Goal: Task Accomplishment & Management: Complete application form

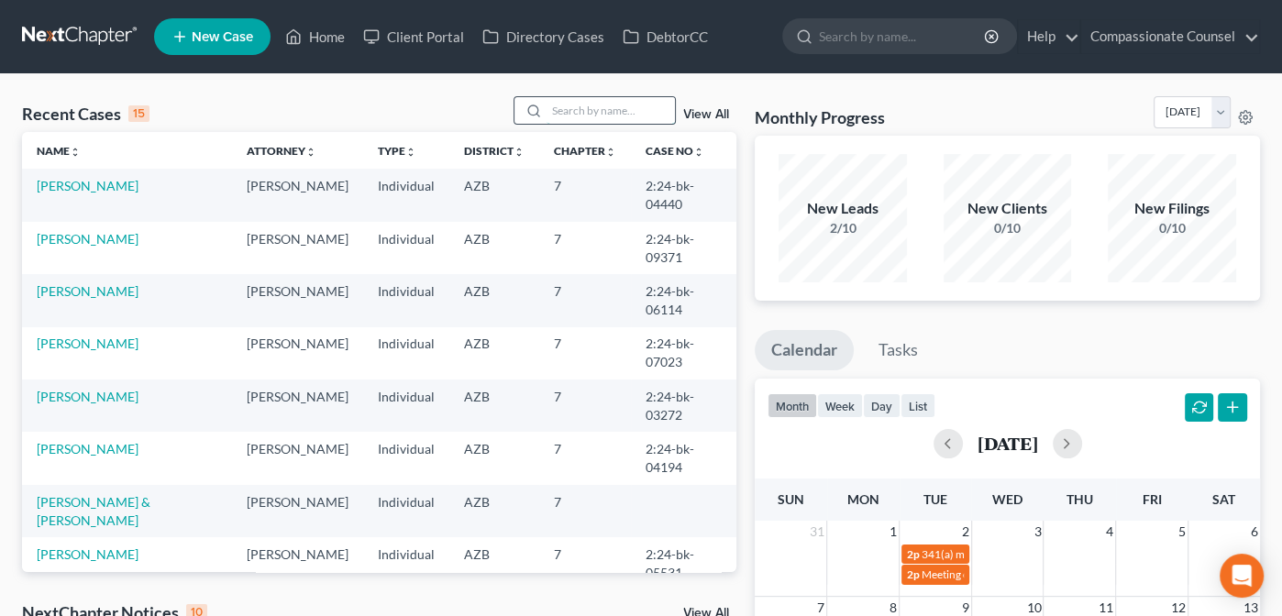
click at [563, 105] on input "search" at bounding box center [611, 110] width 128 height 27
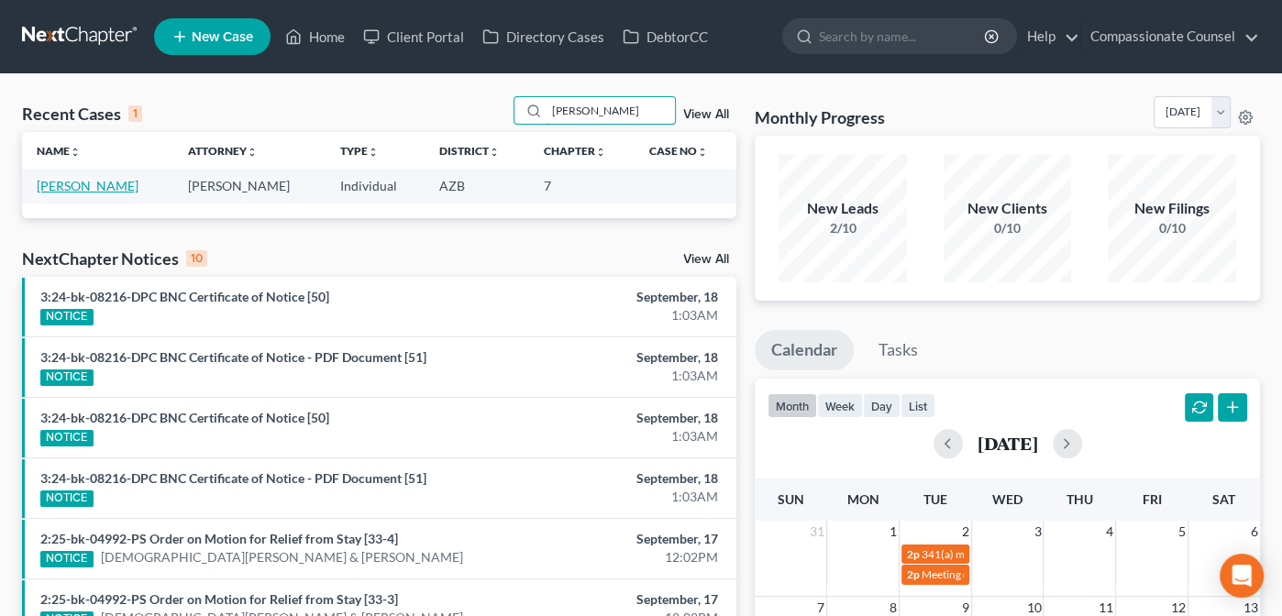
type input "[PERSON_NAME]"
click at [83, 182] on link "[PERSON_NAME]" at bounding box center [88, 186] width 102 height 16
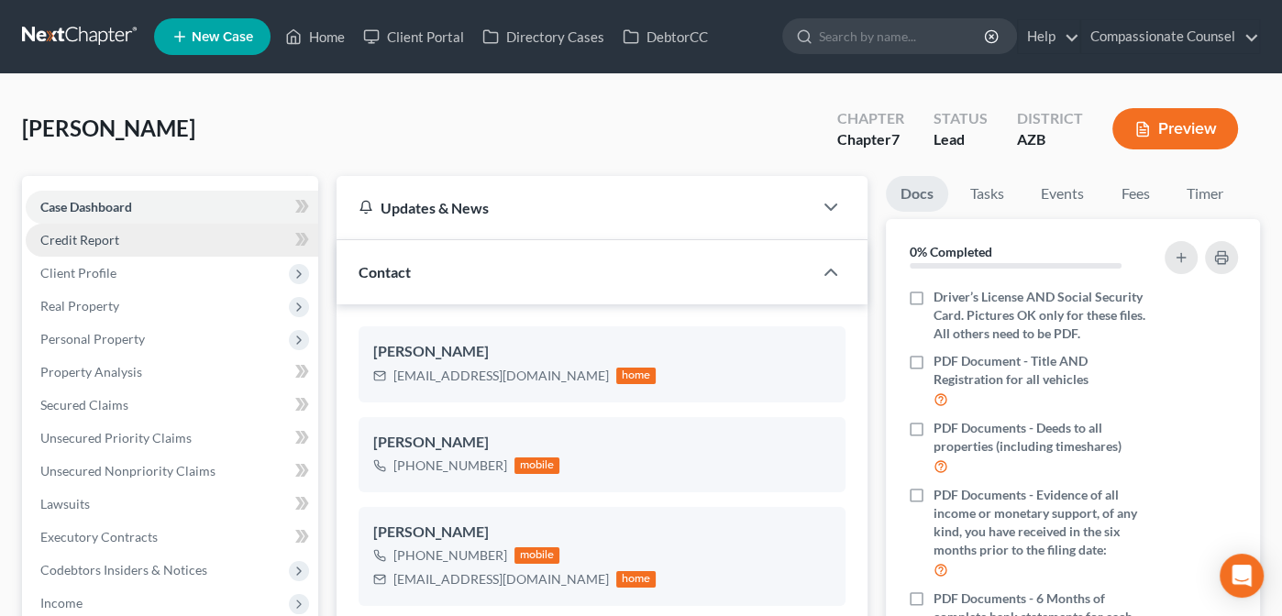
click at [83, 238] on span "Credit Report" at bounding box center [79, 240] width 79 height 16
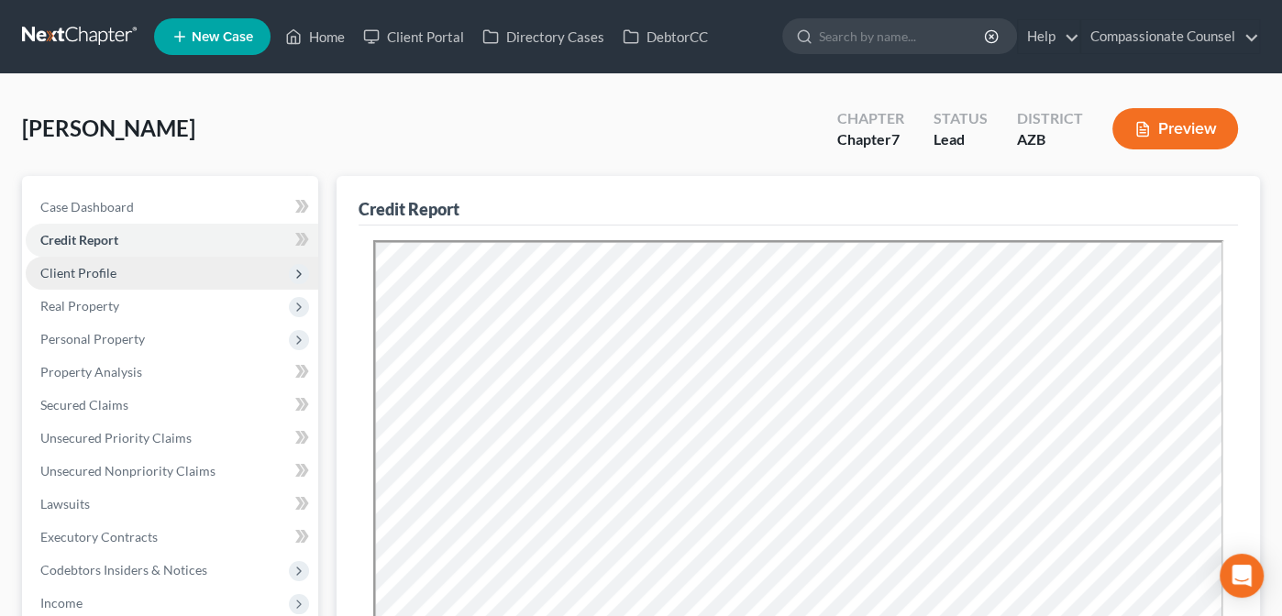
click at [73, 276] on span "Client Profile" at bounding box center [78, 273] width 76 height 16
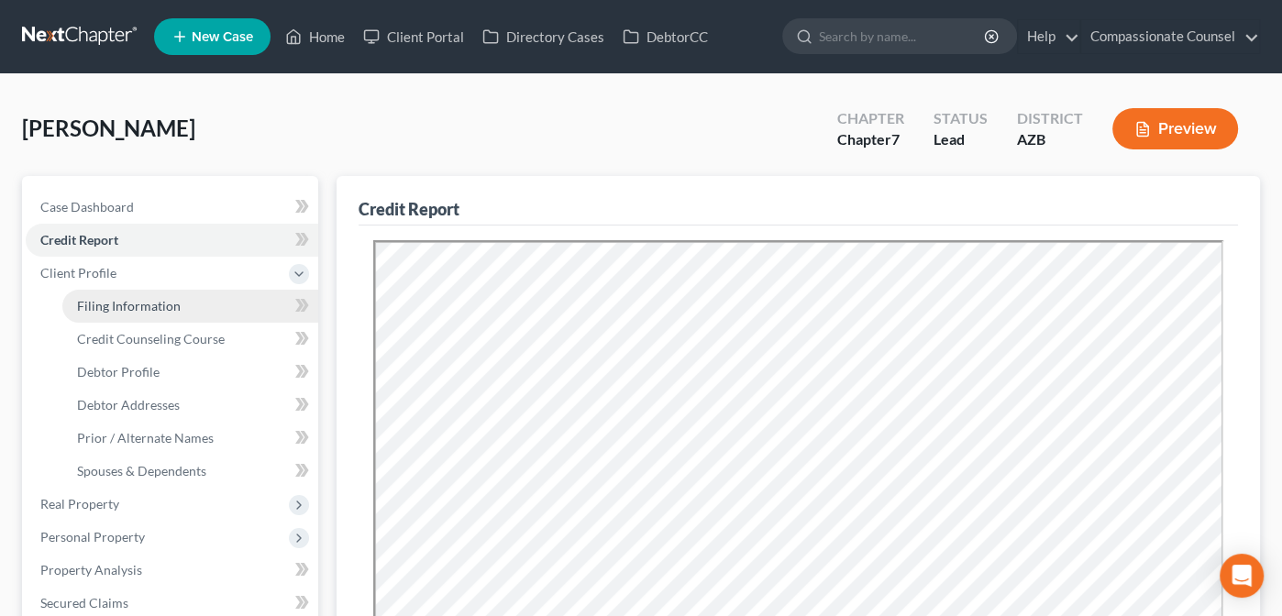
click at [118, 304] on span "Filing Information" at bounding box center [129, 306] width 104 height 16
select select "1"
select select "0"
select select "4"
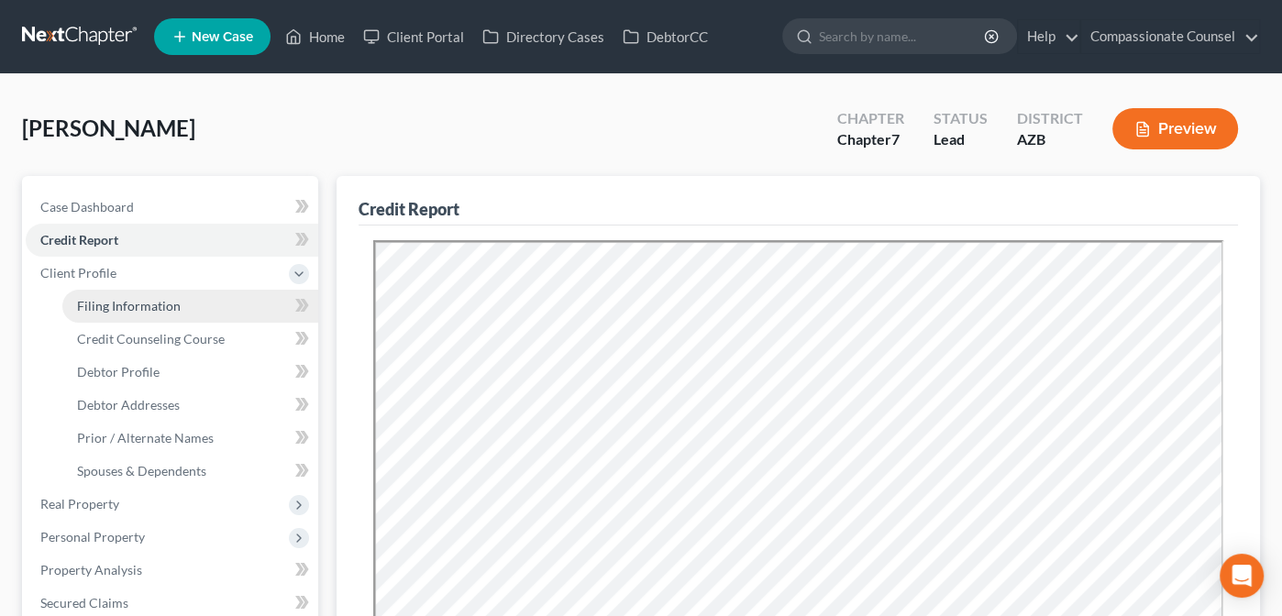
select select "3"
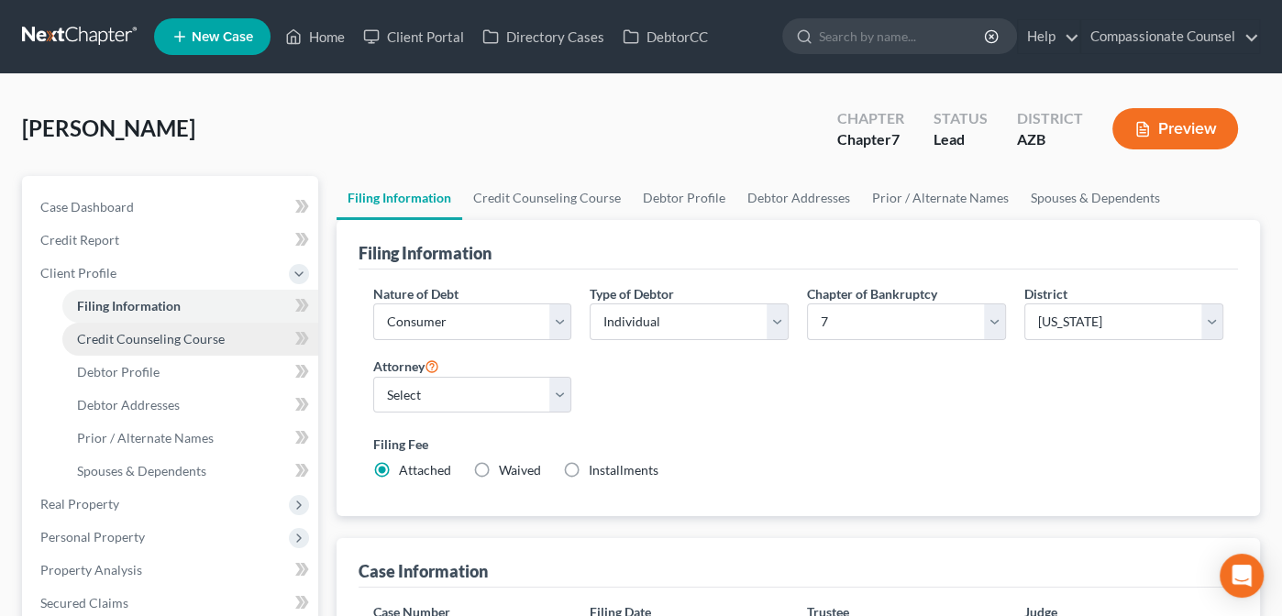
click at [122, 327] on link "Credit Counseling Course" at bounding box center [190, 339] width 256 height 33
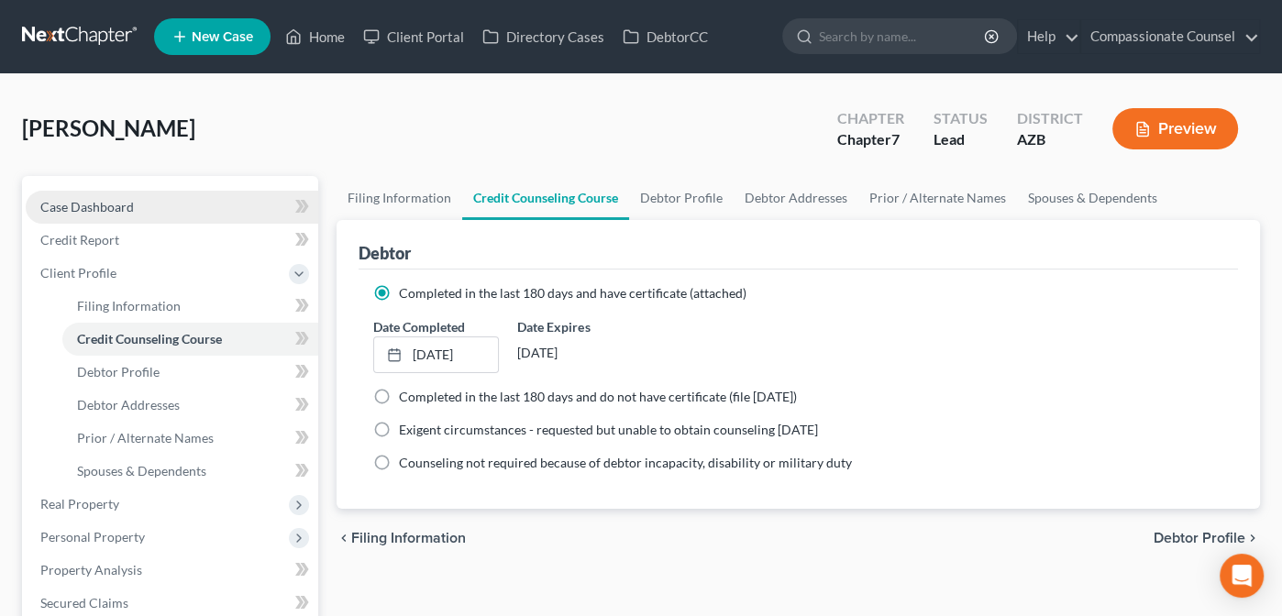
click at [83, 204] on span "Case Dashboard" at bounding box center [87, 207] width 94 height 16
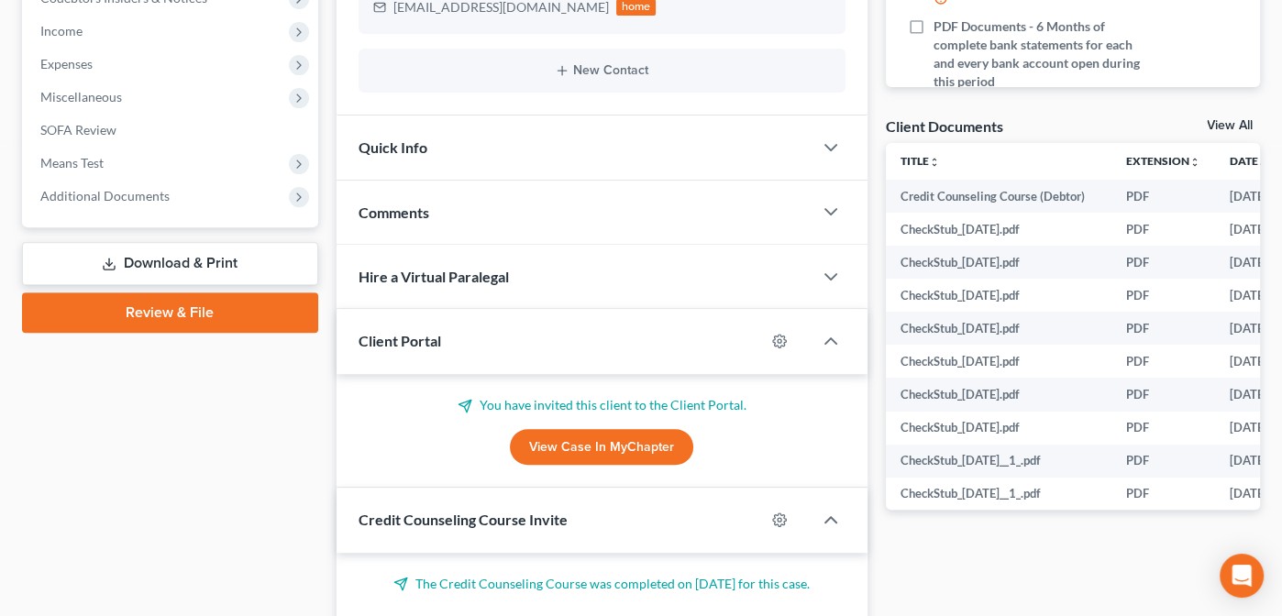
scroll to position [565, 0]
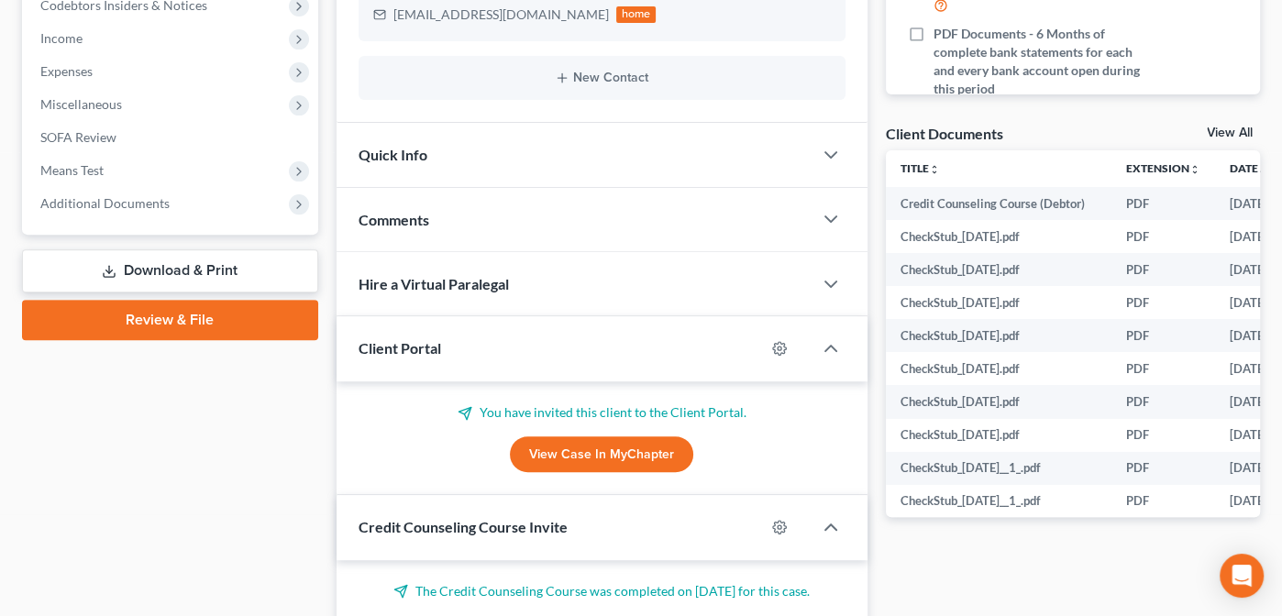
click at [1228, 129] on link "View All" at bounding box center [1230, 133] width 46 height 13
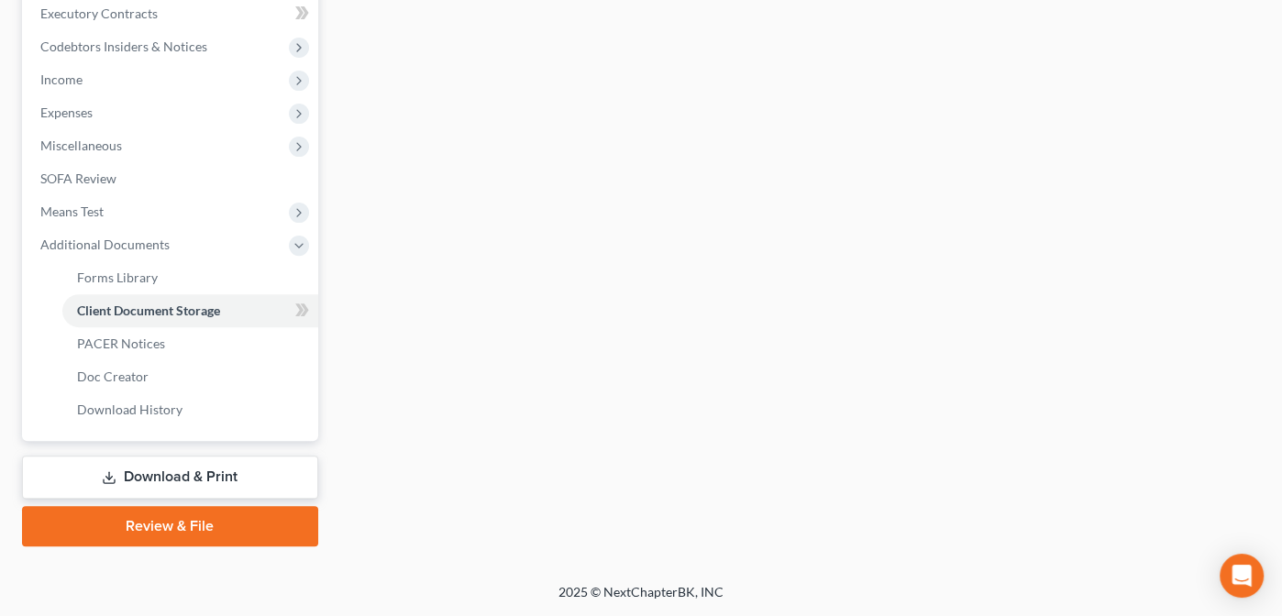
scroll to position [354, 0]
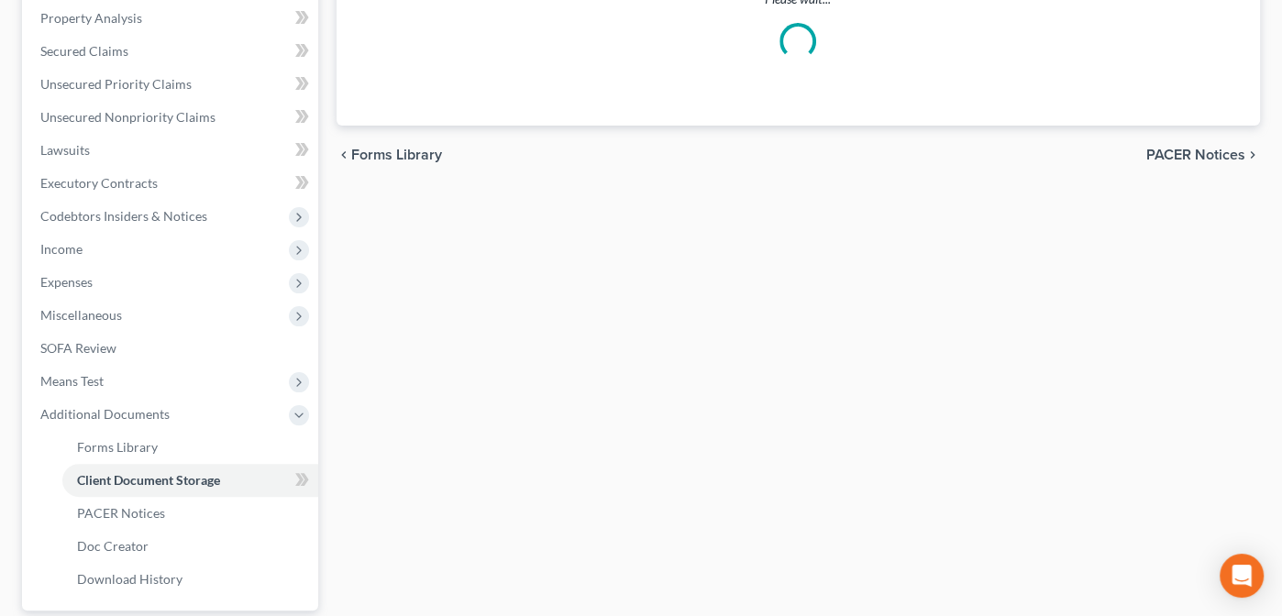
select select "14"
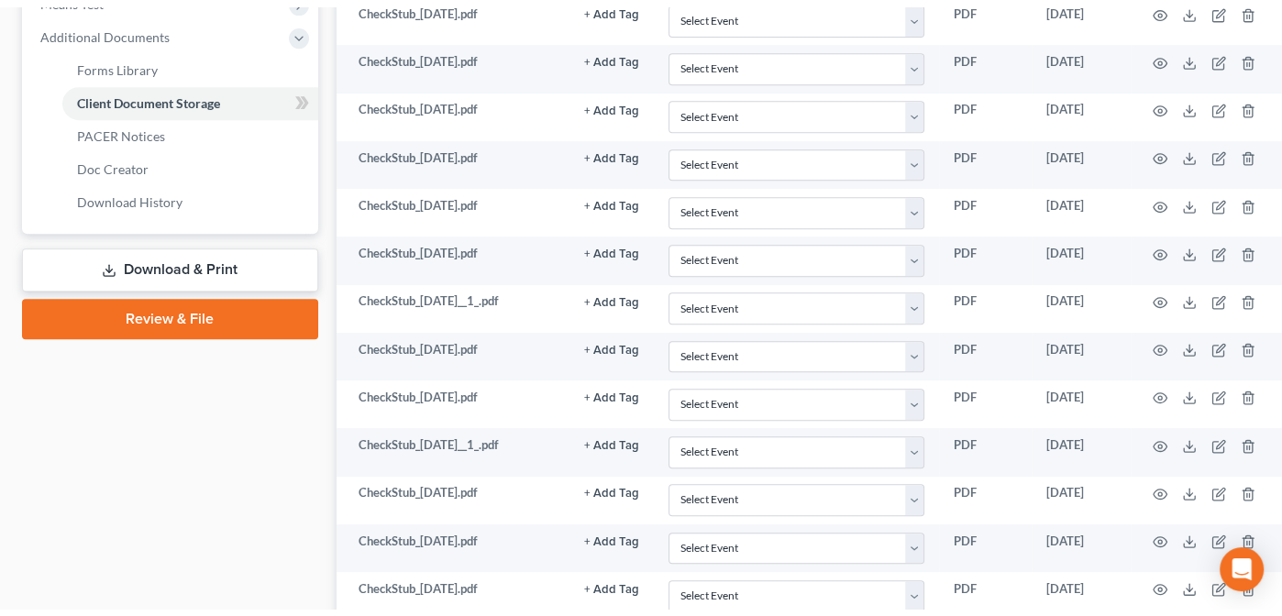
scroll to position [0, 0]
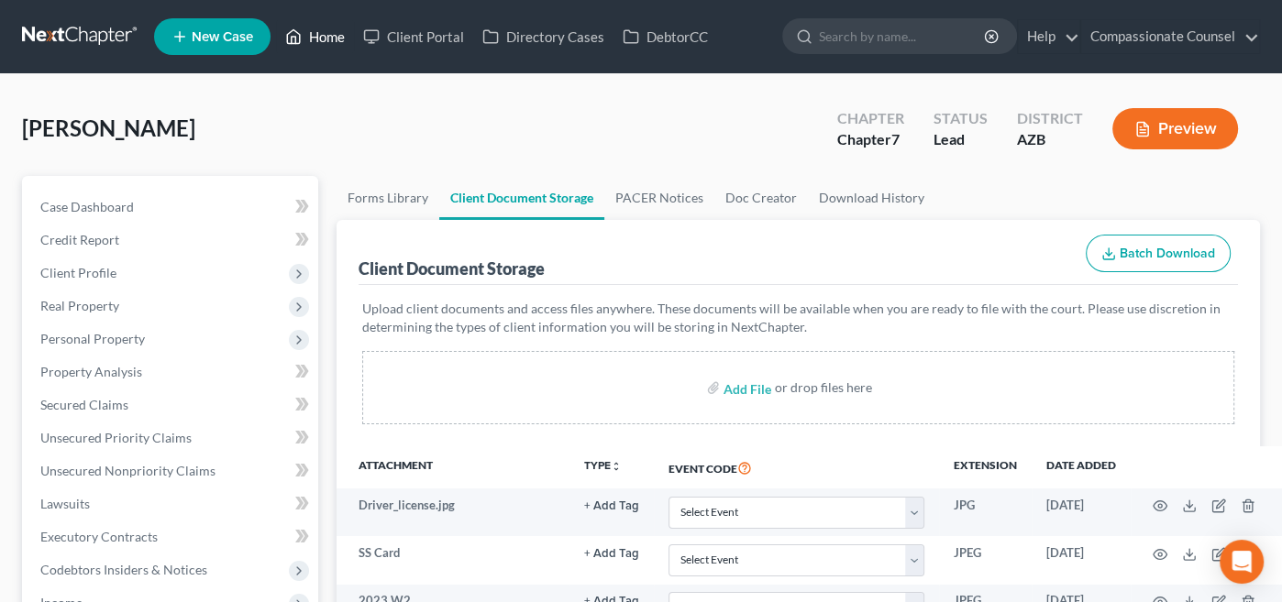
click at [324, 39] on link "Home" at bounding box center [315, 36] width 78 height 33
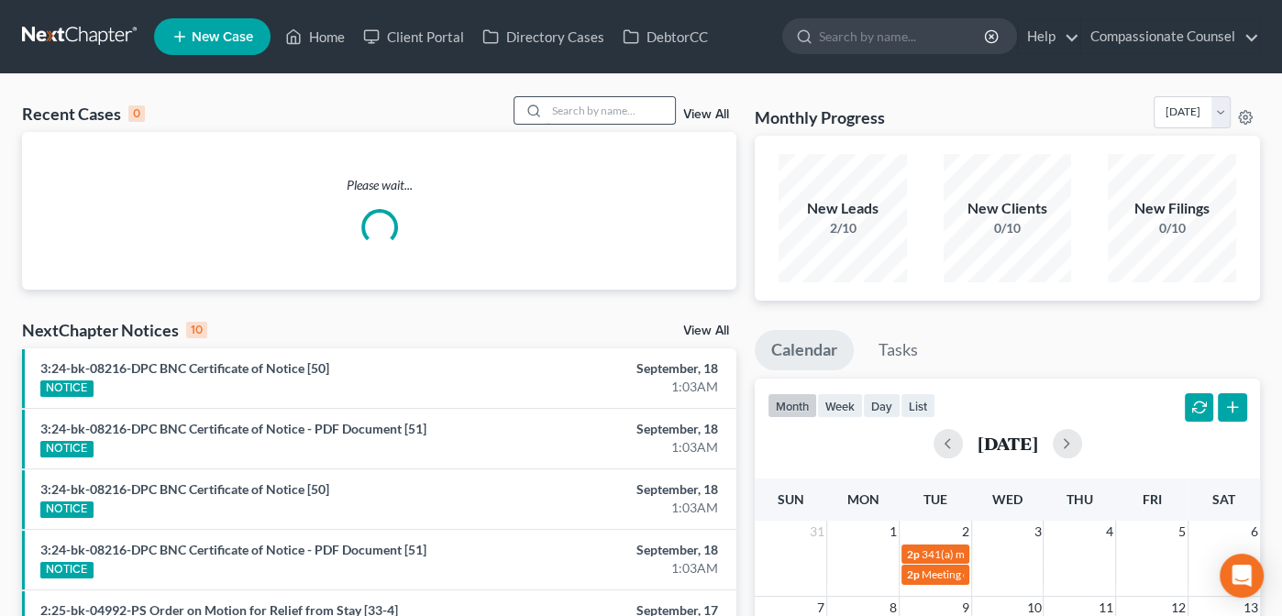
click at [589, 113] on input "search" at bounding box center [611, 110] width 128 height 27
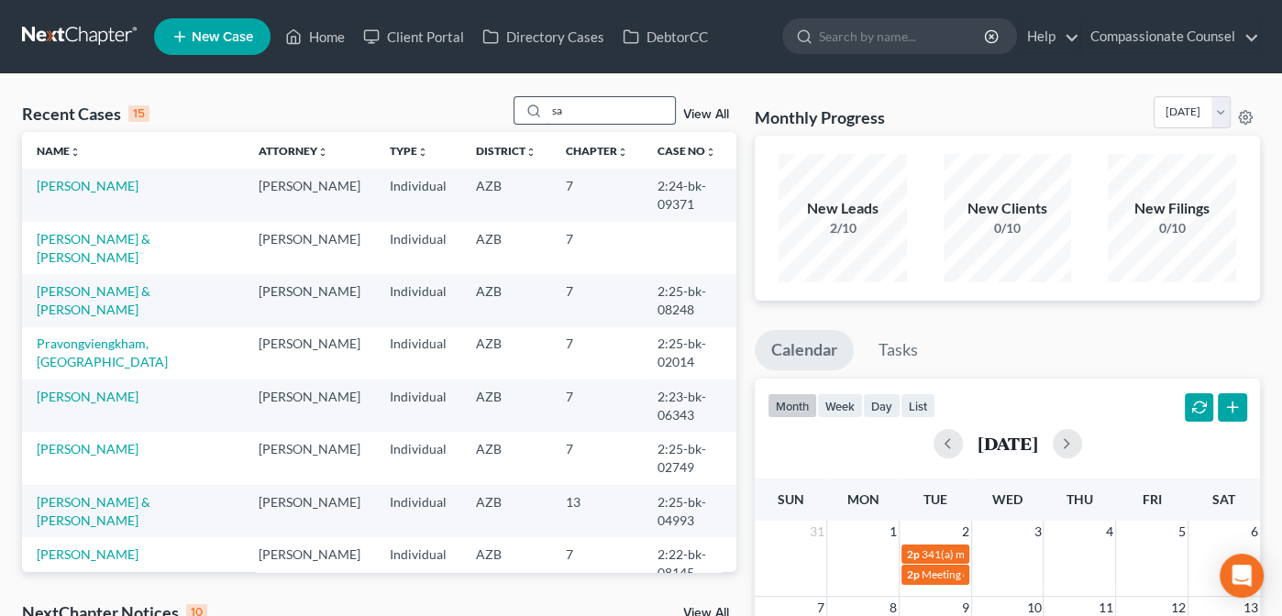
type input "s"
click at [409, 35] on link "Client Portal" at bounding box center [413, 36] width 119 height 33
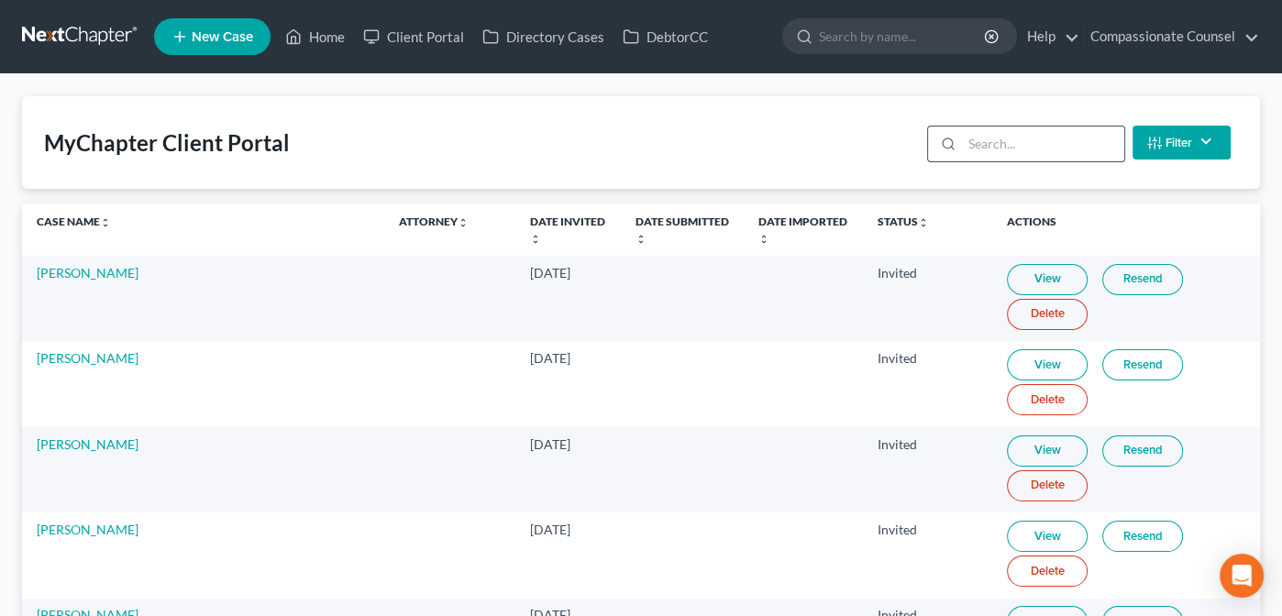
click at [983, 139] on input "search" at bounding box center [1043, 144] width 162 height 35
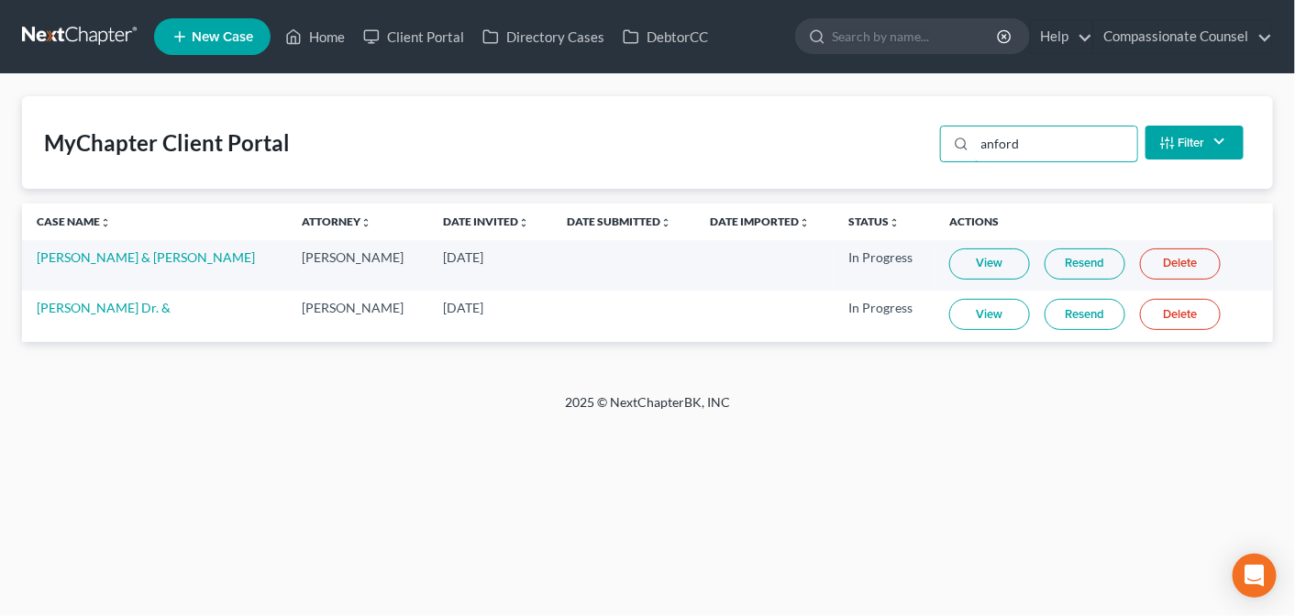
type input "anford"
click at [974, 260] on link "View" at bounding box center [989, 264] width 81 height 31
click at [672, 37] on link "DebtorCC" at bounding box center [665, 36] width 104 height 33
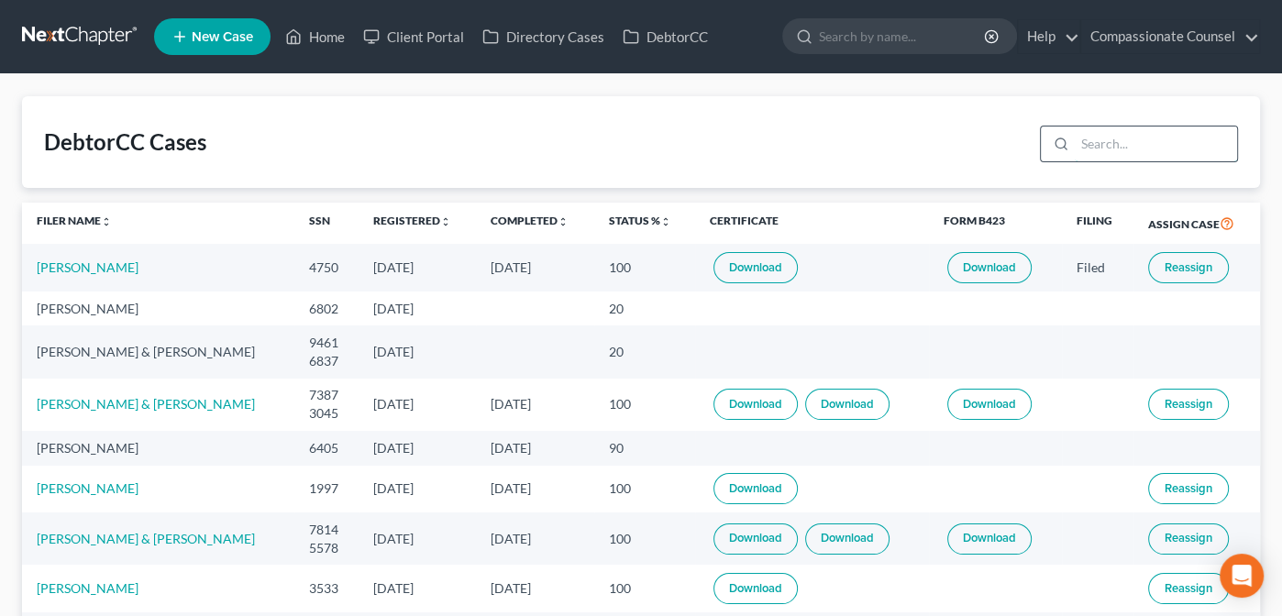
click at [1105, 141] on input "search" at bounding box center [1156, 144] width 162 height 35
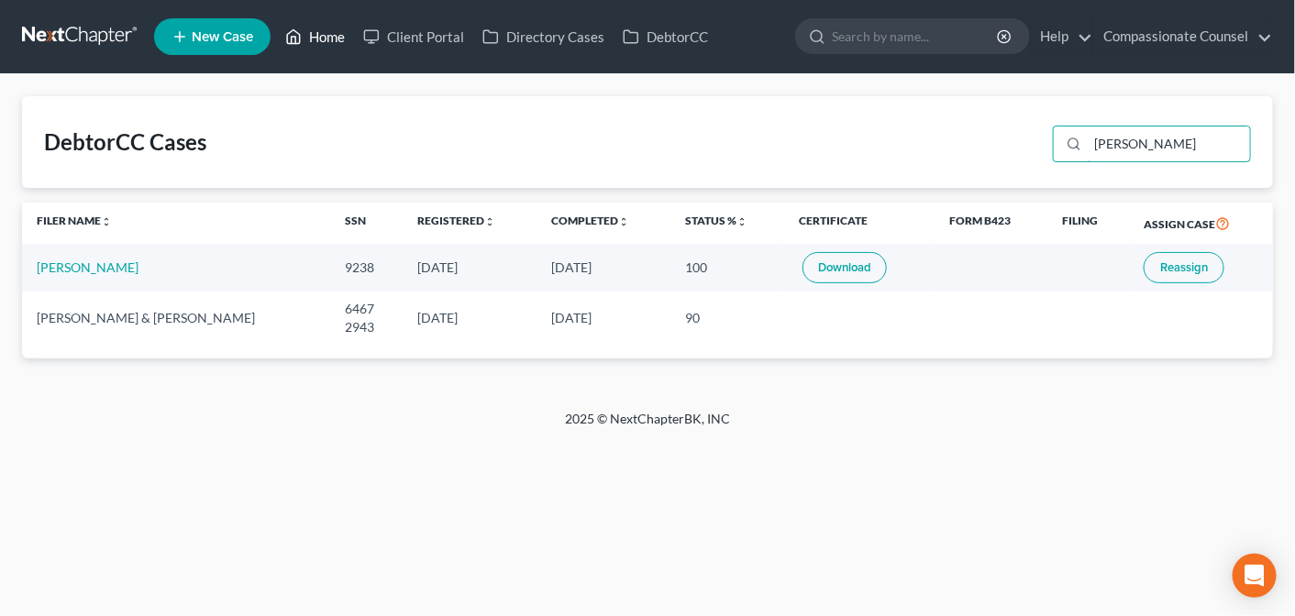
type input "[PERSON_NAME]"
click at [322, 35] on link "Home" at bounding box center [315, 36] width 78 height 33
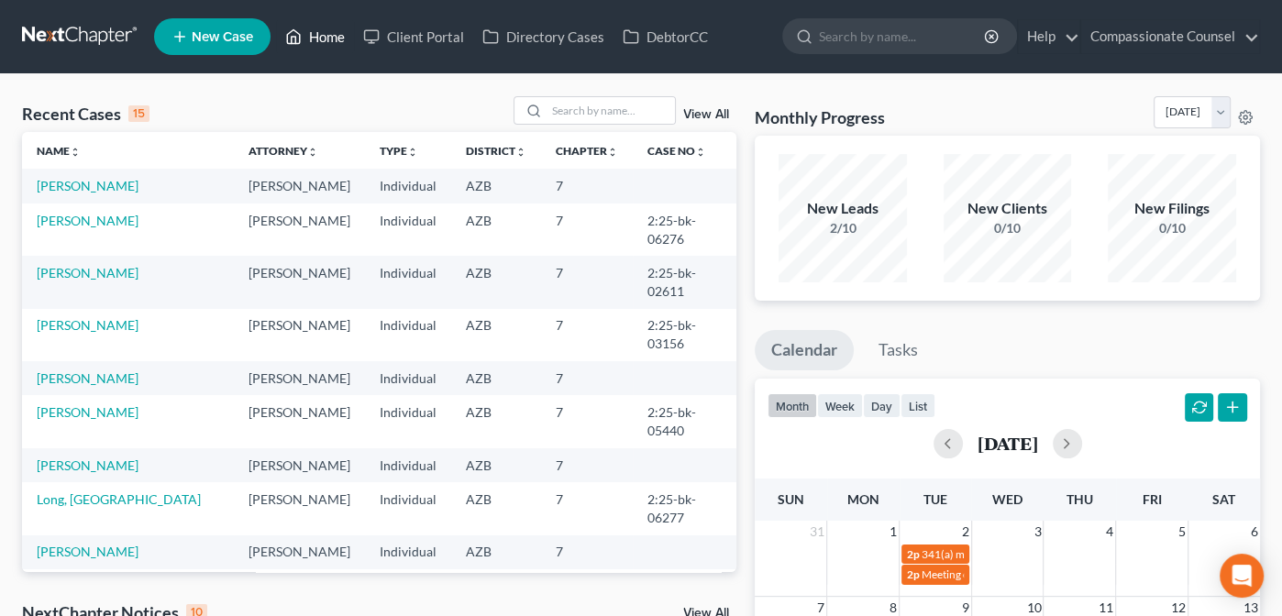
click at [312, 35] on link "Home" at bounding box center [315, 36] width 78 height 33
click at [603, 105] on input "search" at bounding box center [611, 110] width 128 height 27
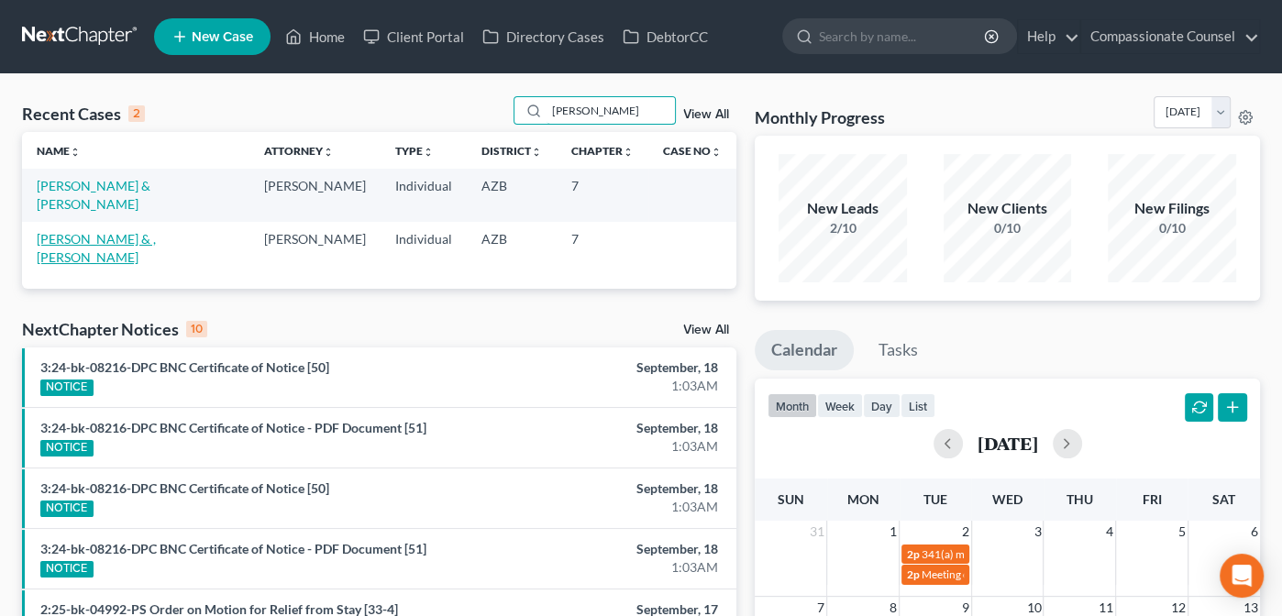
type input "[PERSON_NAME]"
click at [132, 231] on link "[PERSON_NAME] & , [PERSON_NAME]" at bounding box center [96, 248] width 119 height 34
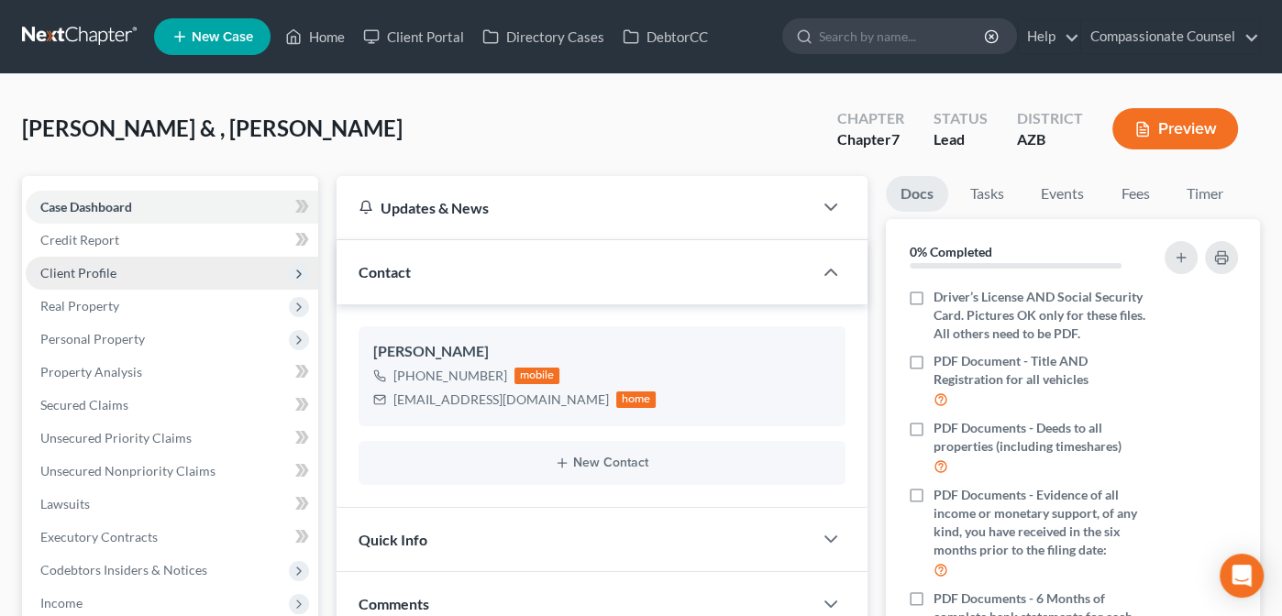
click at [71, 266] on span "Client Profile" at bounding box center [78, 273] width 76 height 16
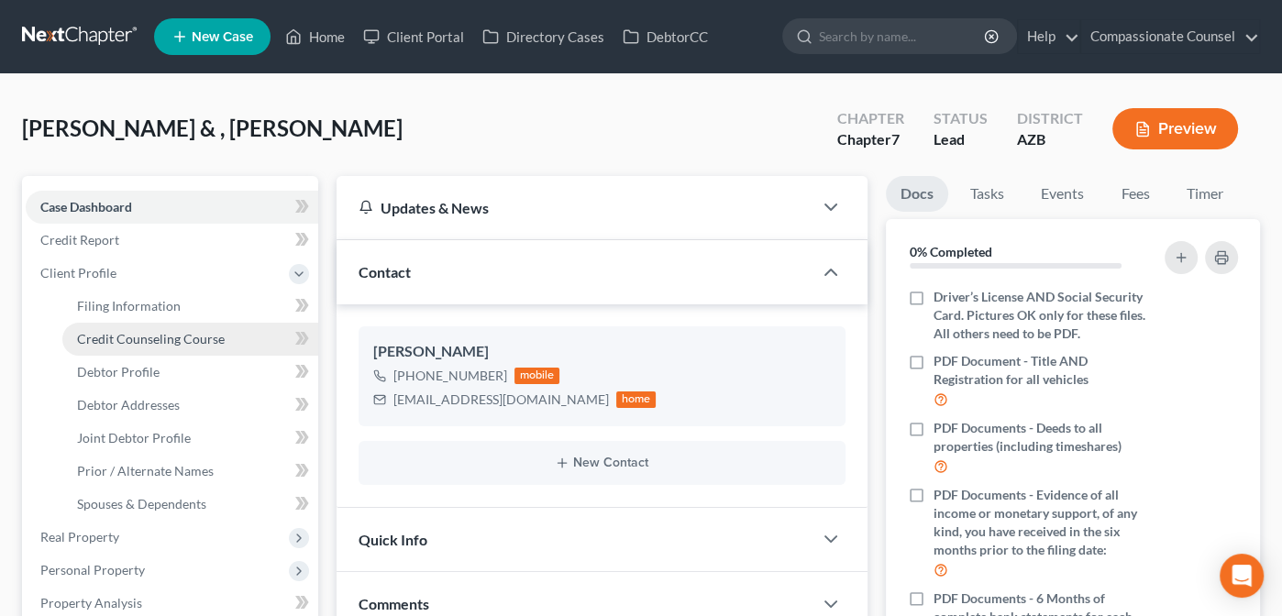
click at [90, 332] on span "Credit Counseling Course" at bounding box center [151, 339] width 148 height 16
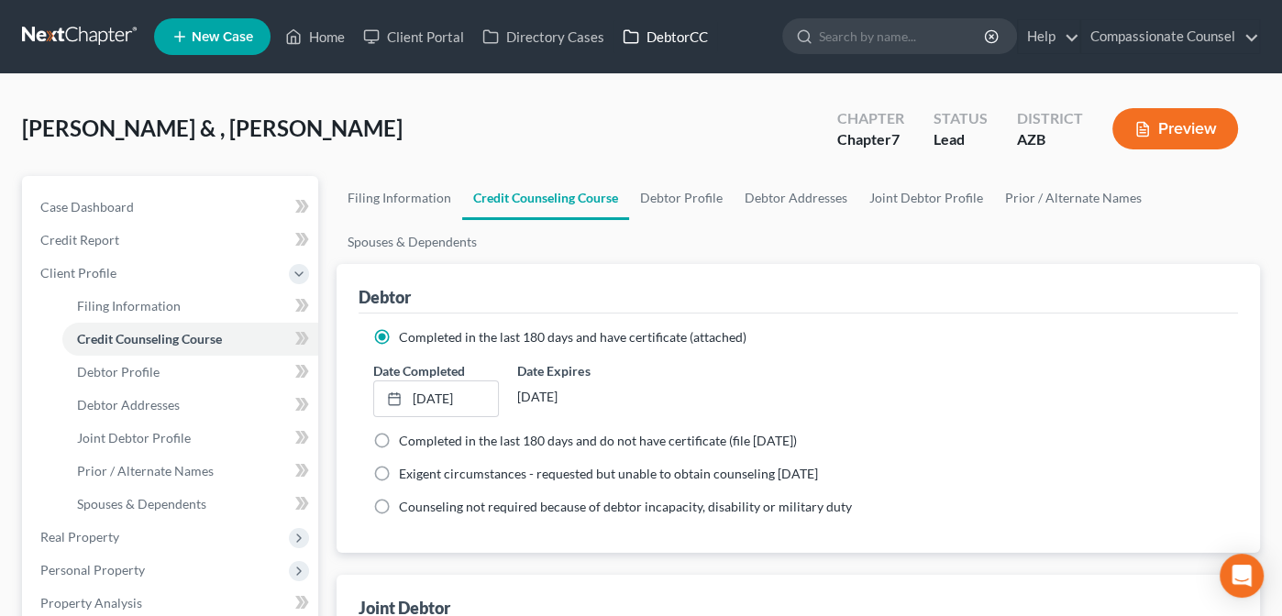
click at [662, 37] on link "DebtorCC" at bounding box center [665, 36] width 104 height 33
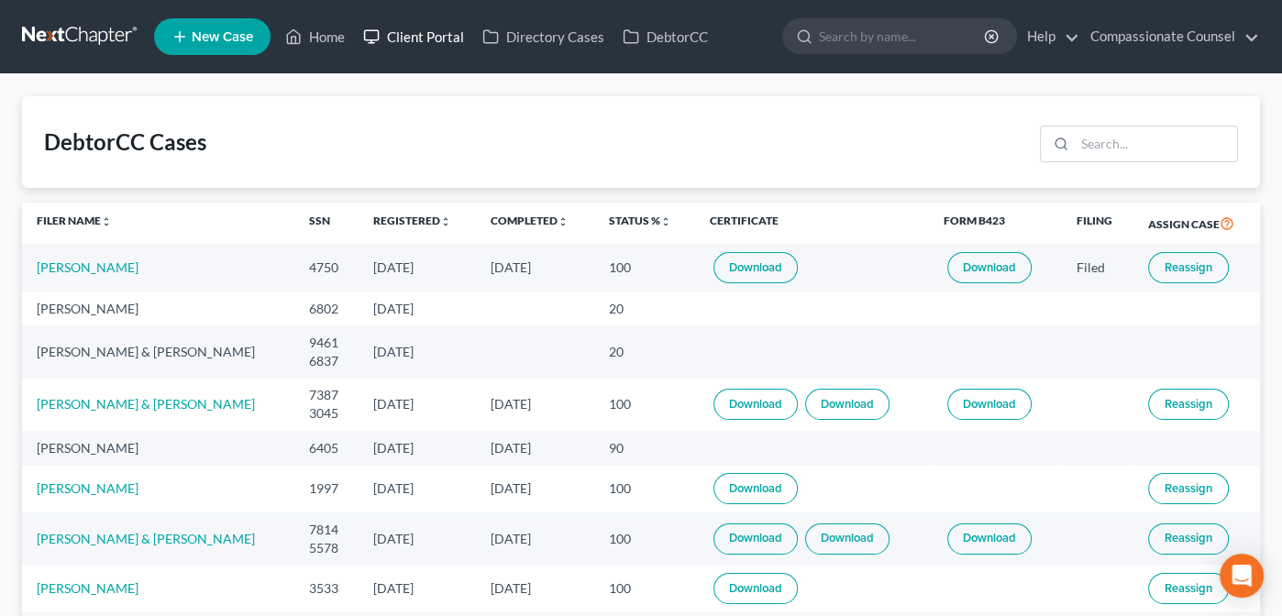
click at [436, 30] on link "Client Portal" at bounding box center [413, 36] width 119 height 33
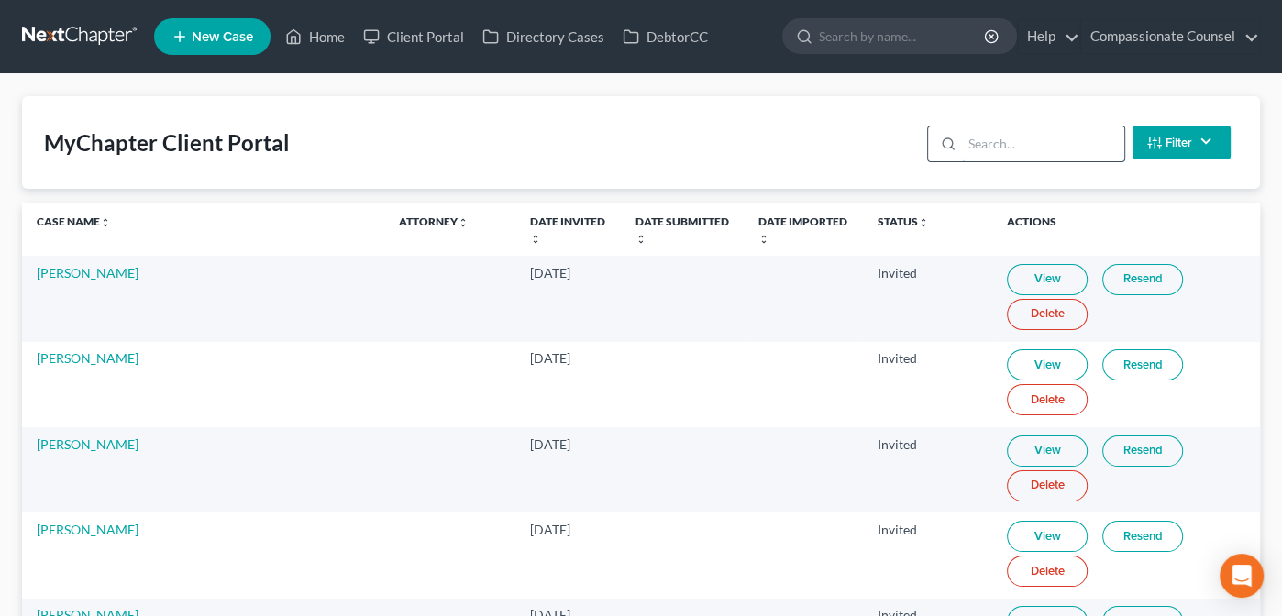
click at [970, 144] on input "search" at bounding box center [1043, 144] width 162 height 35
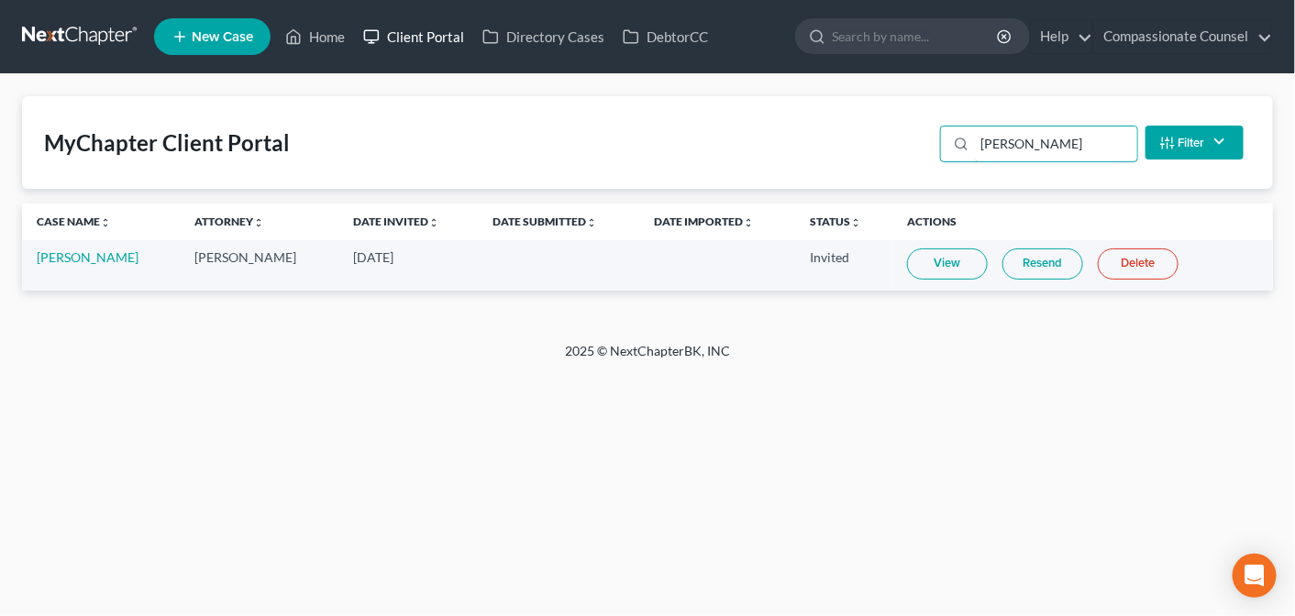
type input "[PERSON_NAME]"
click at [413, 39] on link "Client Portal" at bounding box center [413, 36] width 119 height 33
click at [675, 29] on link "DebtorCC" at bounding box center [665, 36] width 104 height 33
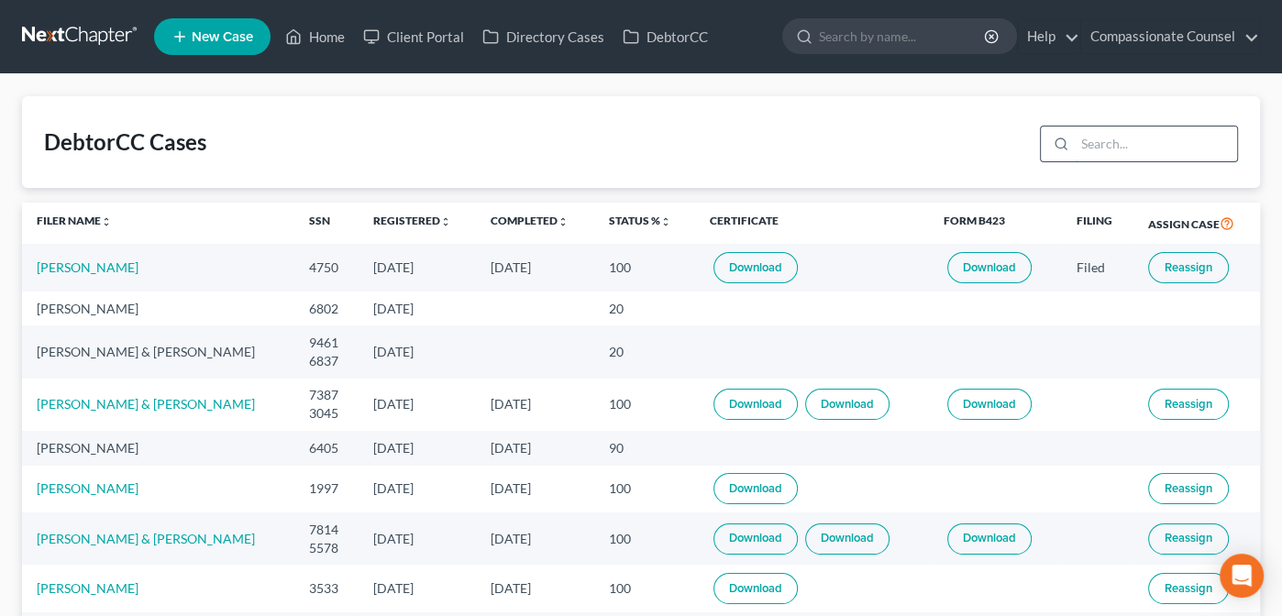
click at [1118, 135] on input "search" at bounding box center [1156, 144] width 162 height 35
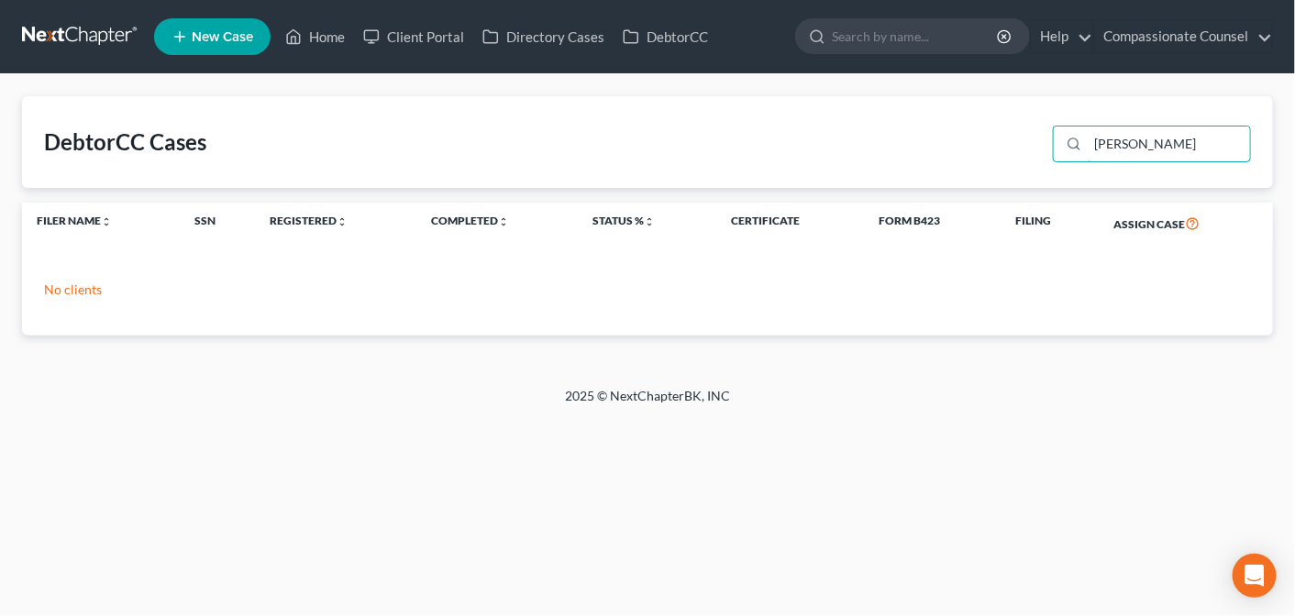
type input "[PERSON_NAME]"
click at [308, 42] on link "Home" at bounding box center [315, 36] width 78 height 33
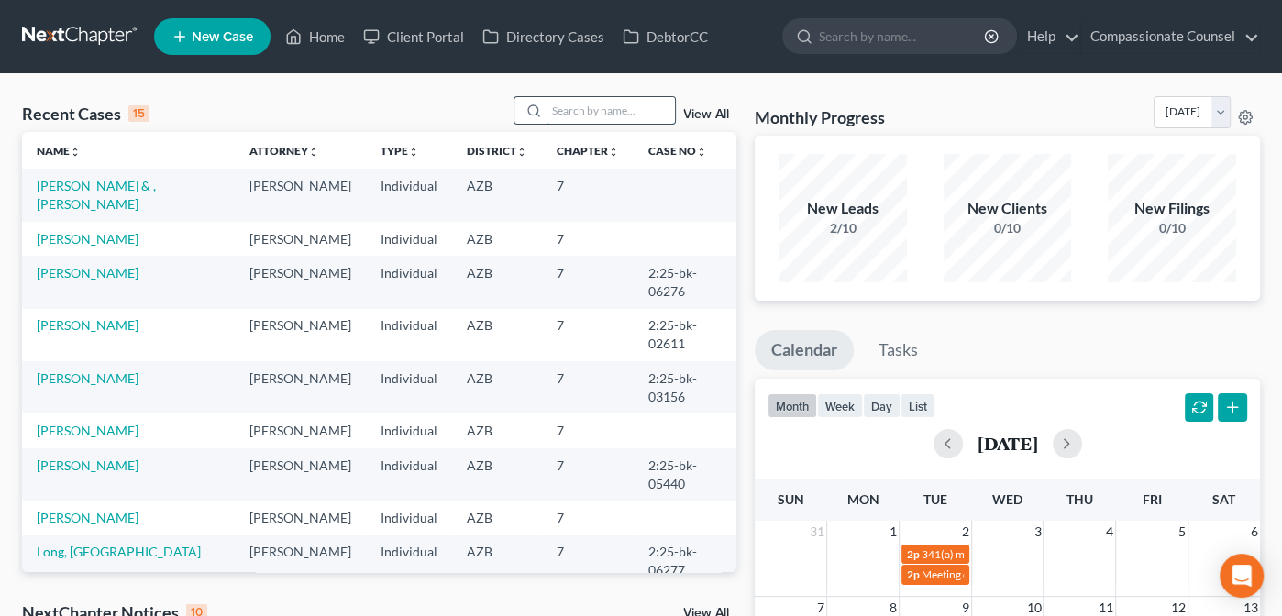
click at [568, 111] on input "search" at bounding box center [611, 110] width 128 height 27
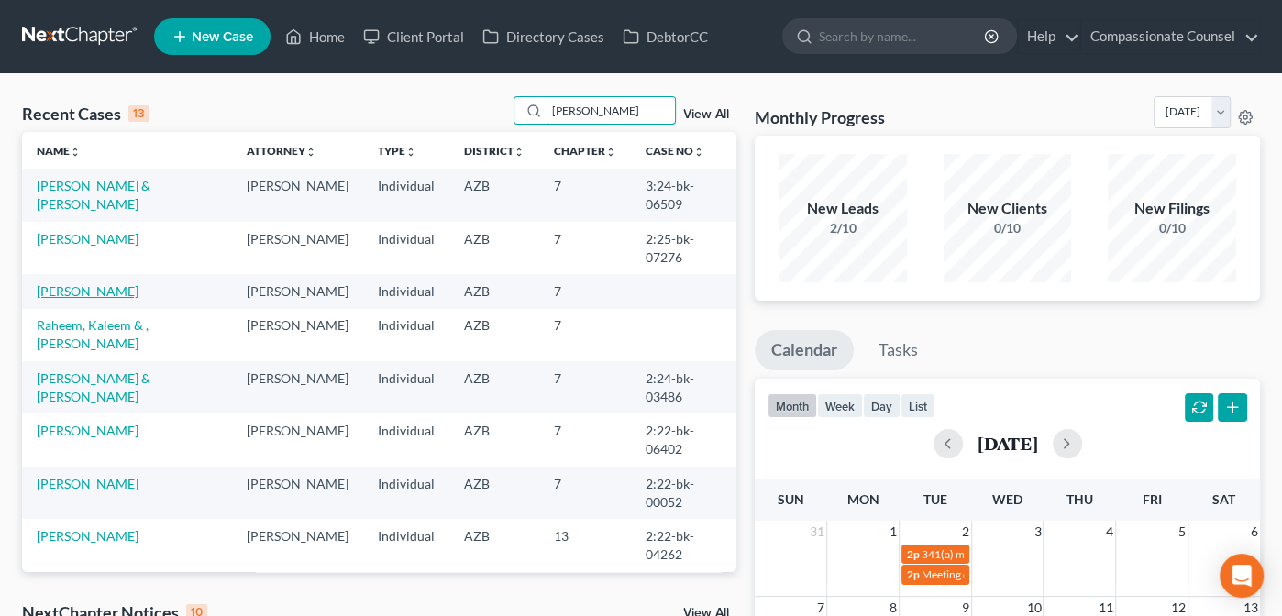
type input "[PERSON_NAME]"
click at [61, 283] on link "[PERSON_NAME]" at bounding box center [88, 291] width 102 height 16
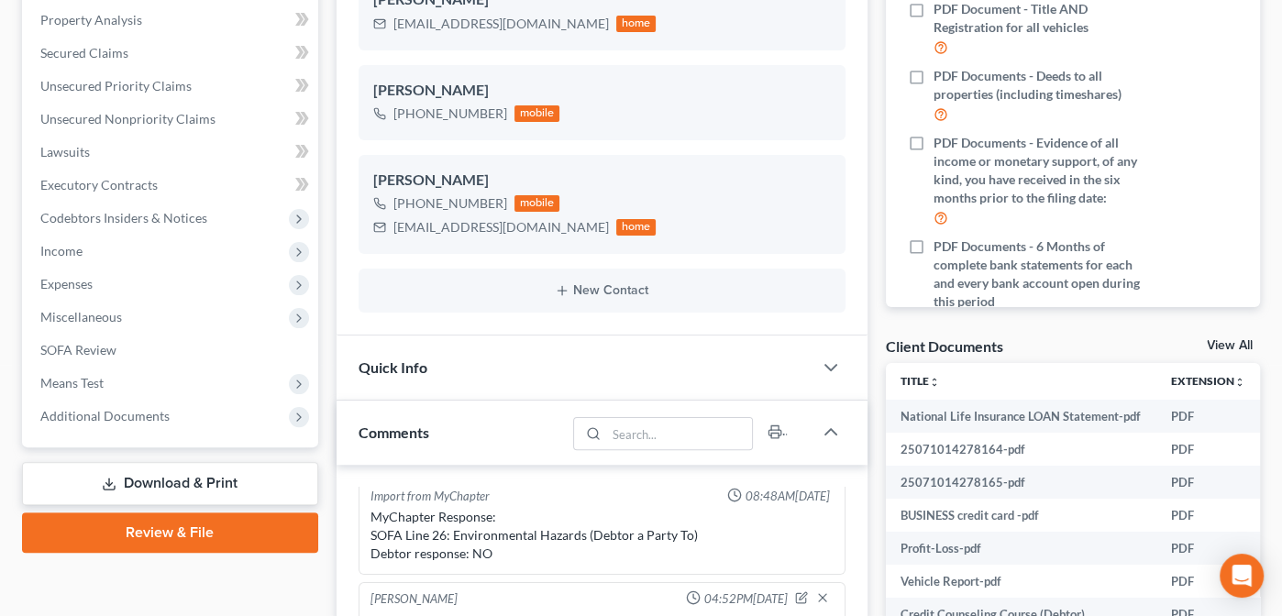
scroll to position [560, 0]
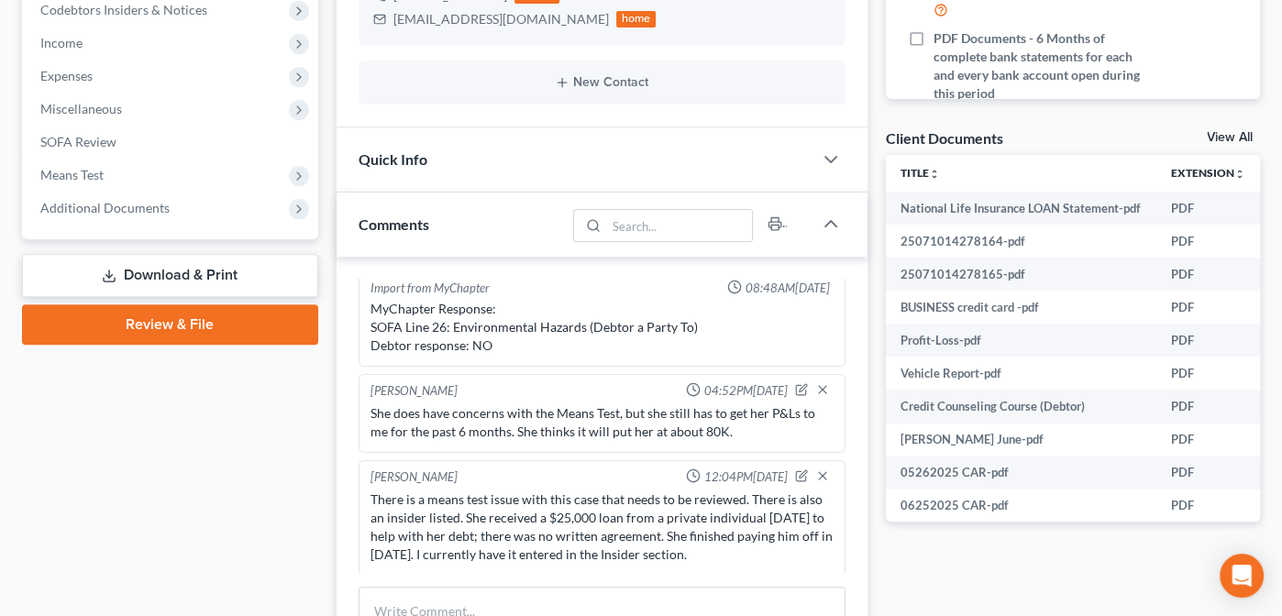
click at [1225, 137] on link "View All" at bounding box center [1230, 137] width 46 height 13
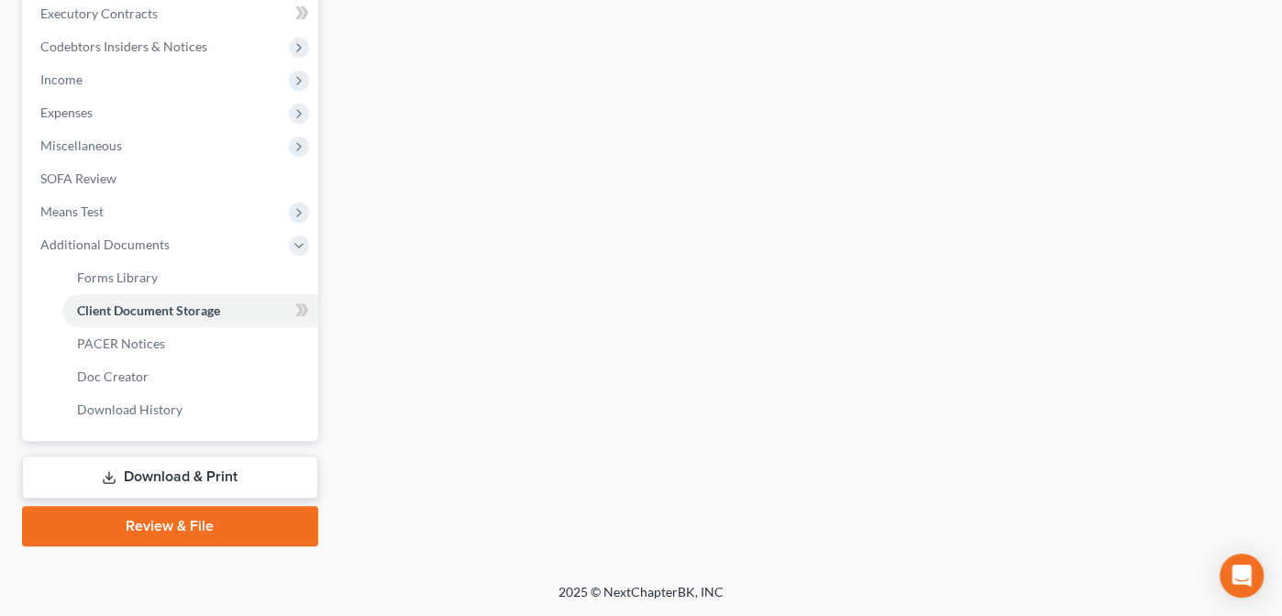
scroll to position [336, 0]
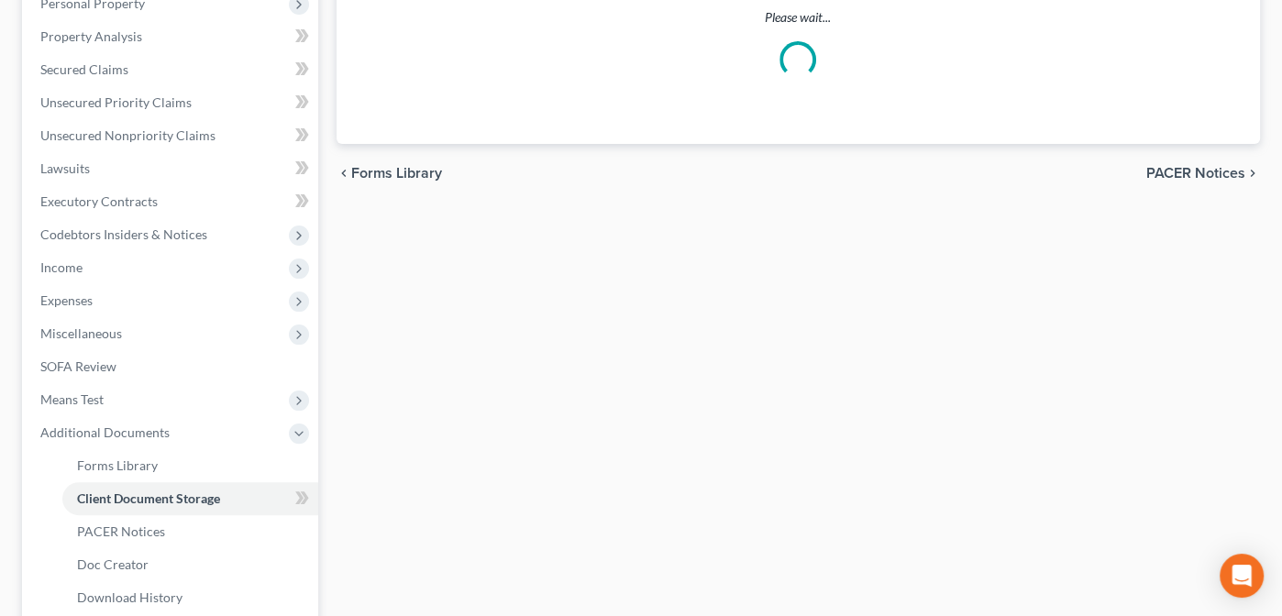
select select "14"
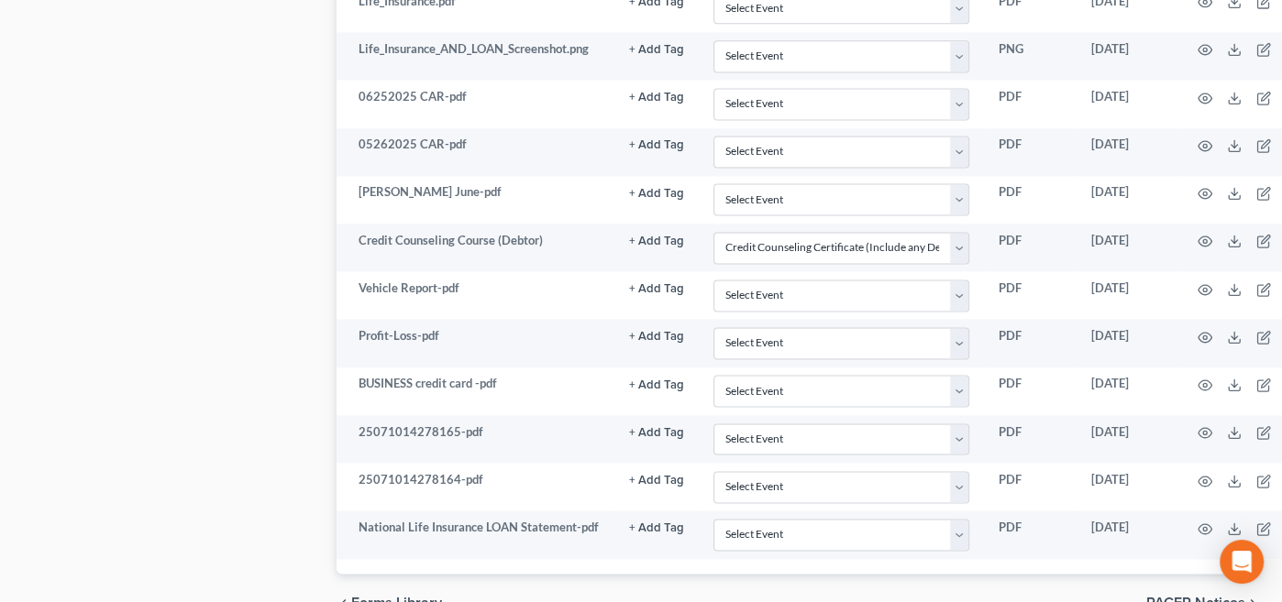
scroll to position [2353, 0]
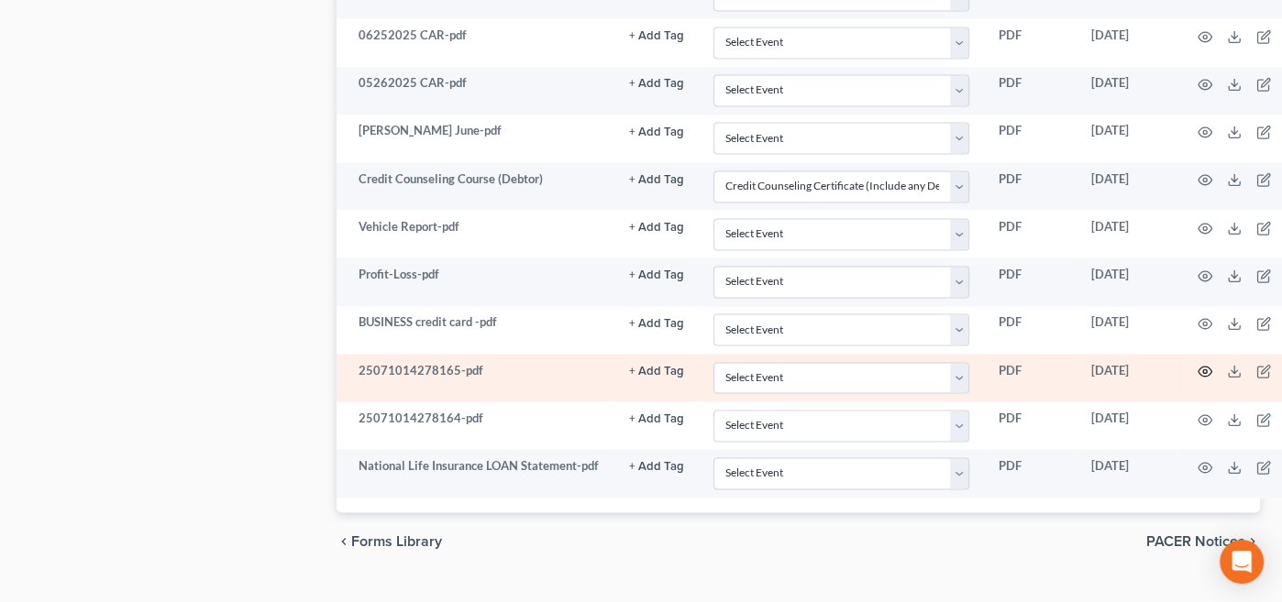
click at [1203, 370] on circle "button" at bounding box center [1205, 372] width 4 height 4
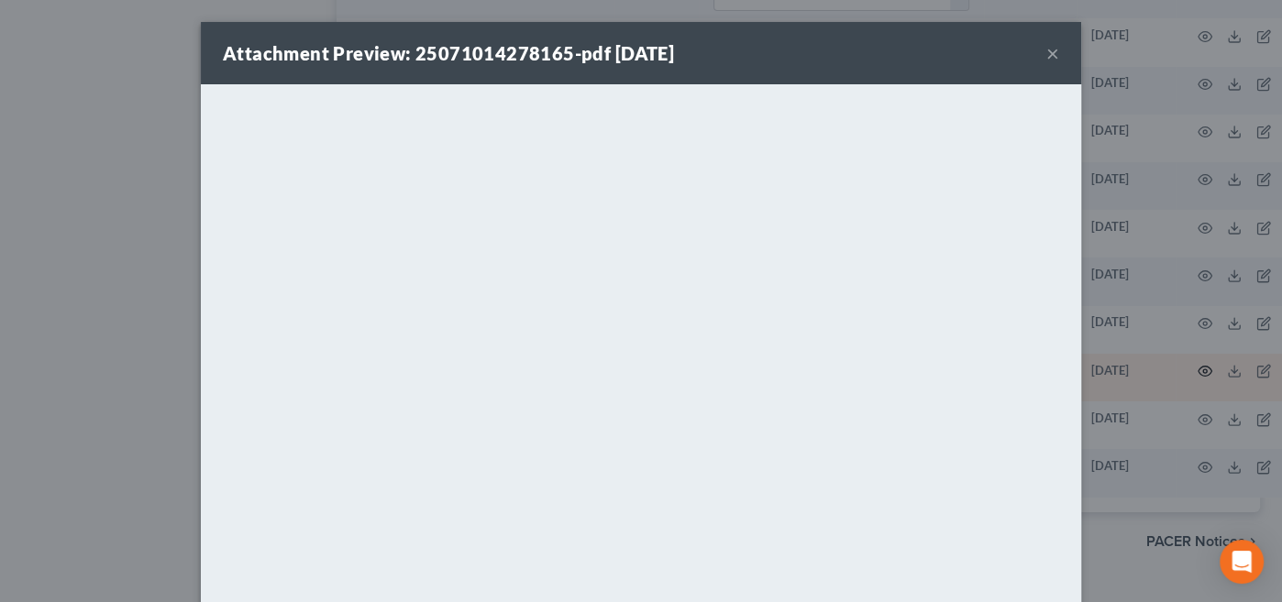
scroll to position [2340, 0]
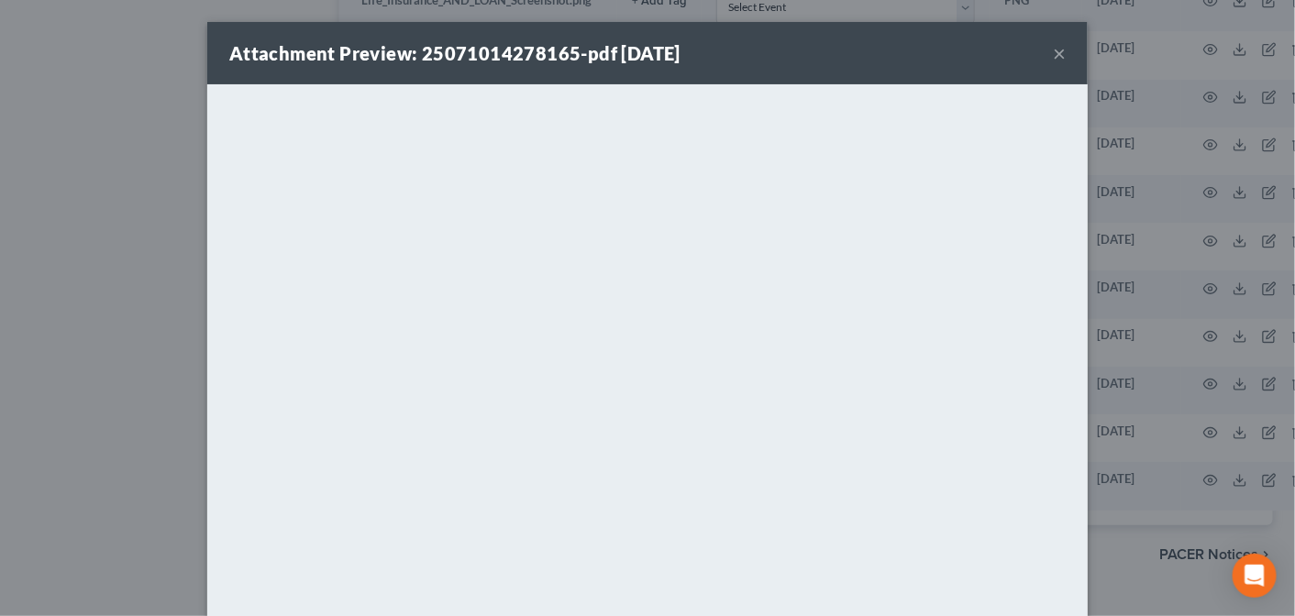
click at [1053, 50] on button "×" at bounding box center [1059, 53] width 13 height 22
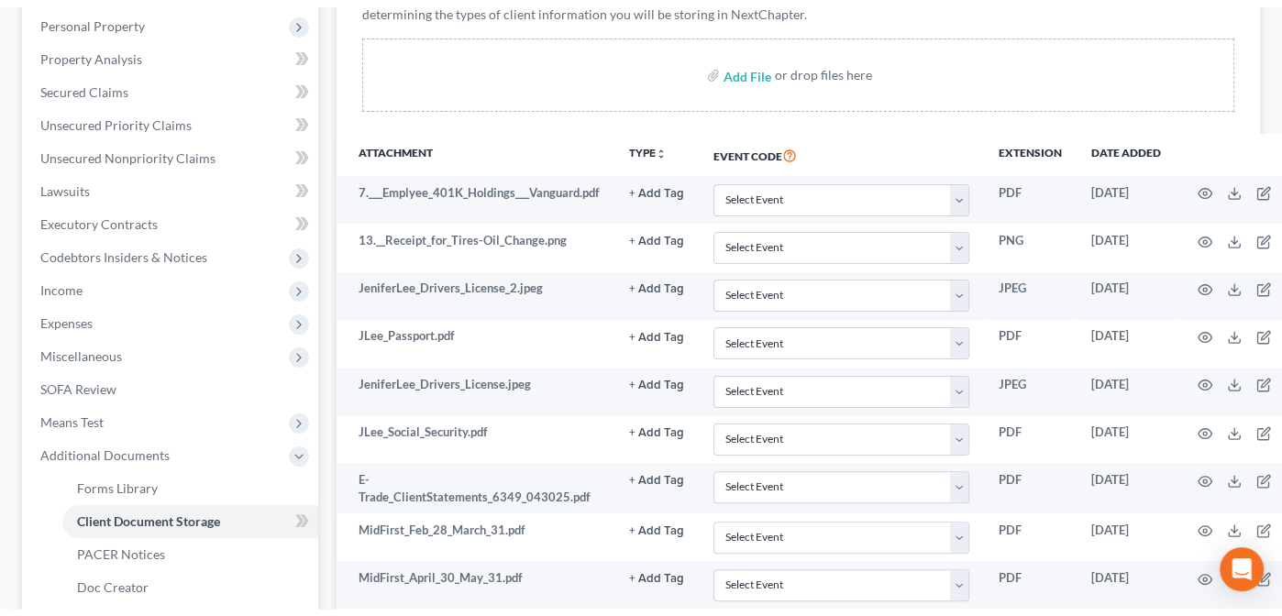
scroll to position [0, 0]
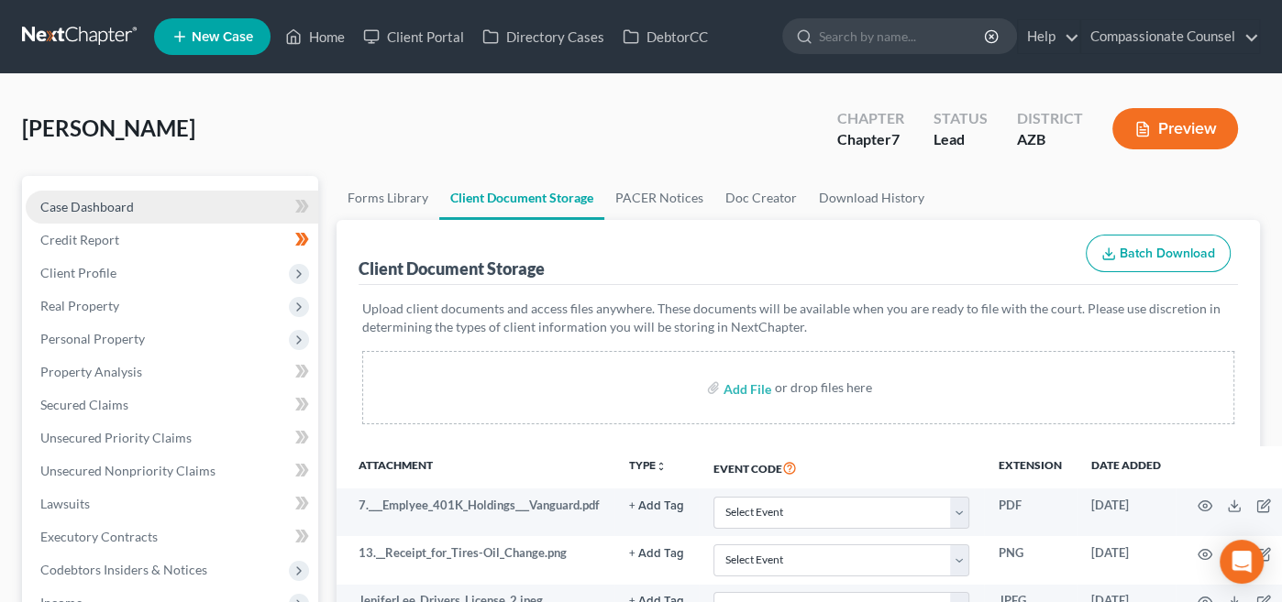
click at [83, 200] on span "Case Dashboard" at bounding box center [87, 207] width 94 height 16
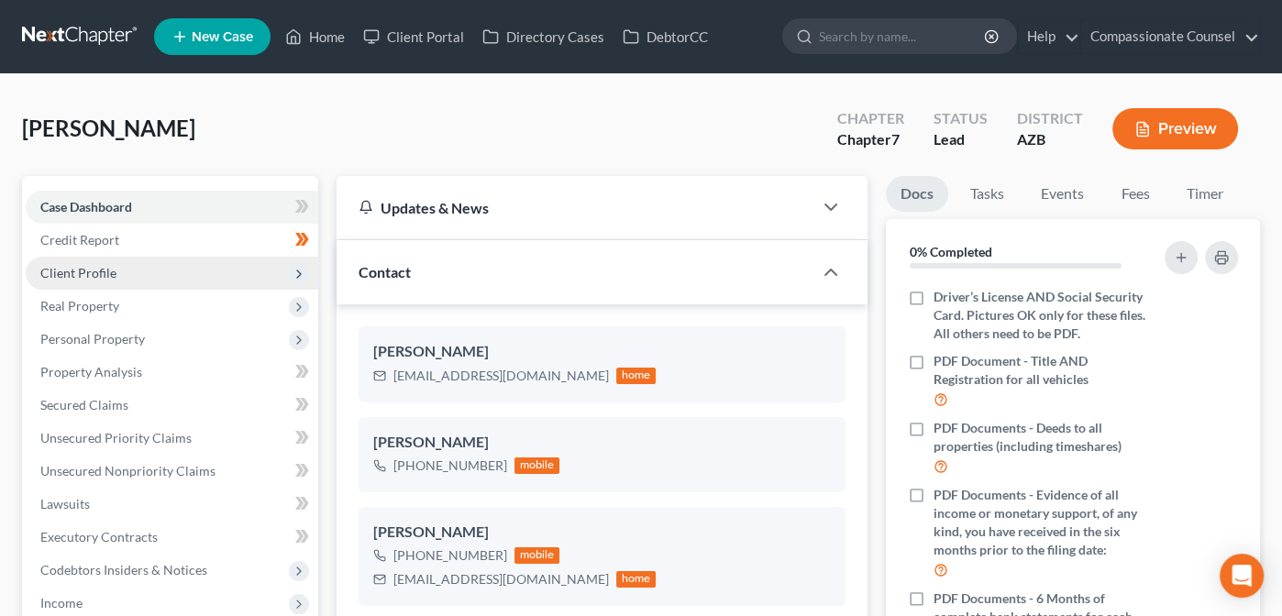
click at [66, 271] on span "Client Profile" at bounding box center [78, 273] width 76 height 16
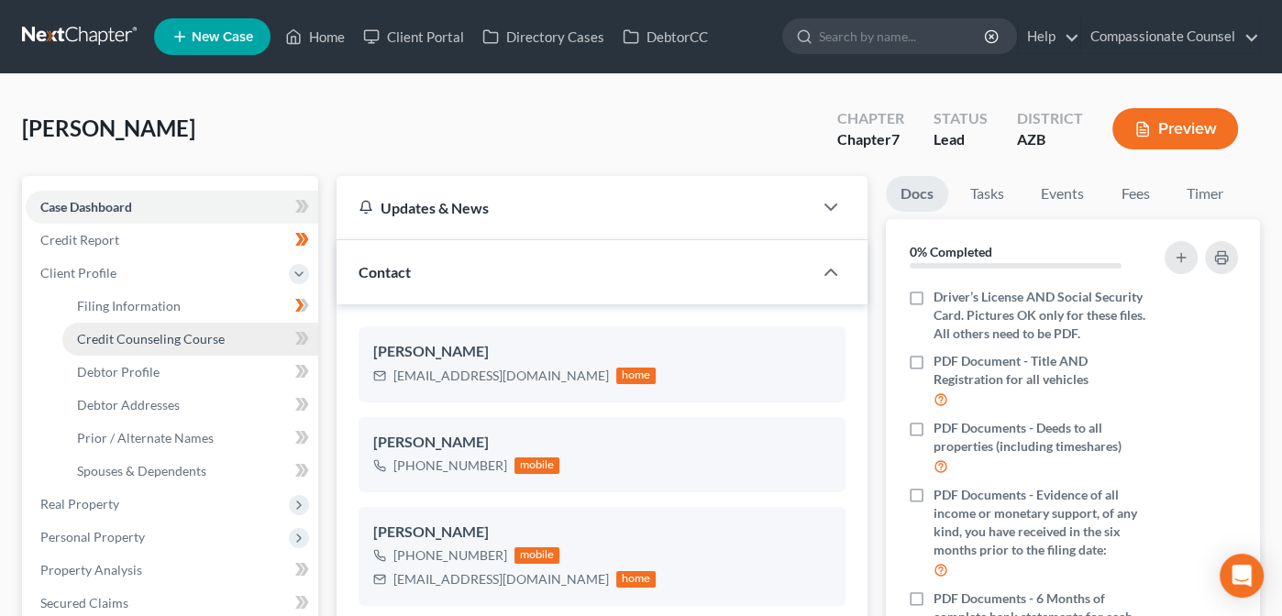
click at [116, 342] on span "Credit Counseling Course" at bounding box center [151, 339] width 148 height 16
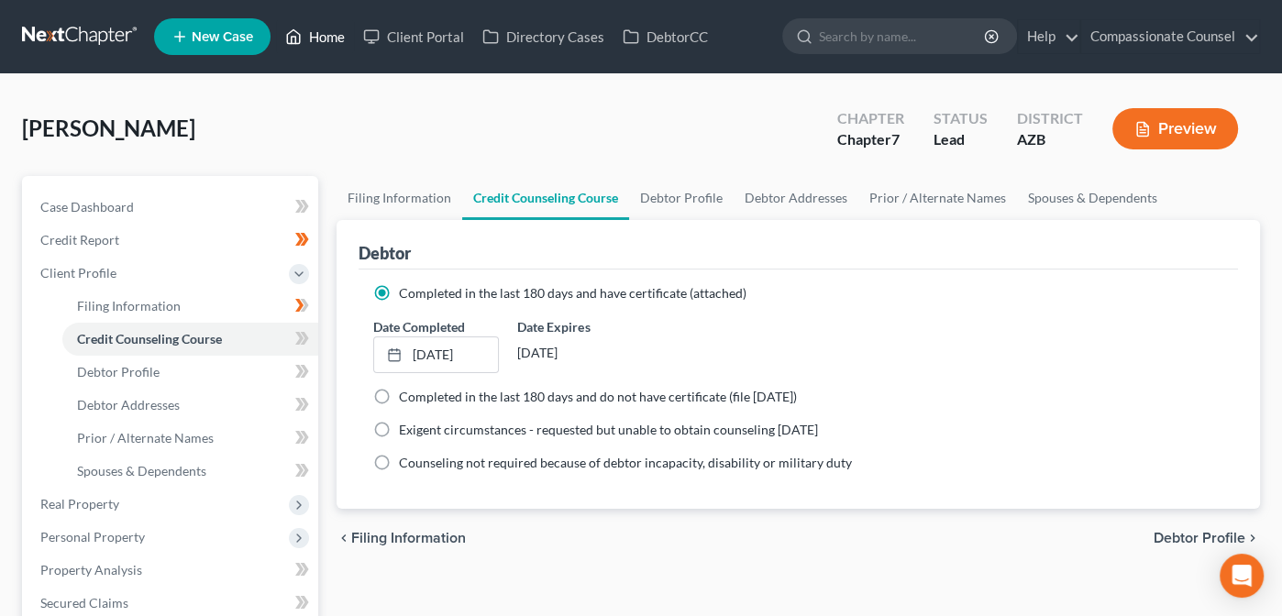
click at [323, 31] on link "Home" at bounding box center [315, 36] width 78 height 33
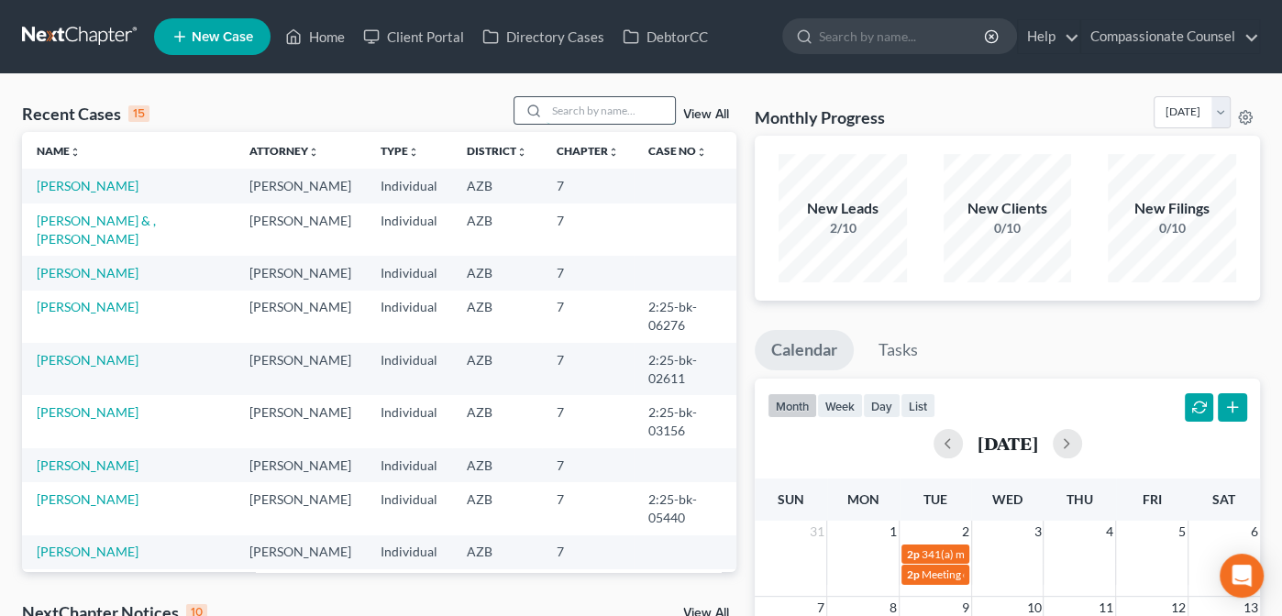
click at [565, 111] on input "search" at bounding box center [611, 110] width 128 height 27
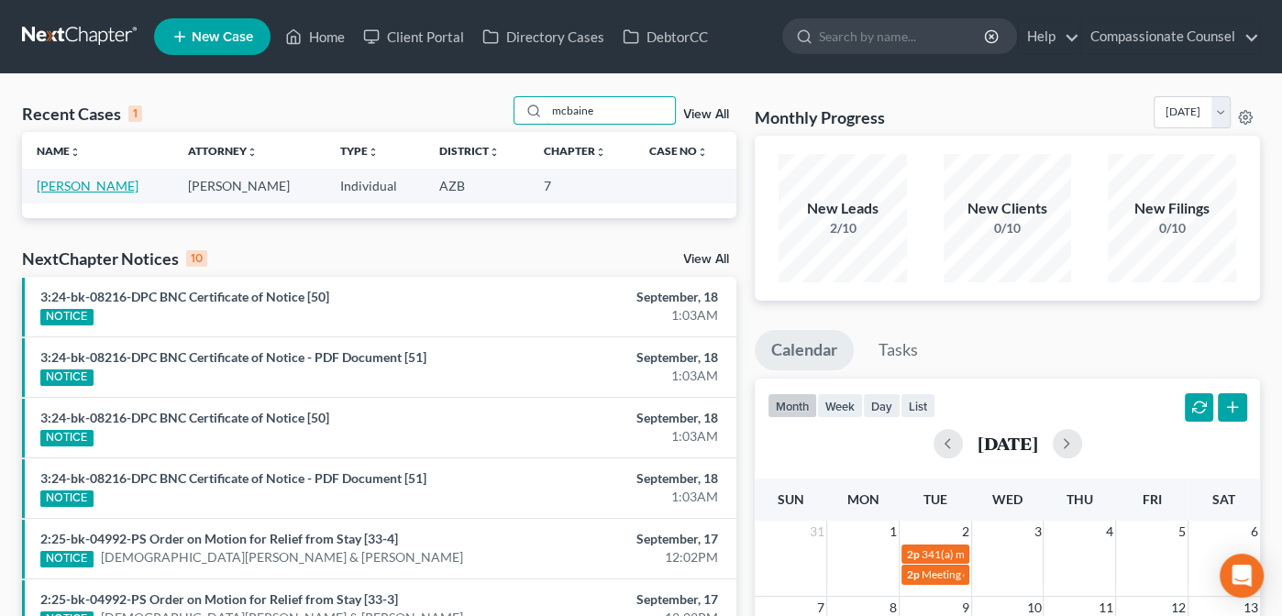
type input "mcbaine"
click at [83, 186] on link "[PERSON_NAME]" at bounding box center [88, 186] width 102 height 16
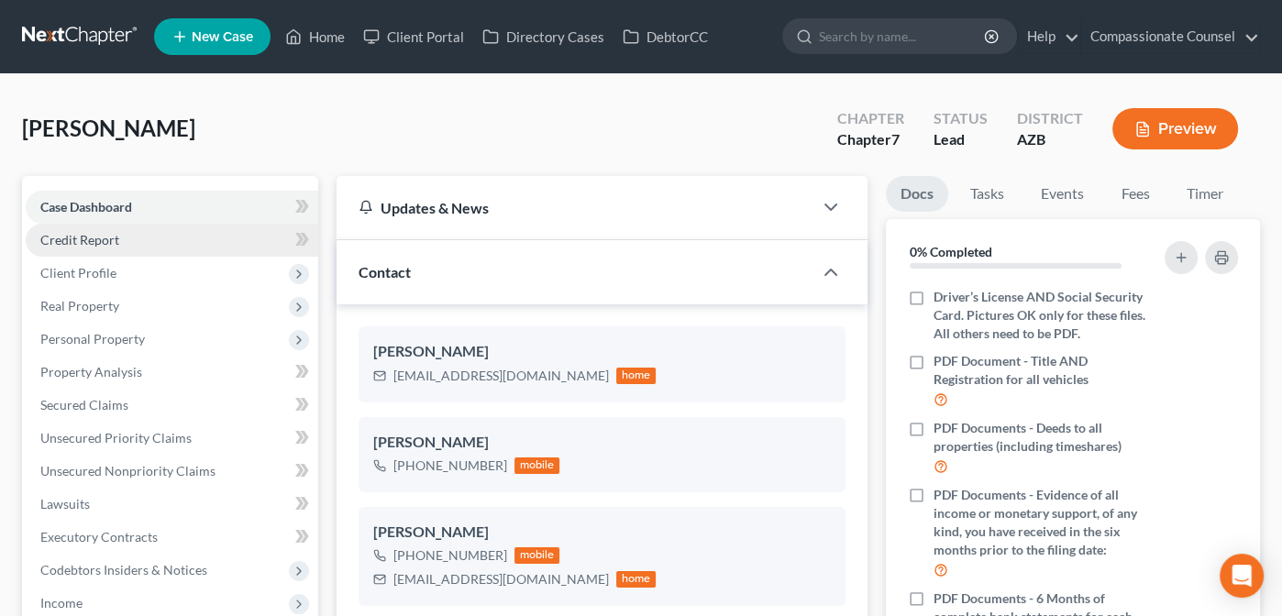
scroll to position [512, 0]
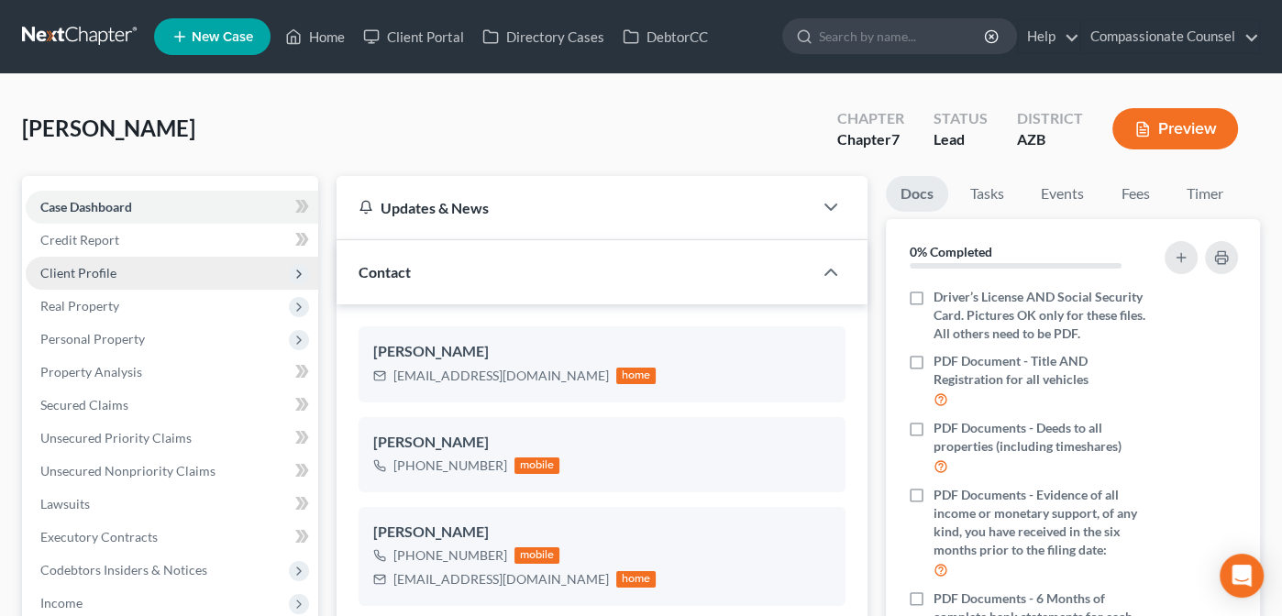
click at [56, 273] on span "Client Profile" at bounding box center [78, 273] width 76 height 16
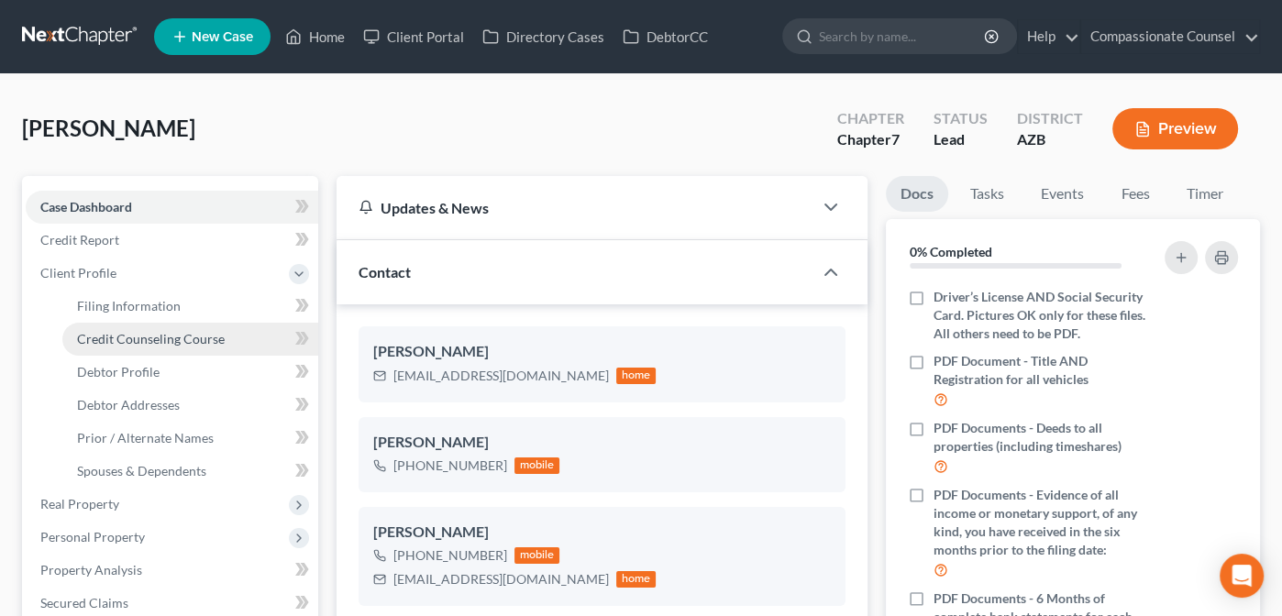
click at [130, 337] on span "Credit Counseling Course" at bounding box center [151, 339] width 148 height 16
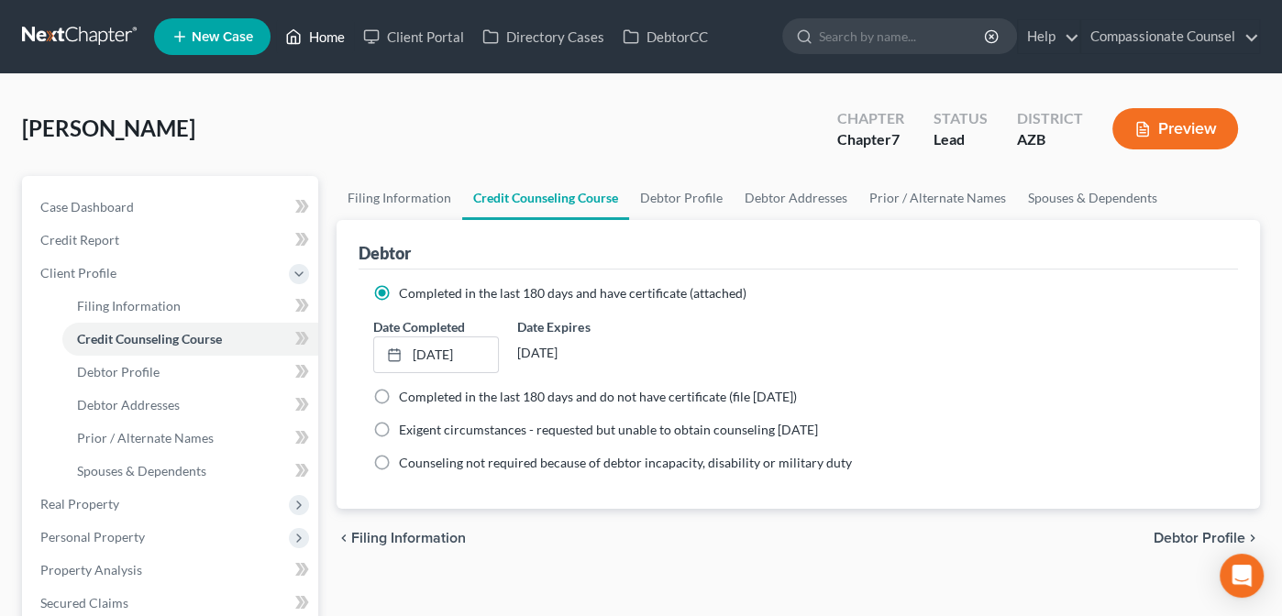
click at [316, 35] on link "Home" at bounding box center [315, 36] width 78 height 33
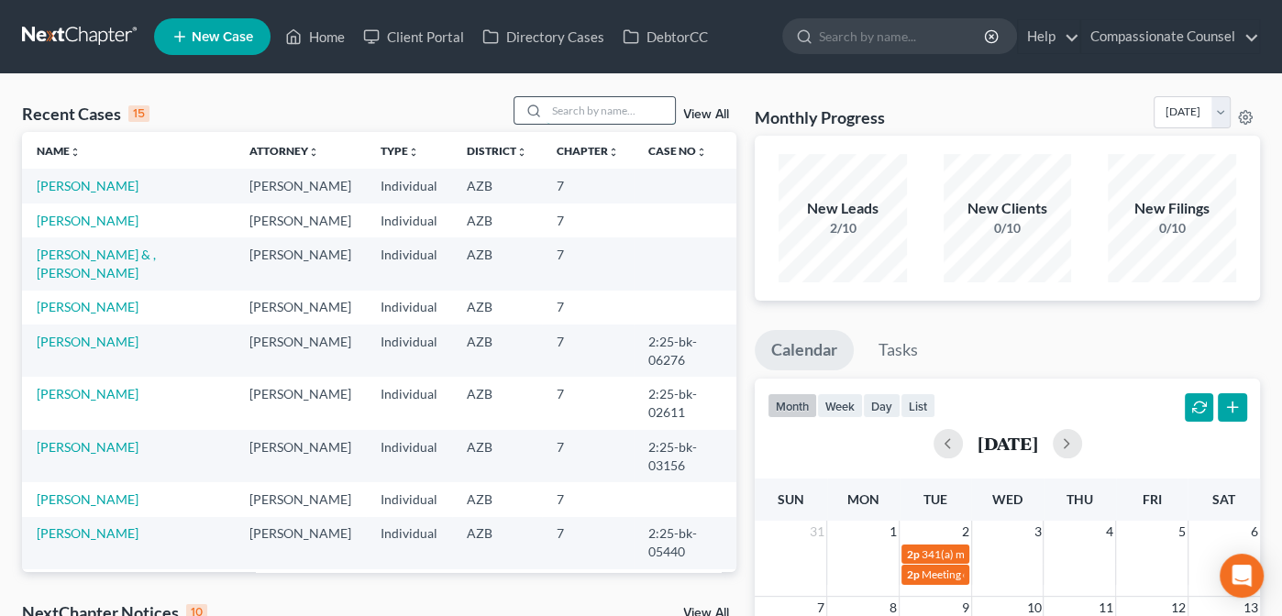
click at [573, 105] on input "search" at bounding box center [611, 110] width 128 height 27
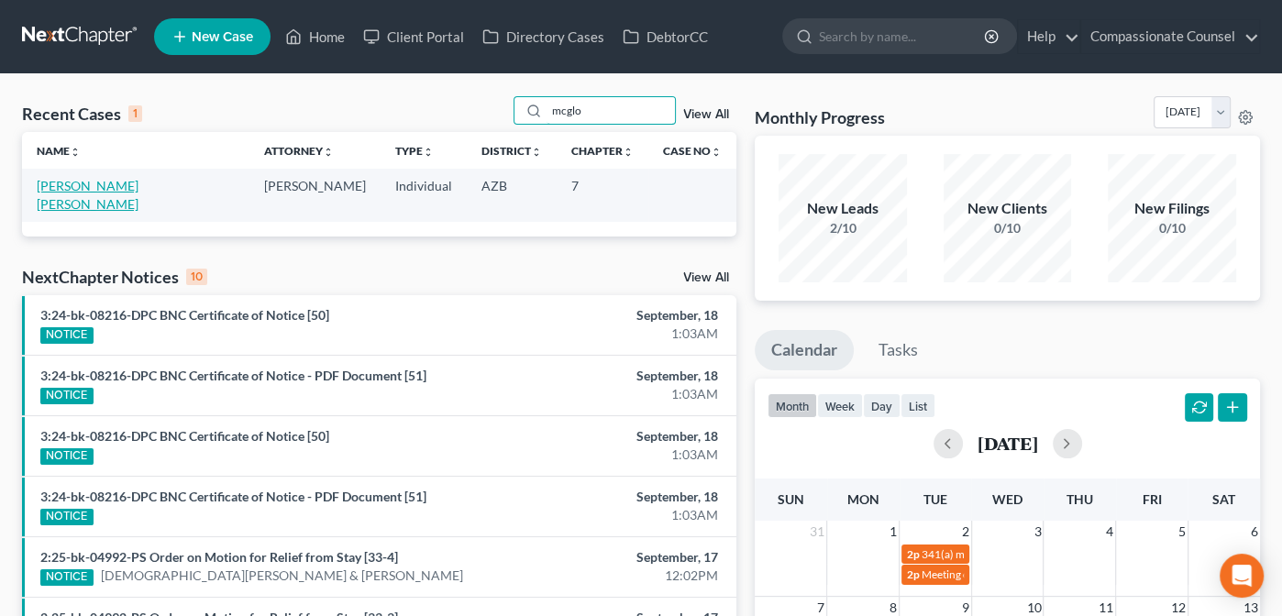
type input "mcglo"
click at [100, 185] on link "[PERSON_NAME] [PERSON_NAME]" at bounding box center [88, 195] width 102 height 34
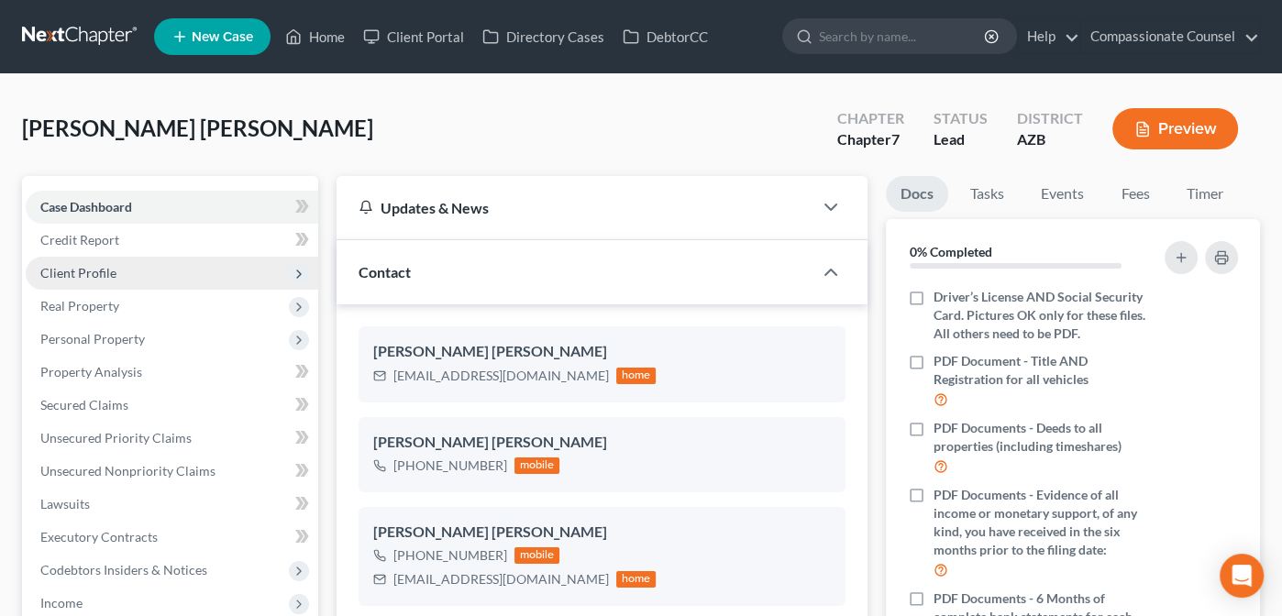
click at [69, 271] on span "Client Profile" at bounding box center [78, 273] width 76 height 16
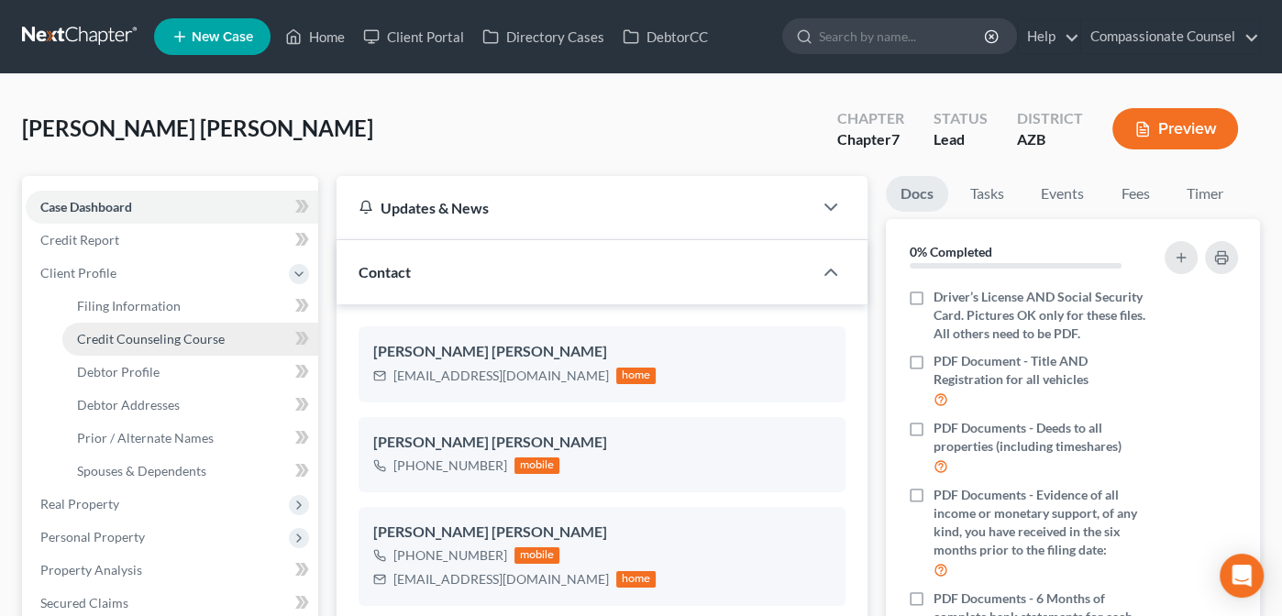
click at [99, 338] on span "Credit Counseling Course" at bounding box center [151, 339] width 148 height 16
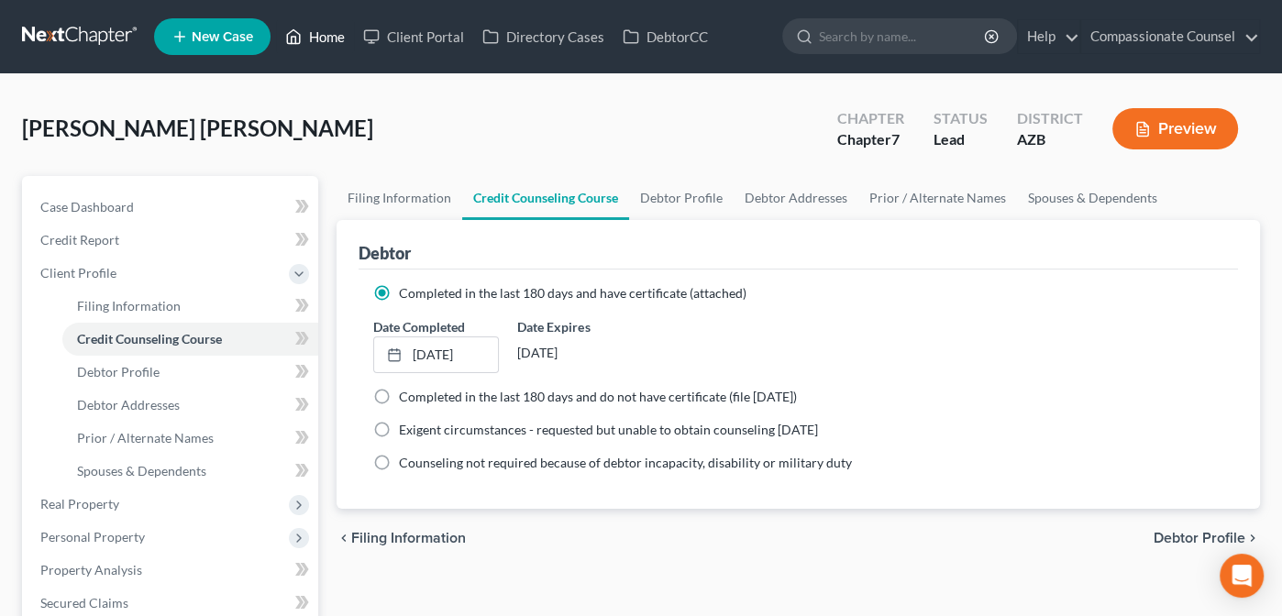
click at [323, 37] on link "Home" at bounding box center [315, 36] width 78 height 33
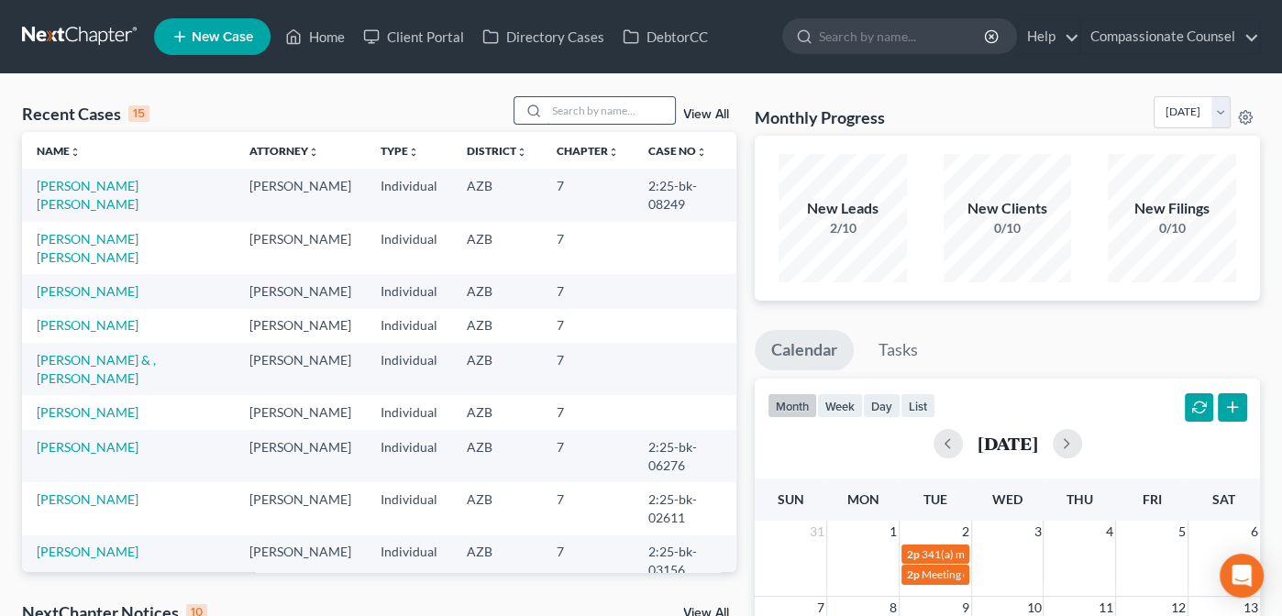
click at [580, 112] on input "search" at bounding box center [611, 110] width 128 height 27
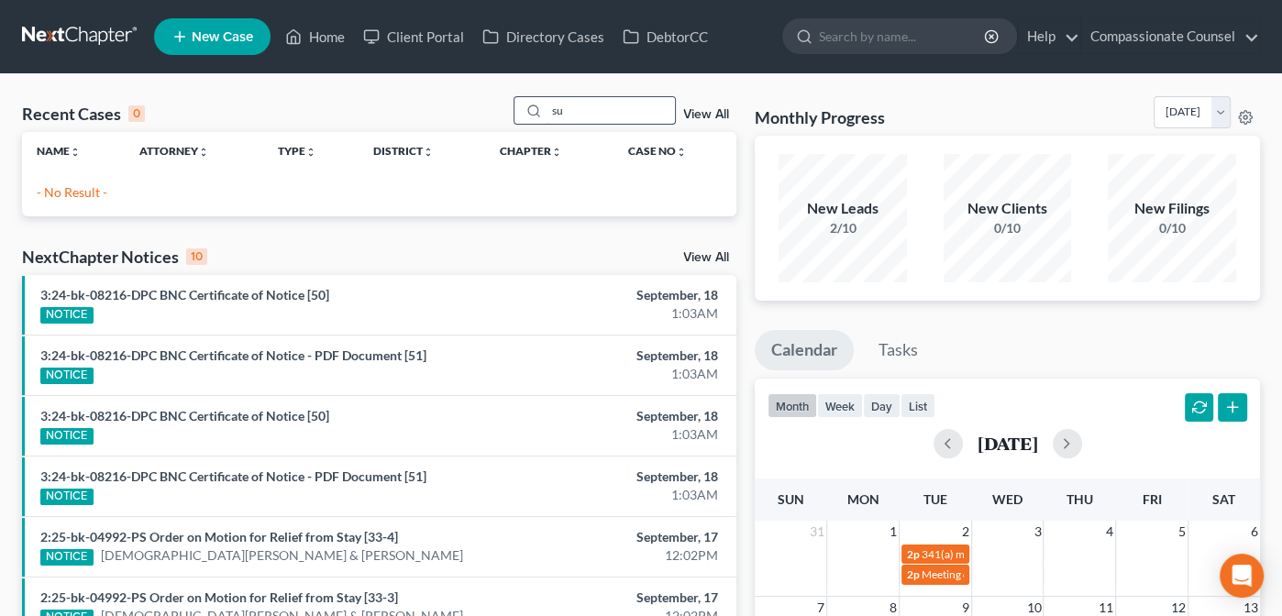
type input "s"
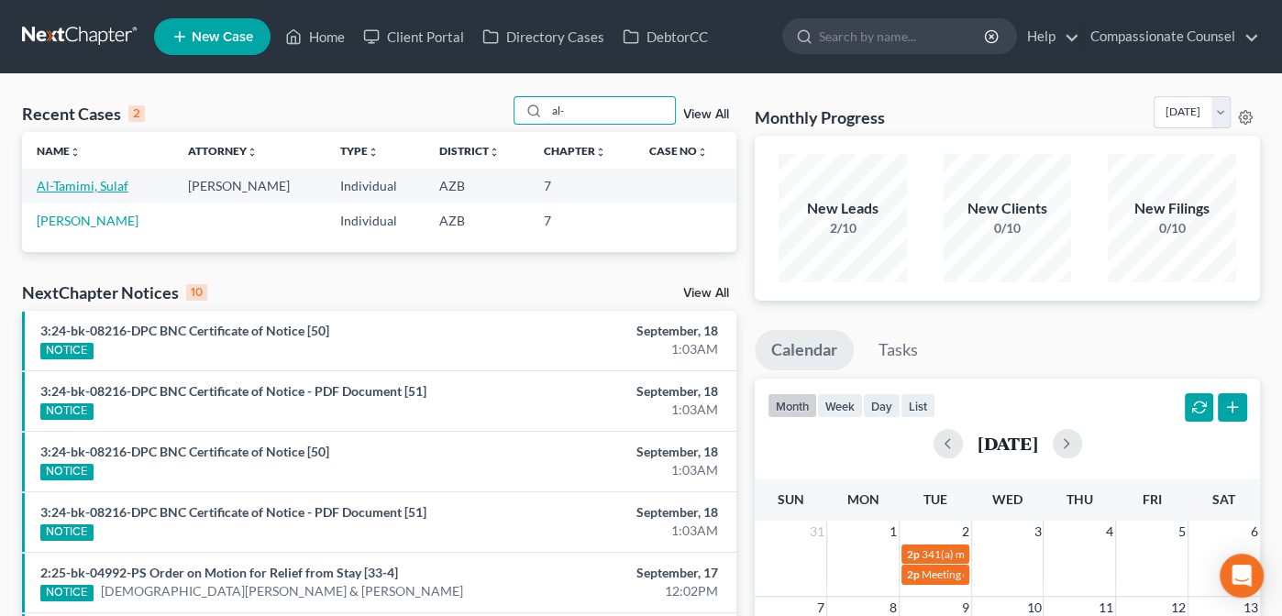
type input "al-"
click at [70, 180] on link "Al-Tamimi, Sulaf" at bounding box center [83, 186] width 92 height 16
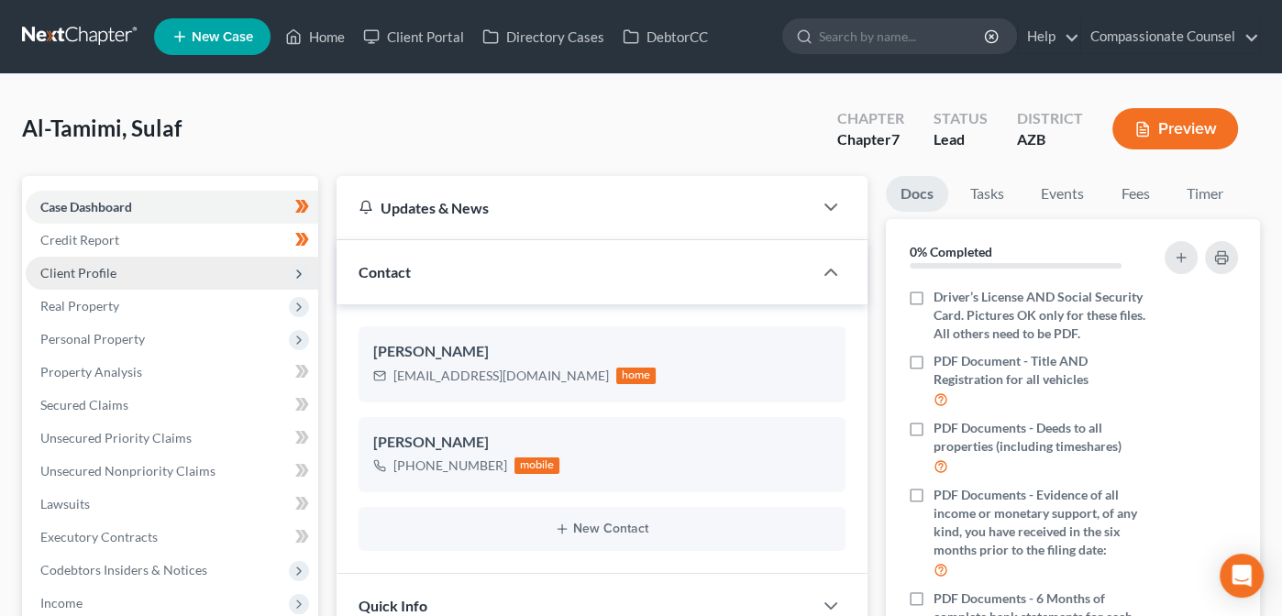
click at [69, 275] on span "Client Profile" at bounding box center [78, 273] width 76 height 16
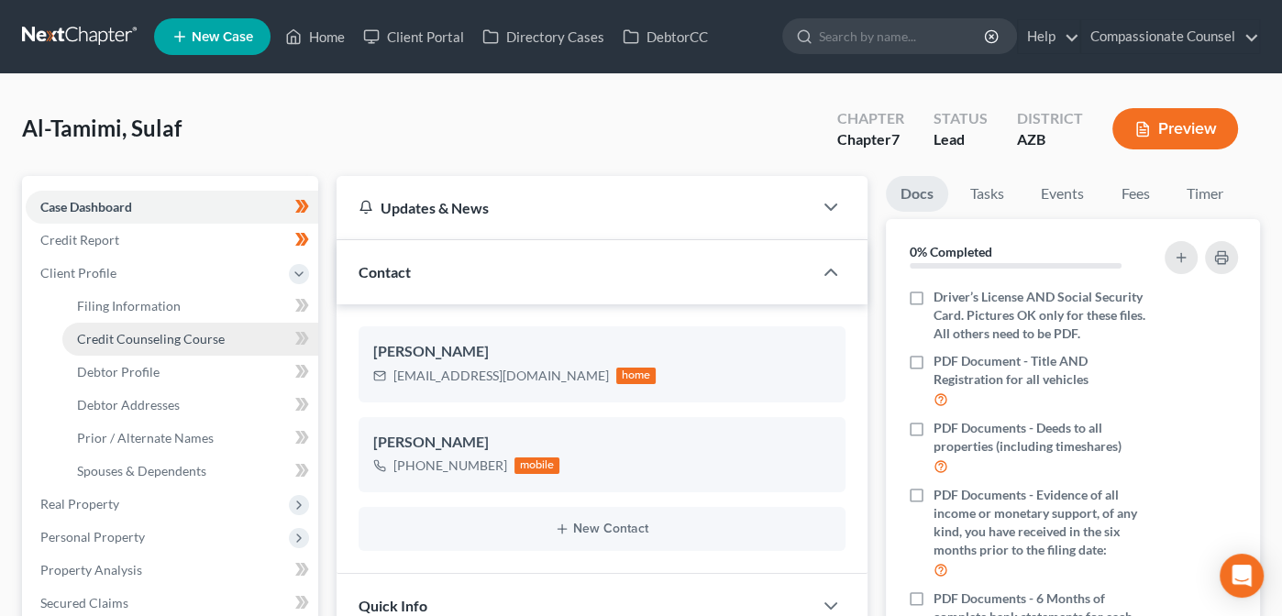
click at [96, 334] on span "Credit Counseling Course" at bounding box center [151, 339] width 148 height 16
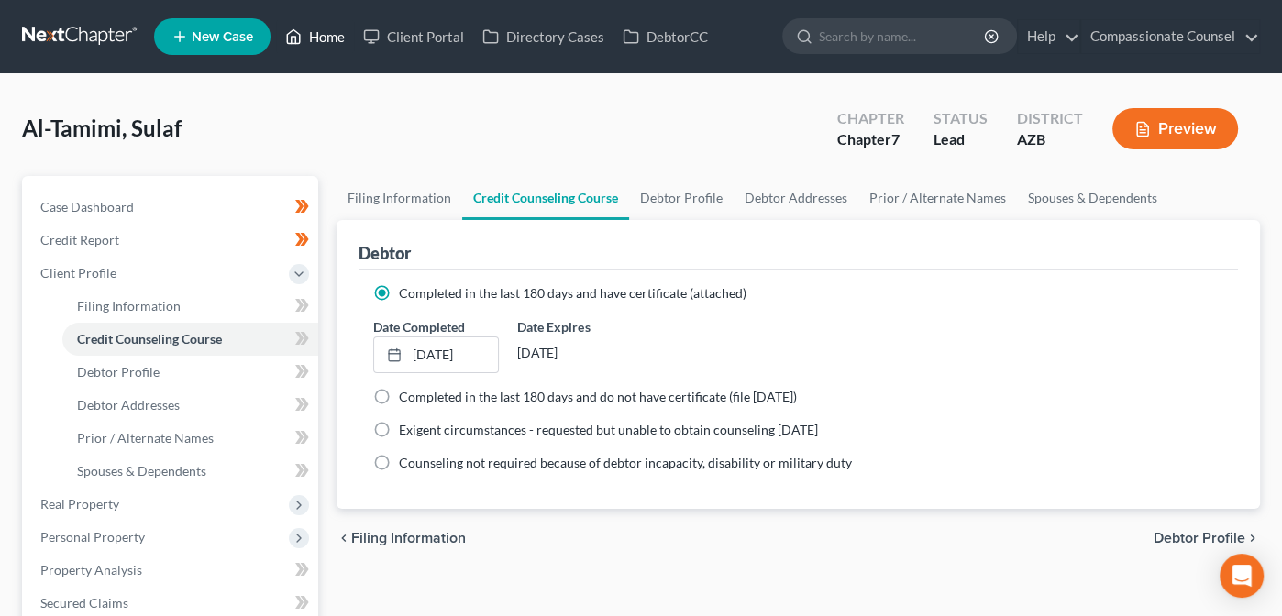
click at [328, 36] on link "Home" at bounding box center [315, 36] width 78 height 33
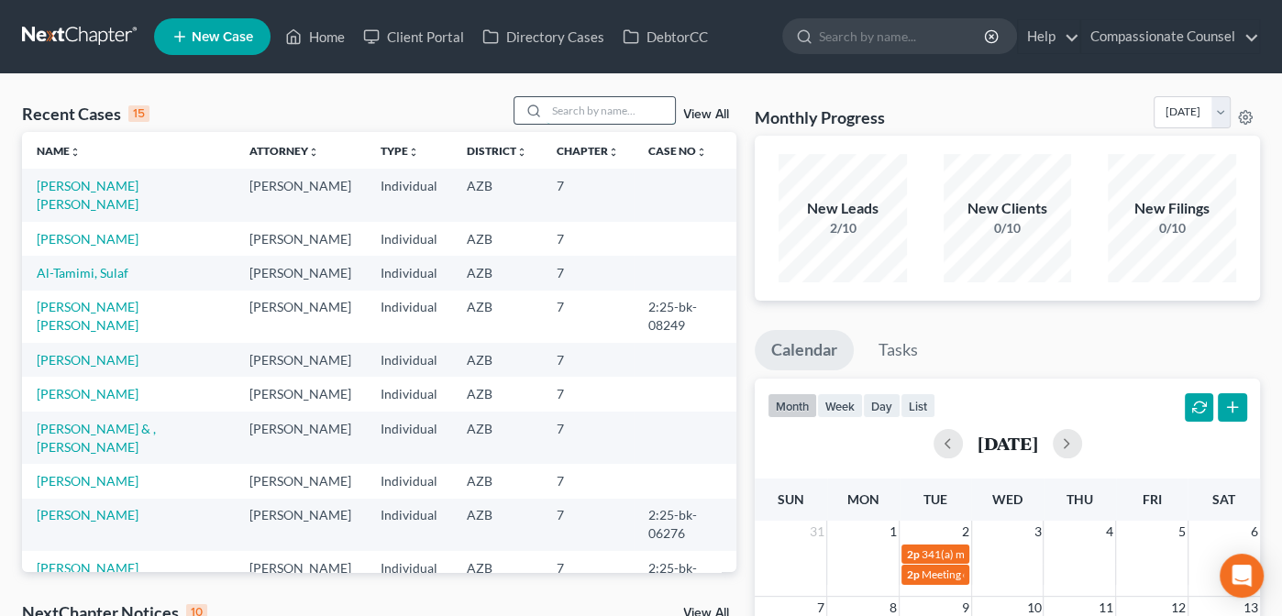
click at [562, 112] on input "search" at bounding box center [611, 110] width 128 height 27
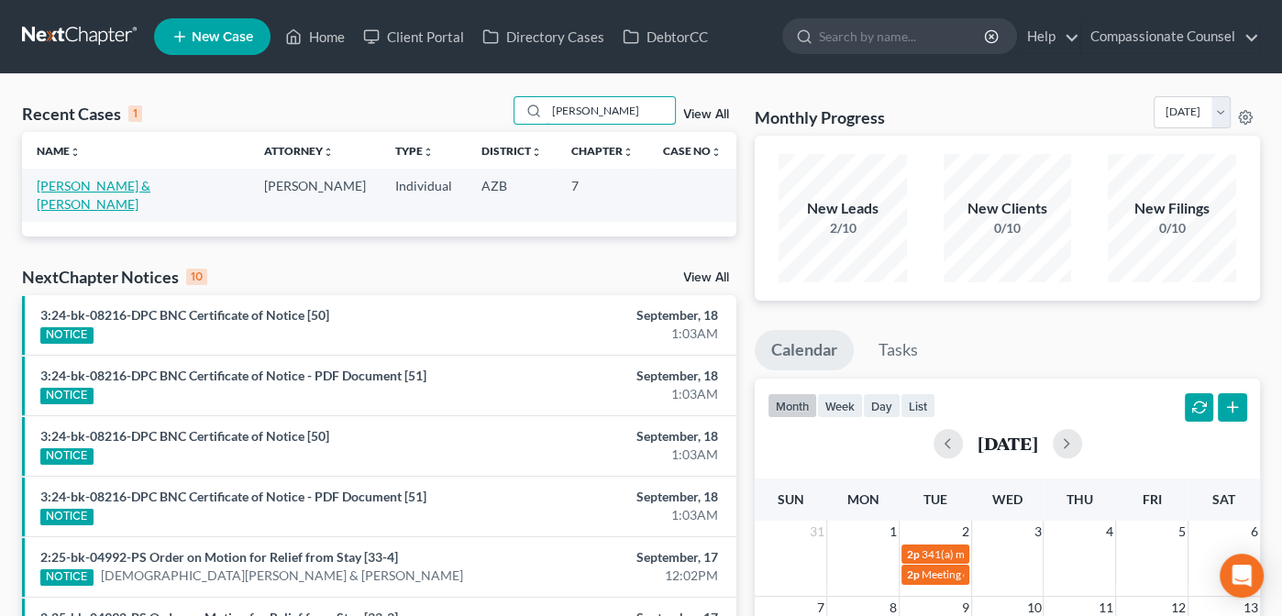
type input "[PERSON_NAME]"
click at [106, 182] on link "[PERSON_NAME] & [PERSON_NAME]" at bounding box center [94, 195] width 114 height 34
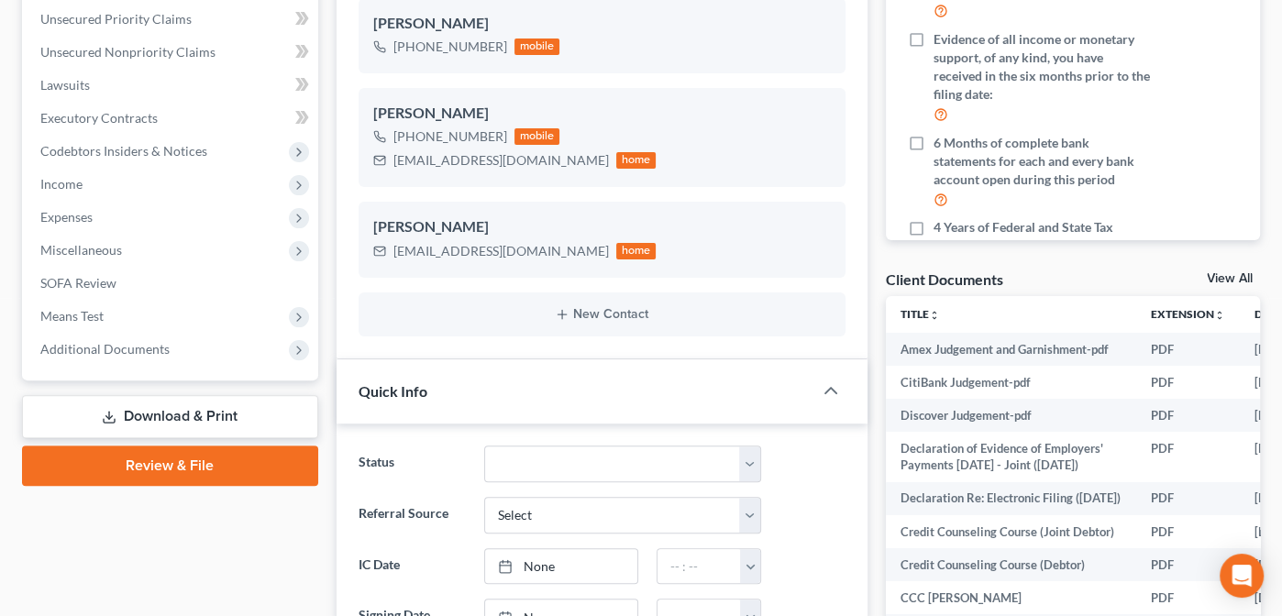
scroll to position [440, 0]
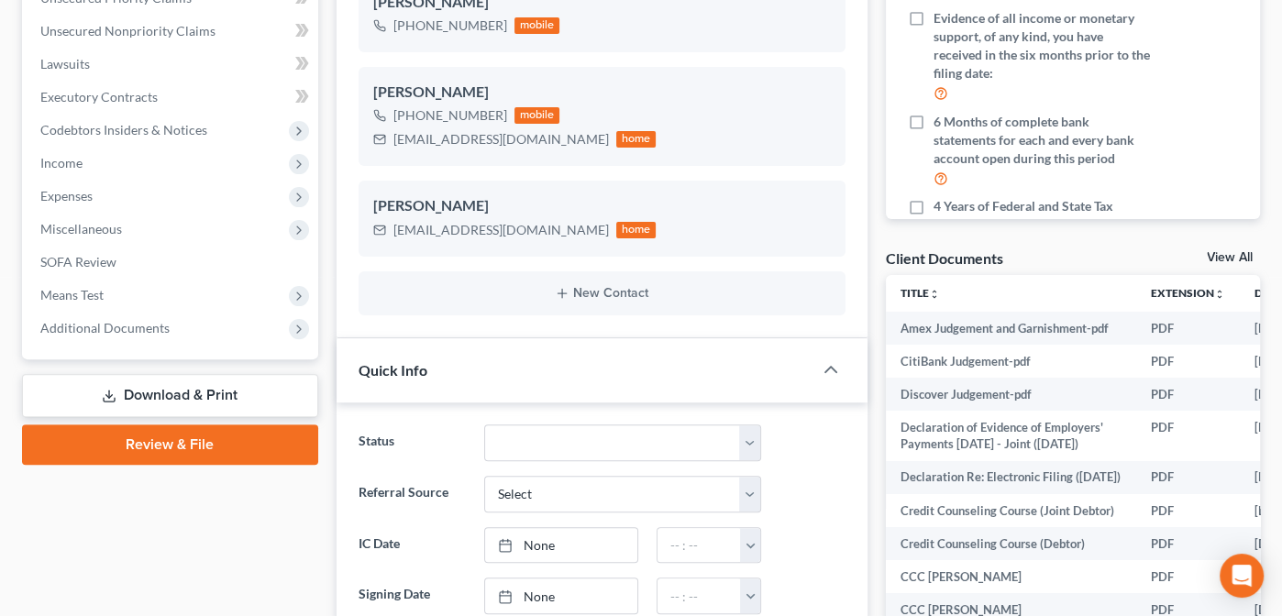
click at [1222, 249] on div "Client Documents View All" at bounding box center [1073, 262] width 374 height 27
click at [1222, 253] on link "View All" at bounding box center [1230, 257] width 46 height 13
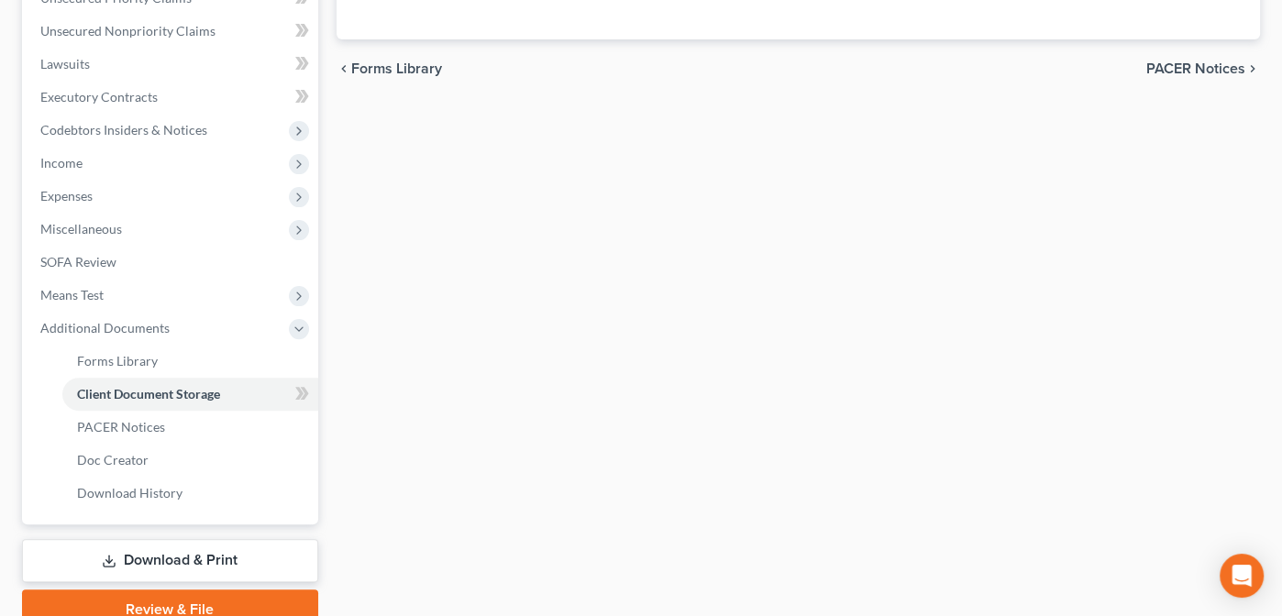
scroll to position [195, 0]
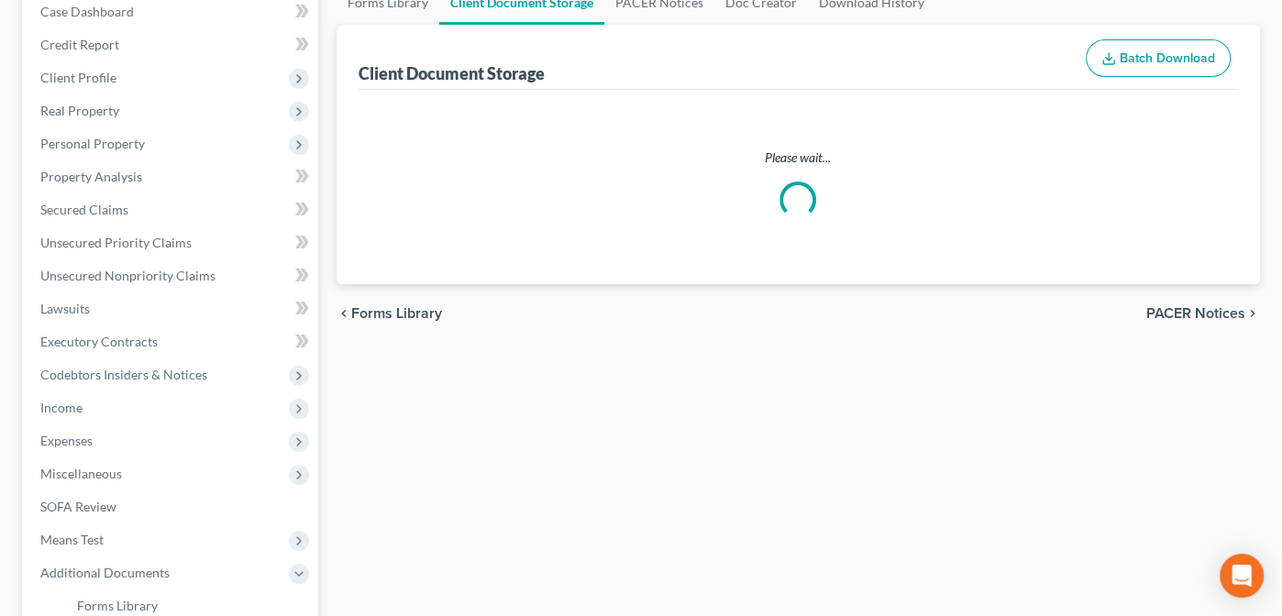
select select "14"
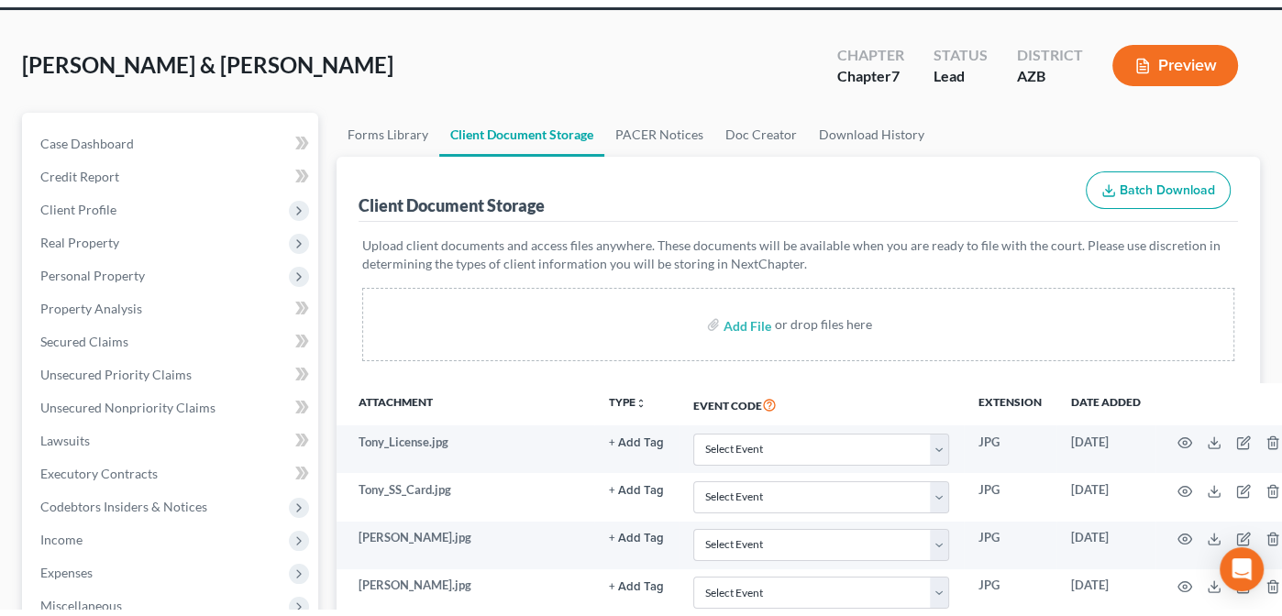
scroll to position [0, 0]
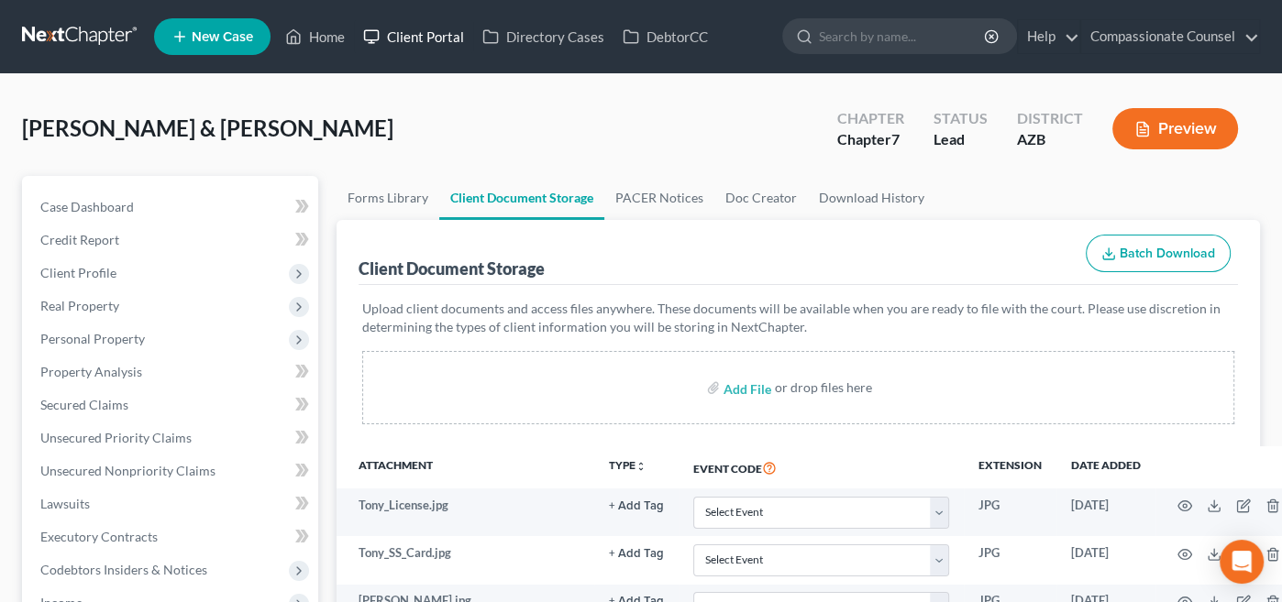
click at [428, 37] on link "Client Portal" at bounding box center [413, 36] width 119 height 33
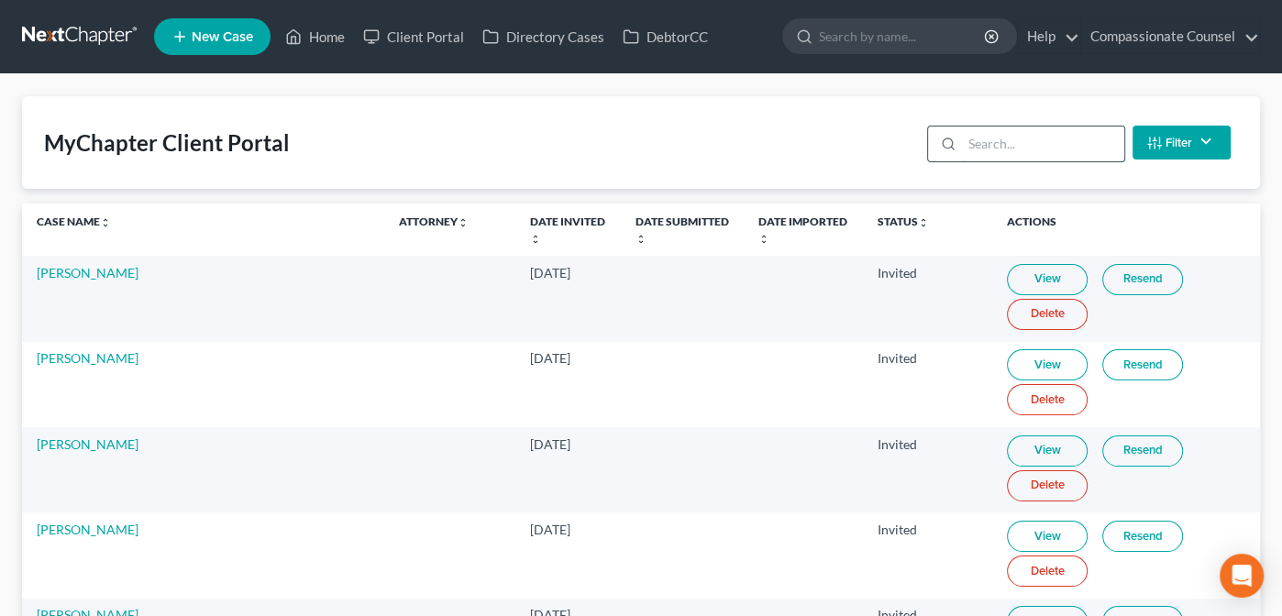
click at [998, 149] on input "search" at bounding box center [1043, 144] width 162 height 35
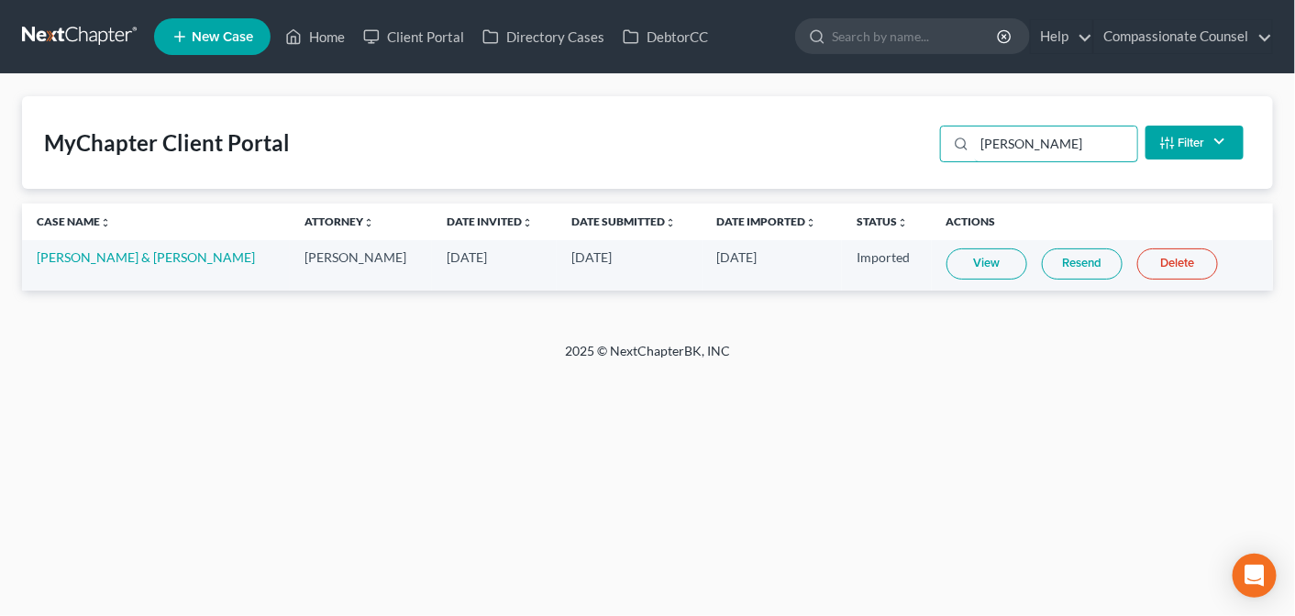
type input "[PERSON_NAME]"
click at [142, 258] on link "[PERSON_NAME] & [PERSON_NAME]" at bounding box center [146, 257] width 218 height 16
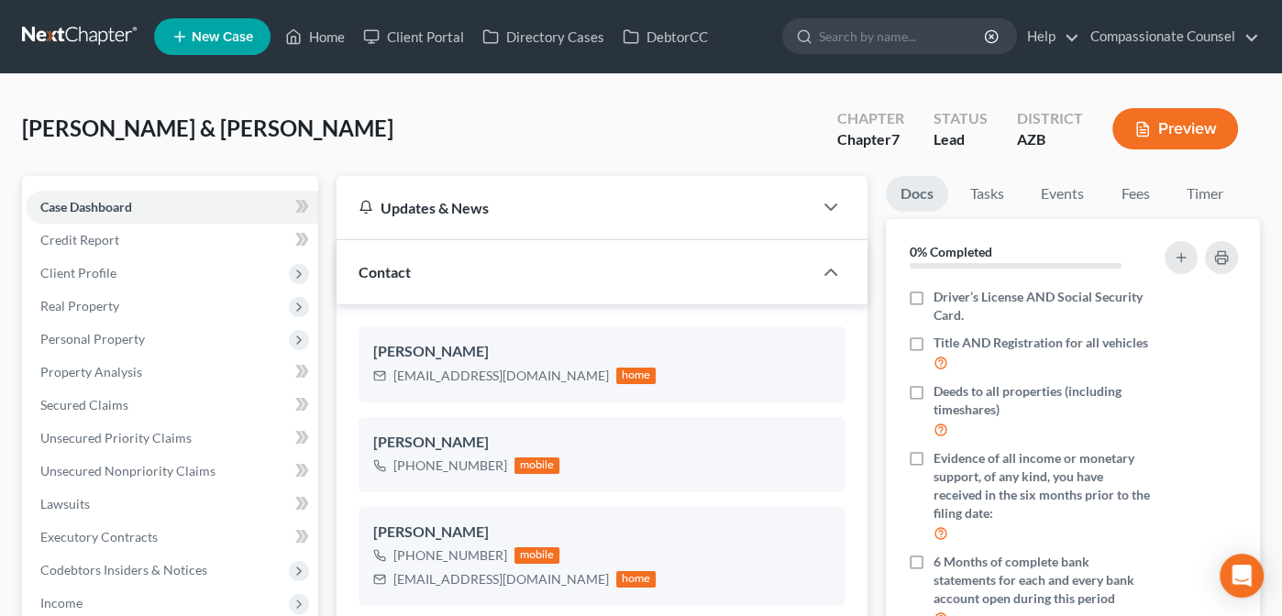
scroll to position [416, 0]
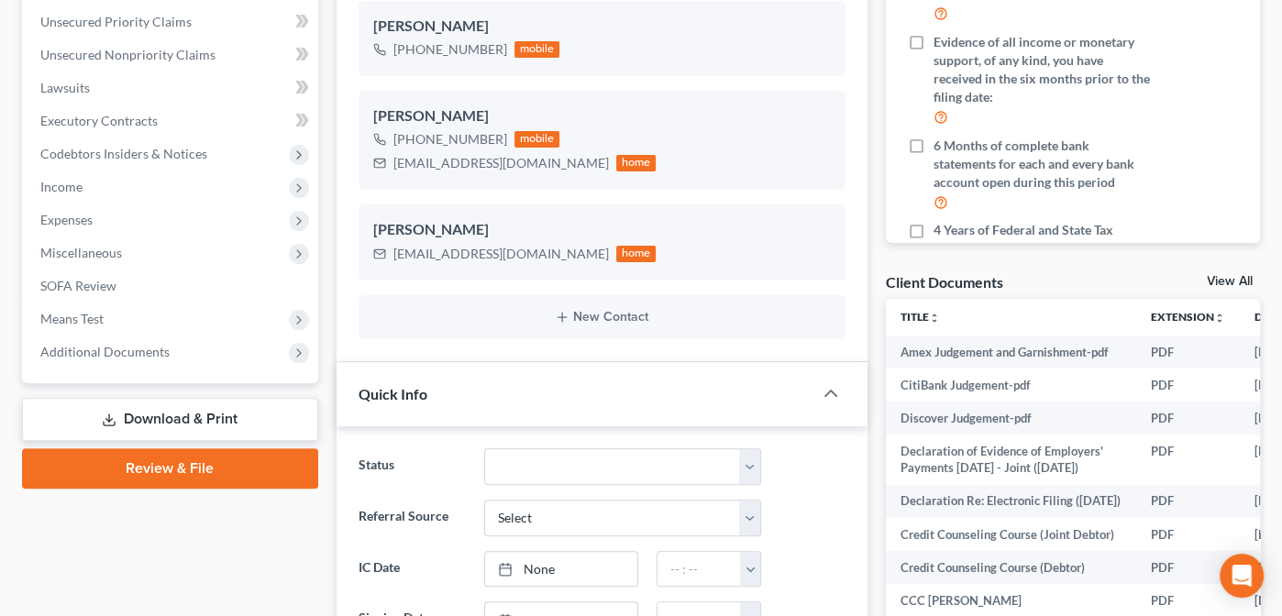
click at [1221, 282] on link "View All" at bounding box center [1230, 281] width 46 height 13
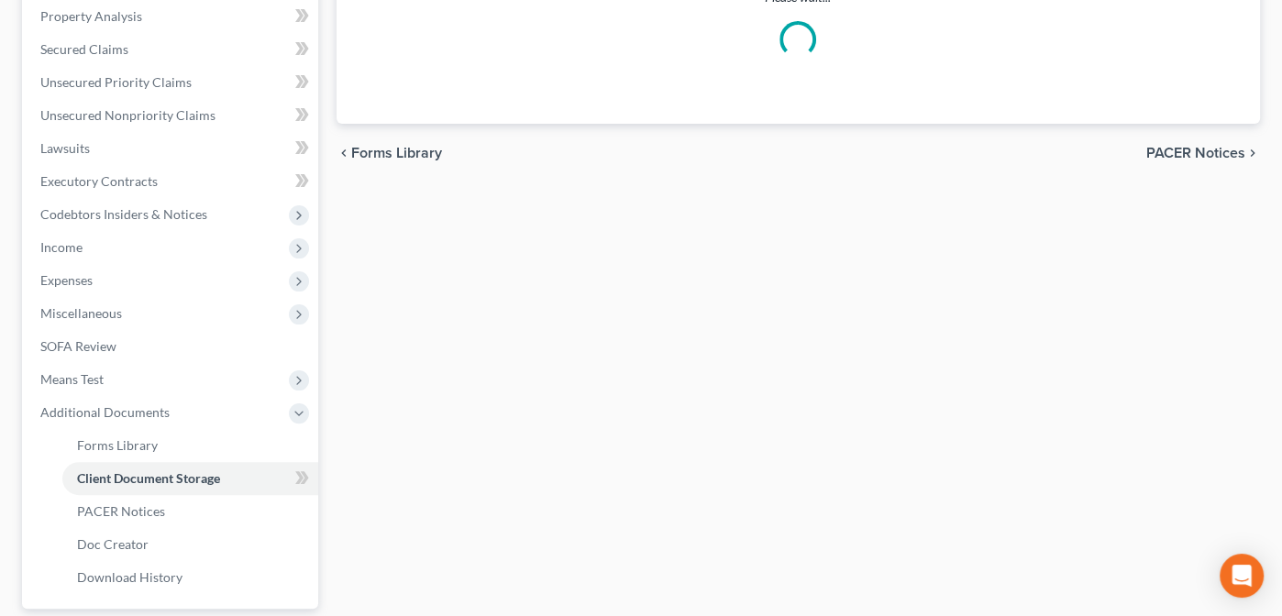
scroll to position [195, 0]
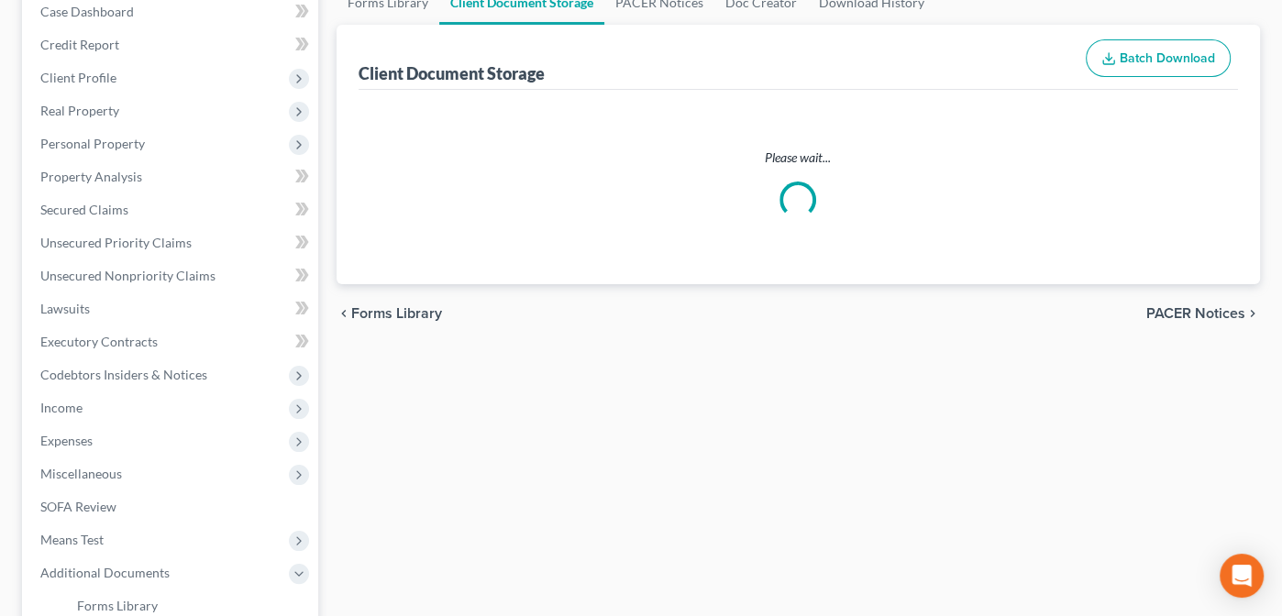
select select "14"
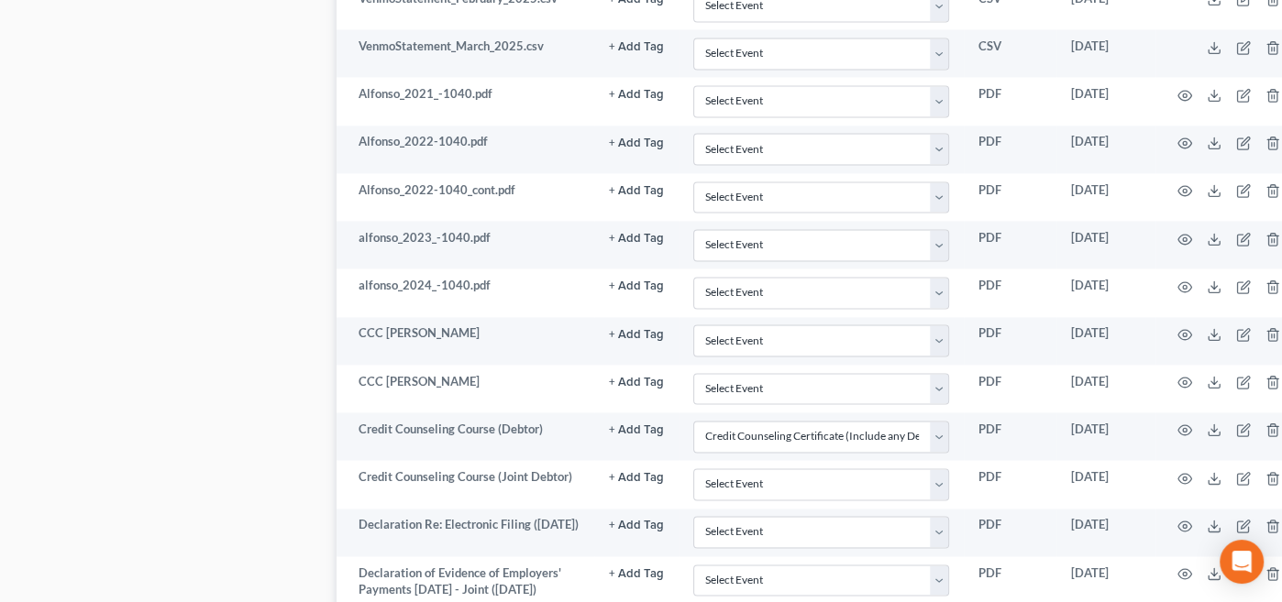
scroll to position [2395, 0]
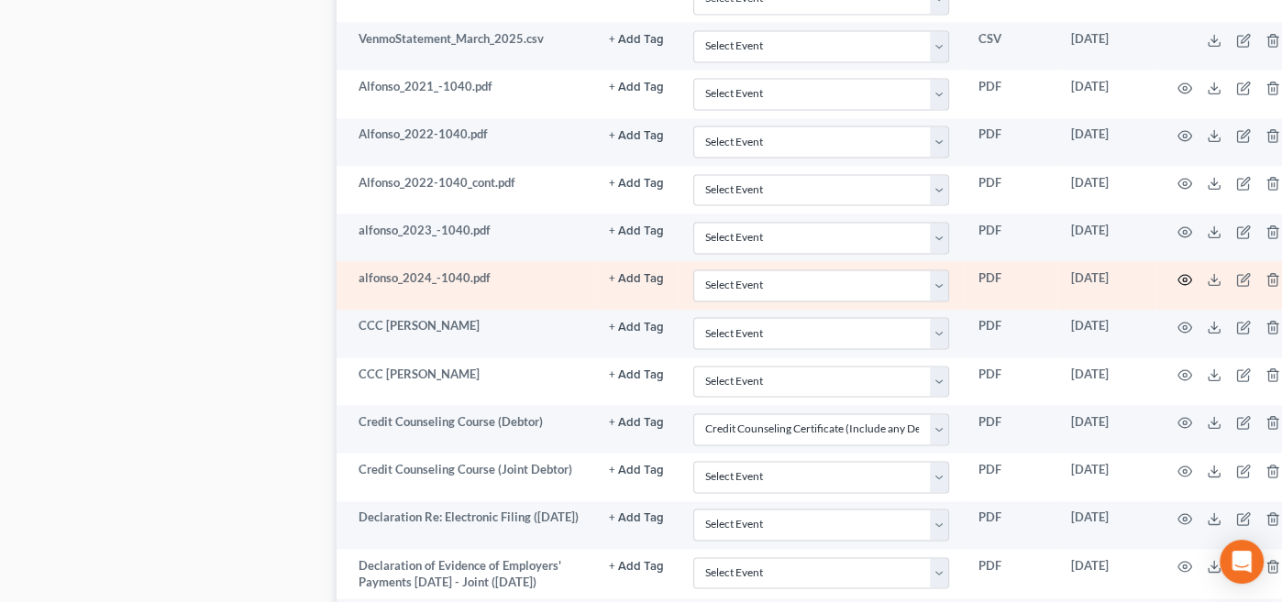
click at [1183, 278] on circle "button" at bounding box center [1185, 280] width 4 height 4
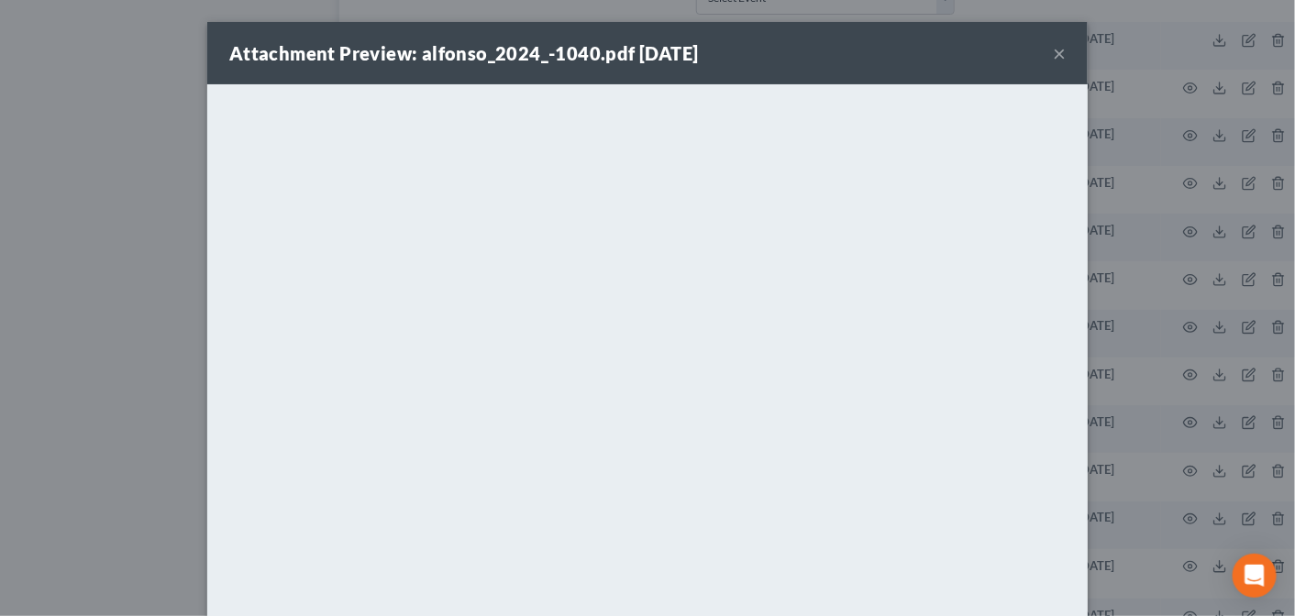
click at [1053, 52] on button "×" at bounding box center [1059, 53] width 13 height 22
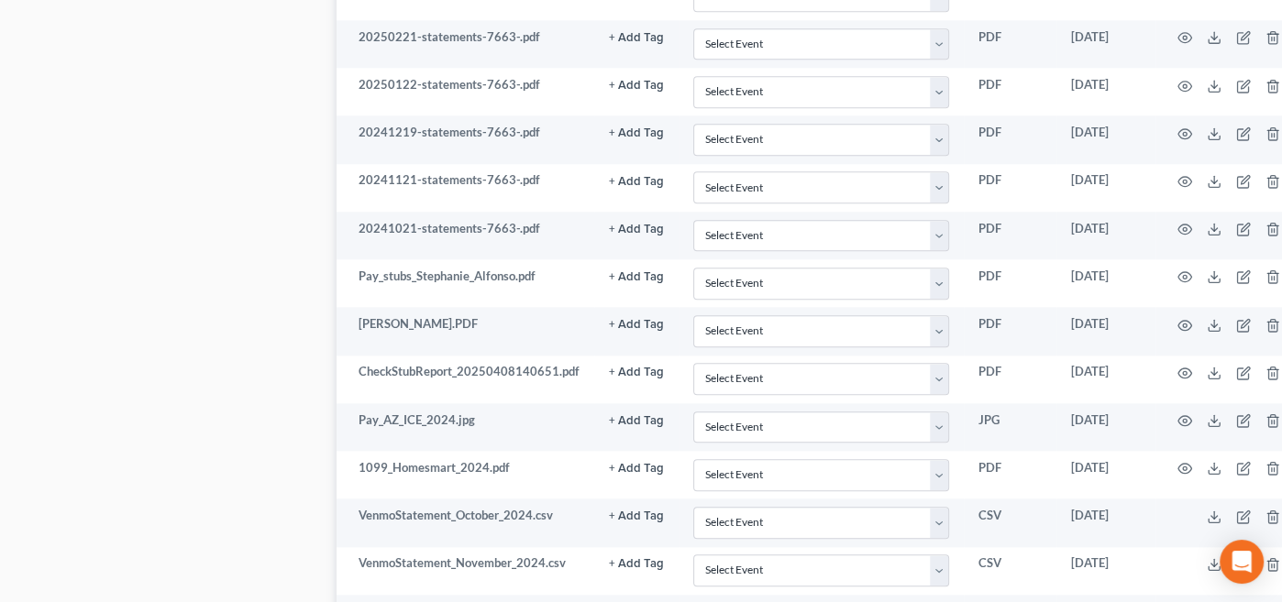
scroll to position [1715, 0]
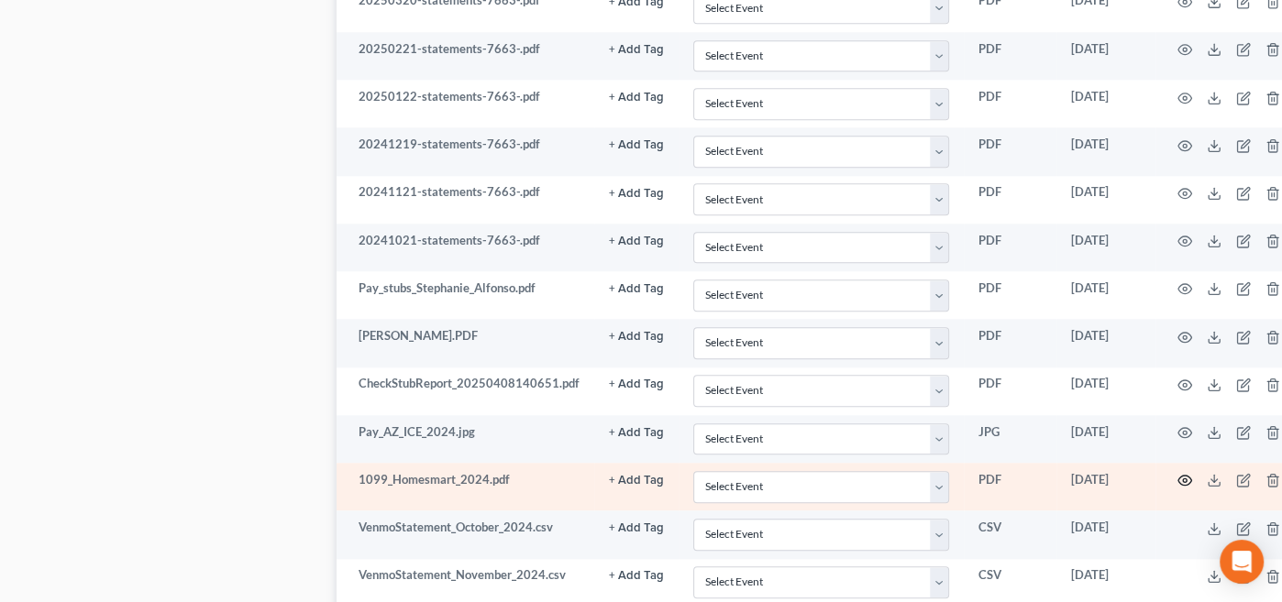
click at [1181, 473] on icon "button" at bounding box center [1184, 480] width 15 height 15
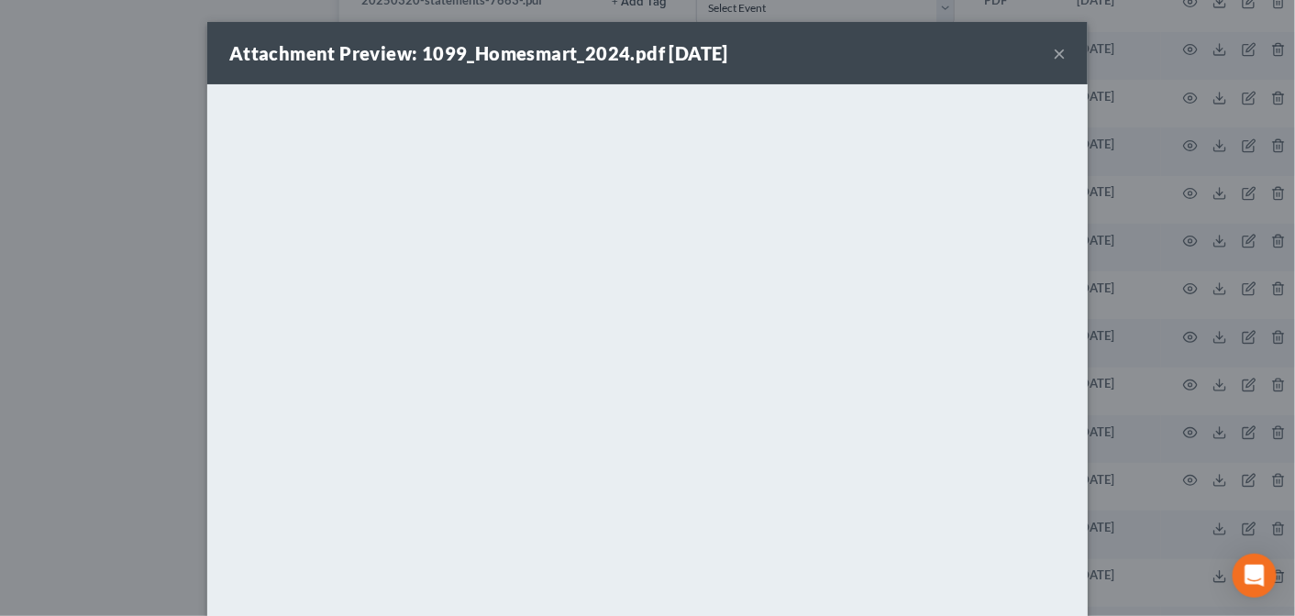
click at [1053, 51] on button "×" at bounding box center [1059, 53] width 13 height 22
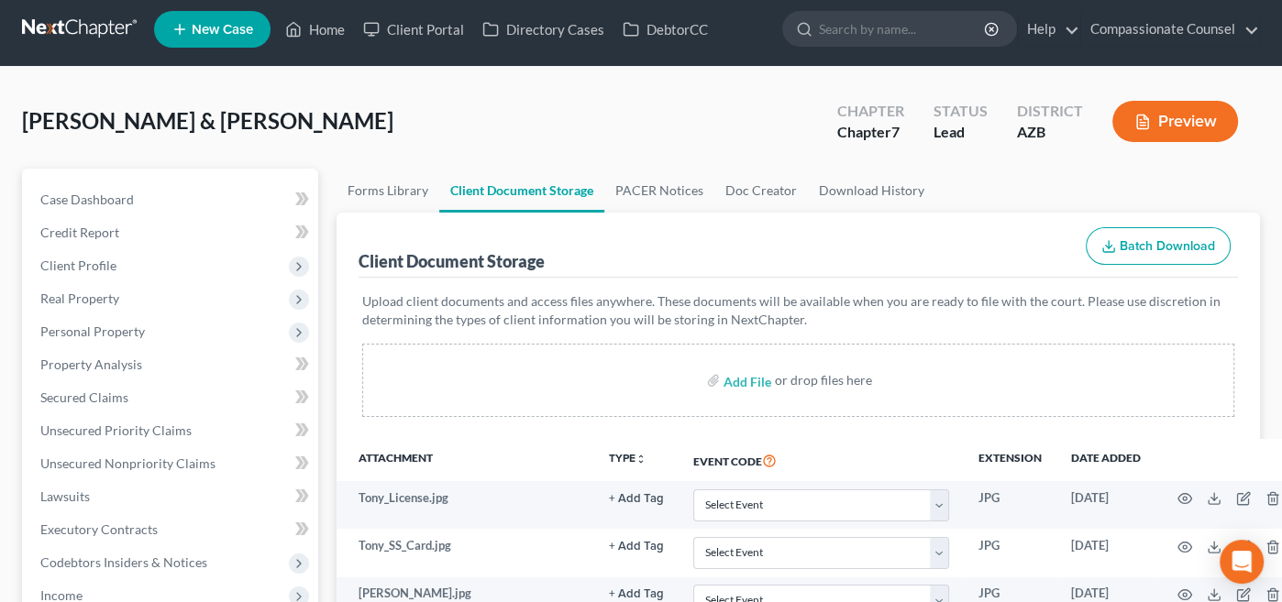
scroll to position [19, 0]
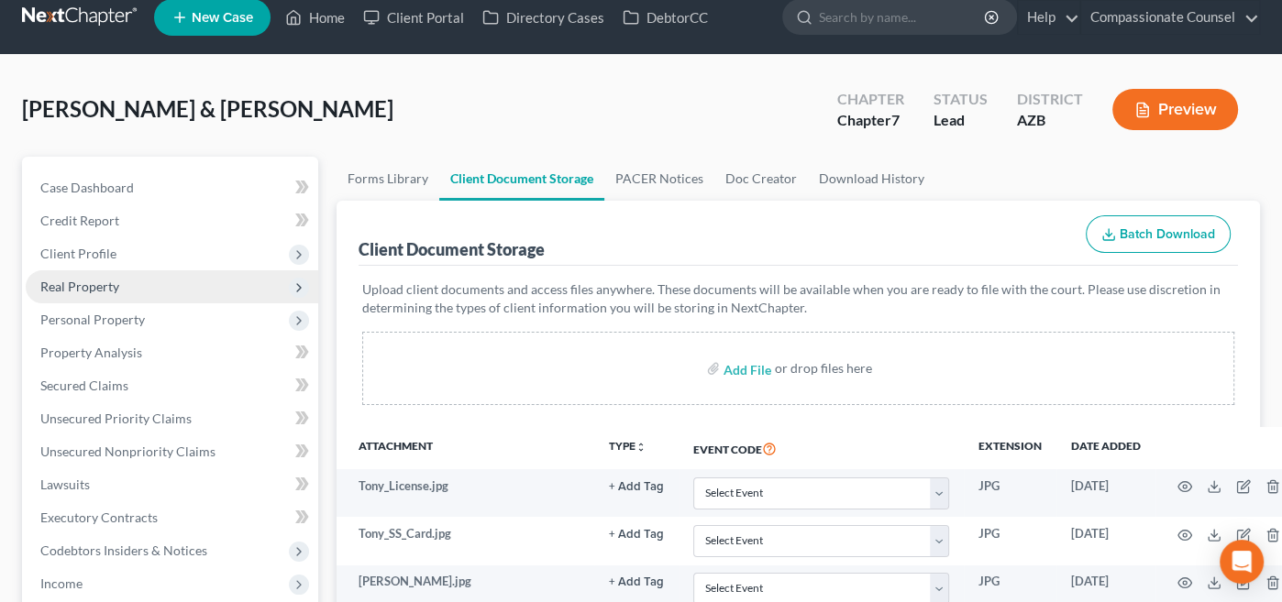
click at [62, 283] on span "Real Property" at bounding box center [79, 287] width 79 height 16
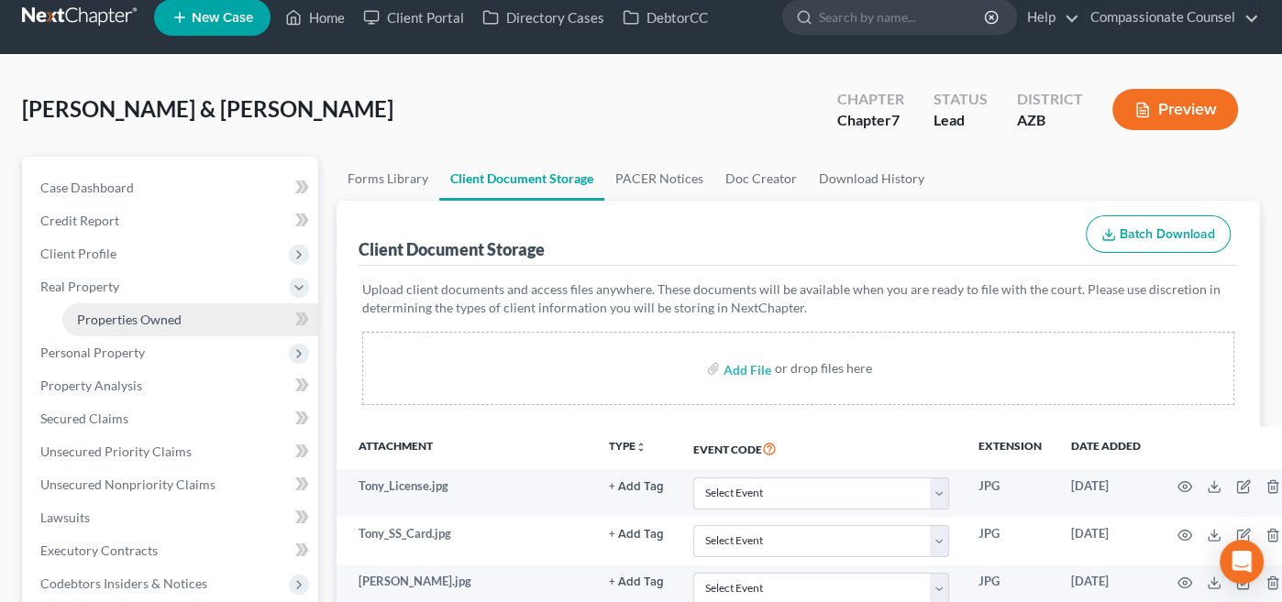
click at [122, 315] on span "Properties Owned" at bounding box center [129, 320] width 105 height 16
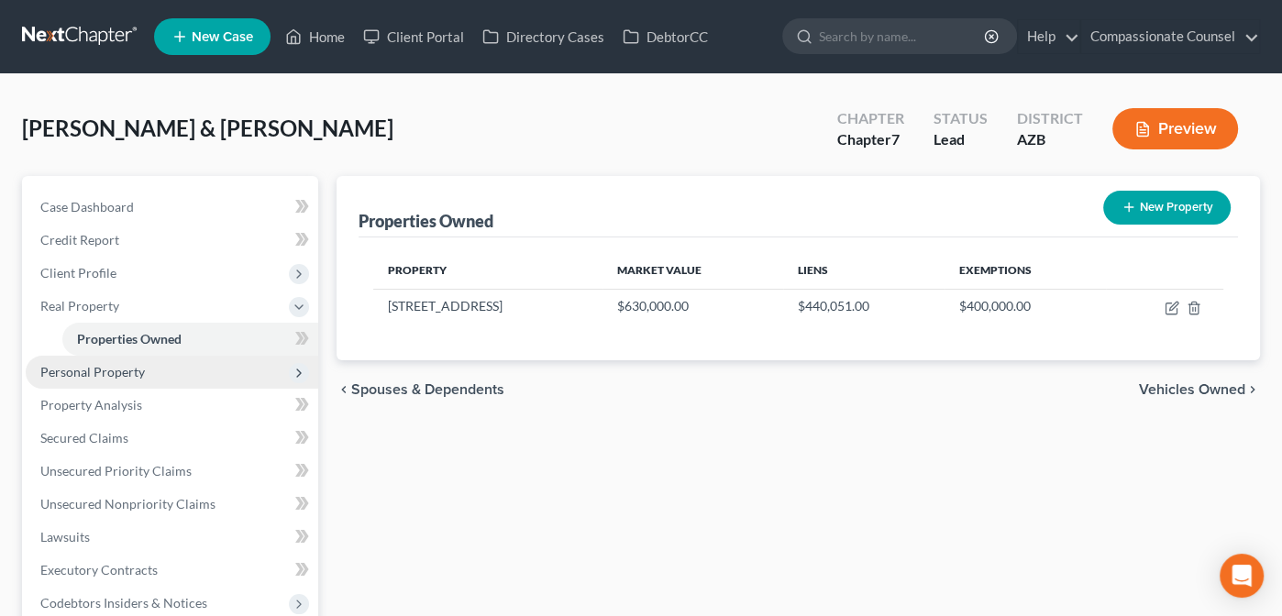
click at [79, 366] on span "Personal Property" at bounding box center [92, 372] width 105 height 16
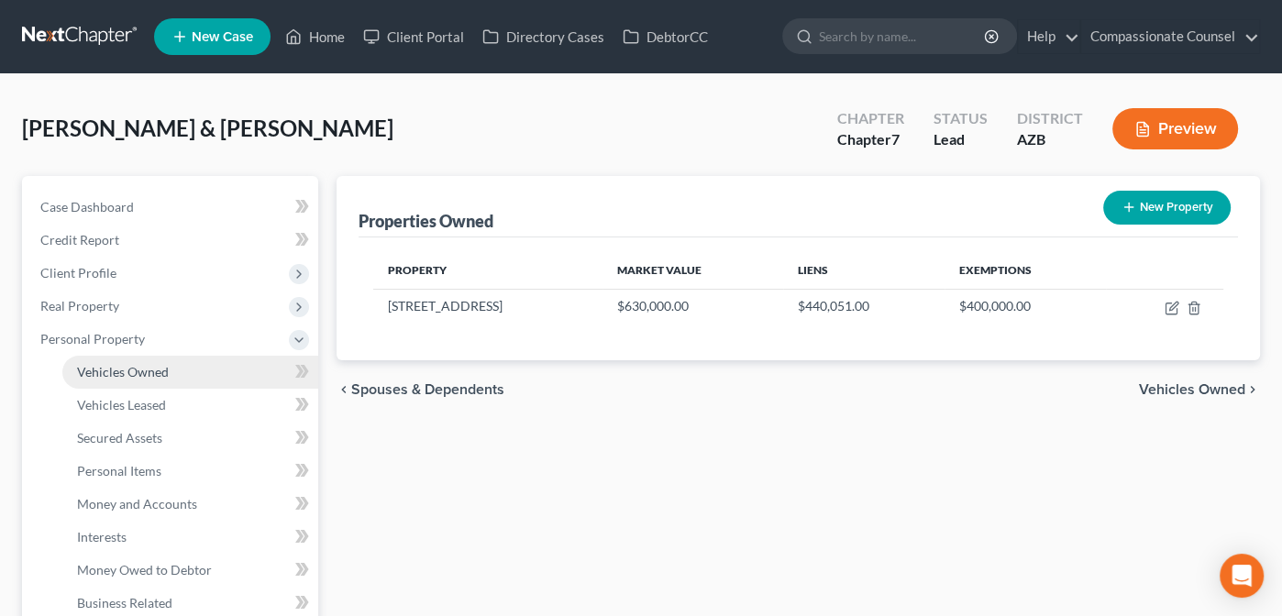
click at [111, 364] on span "Vehicles Owned" at bounding box center [123, 372] width 92 height 16
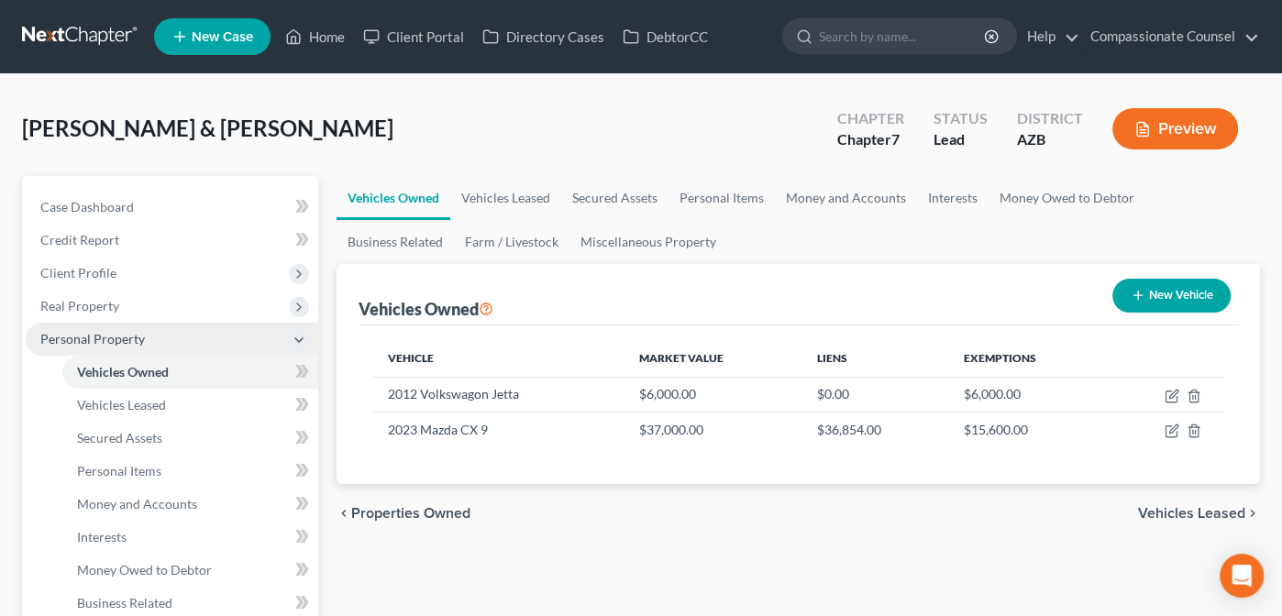
click at [60, 334] on span "Personal Property" at bounding box center [92, 339] width 105 height 16
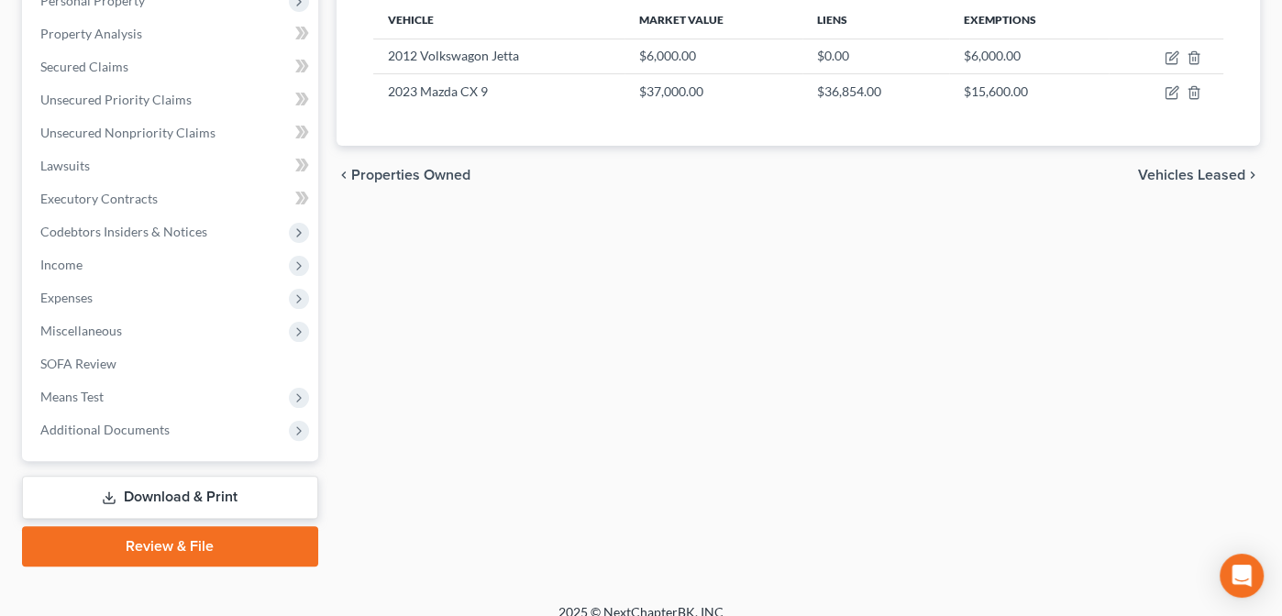
scroll to position [350, 0]
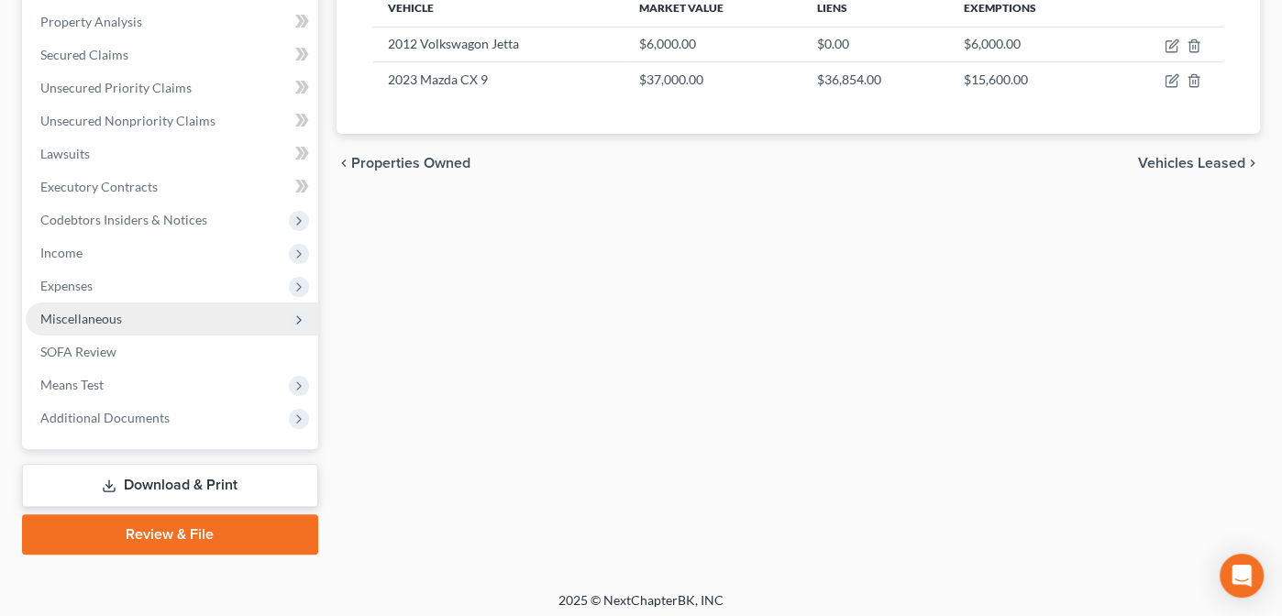
click at [70, 316] on span "Miscellaneous" at bounding box center [81, 319] width 82 height 16
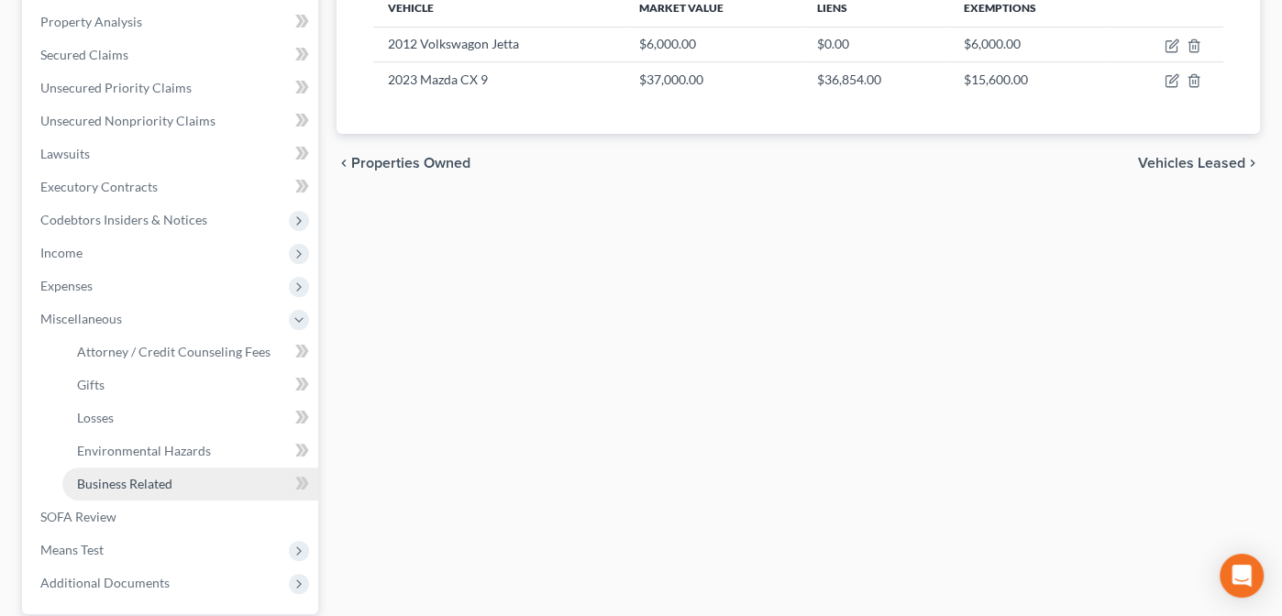
click at [114, 483] on span "Business Related" at bounding box center [124, 484] width 95 height 16
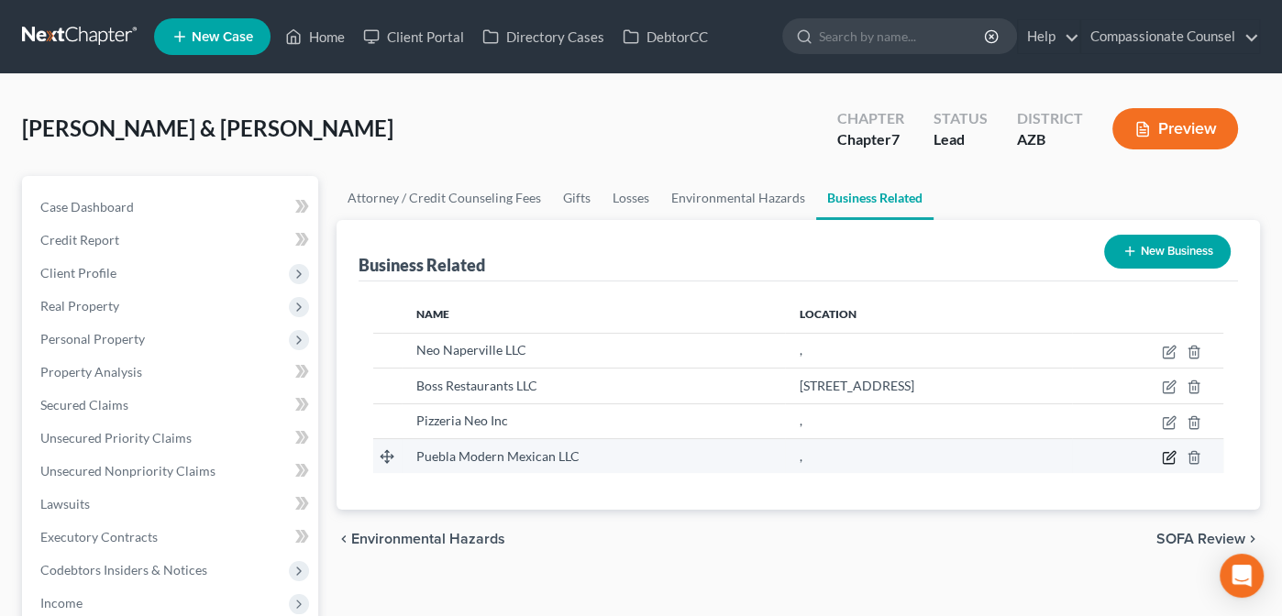
click at [1166, 453] on icon "button" at bounding box center [1169, 457] width 15 height 15
select select "member"
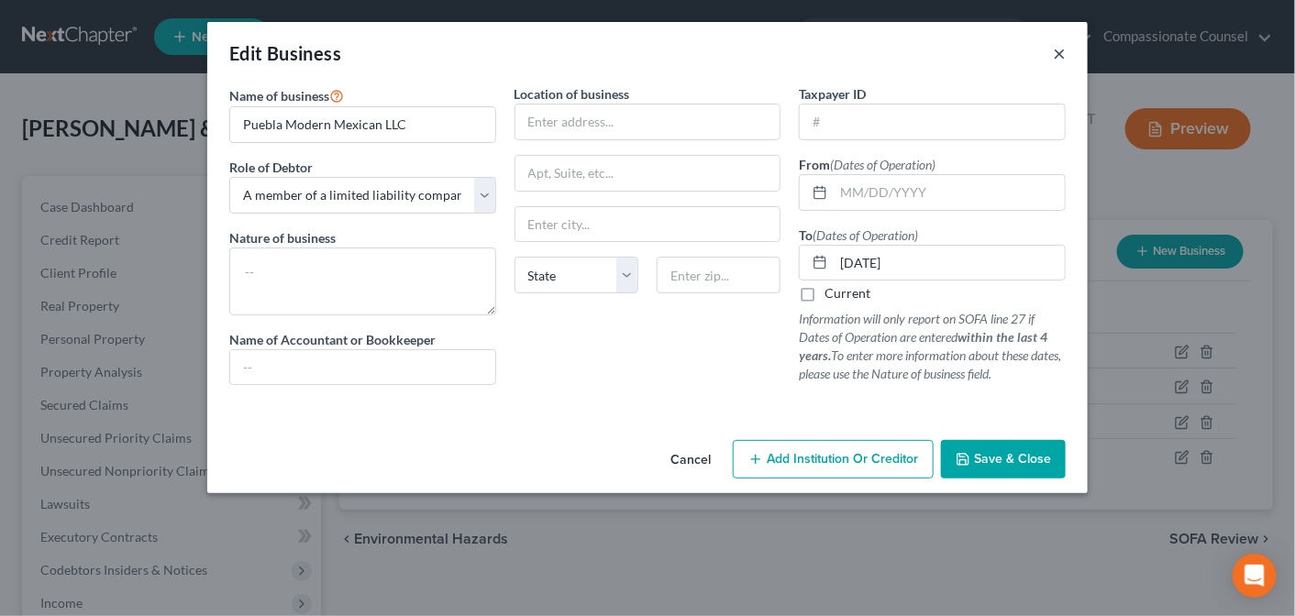
click at [1061, 52] on button "×" at bounding box center [1059, 53] width 13 height 22
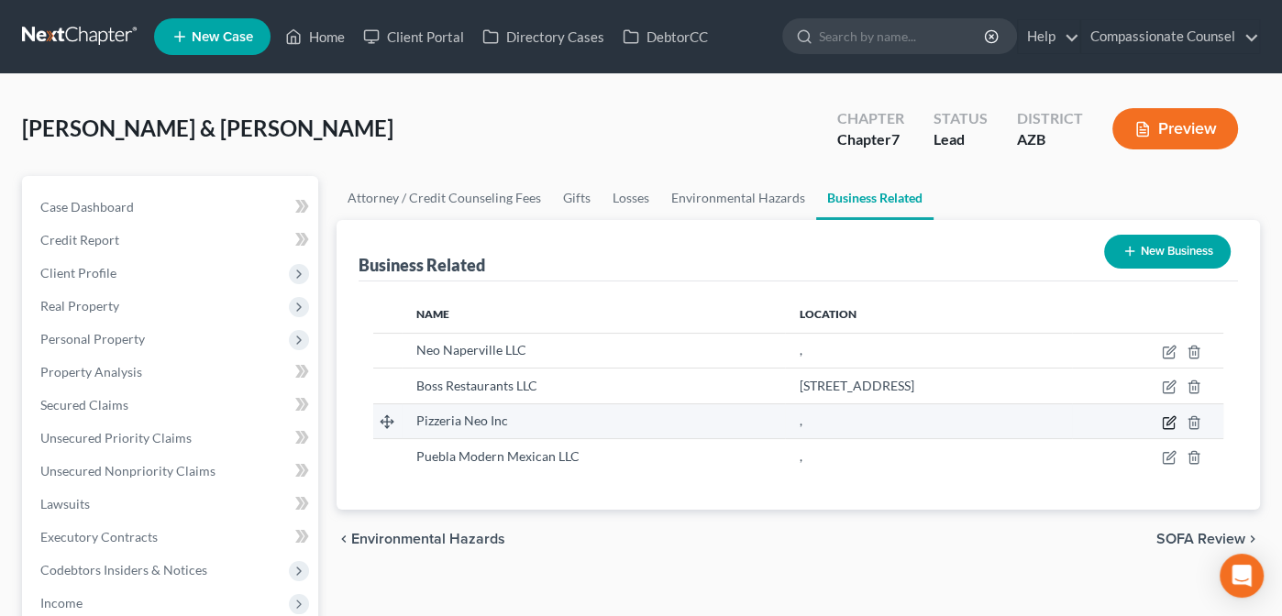
click at [1166, 417] on icon "button" at bounding box center [1168, 422] width 11 height 11
select select "sole_proprietor"
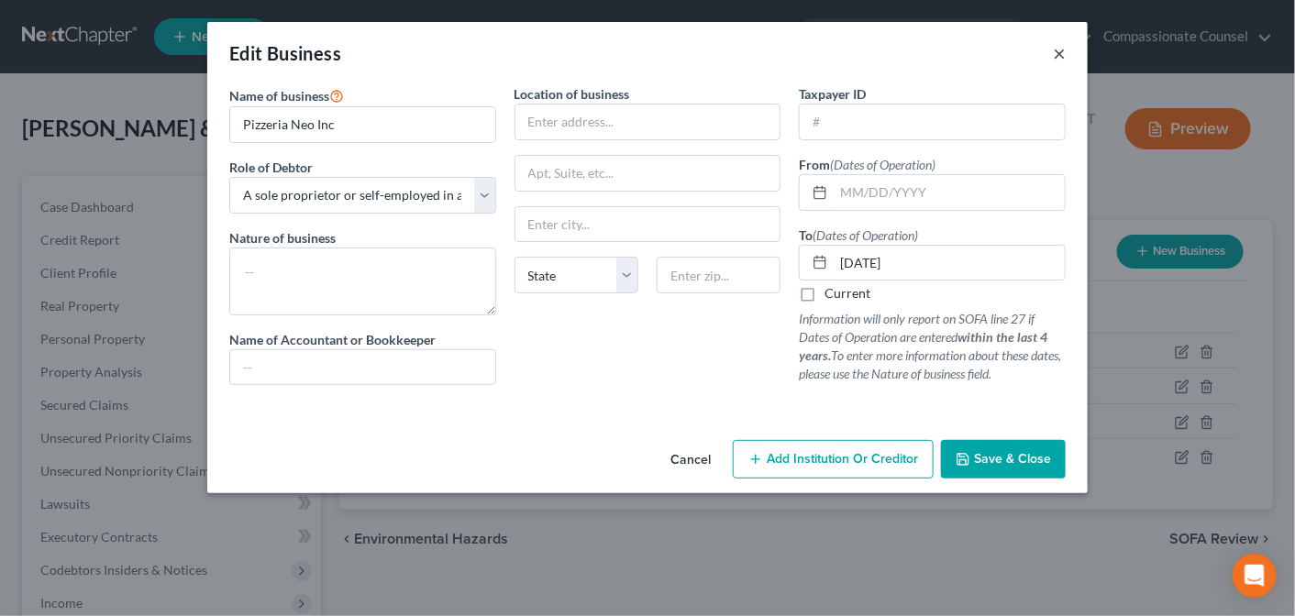
click at [1056, 51] on button "×" at bounding box center [1059, 53] width 13 height 22
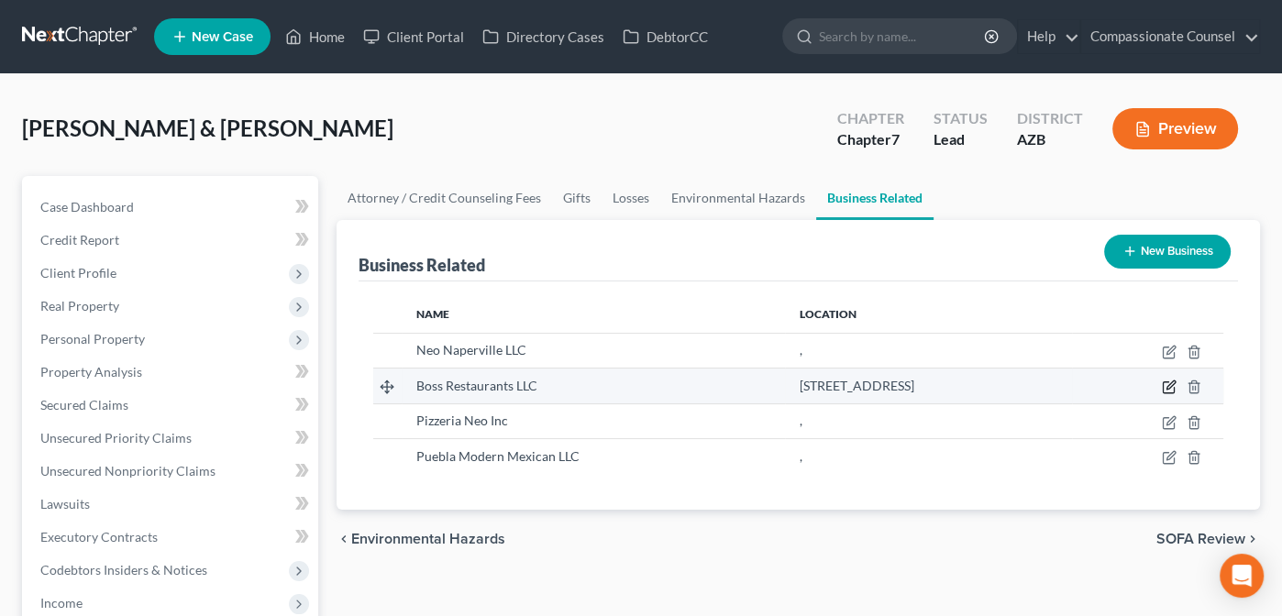
click at [1166, 390] on icon "button" at bounding box center [1169, 387] width 15 height 15
select select "member"
select select "3"
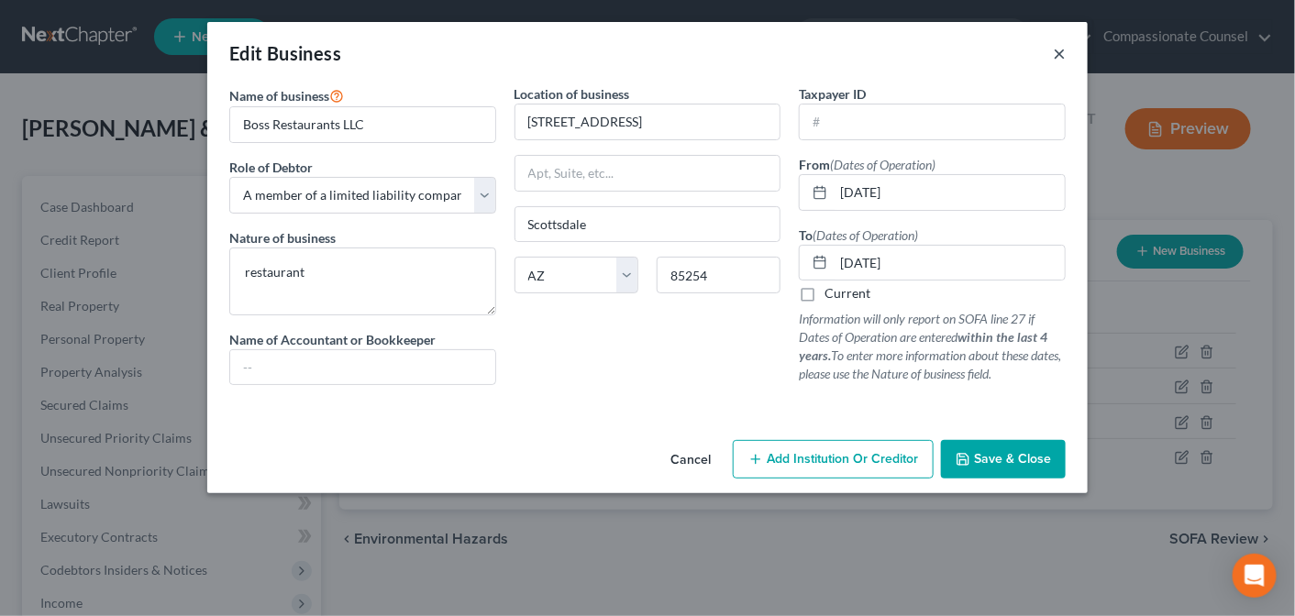
click at [1060, 52] on button "×" at bounding box center [1059, 53] width 13 height 22
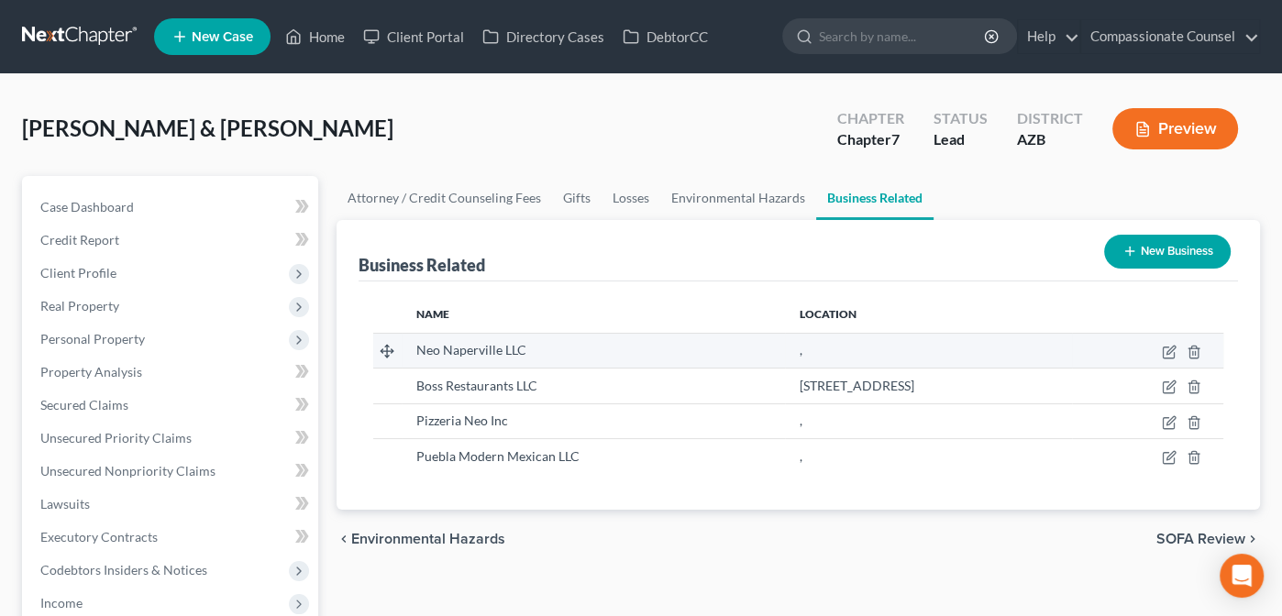
click at [1169, 340] on td at bounding box center [1147, 350] width 151 height 35
click at [1167, 347] on icon "button" at bounding box center [1169, 352] width 15 height 15
select select "member"
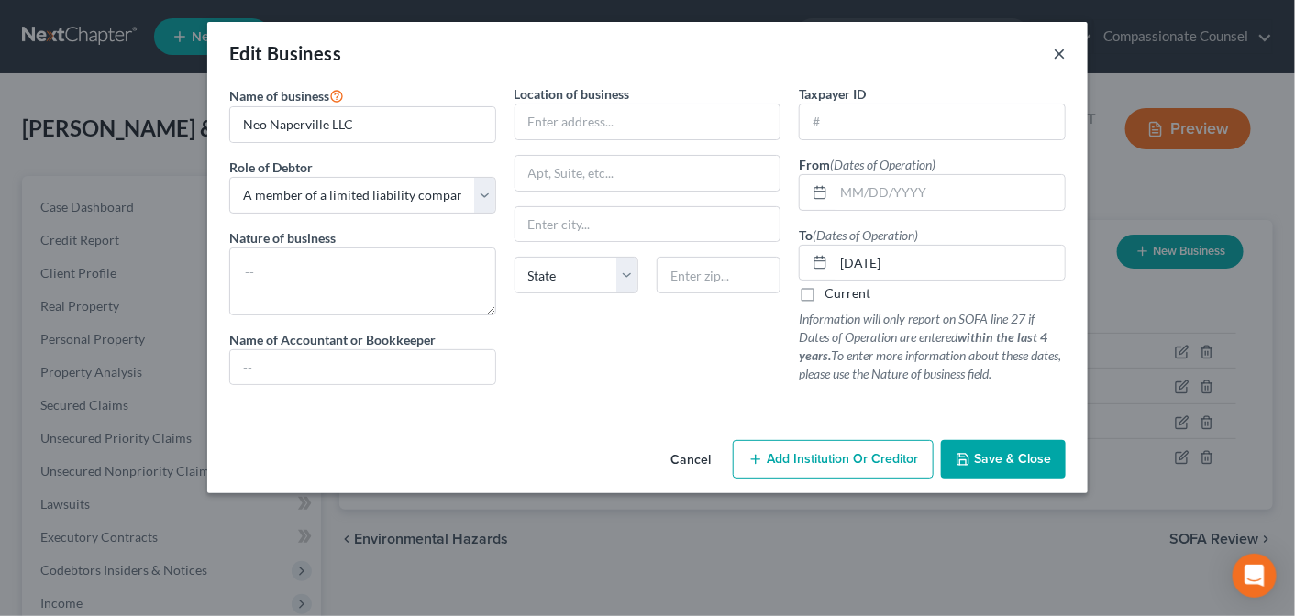
click at [1056, 47] on button "×" at bounding box center [1059, 53] width 13 height 22
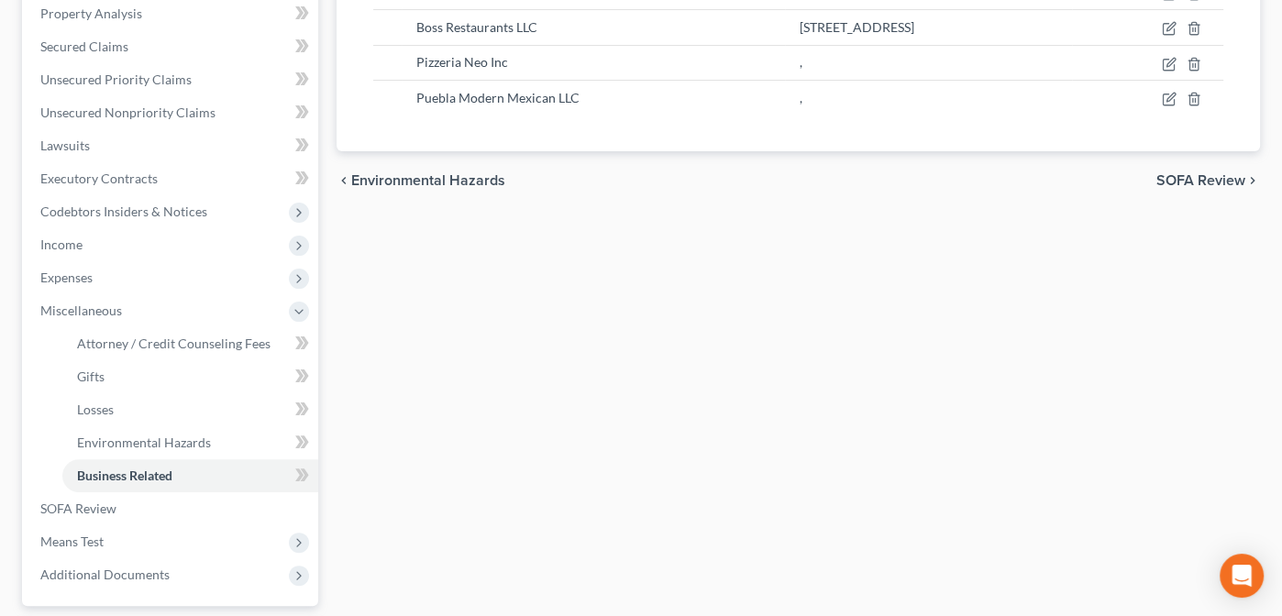
scroll to position [357, 0]
click at [54, 306] on span "Miscellaneous" at bounding box center [81, 312] width 82 height 16
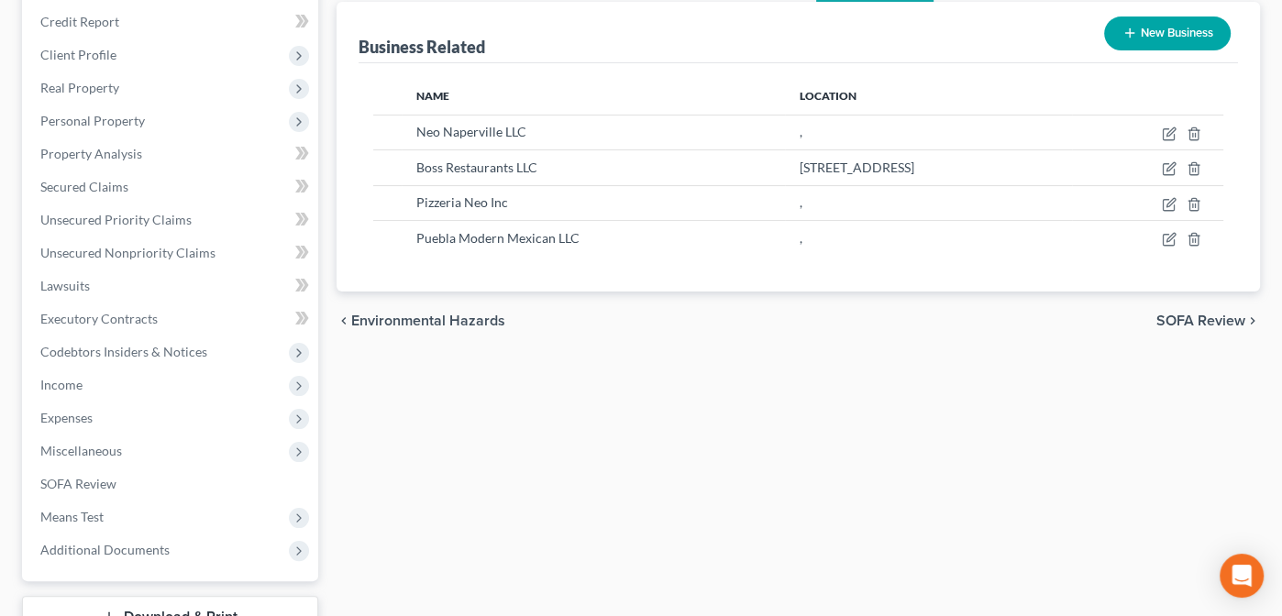
scroll to position [218, 0]
click at [54, 377] on span "Income" at bounding box center [61, 385] width 42 height 16
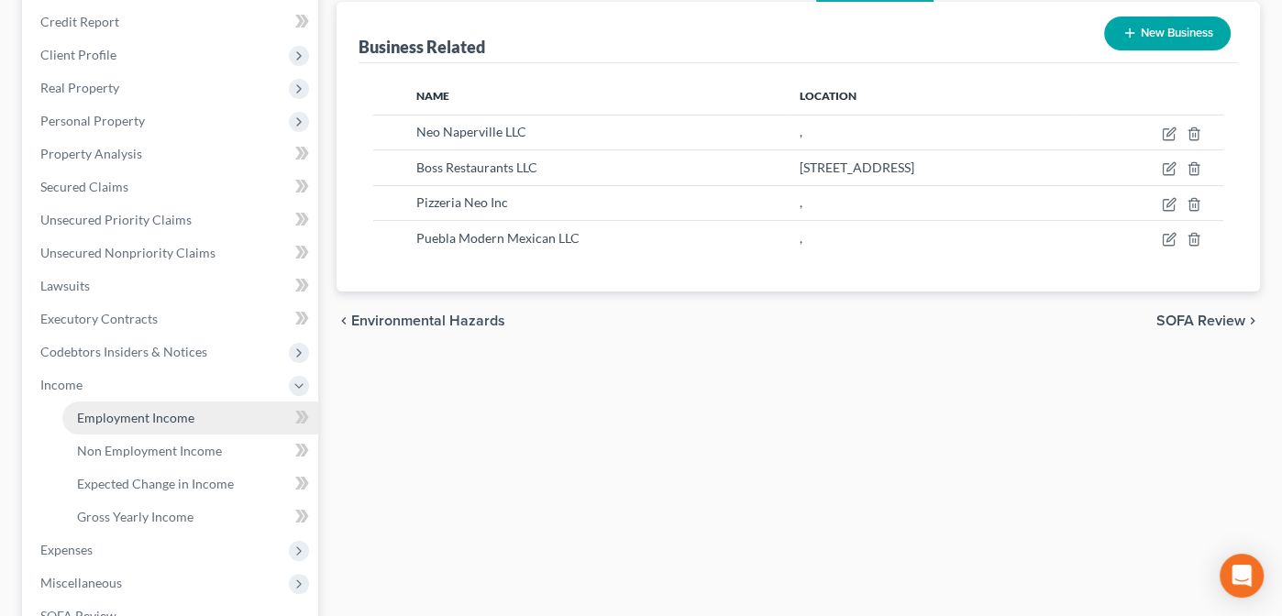
click at [122, 414] on span "Employment Income" at bounding box center [135, 418] width 117 height 16
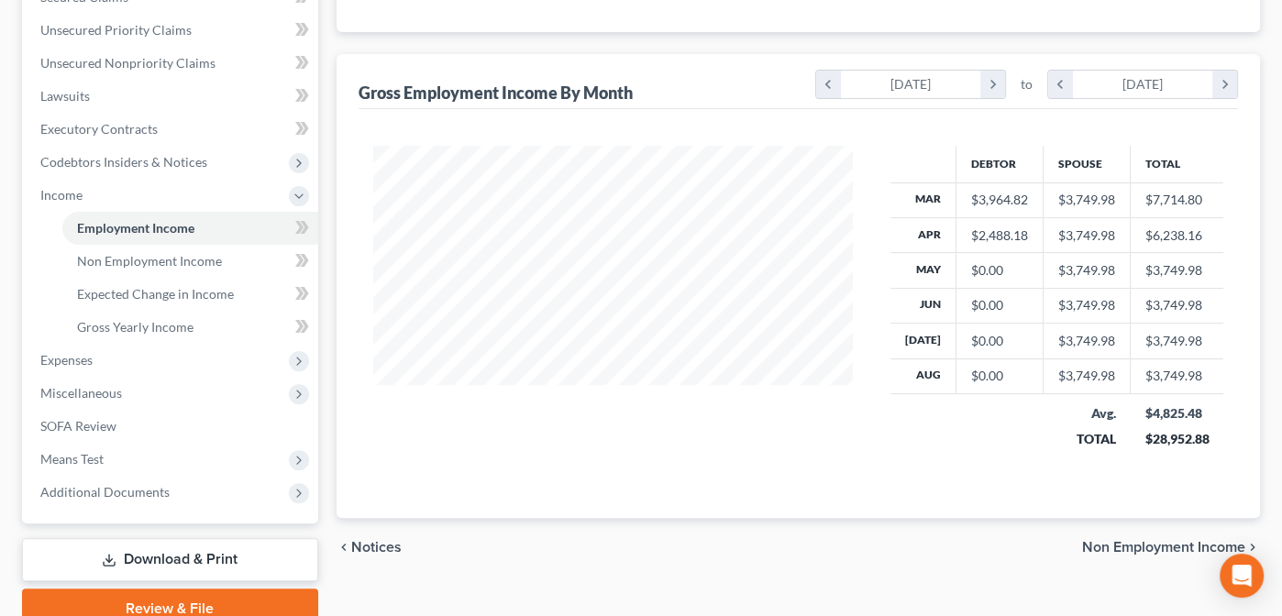
scroll to position [407, 0]
click at [1119, 541] on span "Non Employment Income" at bounding box center [1163, 548] width 163 height 15
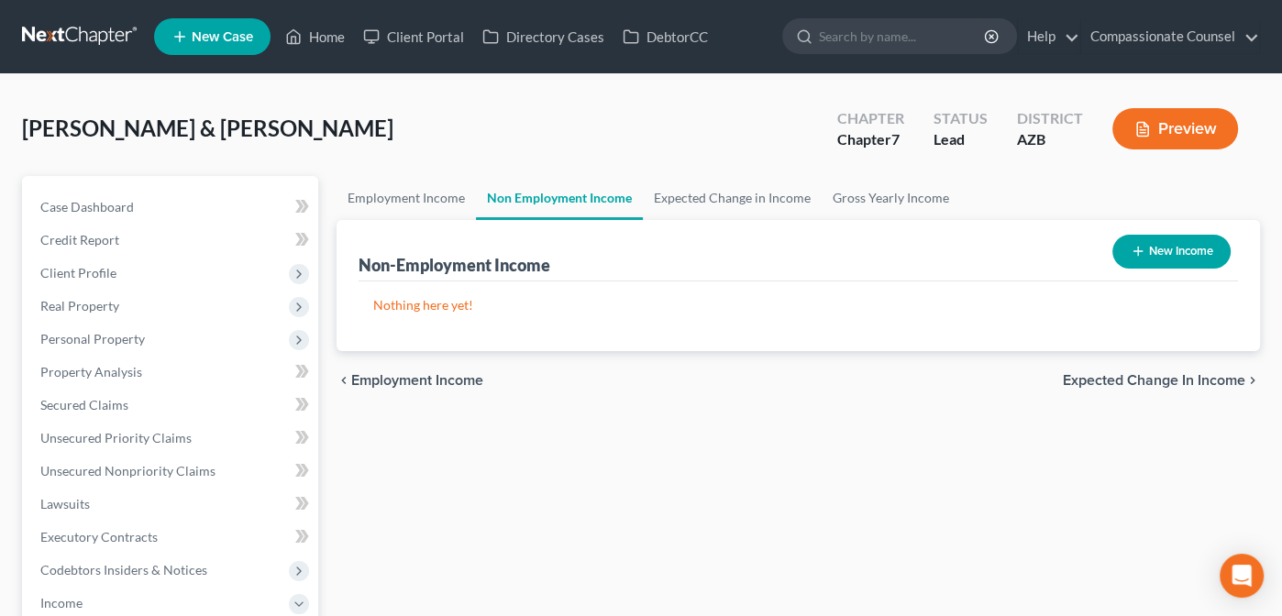
click at [1166, 374] on span "Expected Change in Income" at bounding box center [1154, 380] width 182 height 15
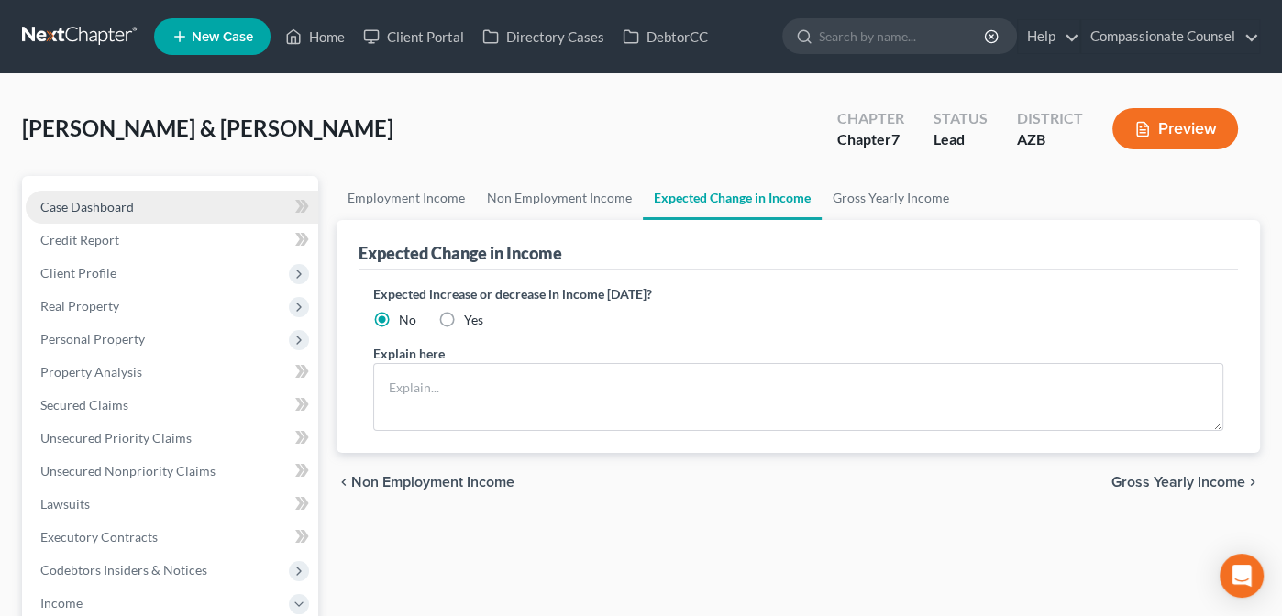
click at [86, 200] on span "Case Dashboard" at bounding box center [87, 207] width 94 height 16
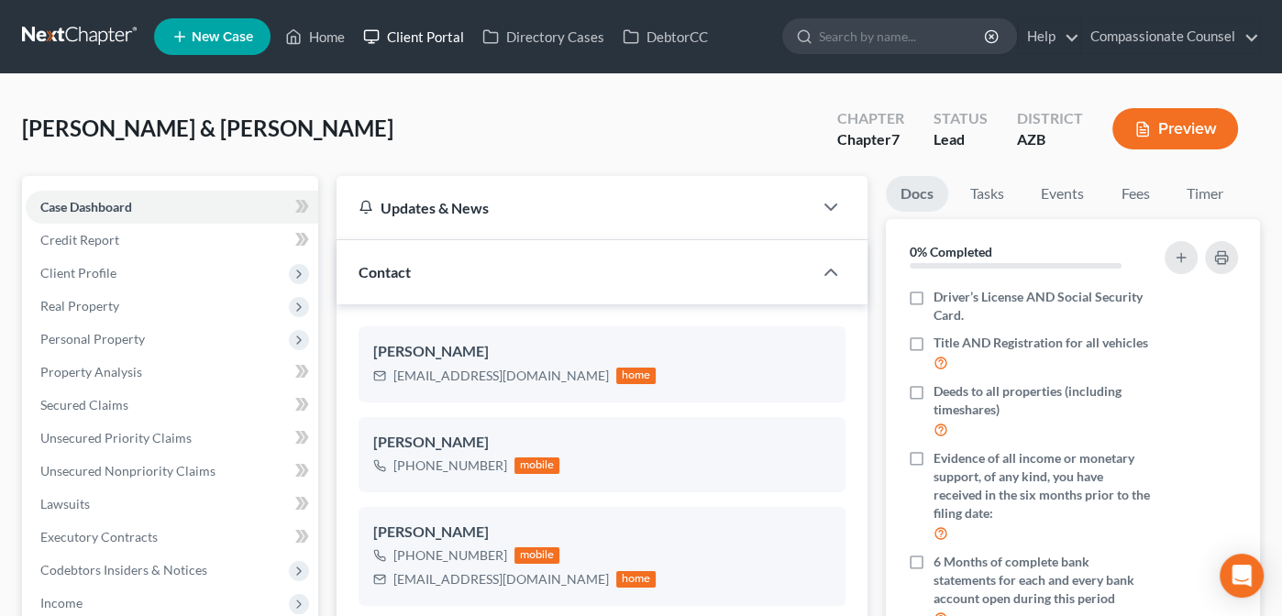
click at [428, 29] on link "Client Portal" at bounding box center [413, 36] width 119 height 33
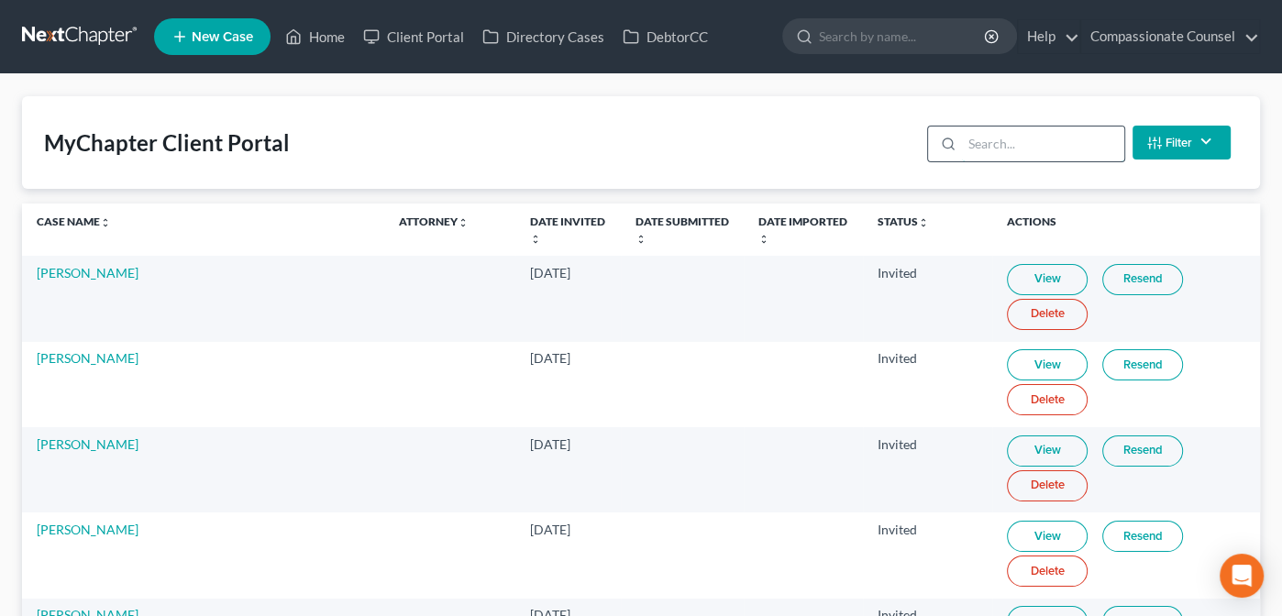
click at [1033, 147] on input "search" at bounding box center [1043, 144] width 162 height 35
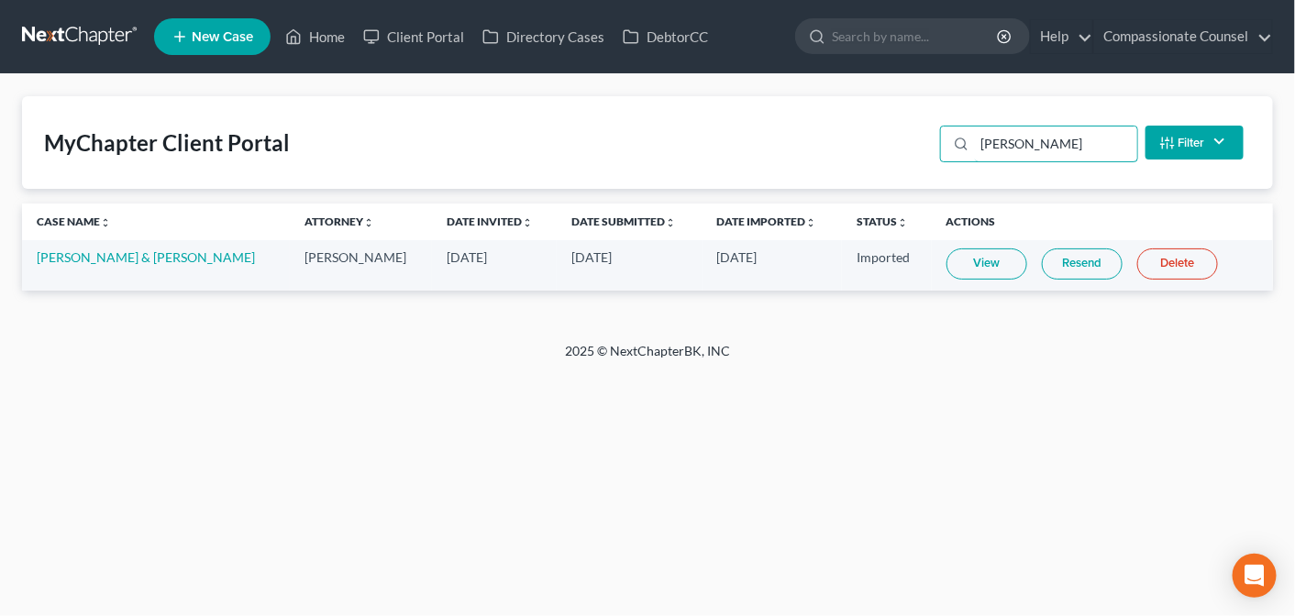
type input "[PERSON_NAME]"
click at [1075, 259] on link "Resend" at bounding box center [1082, 264] width 81 height 31
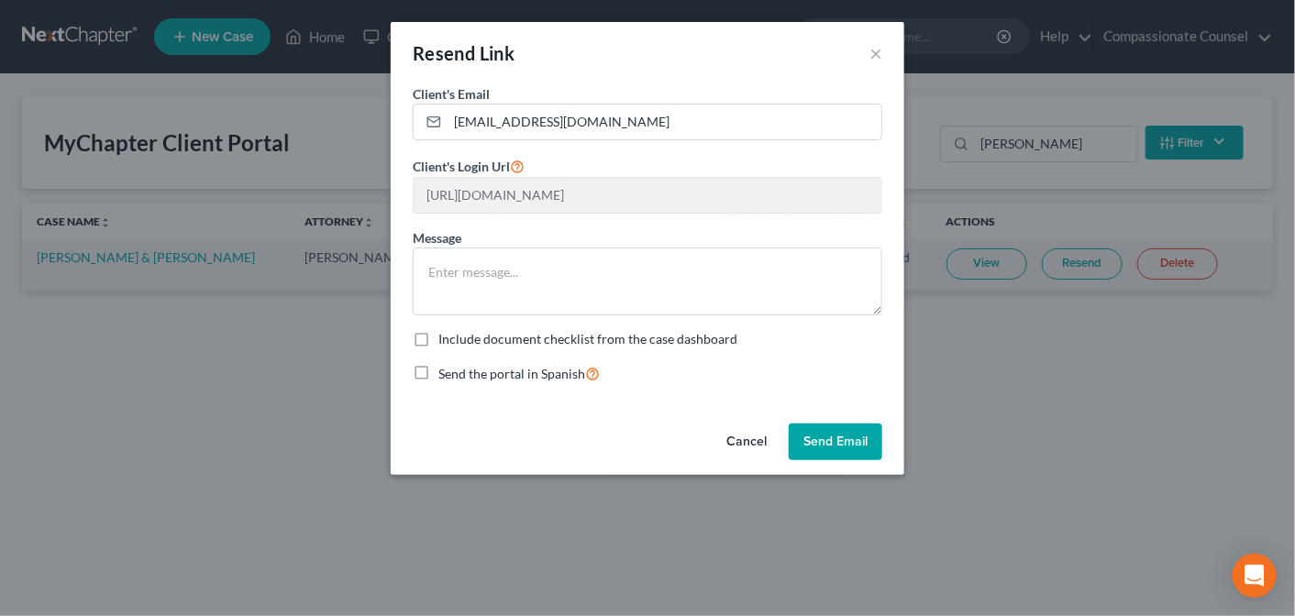
click at [856, 443] on button "Send Email" at bounding box center [836, 442] width 94 height 37
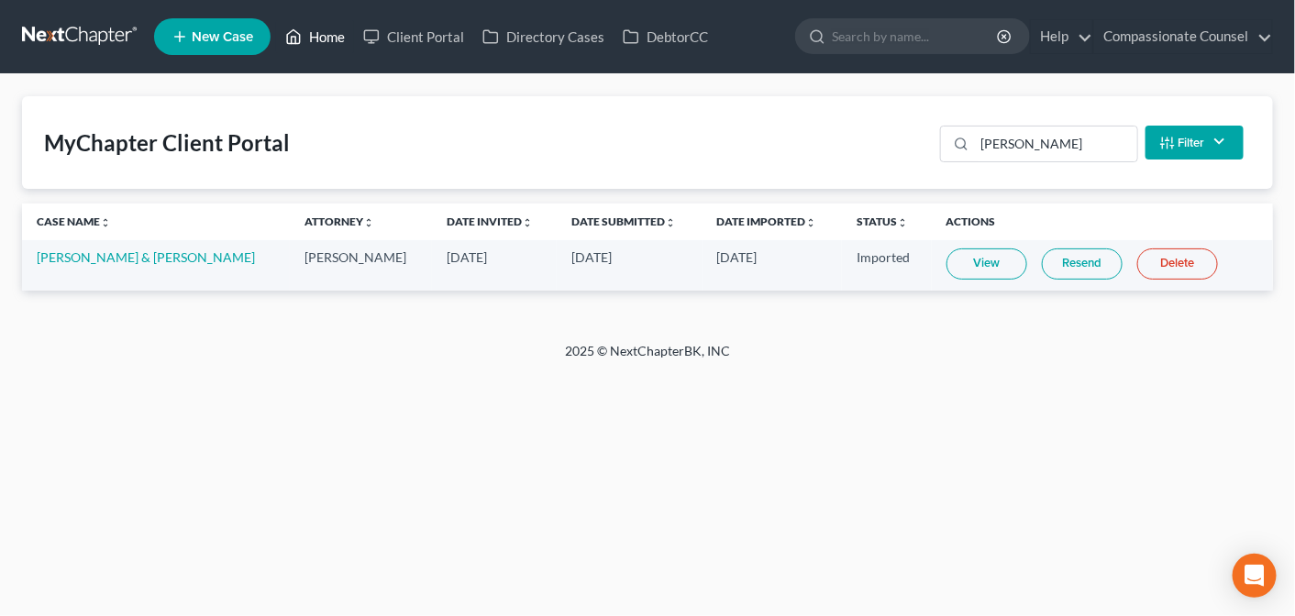
click at [324, 32] on link "Home" at bounding box center [315, 36] width 78 height 33
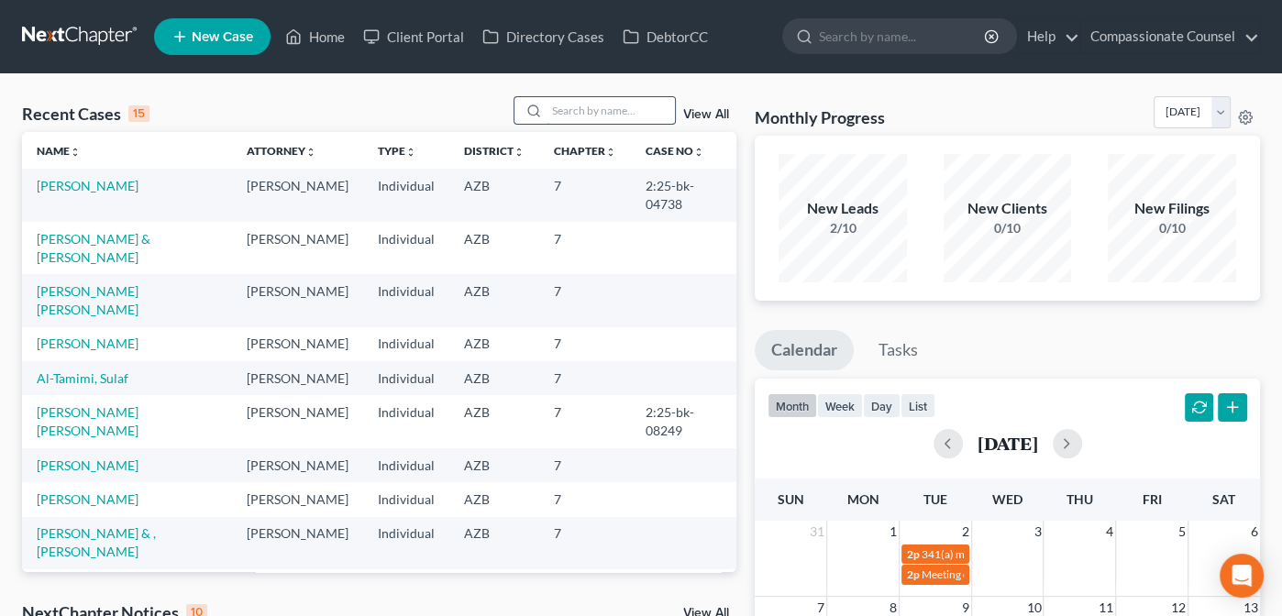
click at [560, 108] on input "search" at bounding box center [611, 110] width 128 height 27
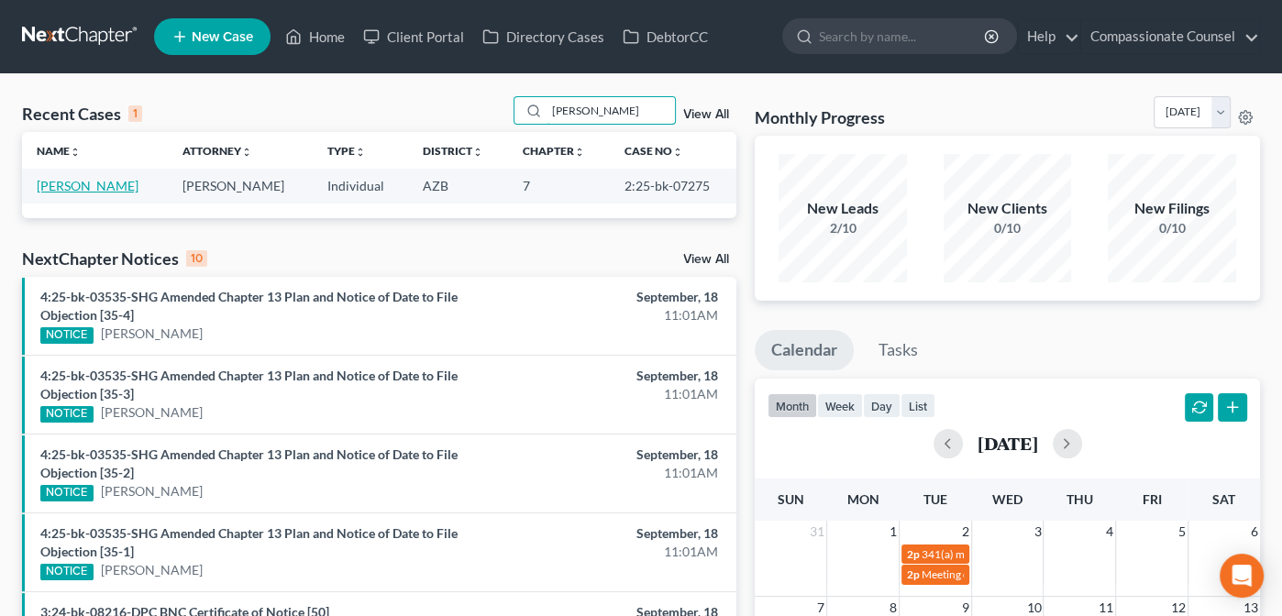
type input "[PERSON_NAME]"
click at [94, 184] on link "[PERSON_NAME]" at bounding box center [88, 186] width 102 height 16
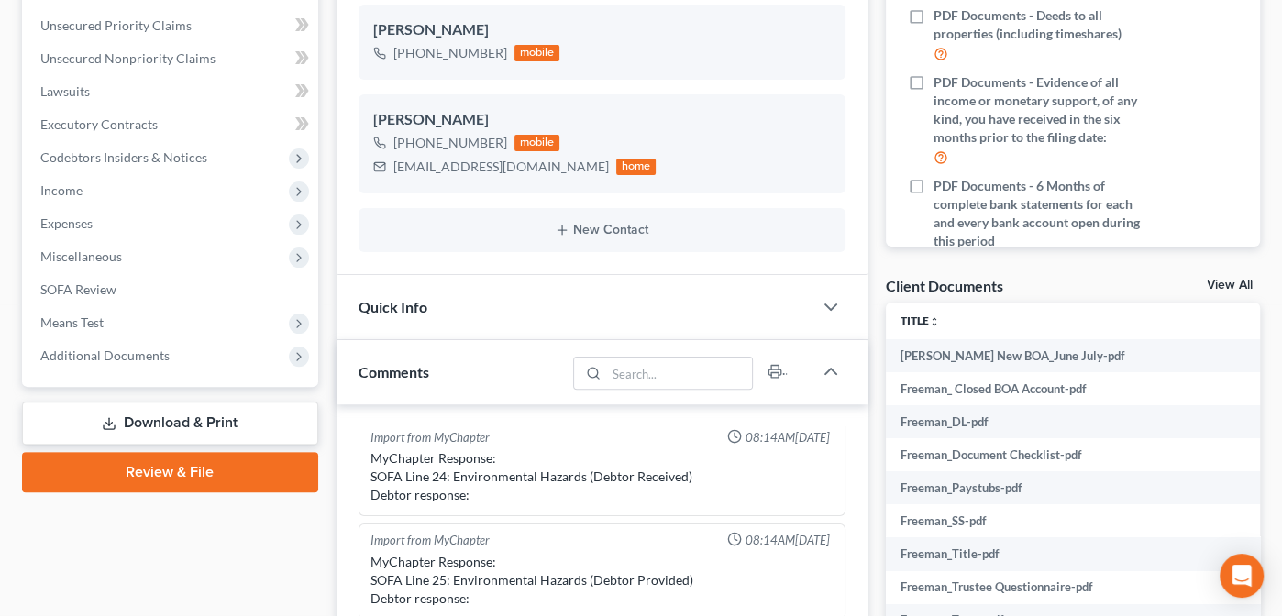
scroll to position [295, 0]
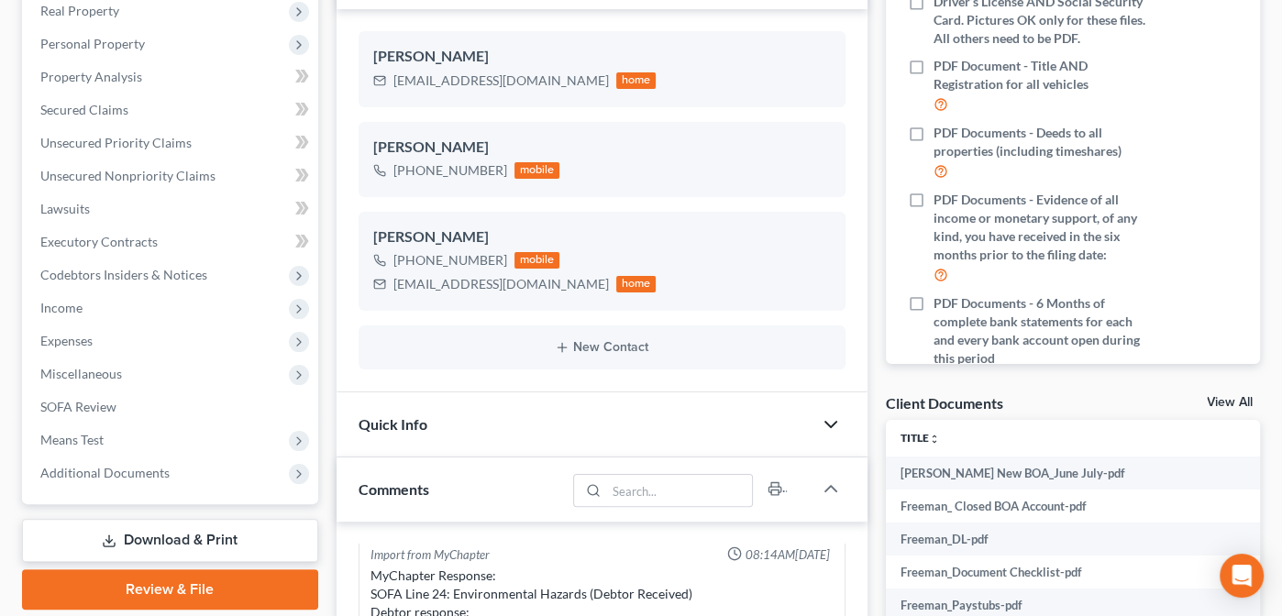
click at [826, 426] on icon "button" at bounding box center [831, 425] width 22 height 22
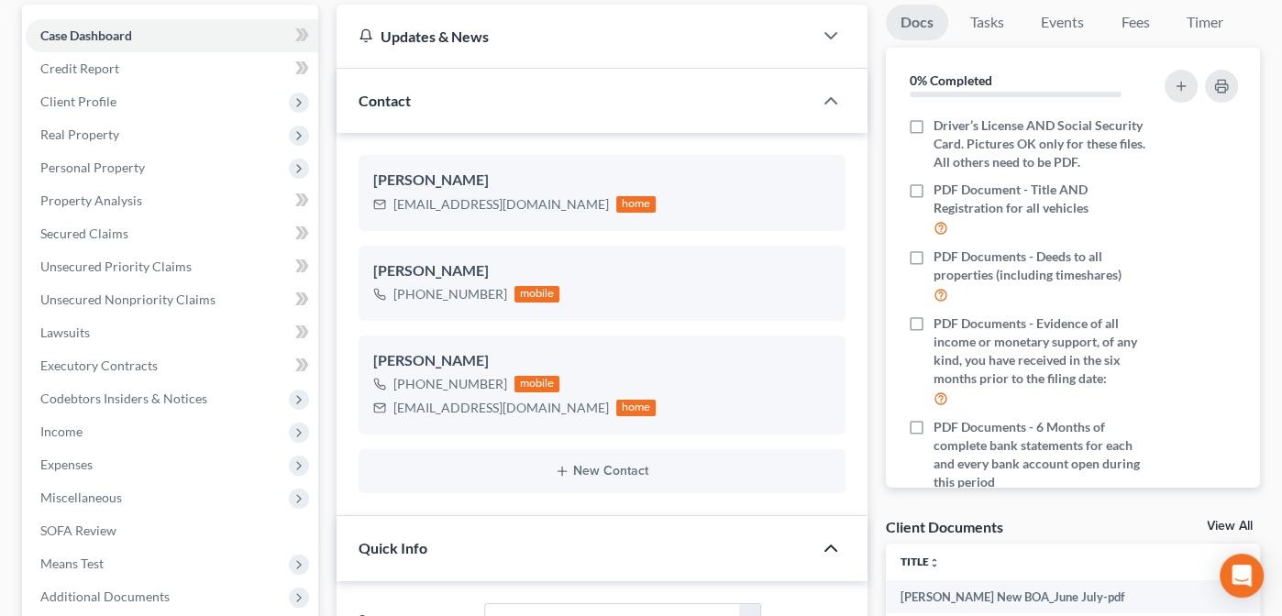
scroll to position [0, 0]
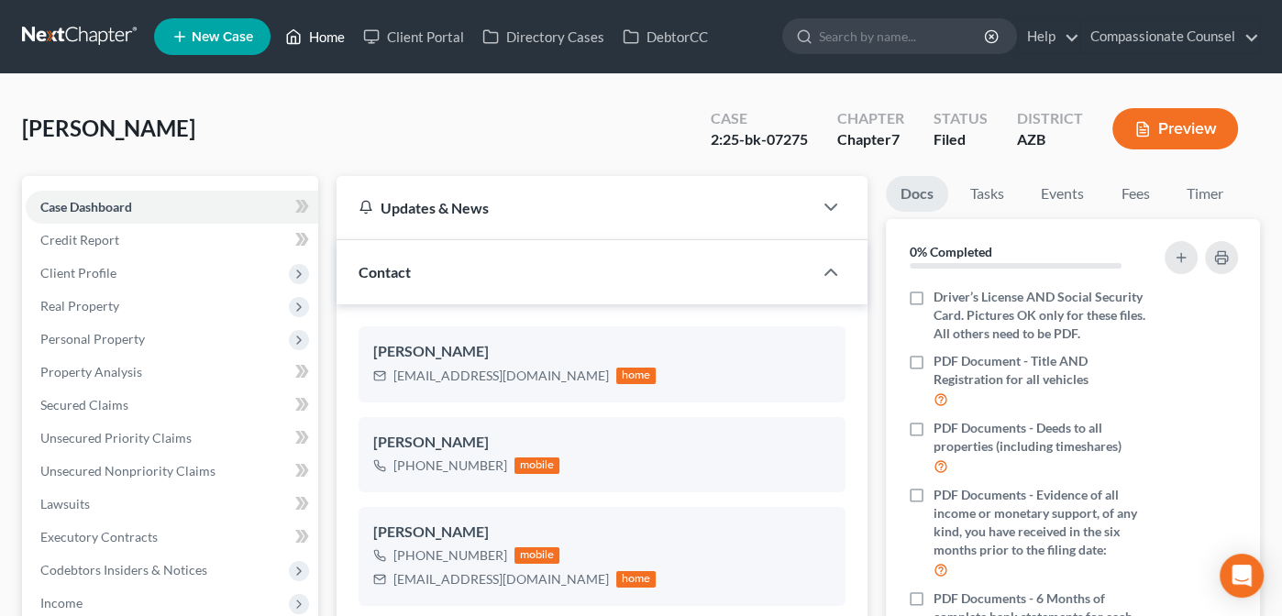
click at [321, 37] on link "Home" at bounding box center [315, 36] width 78 height 33
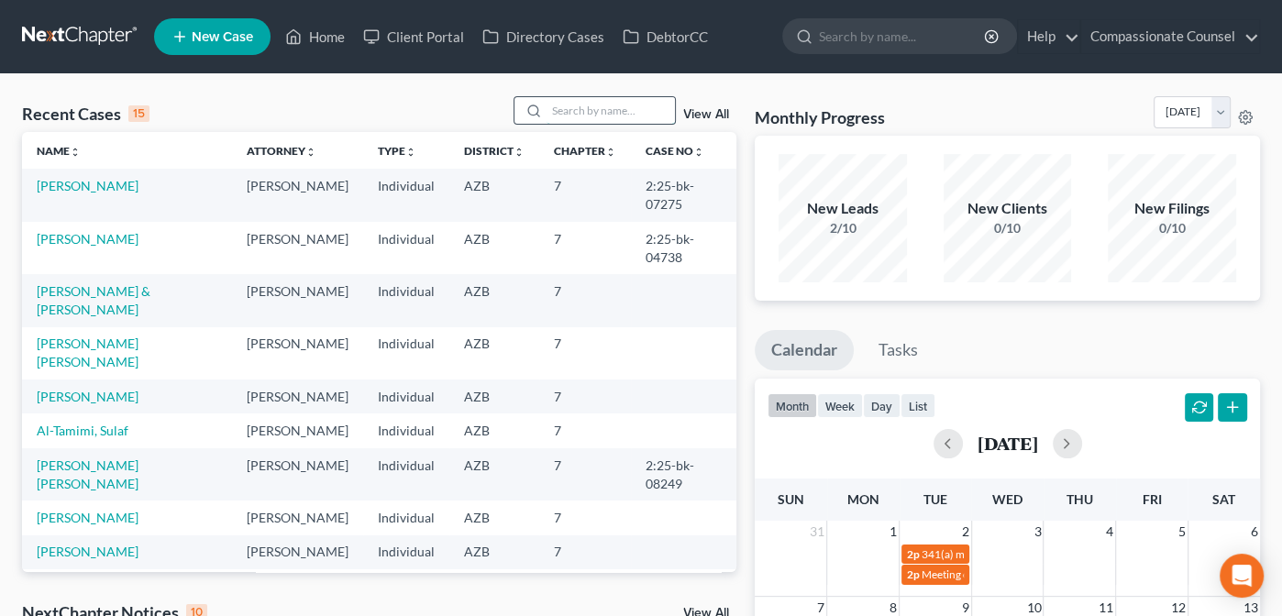
click at [573, 106] on input "search" at bounding box center [611, 110] width 128 height 27
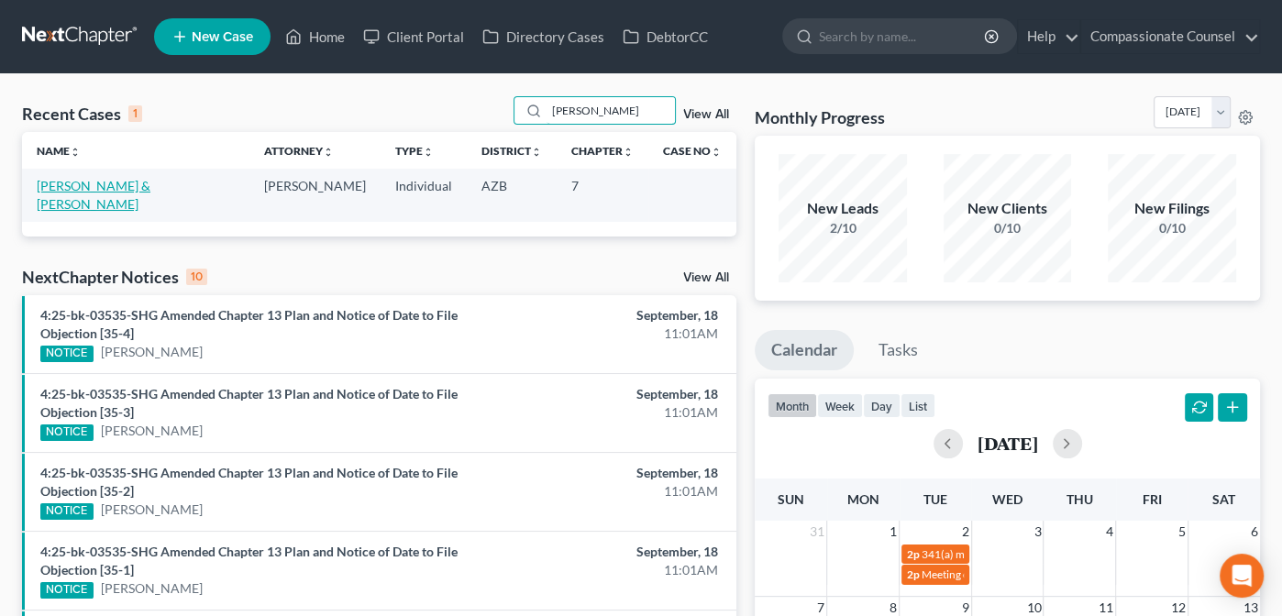
type input "[PERSON_NAME]"
click at [122, 182] on link "[PERSON_NAME] & [PERSON_NAME]" at bounding box center [94, 195] width 114 height 34
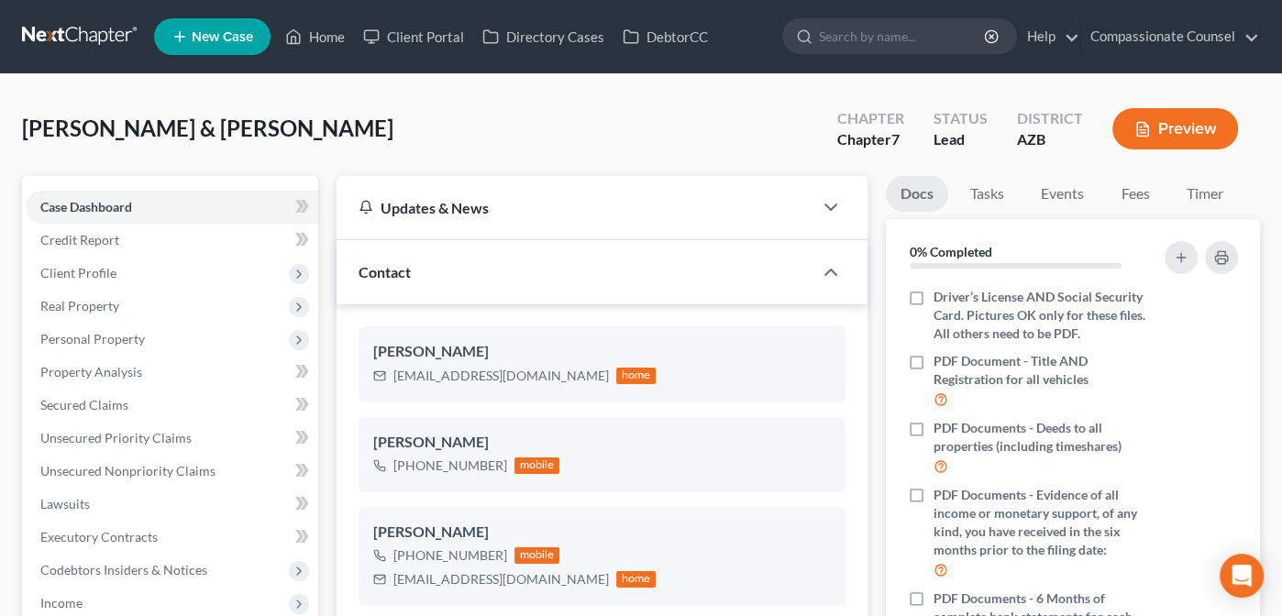
scroll to position [400, 0]
click at [73, 241] on span "Credit Report" at bounding box center [79, 240] width 79 height 16
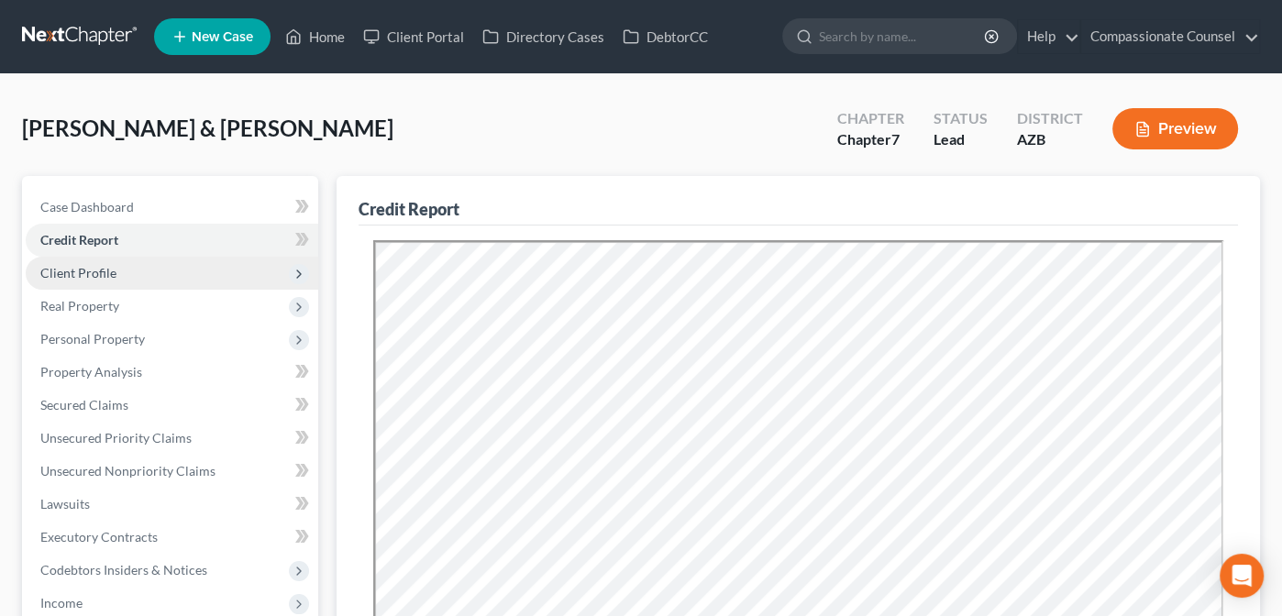
click at [71, 274] on span "Client Profile" at bounding box center [78, 273] width 76 height 16
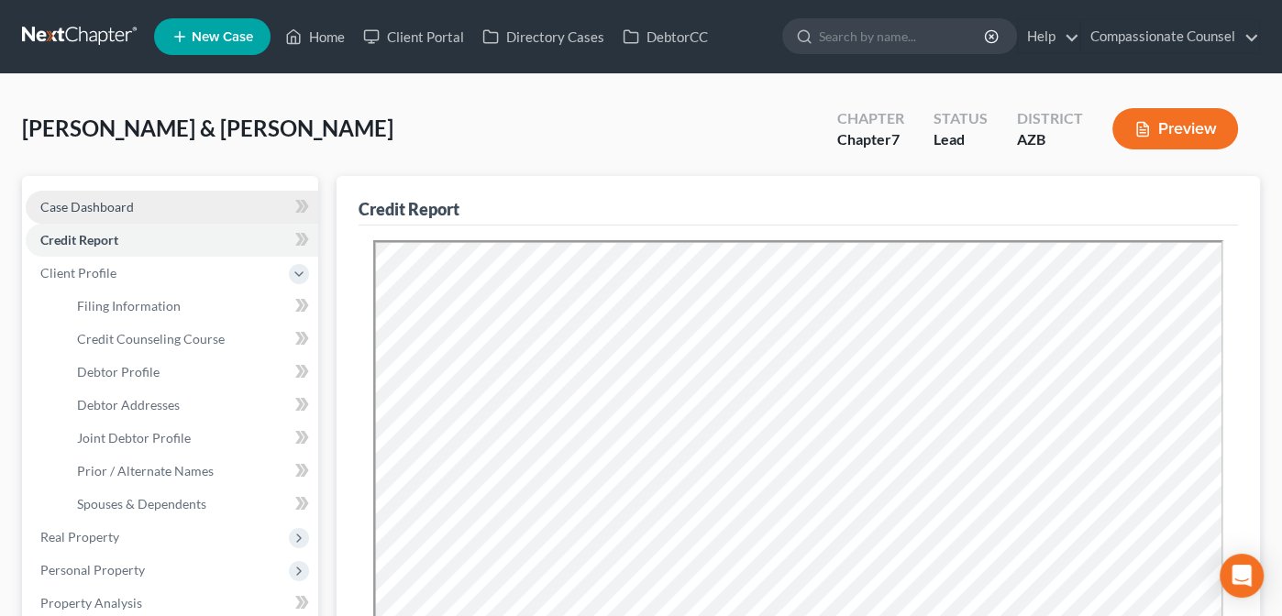
click at [75, 204] on span "Case Dashboard" at bounding box center [87, 207] width 94 height 16
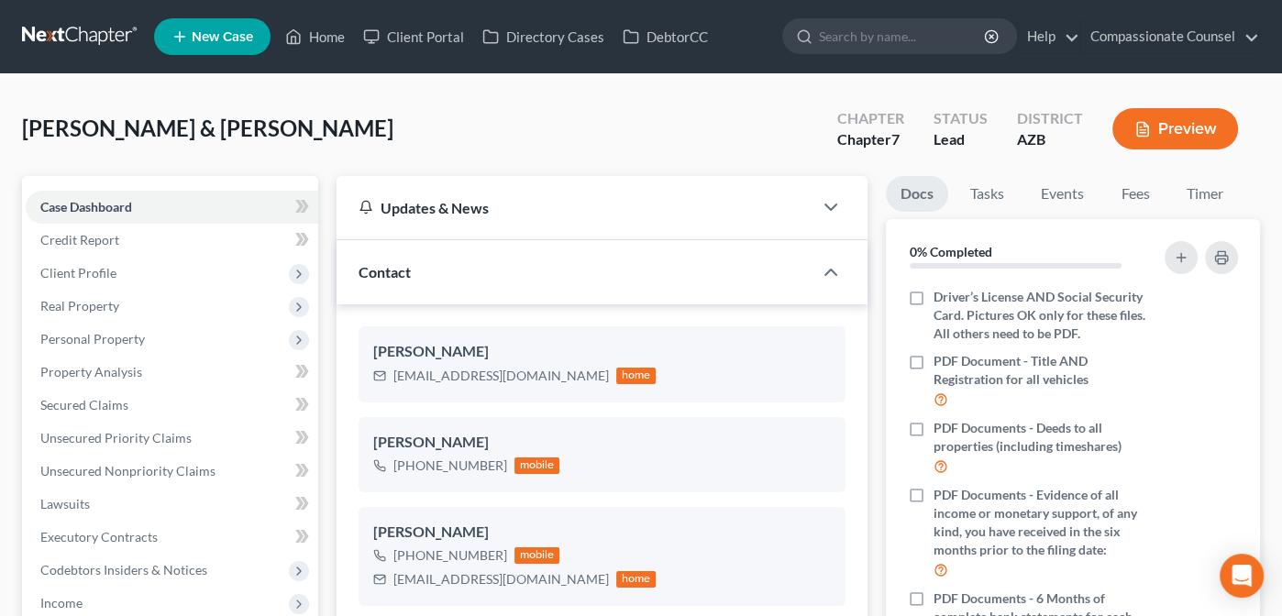
scroll to position [400, 0]
drag, startPoint x: 425, startPoint y: 39, endPoint x: 851, endPoint y: 101, distance: 430.8
click at [425, 39] on link "Client Portal" at bounding box center [413, 36] width 119 height 33
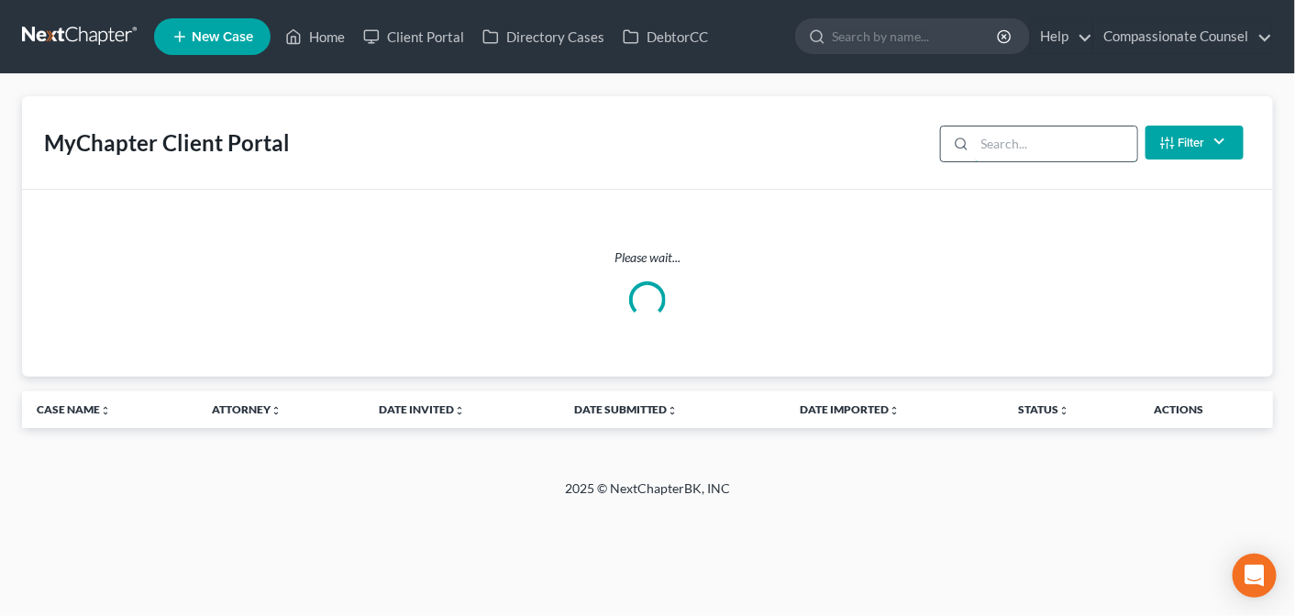
click at [1000, 149] on input "search" at bounding box center [1056, 144] width 162 height 35
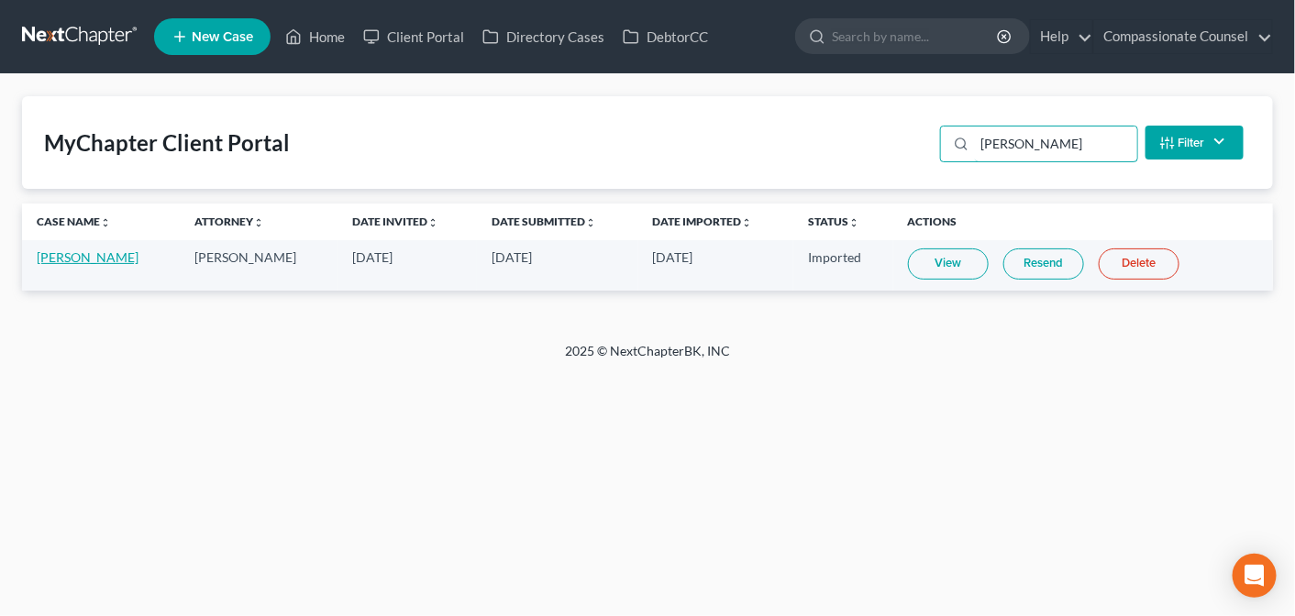
type input "[PERSON_NAME]"
click at [56, 253] on link "[PERSON_NAME]" at bounding box center [88, 257] width 102 height 16
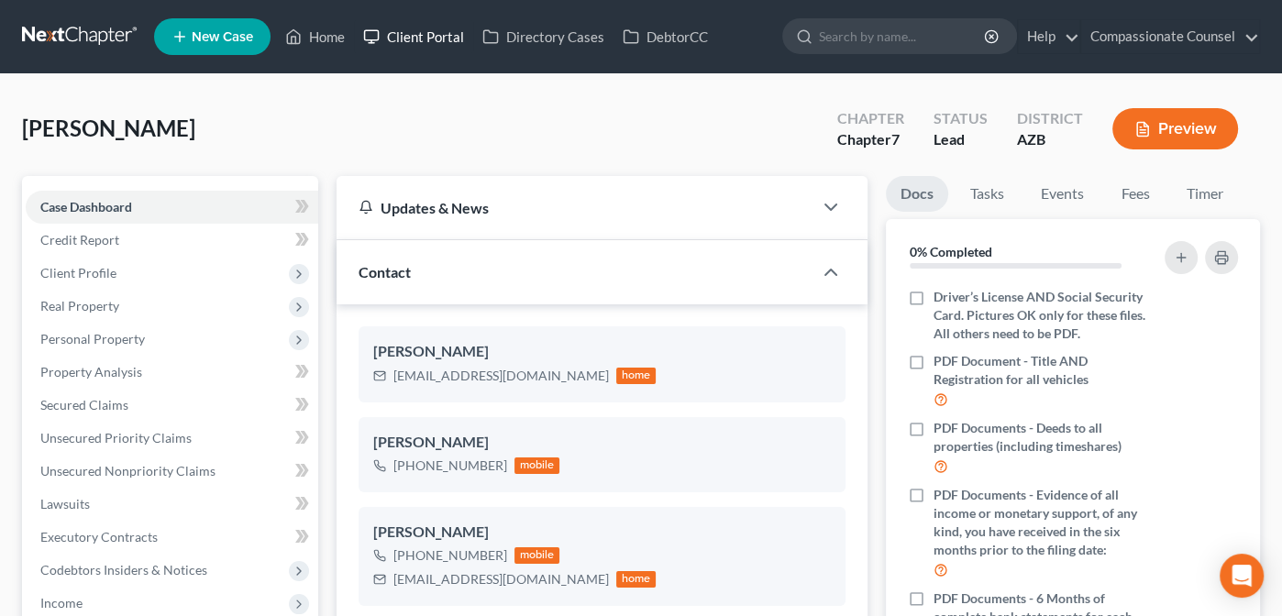
drag, startPoint x: 420, startPoint y: 37, endPoint x: 805, endPoint y: 74, distance: 387.0
click at [420, 37] on link "Client Portal" at bounding box center [413, 36] width 119 height 33
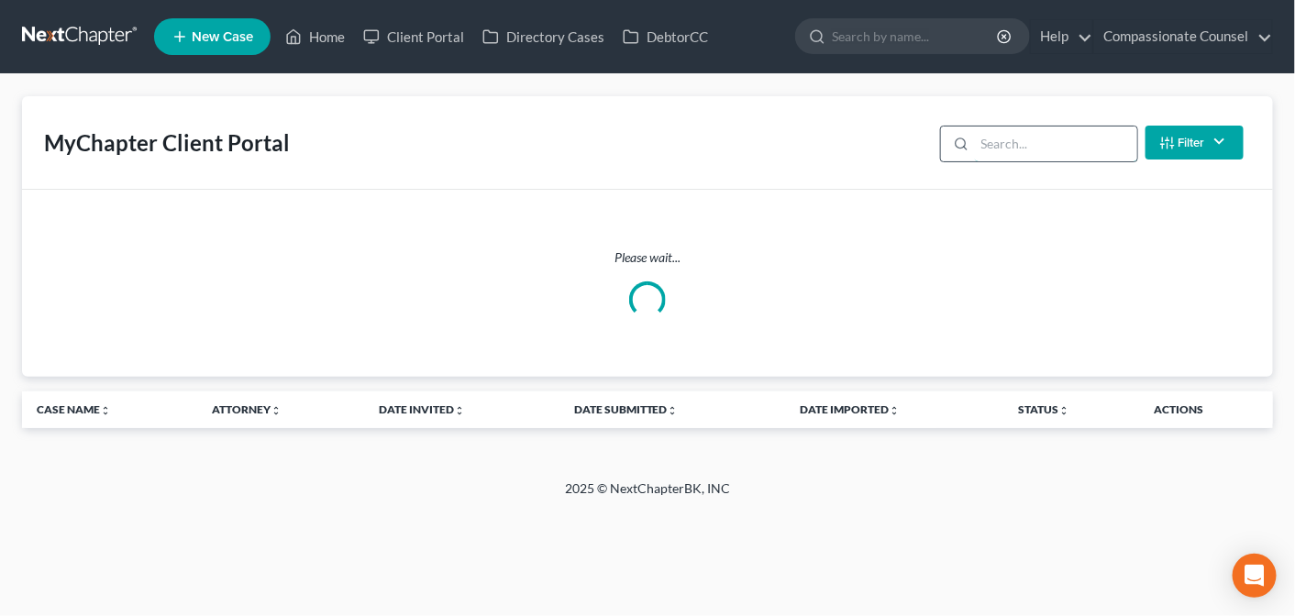
click at [992, 133] on input "search" at bounding box center [1056, 144] width 162 height 35
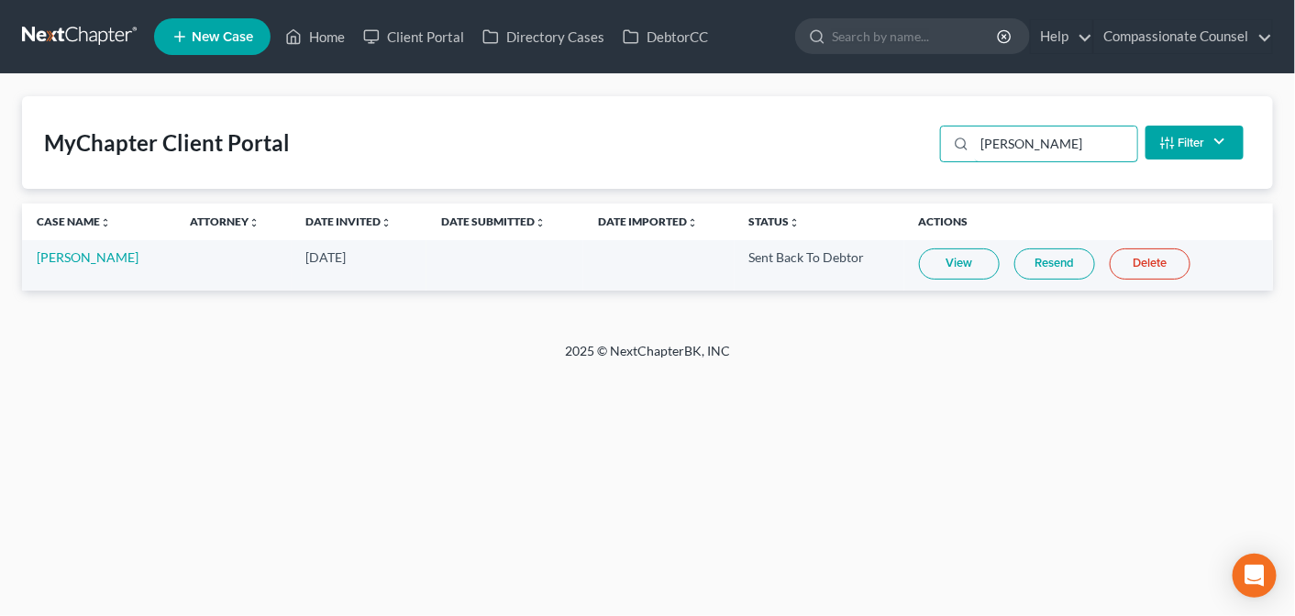
type input "[PERSON_NAME]"
click at [945, 261] on link "View" at bounding box center [959, 264] width 81 height 31
click at [323, 37] on link "Home" at bounding box center [315, 36] width 78 height 33
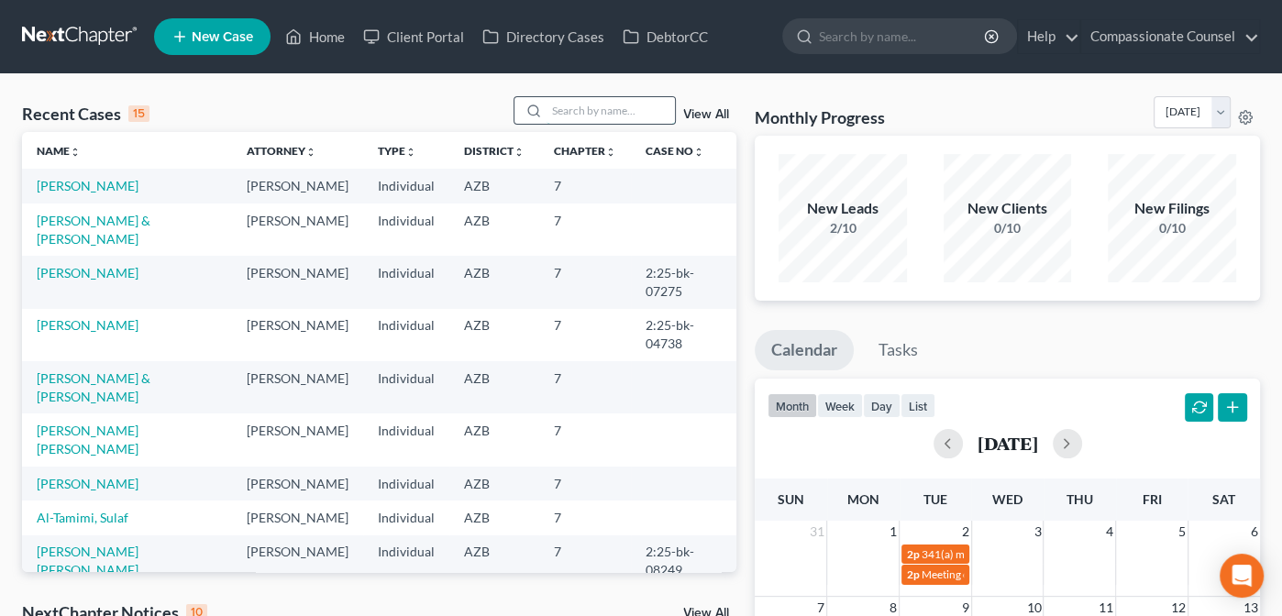
click at [573, 110] on input "search" at bounding box center [611, 110] width 128 height 27
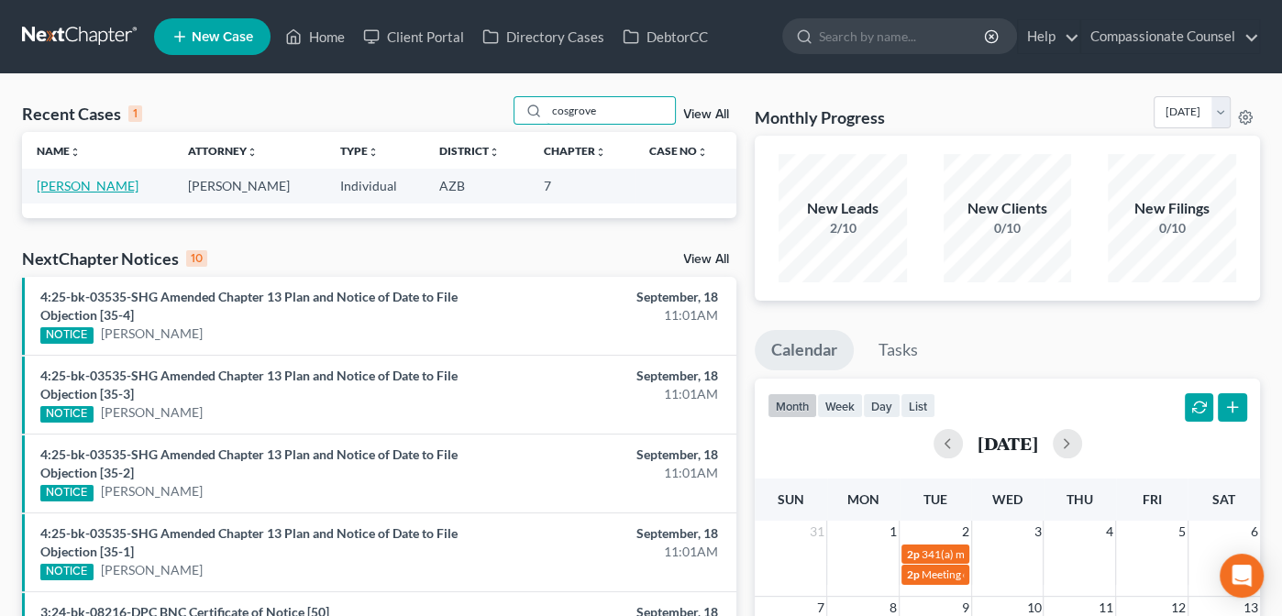
type input "cosgrove"
click at [86, 184] on link "[PERSON_NAME]" at bounding box center [88, 186] width 102 height 16
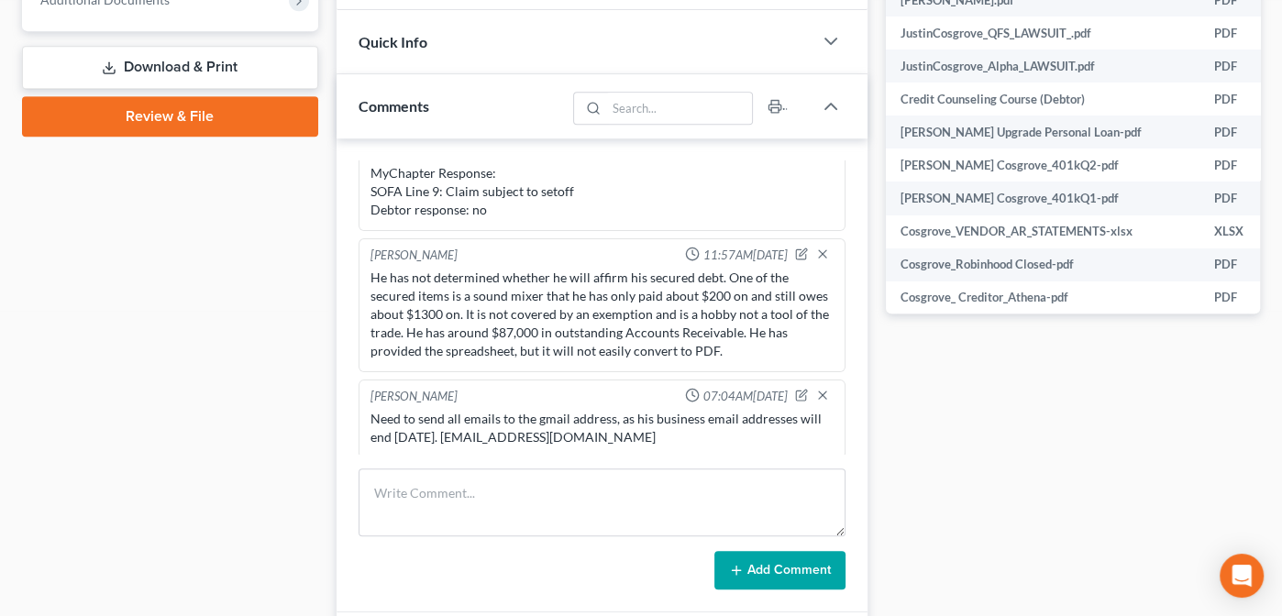
scroll to position [774, 0]
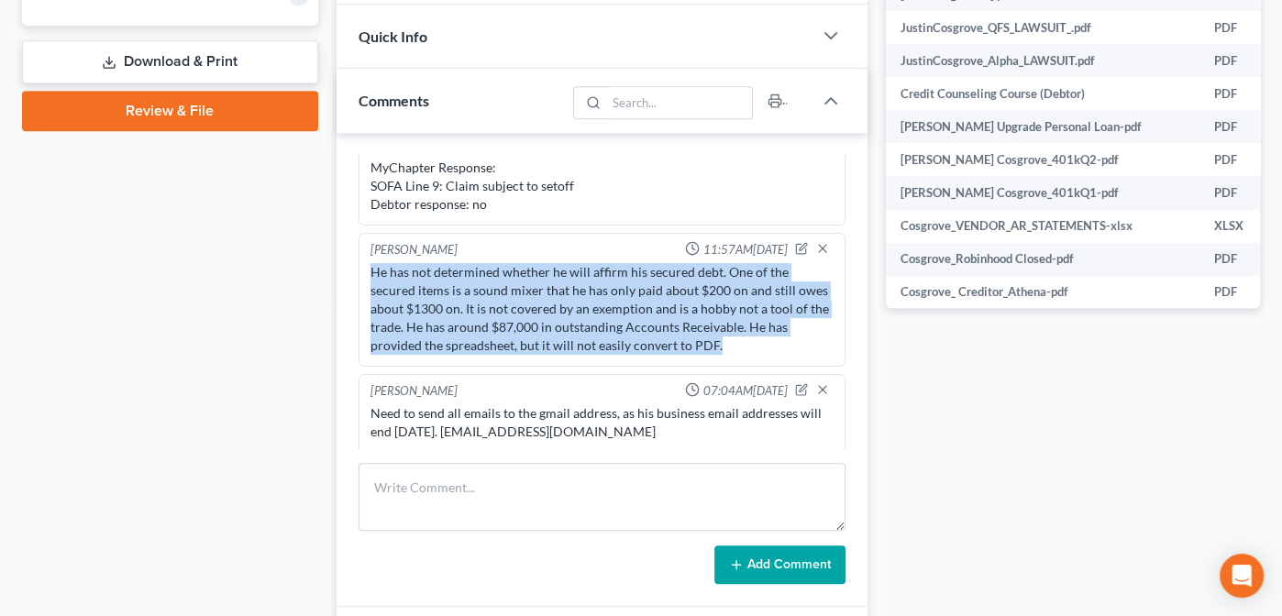
drag, startPoint x: 369, startPoint y: 264, endPoint x: 735, endPoint y: 336, distance: 373.7
click at [735, 336] on div "He has not determined whether he will affirm his secured debt. One of the secur…" at bounding box center [601, 309] width 463 height 92
copy div "He has not determined whether he will affirm his secured debt. One of the secur…"
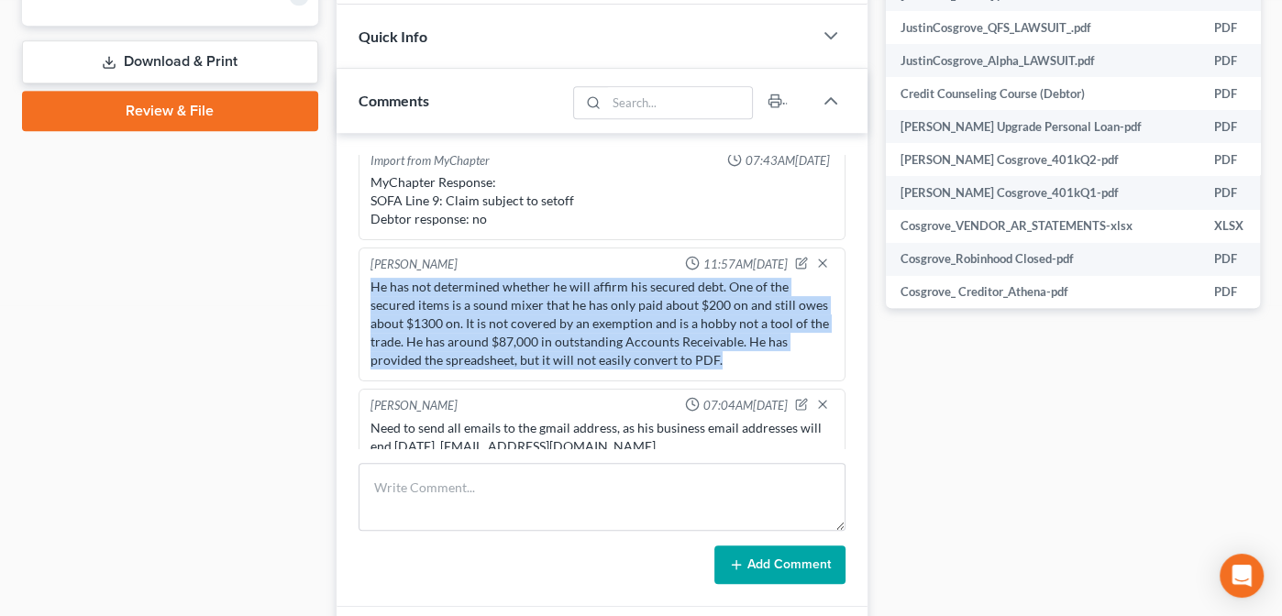
scroll to position [542, 0]
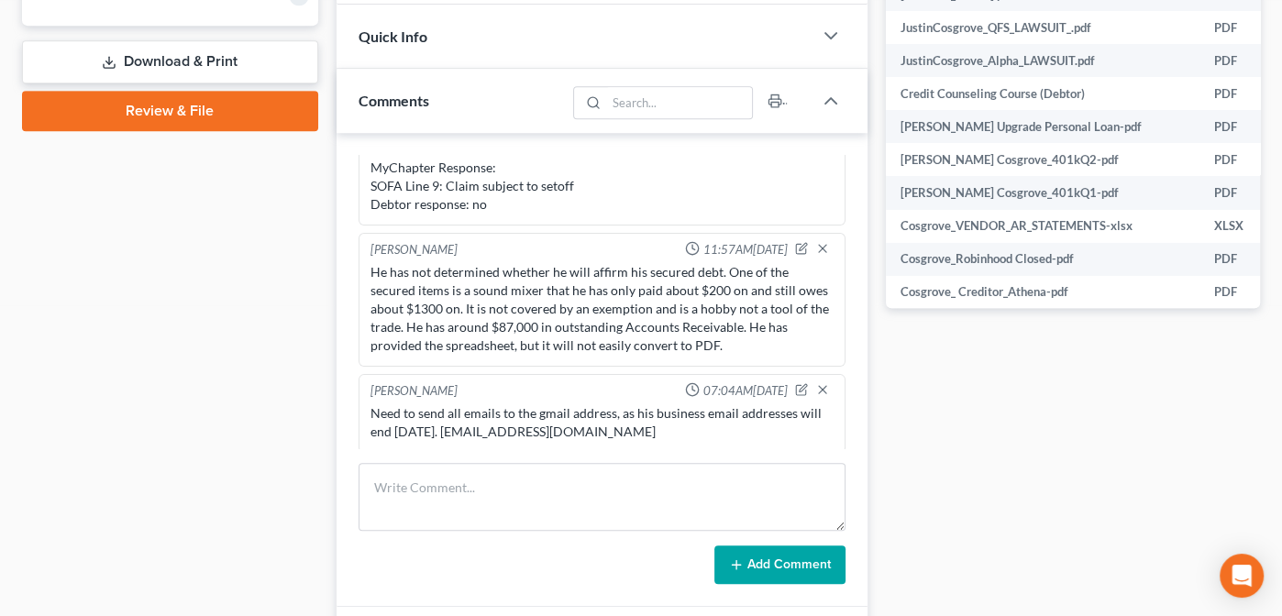
click at [1000, 409] on div "Docs Tasks Events Fees Timer 0% Completed Nothing here yet! Driver’s License AN…" at bounding box center [1073, 238] width 392 height 1673
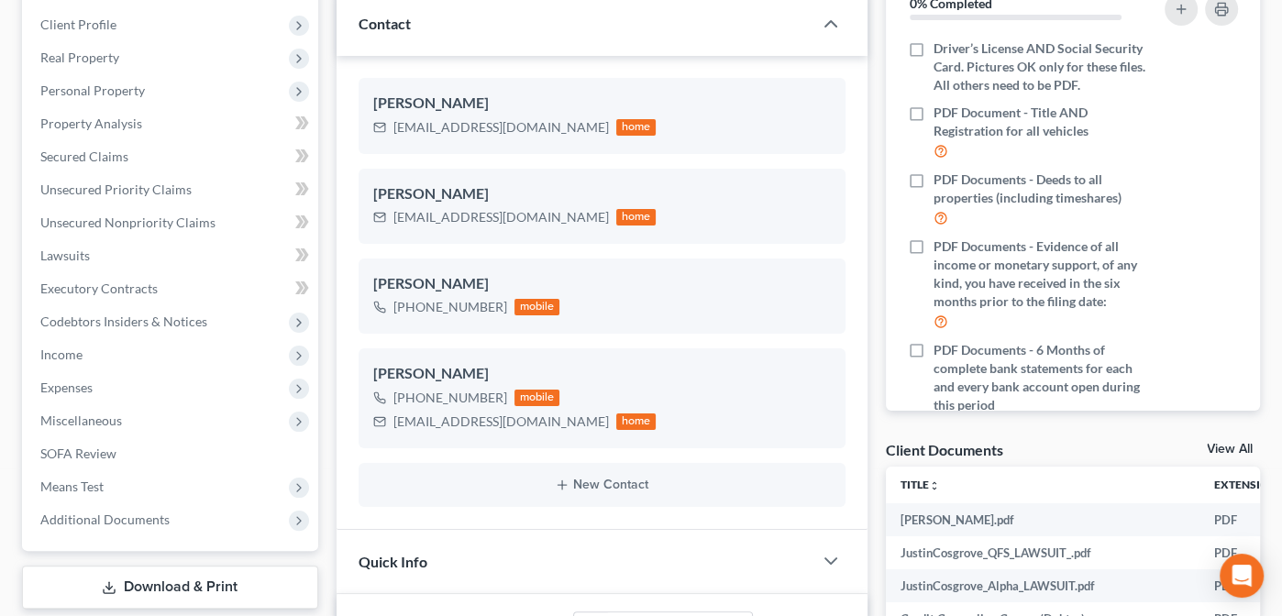
scroll to position [0, 0]
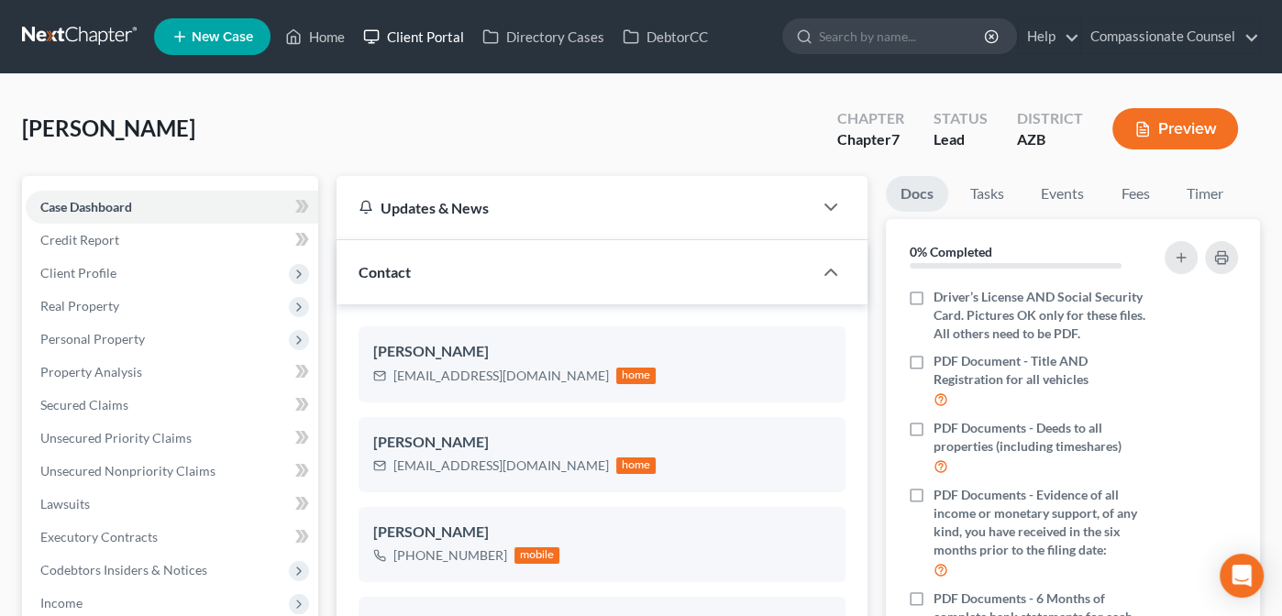
click at [418, 28] on link "Client Portal" at bounding box center [413, 36] width 119 height 33
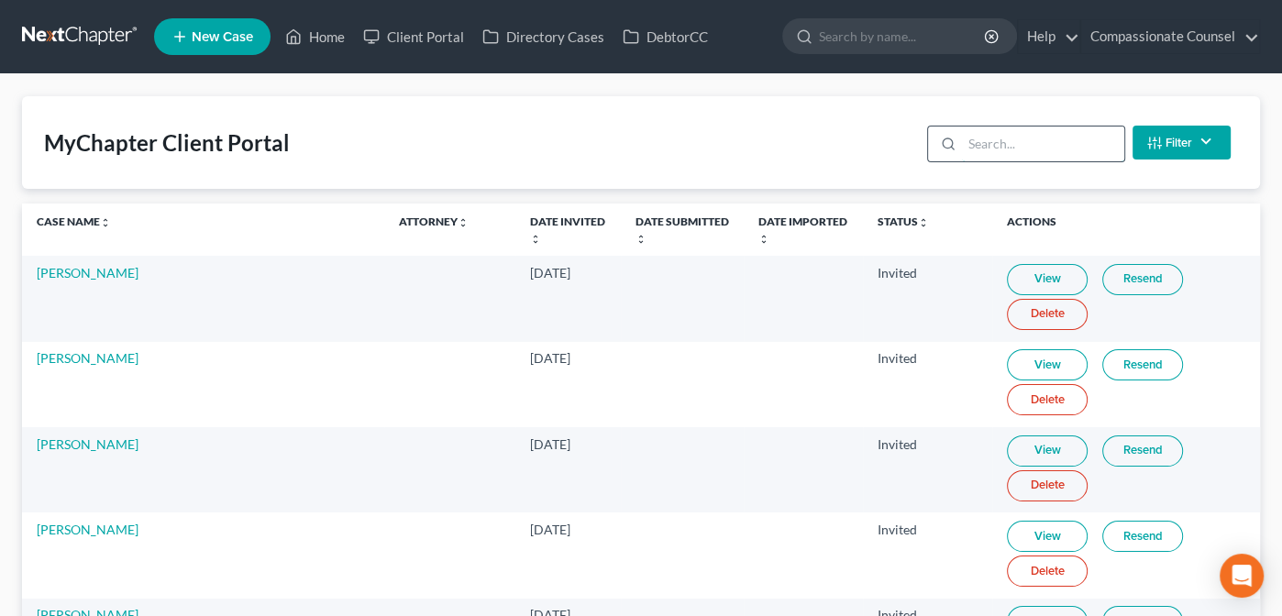
click at [986, 149] on input "search" at bounding box center [1043, 144] width 162 height 35
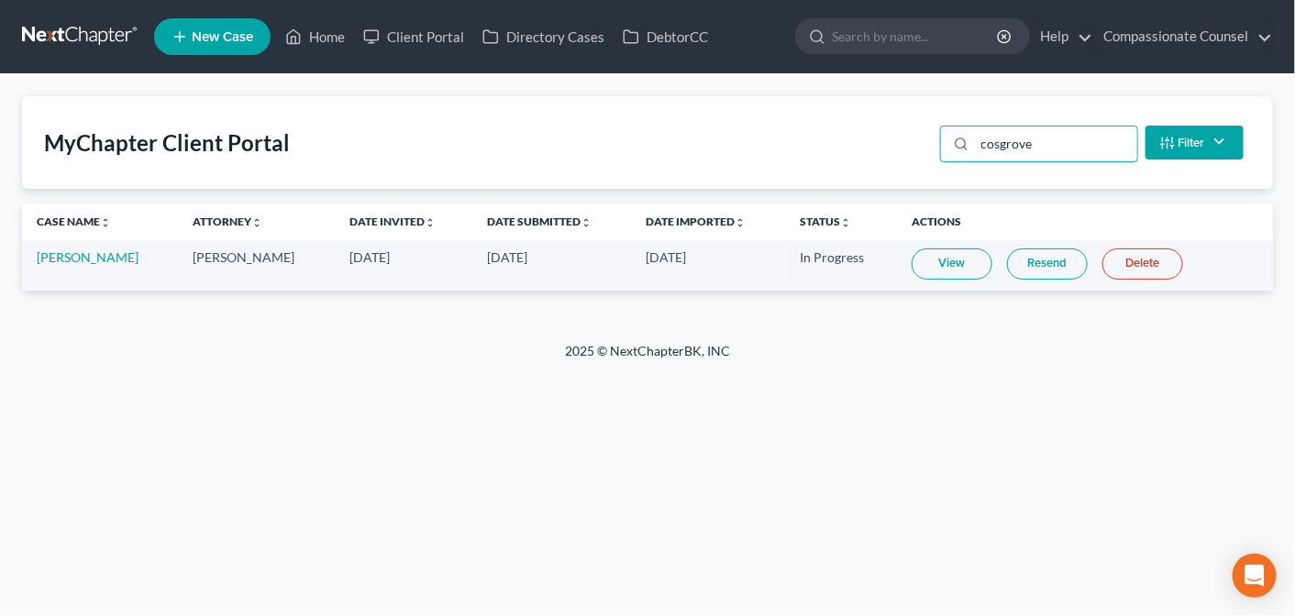
type input "cosgrove"
click at [954, 267] on link "View" at bounding box center [952, 264] width 81 height 31
click at [332, 35] on link "Home" at bounding box center [315, 36] width 78 height 33
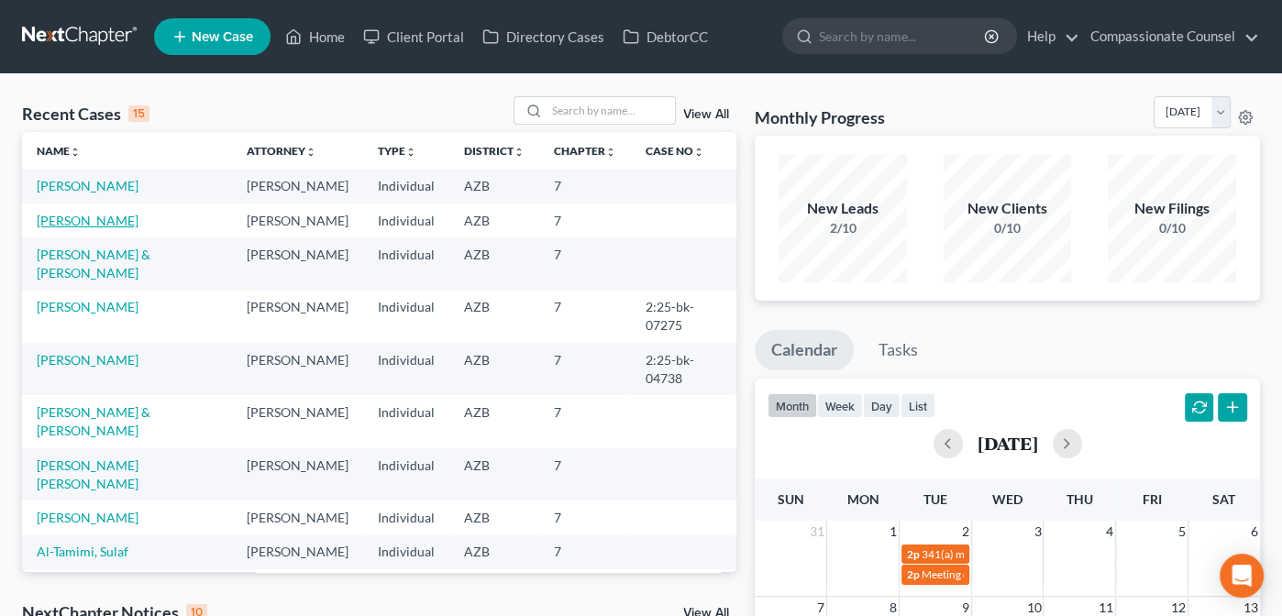
click at [74, 218] on link "[PERSON_NAME]" at bounding box center [88, 221] width 102 height 16
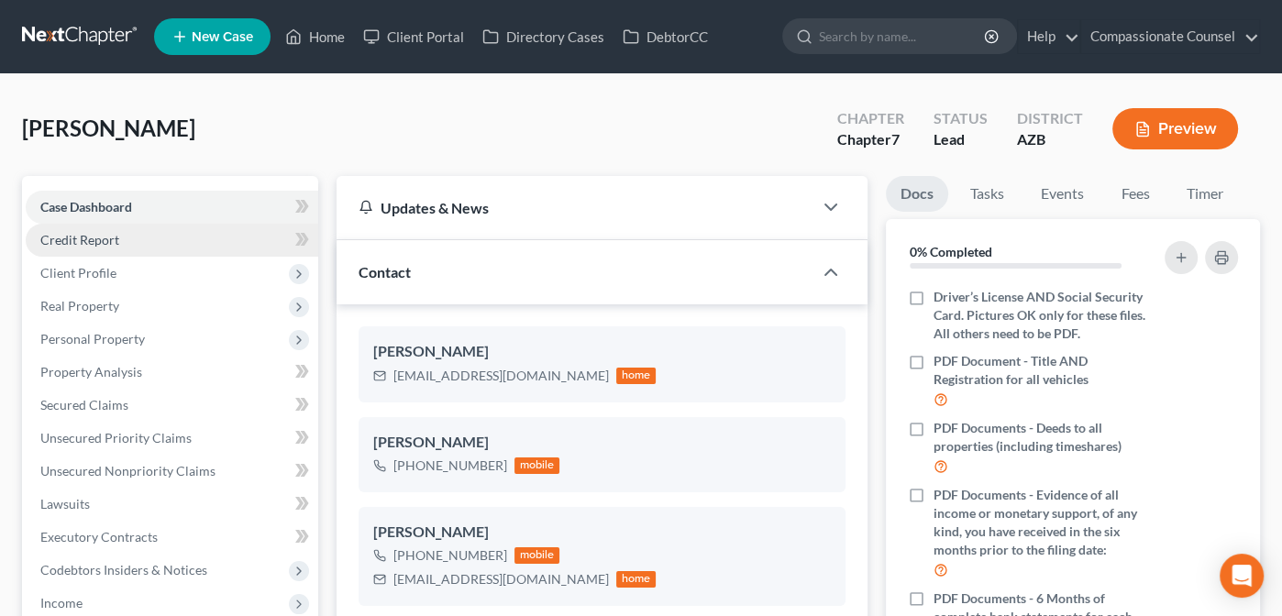
click at [63, 235] on span "Credit Report" at bounding box center [79, 240] width 79 height 16
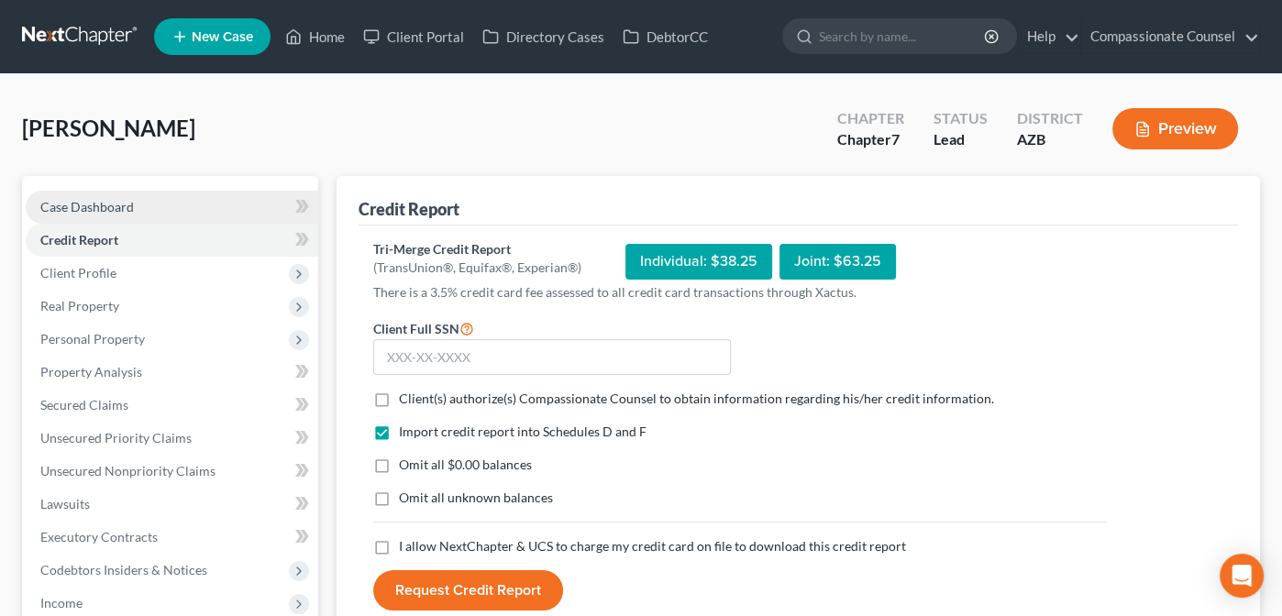
click at [66, 207] on span "Case Dashboard" at bounding box center [87, 207] width 94 height 16
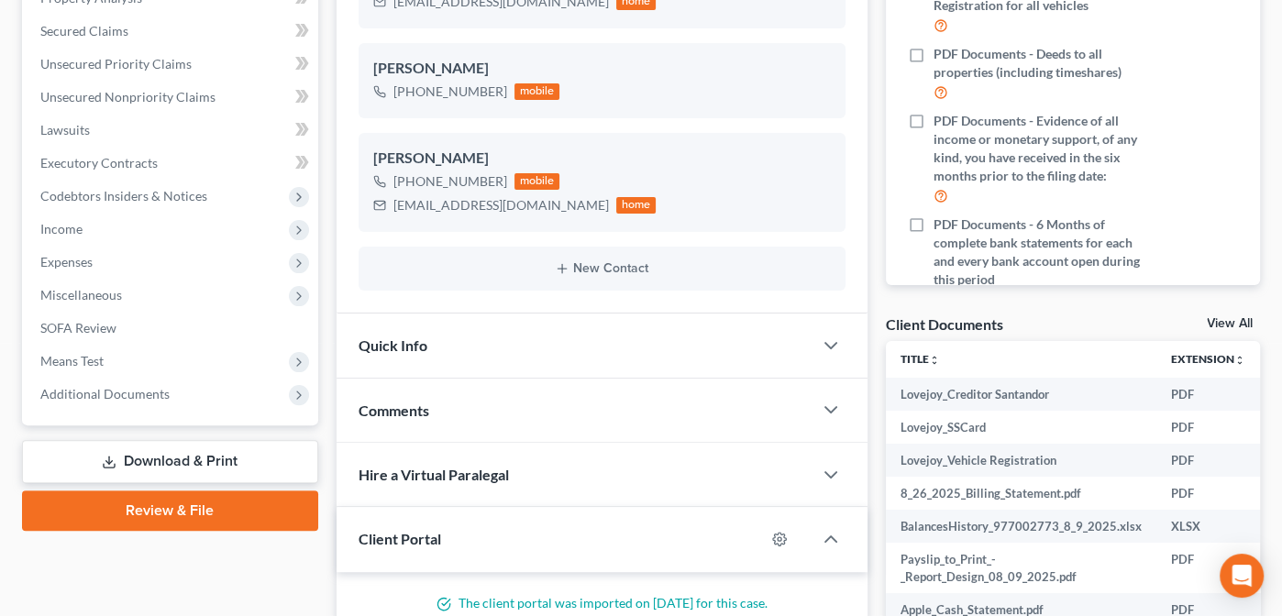
scroll to position [377, 0]
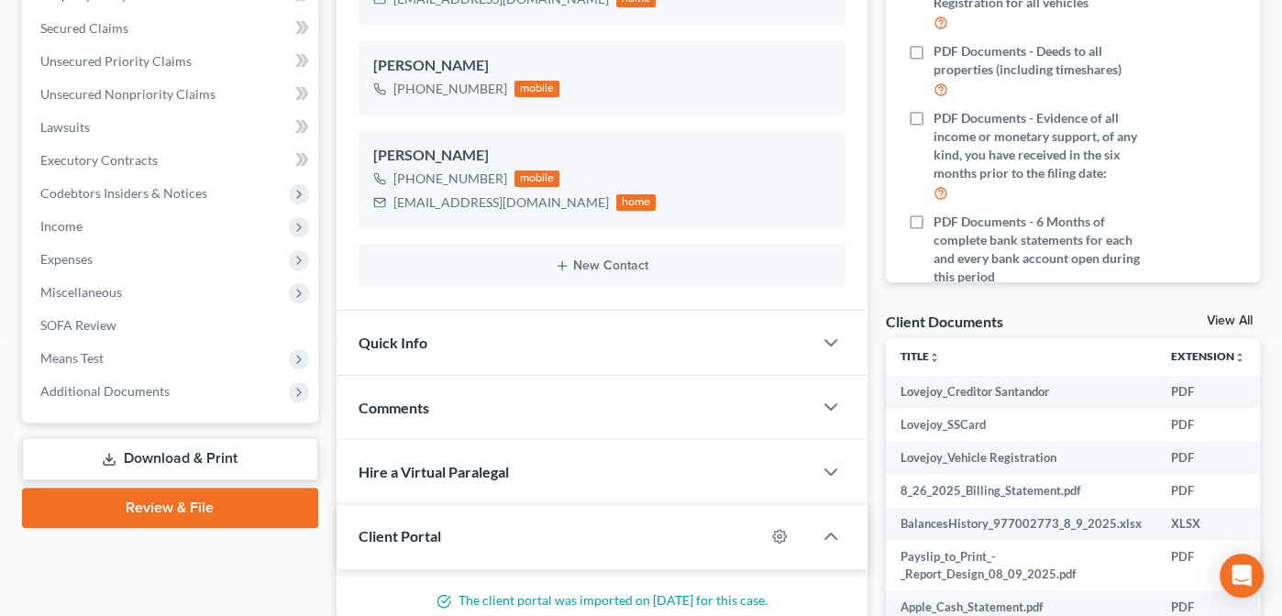
click at [1222, 320] on link "View All" at bounding box center [1230, 321] width 46 height 13
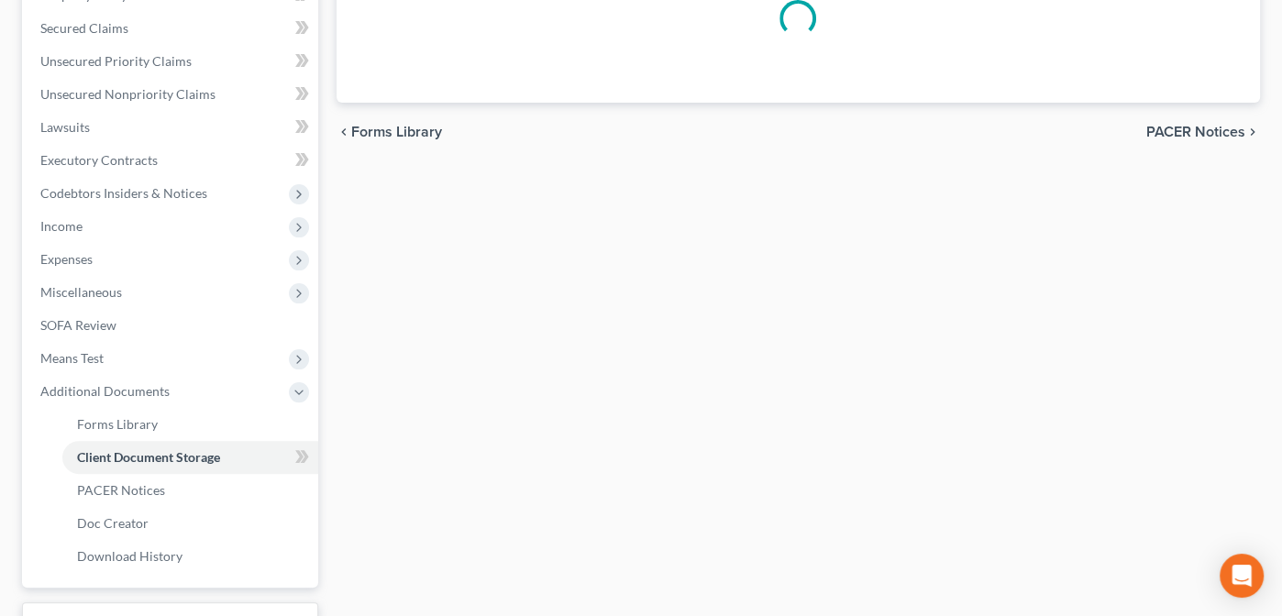
scroll to position [354, 0]
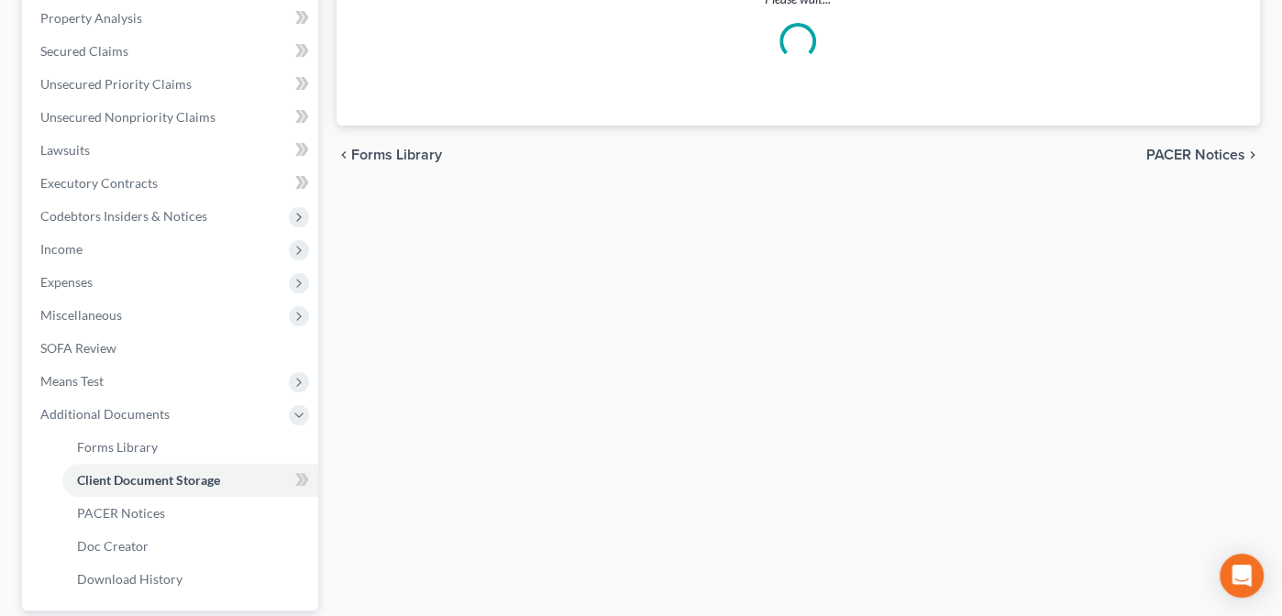
select select "14"
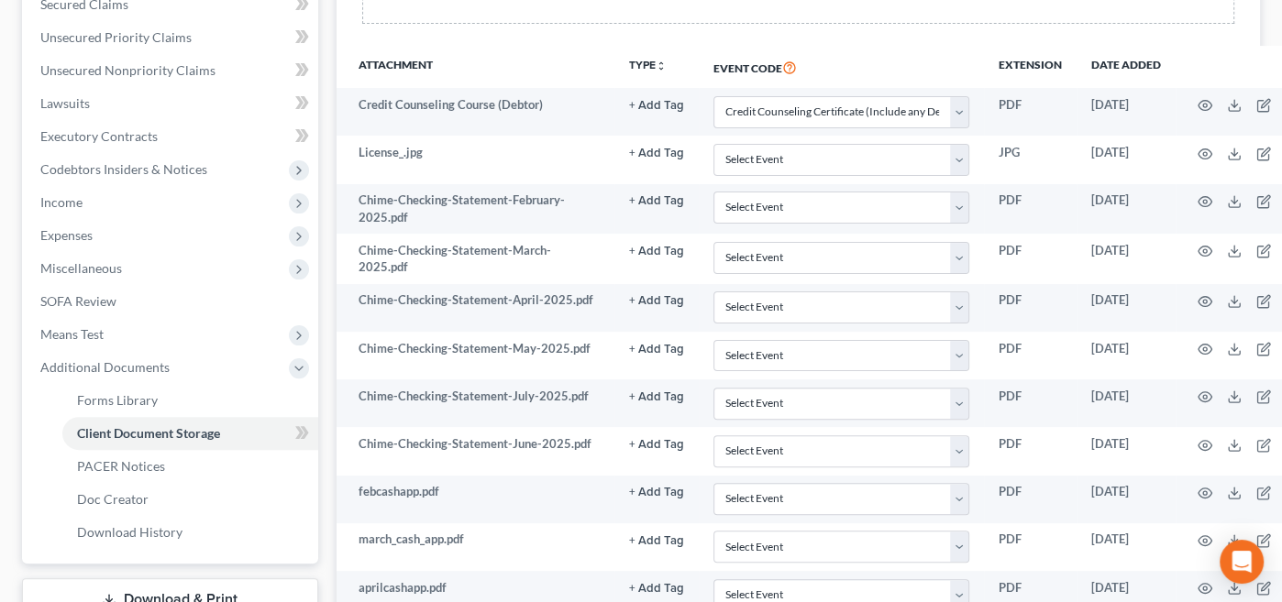
scroll to position [403, 0]
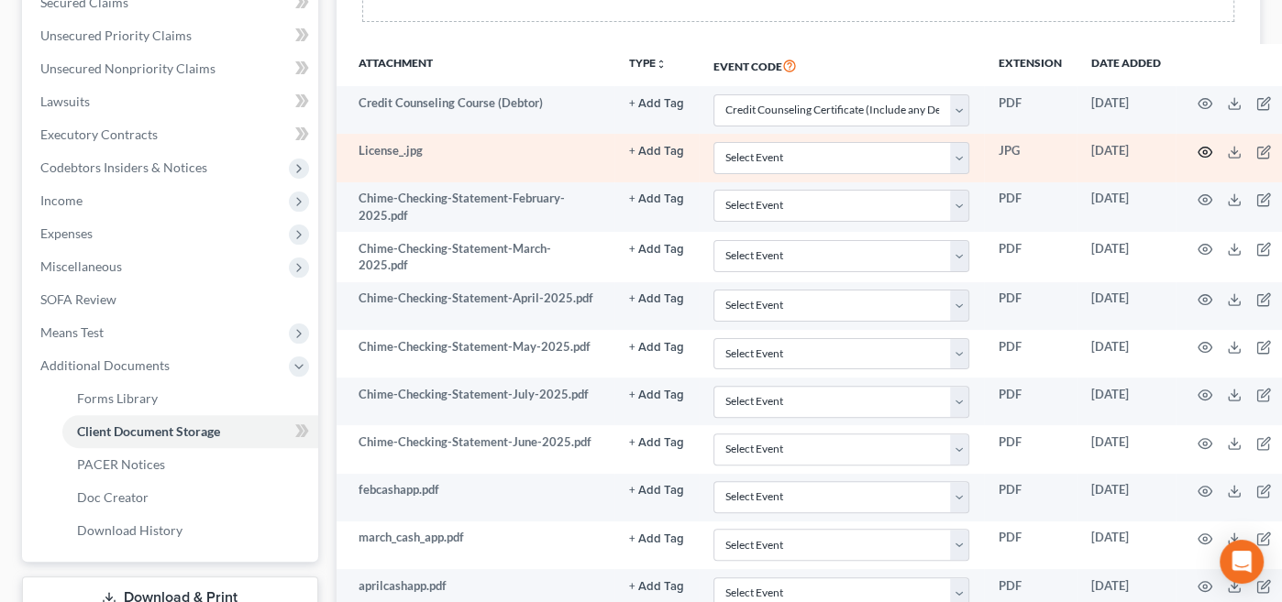
click at [1203, 150] on circle "button" at bounding box center [1205, 152] width 4 height 4
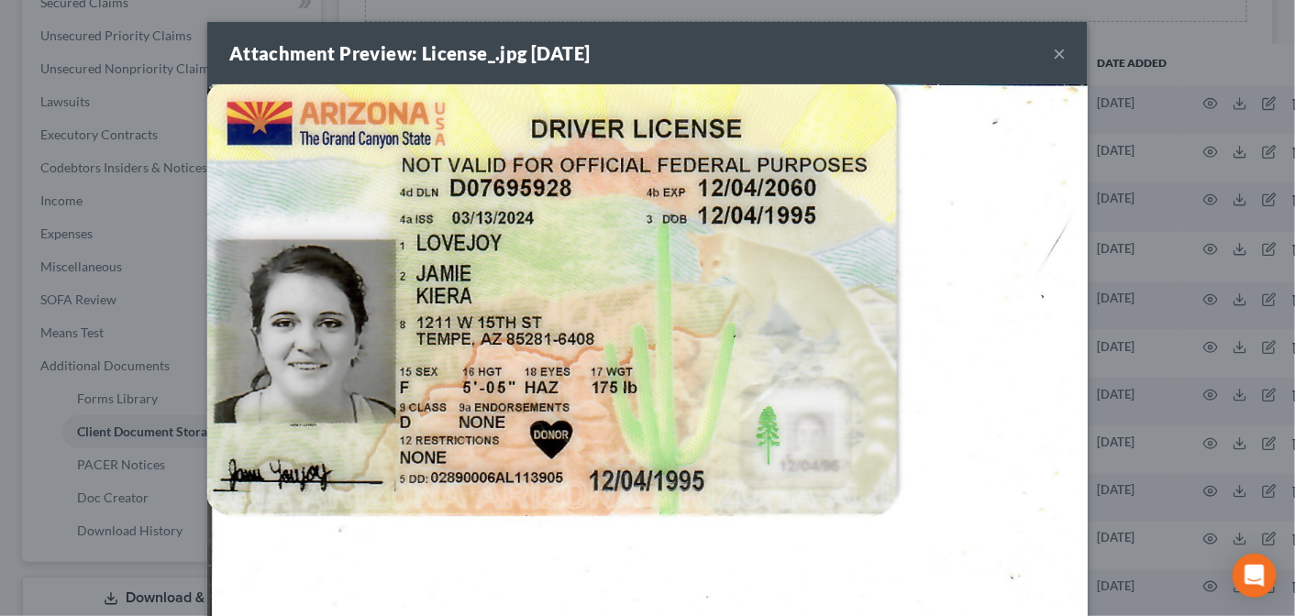
click at [1053, 53] on button "×" at bounding box center [1059, 53] width 13 height 22
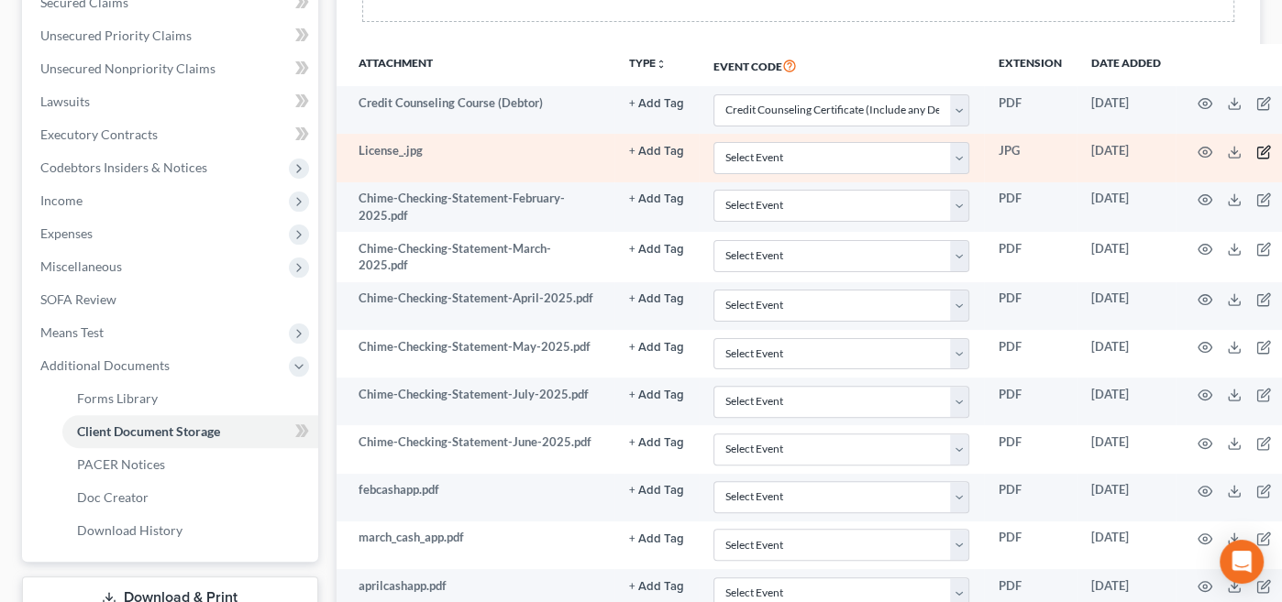
click at [1256, 147] on icon "button" at bounding box center [1263, 152] width 15 height 15
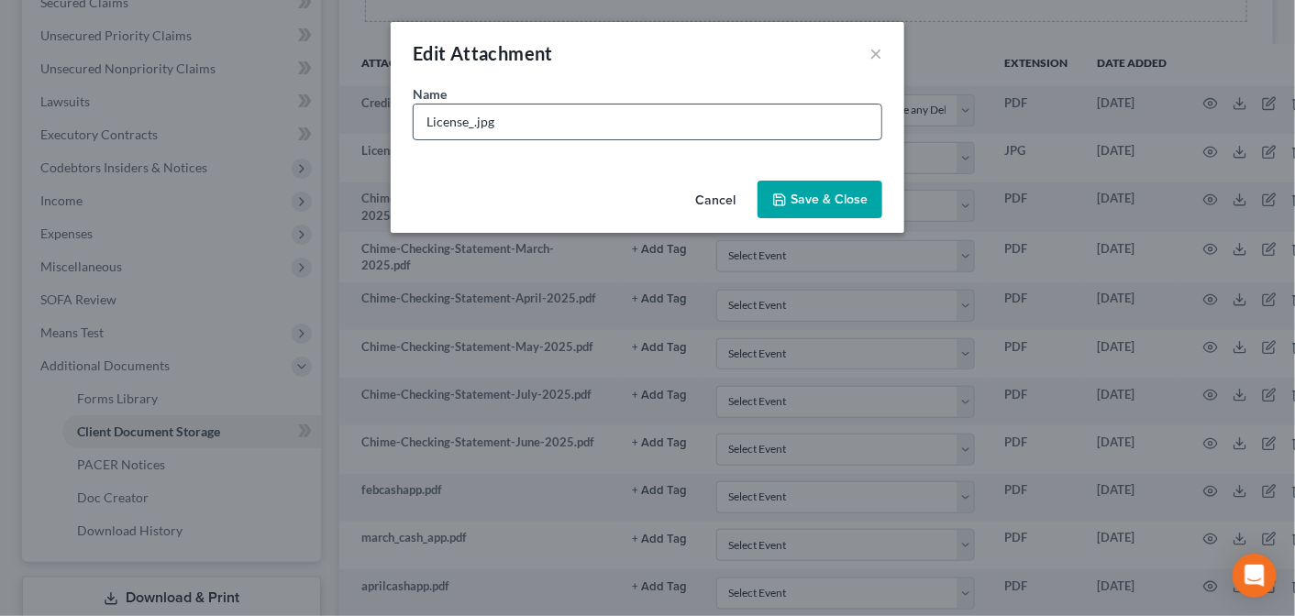
click at [494, 118] on input "License_.jpg" at bounding box center [648, 122] width 468 height 35
drag, startPoint x: 494, startPoint y: 118, endPoint x: 384, endPoint y: 132, distance: 110.9
click at [384, 132] on div "Edit Attachment × Name * License_.jpg Cancel Save & Close" at bounding box center [647, 308] width 1295 height 616
type input "Lovejoy_DL"
click at [801, 196] on span "Save & Close" at bounding box center [828, 200] width 77 height 16
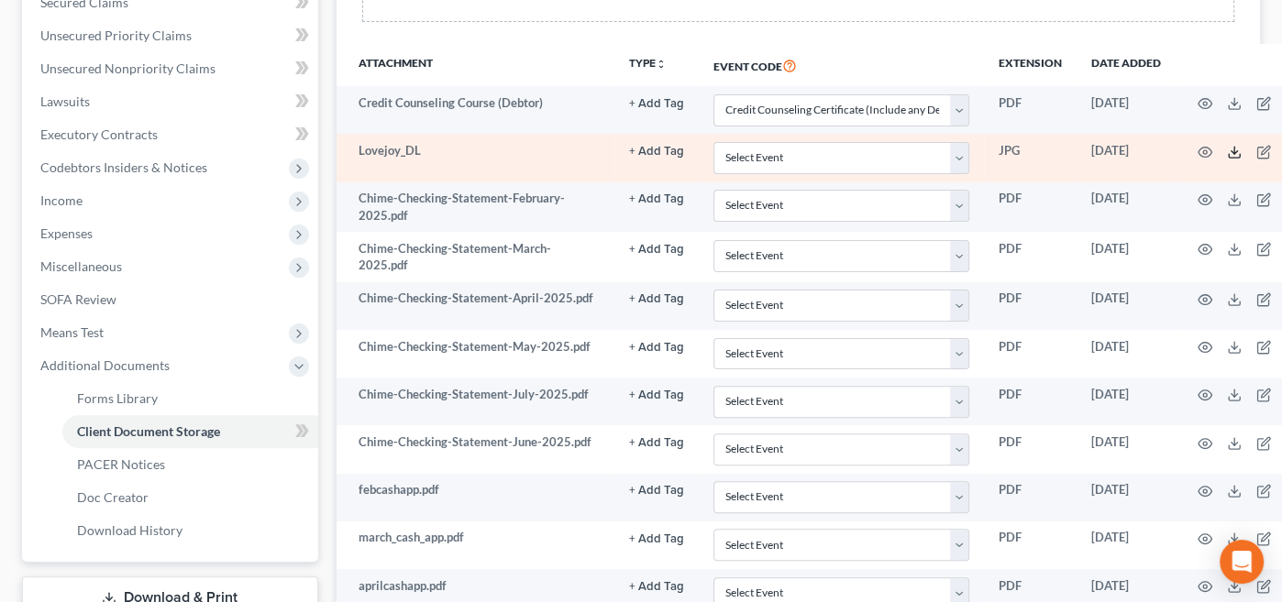
click at [1227, 145] on icon at bounding box center [1234, 152] width 15 height 15
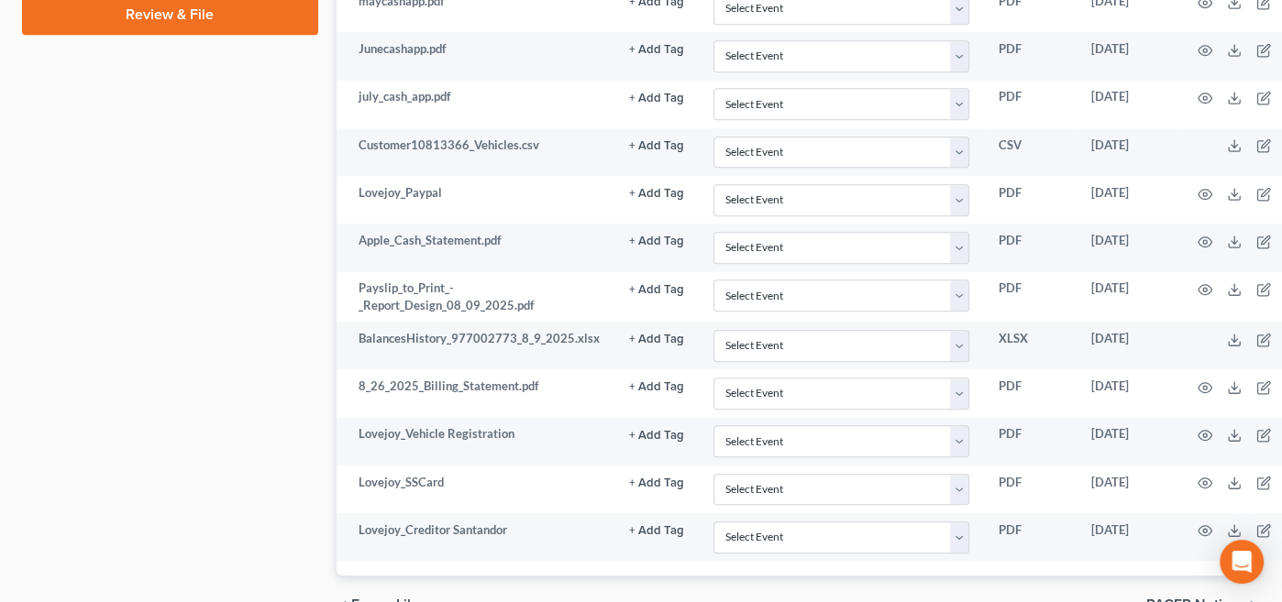
scroll to position [1044, 0]
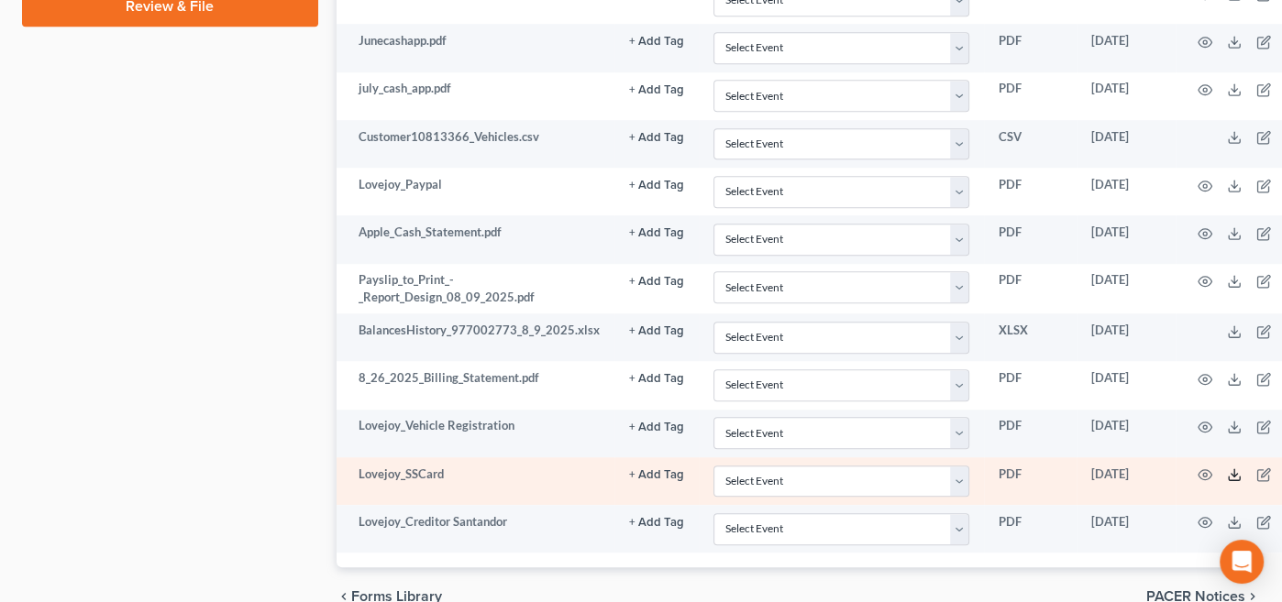
click at [1227, 468] on icon at bounding box center [1234, 475] width 15 height 15
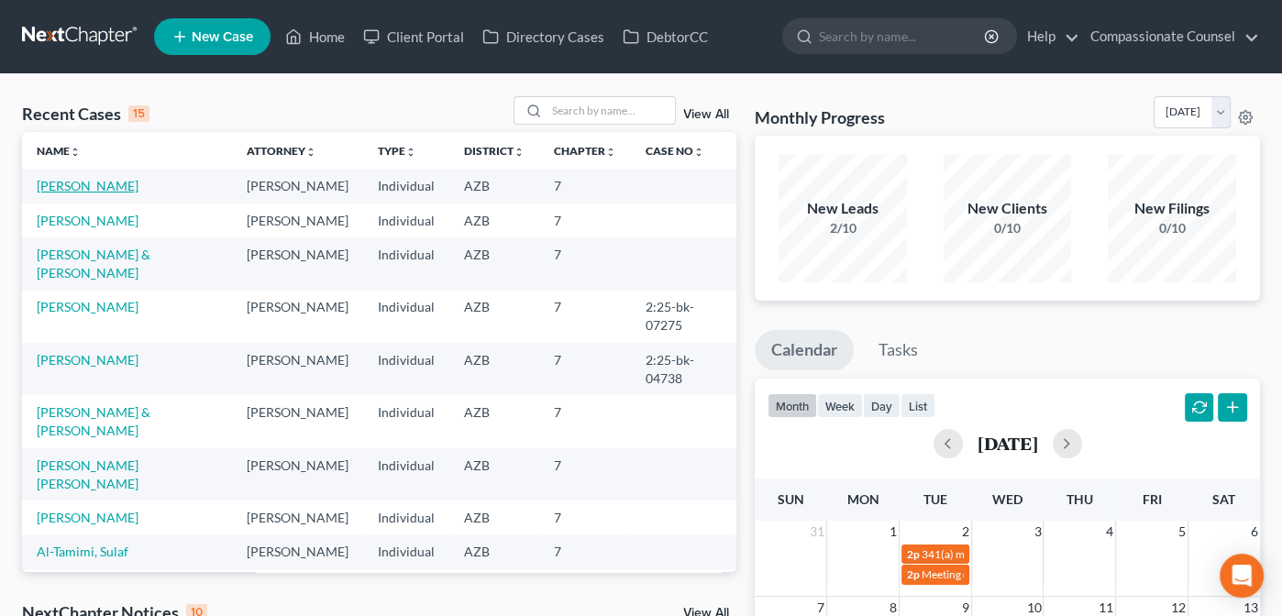
click at [73, 183] on link "[PERSON_NAME]" at bounding box center [88, 186] width 102 height 16
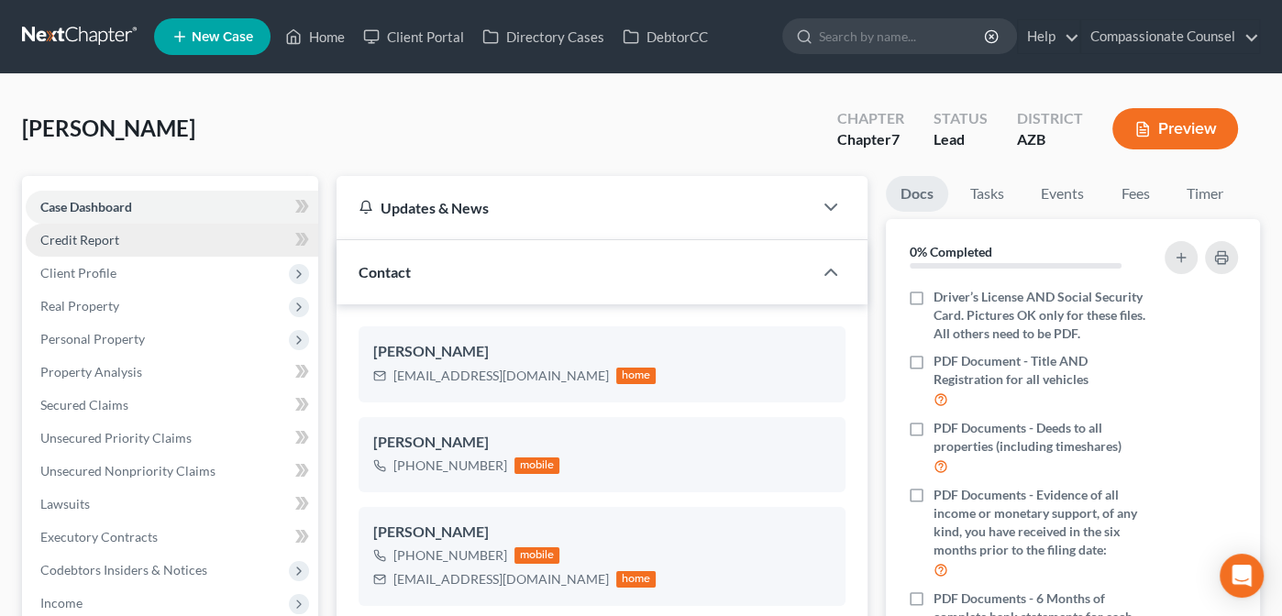
click at [64, 237] on span "Credit Report" at bounding box center [79, 240] width 79 height 16
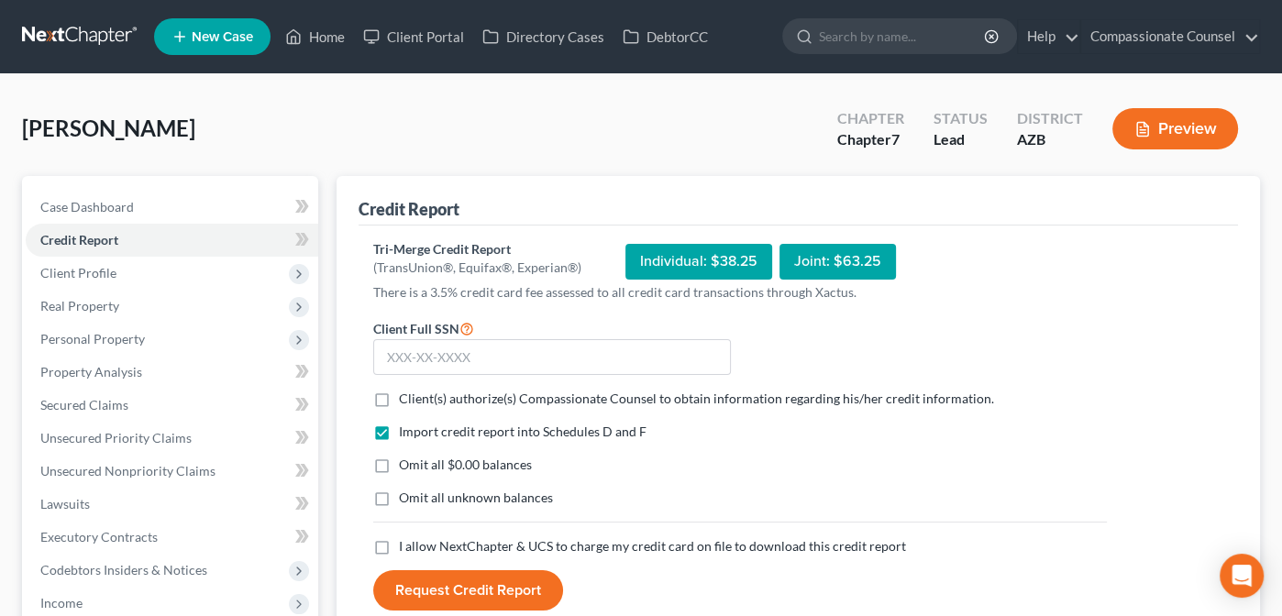
click at [399, 399] on label "Client(s) authorize(s) Compassionate Counsel to obtain information regarding hi…" at bounding box center [696, 399] width 595 height 18
click at [406, 399] on input "Client(s) authorize(s) Compassionate Counsel to obtain information regarding hi…" at bounding box center [412, 396] width 12 height 12
checkbox input "true"
click at [399, 546] on label "I allow NextChapter & UCS to charge my credit card on file to download this cre…" at bounding box center [652, 546] width 507 height 18
click at [406, 546] on input "I allow NextChapter & UCS to charge my credit card on file to download this cre…" at bounding box center [412, 543] width 12 height 12
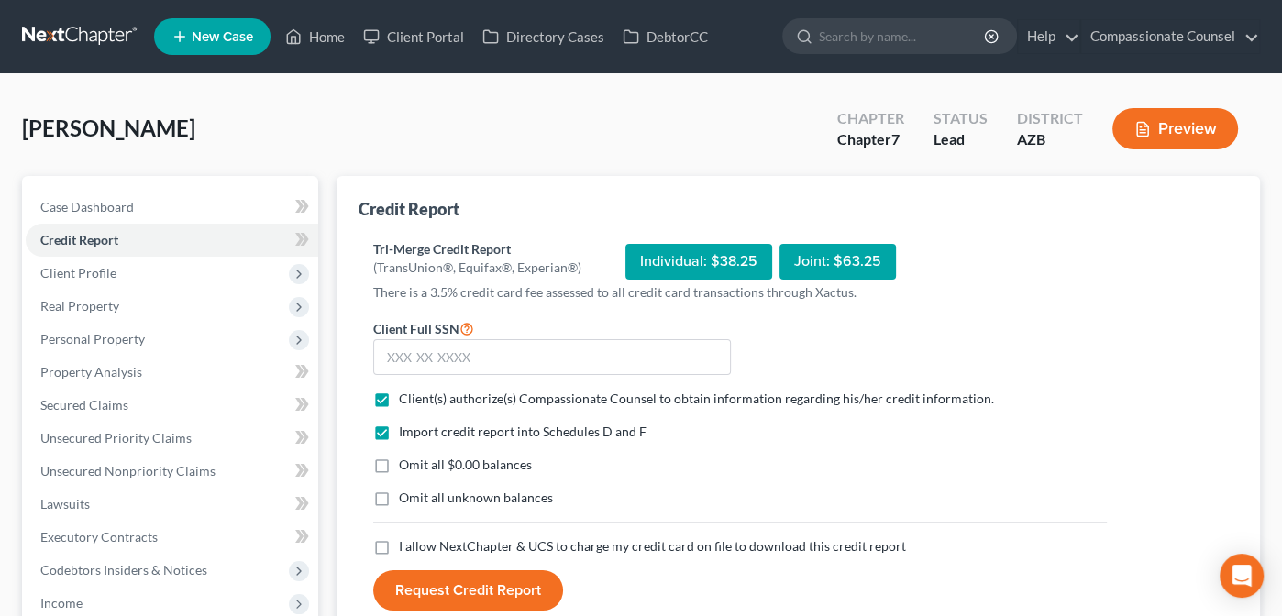
checkbox input "true"
click at [413, 349] on input "text" at bounding box center [552, 357] width 358 height 37
paste input "600-69-8"
type input "6"
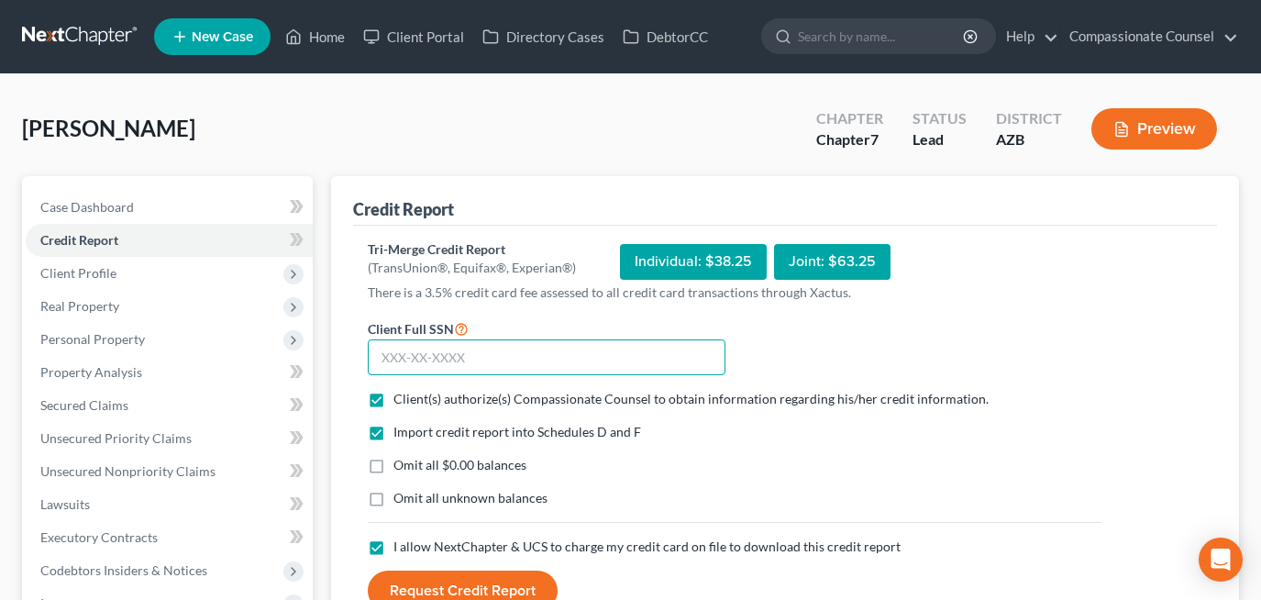
click at [418, 358] on input "text" at bounding box center [547, 357] width 358 height 37
type input "600-57-0698"
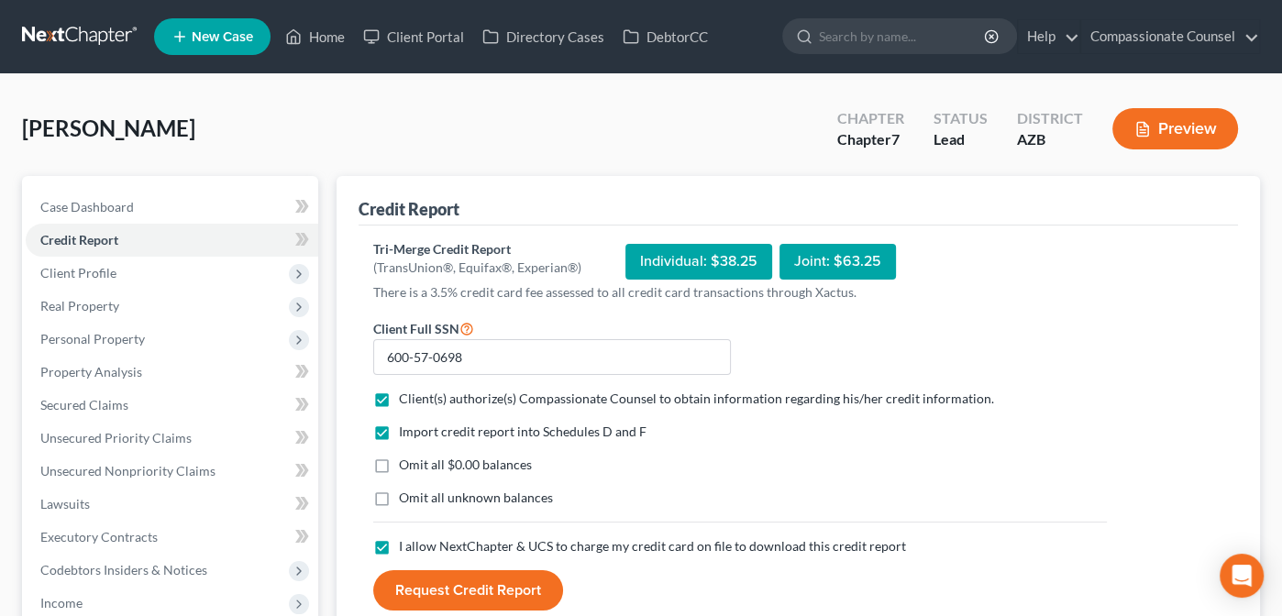
click at [453, 583] on button "Request Credit Report" at bounding box center [468, 590] width 190 height 40
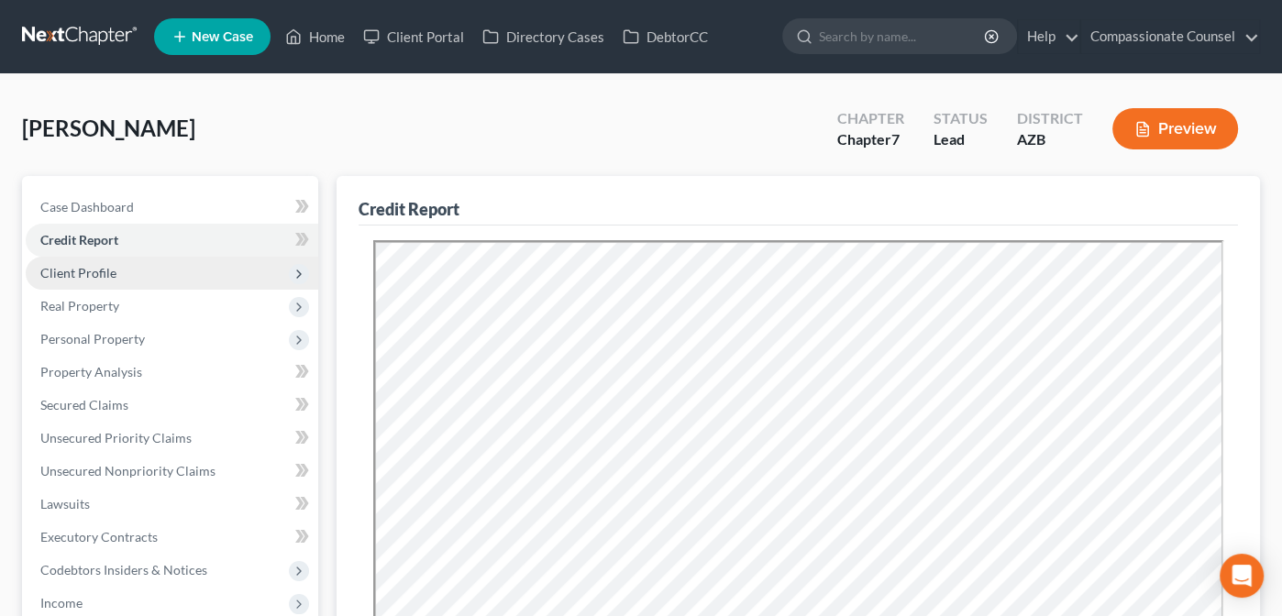
click at [76, 273] on span "Client Profile" at bounding box center [78, 273] width 76 height 16
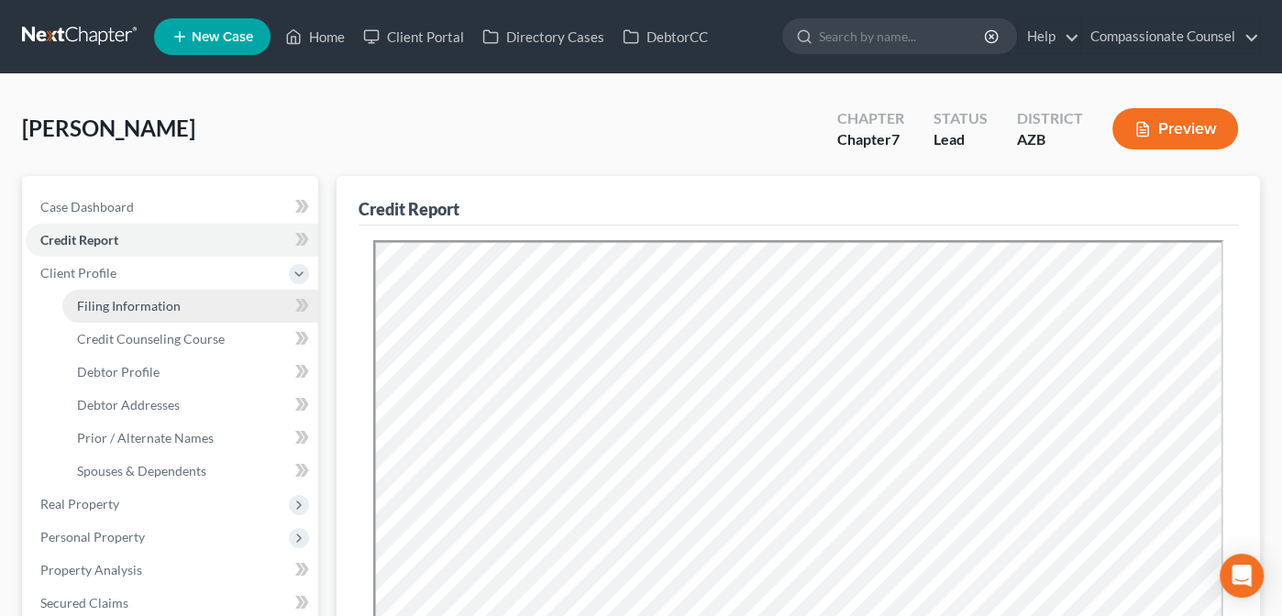
click at [105, 305] on span "Filing Information" at bounding box center [129, 306] width 104 height 16
select select "1"
select select "0"
select select "3"
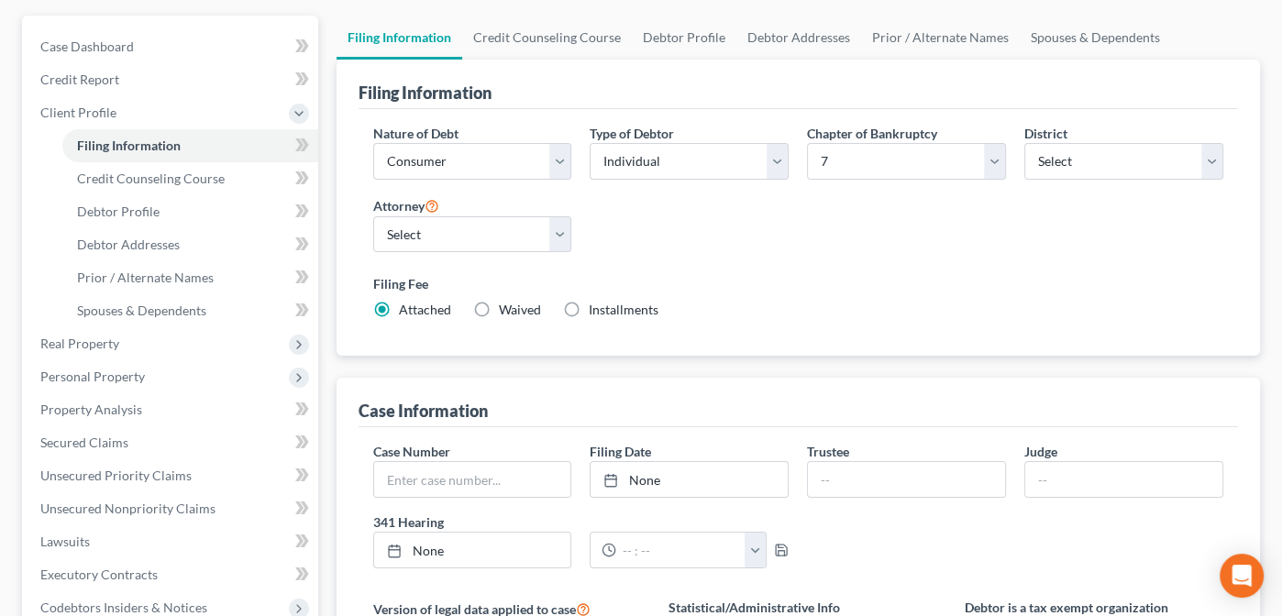
scroll to position [153, 0]
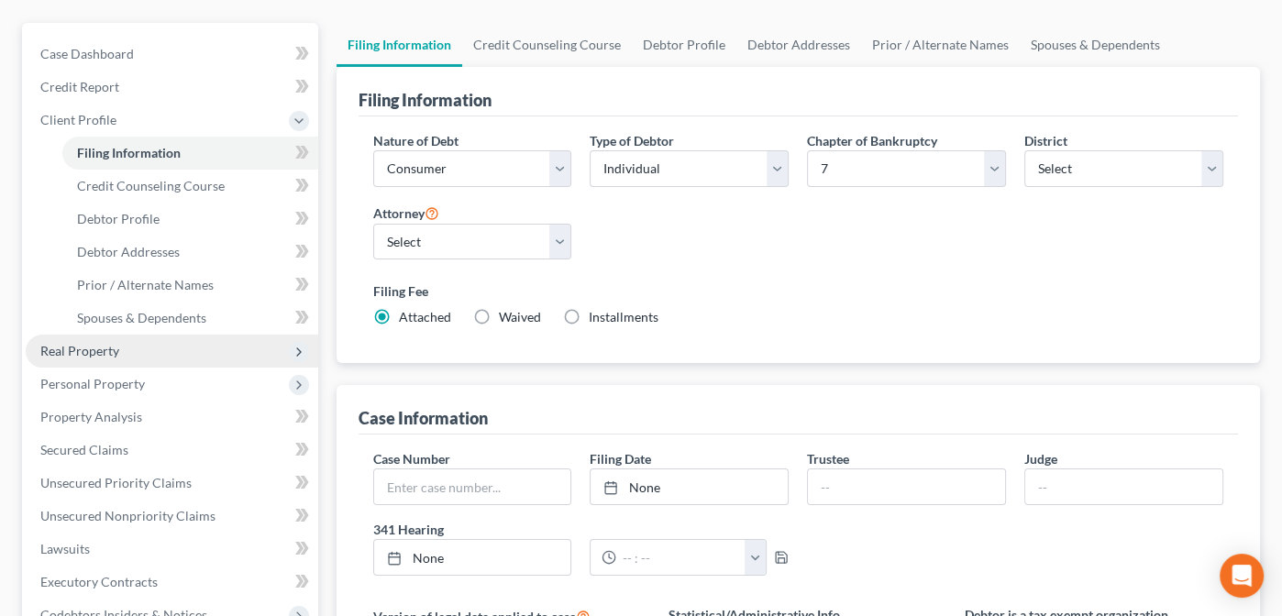
click at [75, 348] on span "Real Property" at bounding box center [79, 351] width 79 height 16
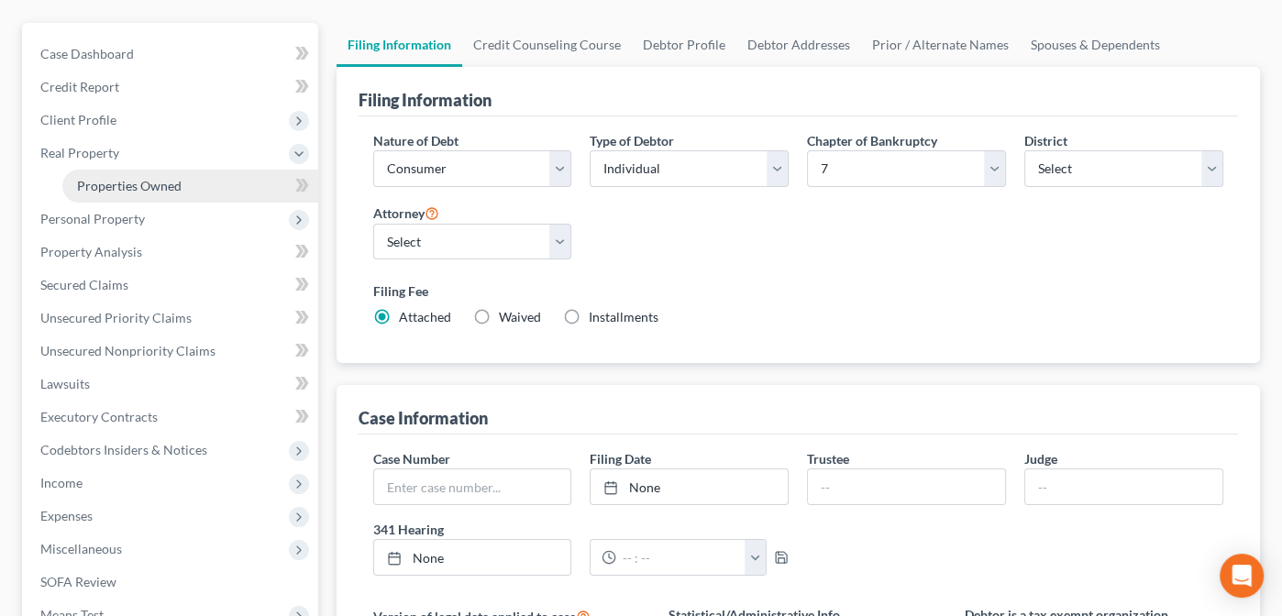
click at [125, 180] on span "Properties Owned" at bounding box center [129, 186] width 105 height 16
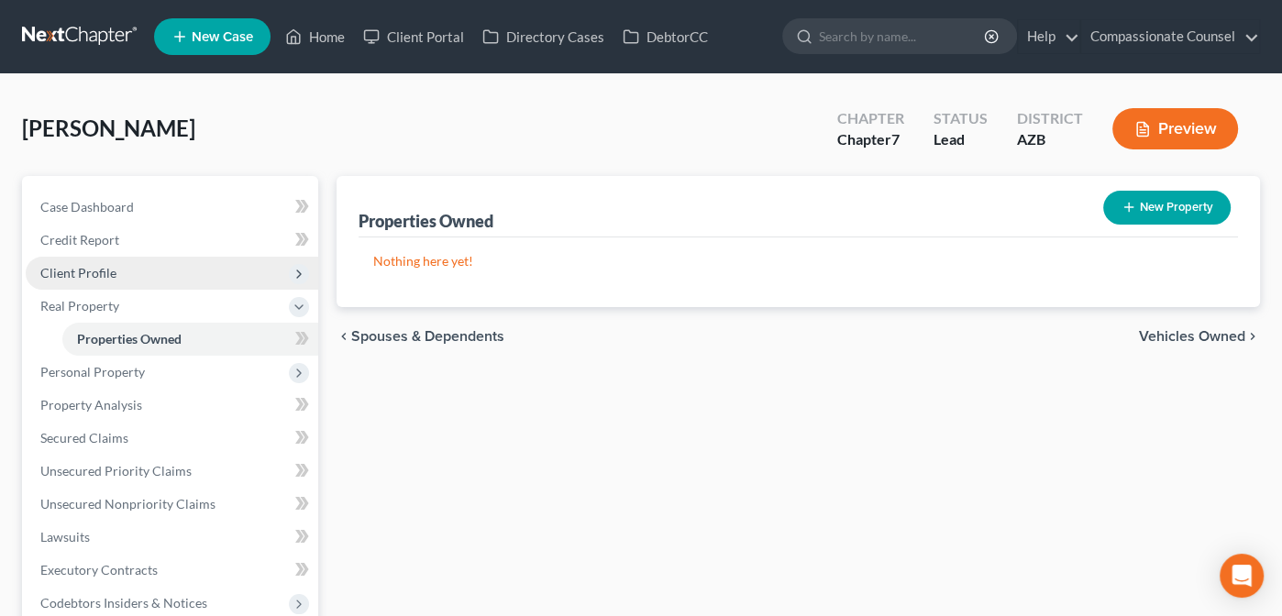
click at [68, 271] on span "Client Profile" at bounding box center [78, 273] width 76 height 16
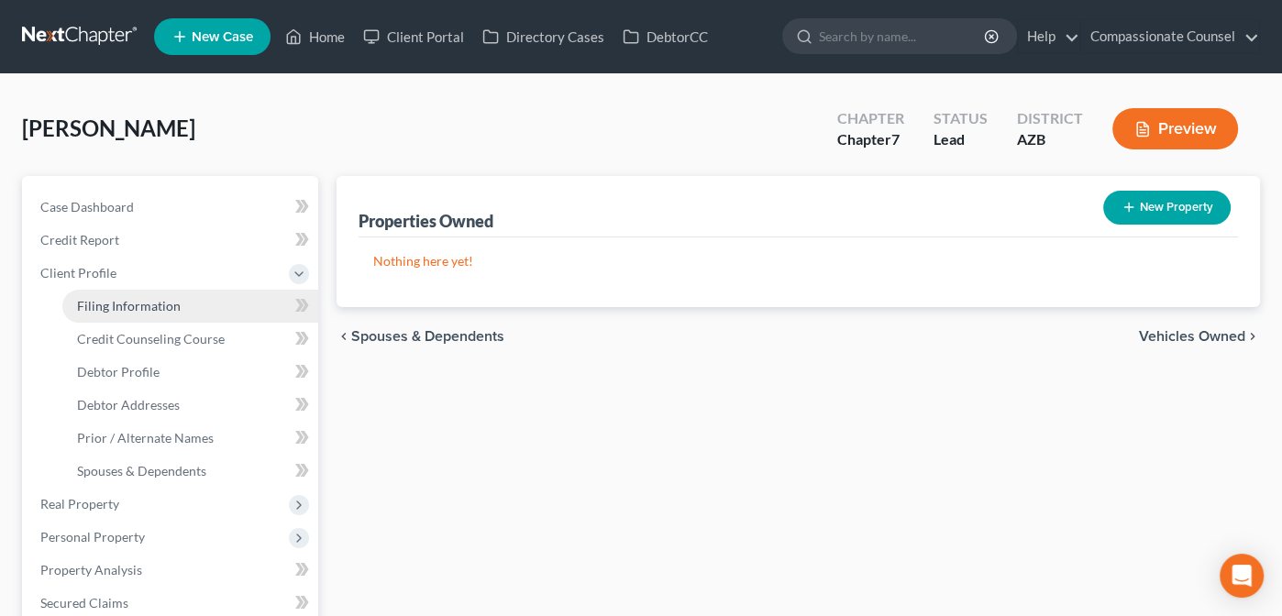
click at [96, 306] on span "Filing Information" at bounding box center [129, 306] width 104 height 16
select select "1"
select select "0"
select select "4"
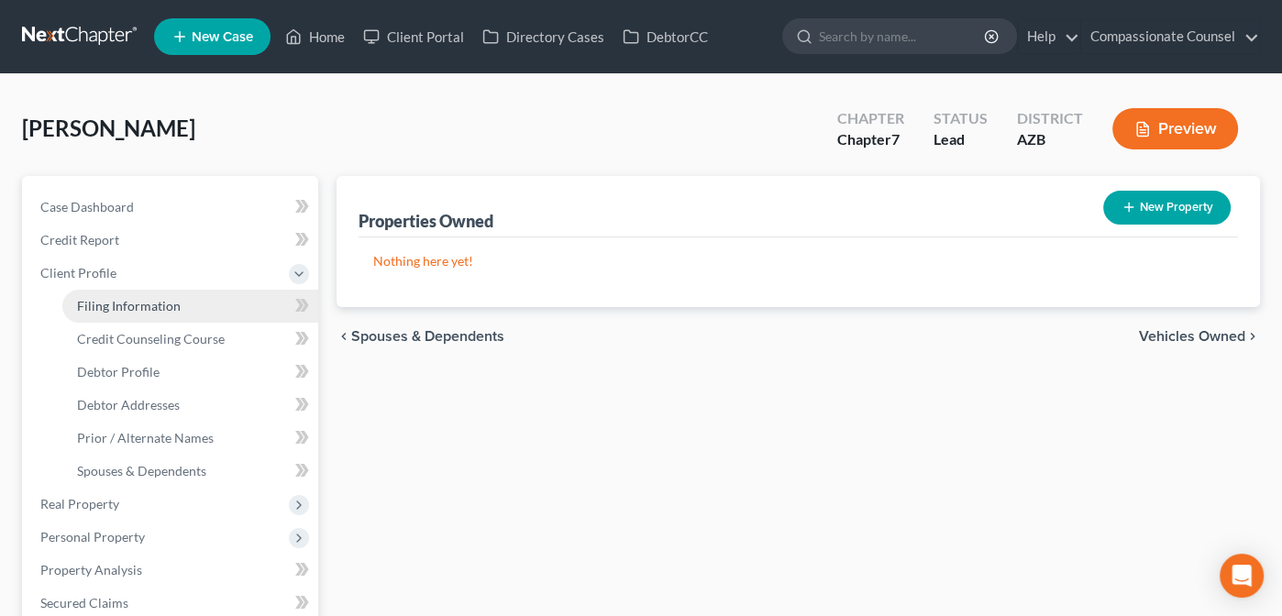
select select "1"
select select "3"
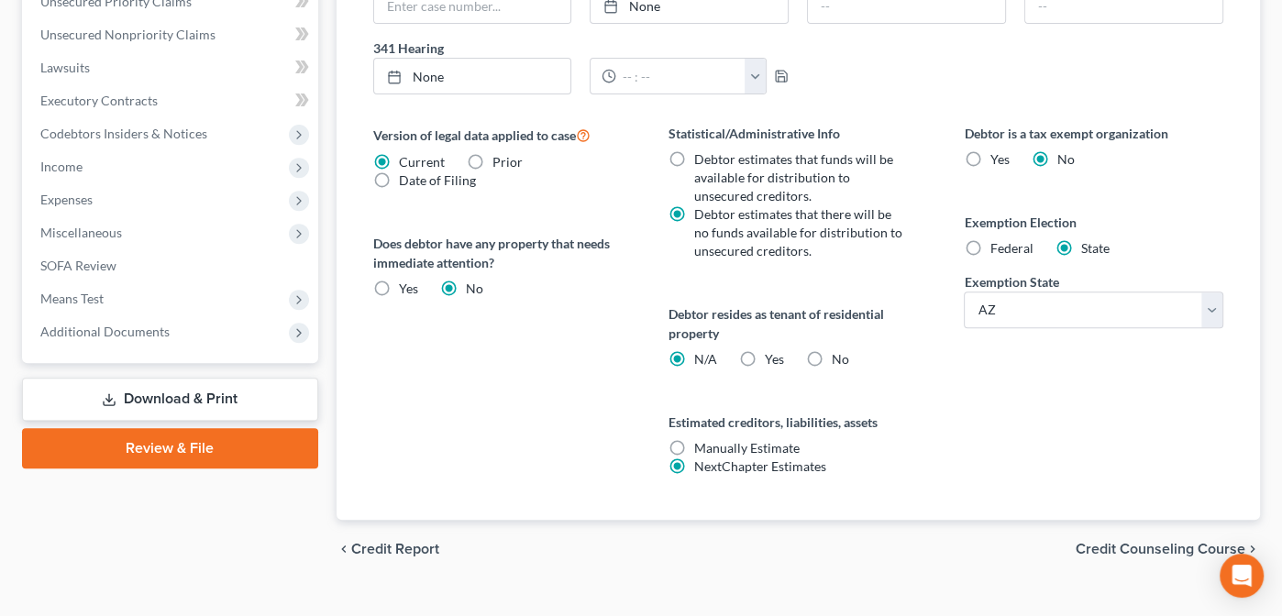
scroll to position [644, 0]
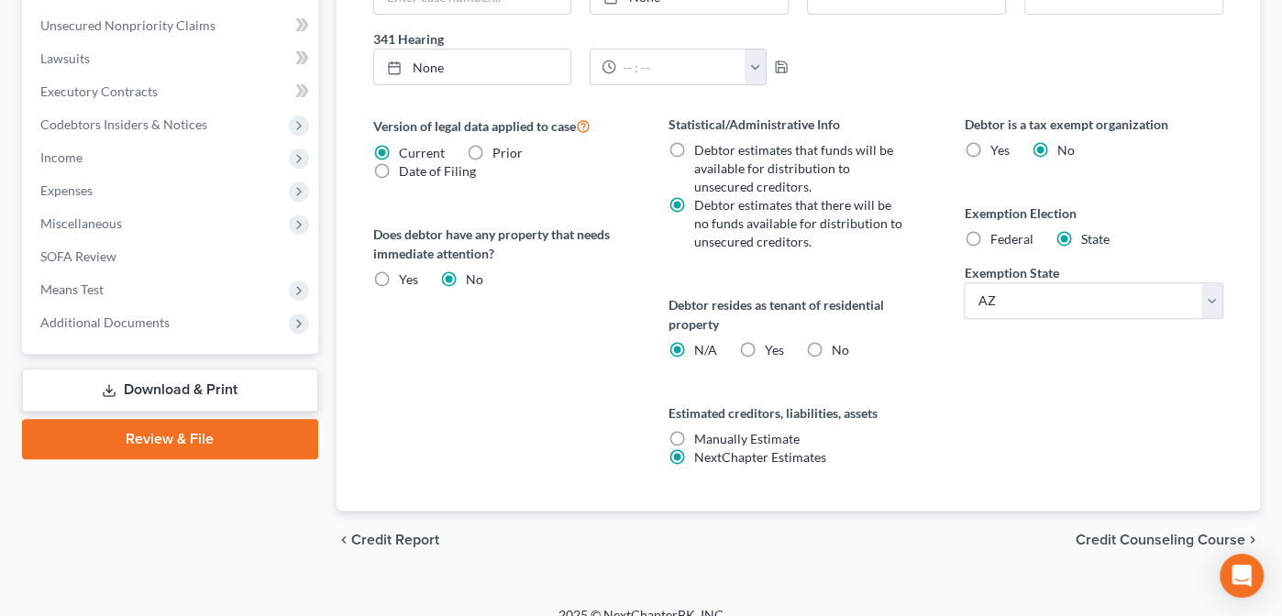
click at [765, 345] on label "Yes Yes" at bounding box center [774, 350] width 19 height 18
click at [772, 345] on input "Yes Yes" at bounding box center [778, 347] width 12 height 12
radio input "true"
radio input "false"
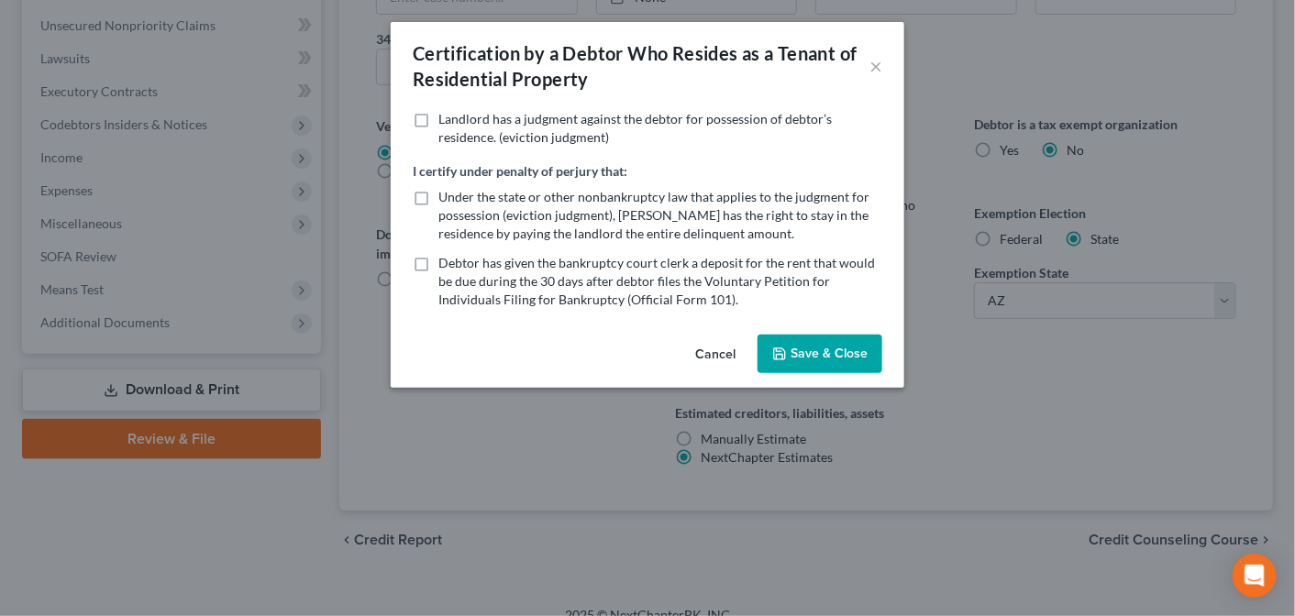
click at [438, 194] on label "Under the state or other nonbankruptcy law that applies to the judgment for pos…" at bounding box center [660, 215] width 444 height 55
click at [446, 194] on input "Under the state or other nonbankruptcy law that applies to the judgment for pos…" at bounding box center [452, 194] width 12 height 12
checkbox input "true"
click at [835, 353] on button "Save & Close" at bounding box center [819, 354] width 125 height 39
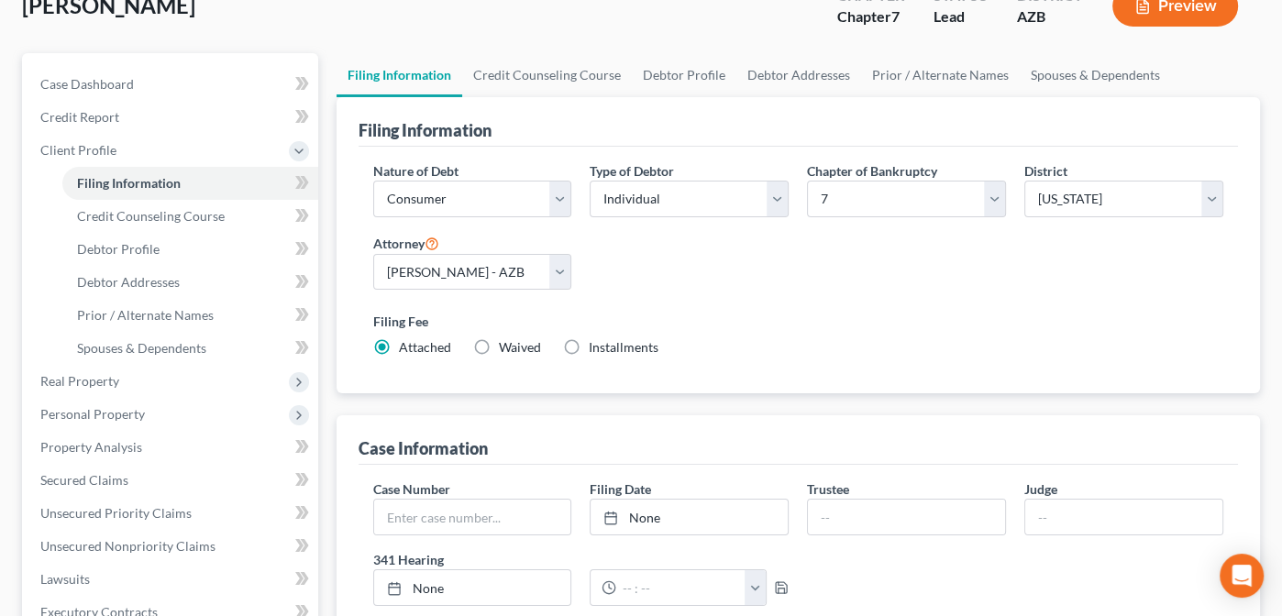
scroll to position [122, 0]
click at [138, 218] on span "Credit Counseling Course" at bounding box center [151, 217] width 148 height 16
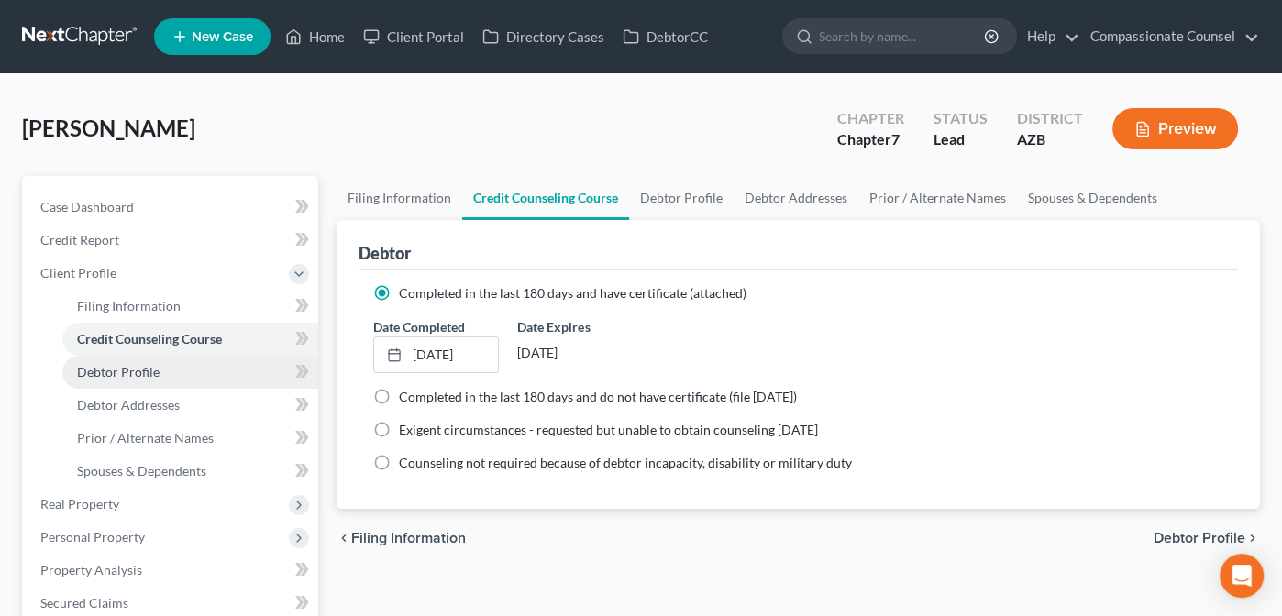
click at [100, 366] on span "Debtor Profile" at bounding box center [118, 372] width 83 height 16
select select "0"
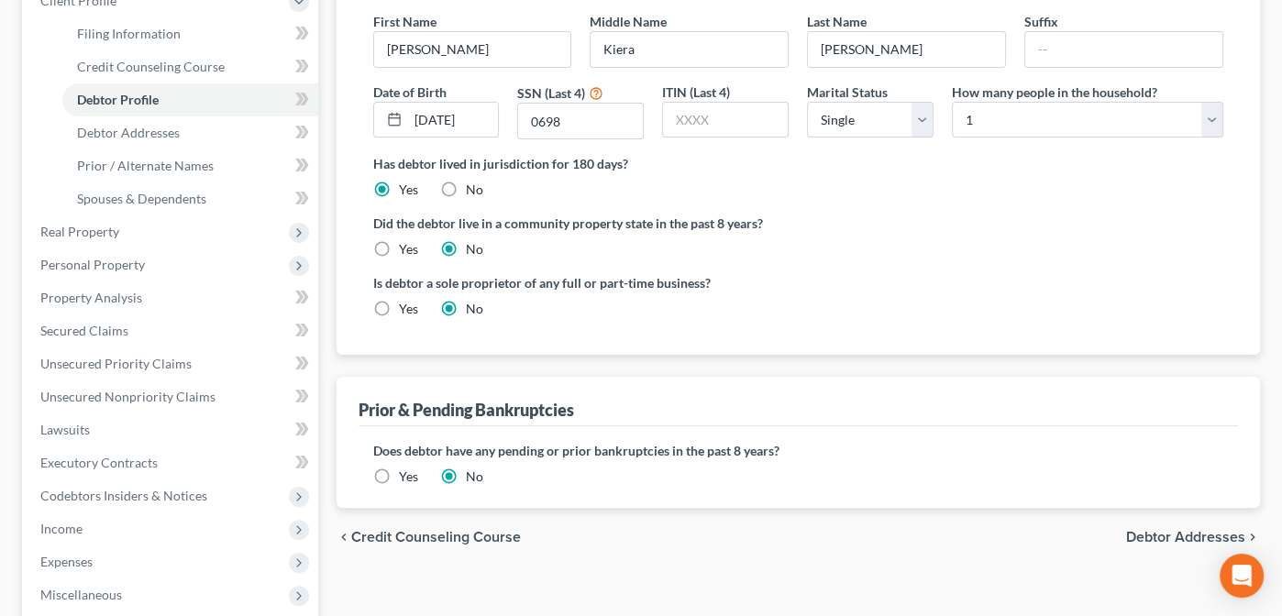
scroll to position [273, 0]
click at [399, 248] on label "Yes" at bounding box center [408, 248] width 19 height 18
click at [406, 248] on input "Yes" at bounding box center [412, 245] width 12 height 12
radio input "true"
radio input "false"
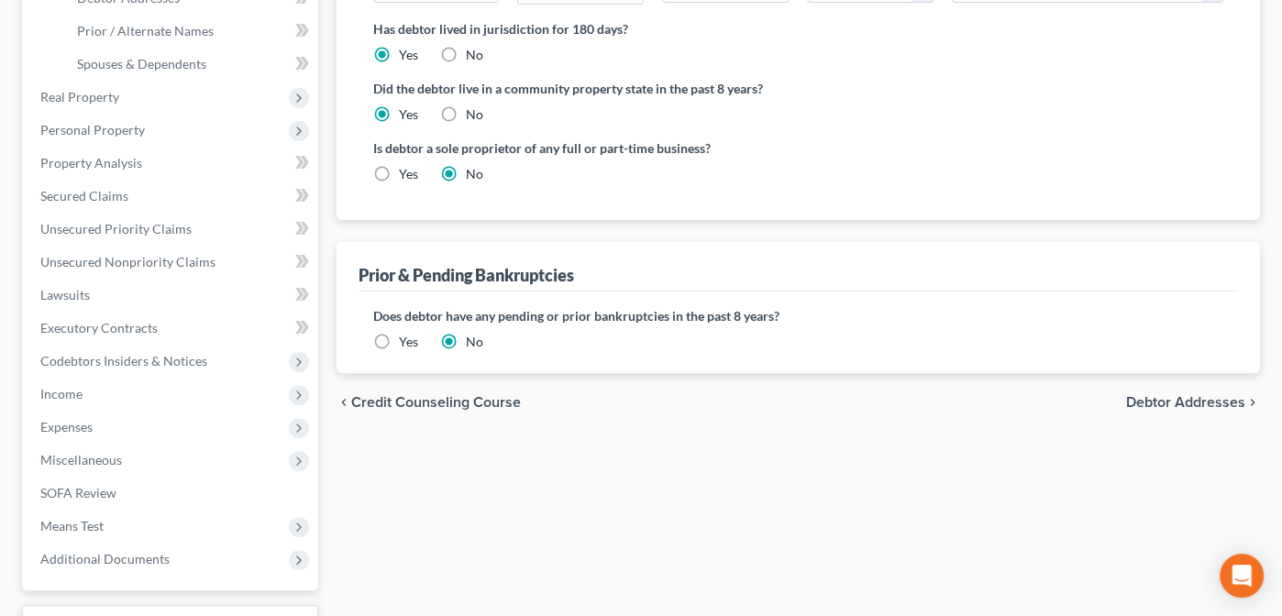
scroll to position [403, 0]
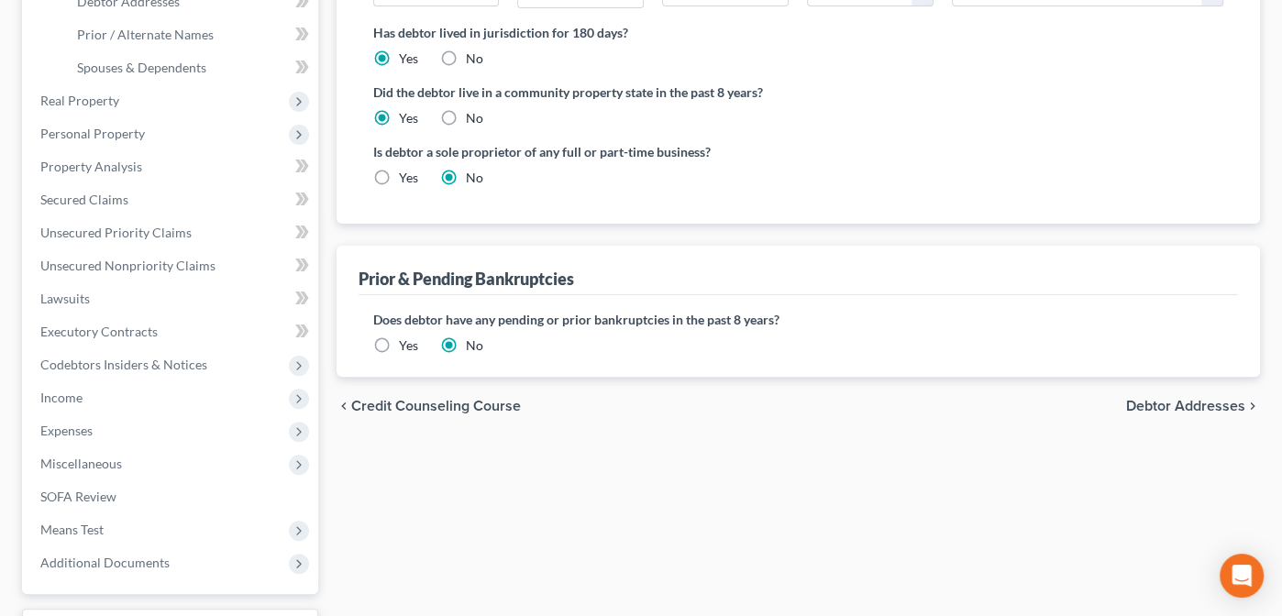
click at [1181, 403] on span "Debtor Addresses" at bounding box center [1185, 406] width 119 height 15
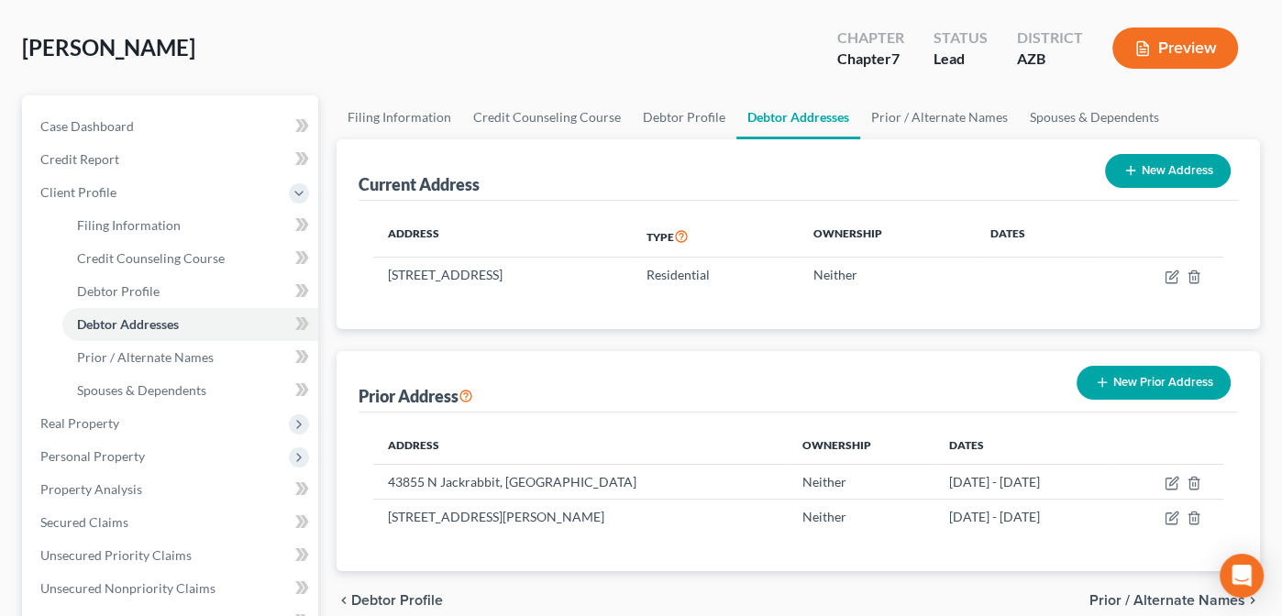
scroll to position [109, 0]
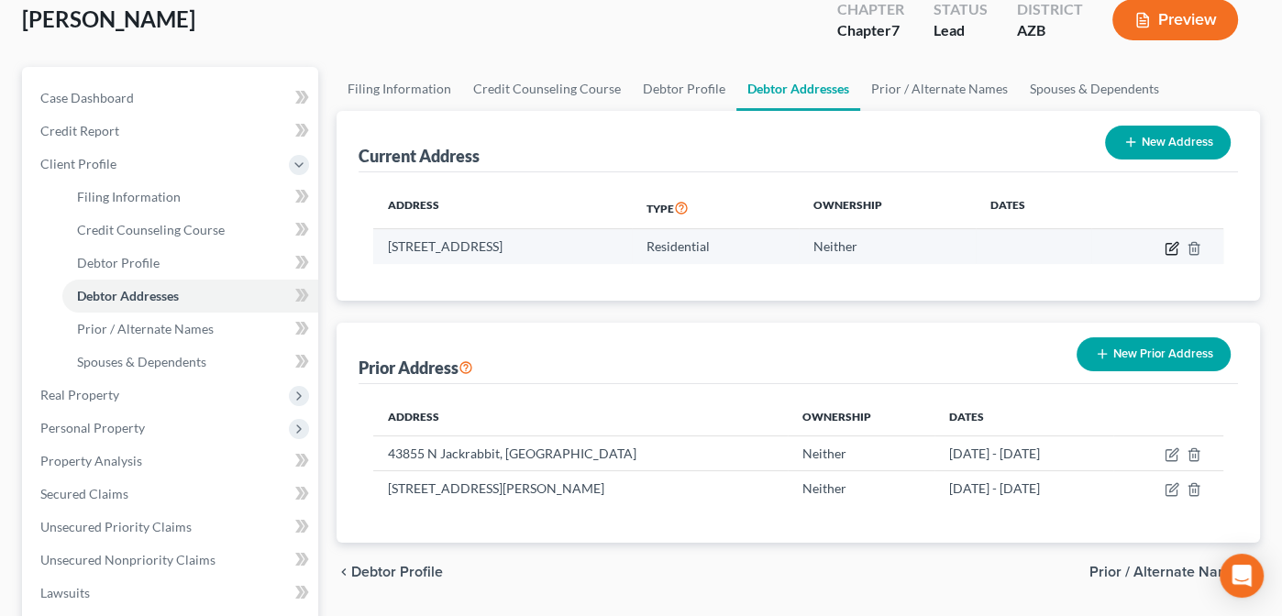
click at [1173, 244] on icon "button" at bounding box center [1172, 248] width 15 height 15
select select "3"
select select "0"
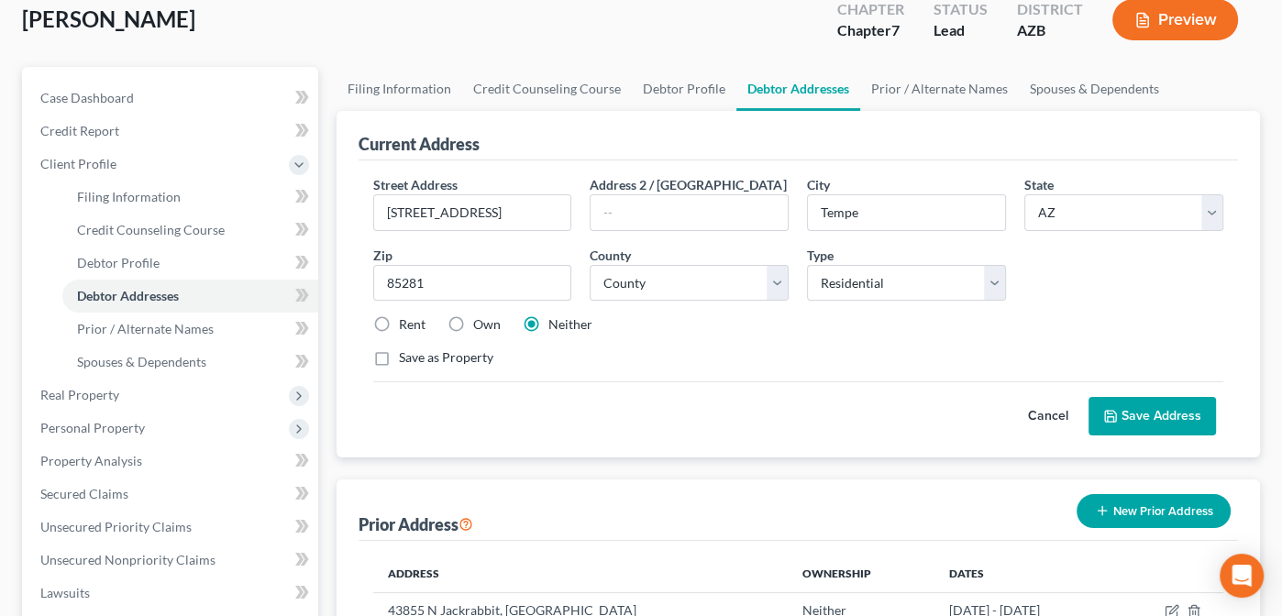
click at [399, 318] on label "Rent" at bounding box center [412, 324] width 27 height 18
click at [406, 318] on input "Rent" at bounding box center [412, 321] width 12 height 12
radio input "true"
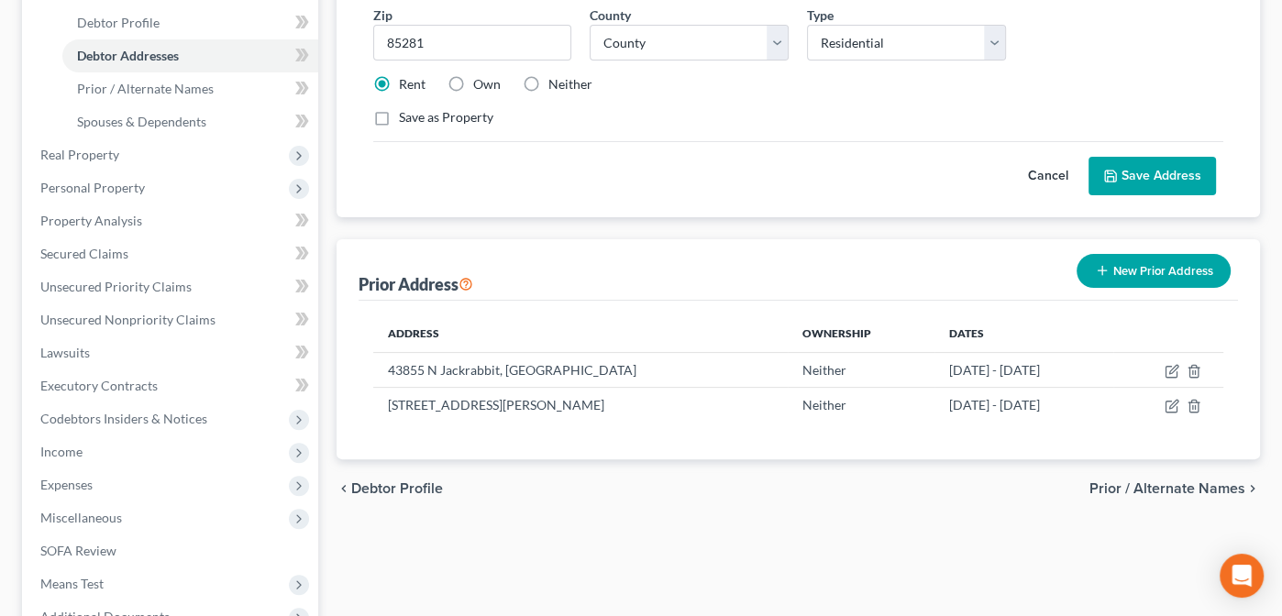
scroll to position [352, 0]
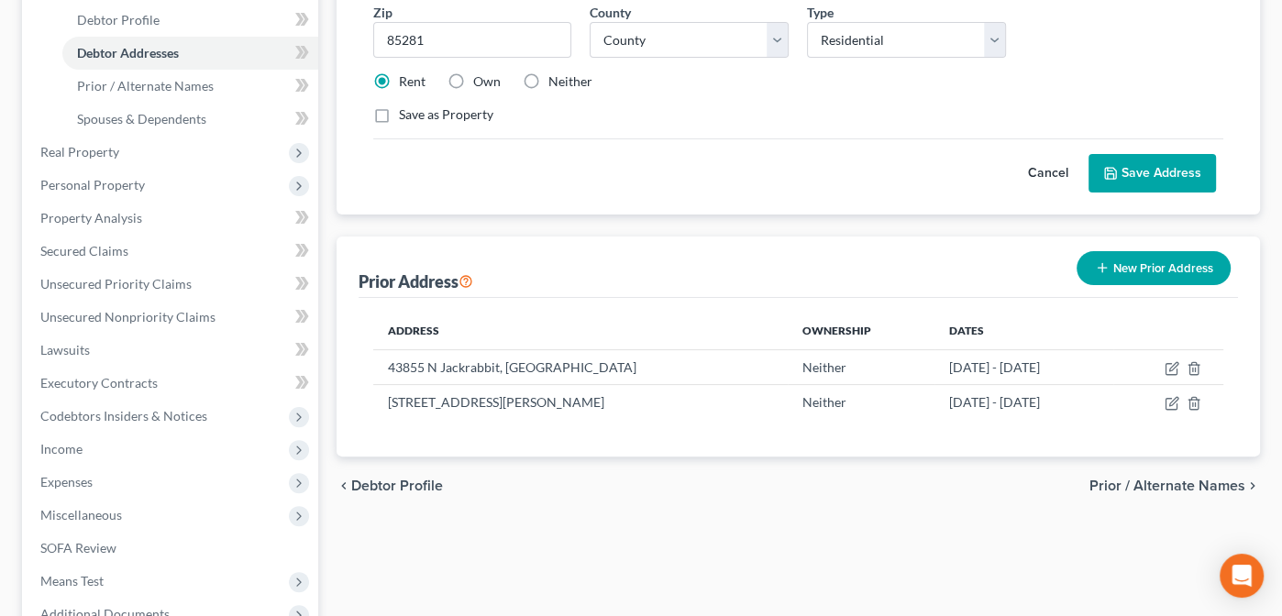
click at [1168, 170] on button "Save Address" at bounding box center [1152, 173] width 127 height 39
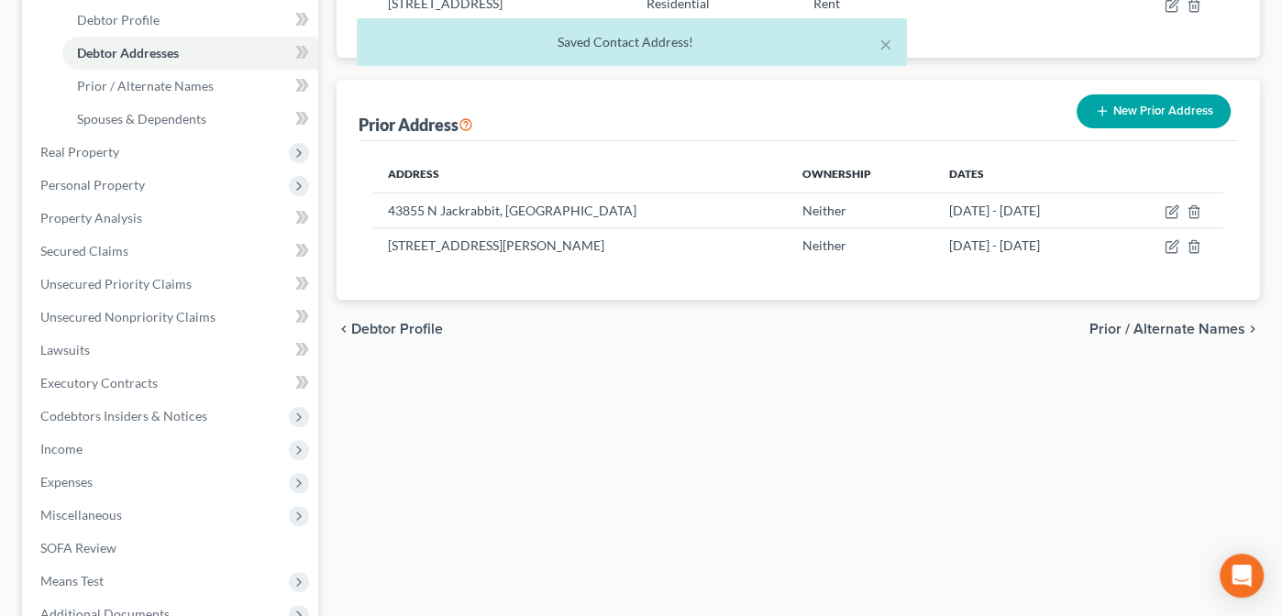
click at [1166, 322] on span "Prior / Alternate Names" at bounding box center [1167, 329] width 156 height 15
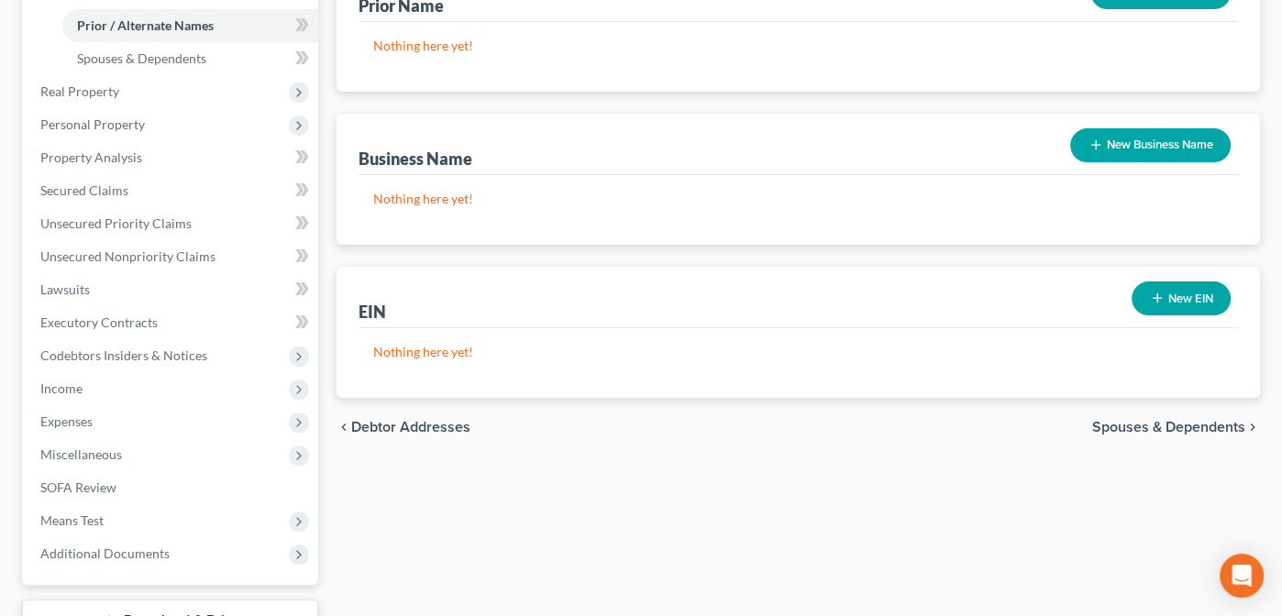
scroll to position [414, 0]
click at [1120, 419] on span "Spouses & Dependents" at bounding box center [1168, 426] width 153 height 15
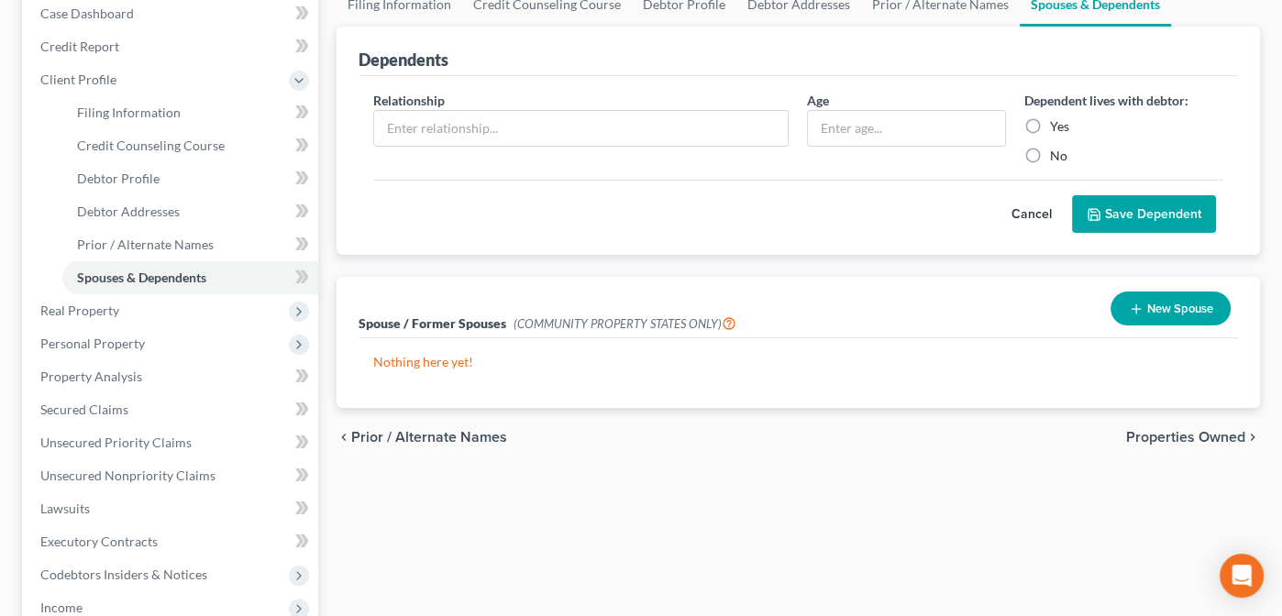
scroll to position [200, 0]
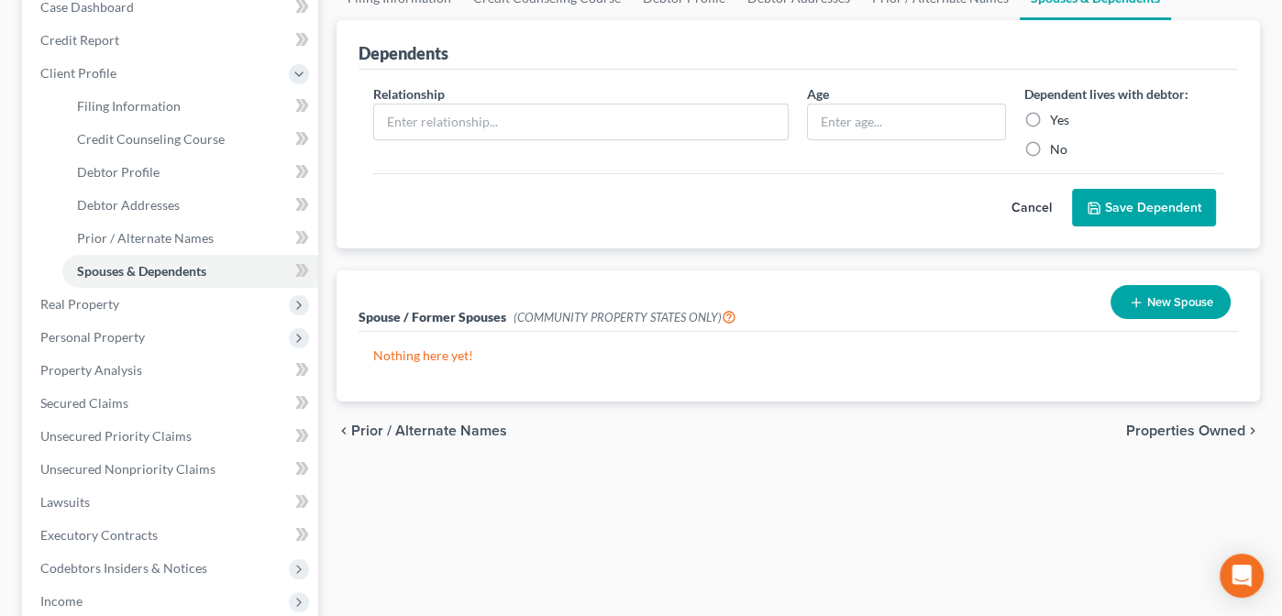
click at [1192, 425] on span "Properties Owned" at bounding box center [1185, 431] width 119 height 15
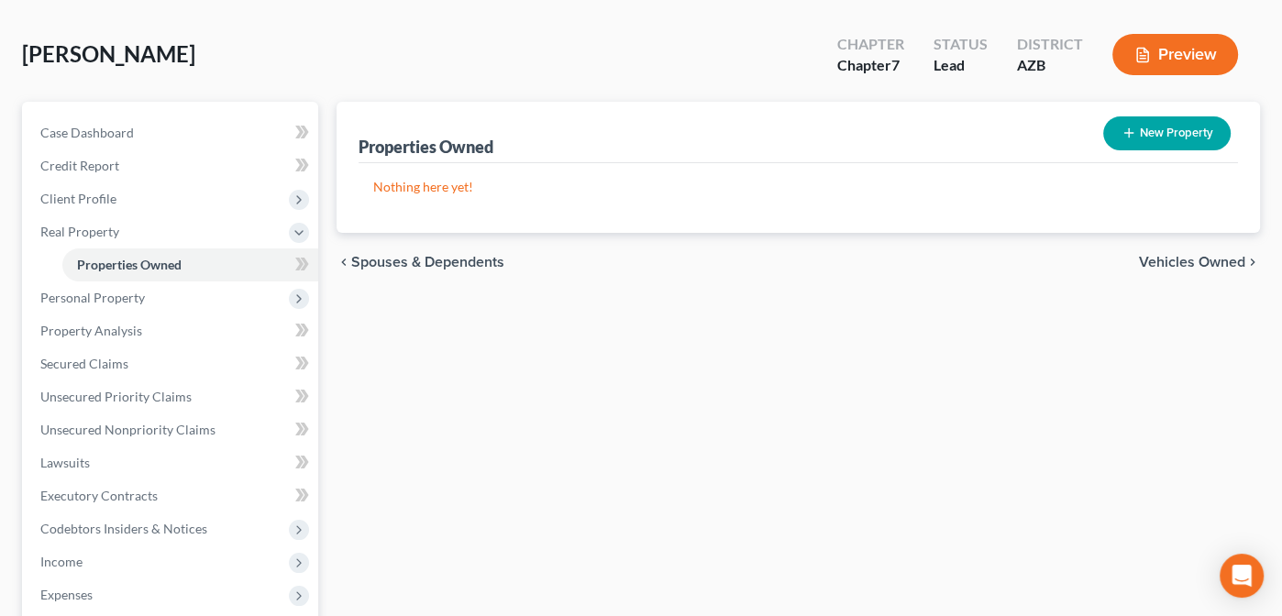
scroll to position [76, 0]
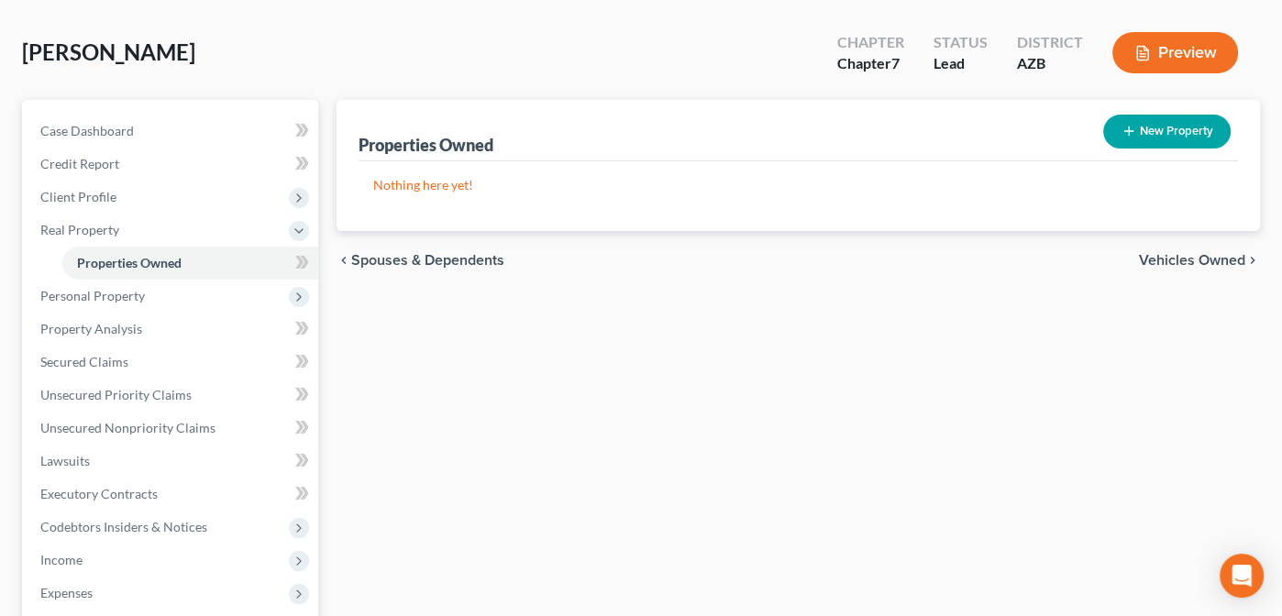
click at [1179, 254] on span "Vehicles Owned" at bounding box center [1192, 260] width 106 height 15
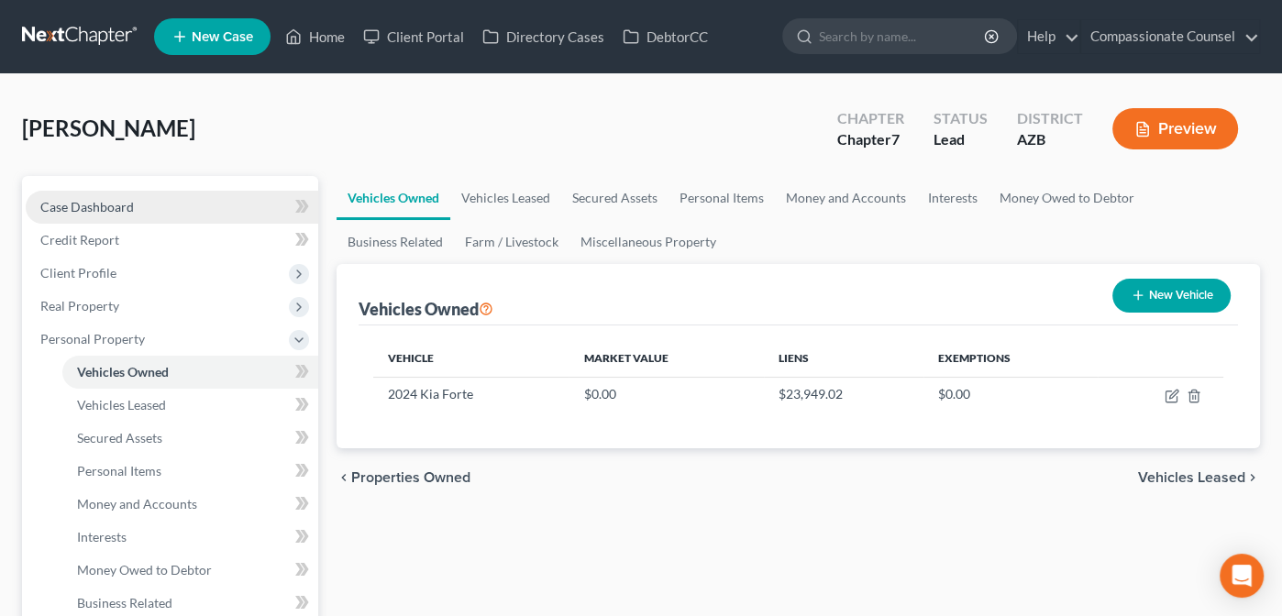
click at [64, 210] on span "Case Dashboard" at bounding box center [87, 207] width 94 height 16
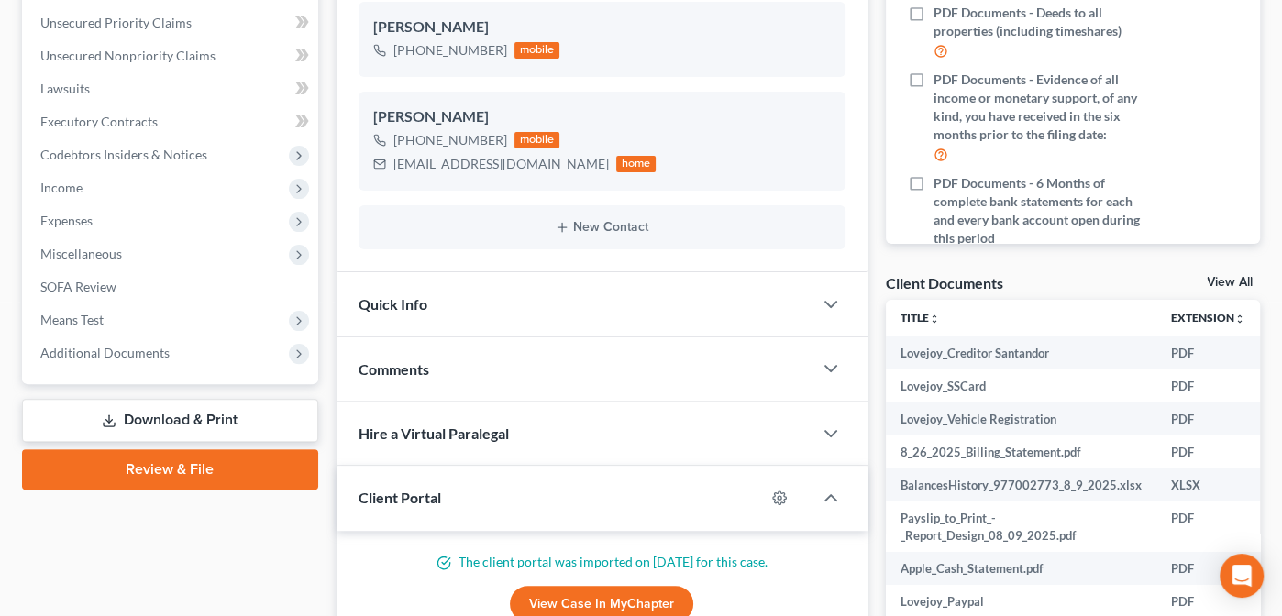
scroll to position [417, 0]
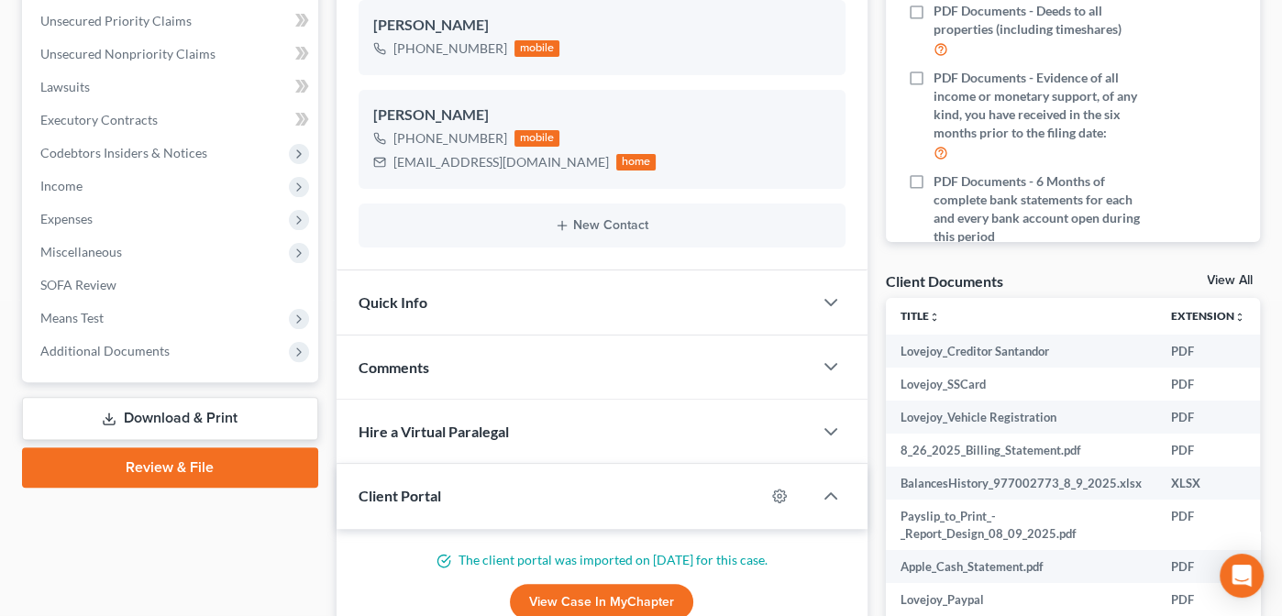
click at [1220, 279] on link "View All" at bounding box center [1230, 280] width 46 height 13
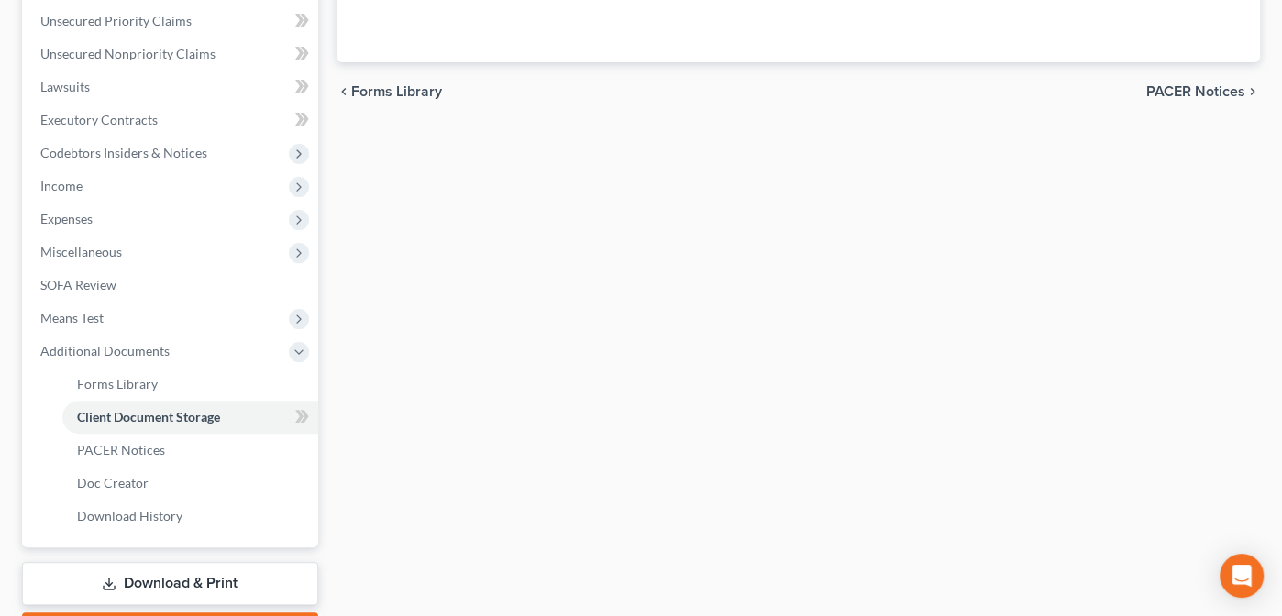
scroll to position [354, 0]
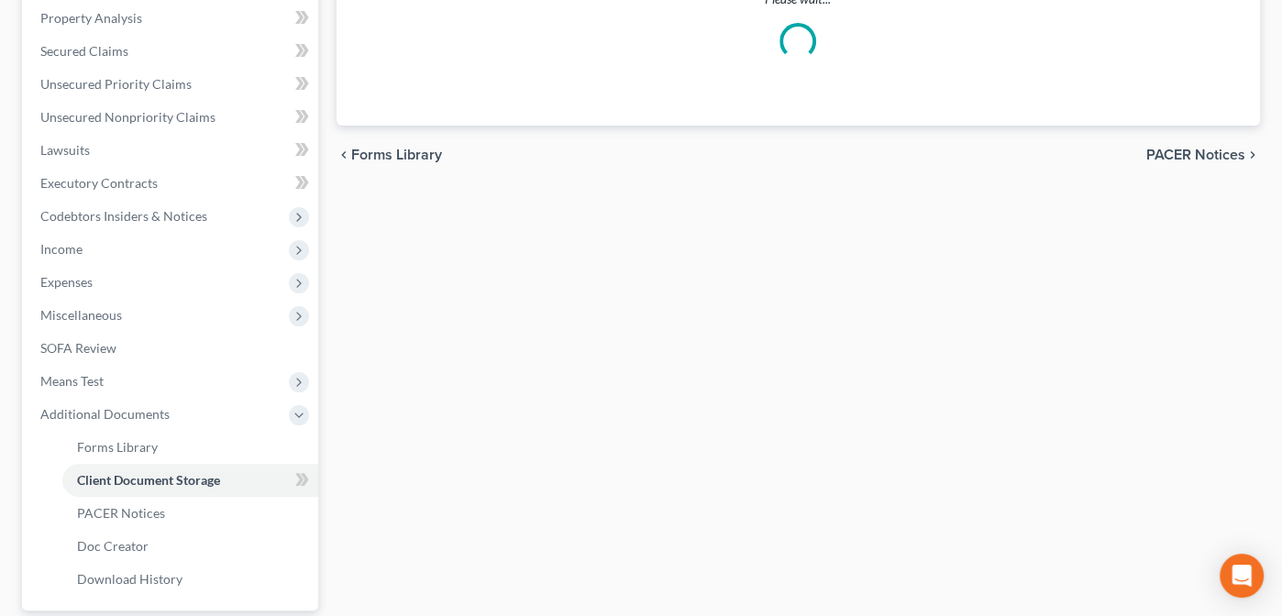
select select "14"
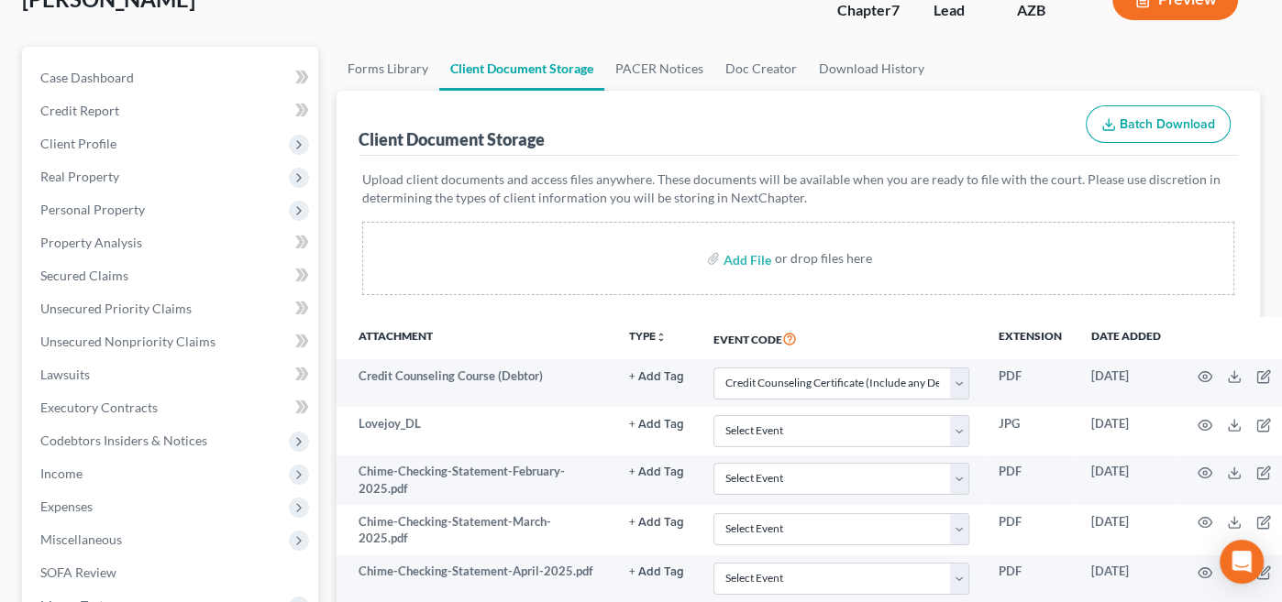
scroll to position [131, 0]
click at [744, 256] on input "file" at bounding box center [746, 256] width 44 height 33
type input "C:\fakepath\Lovejoy_DL and SS Card.pdf"
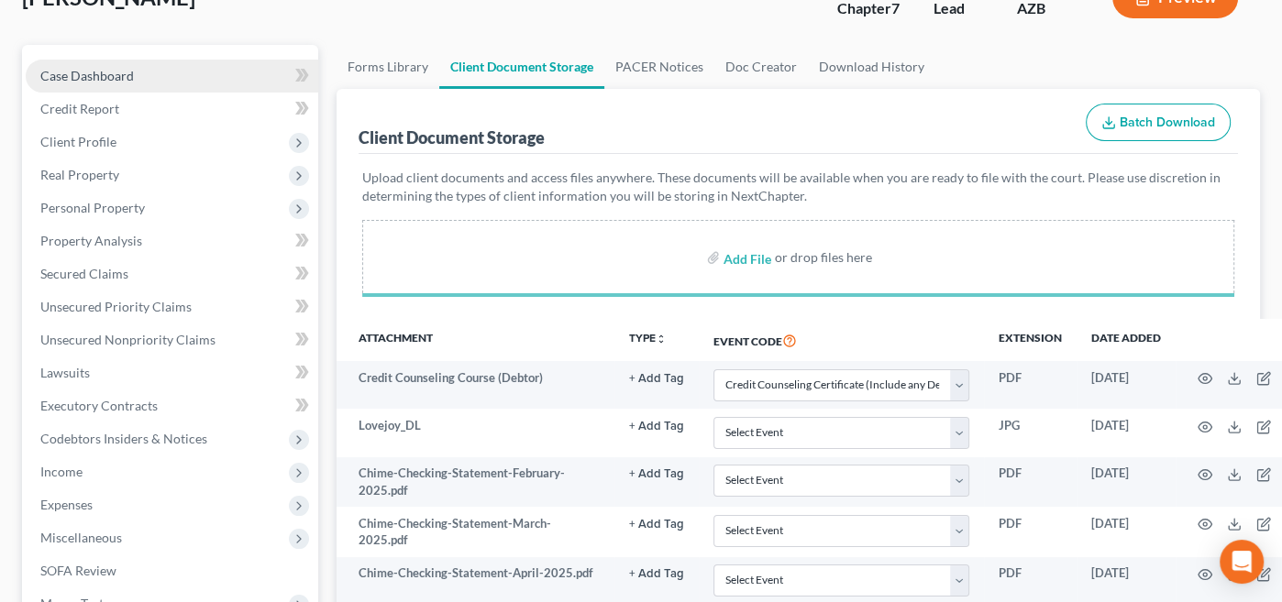
select select "14"
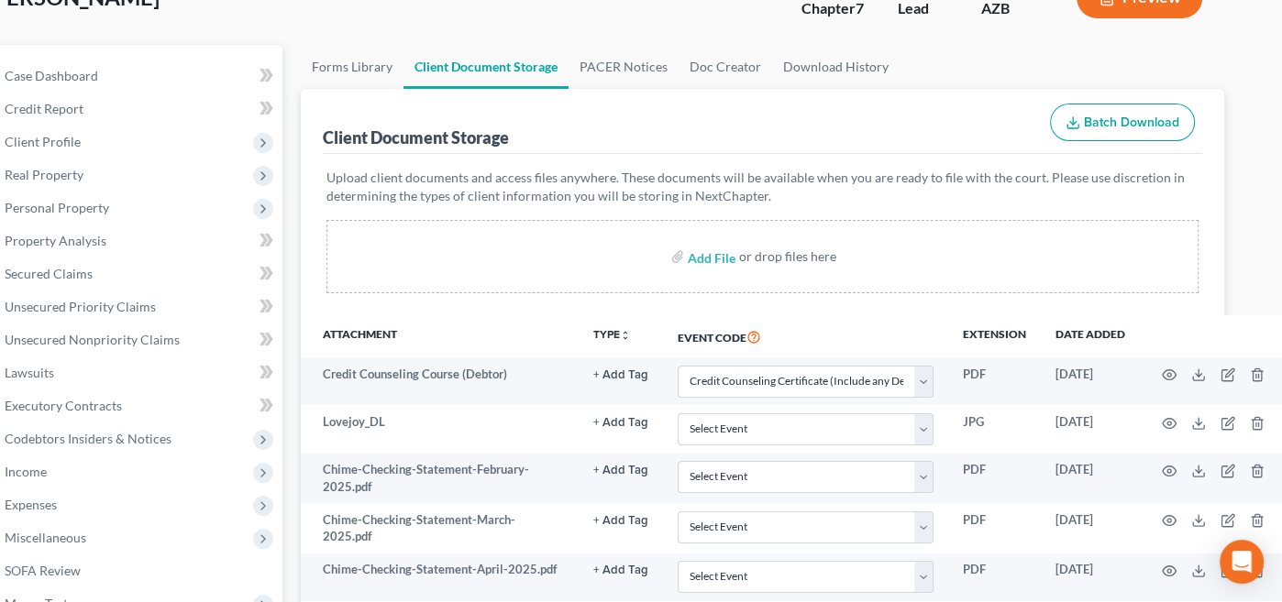
scroll to position [131, 40]
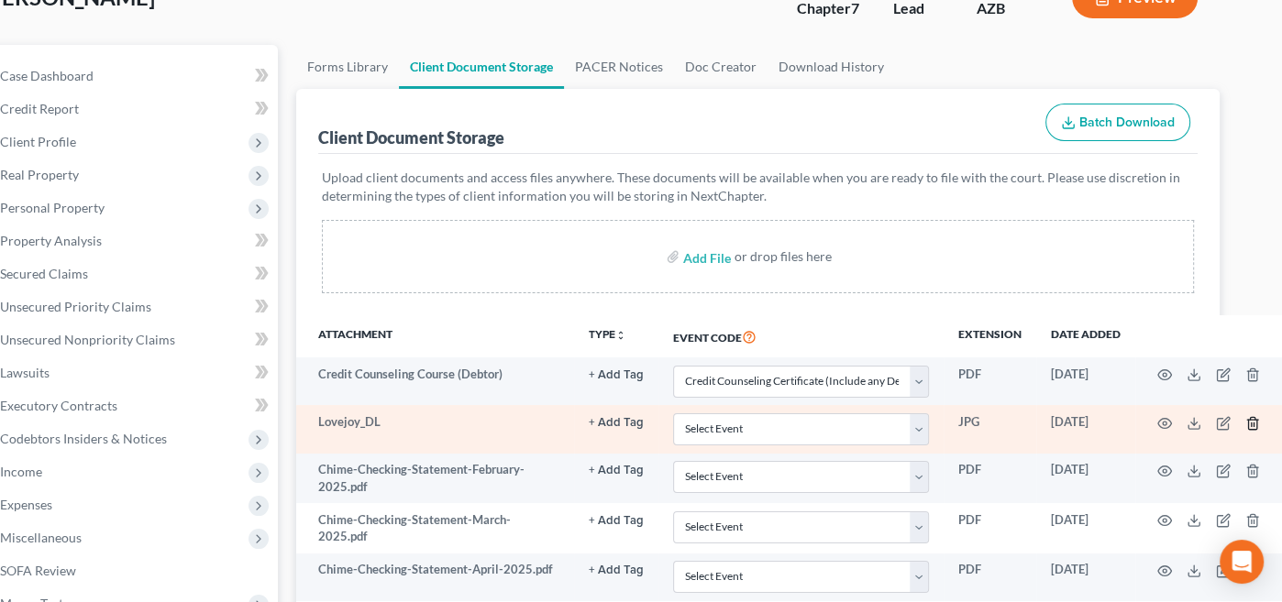
click at [1245, 422] on icon "button" at bounding box center [1252, 423] width 15 height 15
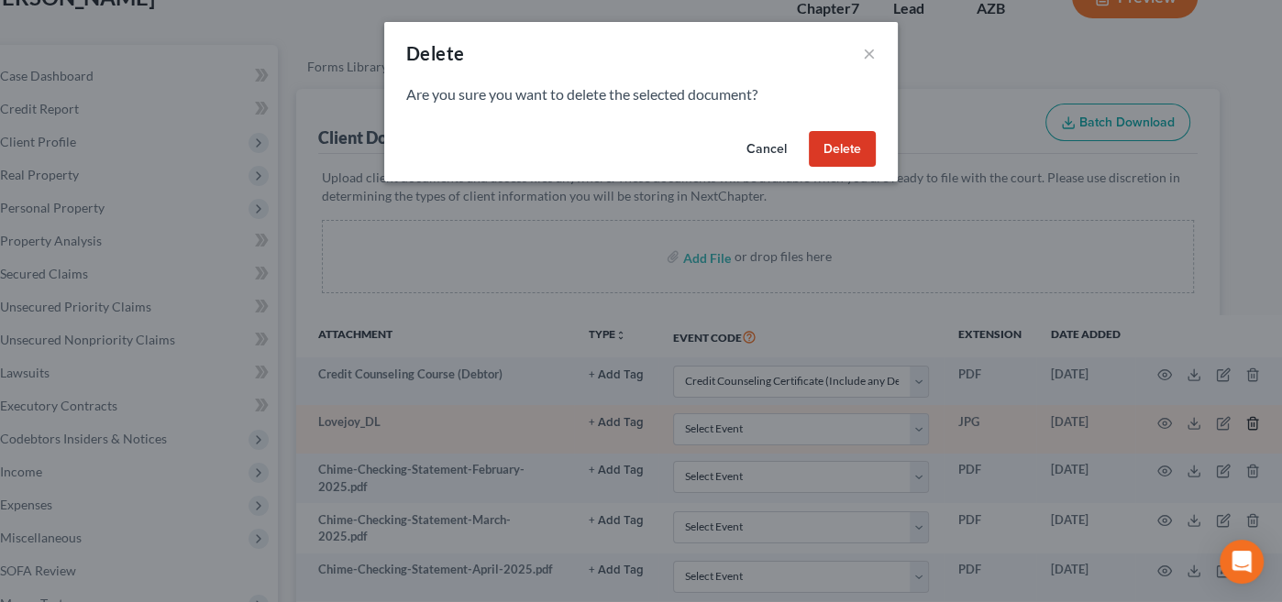
scroll to position [131, 30]
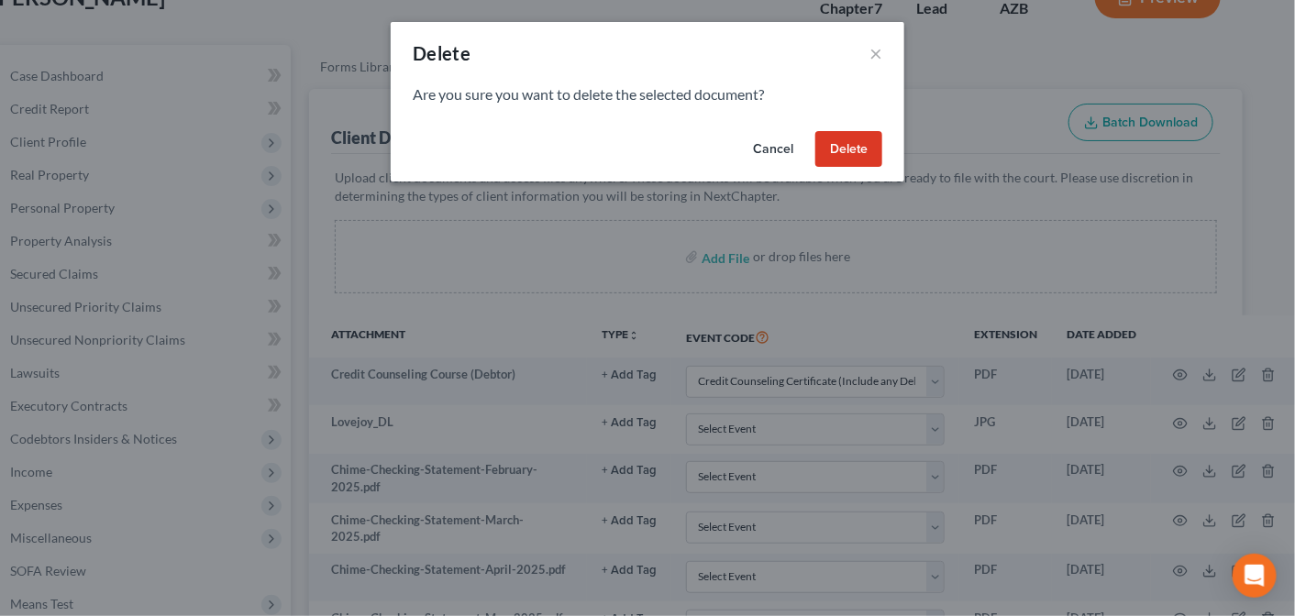
click at [840, 149] on button "Delete" at bounding box center [848, 149] width 67 height 37
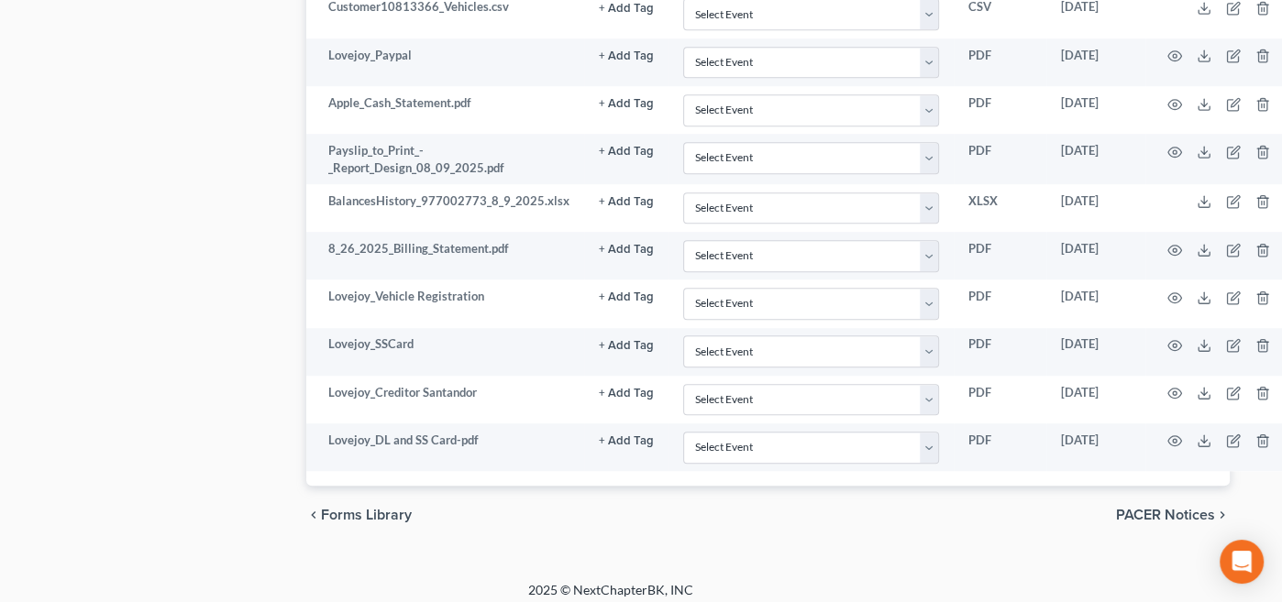
scroll to position [1123, 30]
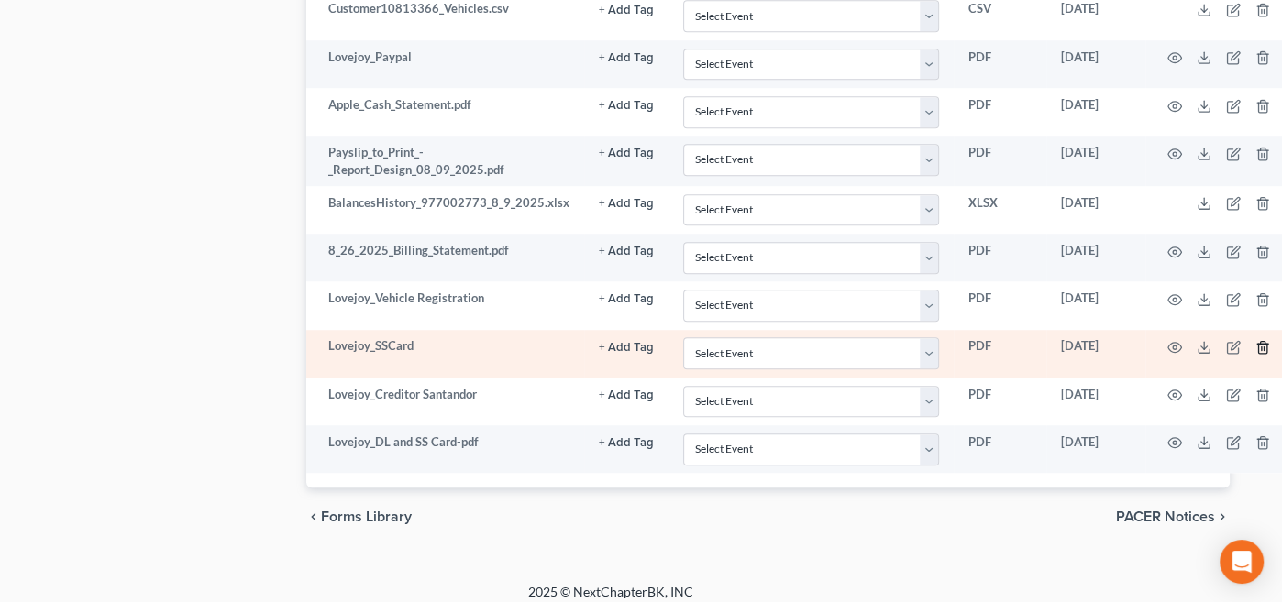
click at [1262, 347] on line "button" at bounding box center [1262, 349] width 0 height 4
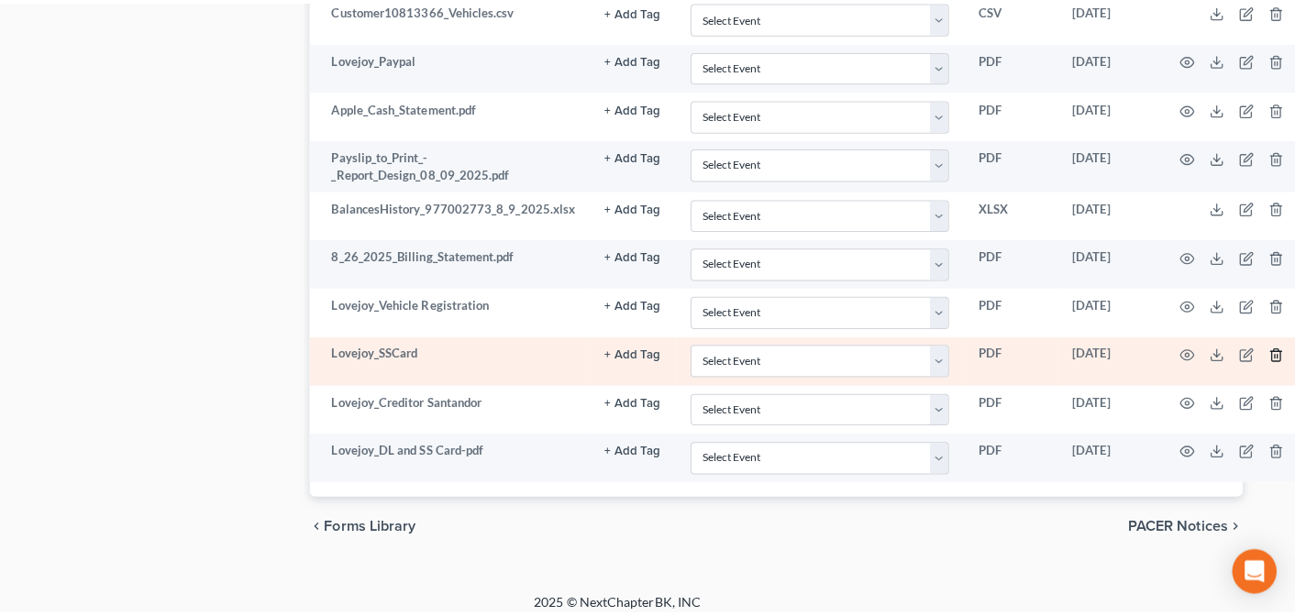
scroll to position [1112, 30]
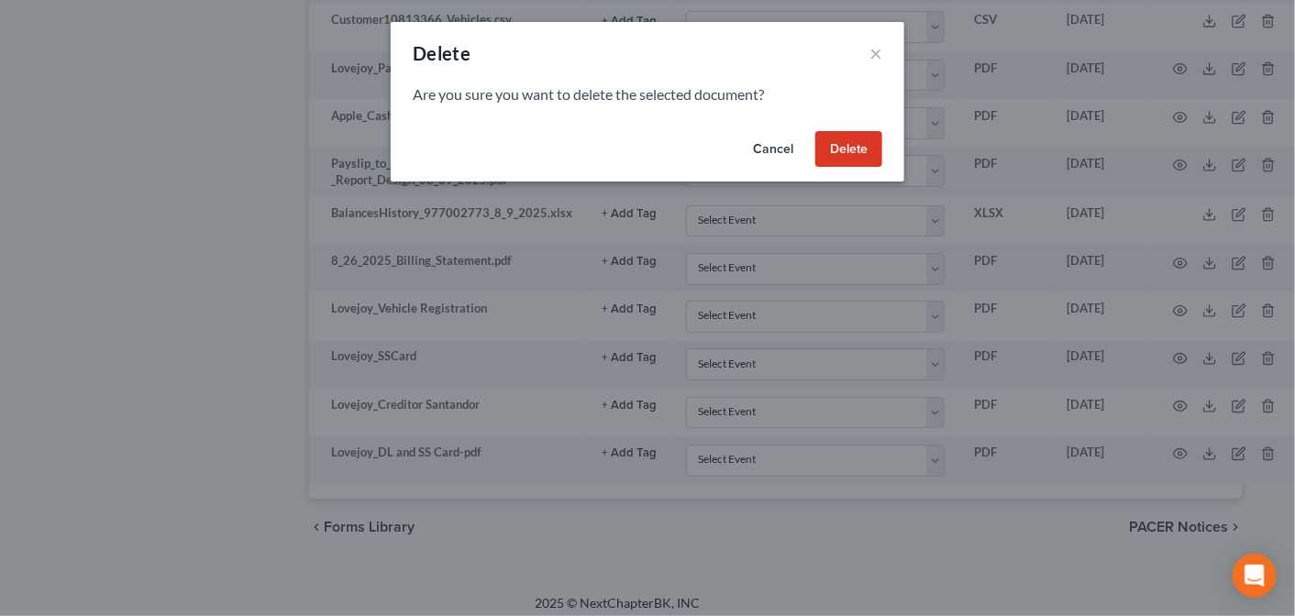
click at [845, 141] on button "Delete" at bounding box center [848, 149] width 67 height 37
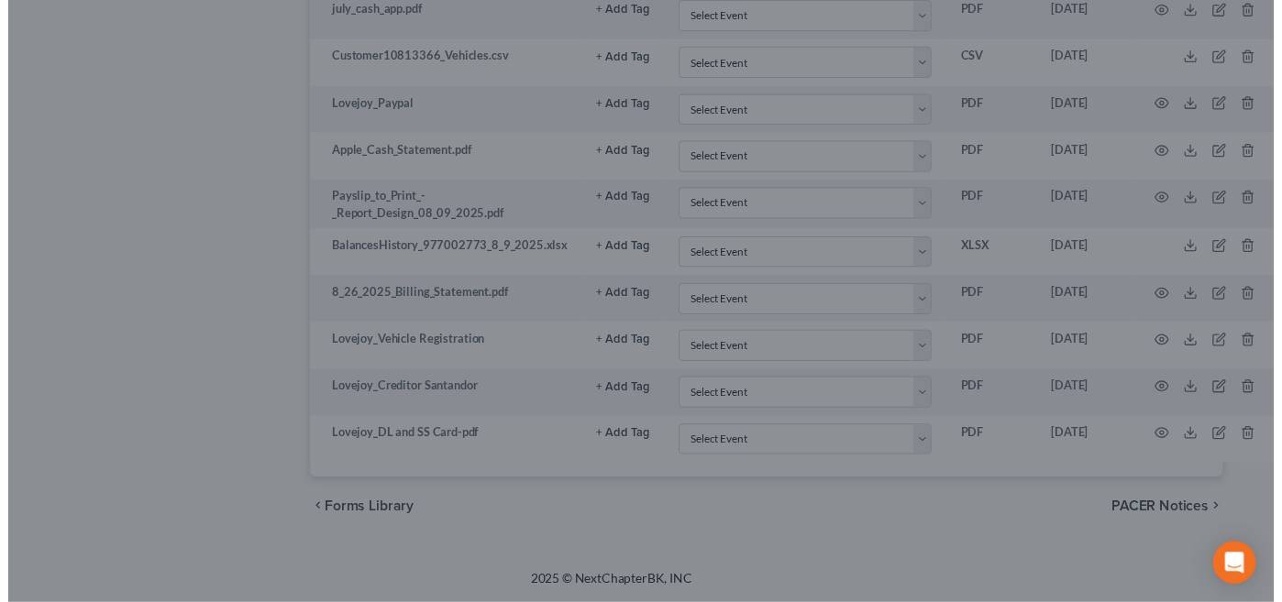
scroll to position [1065, 30]
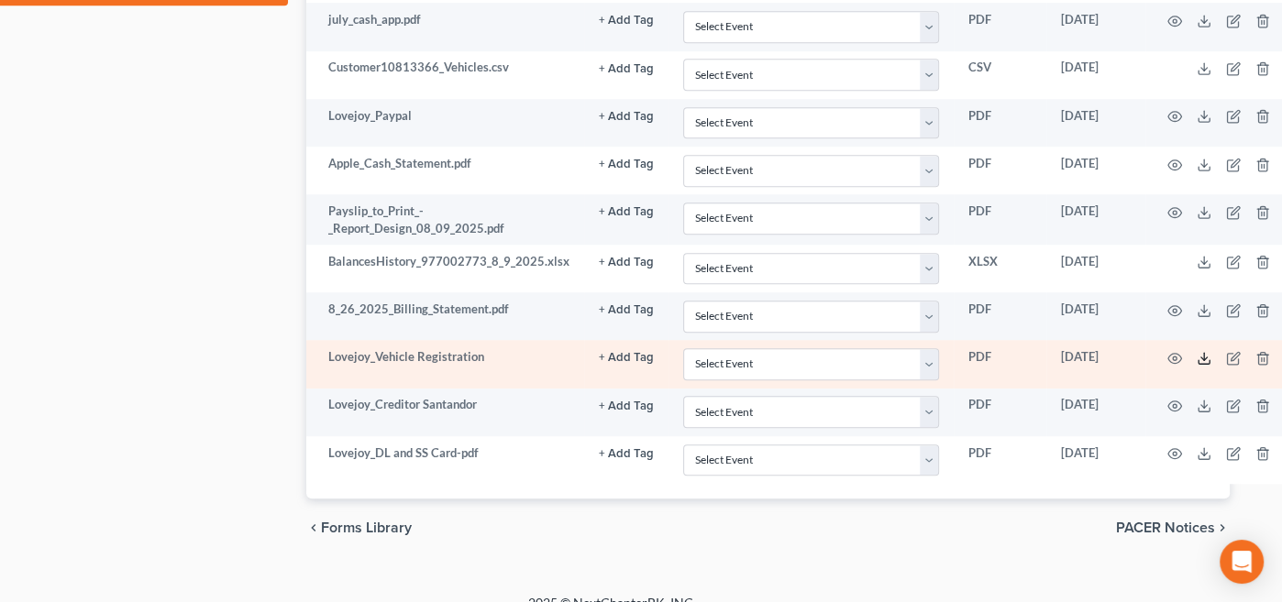
click at [1204, 353] on line at bounding box center [1204, 356] width 0 height 7
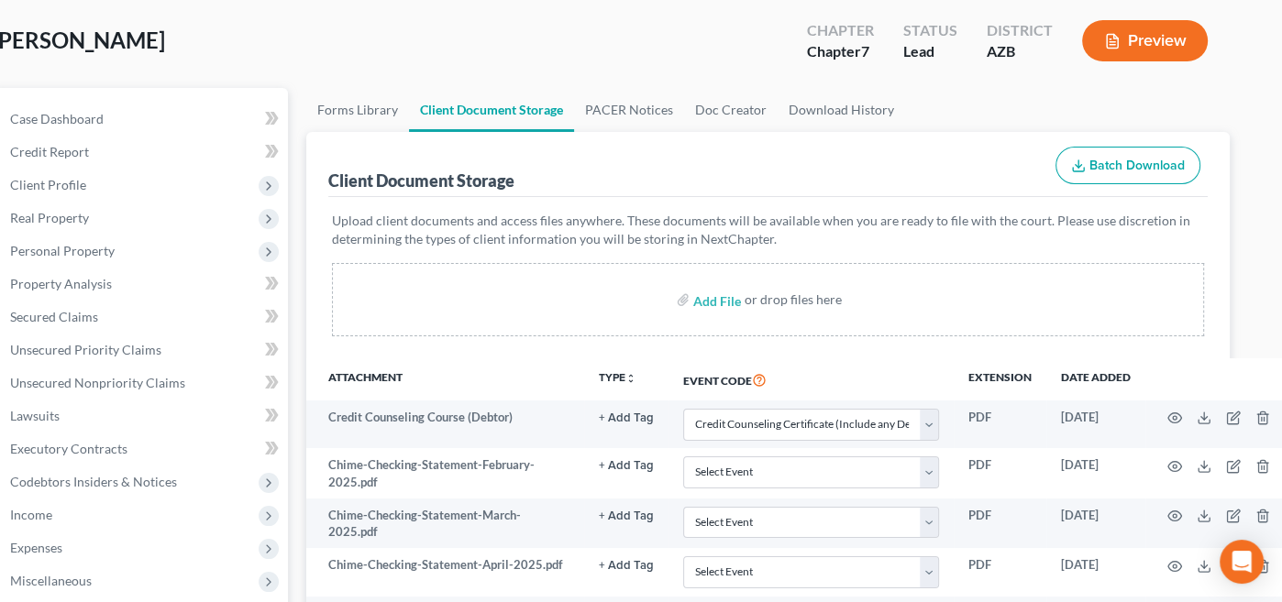
scroll to position [28, 30]
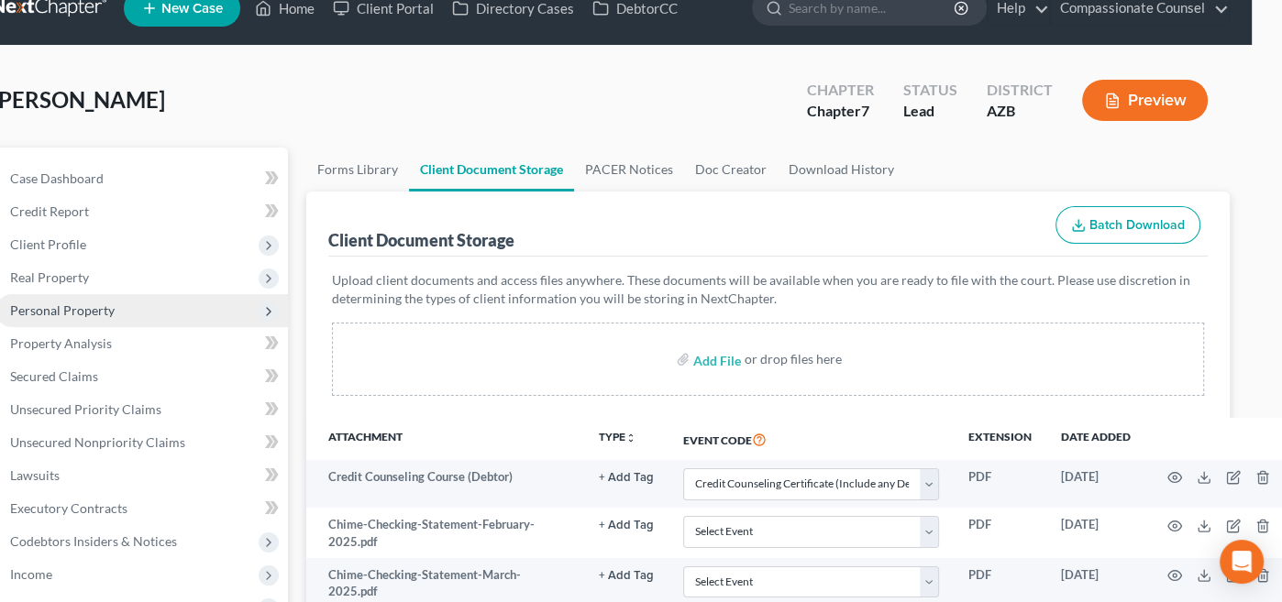
click at [36, 306] on span "Personal Property" at bounding box center [62, 311] width 105 height 16
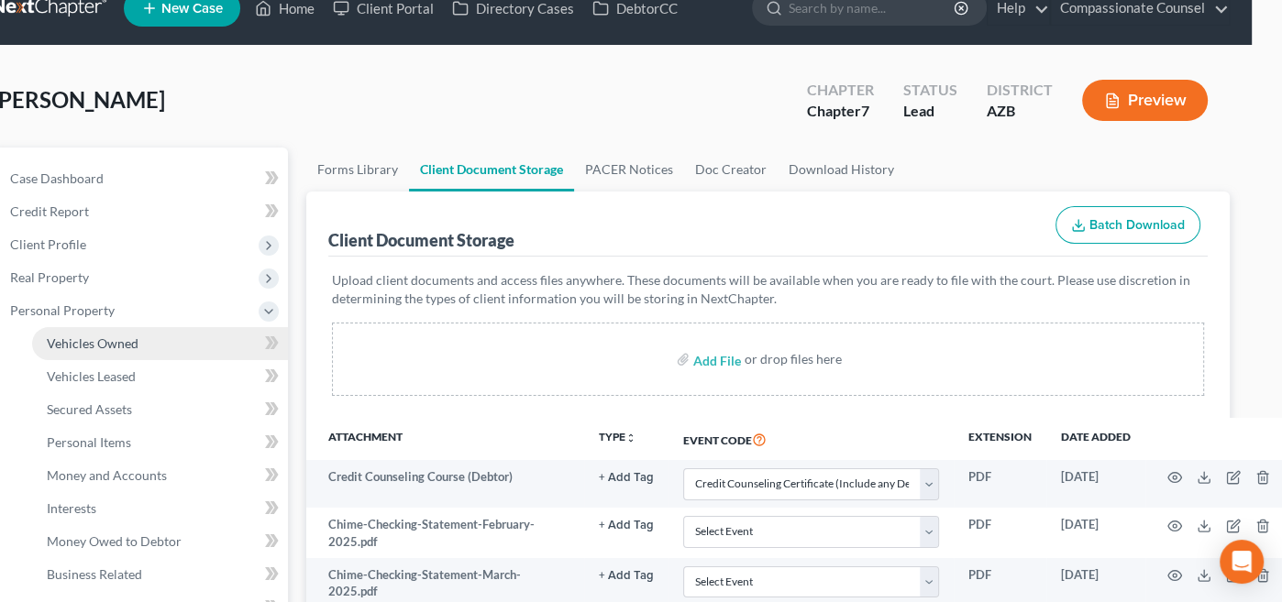
click at [73, 340] on span "Vehicles Owned" at bounding box center [93, 344] width 92 height 16
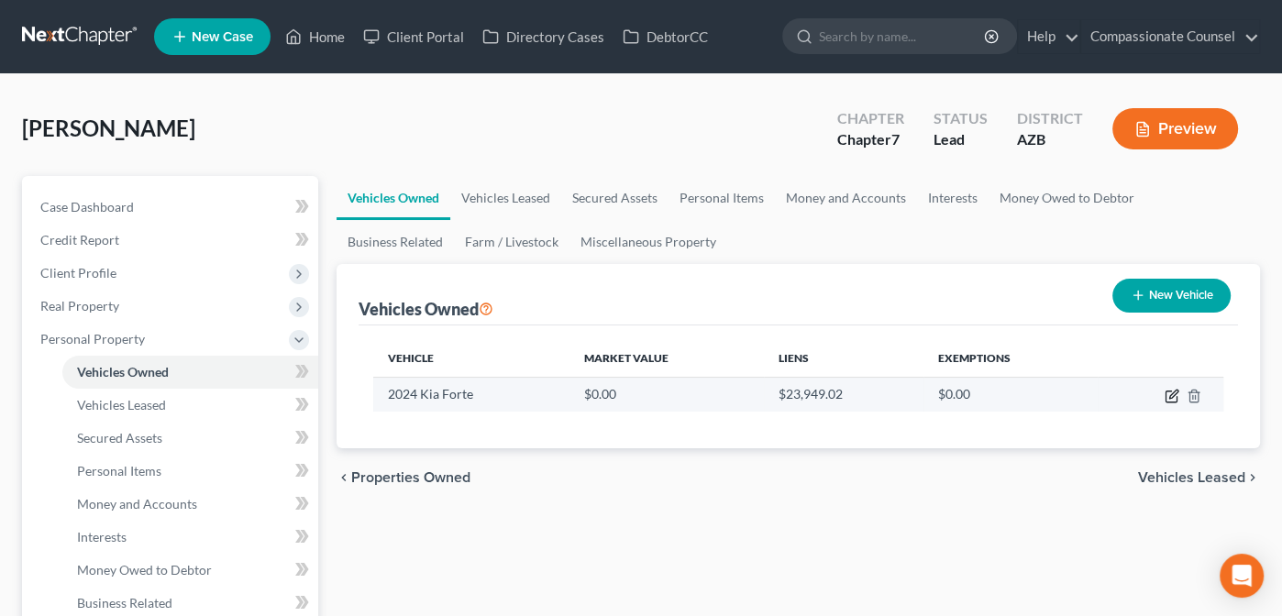
click at [1171, 391] on icon "button" at bounding box center [1172, 396] width 15 height 15
select select "0"
select select "2"
select select "0"
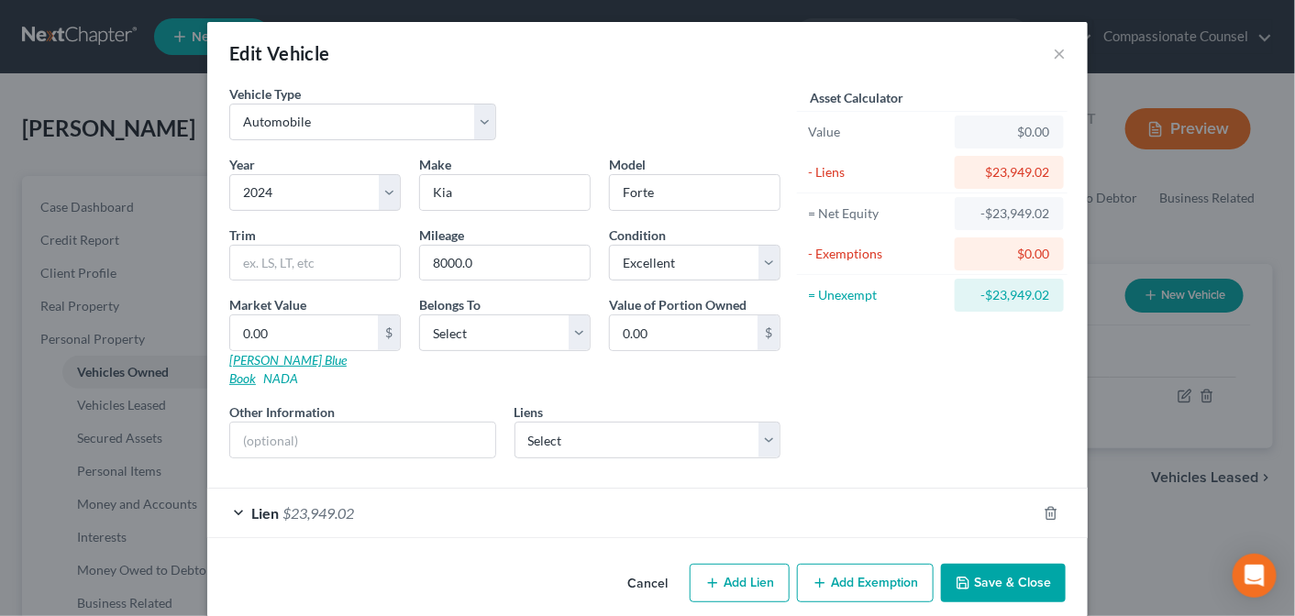
click at [271, 357] on link "Kelly Blue Book" at bounding box center [287, 369] width 117 height 34
click at [256, 323] on input "0.00" at bounding box center [304, 332] width 148 height 35
type input "1"
type input "1.00"
type input "17"
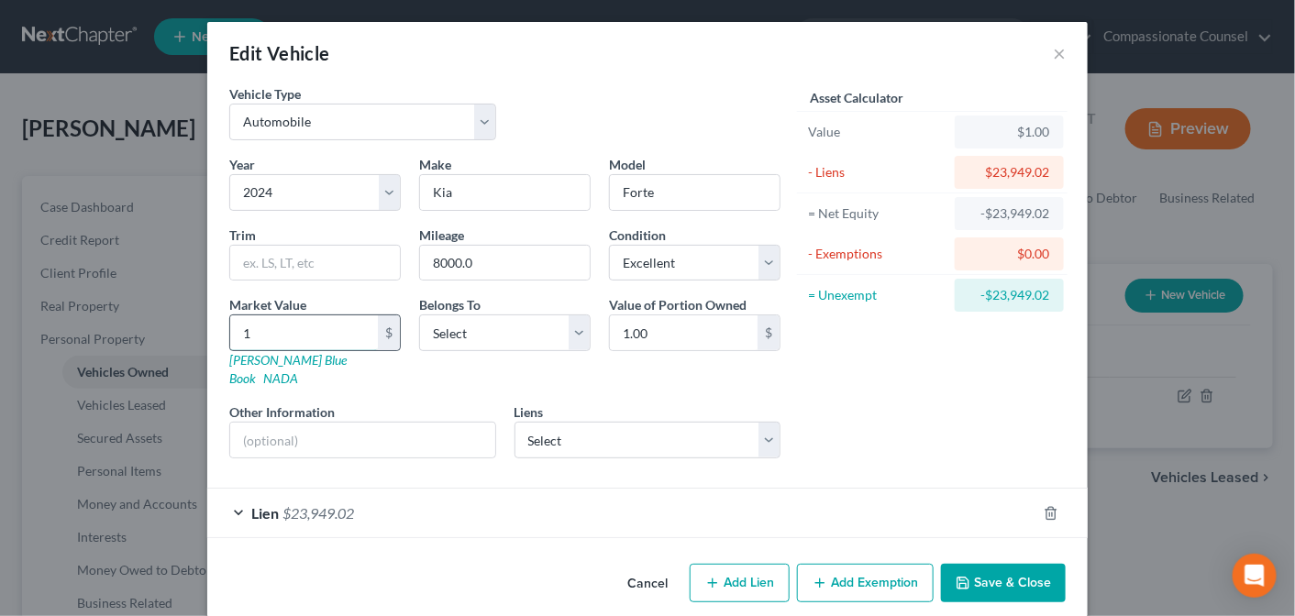
type input "17.00"
type input "174"
type input "174.00"
type input "1749"
type input "1,749.00"
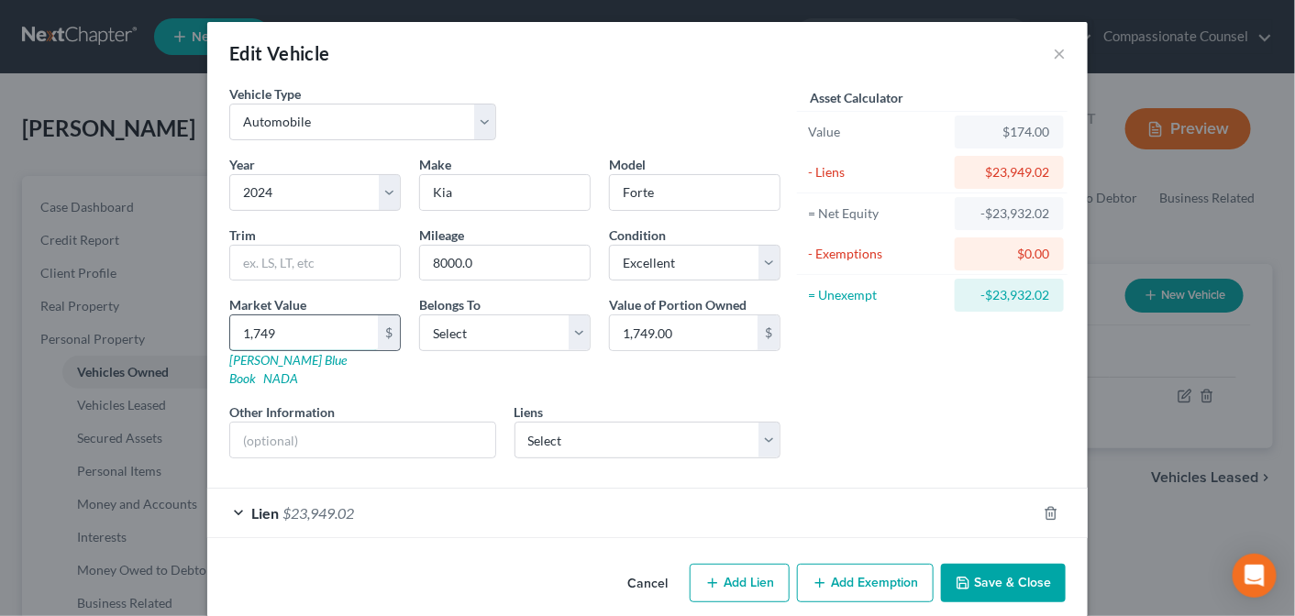
type input "1,7490"
type input "17,490.00"
click at [860, 376] on div "Asset Calculator Value $17,490.00 - Liens $23,949.02 = Net Equity -$6,459.02 - …" at bounding box center [932, 278] width 285 height 389
click at [333, 504] on span "$23,949.02" at bounding box center [318, 512] width 72 height 17
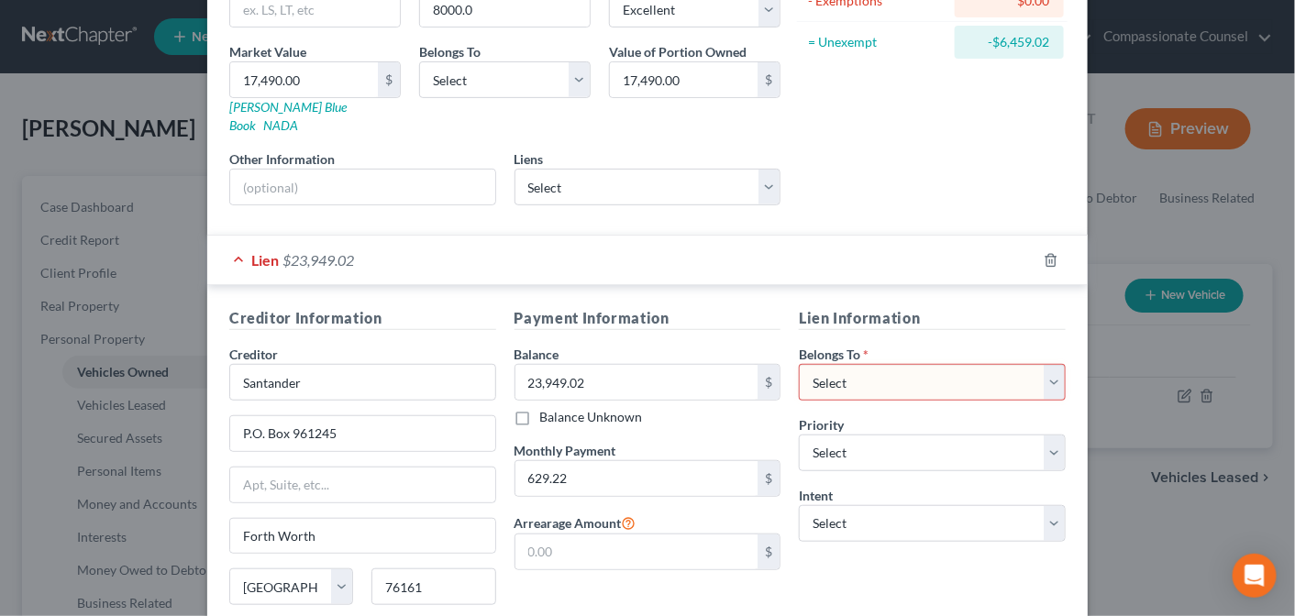
scroll to position [247, 0]
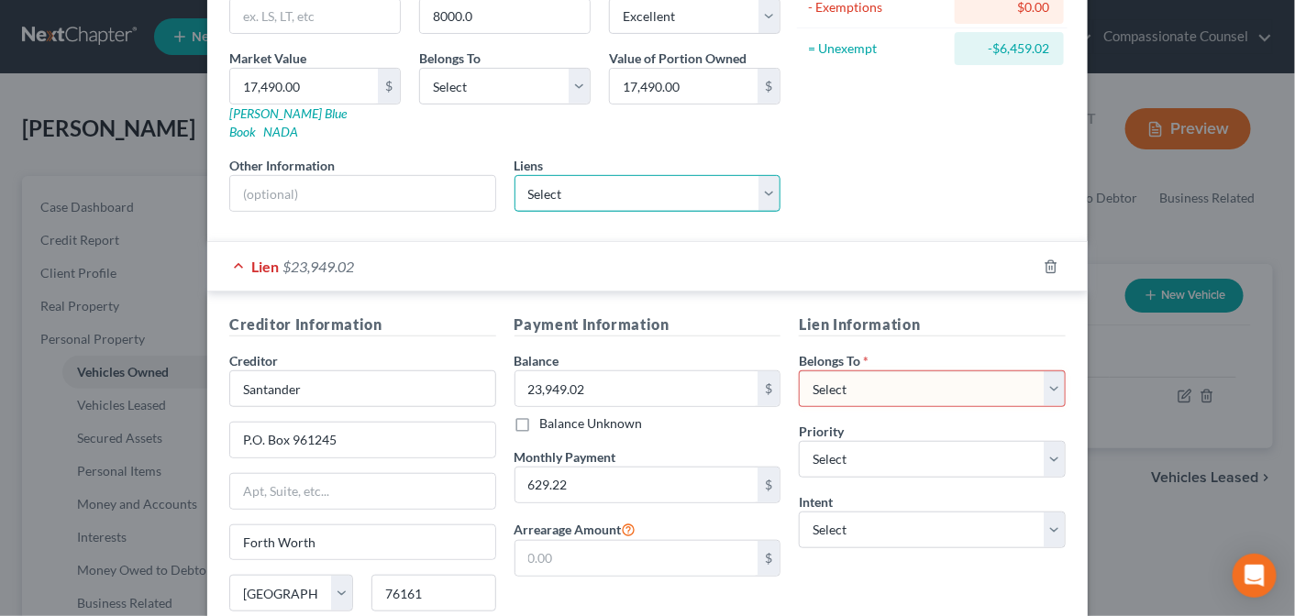
click at [761, 175] on select "Select Santander Bank - $24,621.00 State Farm Fed Cu - $9,044.00 Chime Stride -…" at bounding box center [647, 193] width 267 height 37
select select "0"
click at [514, 175] on select "Select Santander Bank - $24,621.00 State Farm Fed Cu - $9,044.00 Chime Stride -…" at bounding box center [647, 193] width 267 height 37
select select
select select "45"
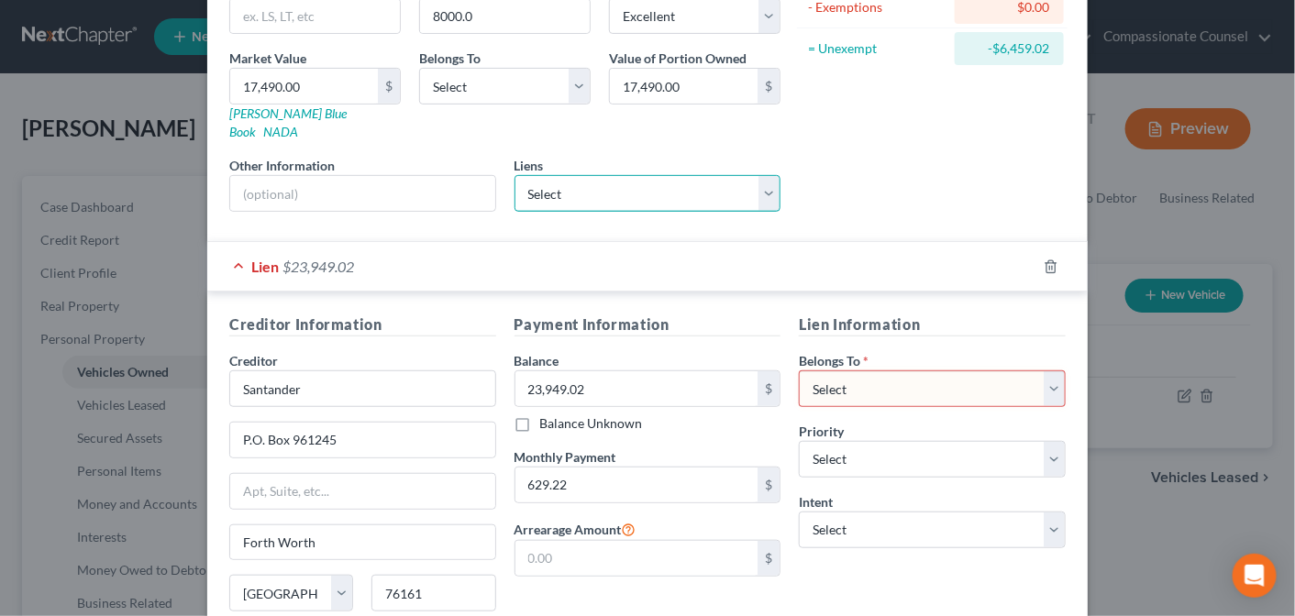
select select "0"
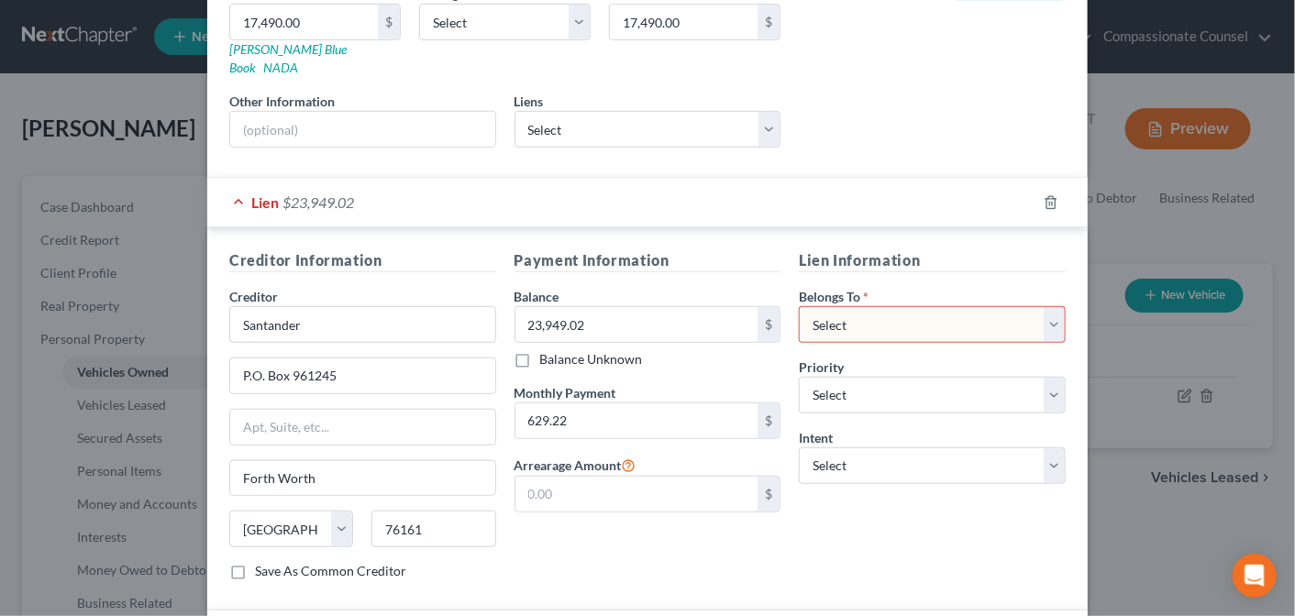
scroll to position [315, 0]
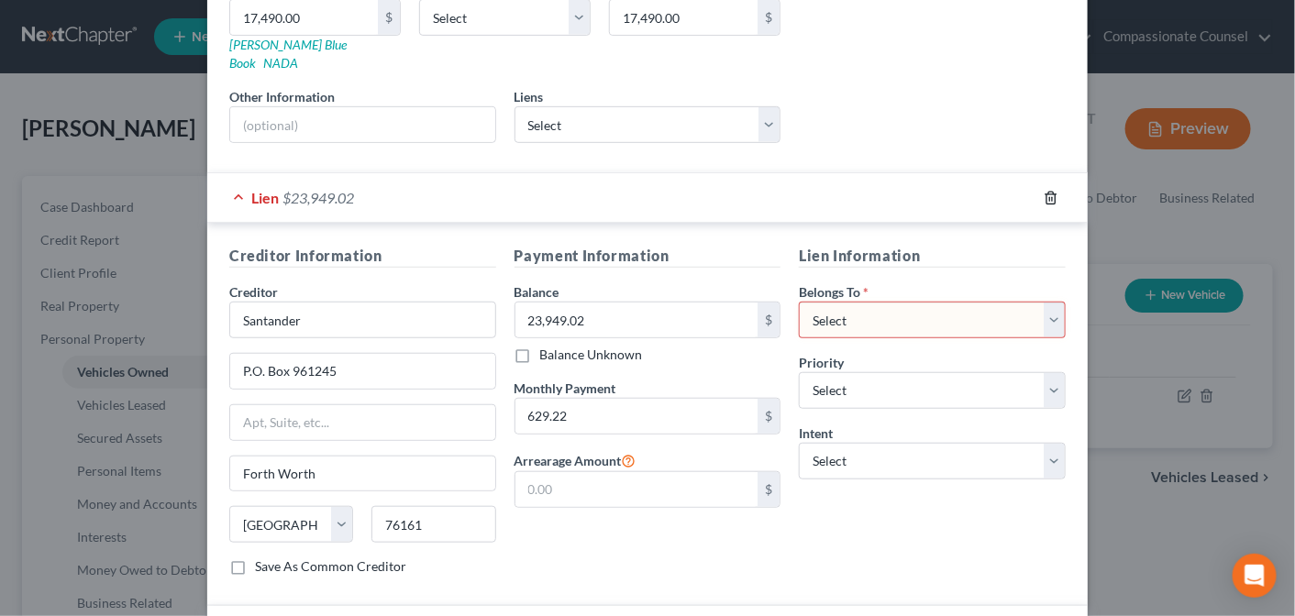
click at [1046, 192] on icon "button" at bounding box center [1050, 198] width 8 height 12
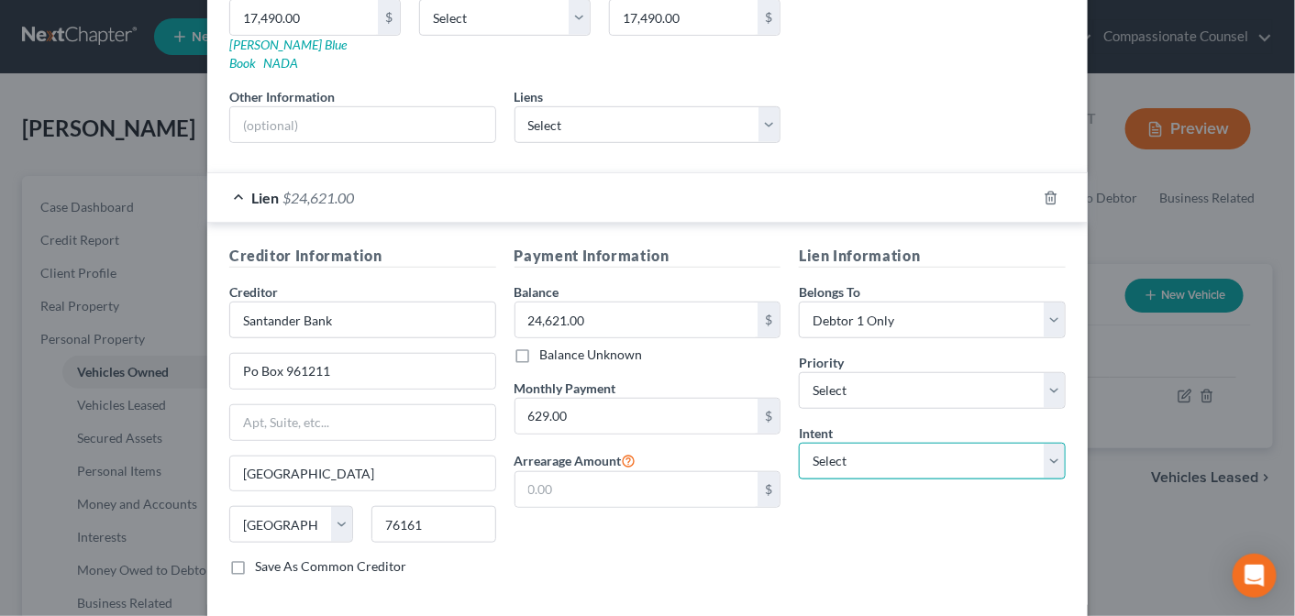
click at [1048, 443] on select "Select Surrender Redeem Reaffirm Avoid Other" at bounding box center [932, 461] width 267 height 37
select select "2"
click at [799, 443] on select "Select Surrender Redeem Reaffirm Avoid Other" at bounding box center [932, 461] width 267 height 37
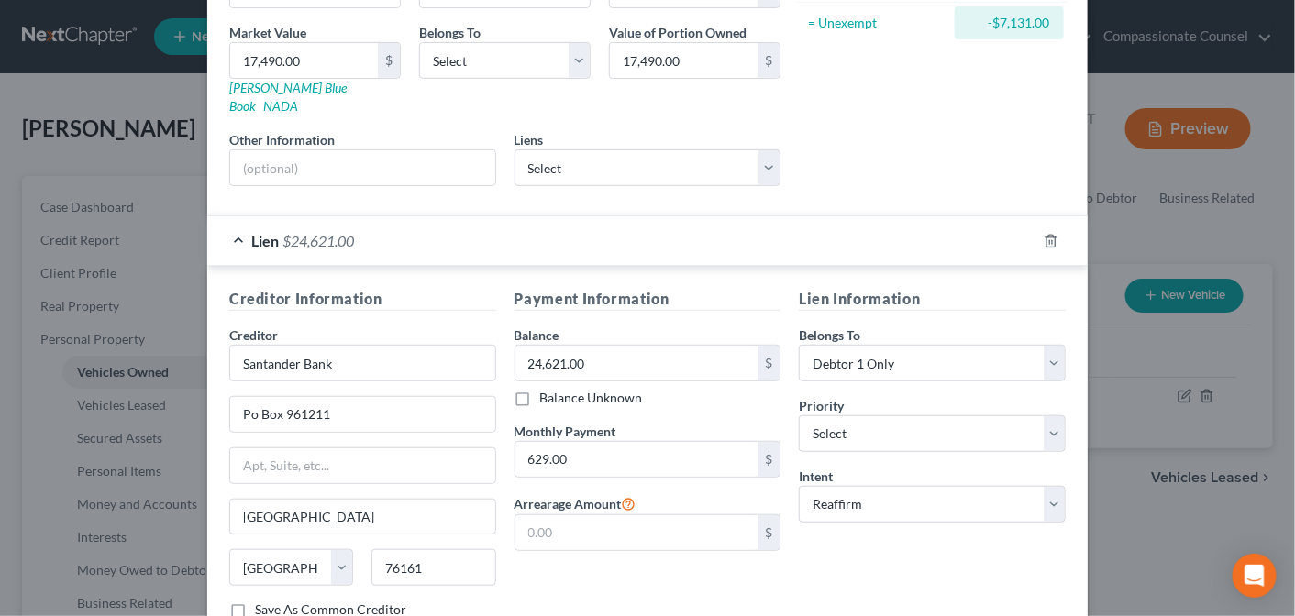
scroll to position [381, 0]
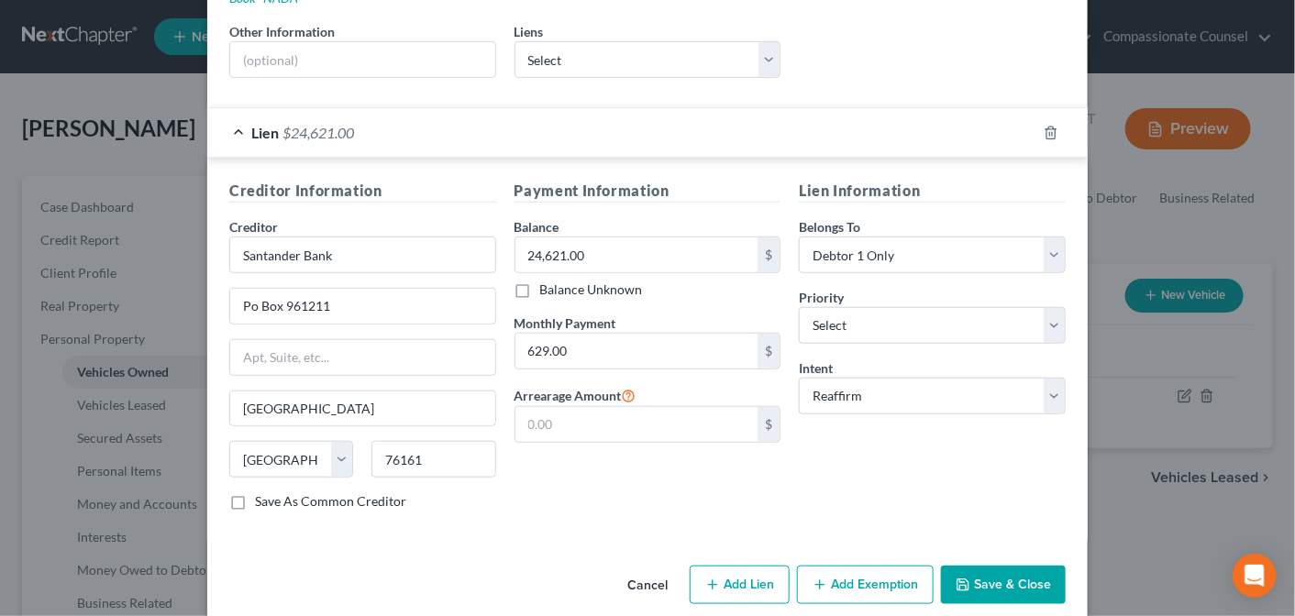
click at [1000, 566] on button "Save & Close" at bounding box center [1003, 585] width 125 height 39
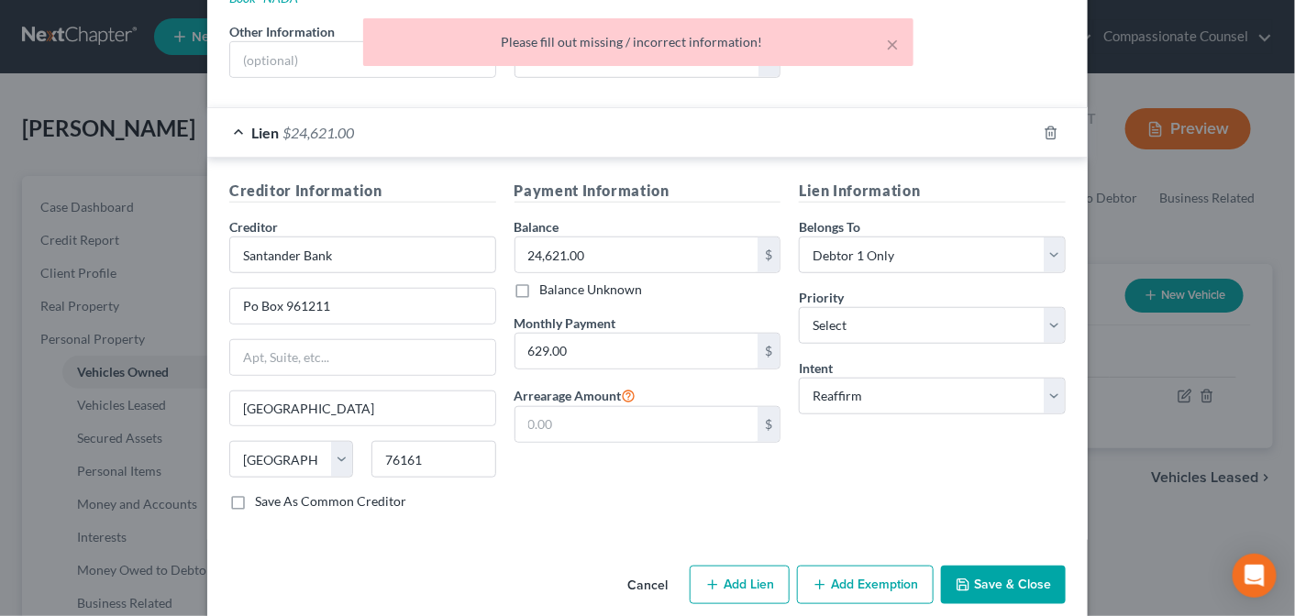
click at [875, 453] on div "Lien Information Belongs To * Select Debtor 1 Only Debtor 2 Only Debtor 1 And D…" at bounding box center [932, 353] width 285 height 346
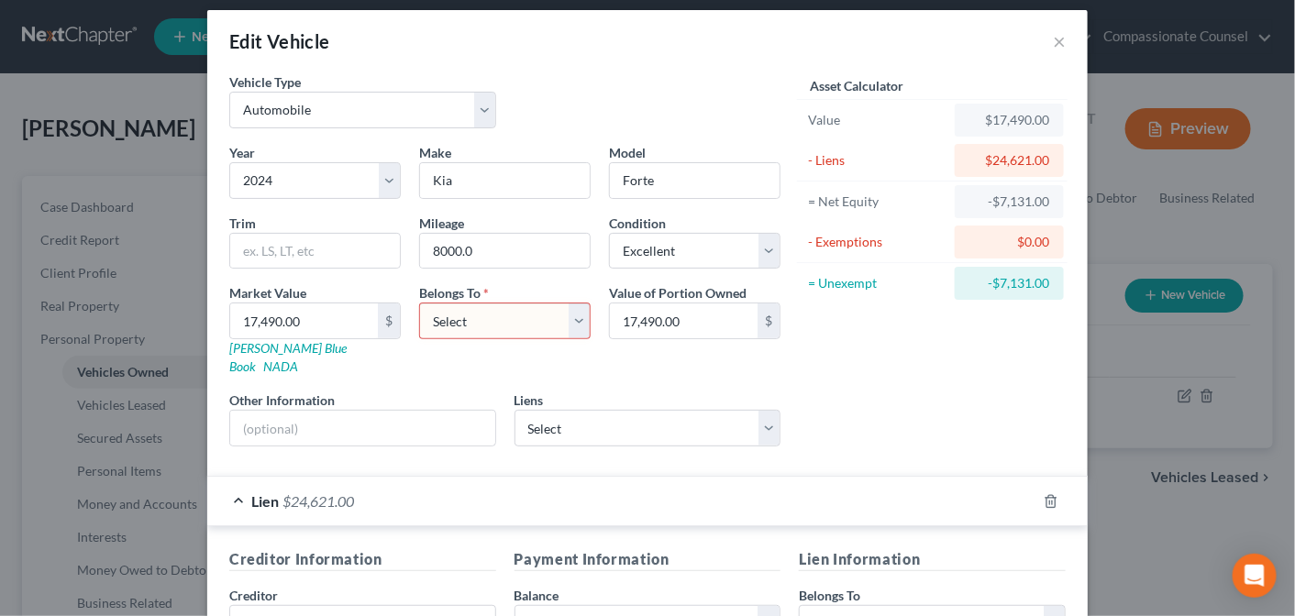
scroll to position [0, 0]
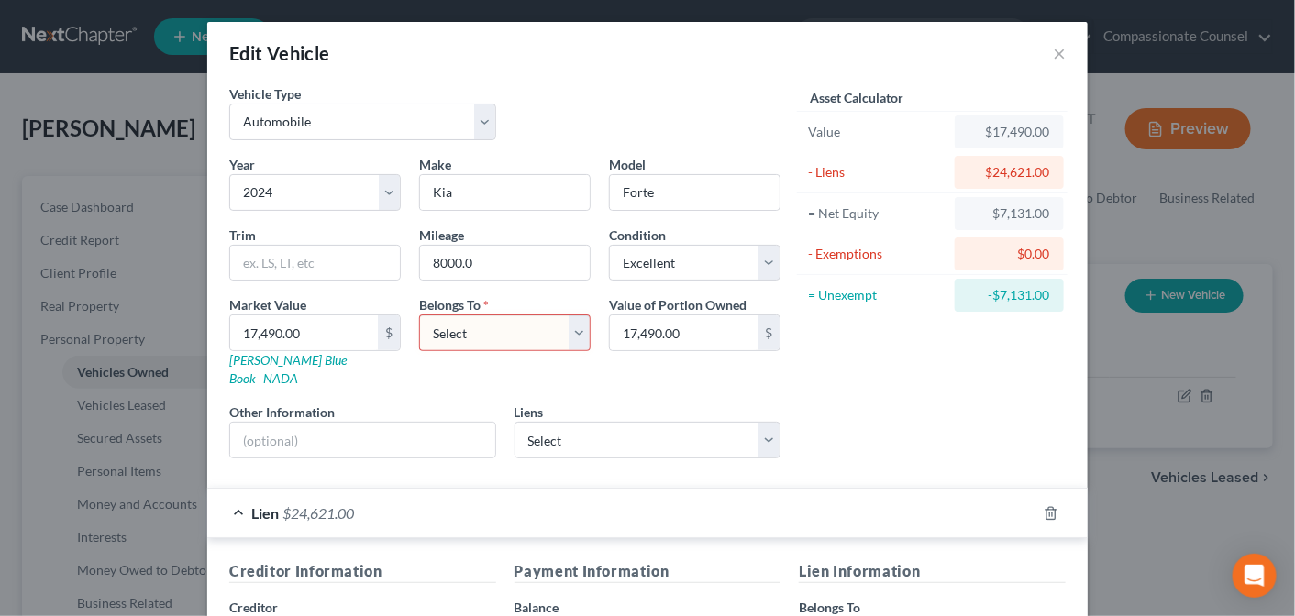
click at [569, 330] on select "Select Debtor 1 Only Debtor 2 Only Debtor 1 And Debtor 2 Only At Least One Of T…" at bounding box center [504, 333] width 171 height 37
select select "0"
click at [419, 315] on select "Select Debtor 1 Only Debtor 2 Only Debtor 1 And Debtor 2 Only At Least One Of T…" at bounding box center [504, 333] width 171 height 37
click at [1053, 51] on button "×" at bounding box center [1059, 53] width 13 height 22
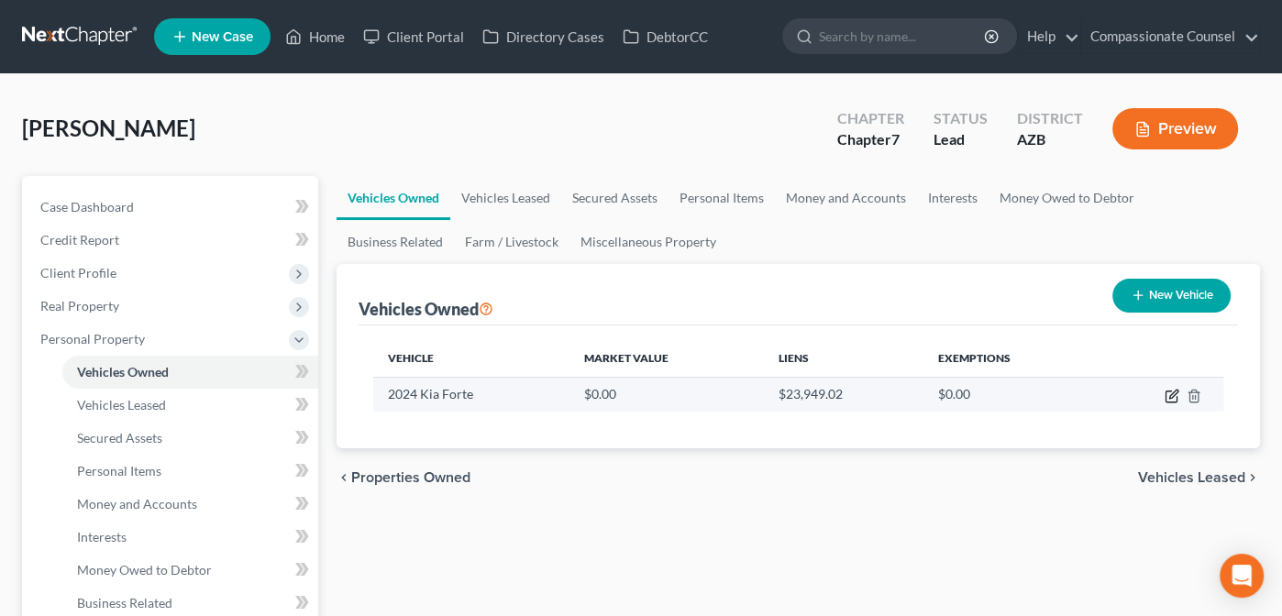
click at [1173, 393] on icon "button" at bounding box center [1173, 394] width 8 height 8
select select "0"
select select "2"
select select "0"
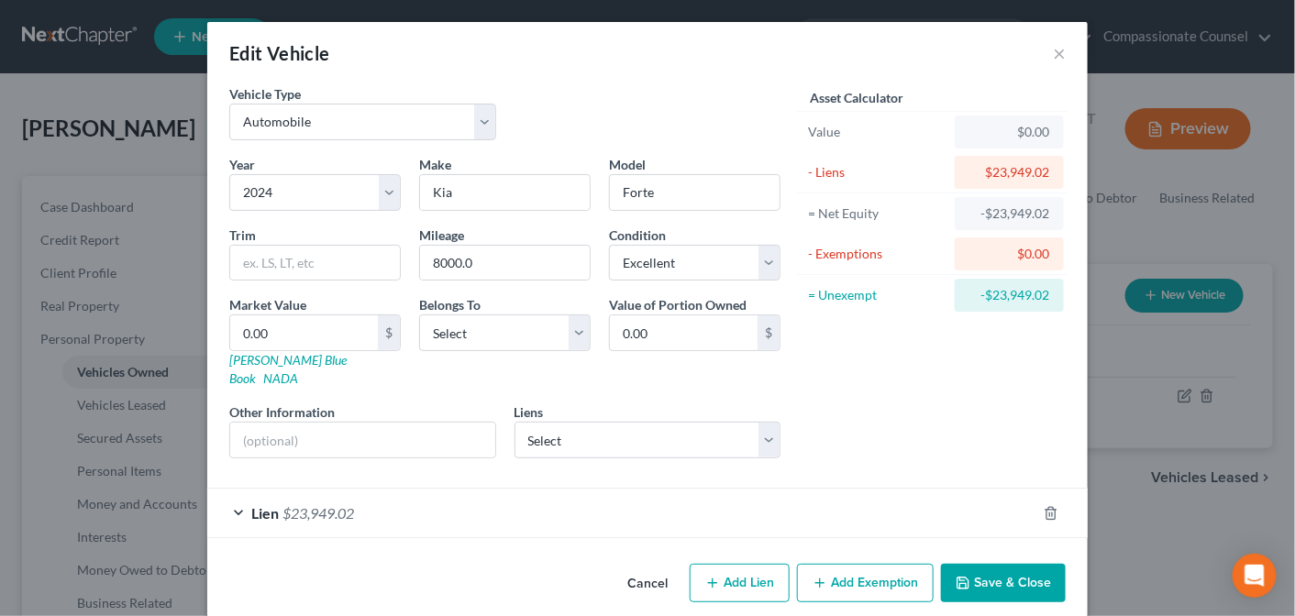
click at [229, 490] on div "Lien $23,949.02" at bounding box center [621, 513] width 829 height 49
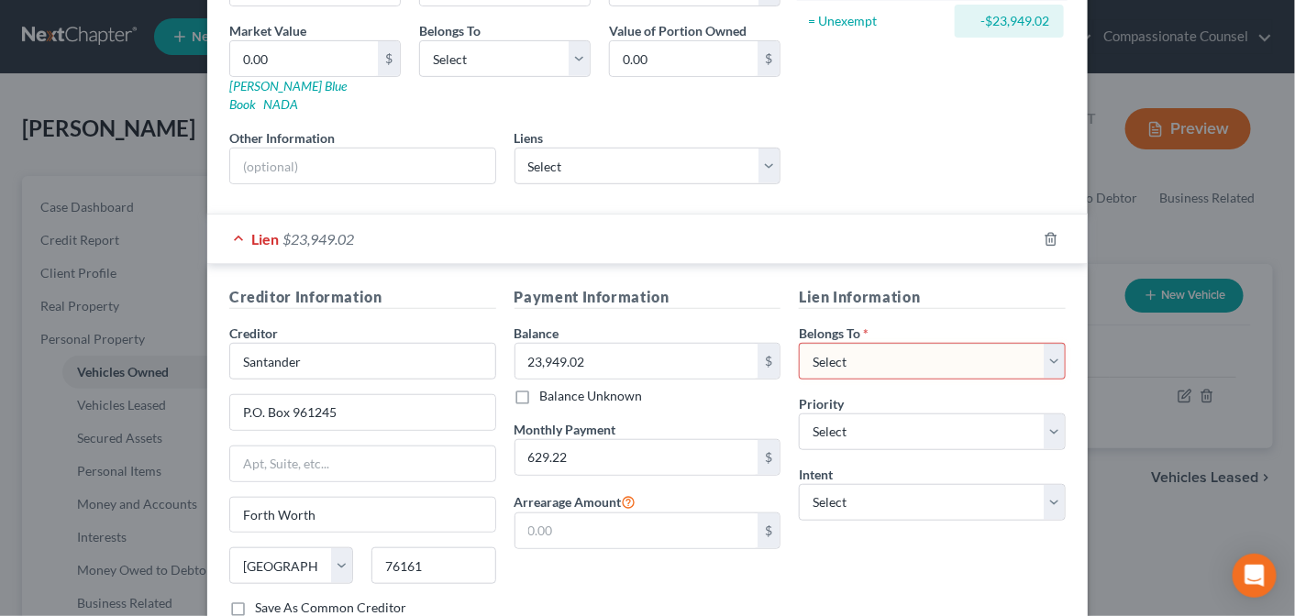
scroll to position [272, 0]
click at [1045, 234] on icon "button" at bounding box center [1051, 241] width 15 height 15
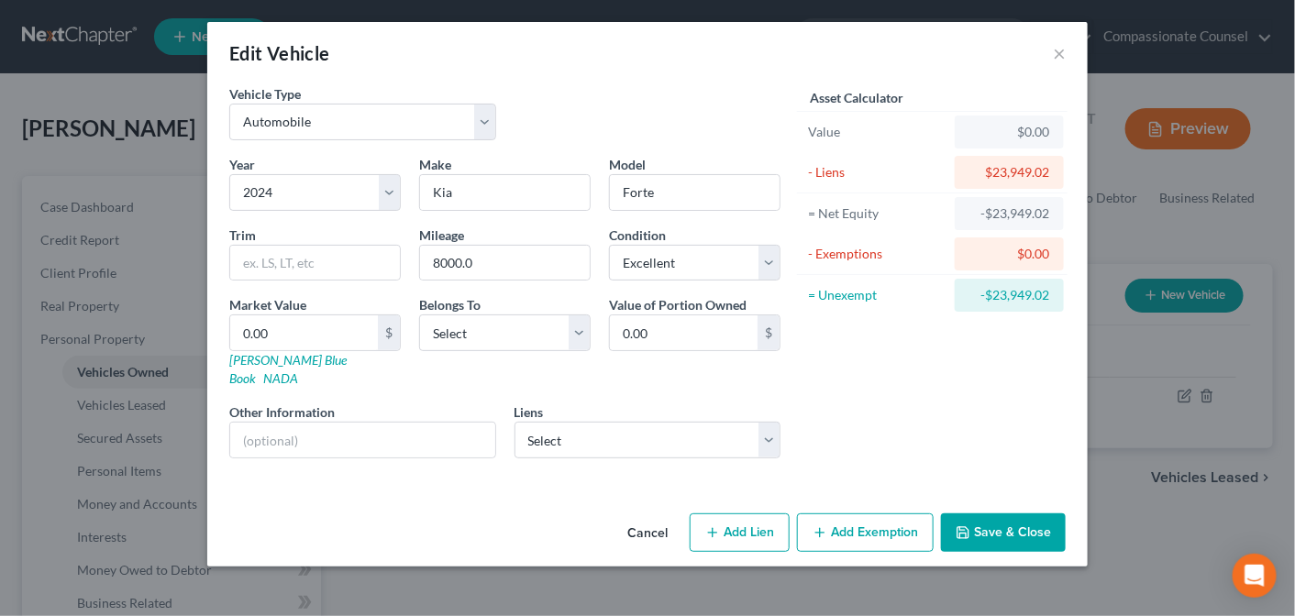
scroll to position [0, 0]
click at [773, 422] on select "Select Santander Bank - $24,621.00 State Farm Fed Cu - $9,044.00 Chime Stride -…" at bounding box center [647, 440] width 267 height 37
select select "0"
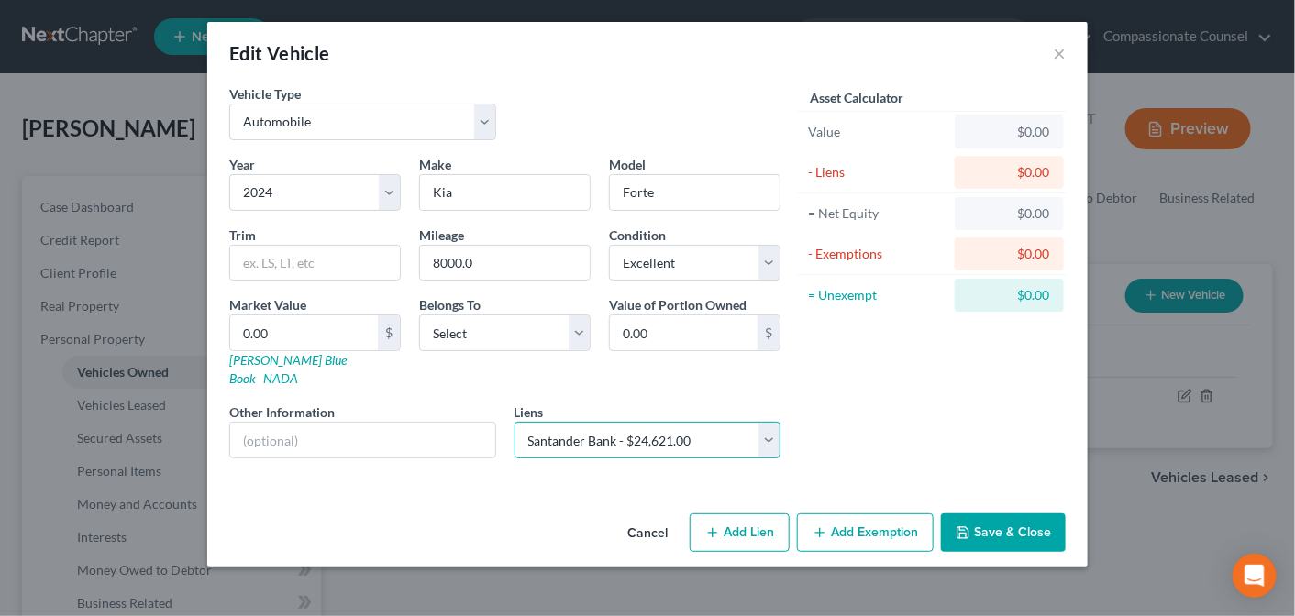
click at [514, 422] on select "Select Santander Bank - $24,621.00 State Farm Fed Cu - $9,044.00 Chime Stride -…" at bounding box center [647, 440] width 267 height 37
select select
select select "45"
select select "0"
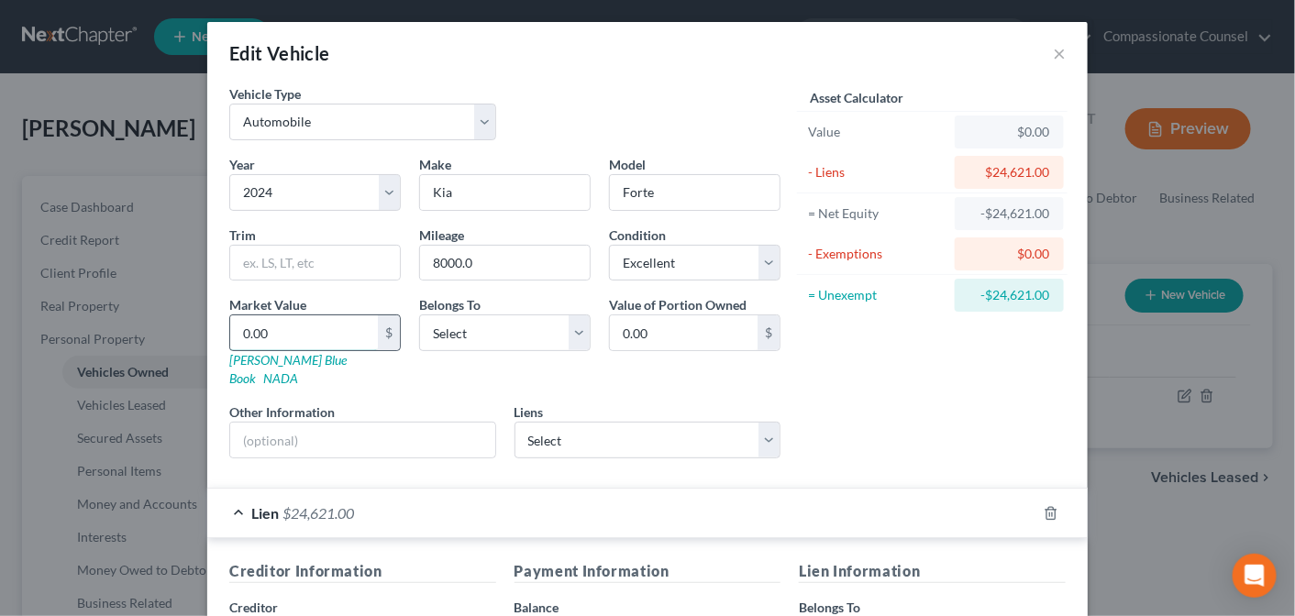
click at [313, 330] on input "0.00" at bounding box center [304, 332] width 148 height 35
type input "1"
type input "1.00"
type input "17"
type input "17.00"
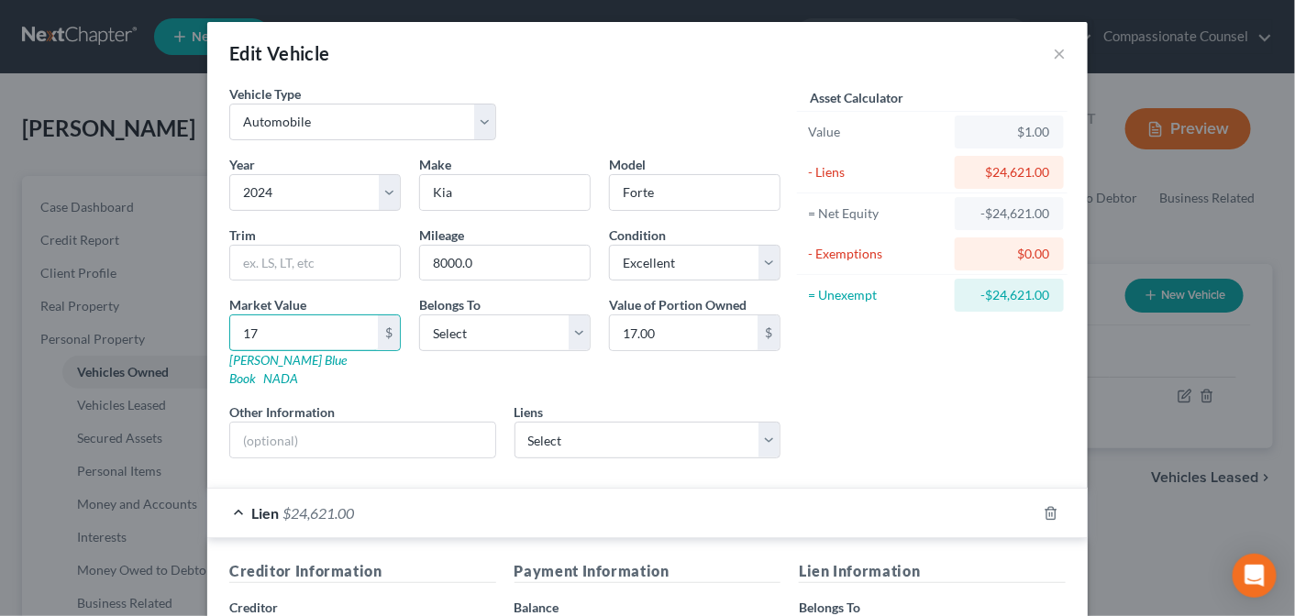
type input "174"
type input "174.00"
type input "1749"
type input "1,749.00"
type input "1,7490"
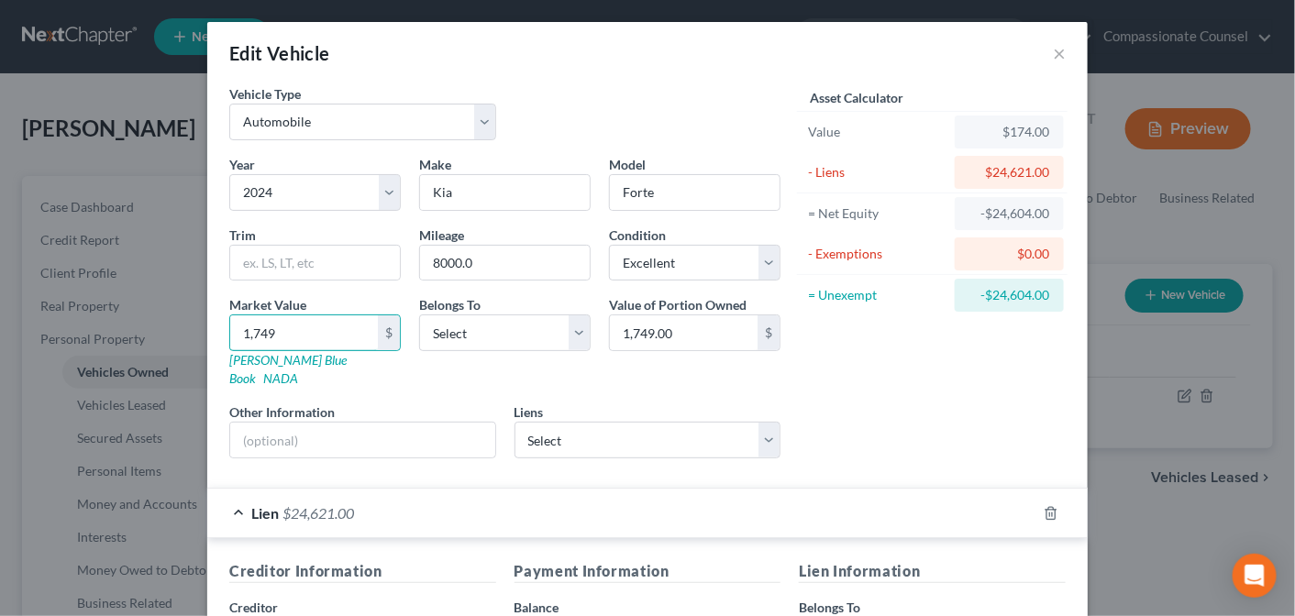
type input "17,490.00"
click at [581, 332] on select "Select Debtor 1 Only Debtor 2 Only Debtor 1 And Debtor 2 Only At Least One Of T…" at bounding box center [504, 333] width 171 height 37
select select "0"
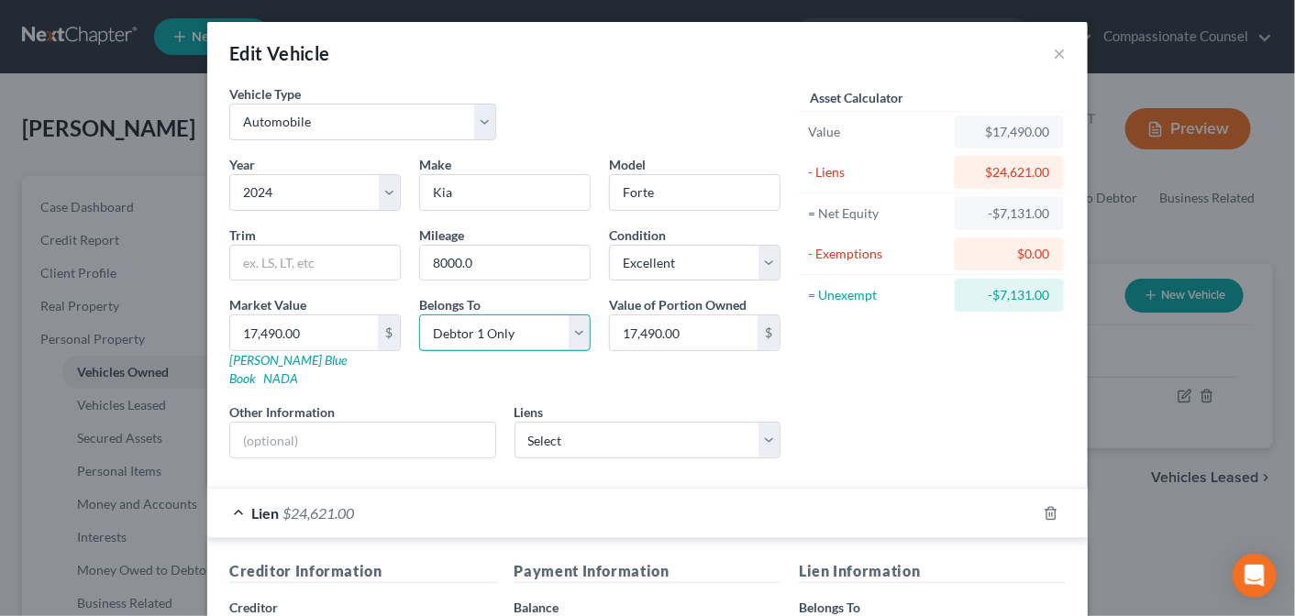
click at [419, 315] on select "Select Debtor 1 Only Debtor 2 Only Debtor 1 And Debtor 2 Only At Least One Of T…" at bounding box center [504, 333] width 171 height 37
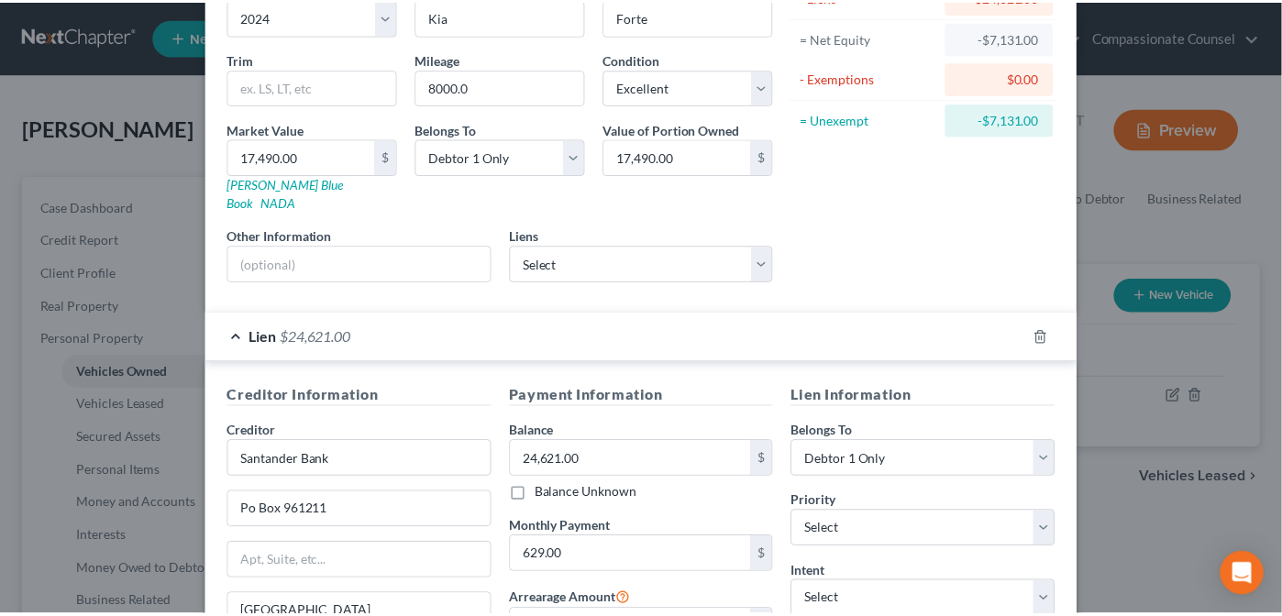
scroll to position [346, 0]
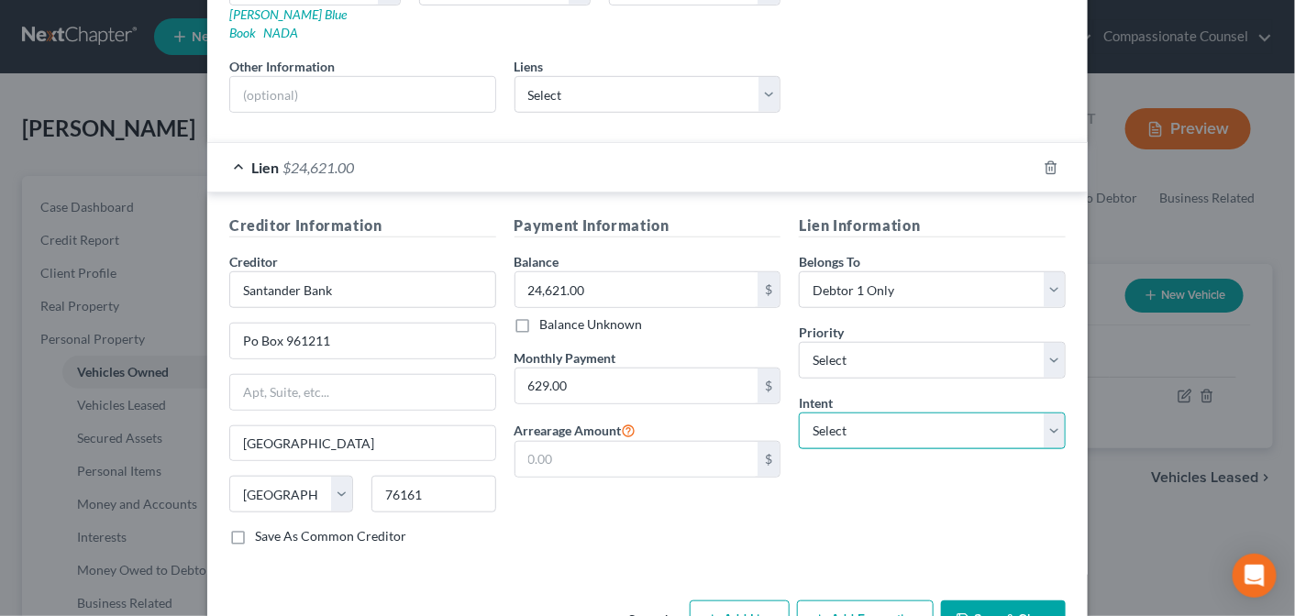
click at [1042, 413] on select "Select Surrender Redeem Reaffirm Avoid Other" at bounding box center [932, 431] width 267 height 37
select select "2"
click at [799, 413] on select "Select Surrender Redeem Reaffirm Avoid Other" at bounding box center [932, 431] width 267 height 37
click at [990, 601] on button "Save & Close" at bounding box center [1003, 620] width 125 height 39
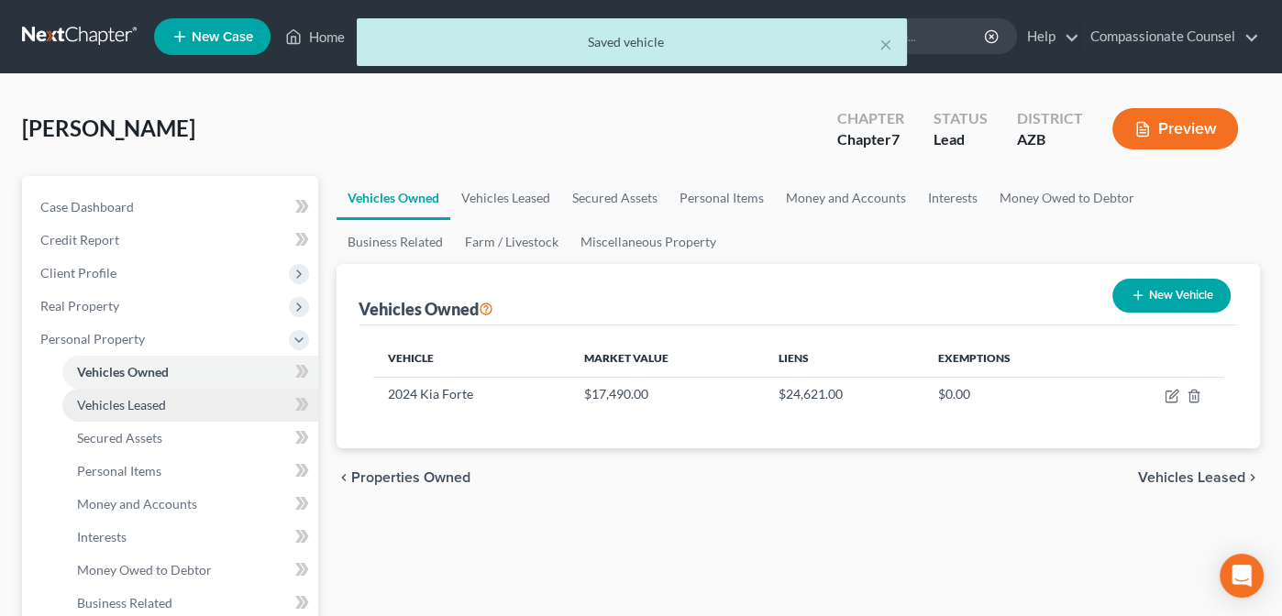
click at [99, 403] on span "Vehicles Leased" at bounding box center [121, 405] width 89 height 16
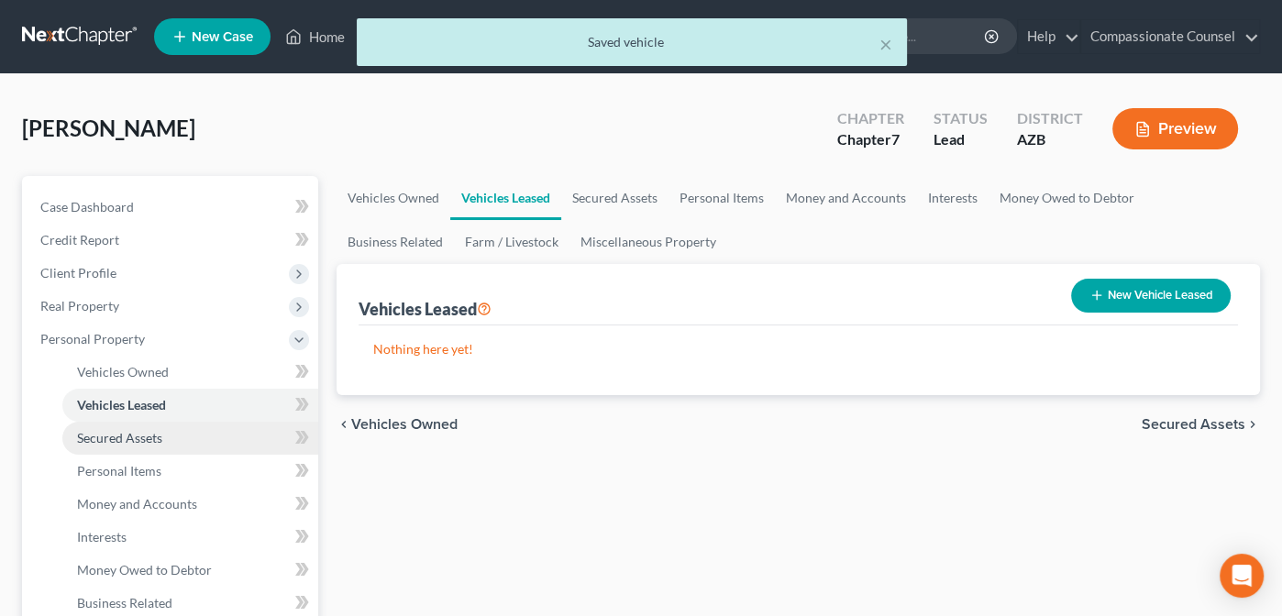
click at [104, 438] on span "Secured Assets" at bounding box center [119, 438] width 85 height 16
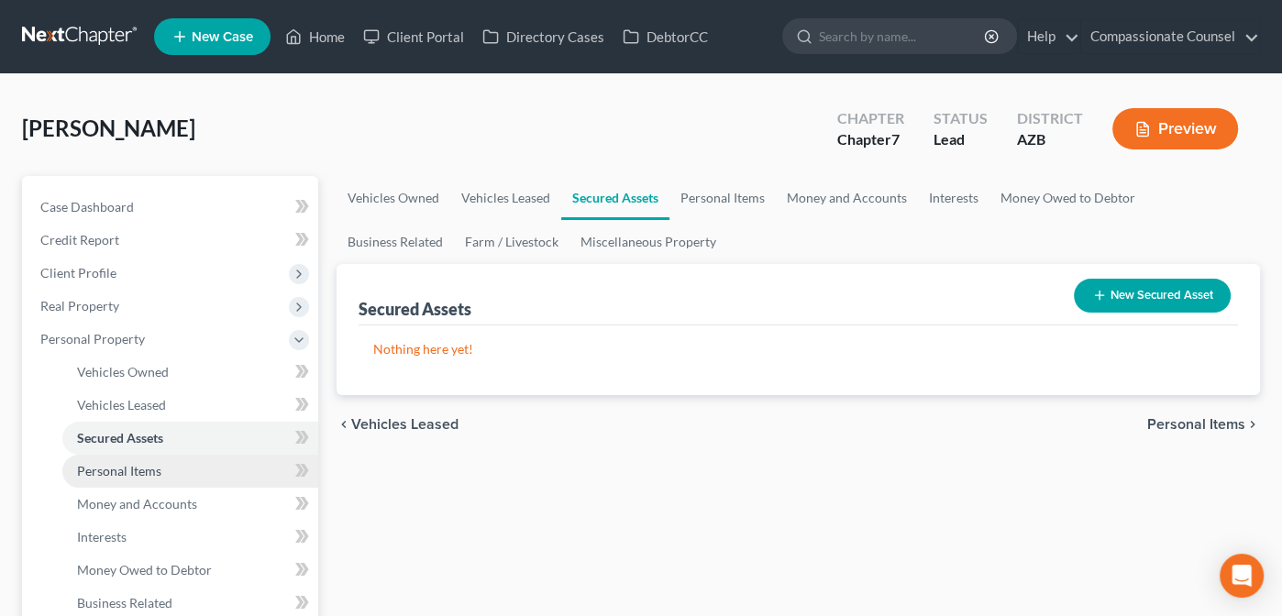
click at [104, 468] on span "Personal Items" at bounding box center [119, 471] width 84 height 16
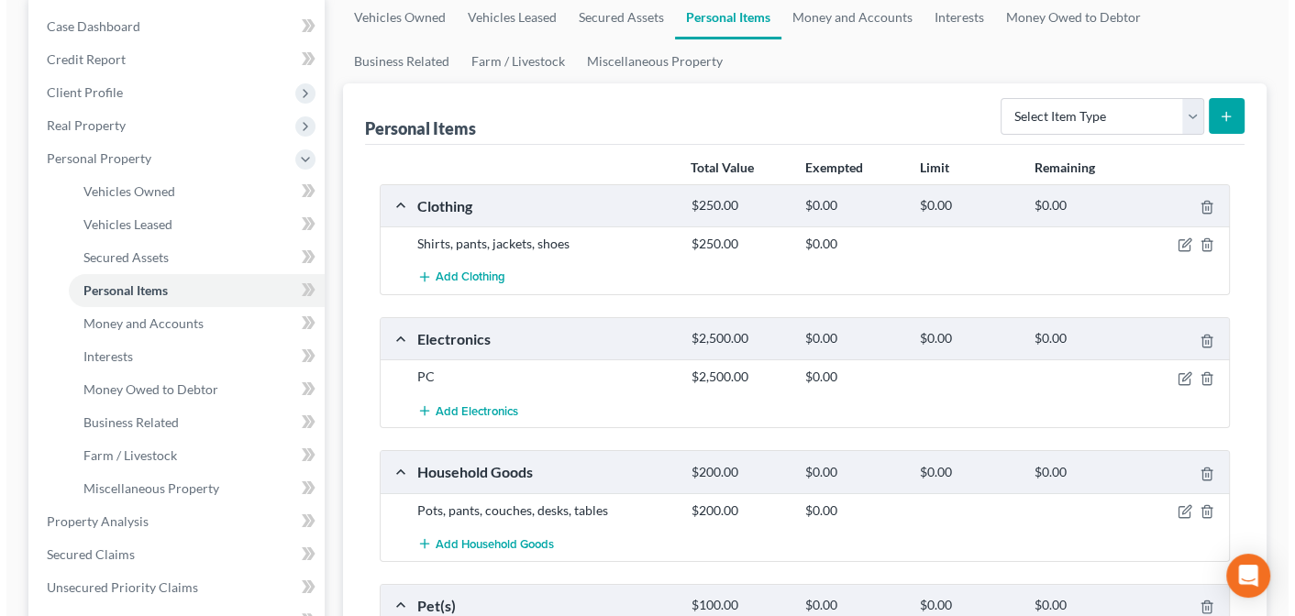
scroll to position [218, 0]
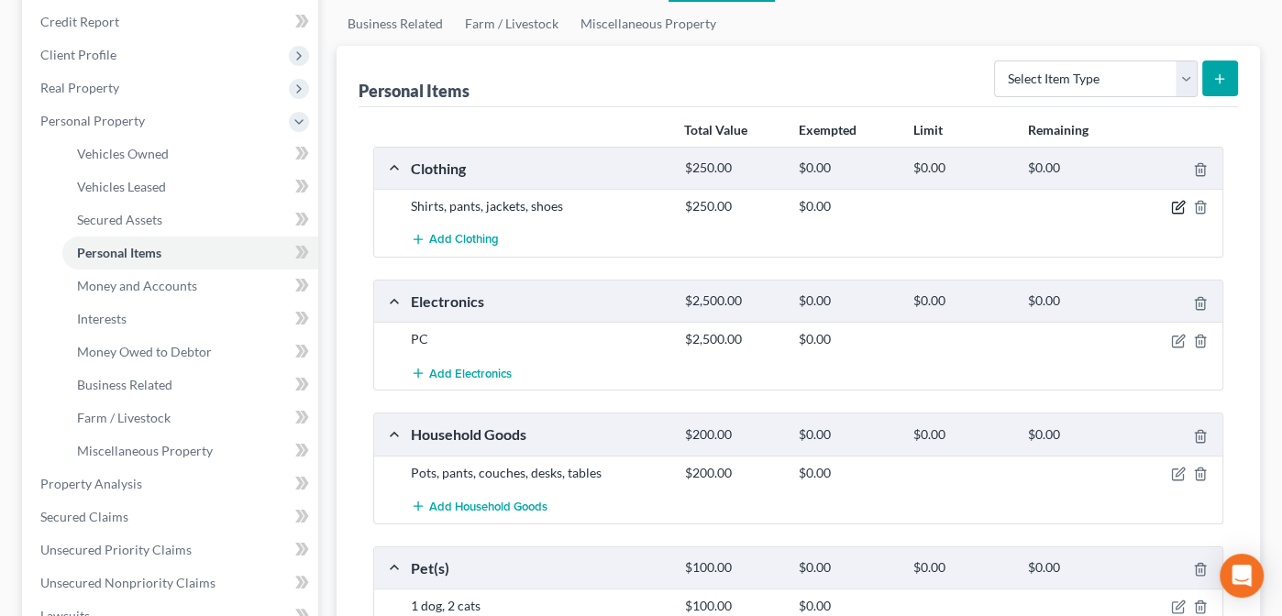
click at [1177, 203] on icon "button" at bounding box center [1180, 206] width 8 height 8
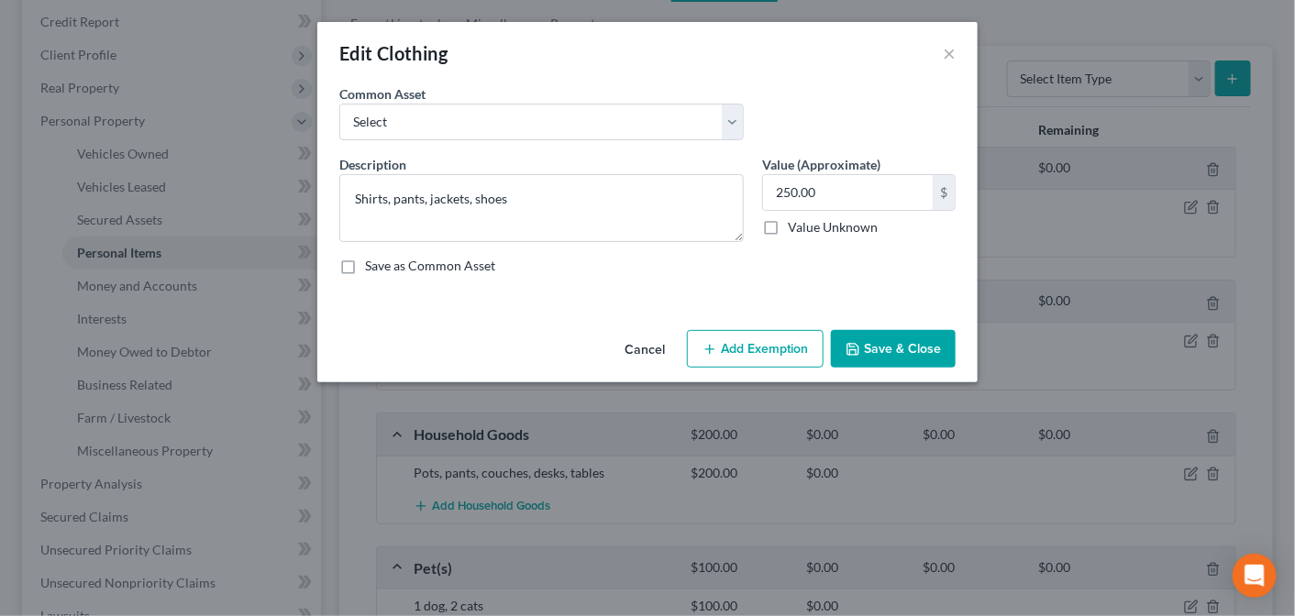
click at [770, 338] on button "Add Exemption" at bounding box center [755, 349] width 137 height 39
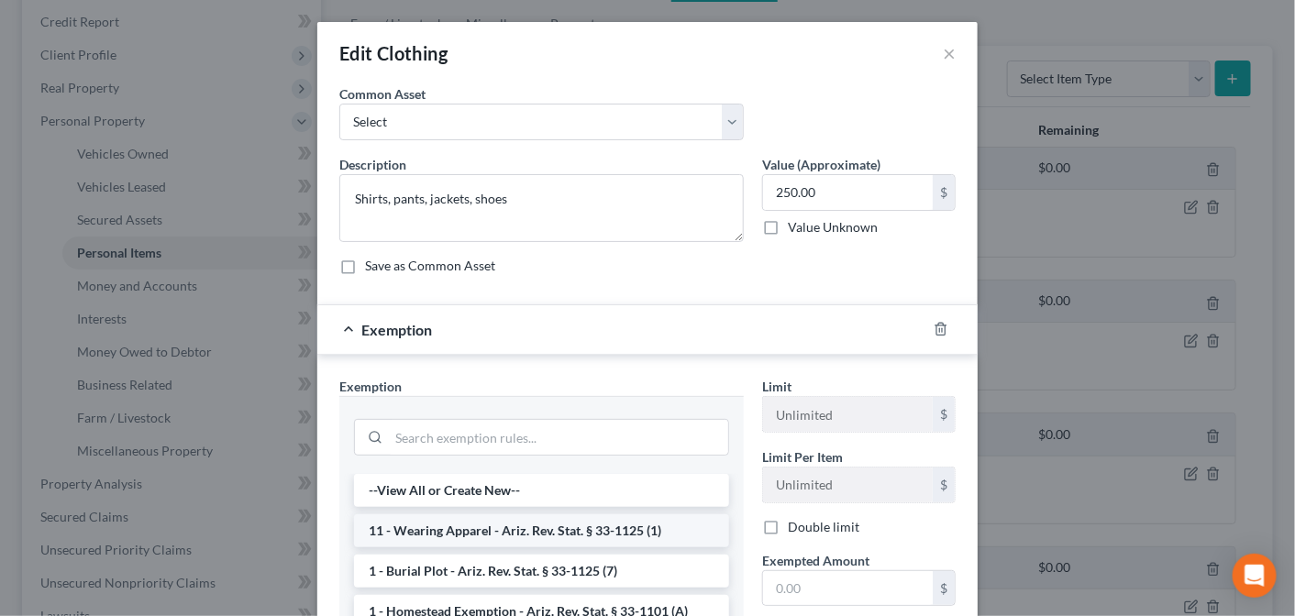
click at [578, 524] on li "11 - Wearing Apparel - Ariz. Rev. Stat. § 33-1125 (1)" at bounding box center [541, 530] width 375 height 33
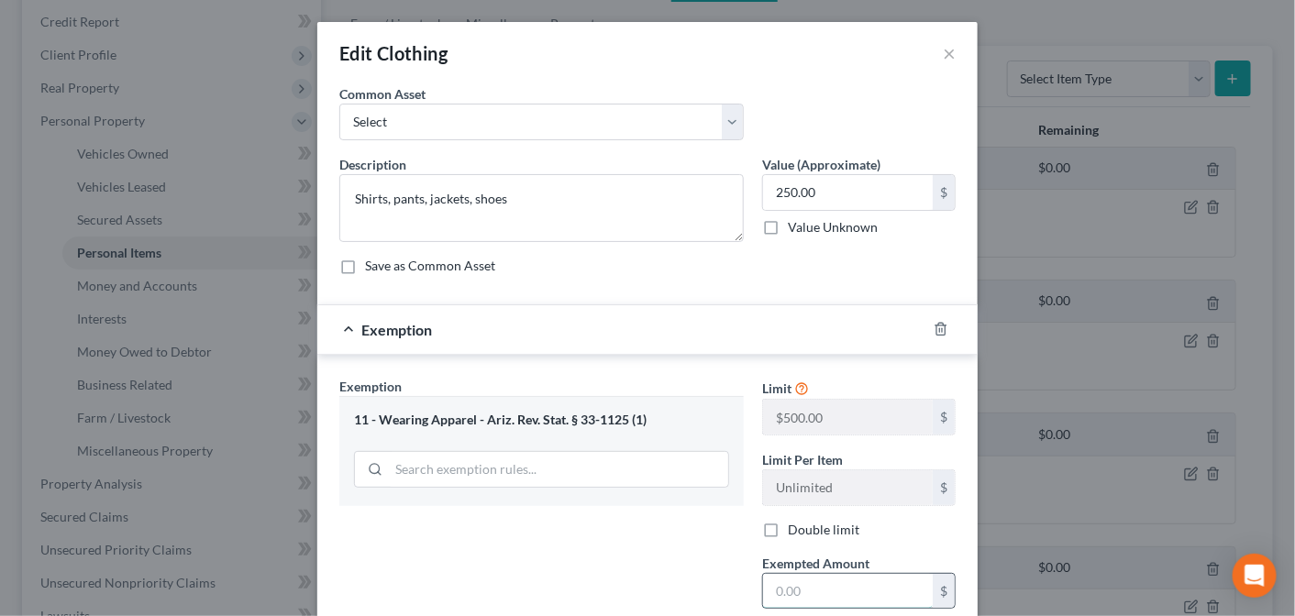
click at [795, 582] on input "text" at bounding box center [848, 591] width 170 height 35
type input "250.00"
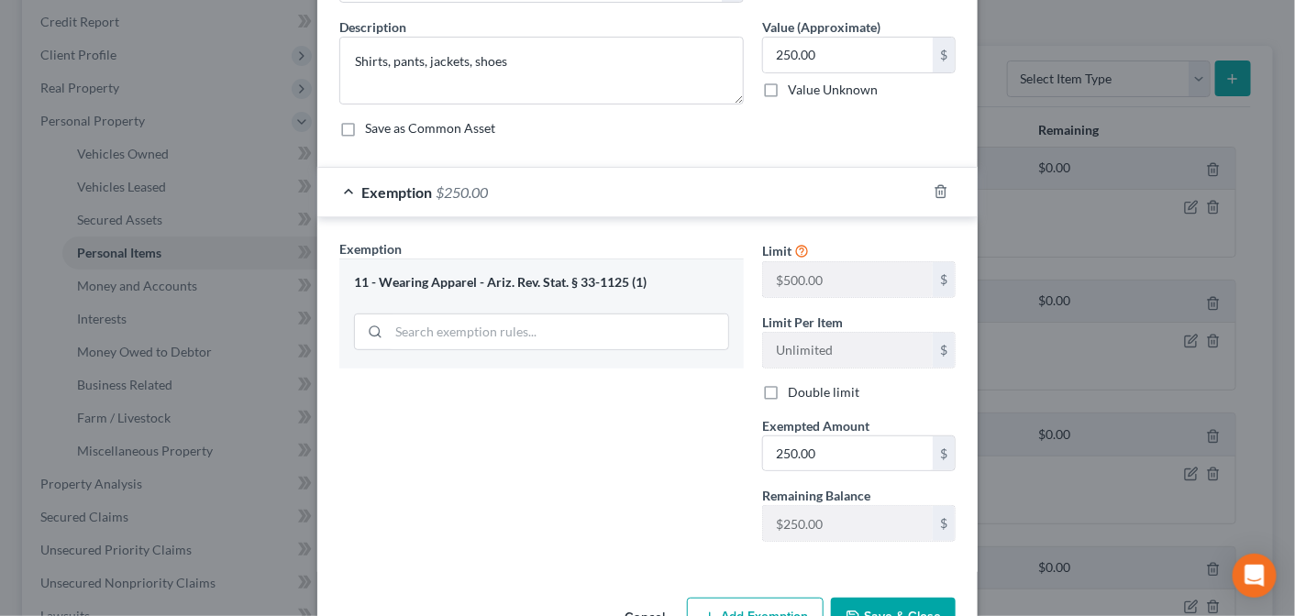
scroll to position [191, 0]
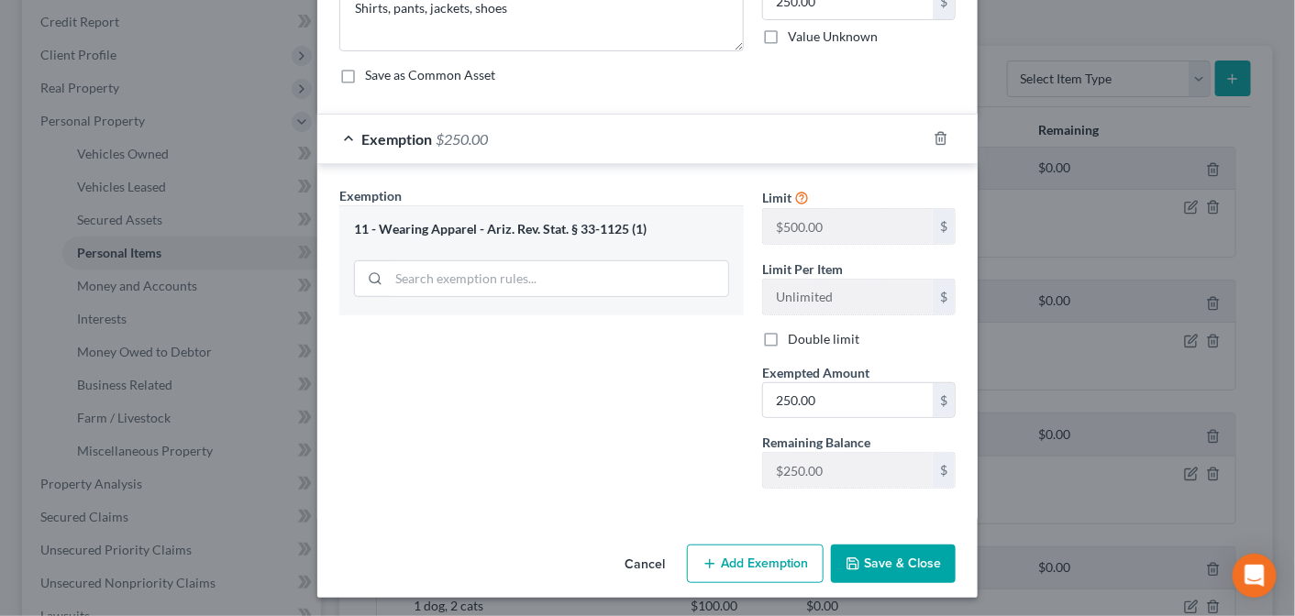
click at [901, 557] on button "Save & Close" at bounding box center [893, 564] width 125 height 39
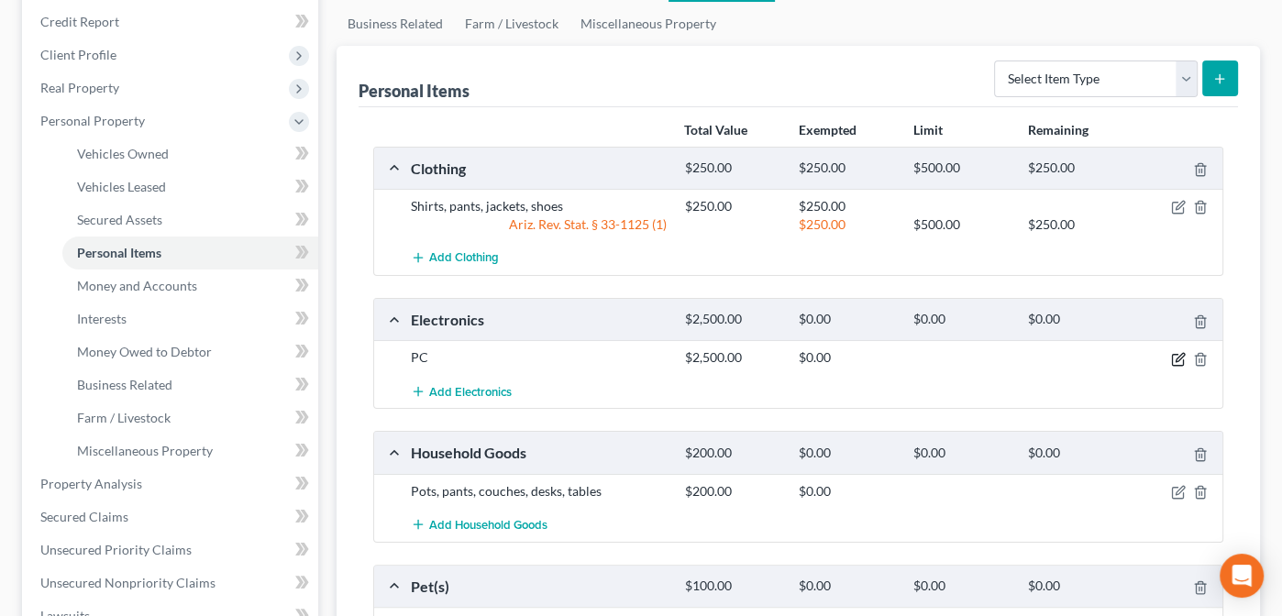
click at [1177, 355] on icon "button" at bounding box center [1180, 357] width 8 height 8
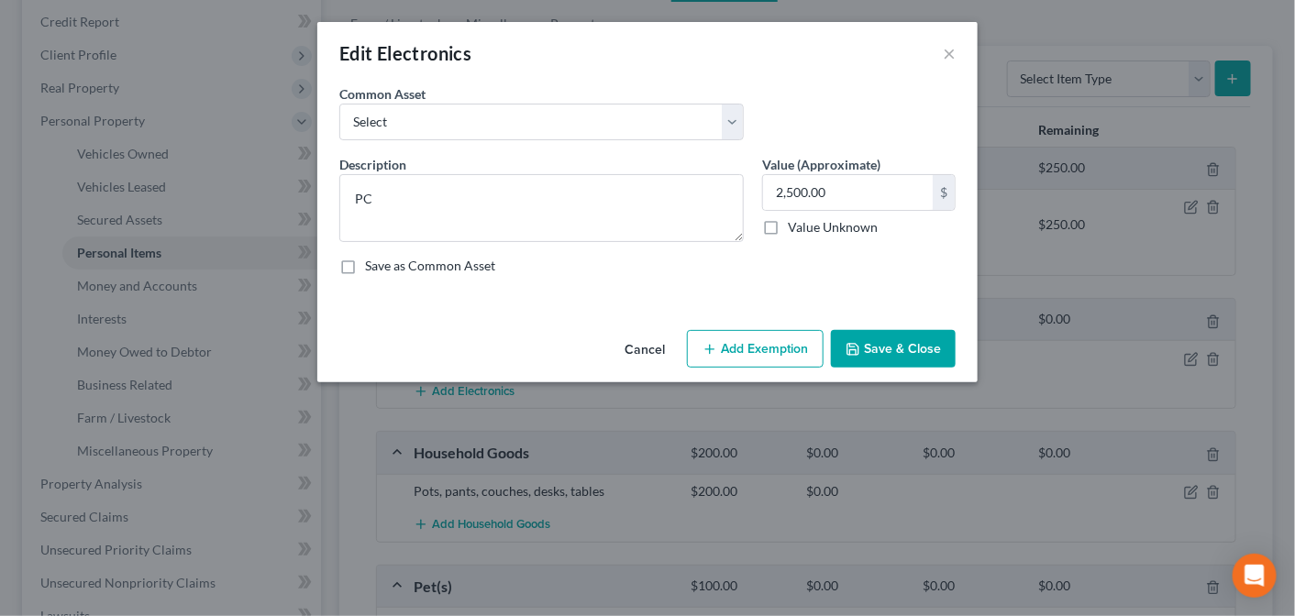
click at [751, 358] on button "Add Exemption" at bounding box center [755, 349] width 137 height 39
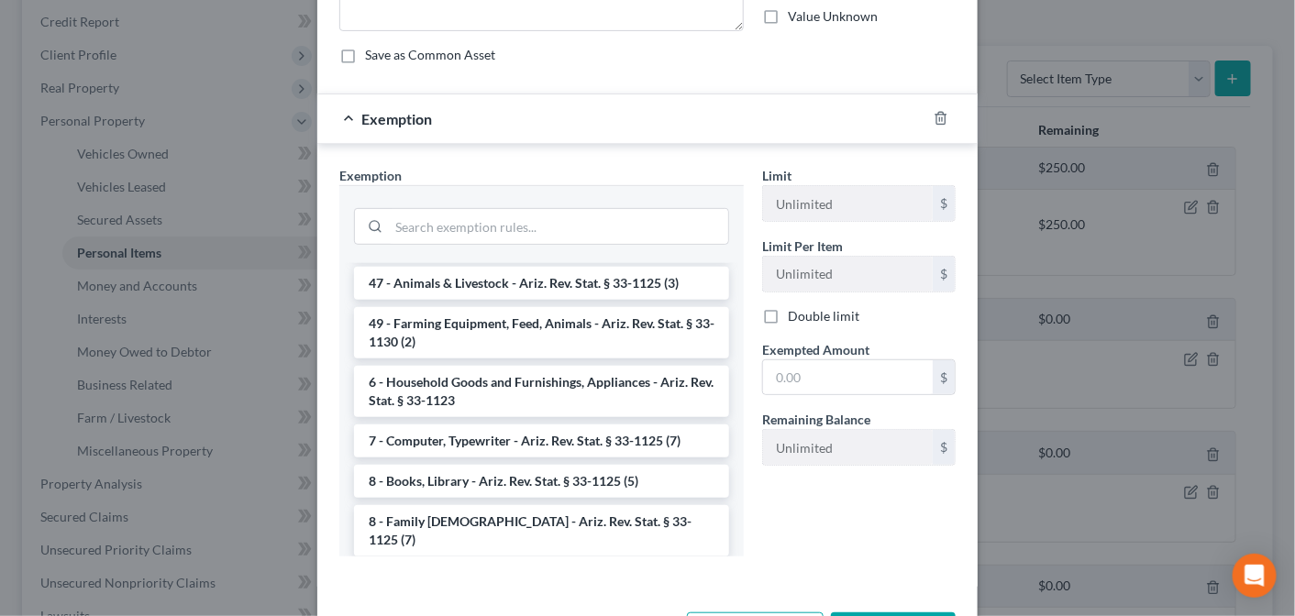
scroll to position [2082, 0]
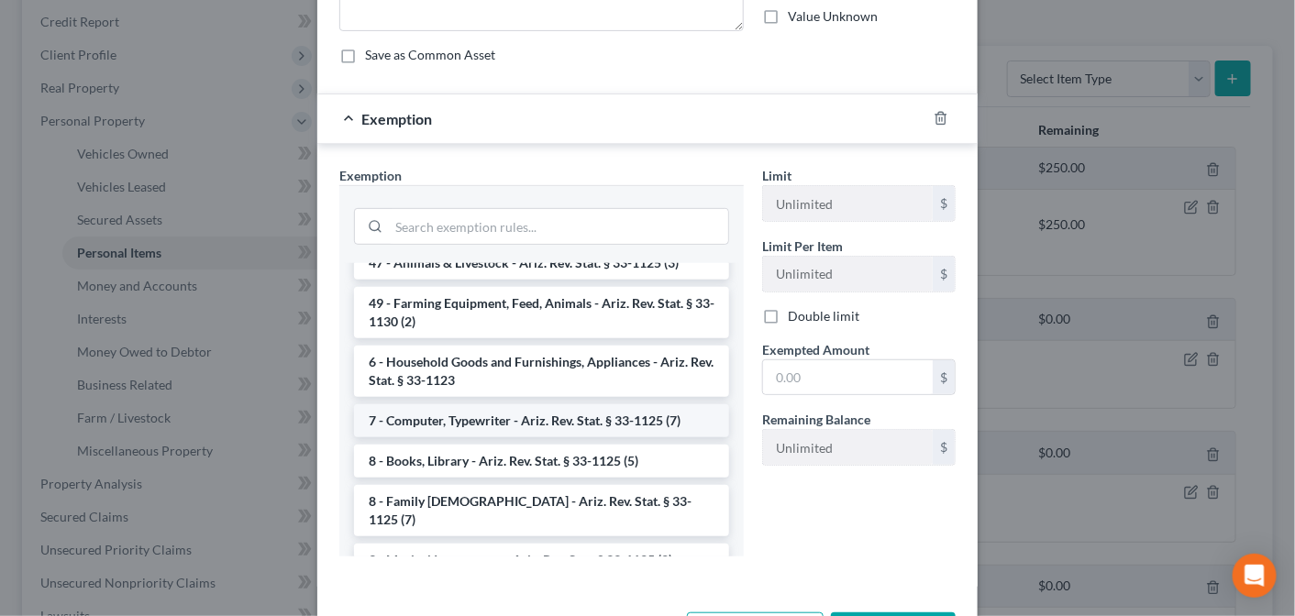
click at [636, 437] on li "7 - Computer, Typewriter - Ariz. Rev. Stat. § 33-1125 (7)" at bounding box center [541, 420] width 375 height 33
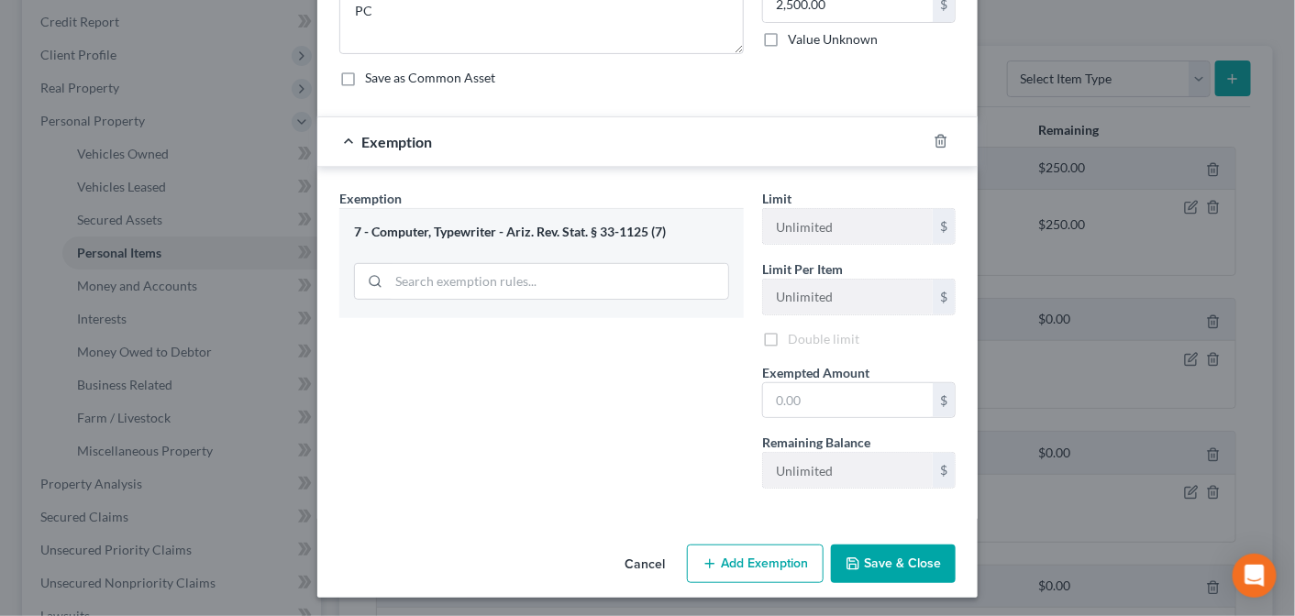
scroll to position [191, 0]
click at [786, 394] on input "text" at bounding box center [848, 400] width 170 height 35
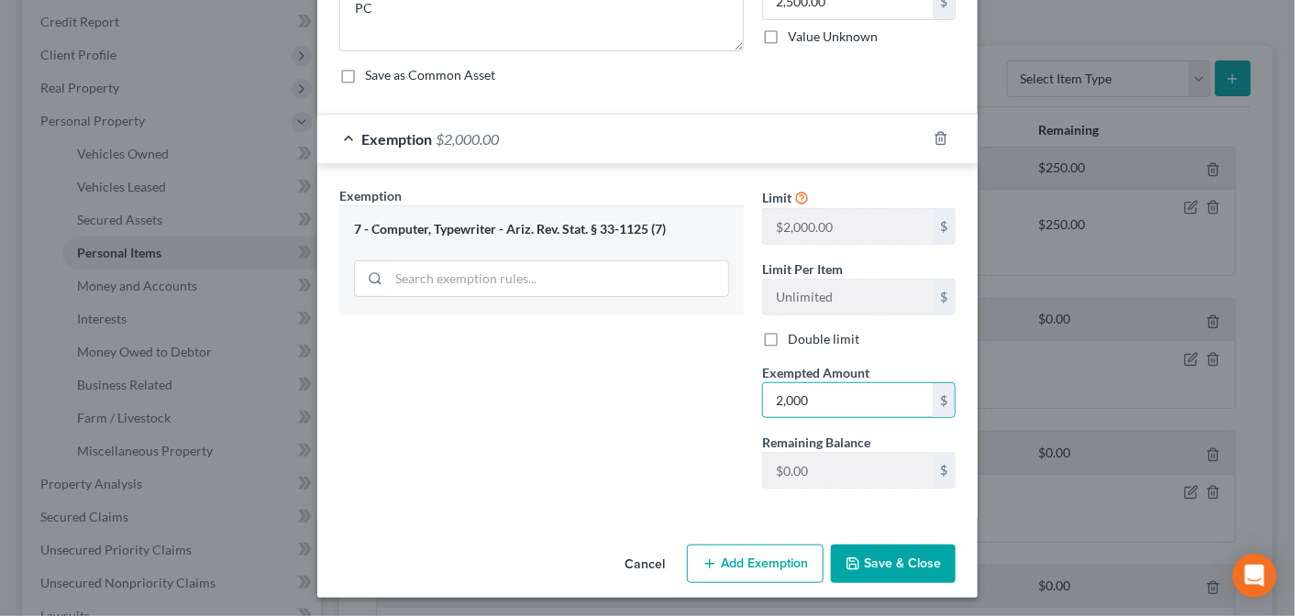
type input "2,000"
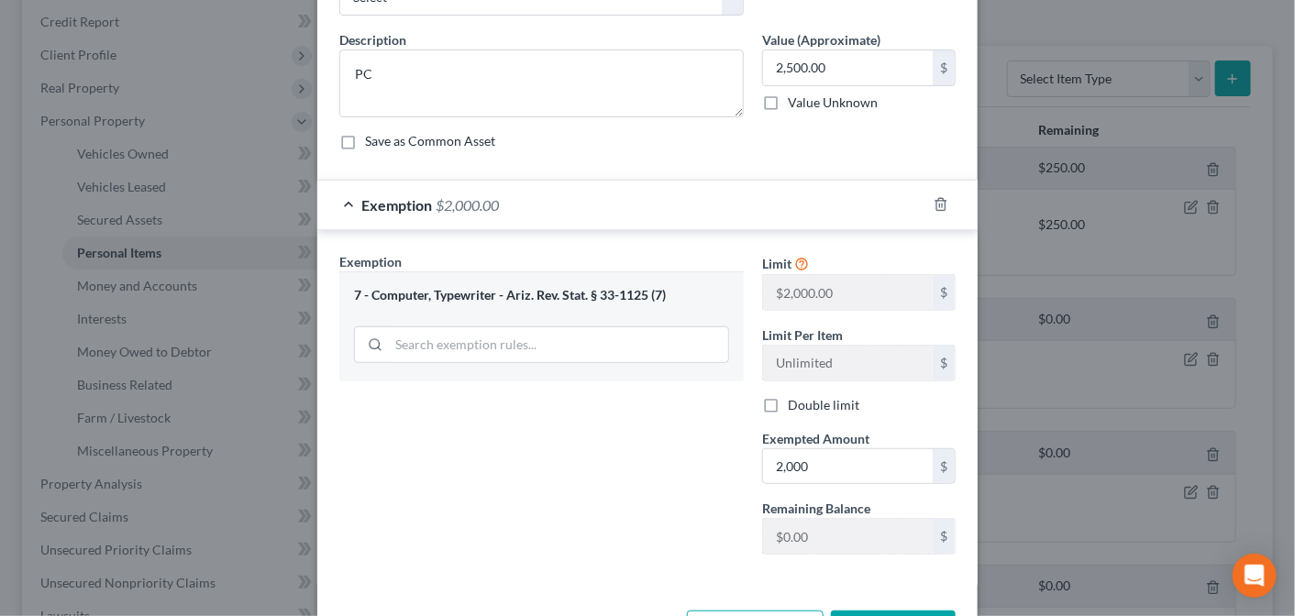
scroll to position [119, 0]
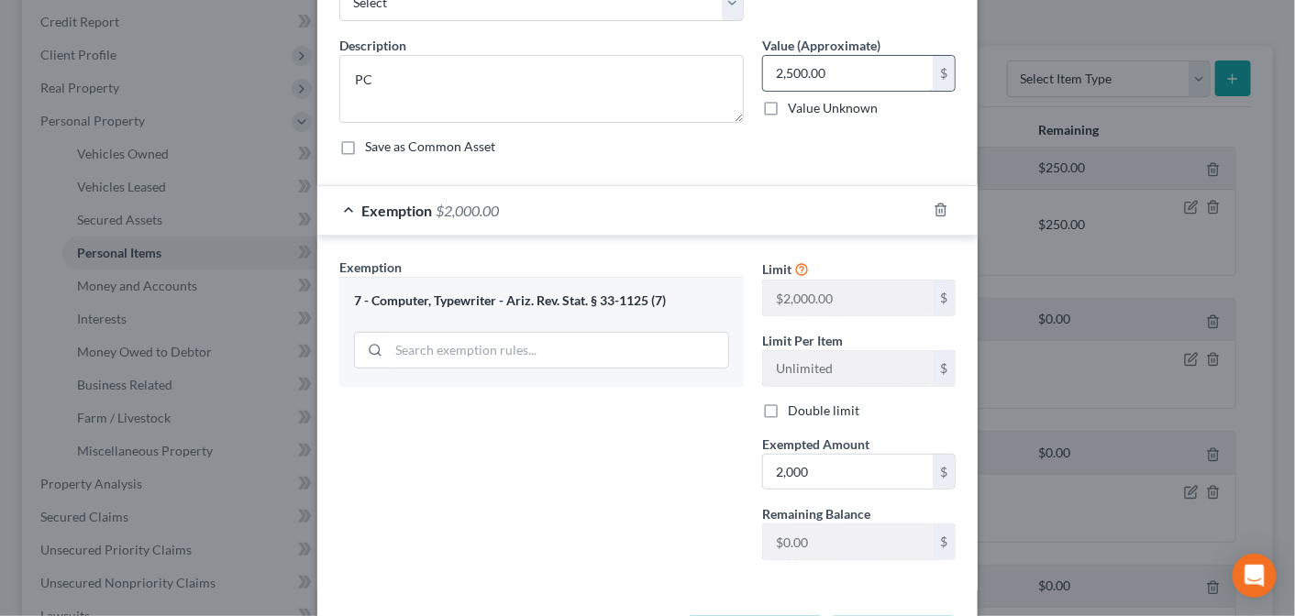
click at [827, 70] on input "2,500.00" at bounding box center [848, 73] width 170 height 35
type input "2,000"
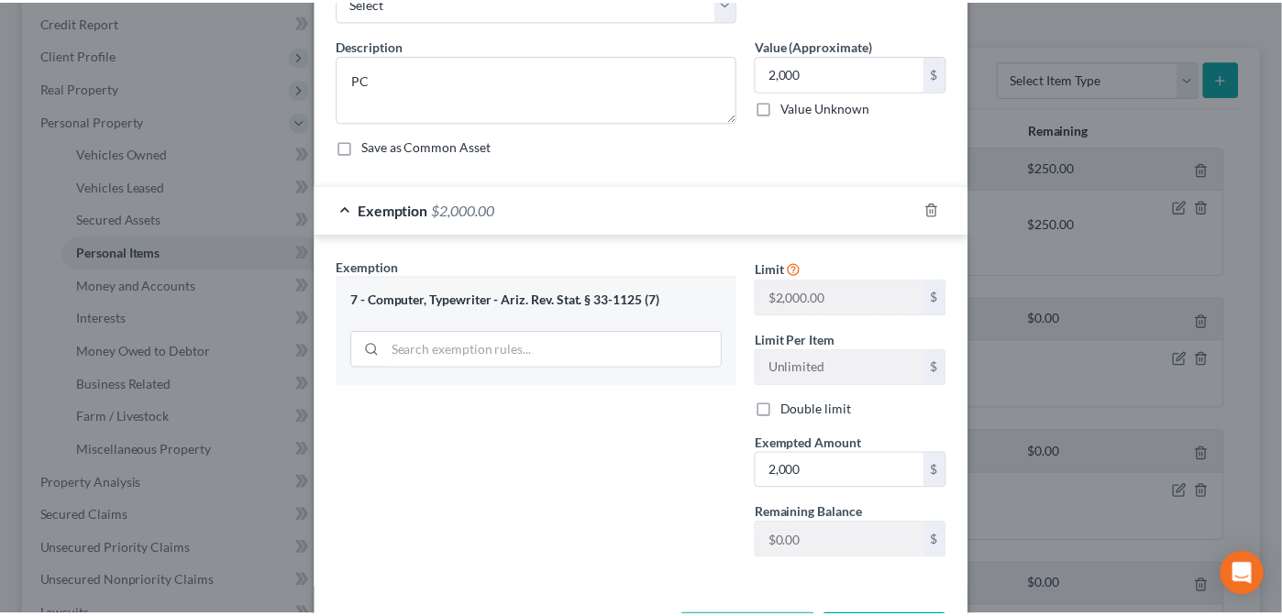
scroll to position [191, 0]
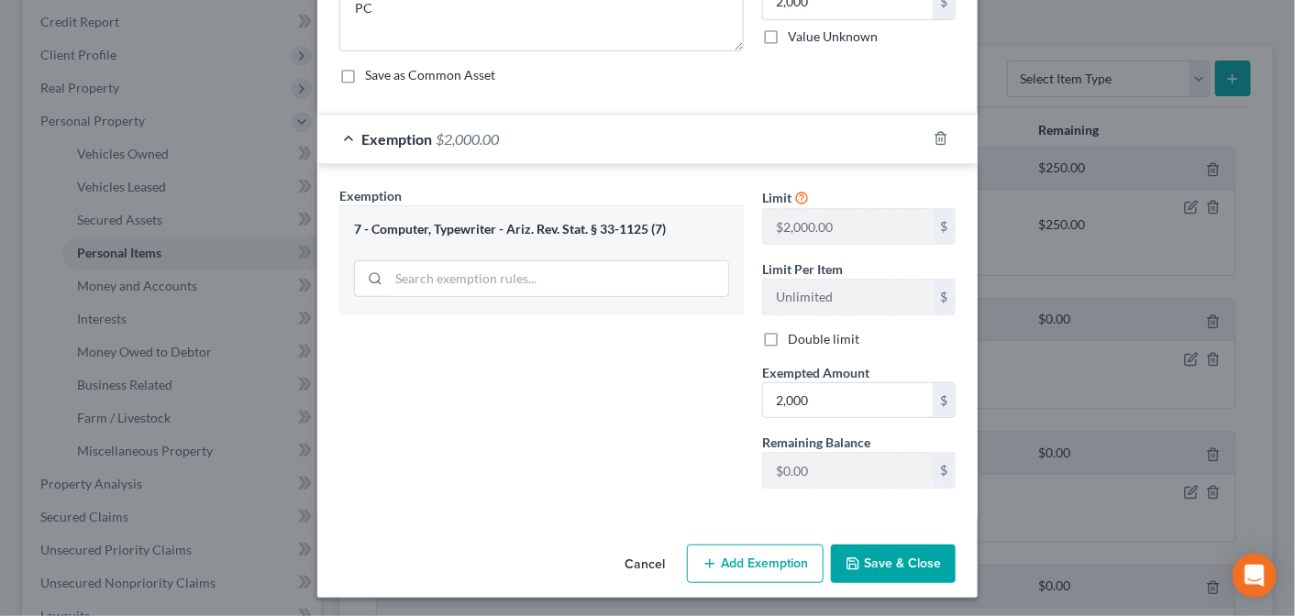
click at [887, 557] on button "Save & Close" at bounding box center [893, 564] width 125 height 39
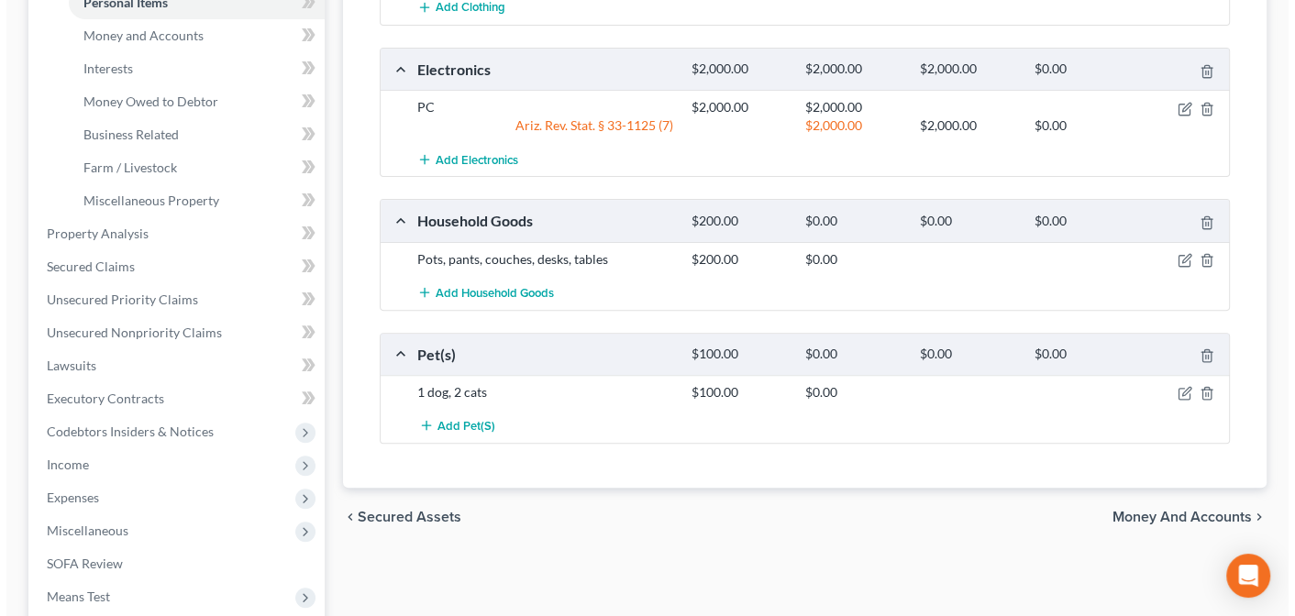
scroll to position [467, 0]
click at [1177, 255] on icon "button" at bounding box center [1178, 262] width 15 height 15
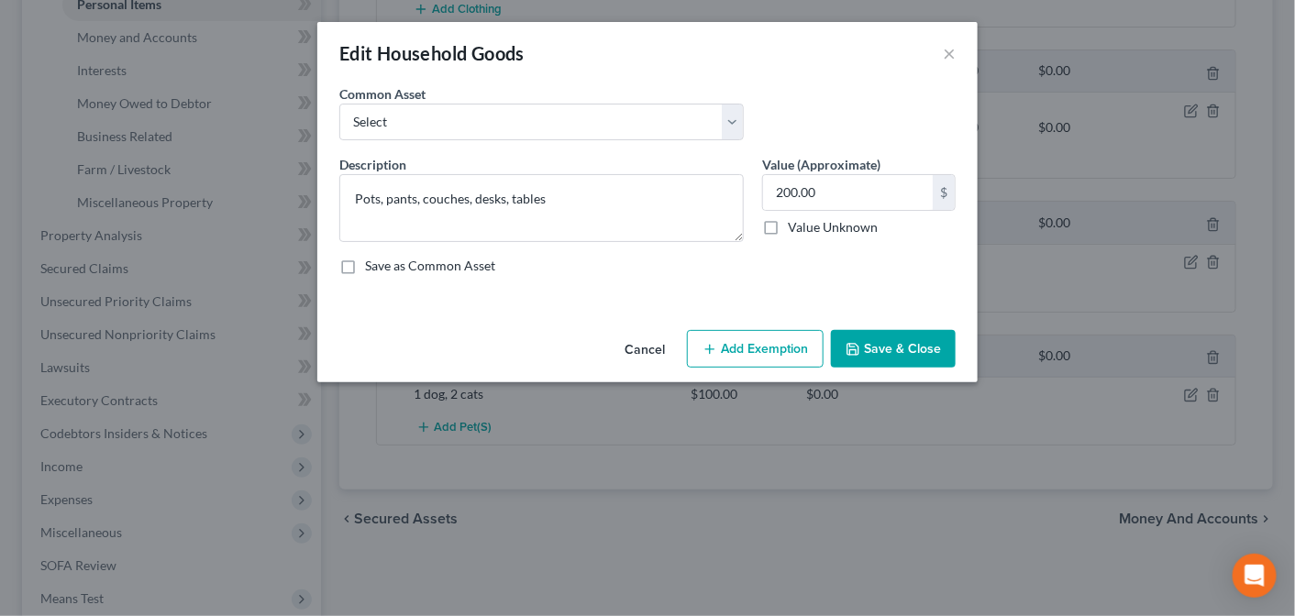
click at [745, 350] on button "Add Exemption" at bounding box center [755, 349] width 137 height 39
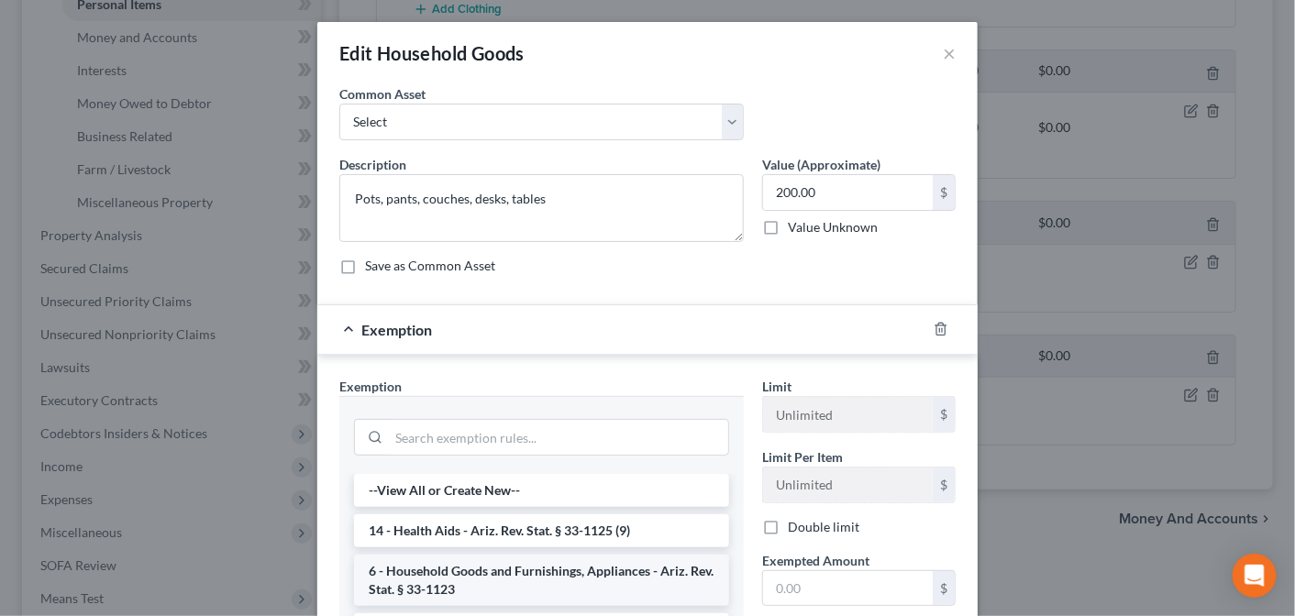
click at [583, 568] on li "6 - Household Goods and Furnishings, Appliances - Ariz. Rev. Stat. § 33-1123" at bounding box center [541, 580] width 375 height 51
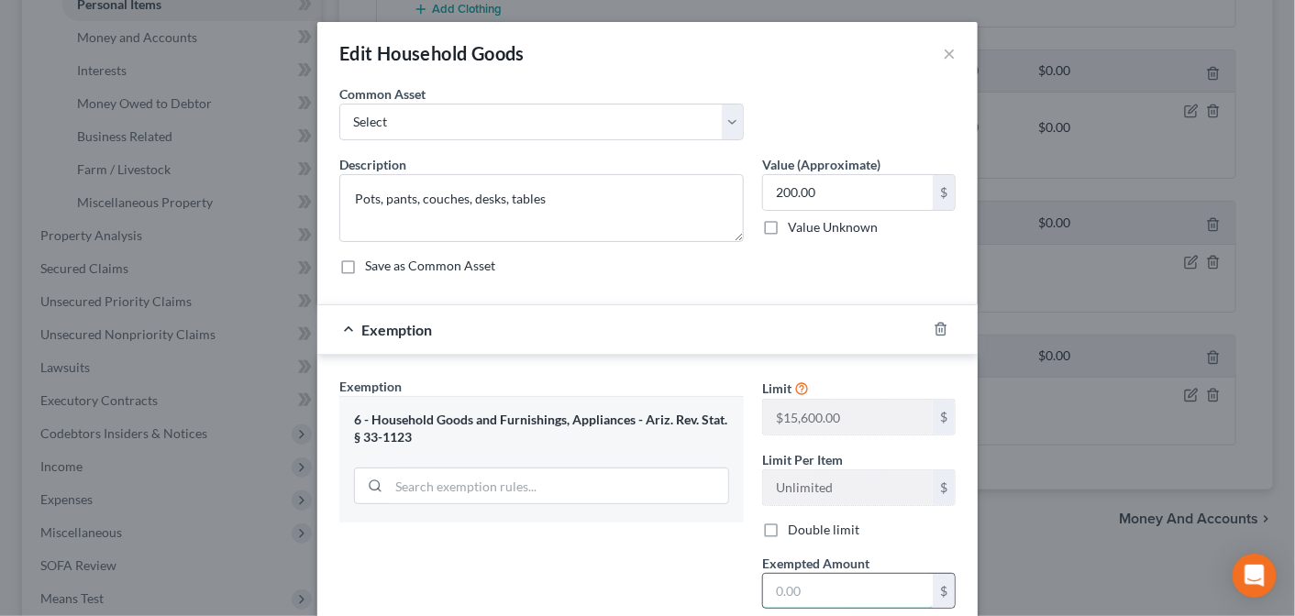
click at [801, 584] on input "text" at bounding box center [848, 591] width 170 height 35
type input "1,000"
click at [823, 197] on input "200.00" at bounding box center [848, 192] width 170 height 35
type input "1,000"
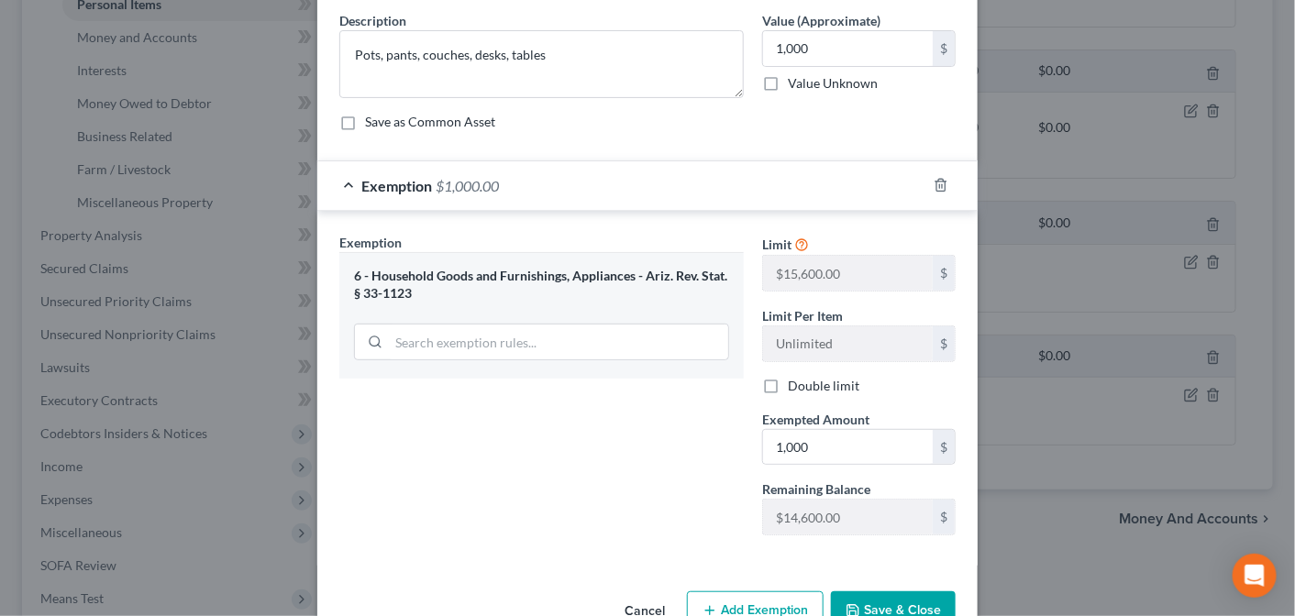
scroll to position [191, 0]
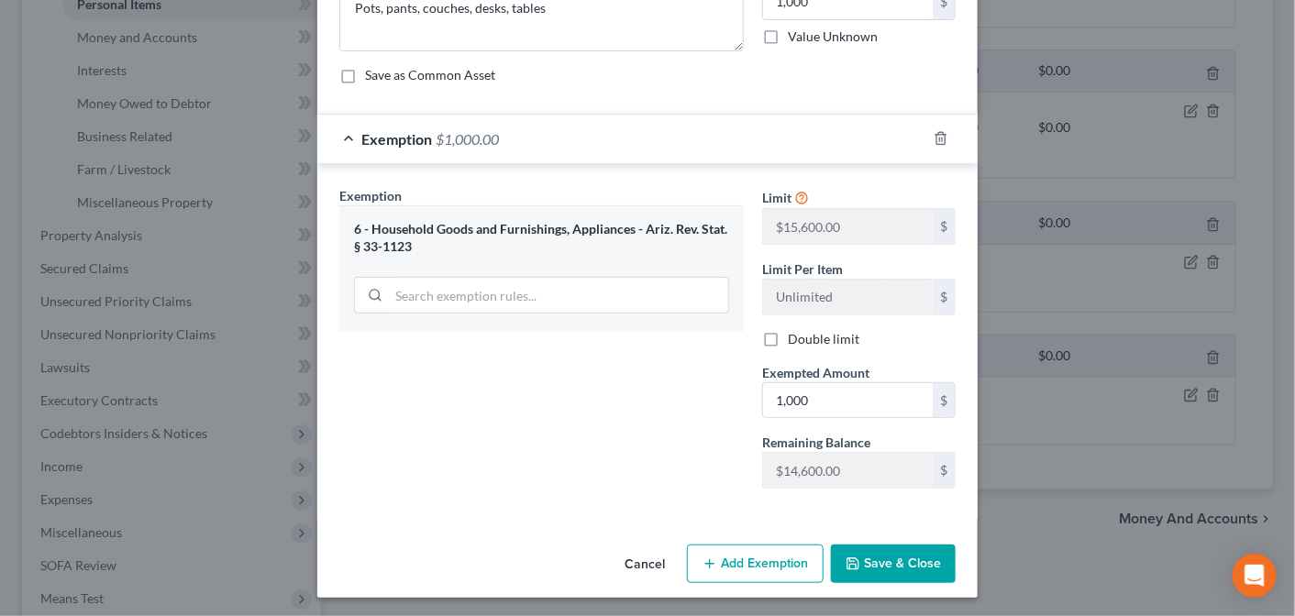
click at [879, 565] on button "Save & Close" at bounding box center [893, 564] width 125 height 39
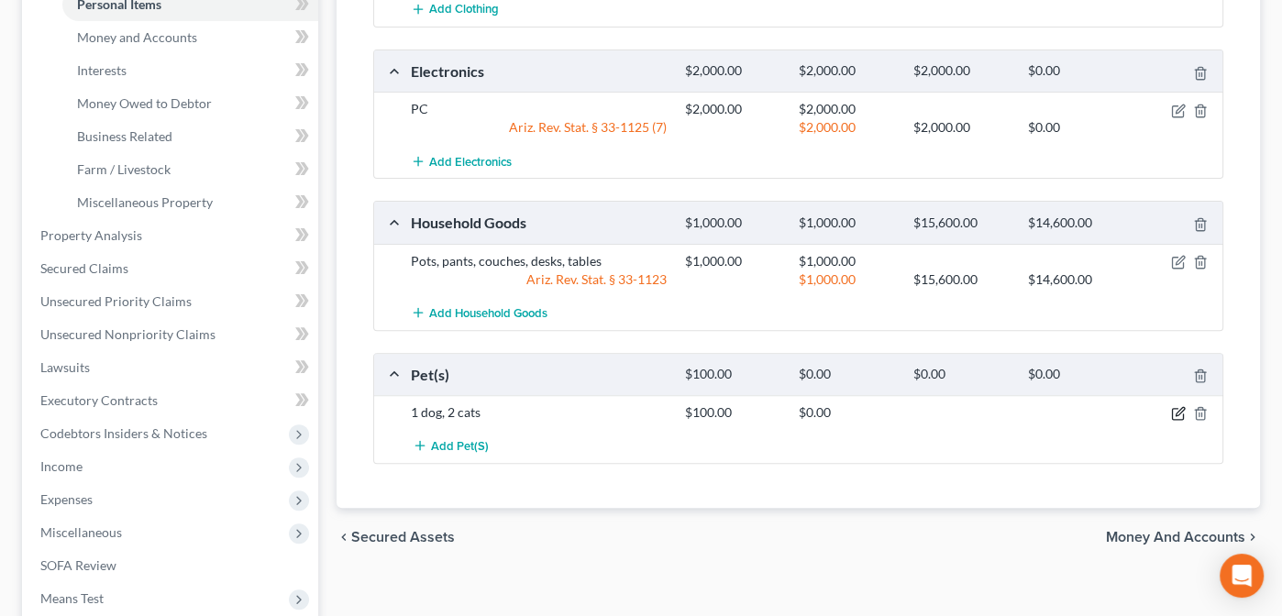
click at [1177, 407] on icon "button" at bounding box center [1178, 413] width 15 height 15
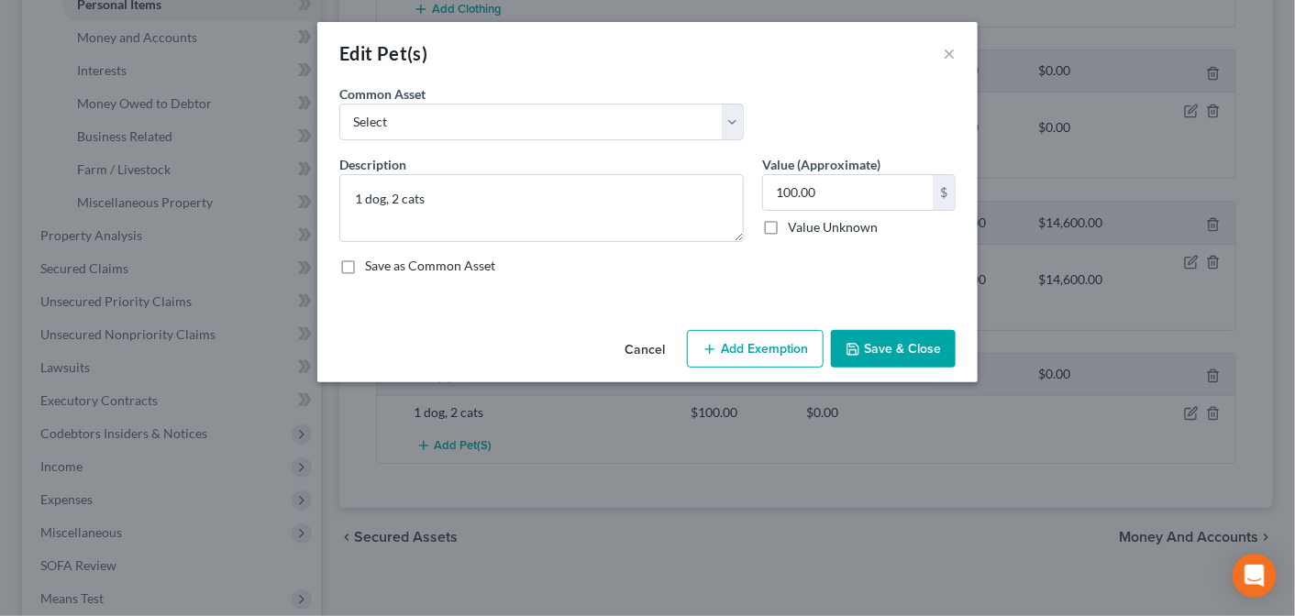
click at [734, 343] on button "Add Exemption" at bounding box center [755, 349] width 137 height 39
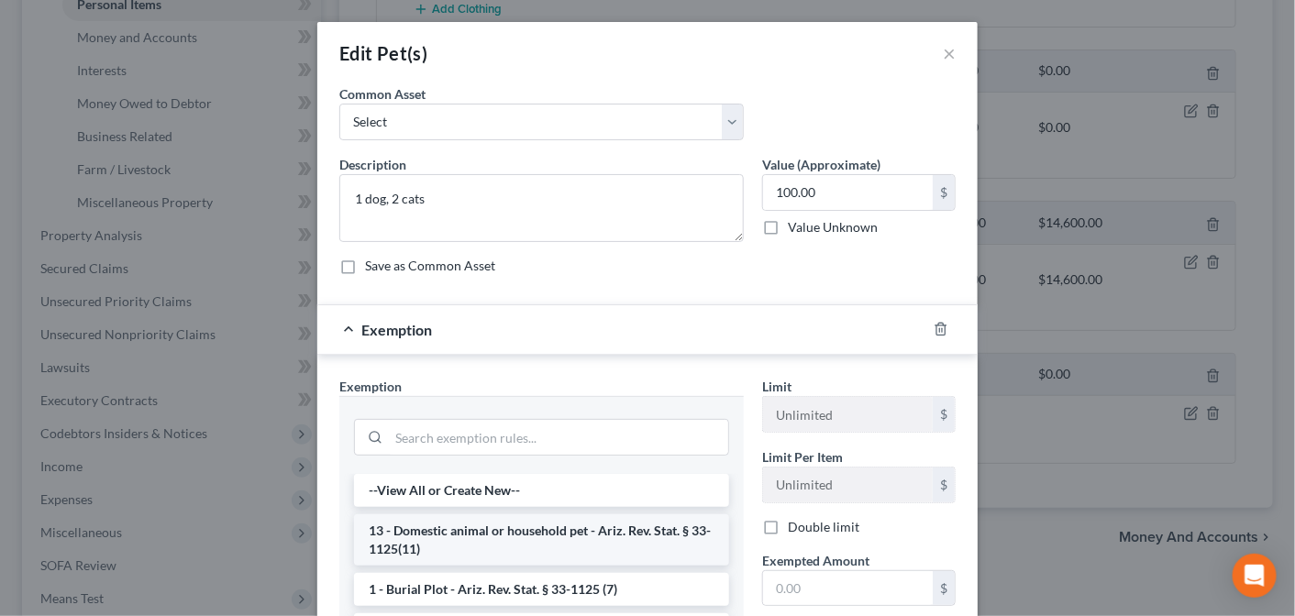
click at [511, 533] on li "13 - Domestic animal or household pet - Ariz. Rev. Stat. § 33-1125(11)" at bounding box center [541, 539] width 375 height 51
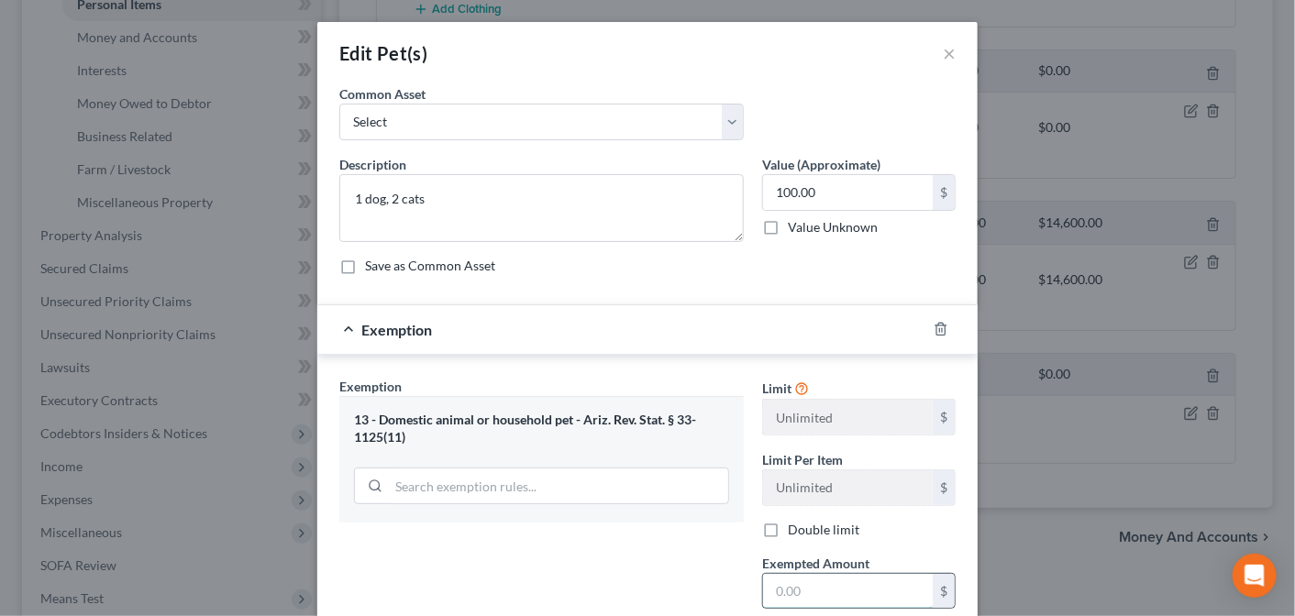
click at [812, 577] on input "text" at bounding box center [848, 591] width 170 height 35
type input "100"
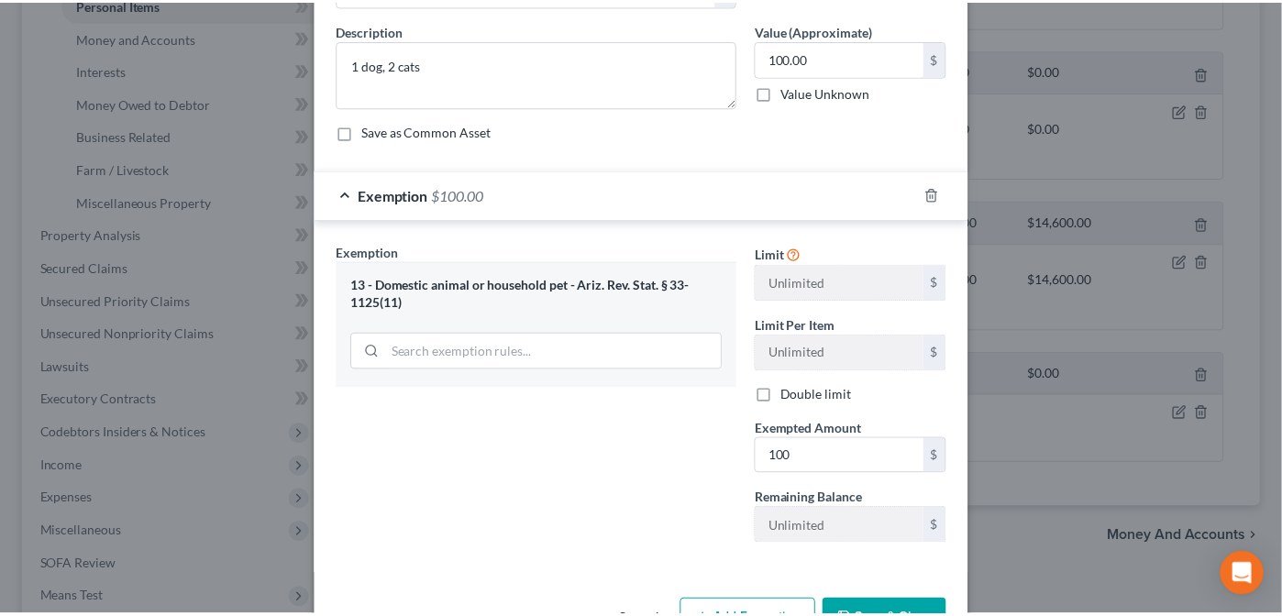
scroll to position [136, 0]
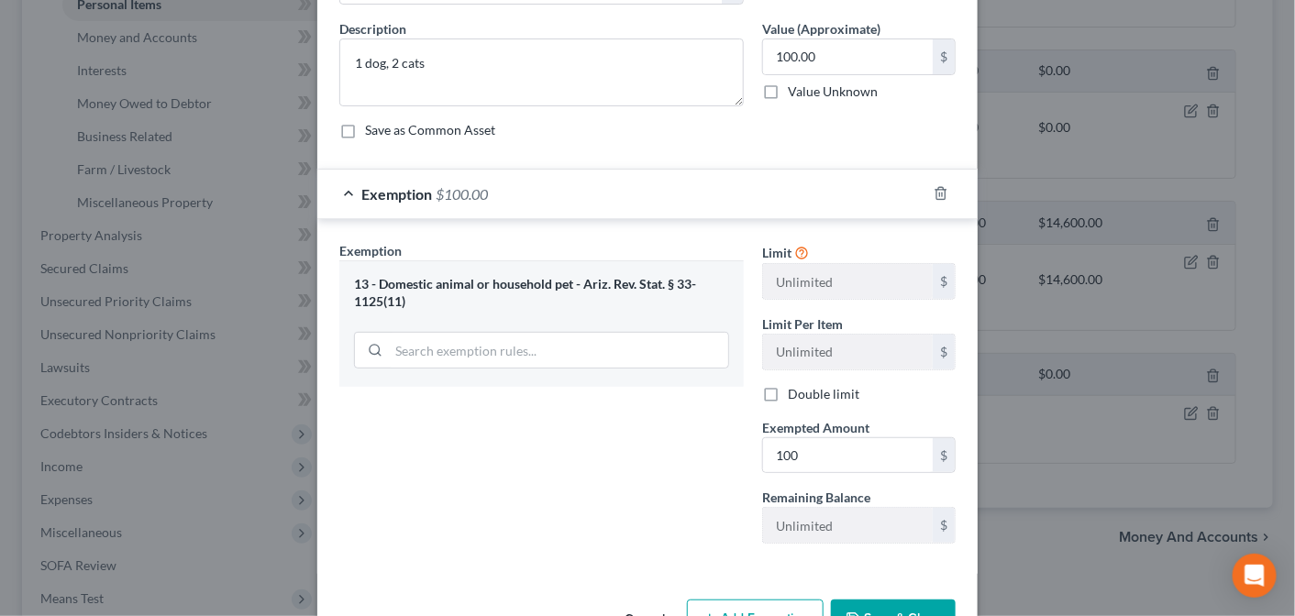
click at [888, 602] on button "Save & Close" at bounding box center [893, 619] width 125 height 39
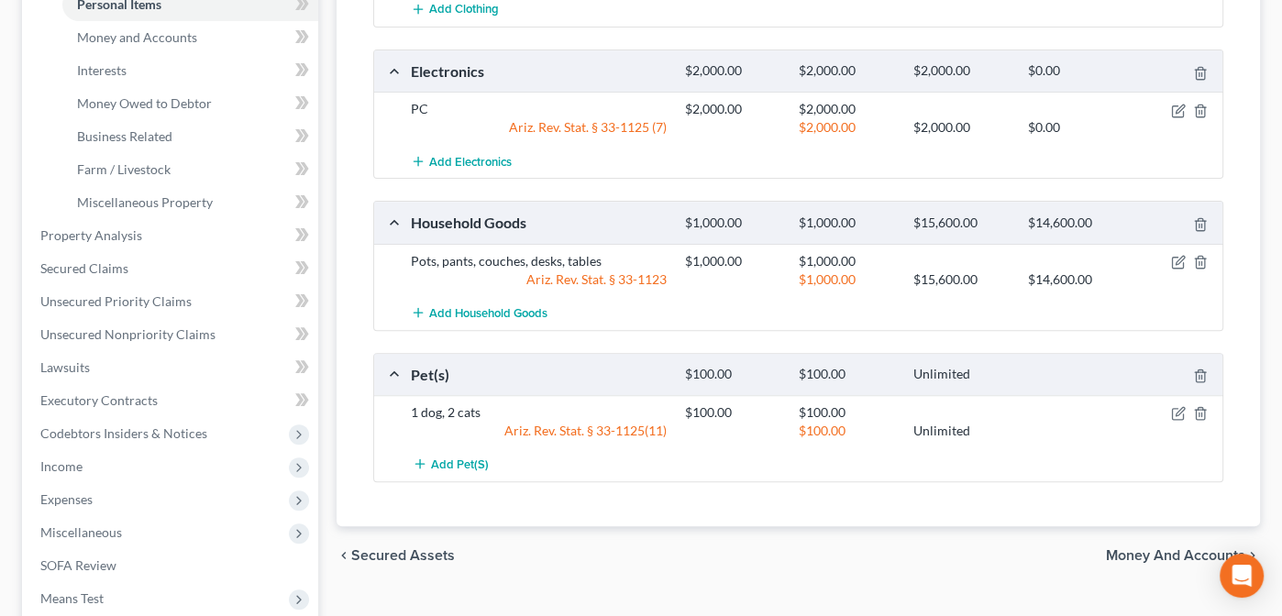
click at [1179, 548] on span "Money and Accounts" at bounding box center [1175, 555] width 139 height 15
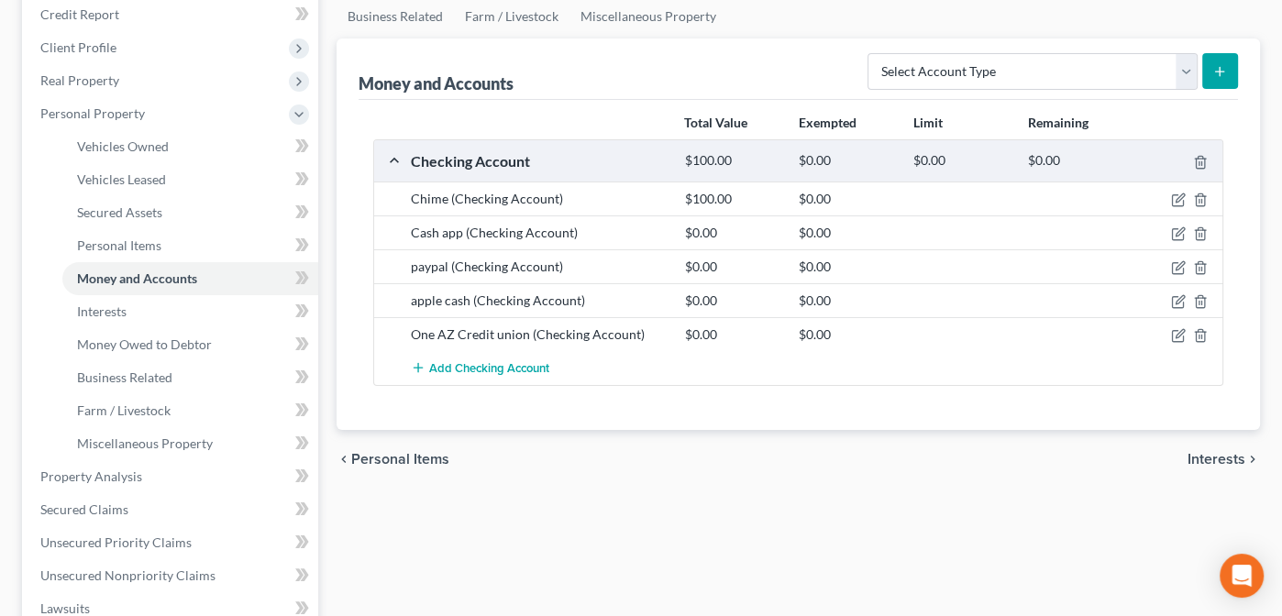
scroll to position [227, 0]
click at [1184, 69] on select "Select Account Type Brokerage Cash on Hand Certificates of Deposit Checking Acc…" at bounding box center [1033, 70] width 330 height 37
select select "other"
click at [871, 52] on select "Select Account Type Brokerage Cash on Hand Certificates of Deposit Checking Acc…" at bounding box center [1033, 70] width 330 height 37
click at [1218, 63] on icon "submit" at bounding box center [1219, 70] width 15 height 15
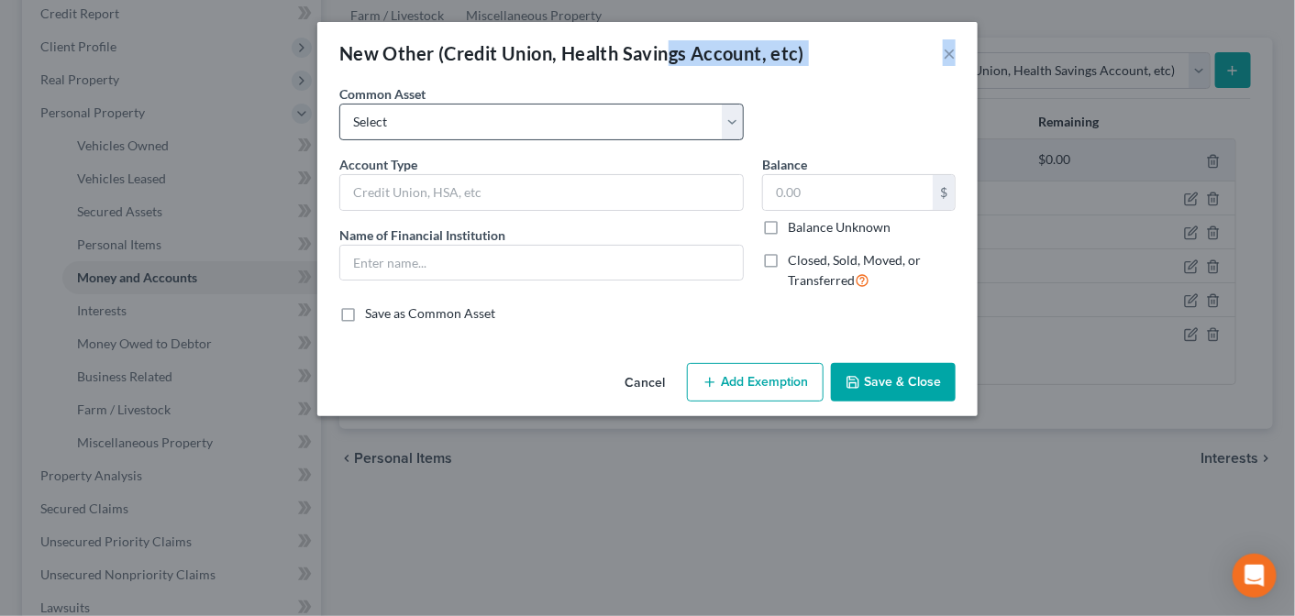
drag, startPoint x: 674, startPoint y: 35, endPoint x: 705, endPoint y: 114, distance: 84.8
click at [705, 114] on div "New Other (Credit Union, Health Savings Account, etc) × An exemption set must f…" at bounding box center [647, 219] width 660 height 394
click at [846, 49] on div "New Other (Credit Union, Health Savings Account, etc) ×" at bounding box center [647, 53] width 660 height 62
click at [949, 50] on button "×" at bounding box center [949, 53] width 13 height 22
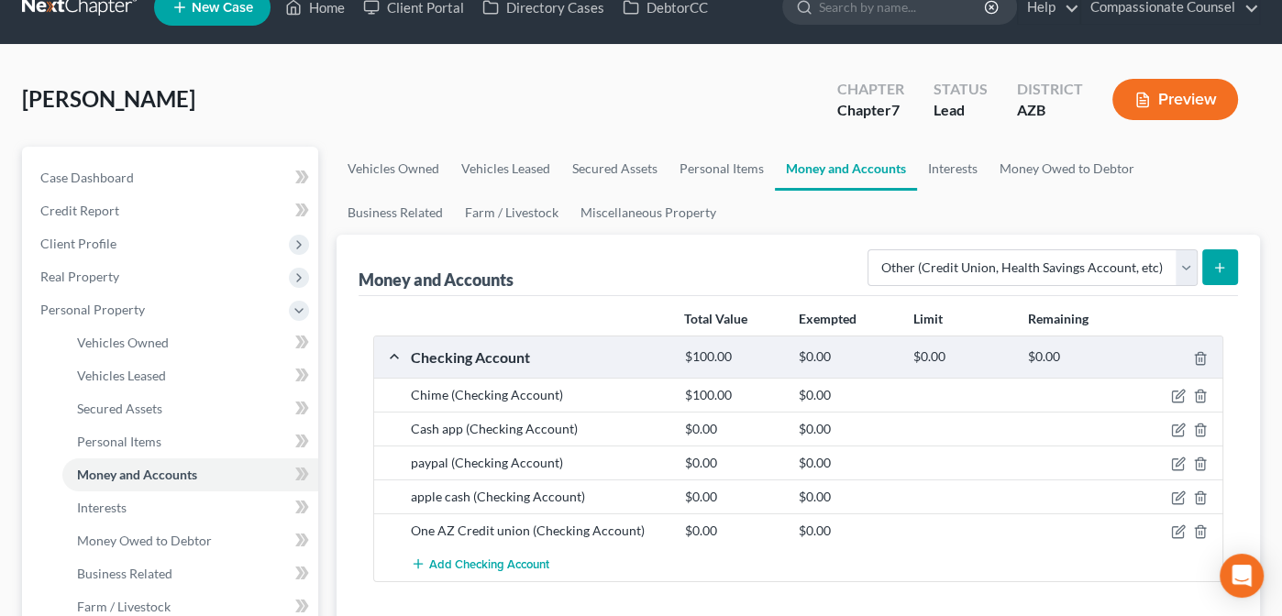
scroll to position [2, 0]
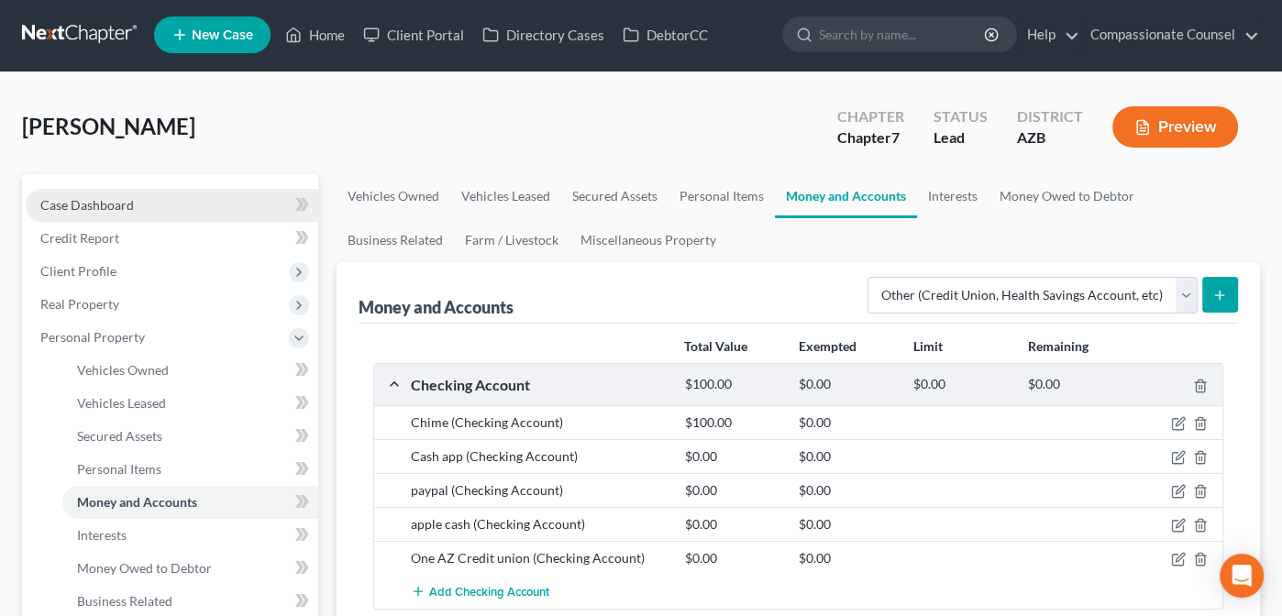
click at [68, 204] on span "Case Dashboard" at bounding box center [87, 205] width 94 height 16
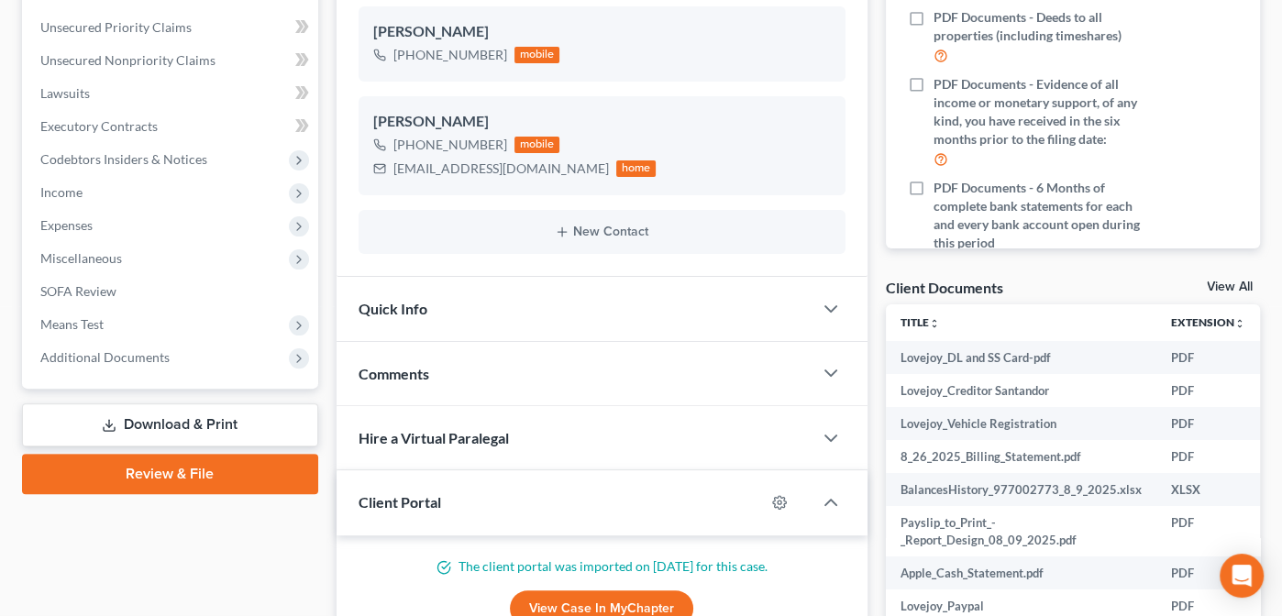
scroll to position [578, 0]
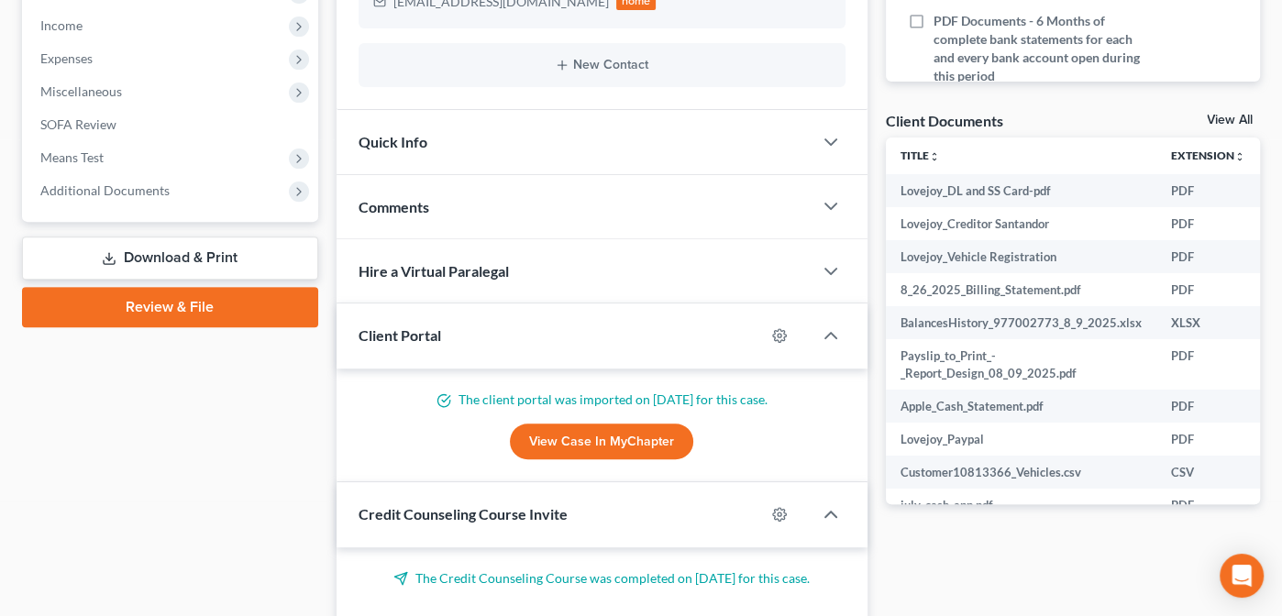
click at [1227, 123] on link "View All" at bounding box center [1230, 120] width 46 height 13
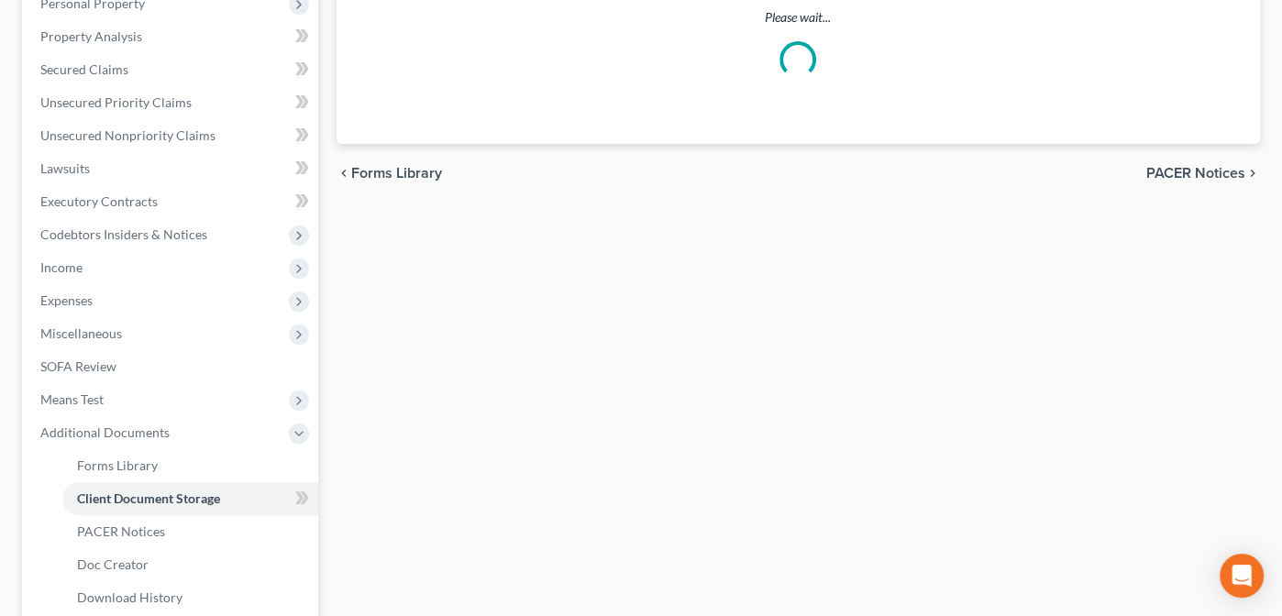
select select "14"
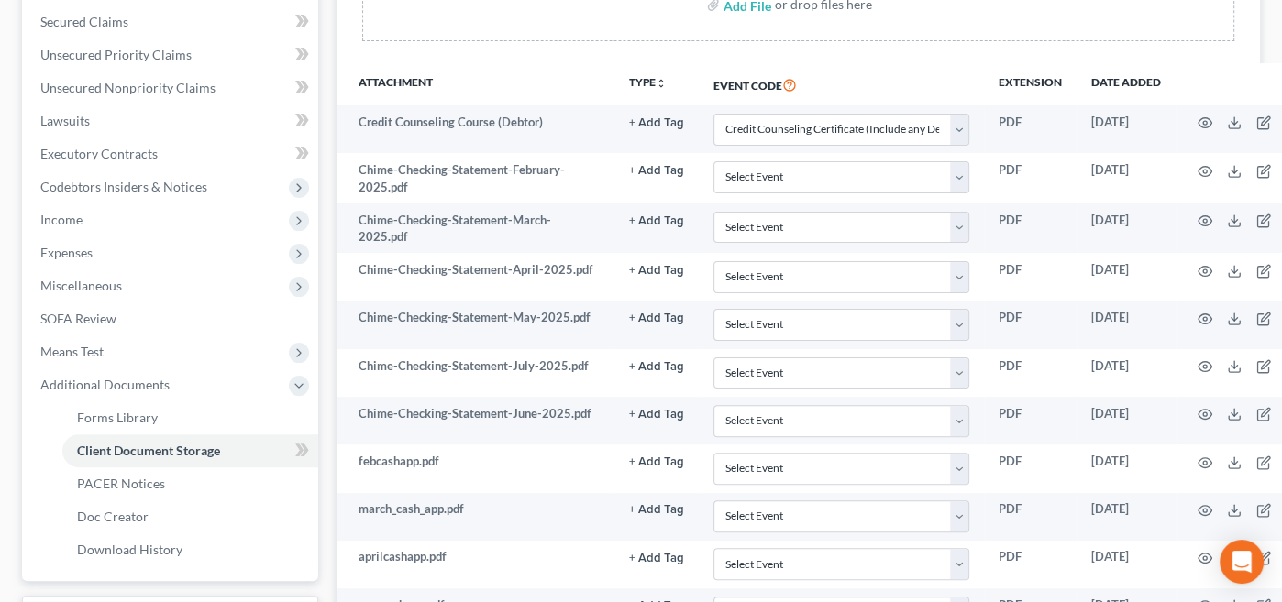
scroll to position [385, 0]
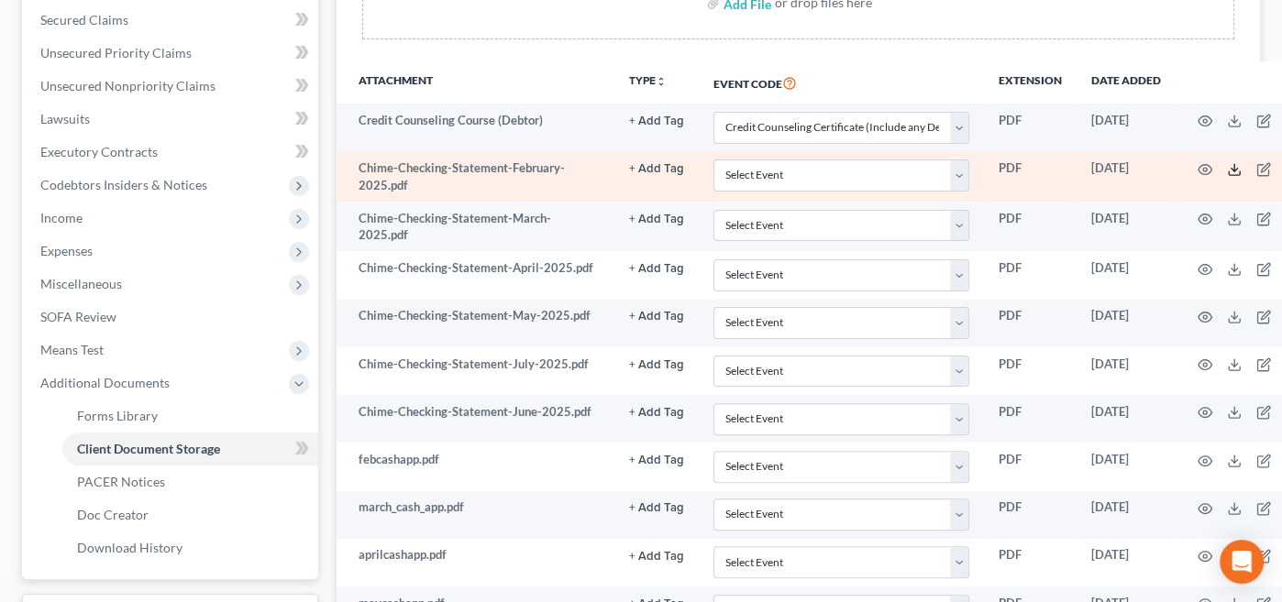
click at [1234, 165] on line at bounding box center [1234, 167] width 0 height 7
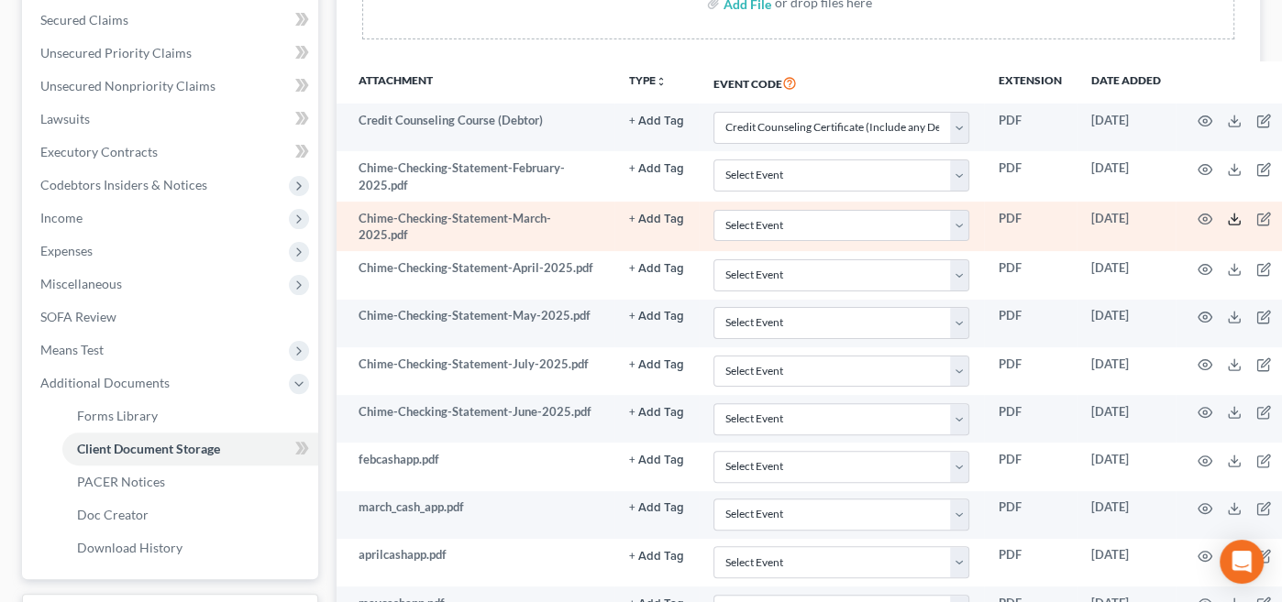
click at [1227, 216] on icon at bounding box center [1234, 219] width 15 height 15
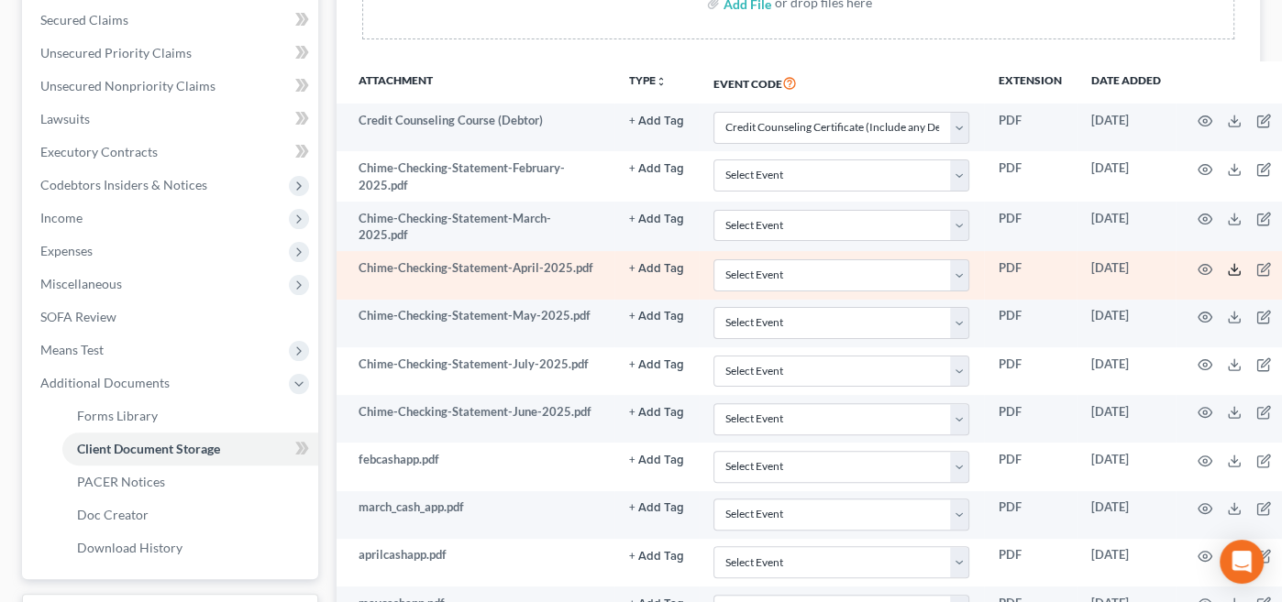
click at [1227, 263] on icon at bounding box center [1234, 269] width 15 height 15
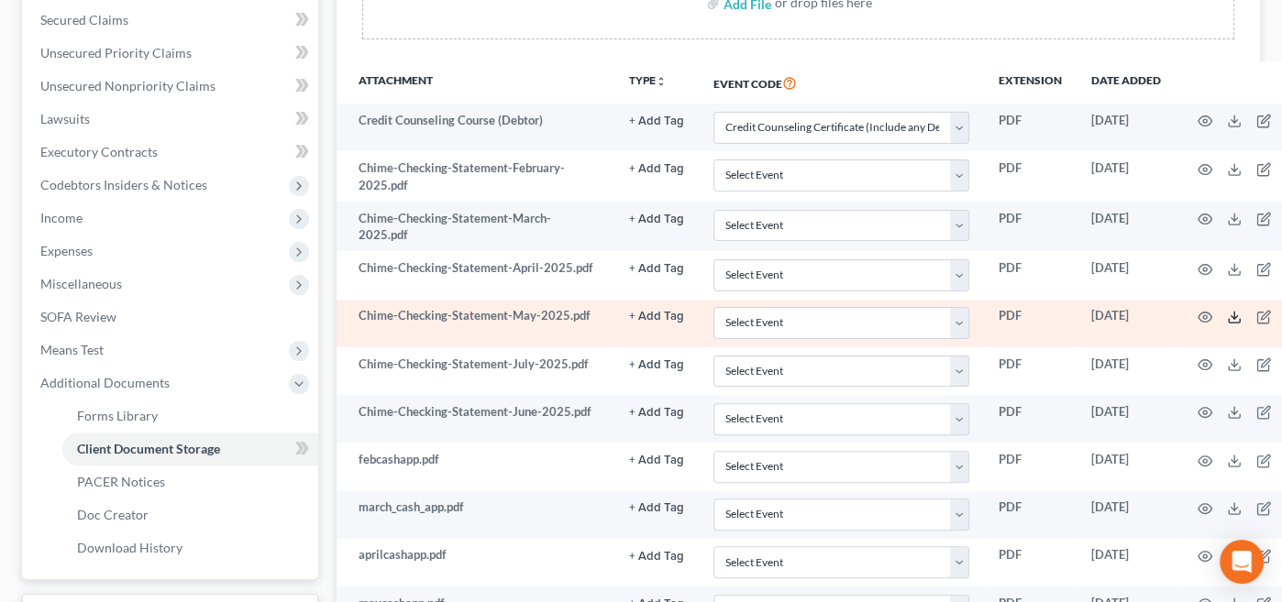
click at [1234, 312] on line at bounding box center [1234, 315] width 0 height 7
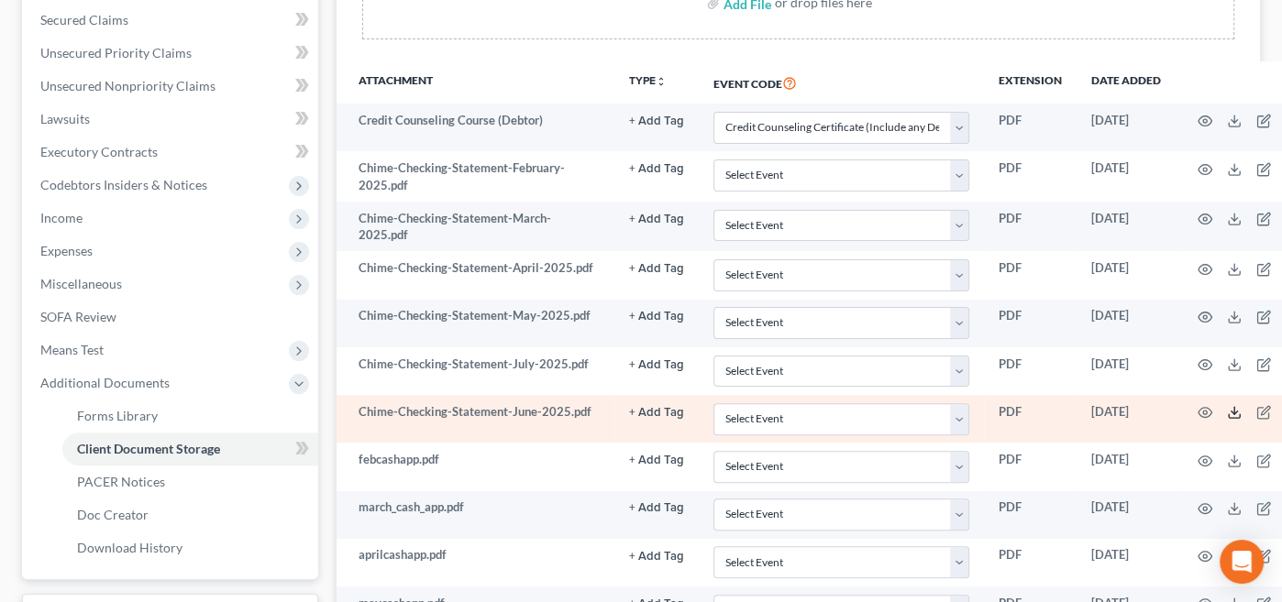
click at [1227, 405] on icon at bounding box center [1234, 412] width 15 height 15
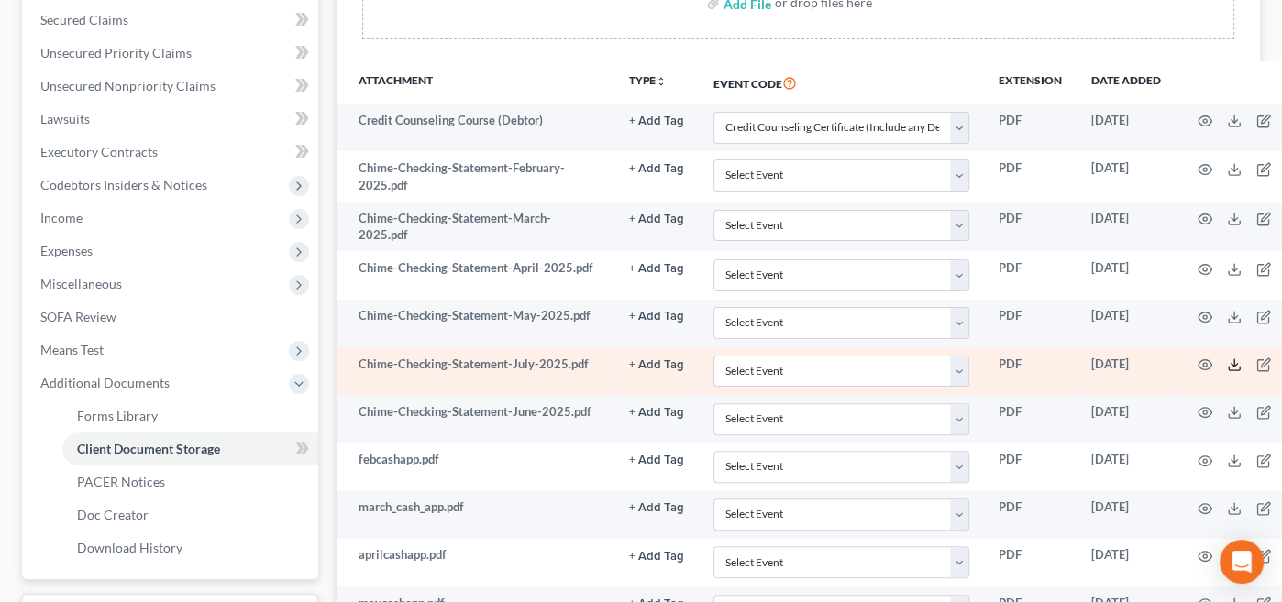
click at [1234, 361] on line at bounding box center [1234, 362] width 0 height 7
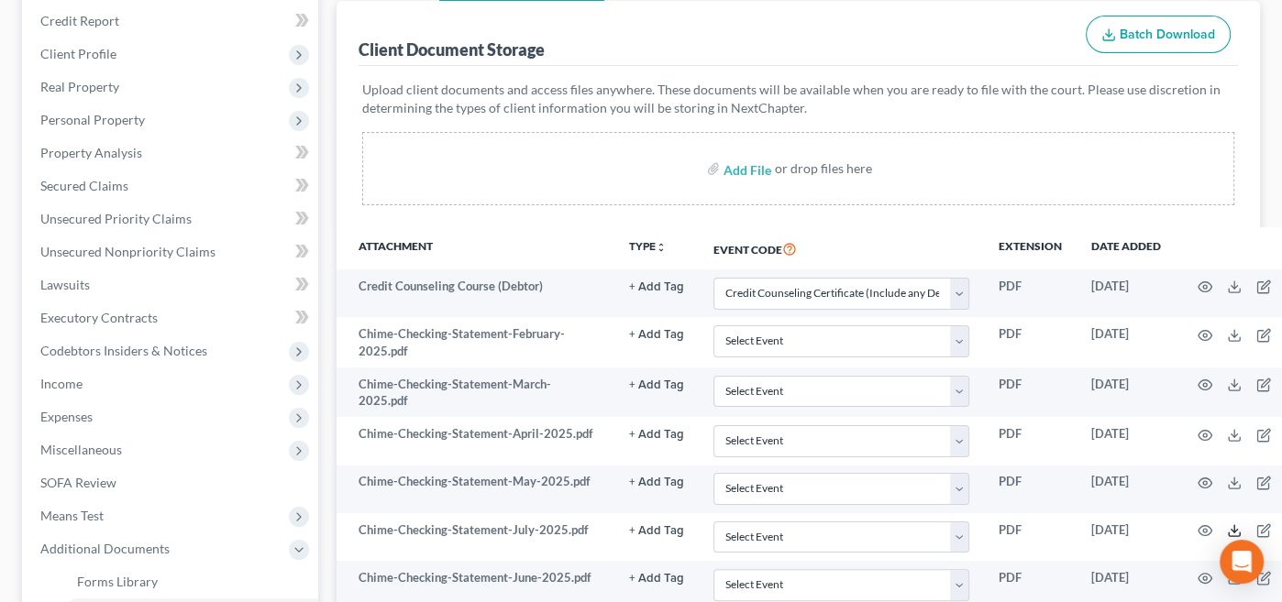
scroll to position [88, 0]
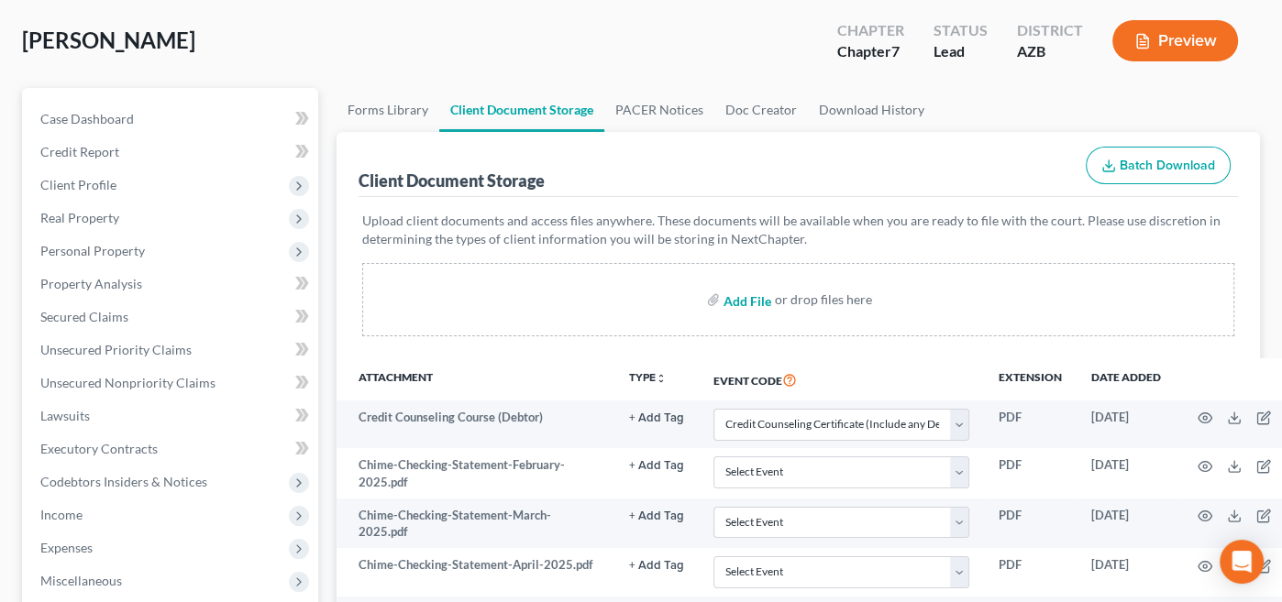
click at [729, 299] on input "file" at bounding box center [746, 299] width 44 height 33
type input "C:\fakepath\Lovejoy_Chime 0826 Statements.pdf"
select select "14"
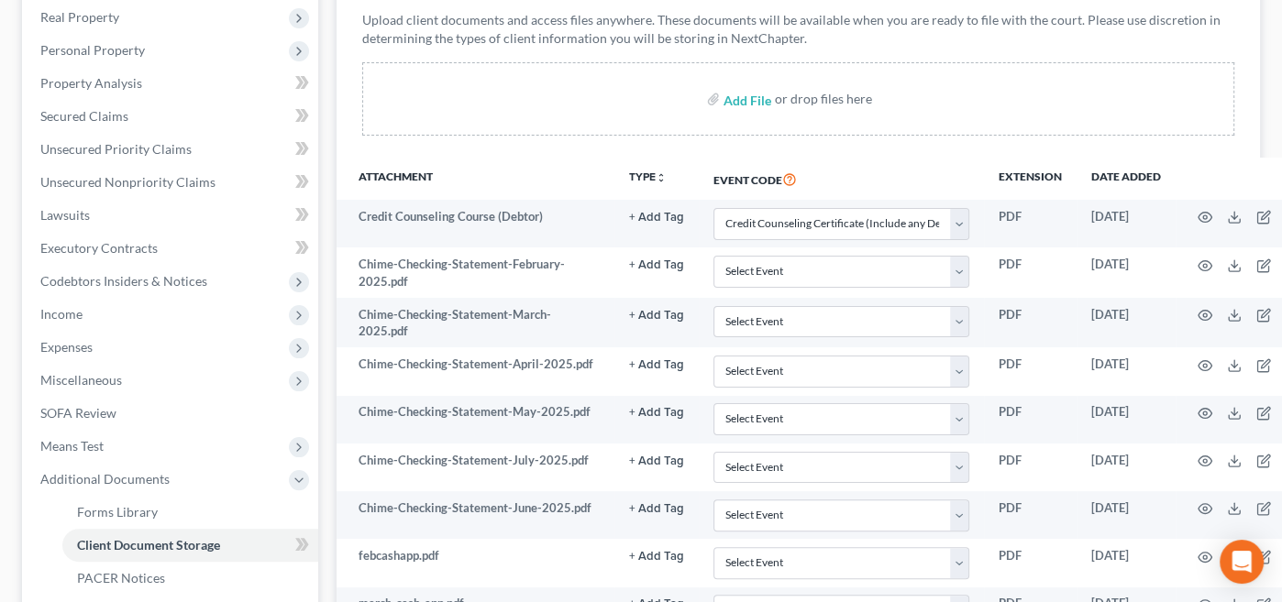
scroll to position [289, 40]
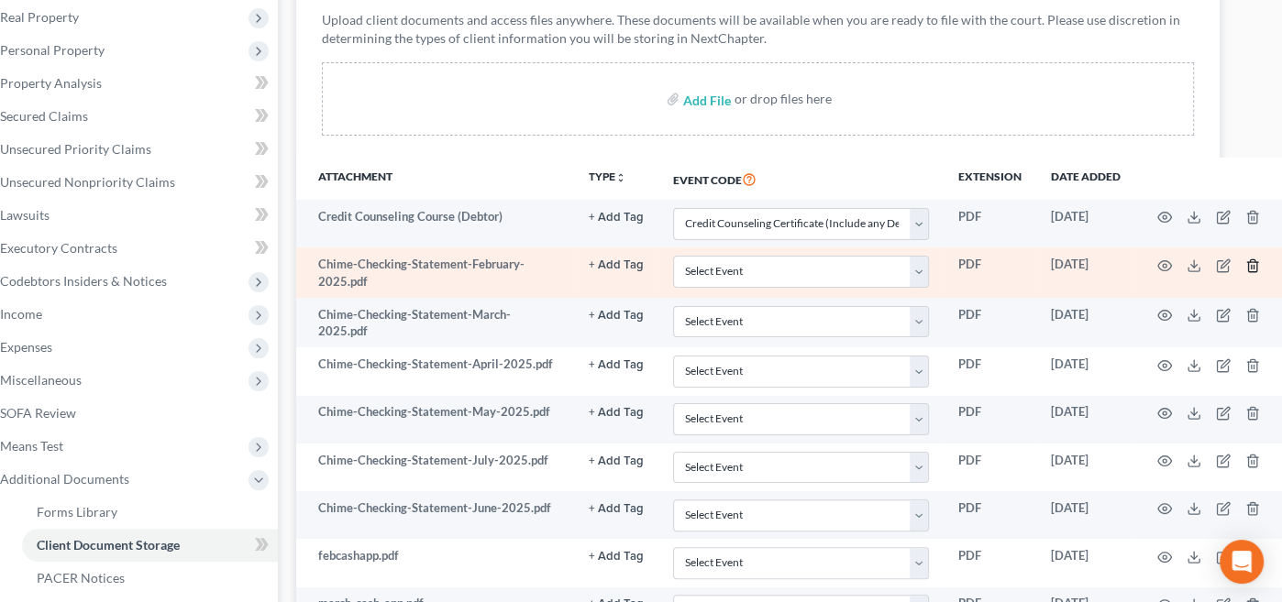
click at [1245, 264] on icon "button" at bounding box center [1252, 266] width 15 height 15
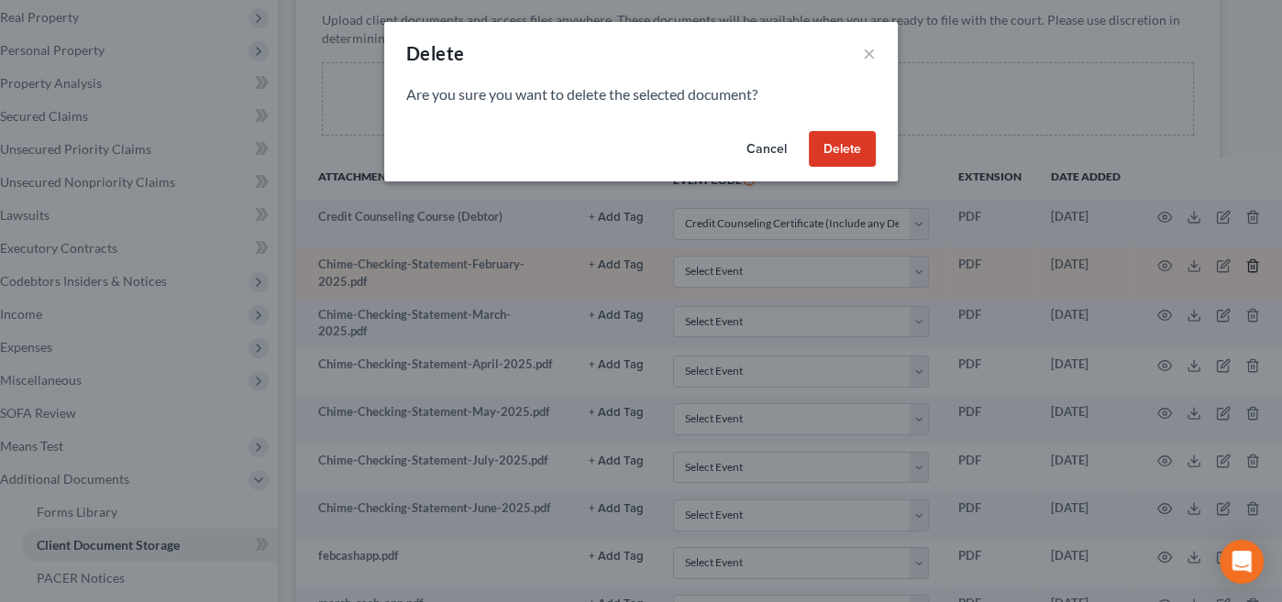
scroll to position [289, 30]
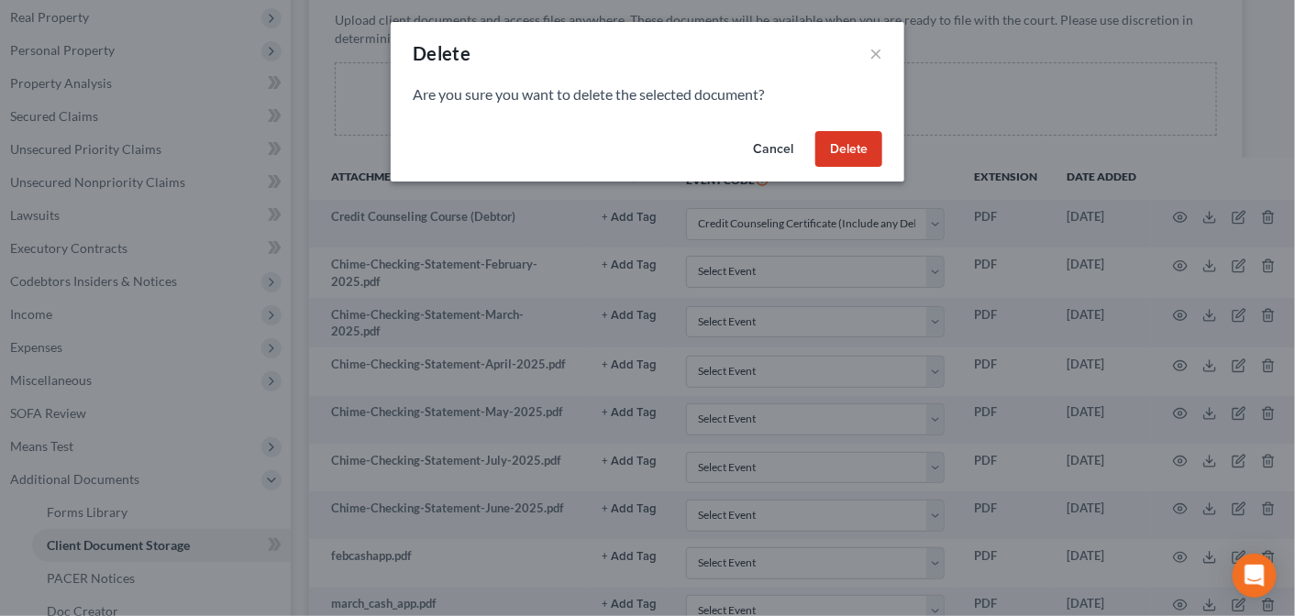
click at [846, 149] on button "Delete" at bounding box center [848, 149] width 67 height 37
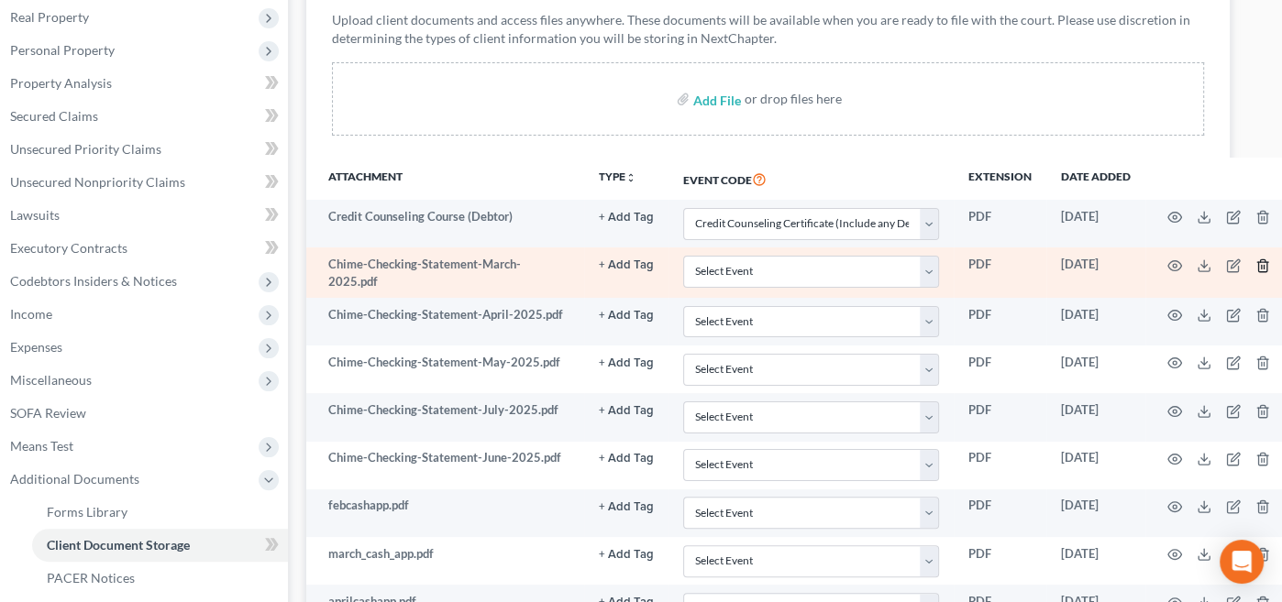
click at [1264, 265] on line "button" at bounding box center [1264, 267] width 0 height 4
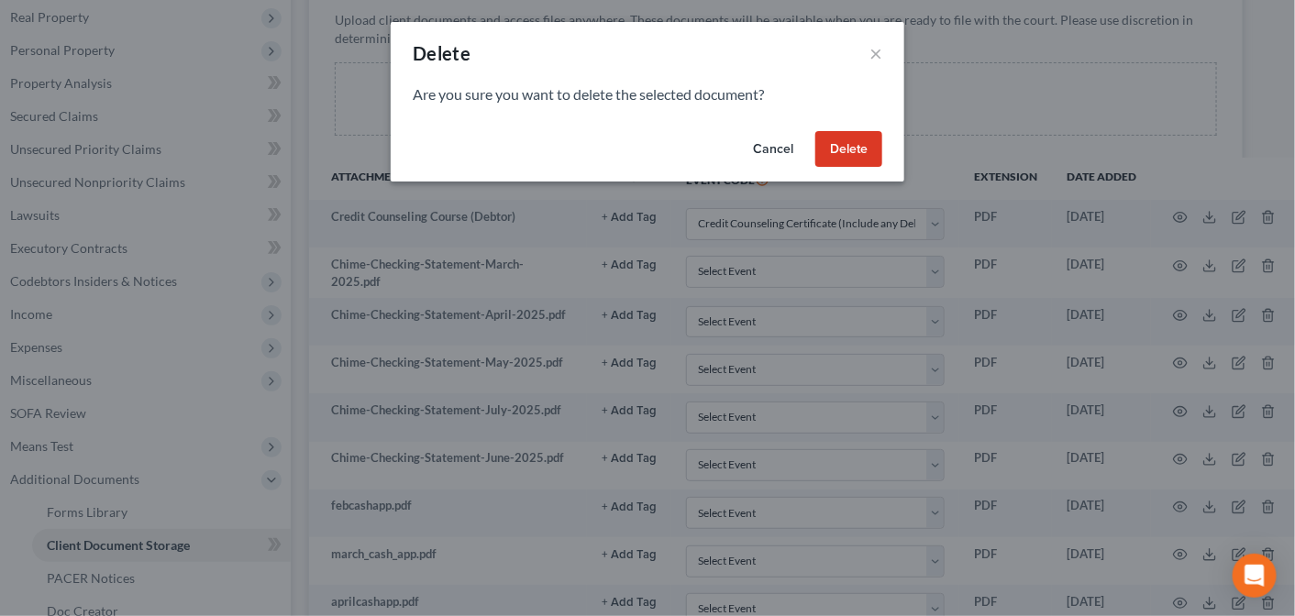
click at [843, 141] on button "Delete" at bounding box center [848, 149] width 67 height 37
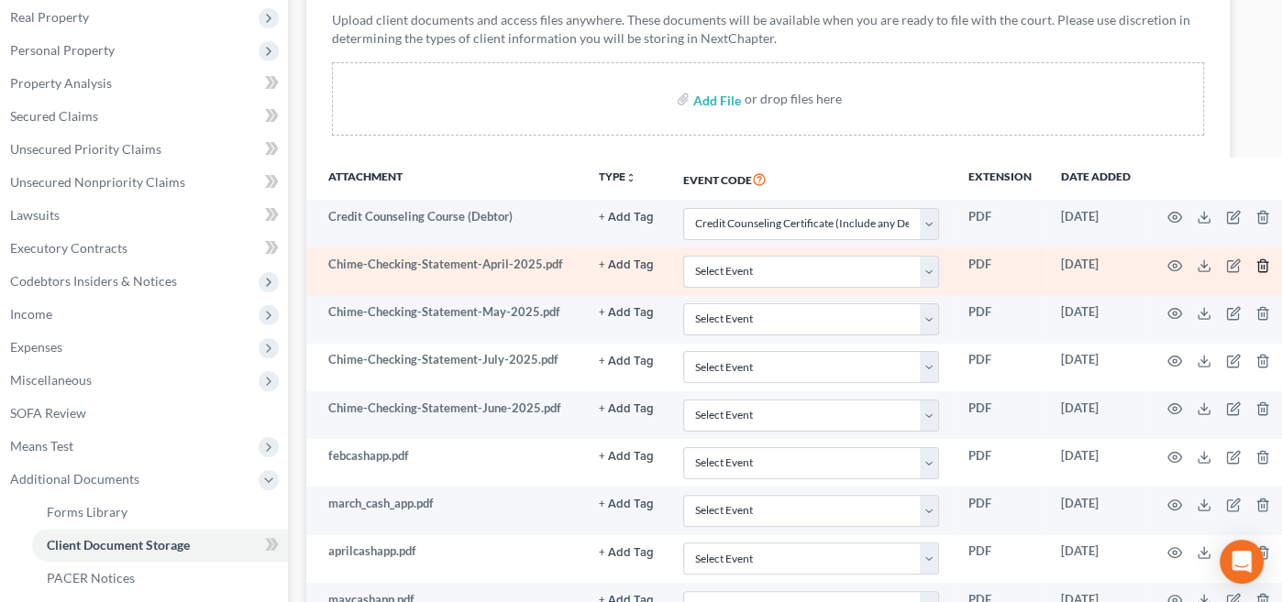
click at [1255, 260] on icon "button" at bounding box center [1262, 266] width 15 height 15
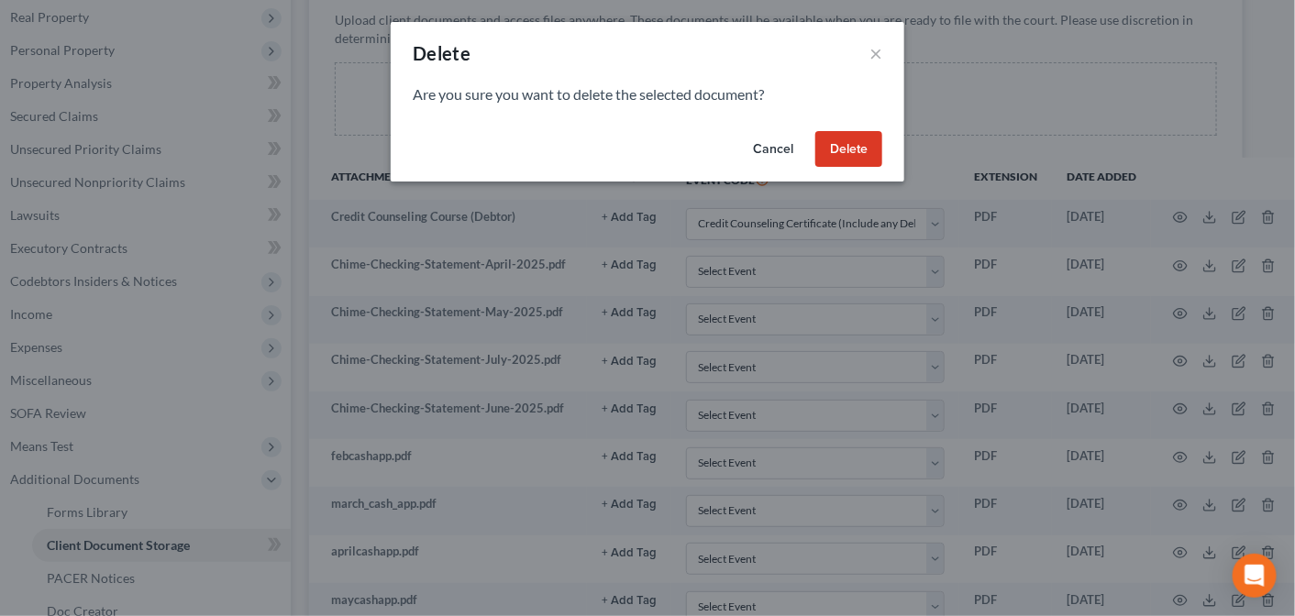
click at [855, 149] on button "Delete" at bounding box center [848, 149] width 67 height 37
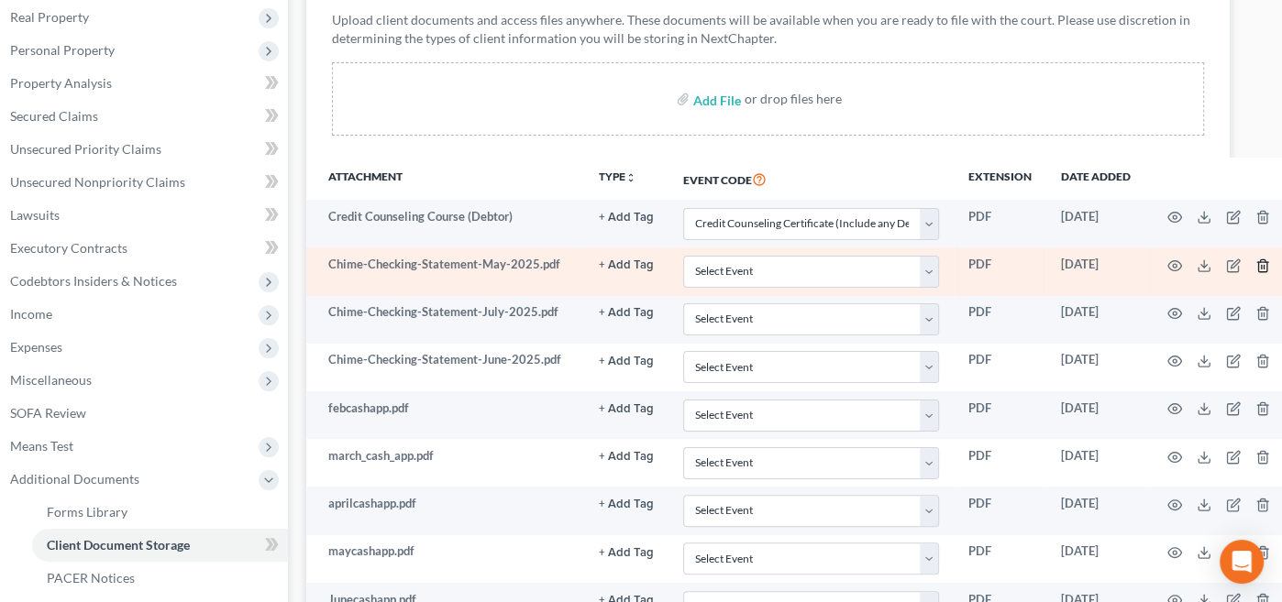
click at [1262, 265] on line "button" at bounding box center [1262, 267] width 0 height 4
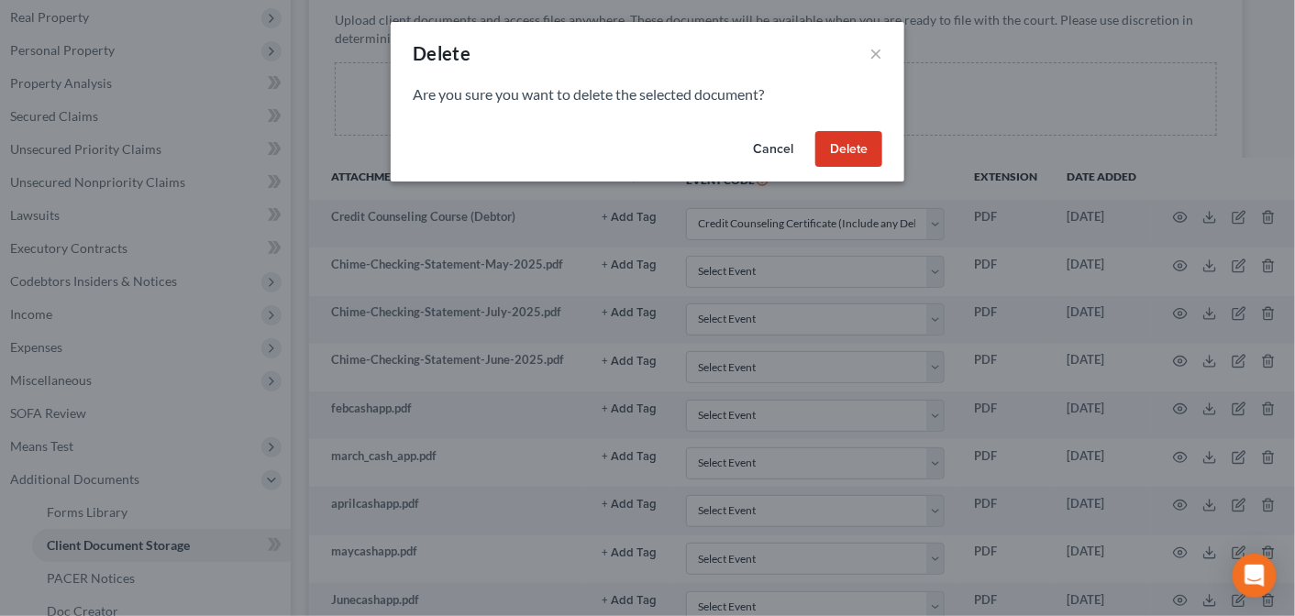
click at [852, 144] on button "Delete" at bounding box center [848, 149] width 67 height 37
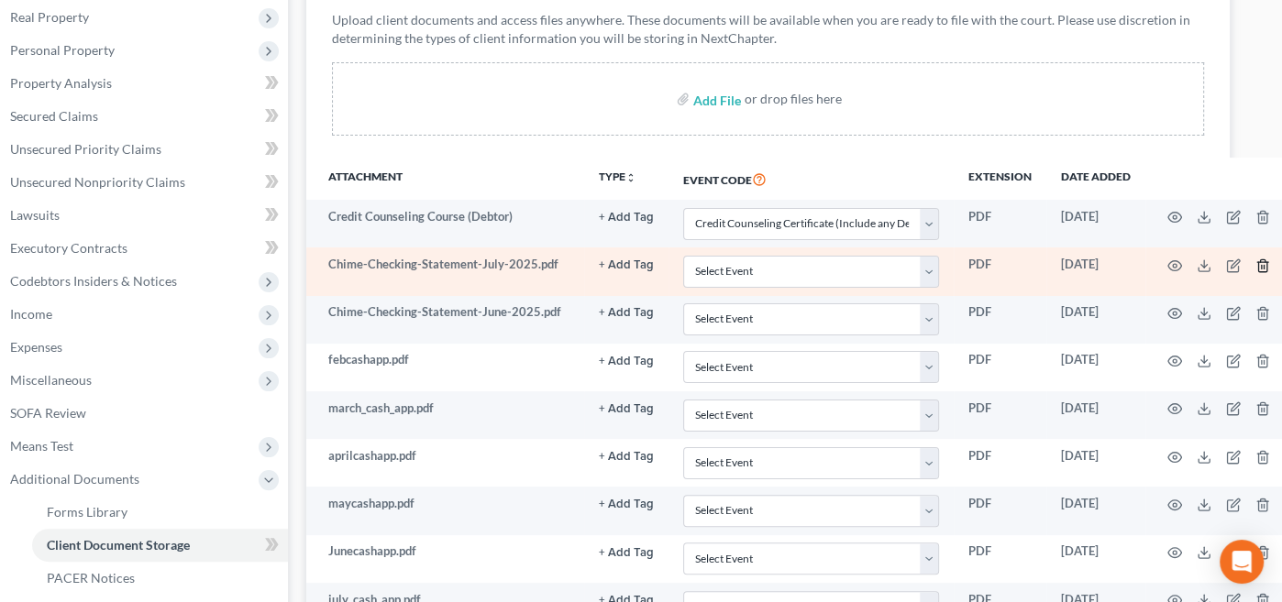
click at [1255, 262] on icon "button" at bounding box center [1262, 266] width 15 height 15
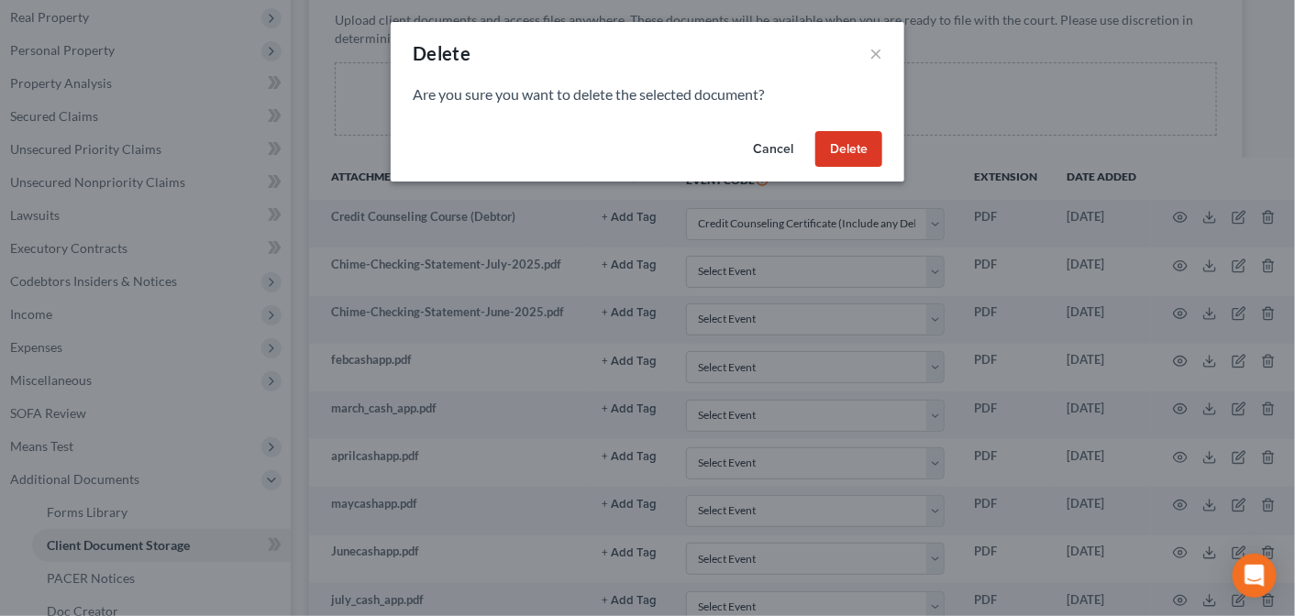
click at [836, 149] on button "Delete" at bounding box center [848, 149] width 67 height 37
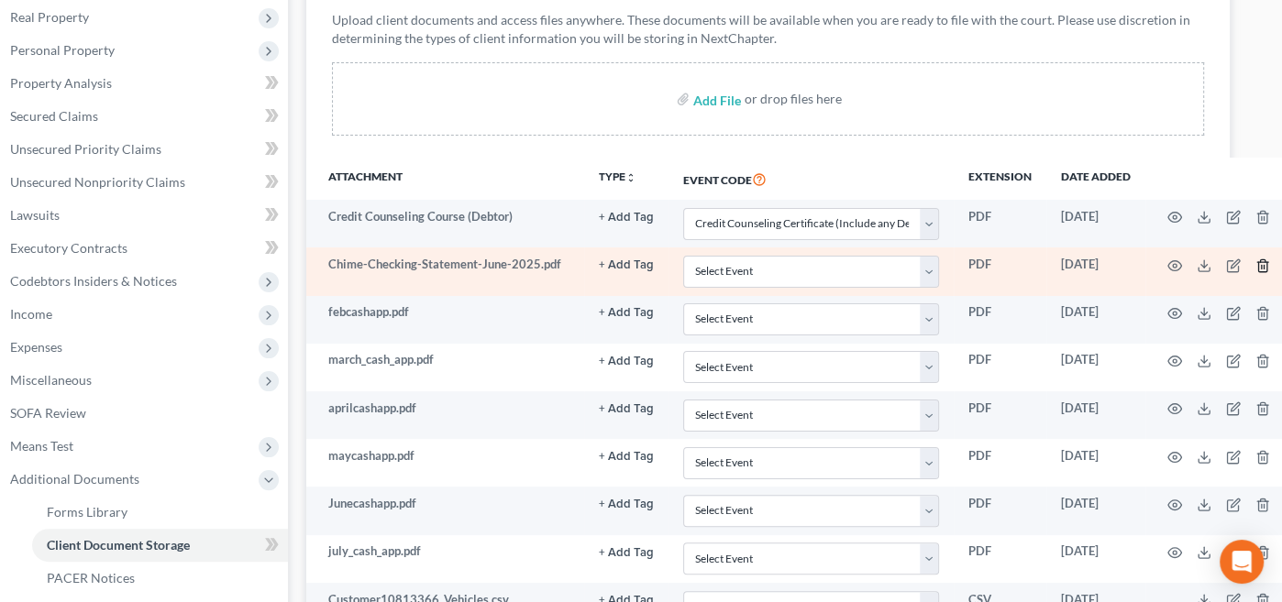
click at [1257, 262] on polyline "button" at bounding box center [1262, 262] width 11 height 0
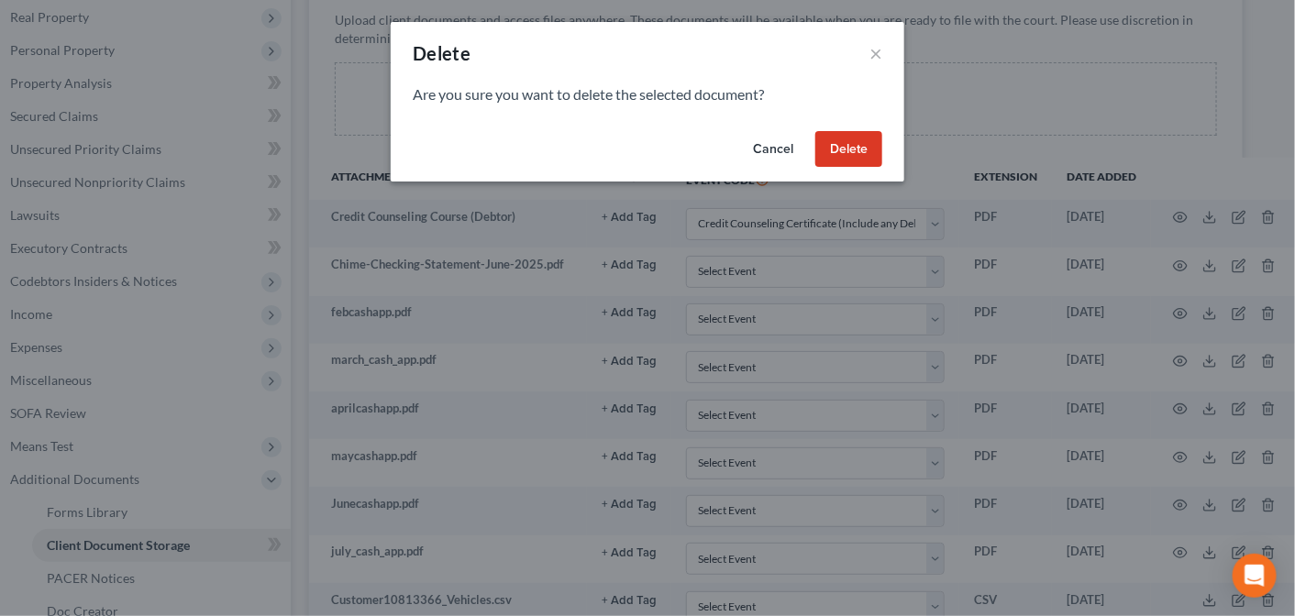
click at [845, 141] on button "Delete" at bounding box center [848, 149] width 67 height 37
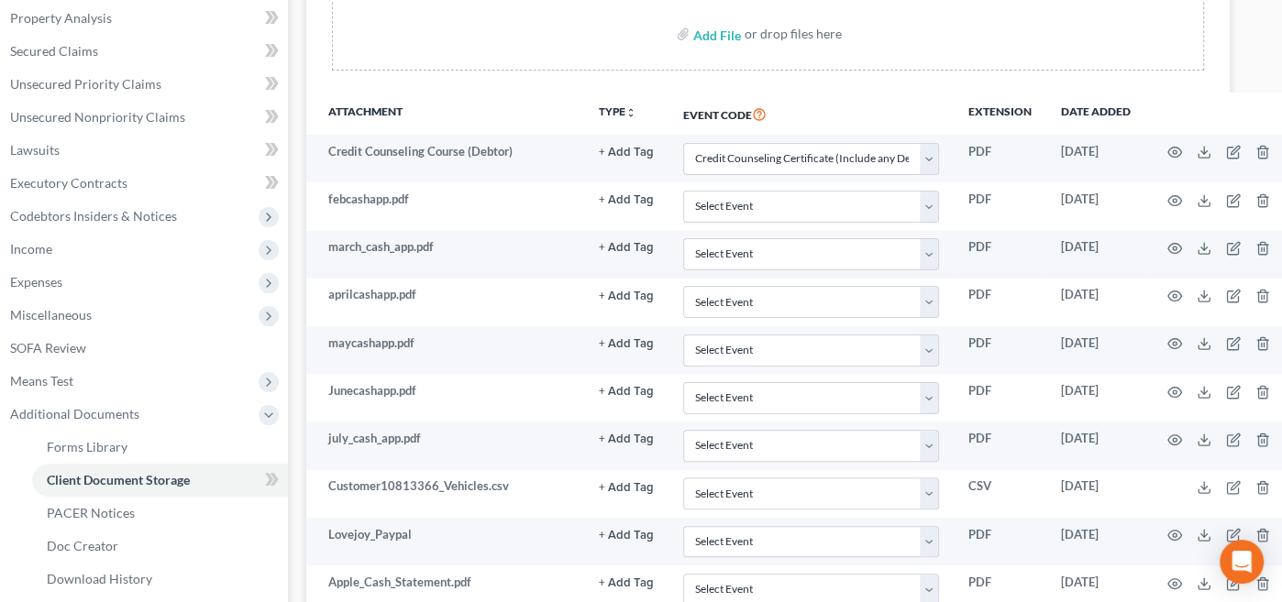
scroll to position [244, 30]
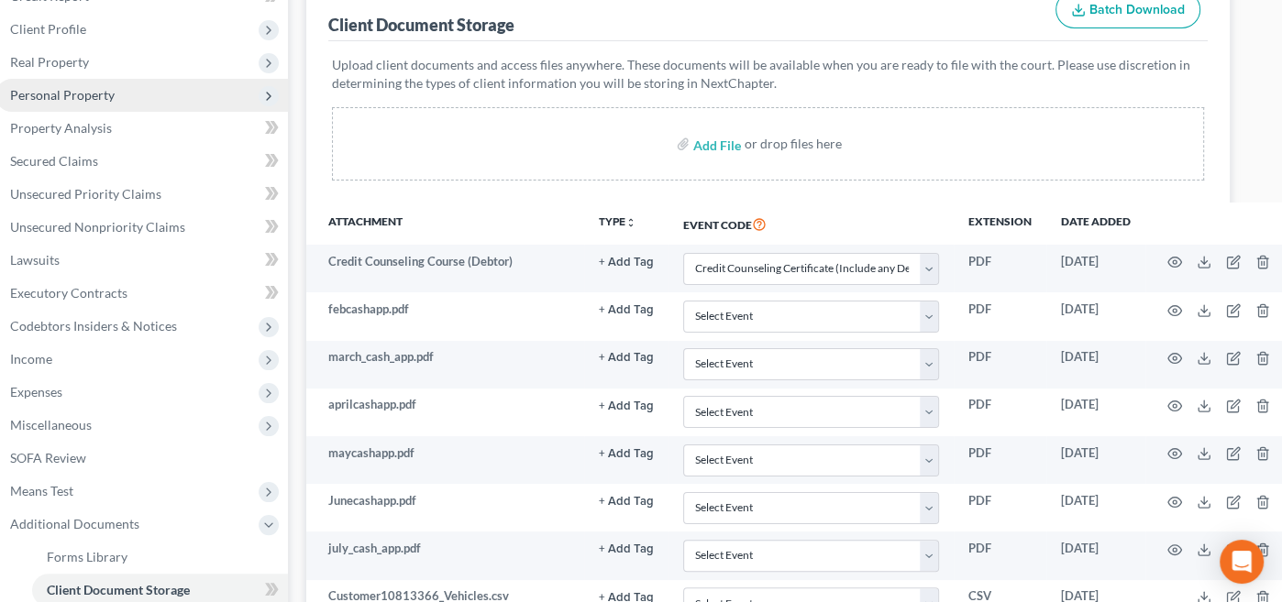
click at [50, 94] on span "Personal Property" at bounding box center [62, 95] width 105 height 16
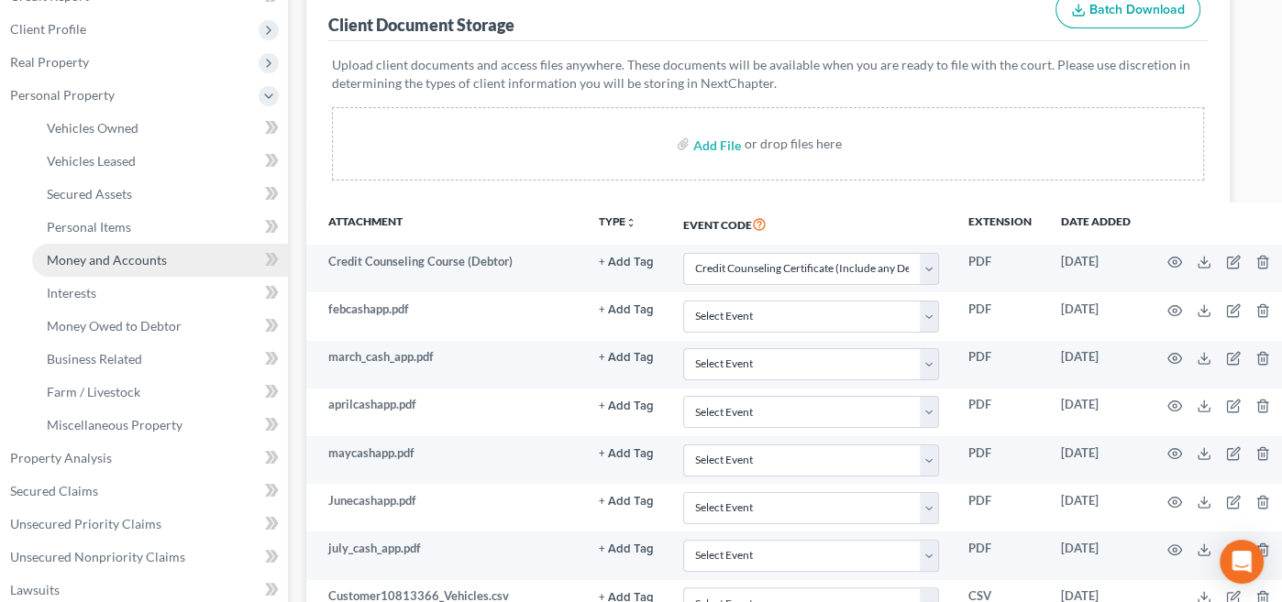
click at [87, 264] on span "Money and Accounts" at bounding box center [107, 260] width 120 height 16
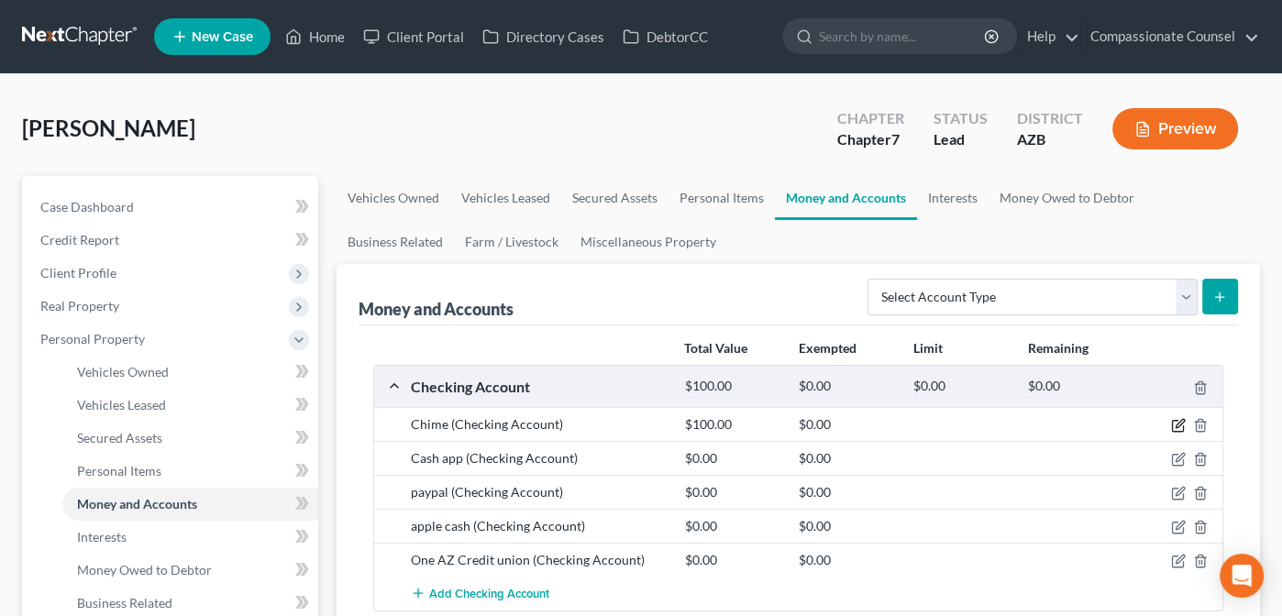
click at [1176, 422] on icon "button" at bounding box center [1178, 425] width 15 height 15
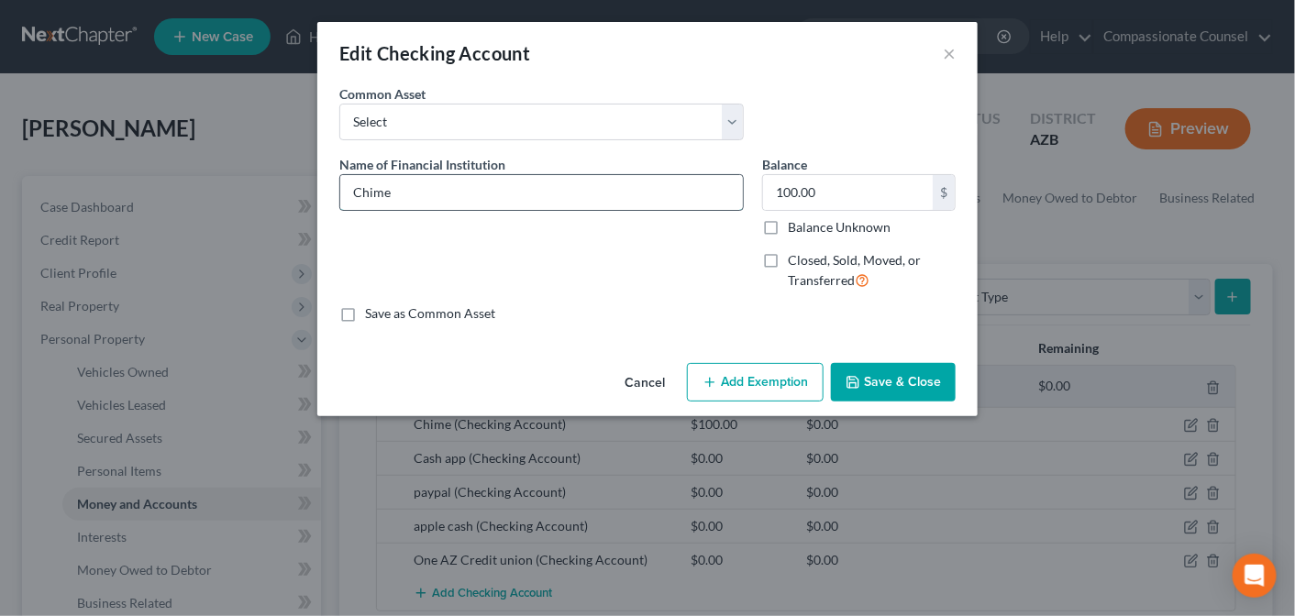
click at [426, 186] on input "Chime" at bounding box center [541, 192] width 403 height 35
type input "Chime 0826"
click at [733, 114] on select "Select Chime Checking *5723 Chase Bank Capital One 360 ending 9910 Capital One …" at bounding box center [541, 122] width 404 height 37
select select "0"
click at [339, 104] on select "Select Chime Checking *5723 Chase Bank Capital One 360 ending 9910 Capital One …" at bounding box center [541, 122] width 404 height 37
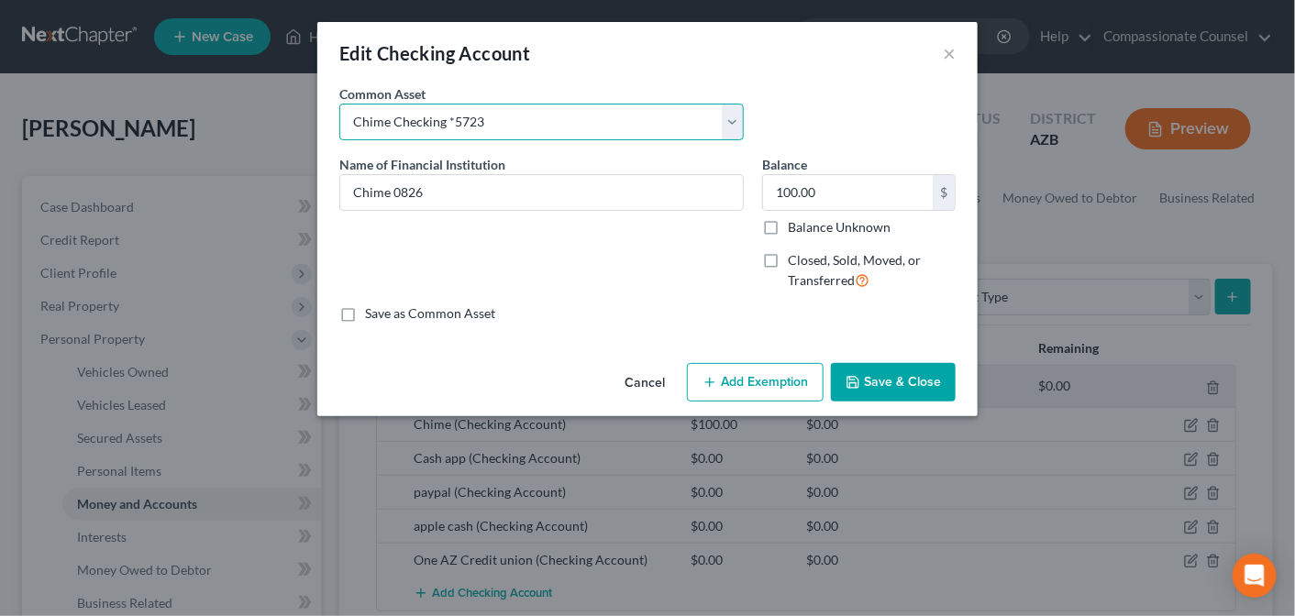
type input "Chime Checking *5723"
type input "2,192.00"
click at [487, 122] on select "Select Chime Checking *5723 Chase Bank Capital One 360 ending 9910 Capital One …" at bounding box center [541, 122] width 404 height 37
click at [592, 62] on div "Edit Checking Account ×" at bounding box center [647, 53] width 660 height 62
click at [481, 193] on input "Chime Checking *5723" at bounding box center [541, 192] width 403 height 35
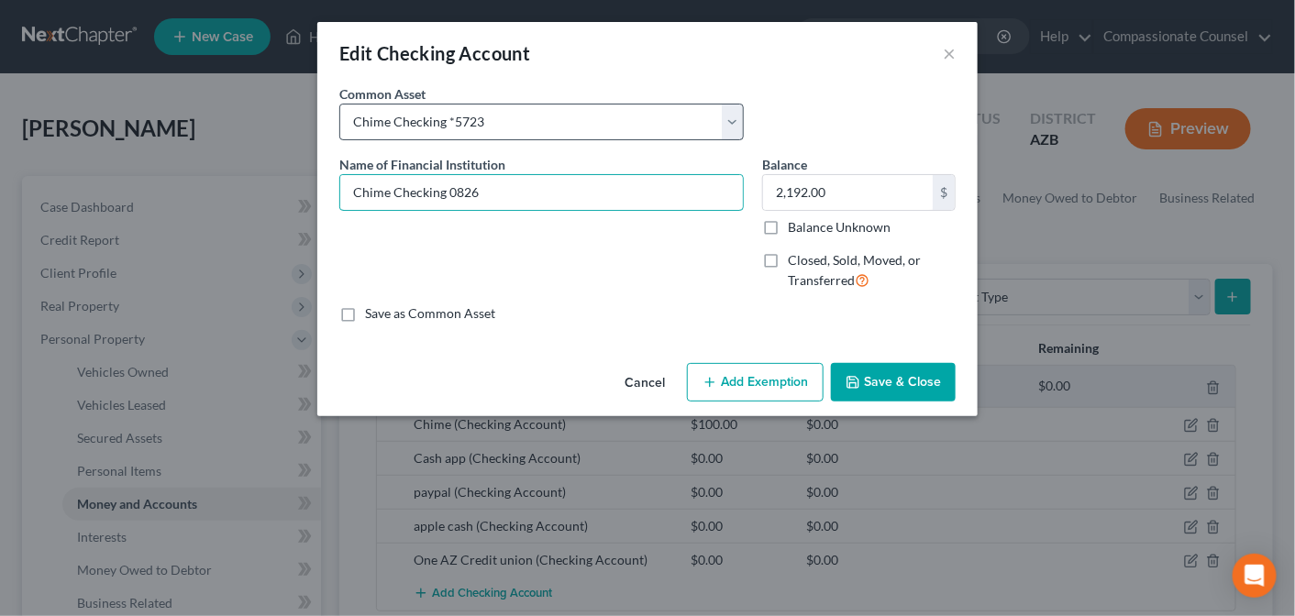
type input "Chime Checking 0826"
click at [499, 116] on select "Select Chime Checking *5723 Chase Bank Capital One 360 ending 9910 Capital One …" at bounding box center [541, 122] width 404 height 37
select select
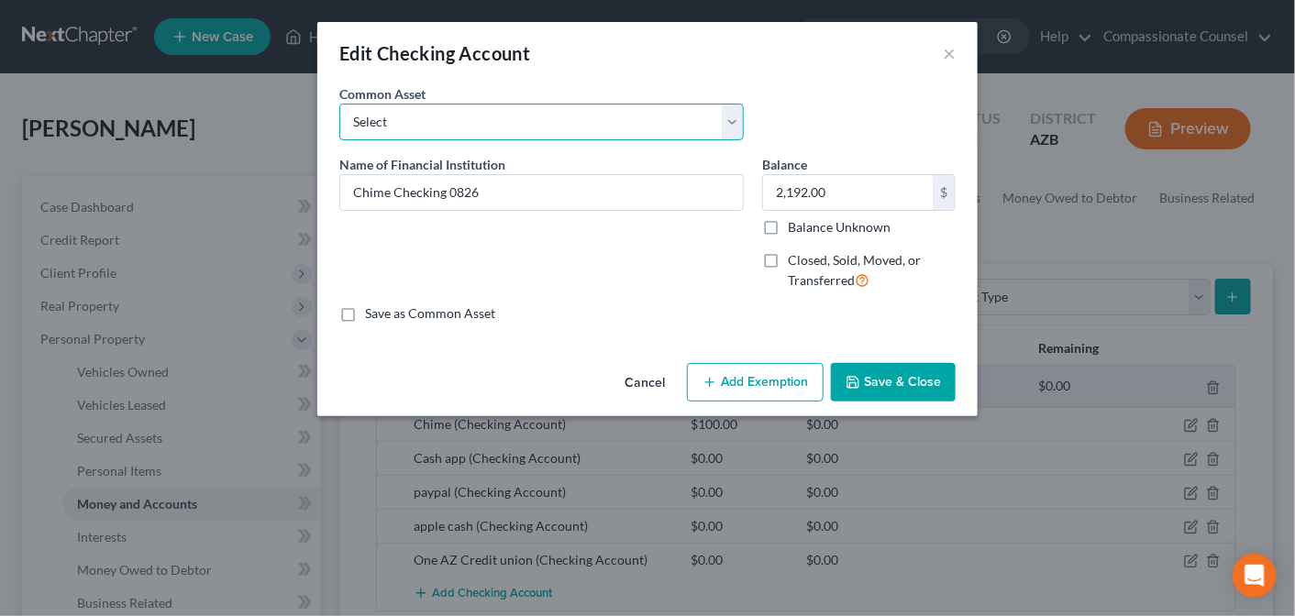
click at [339, 104] on select "Select Chime Checking *5723 Chase Bank Capital One 360 ending 9910 Capital One …" at bounding box center [541, 122] width 404 height 37
click at [460, 195] on input "text" at bounding box center [541, 192] width 403 height 35
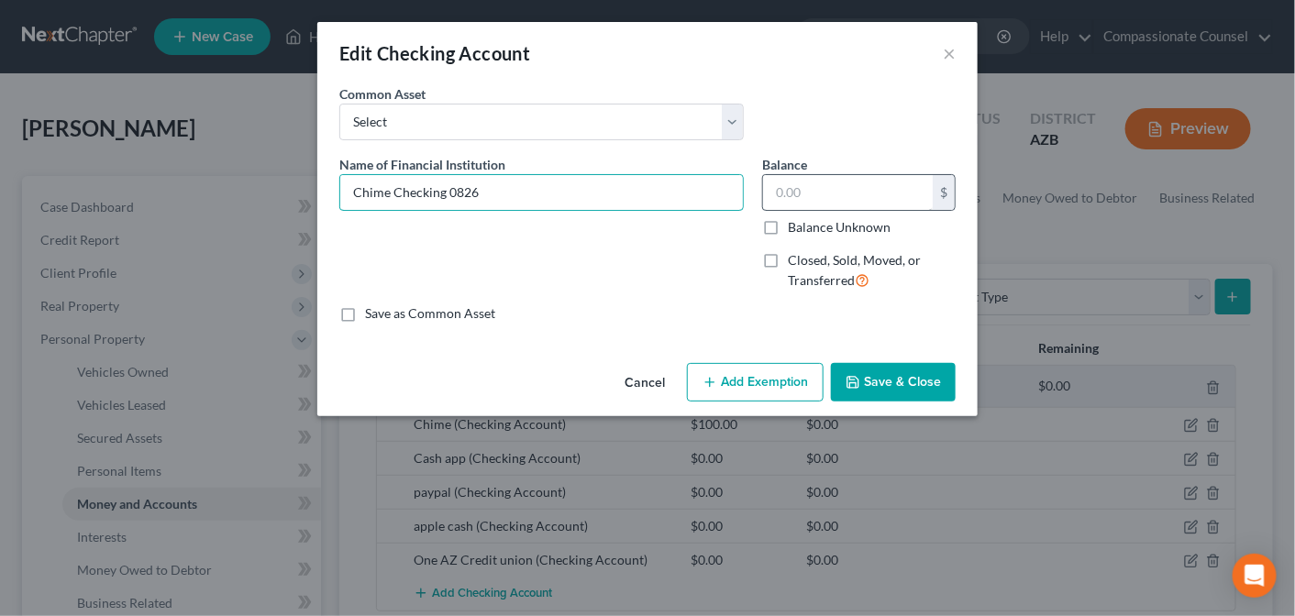
type input "Chime Checking 0826"
click at [821, 192] on input "text" at bounding box center [848, 192] width 170 height 35
type input "100.00"
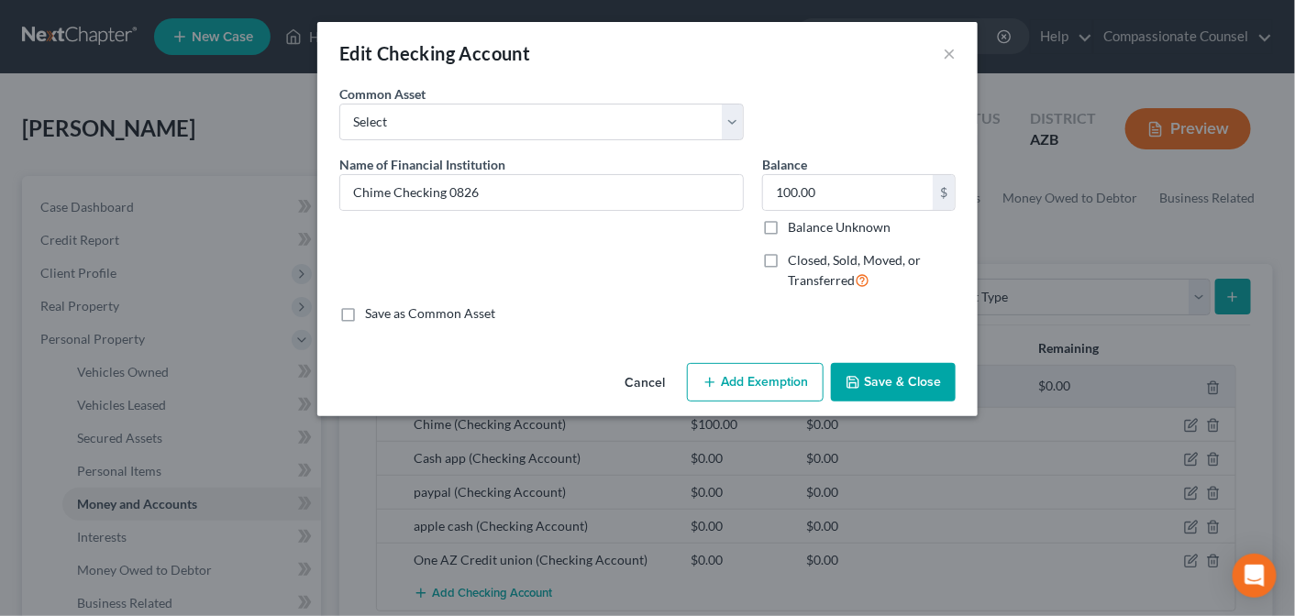
click at [901, 375] on button "Save & Close" at bounding box center [893, 382] width 125 height 39
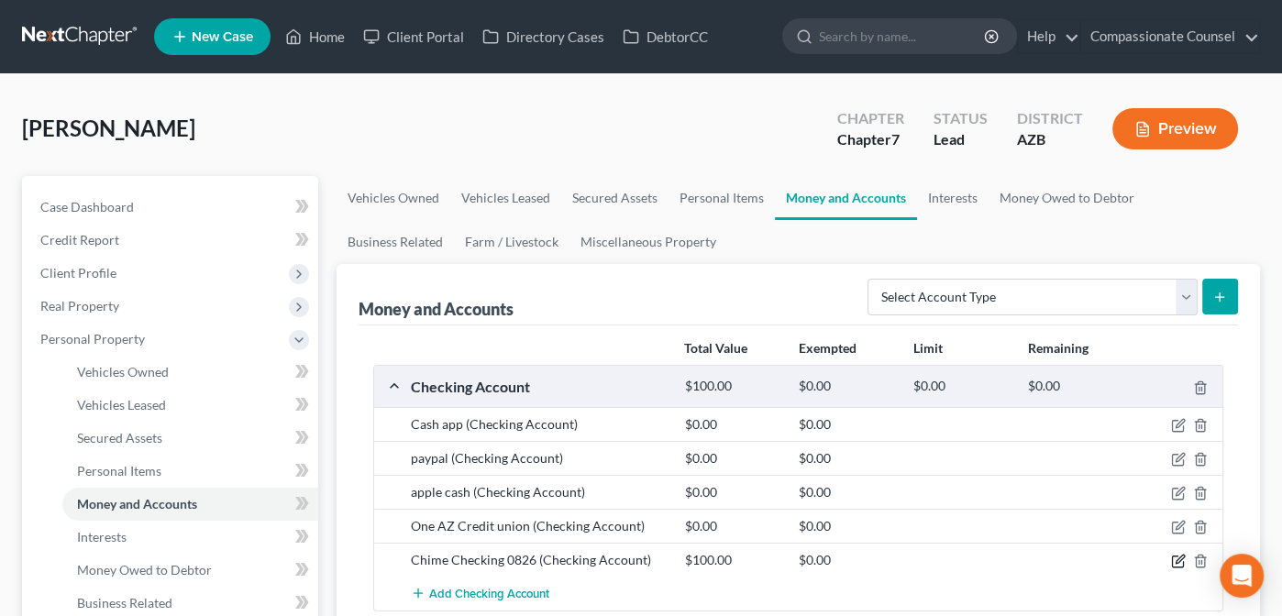
click at [1179, 556] on icon "button" at bounding box center [1180, 560] width 8 height 8
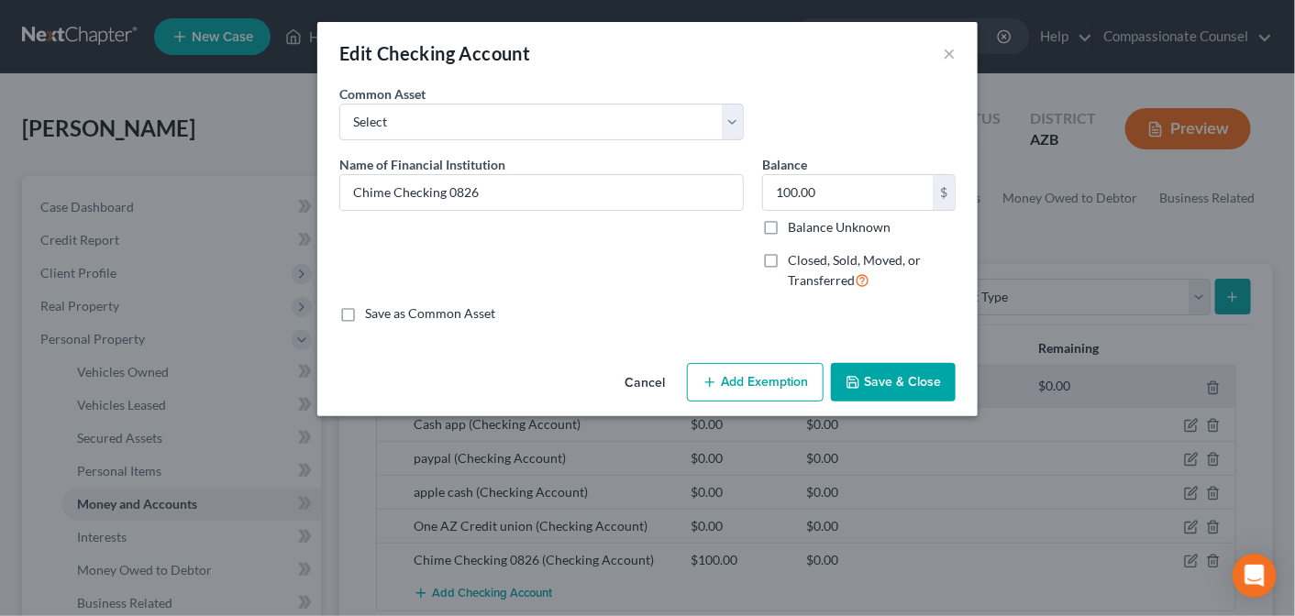
click at [754, 383] on button "Add Exemption" at bounding box center [755, 382] width 137 height 39
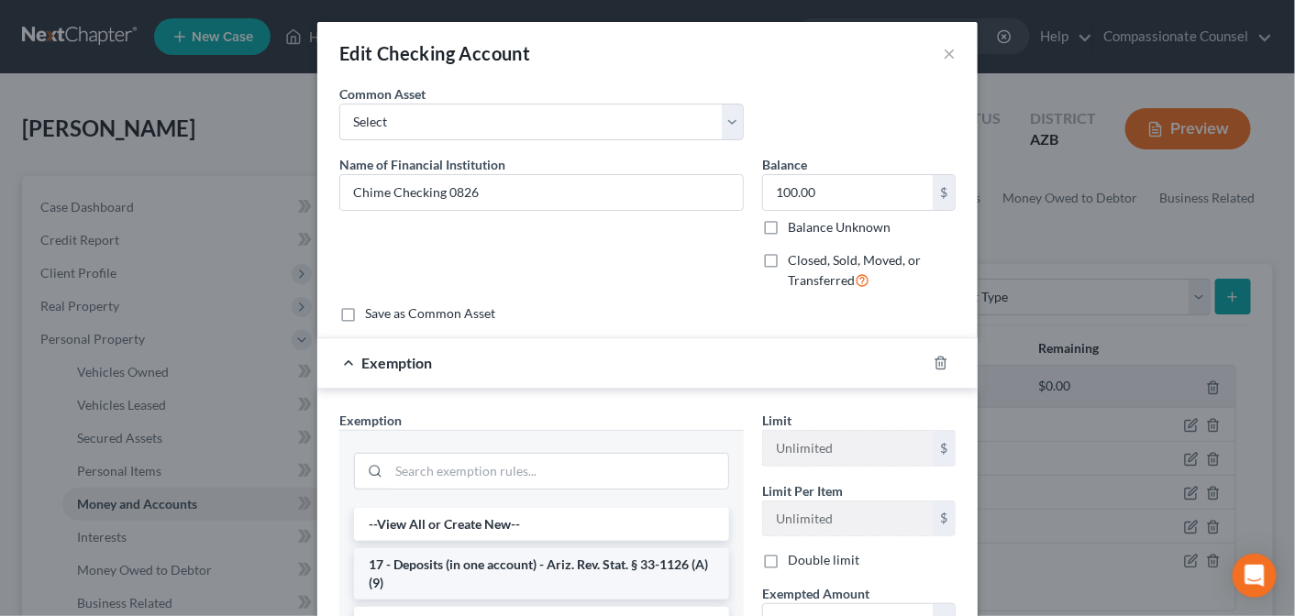
click at [516, 565] on li "17 - Deposits (in one account) - Ariz. Rev. Stat. § 33-1126 (A)(9)" at bounding box center [541, 573] width 375 height 51
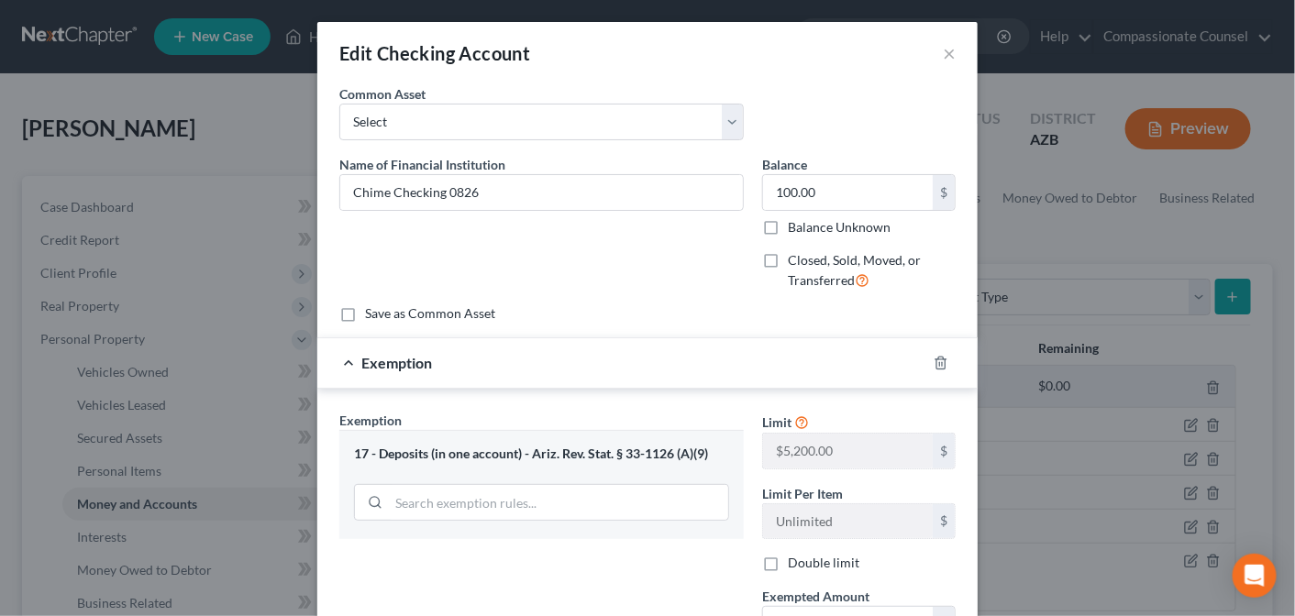
scroll to position [149, 0]
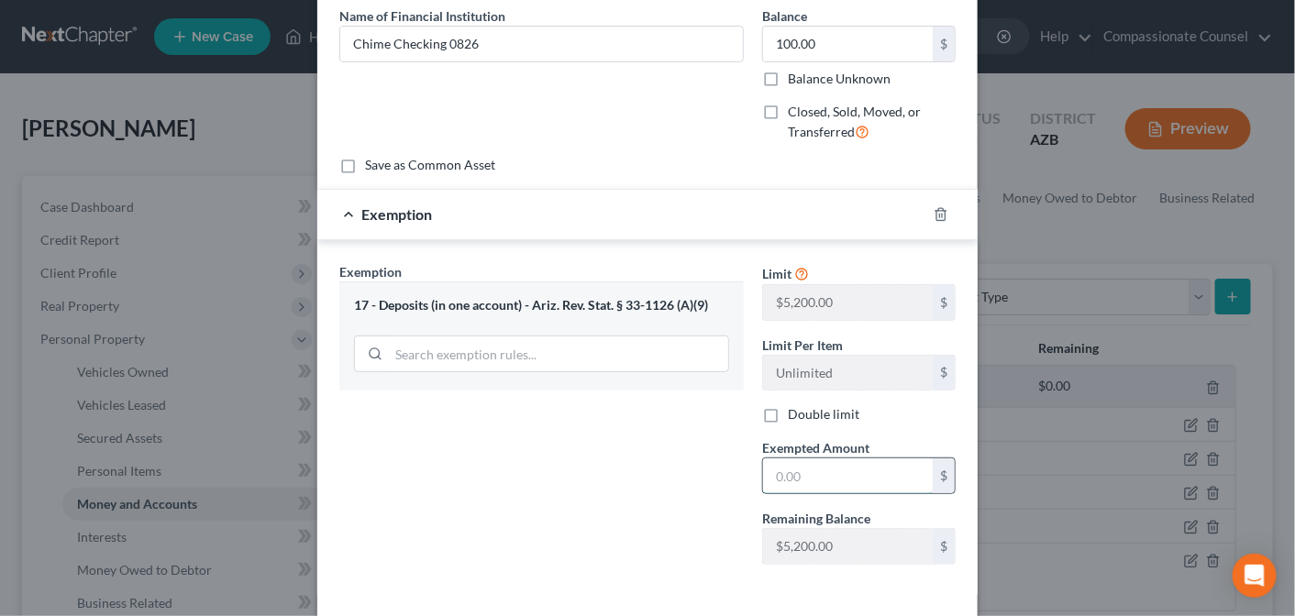
click at [771, 461] on input "text" at bounding box center [848, 476] width 170 height 35
type input "5,200.00"
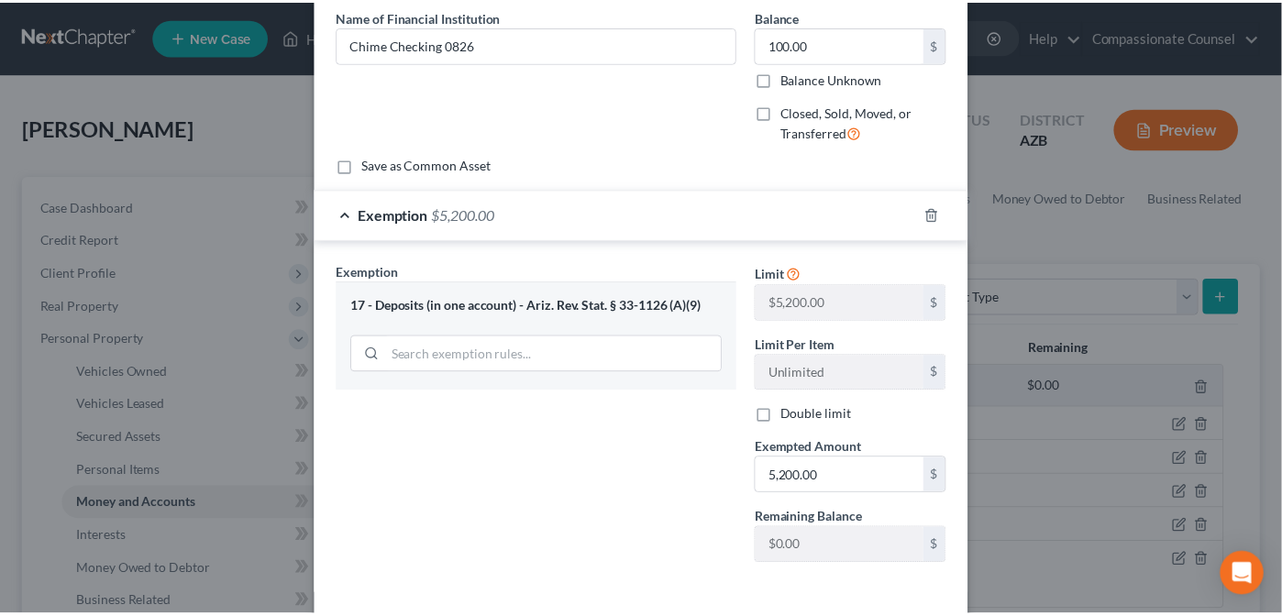
scroll to position [224, 0]
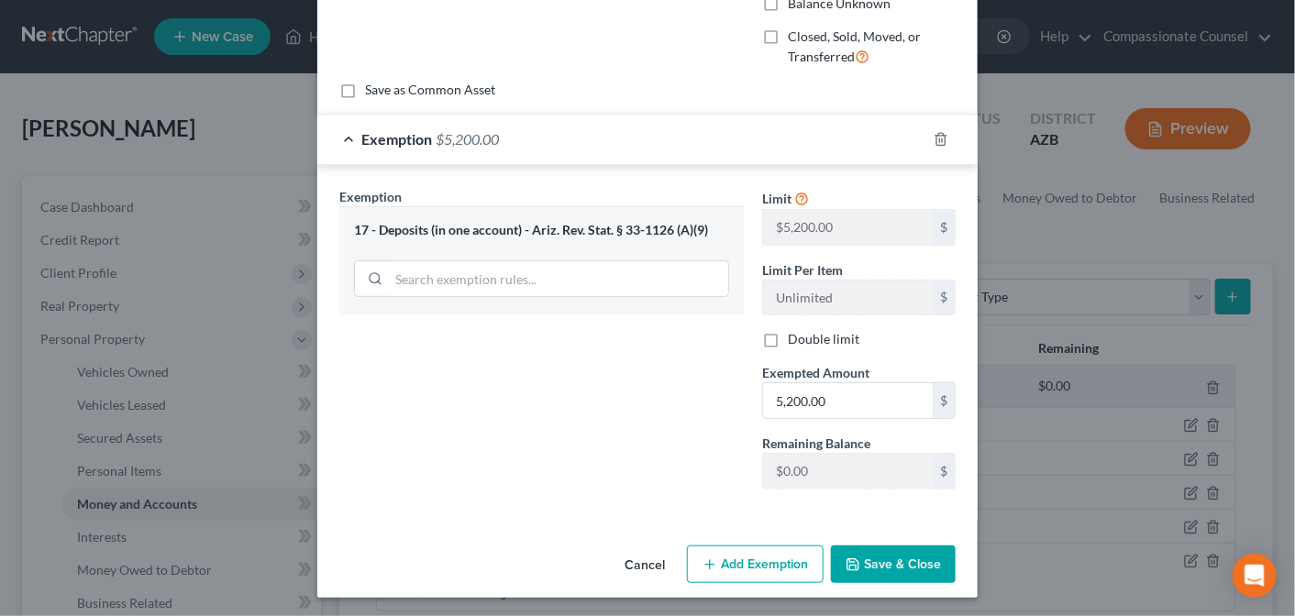
click at [876, 558] on button "Save & Close" at bounding box center [893, 565] width 125 height 39
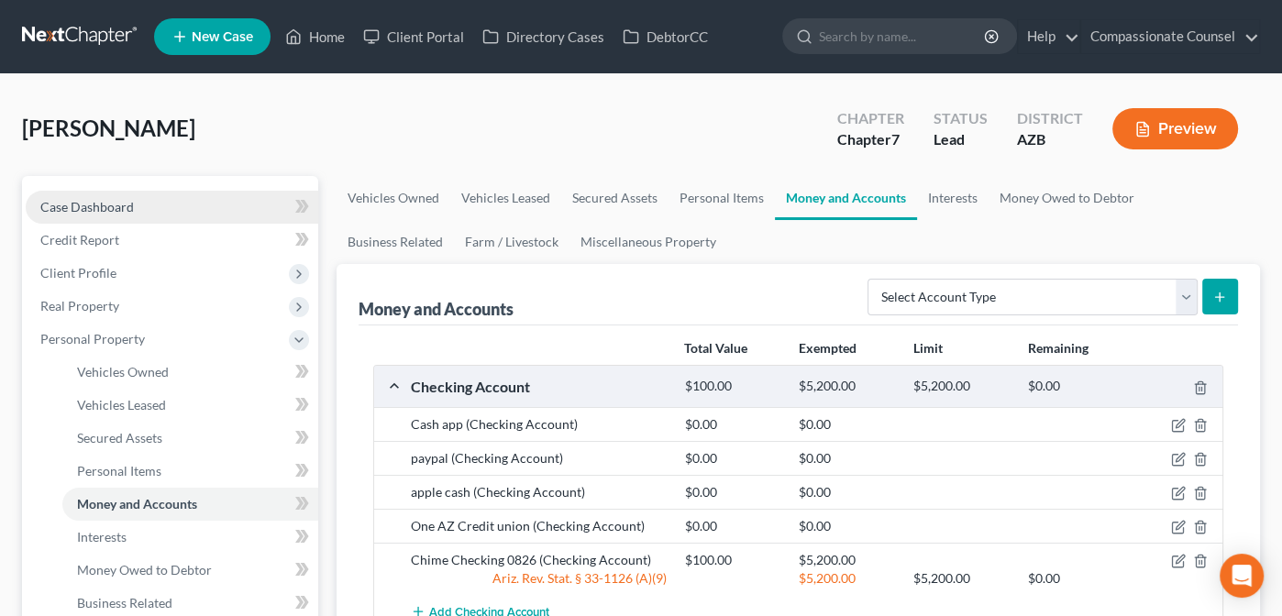
click at [50, 199] on span "Case Dashboard" at bounding box center [87, 207] width 94 height 16
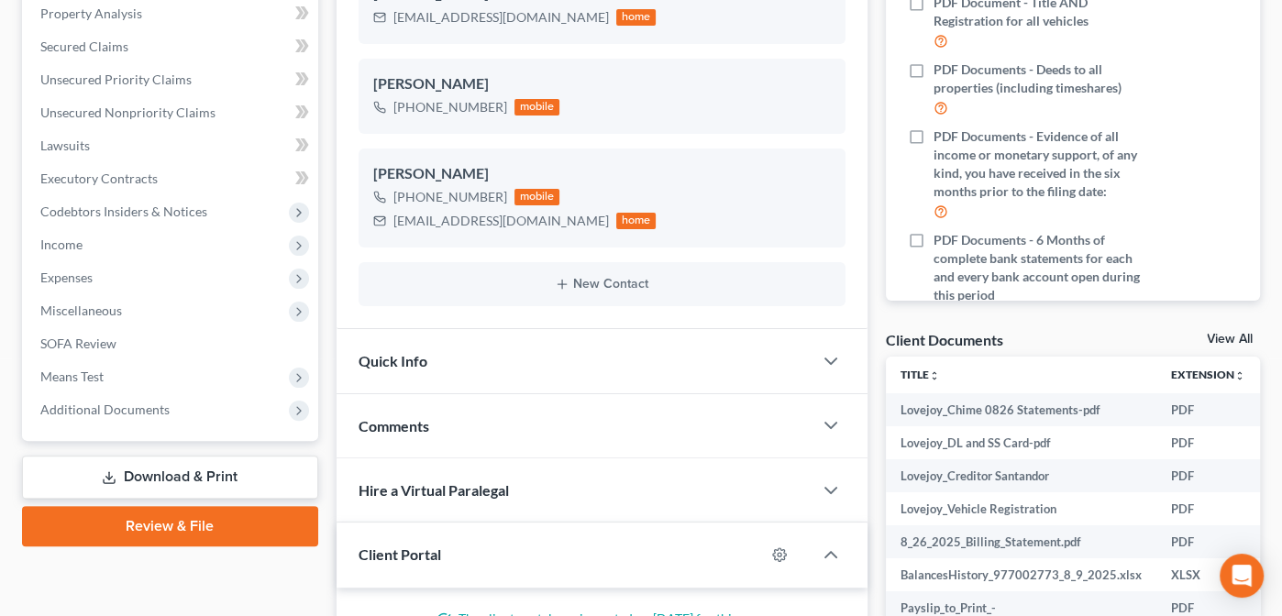
scroll to position [402, 0]
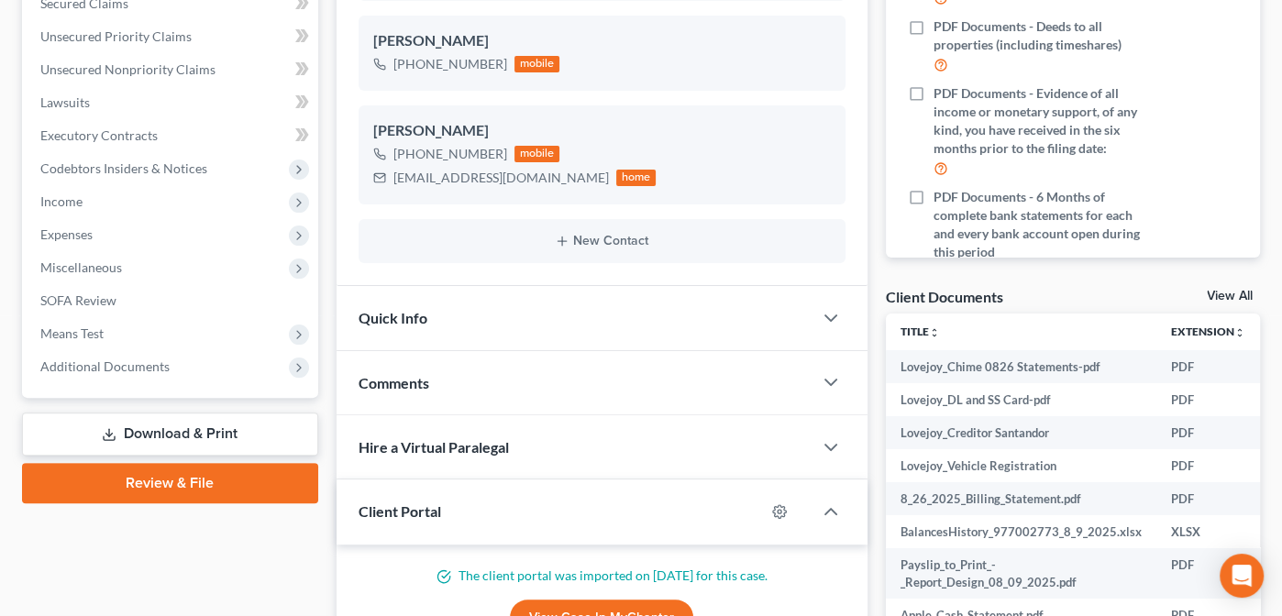
click at [1227, 292] on link "View All" at bounding box center [1230, 296] width 46 height 13
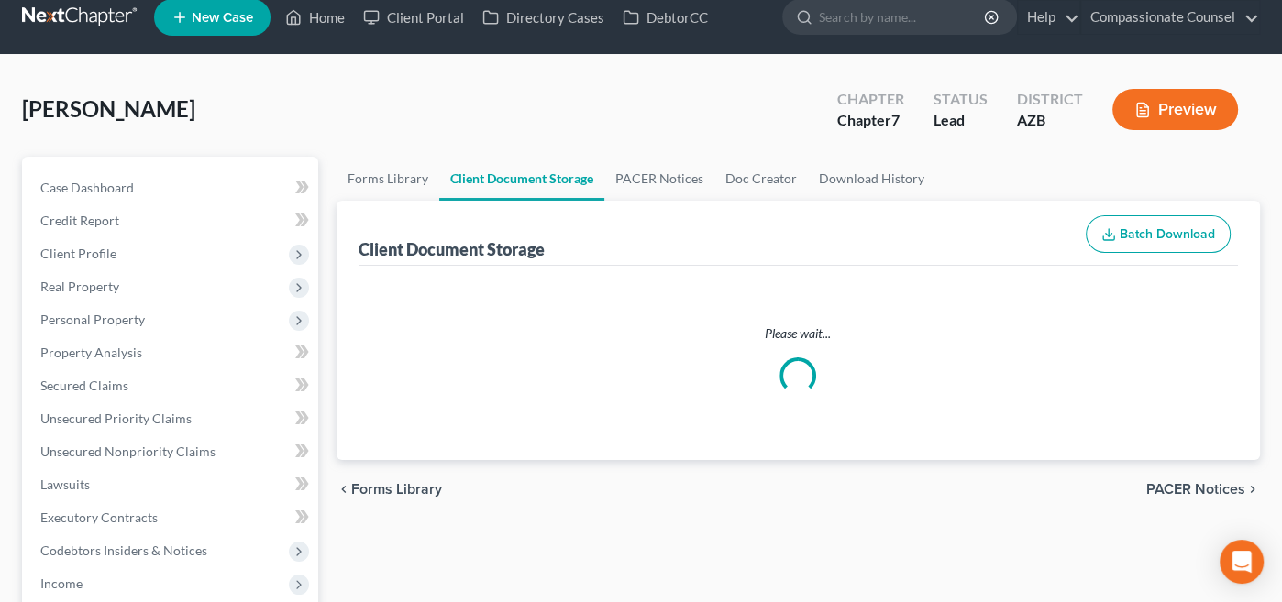
select select "14"
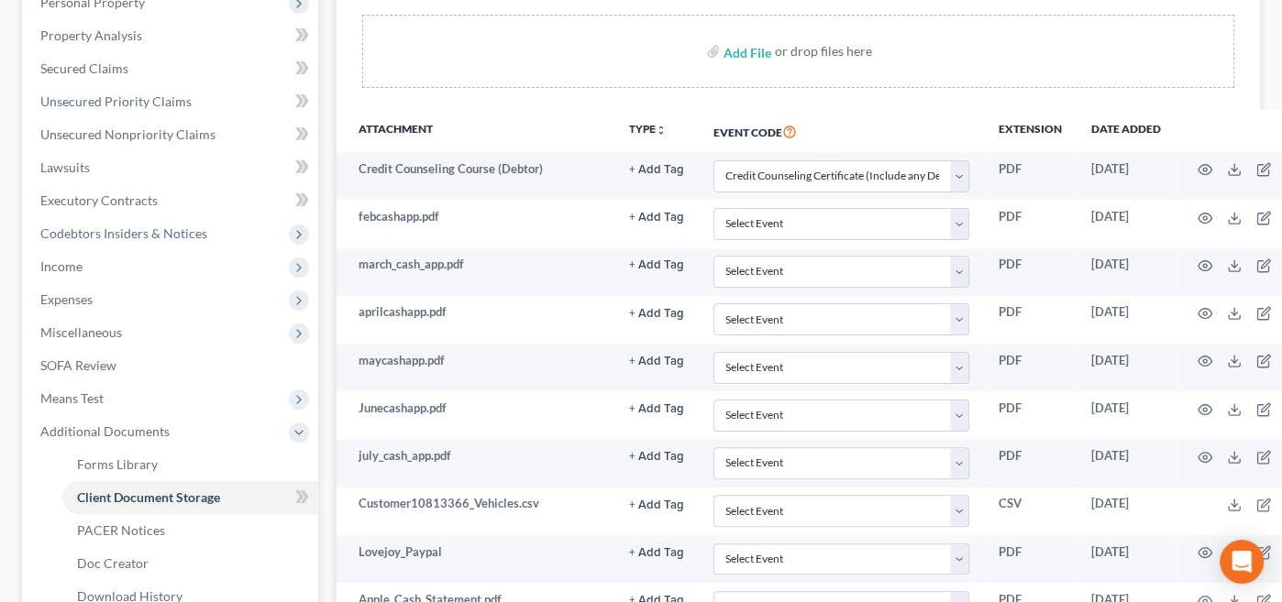
scroll to position [344, 0]
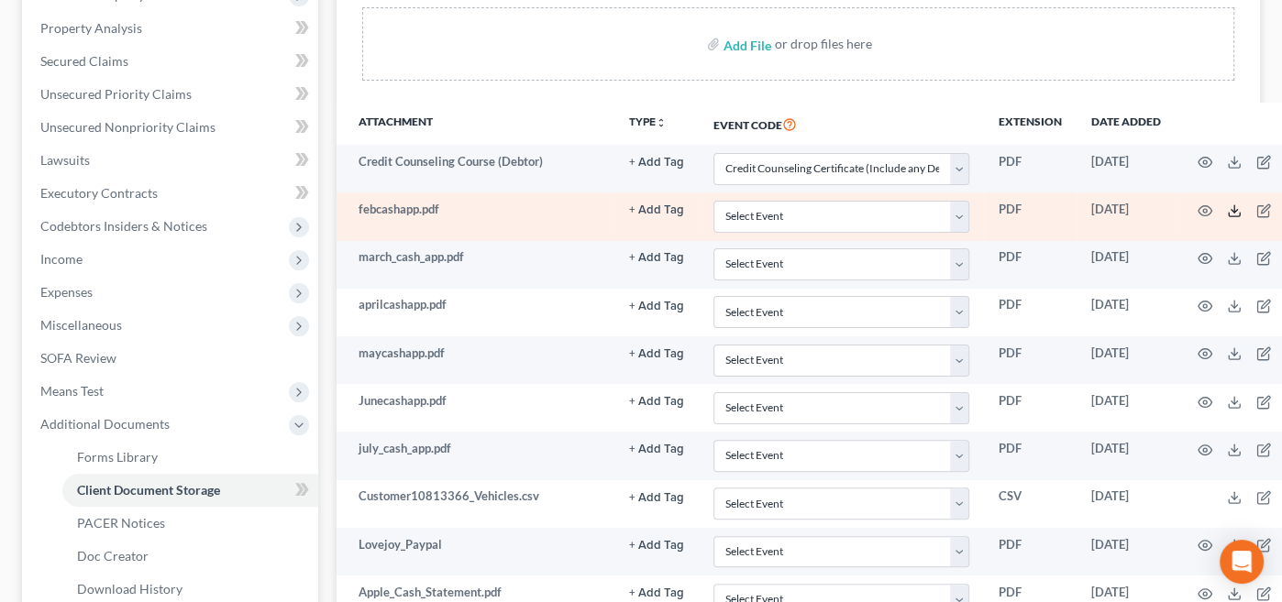
click at [1234, 205] on line at bounding box center [1234, 208] width 0 height 7
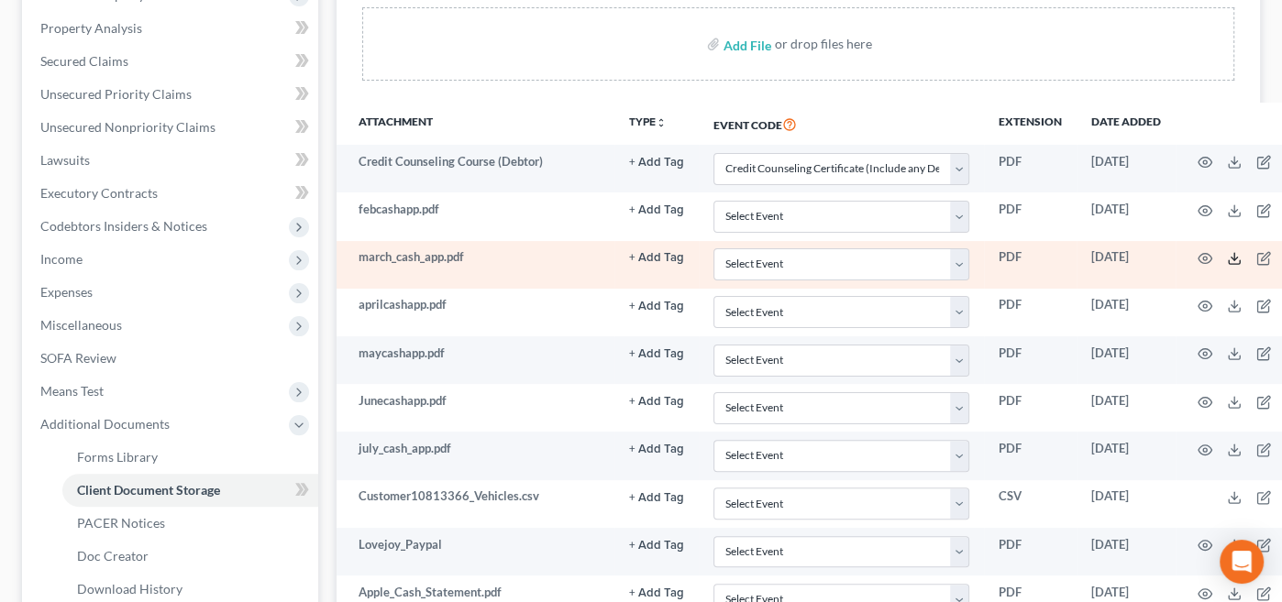
click at [1227, 256] on icon at bounding box center [1234, 258] width 15 height 15
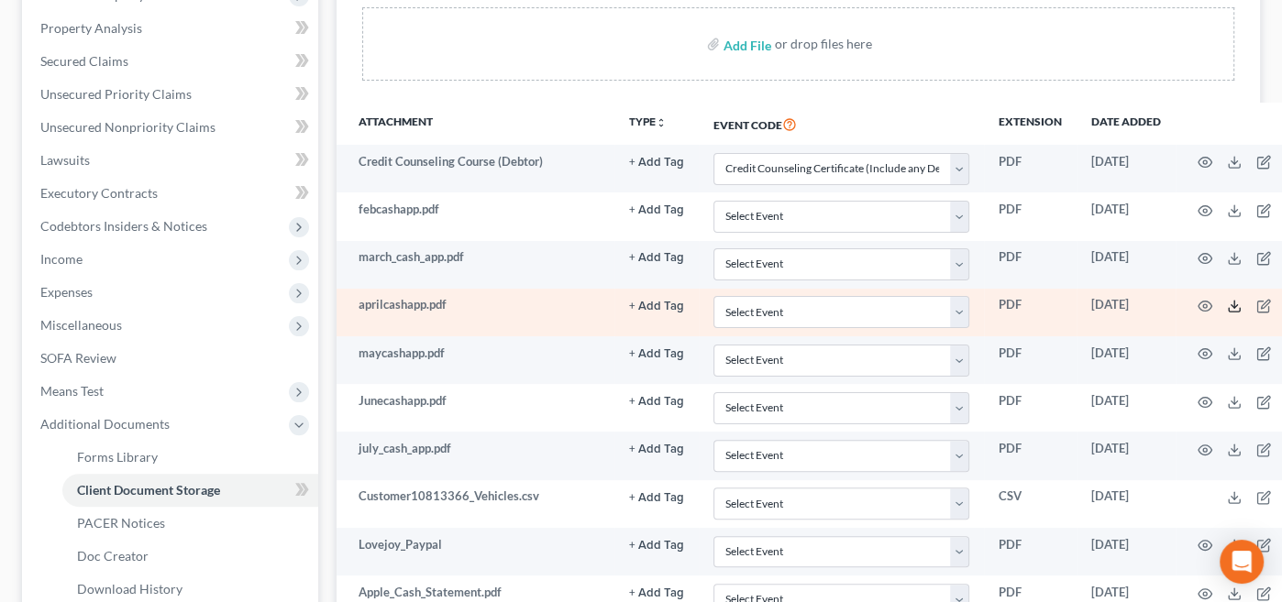
click at [1227, 301] on icon at bounding box center [1234, 306] width 15 height 15
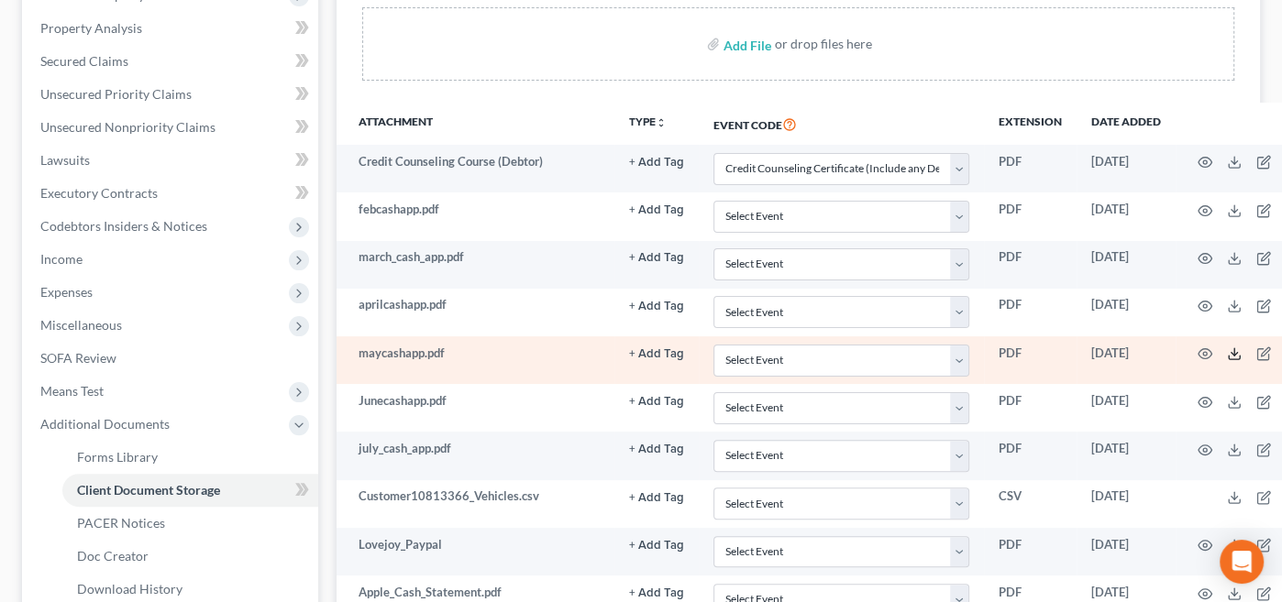
click at [1227, 347] on icon at bounding box center [1234, 354] width 15 height 15
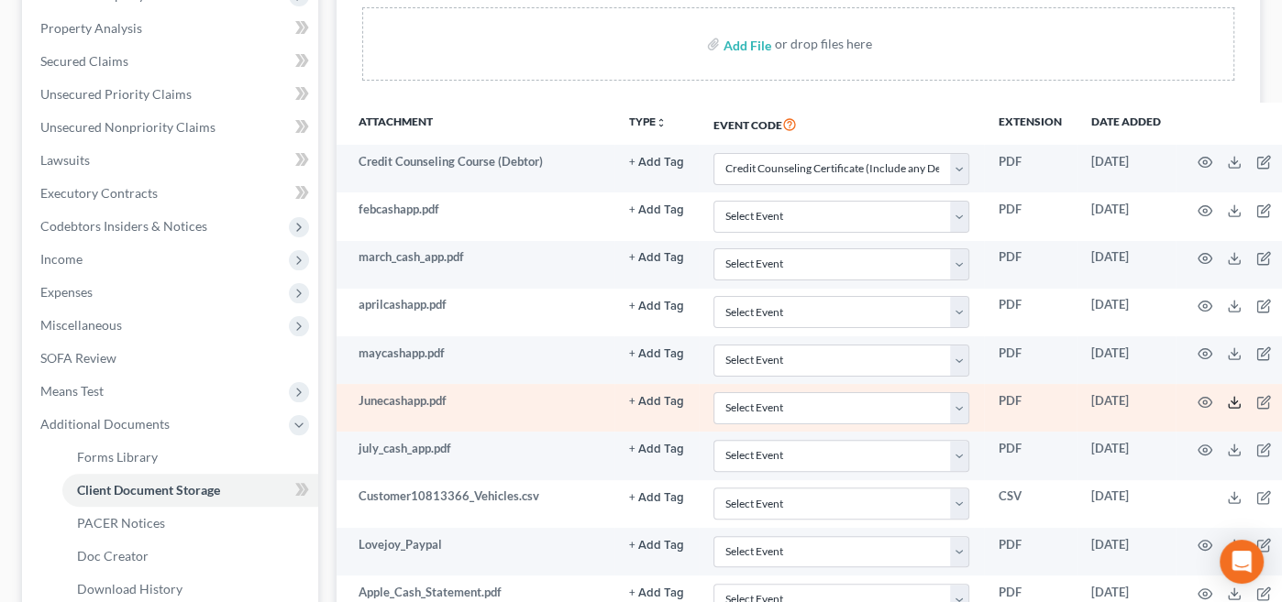
click at [1234, 397] on line at bounding box center [1234, 400] width 0 height 7
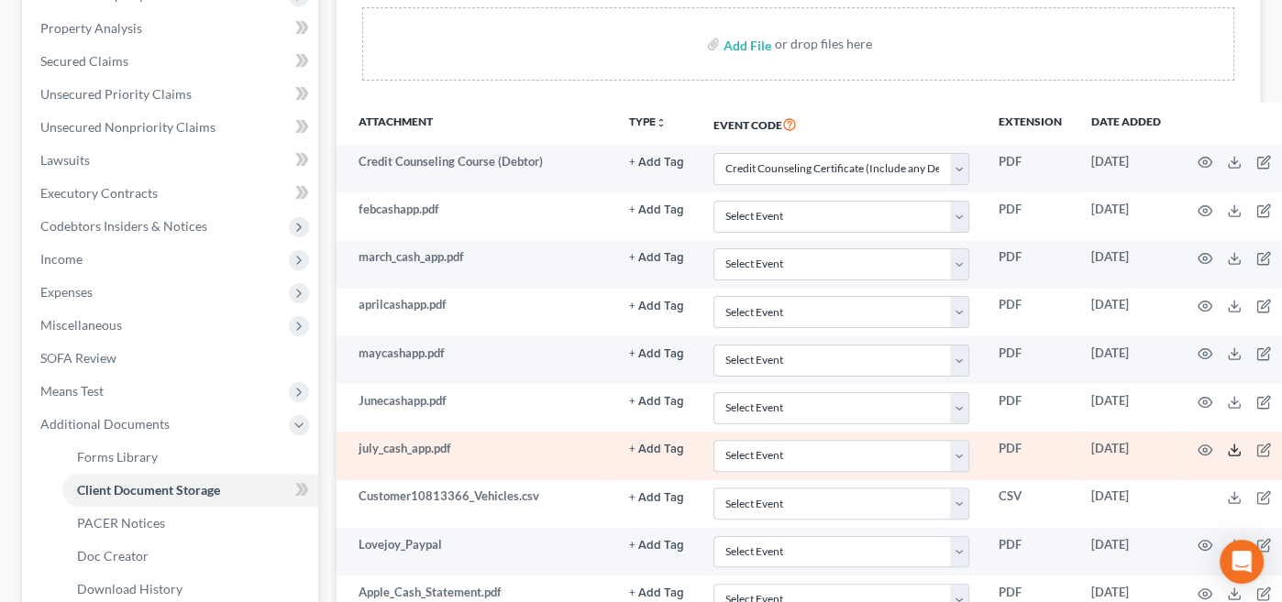
click at [1234, 445] on line at bounding box center [1234, 448] width 0 height 7
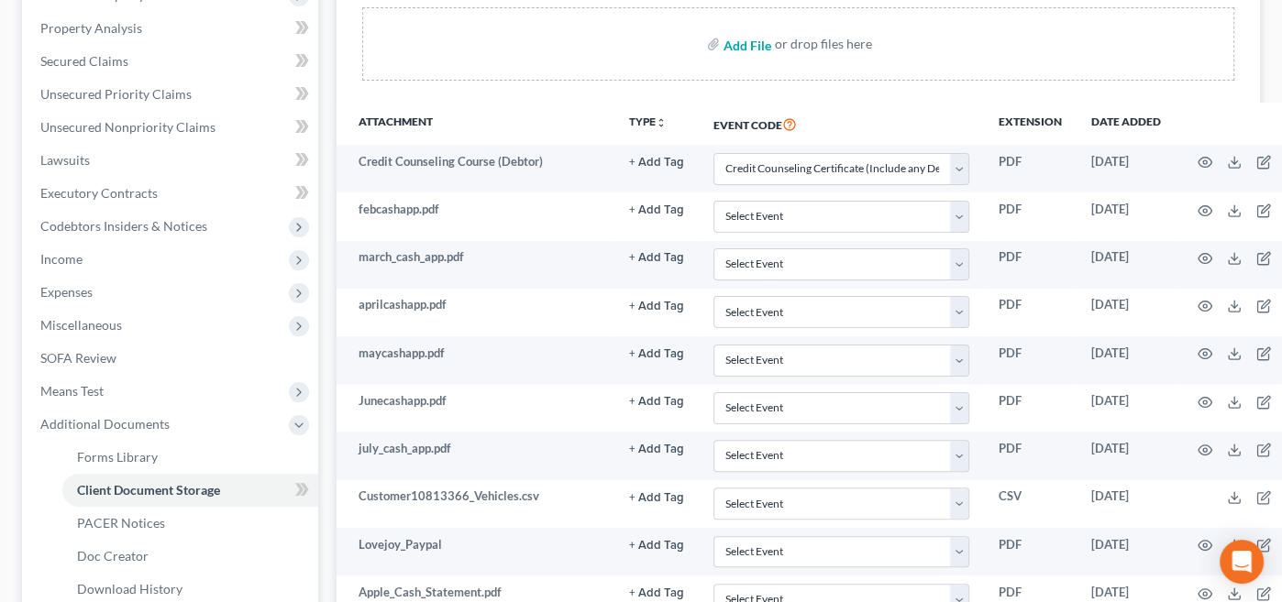
click at [748, 39] on input "file" at bounding box center [746, 44] width 44 height 33
type input "C:\fakepath\Lovejoy_Cash App.pdf"
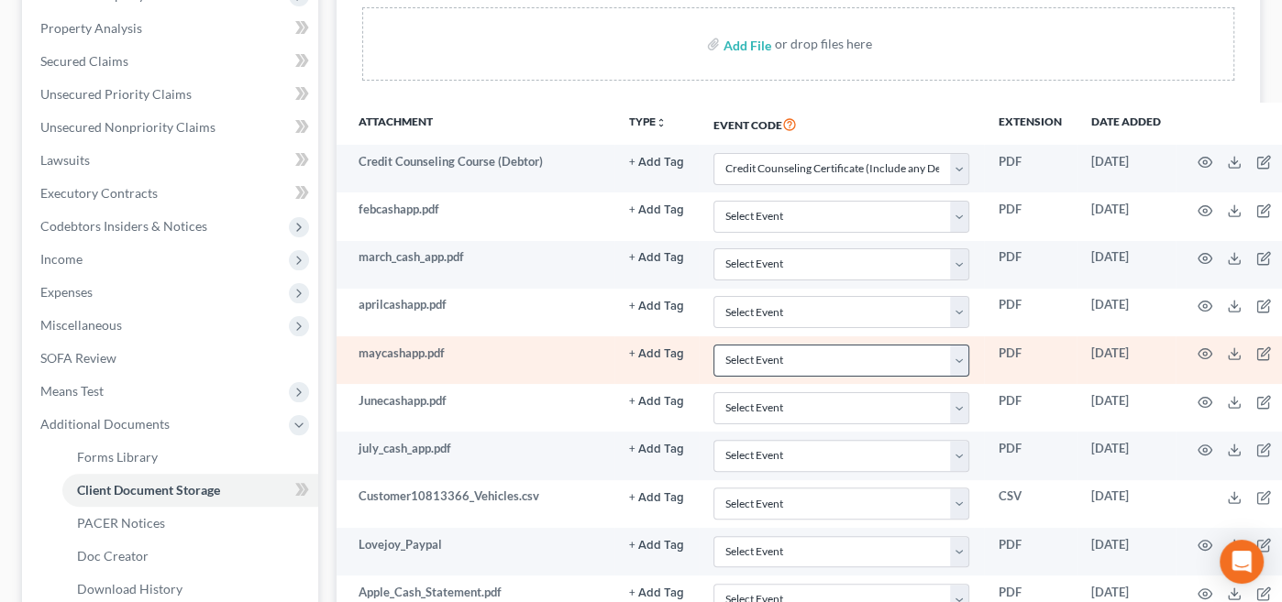
select select "14"
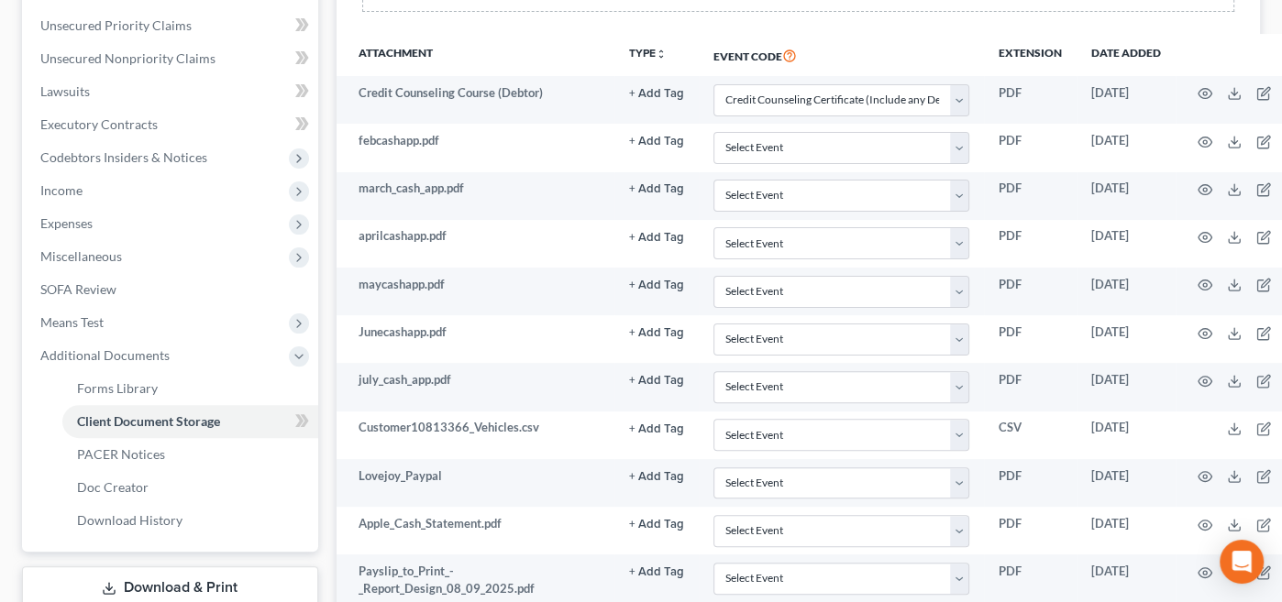
scroll to position [413, 40]
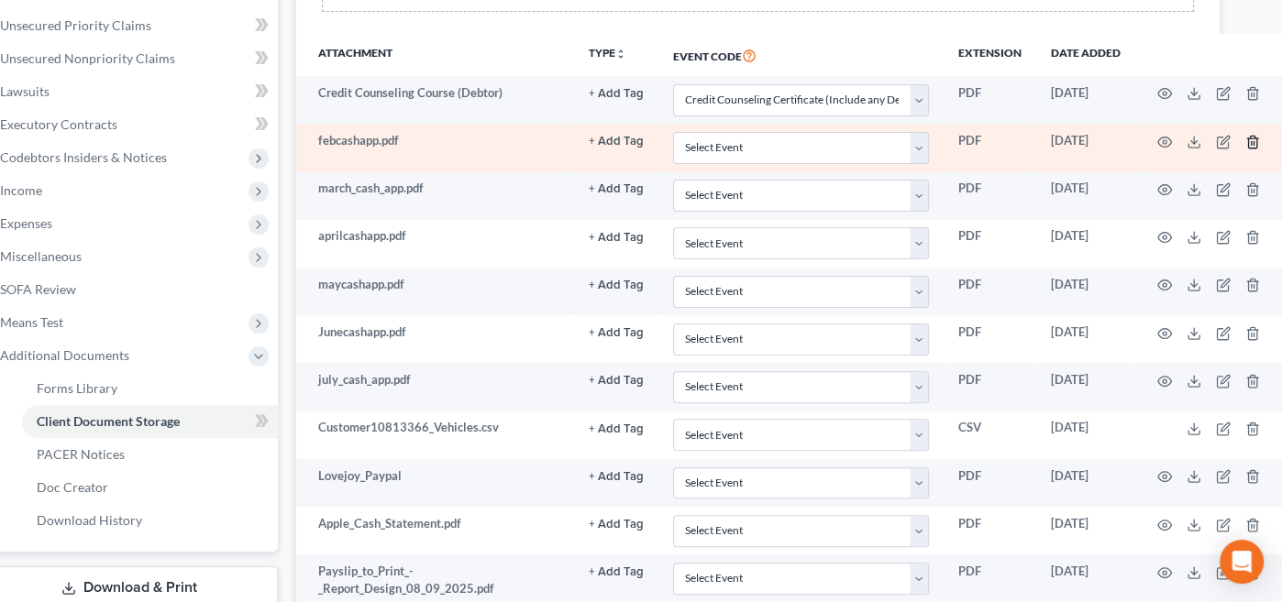
click at [1245, 139] on icon "button" at bounding box center [1252, 142] width 15 height 15
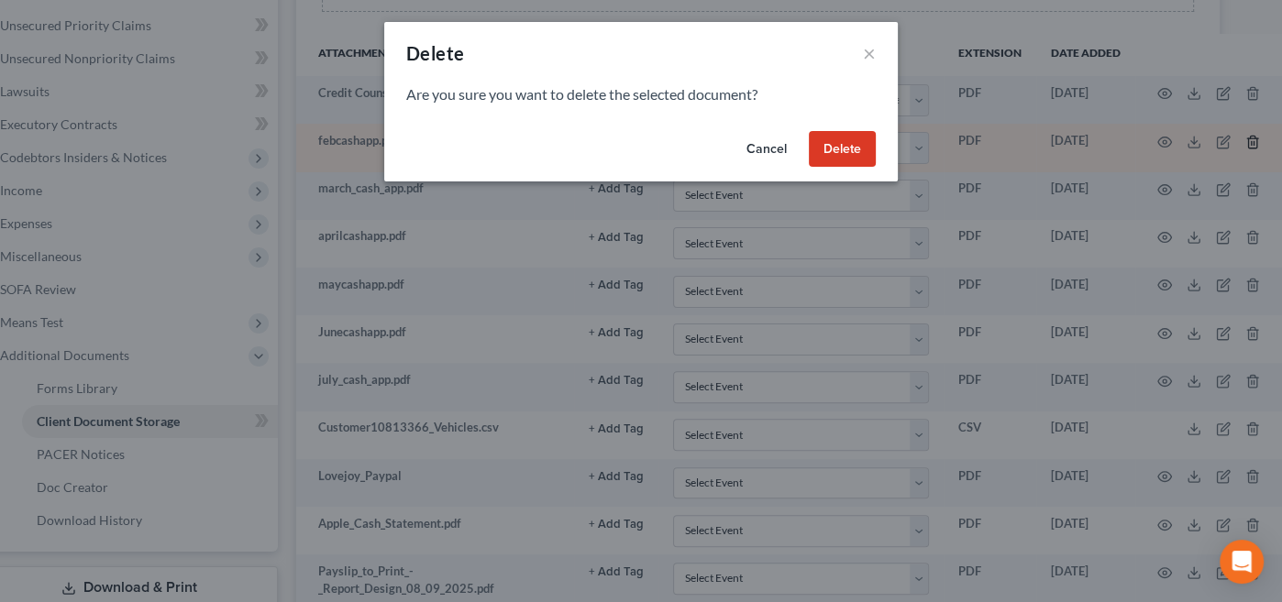
scroll to position [413, 30]
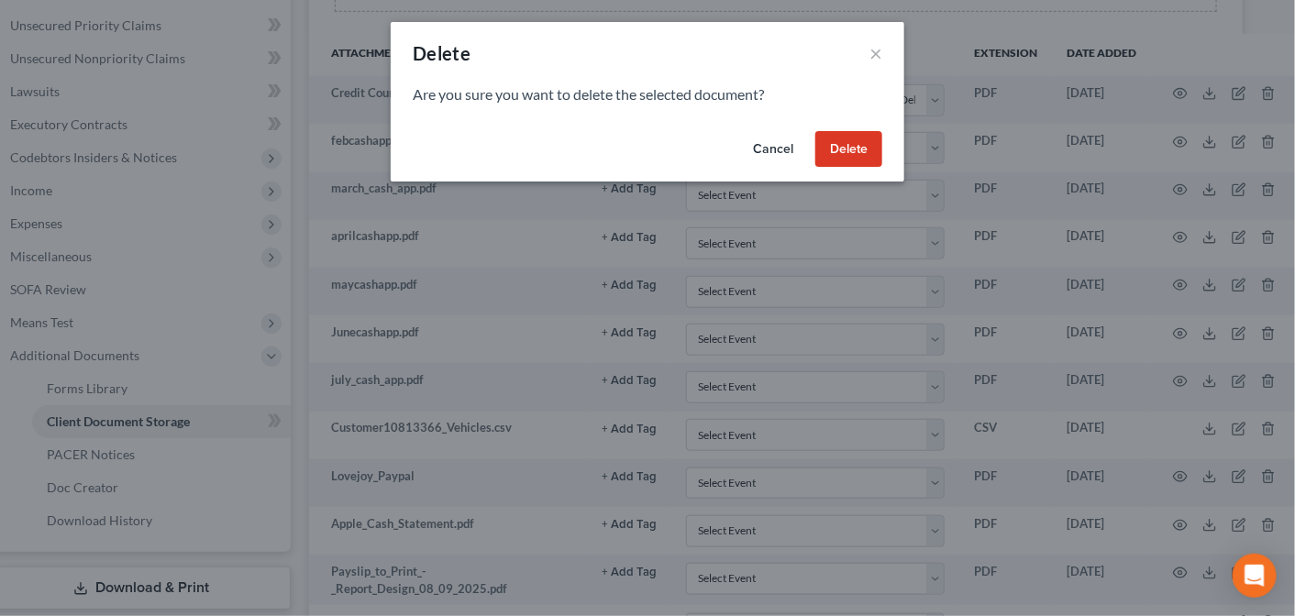
click at [858, 150] on button "Delete" at bounding box center [848, 149] width 67 height 37
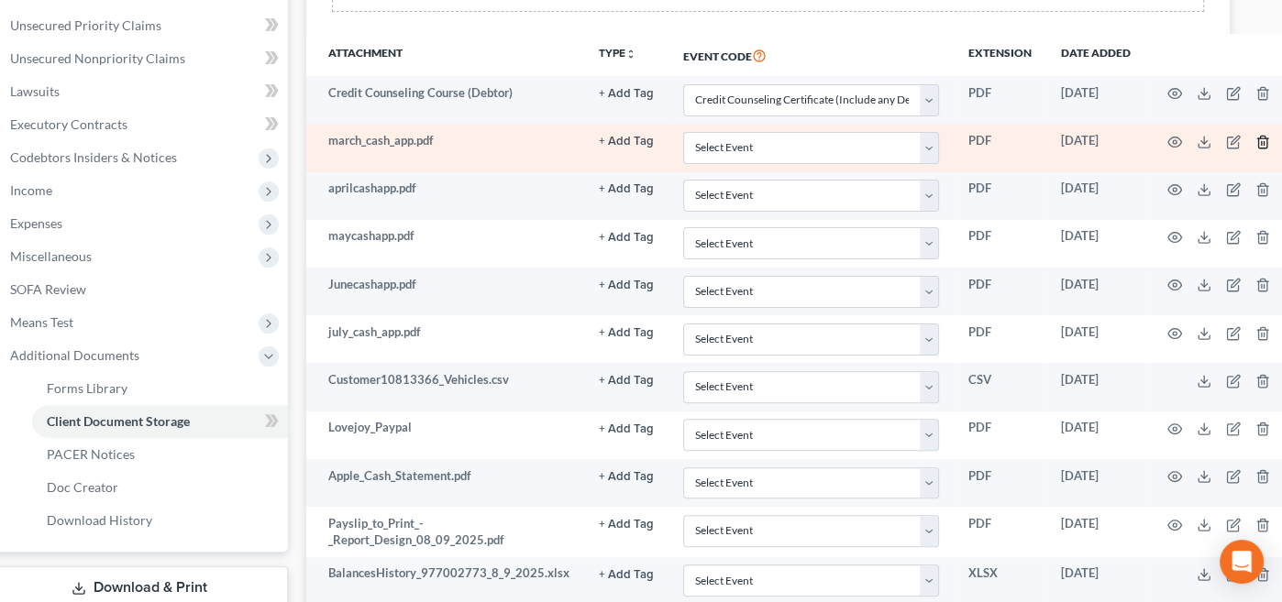
click at [1262, 141] on line "button" at bounding box center [1262, 143] width 0 height 4
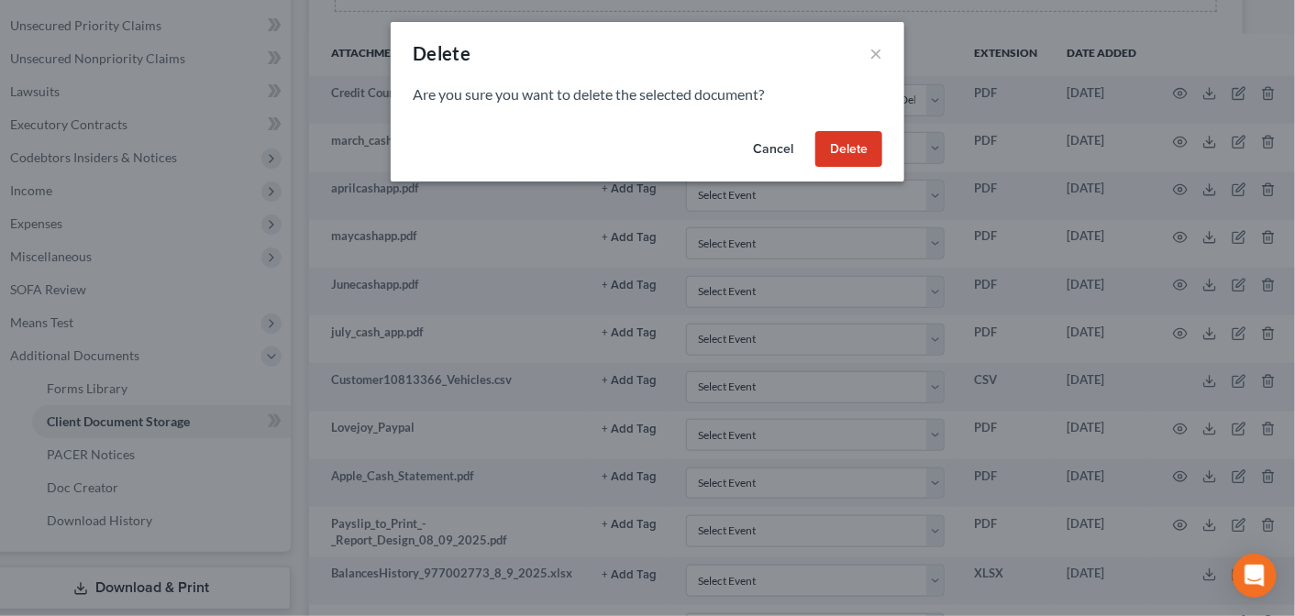
click at [846, 148] on button "Delete" at bounding box center [848, 149] width 67 height 37
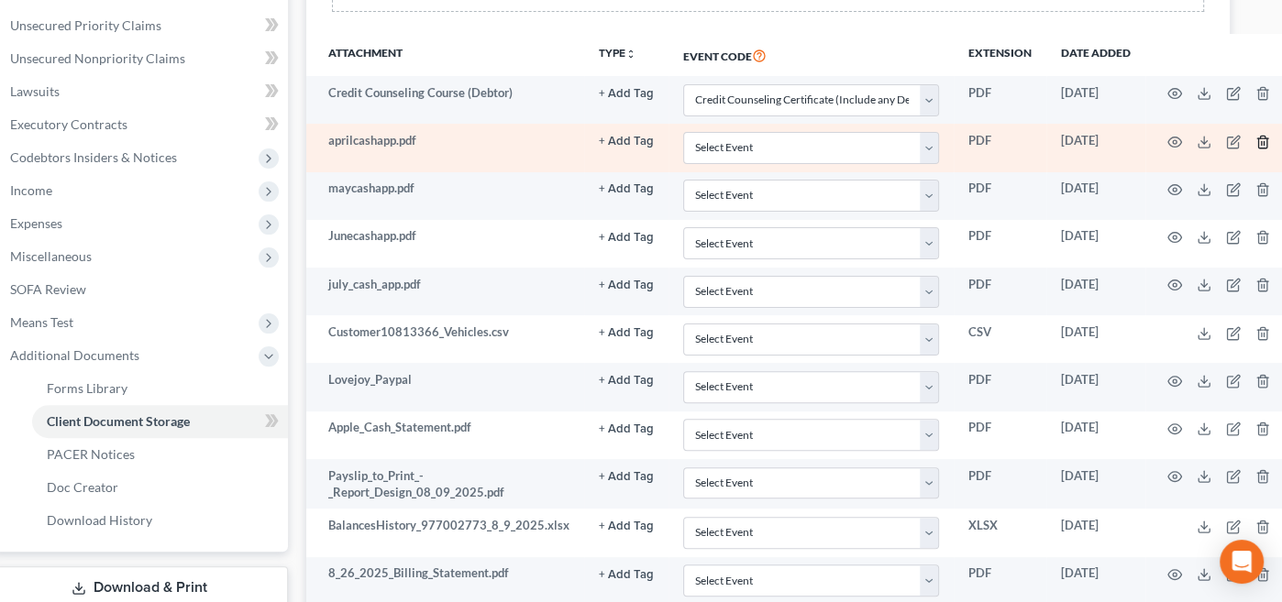
click at [1264, 141] on line "button" at bounding box center [1264, 143] width 0 height 4
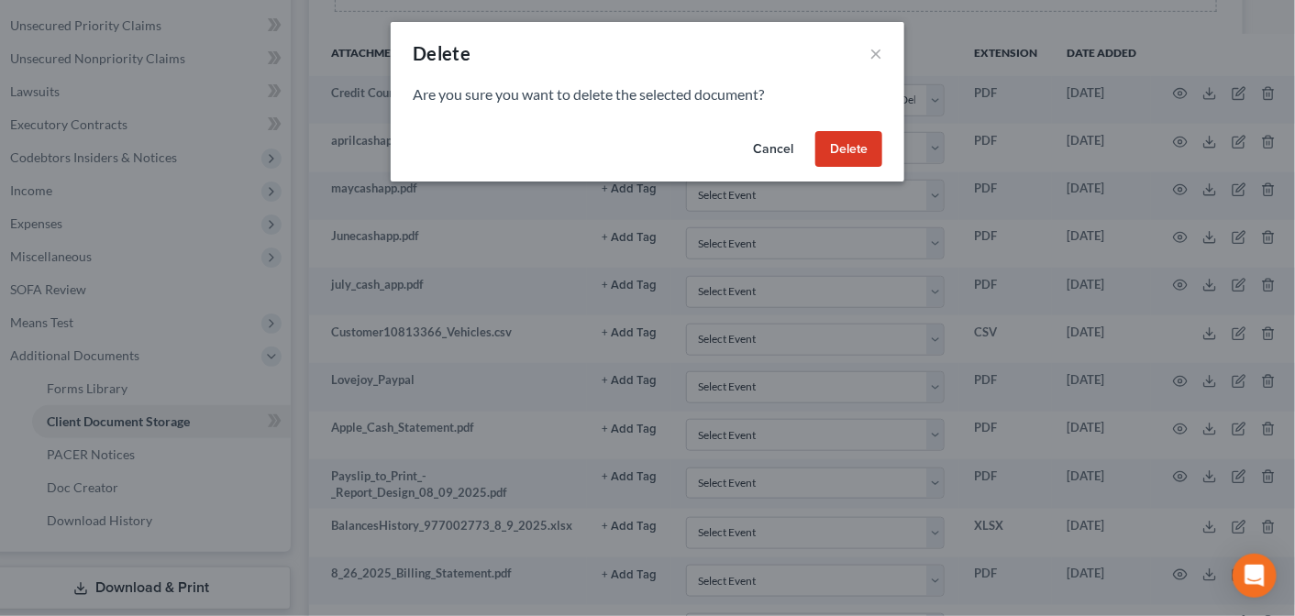
click at [855, 144] on button "Delete" at bounding box center [848, 149] width 67 height 37
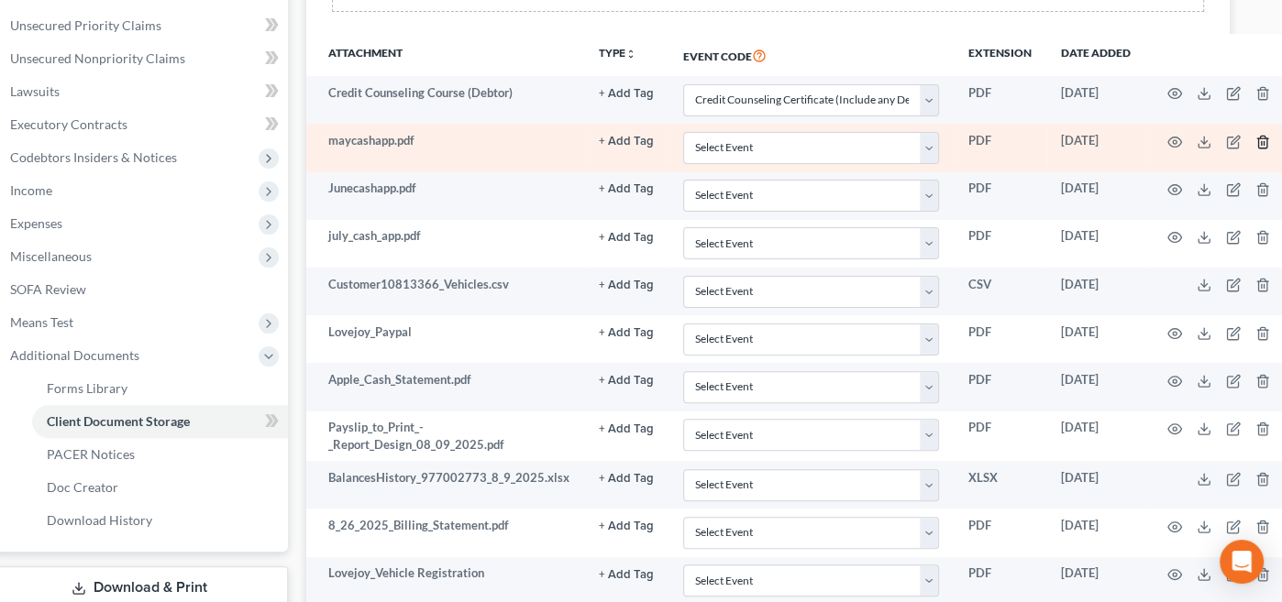
click at [1262, 141] on line "button" at bounding box center [1262, 143] width 0 height 4
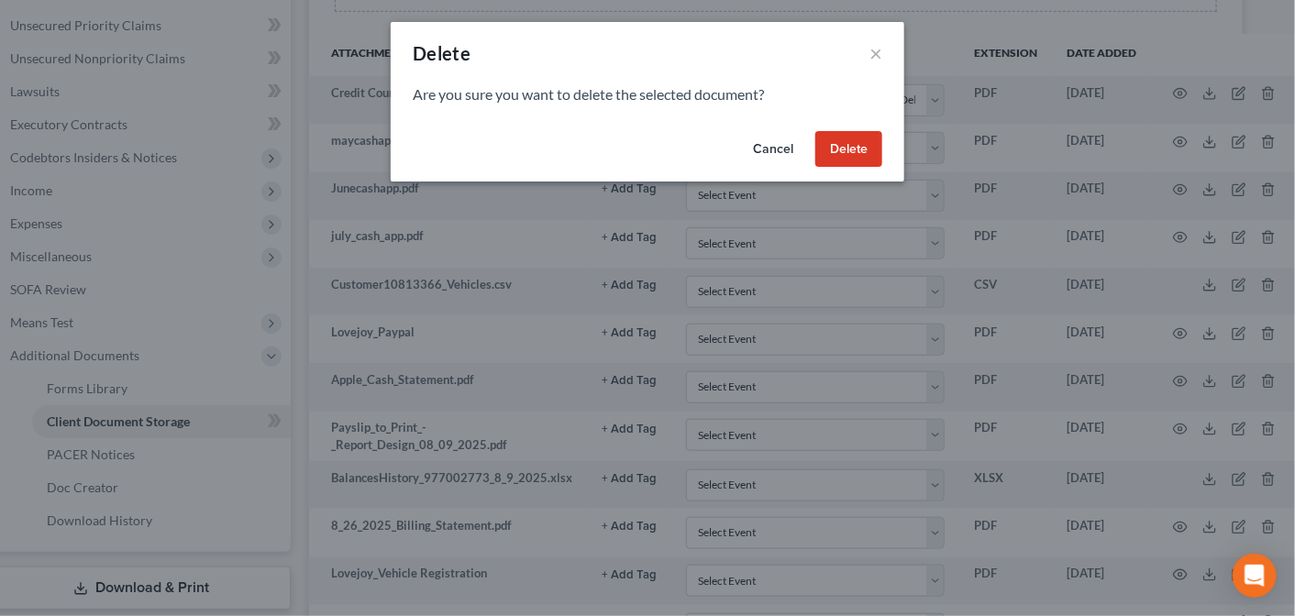
click at [846, 146] on button "Delete" at bounding box center [848, 149] width 67 height 37
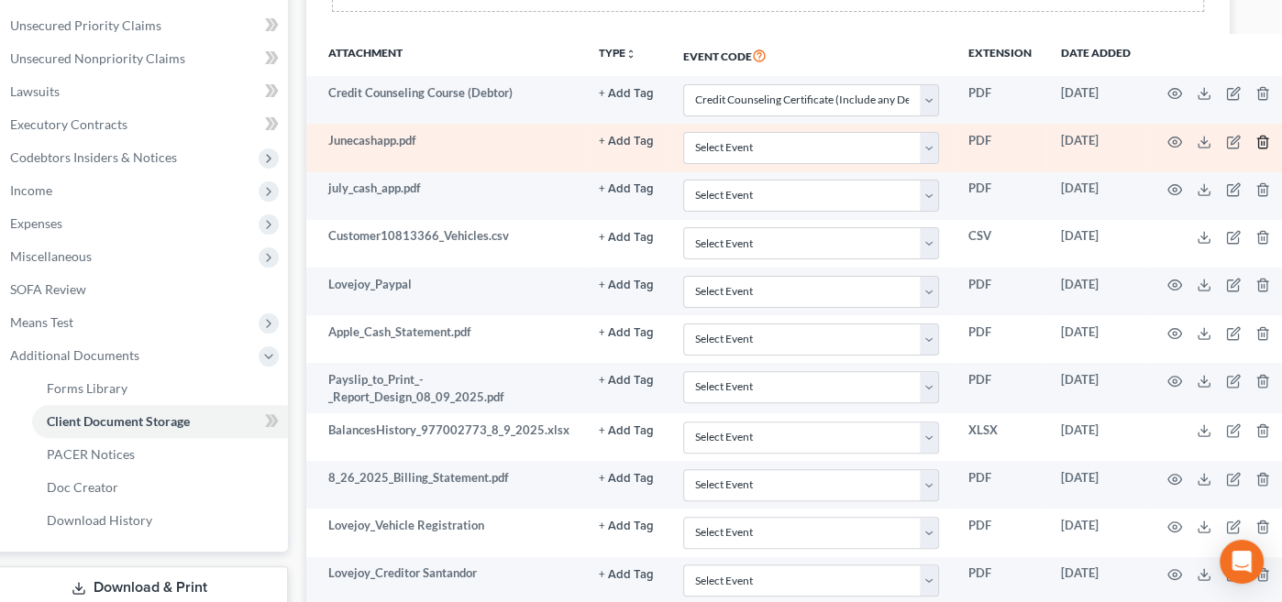
click at [1257, 138] on polyline "button" at bounding box center [1262, 138] width 11 height 0
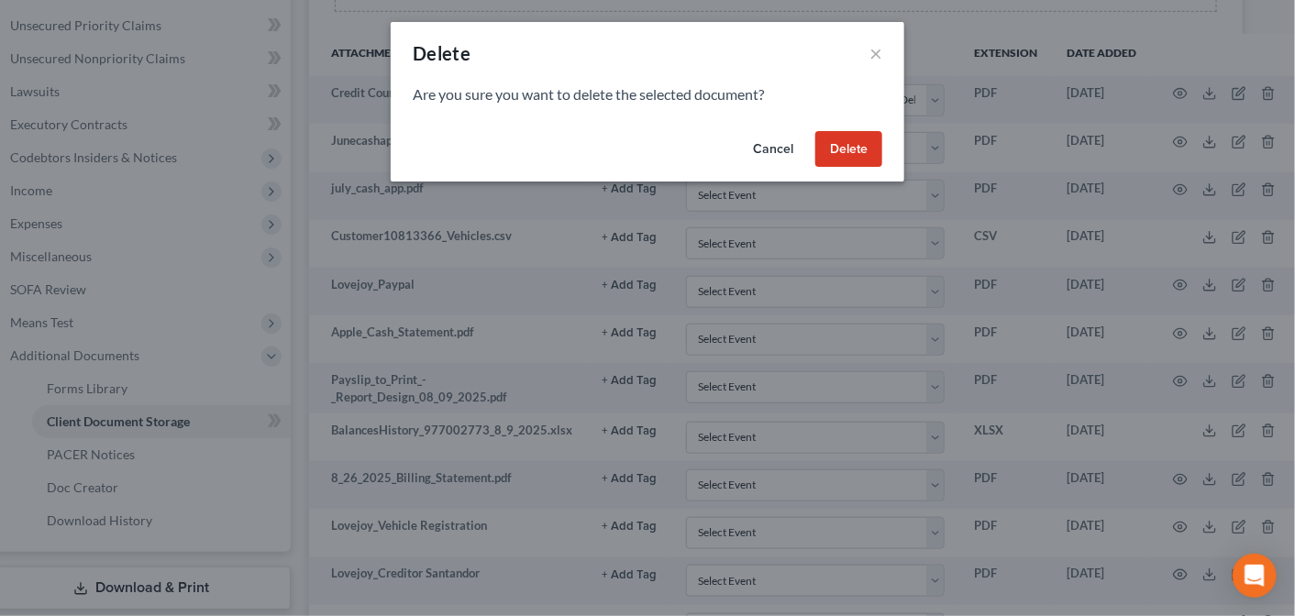
click at [849, 148] on button "Delete" at bounding box center [848, 149] width 67 height 37
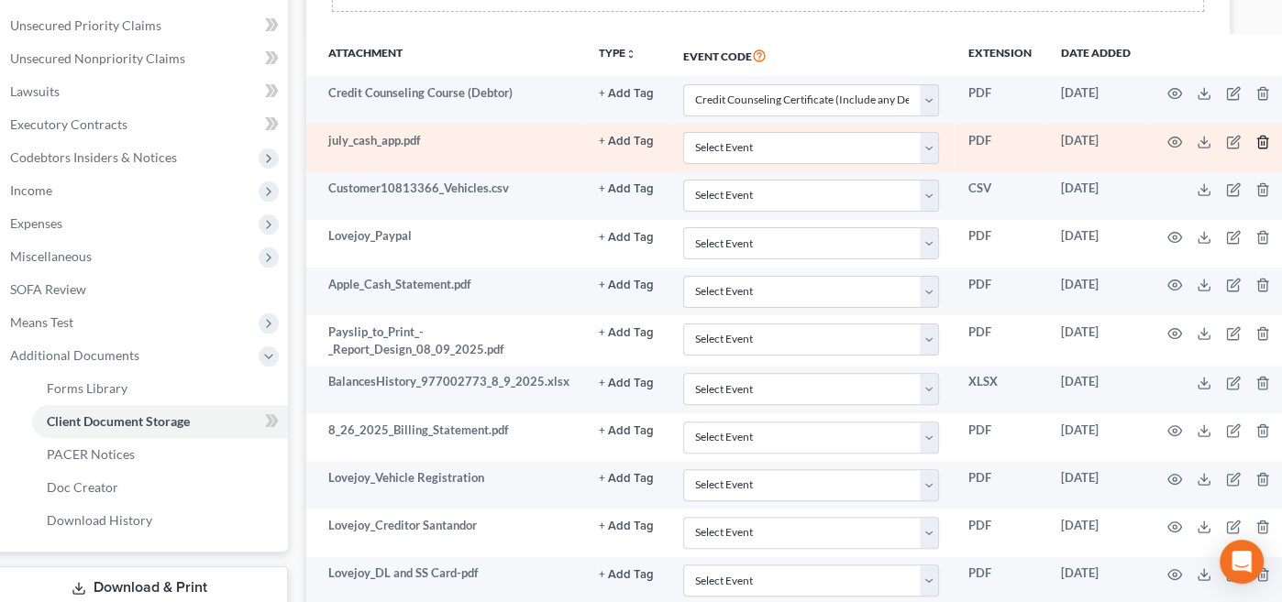
click at [1255, 137] on icon "button" at bounding box center [1262, 142] width 15 height 15
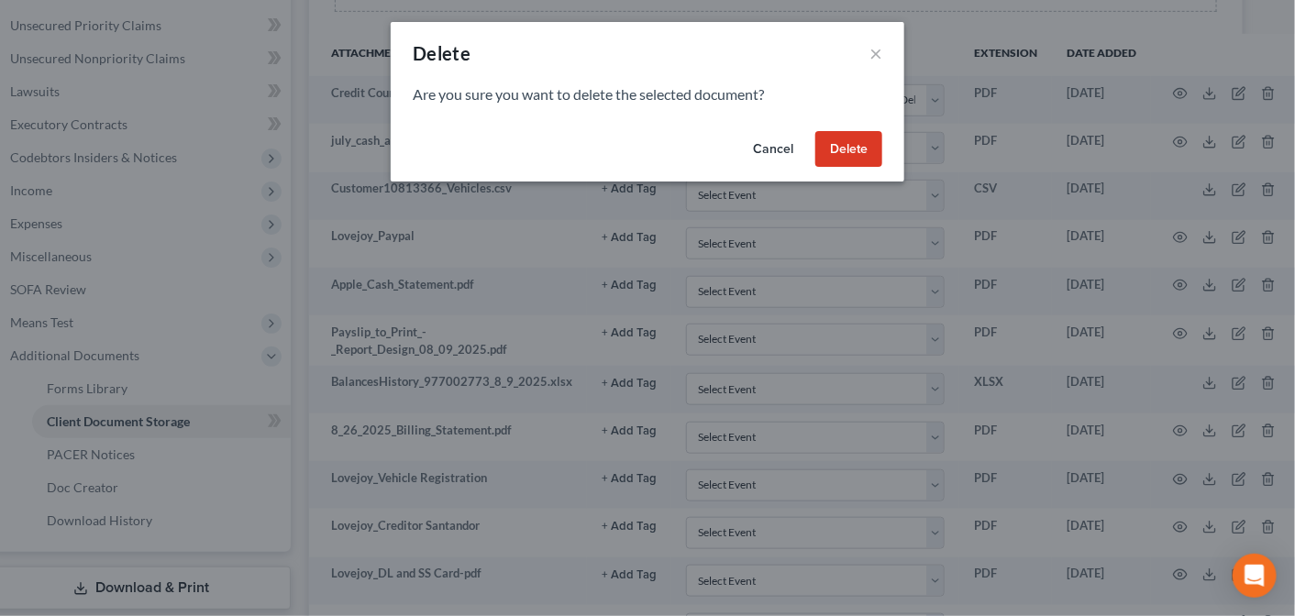
click at [855, 141] on button "Delete" at bounding box center [848, 149] width 67 height 37
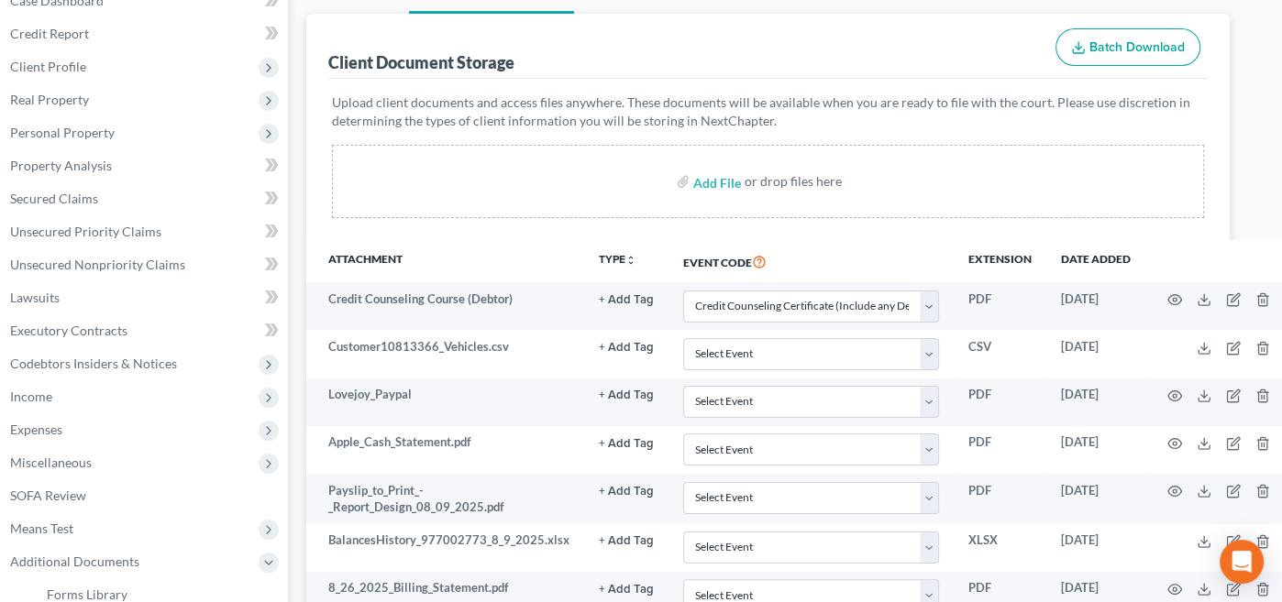
scroll to position [198, 30]
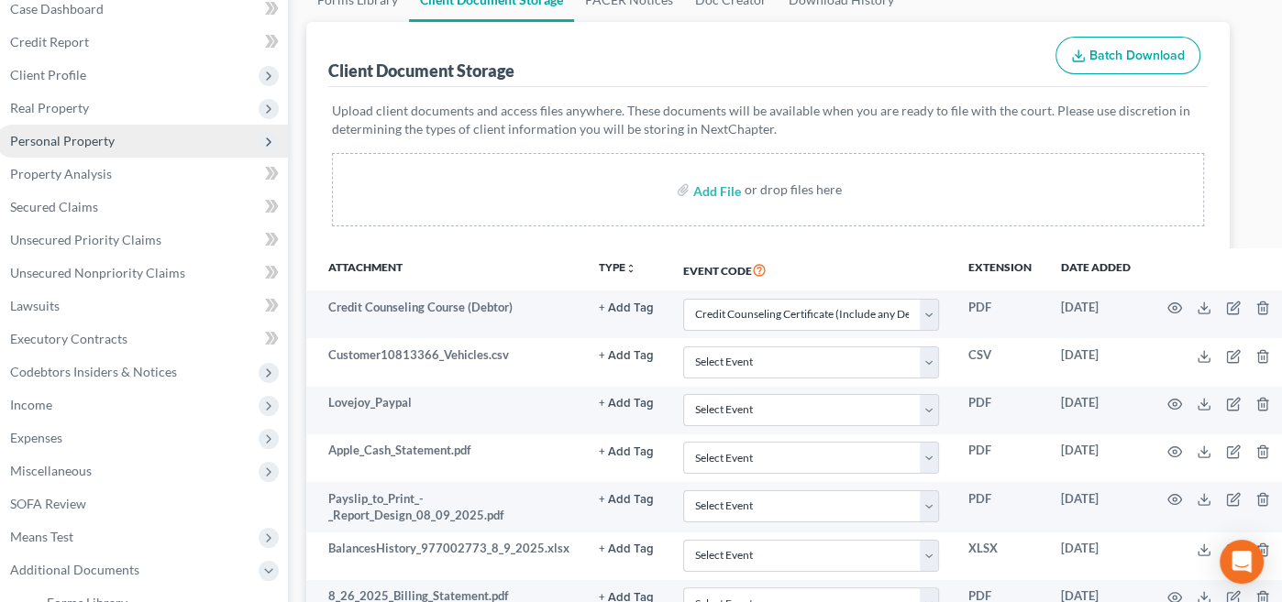
click at [55, 134] on span "Personal Property" at bounding box center [62, 141] width 105 height 16
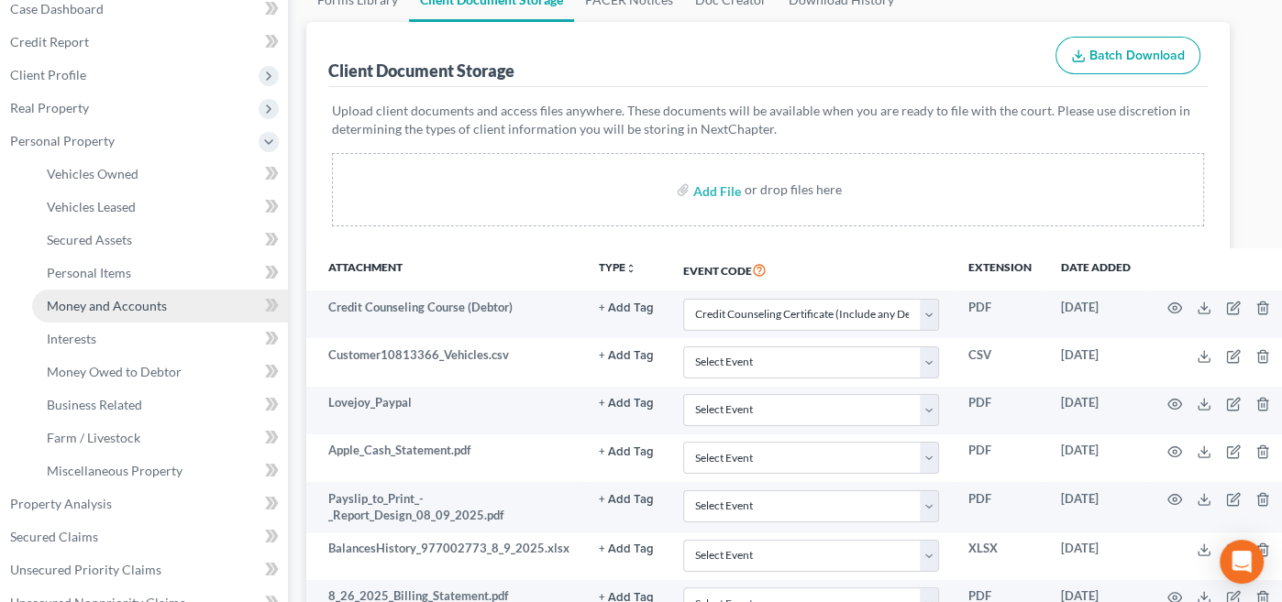
click at [104, 300] on span "Money and Accounts" at bounding box center [107, 306] width 120 height 16
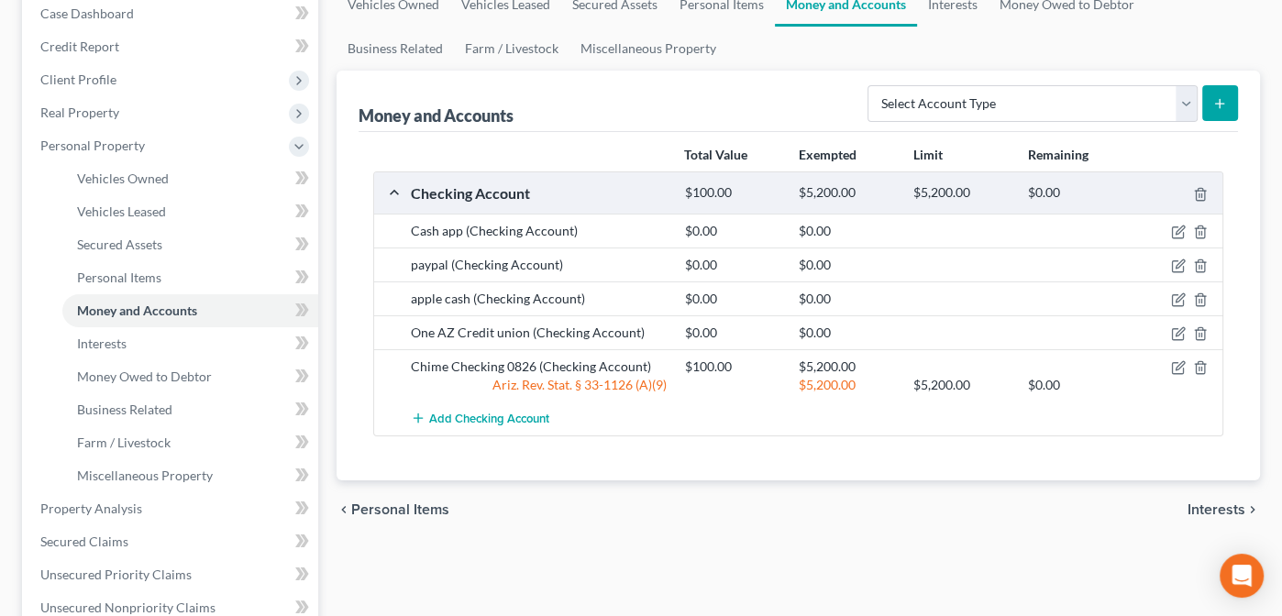
scroll to position [197, 0]
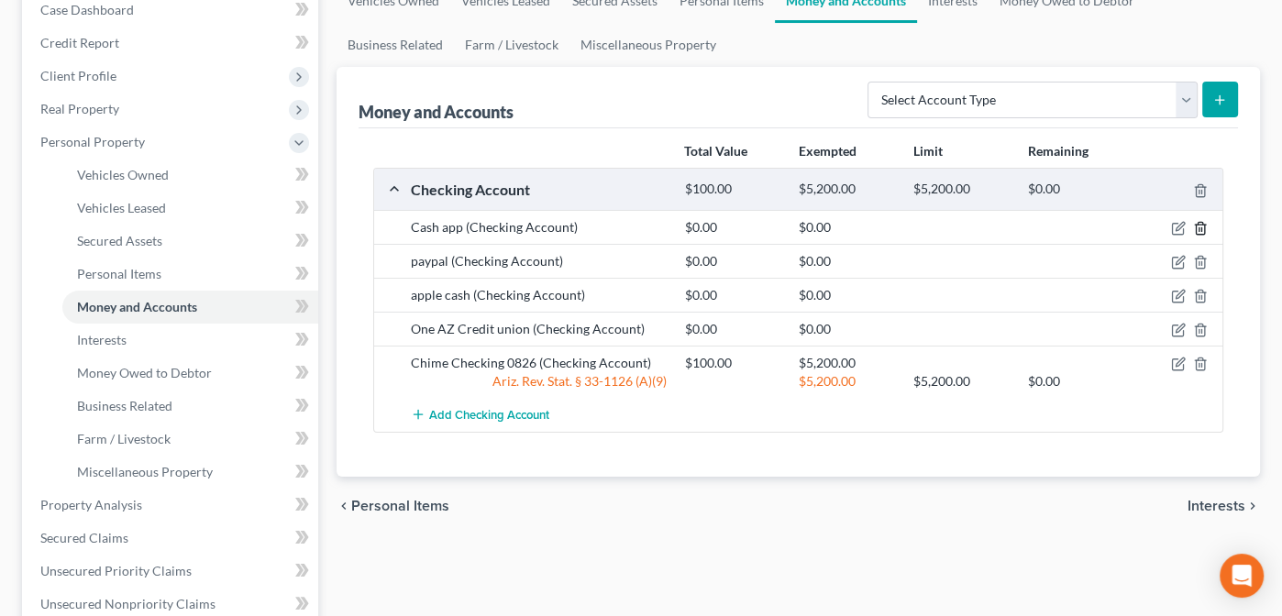
click at [1199, 224] on icon "button" at bounding box center [1200, 228] width 15 height 15
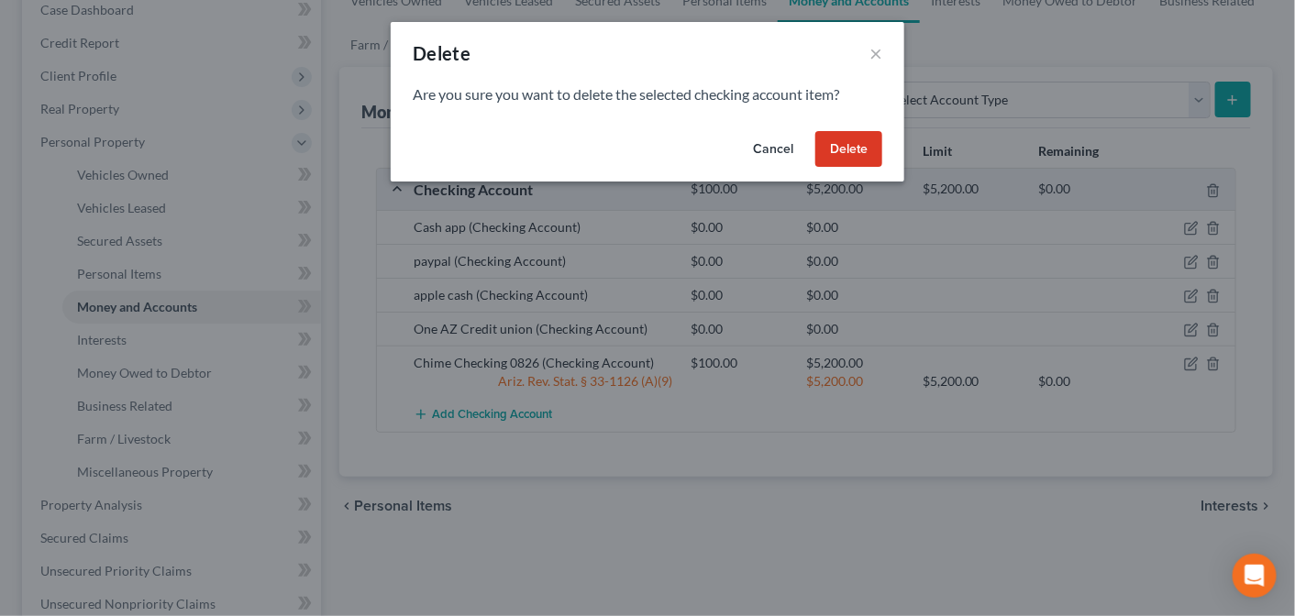
click at [856, 149] on button "Delete" at bounding box center [848, 149] width 67 height 37
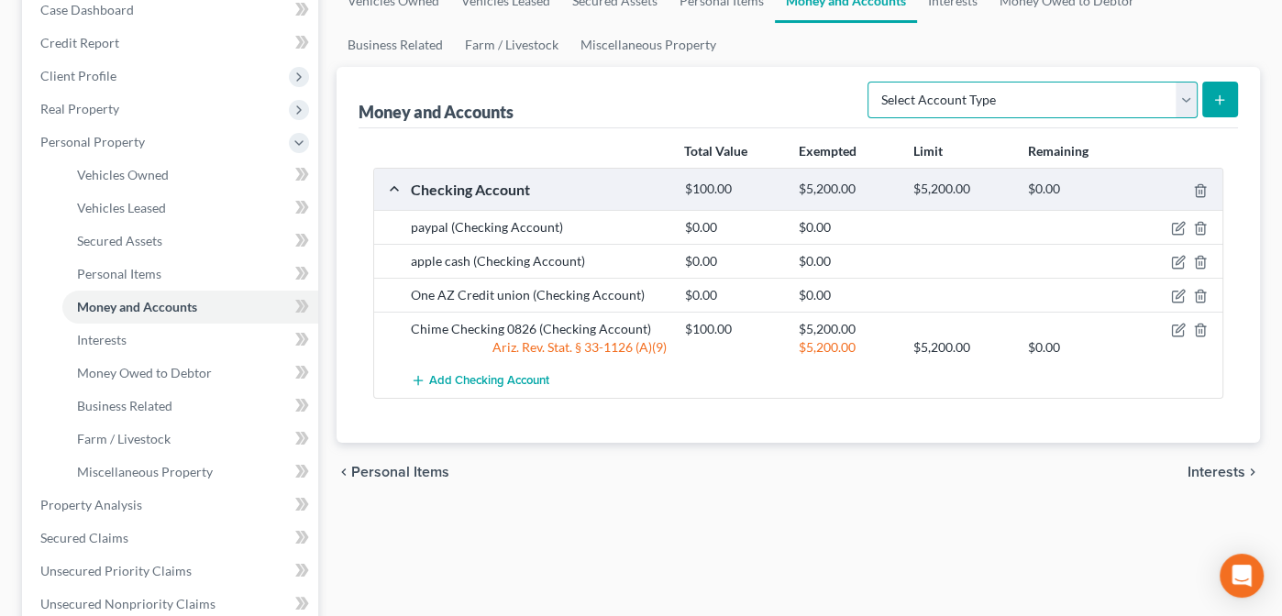
click at [1180, 91] on select "Select Account Type Brokerage Cash on Hand Certificates of Deposit Checking Acc…" at bounding box center [1033, 100] width 330 height 37
select select "other"
click at [871, 82] on select "Select Account Type Brokerage Cash on Hand Certificates of Deposit Checking Acc…" at bounding box center [1033, 100] width 330 height 37
click at [1213, 95] on icon "submit" at bounding box center [1219, 100] width 15 height 15
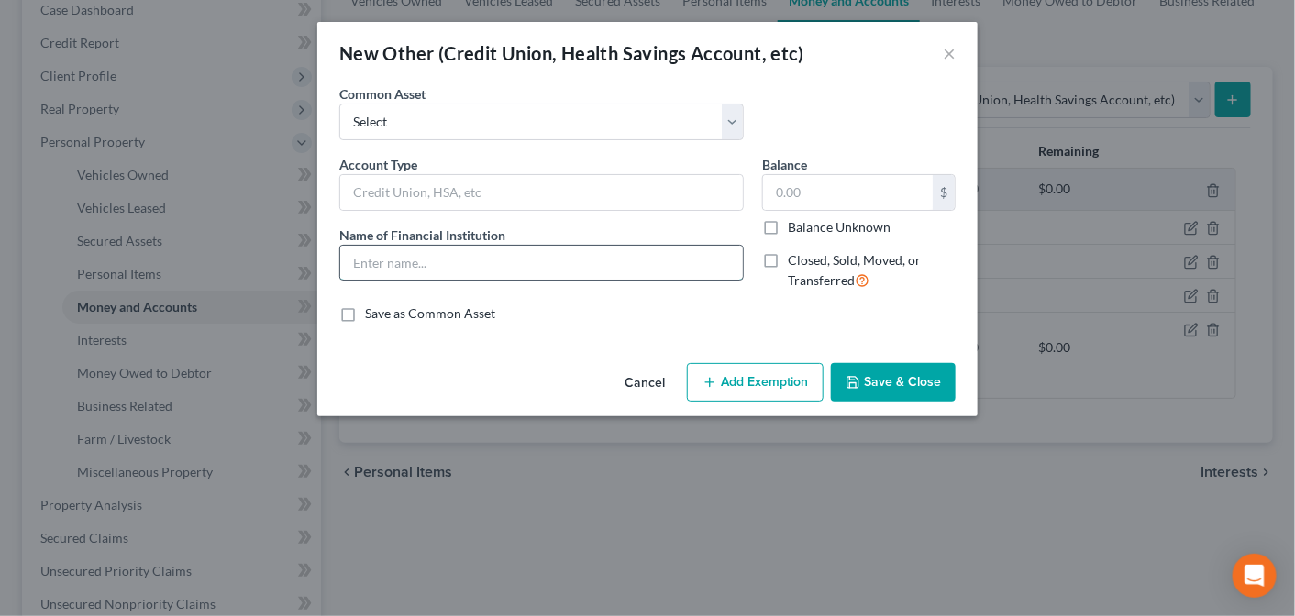
click at [400, 264] on input "text" at bounding box center [541, 263] width 403 height 35
type input "Cash App"
click at [414, 187] on input "text" at bounding box center [541, 192] width 403 height 35
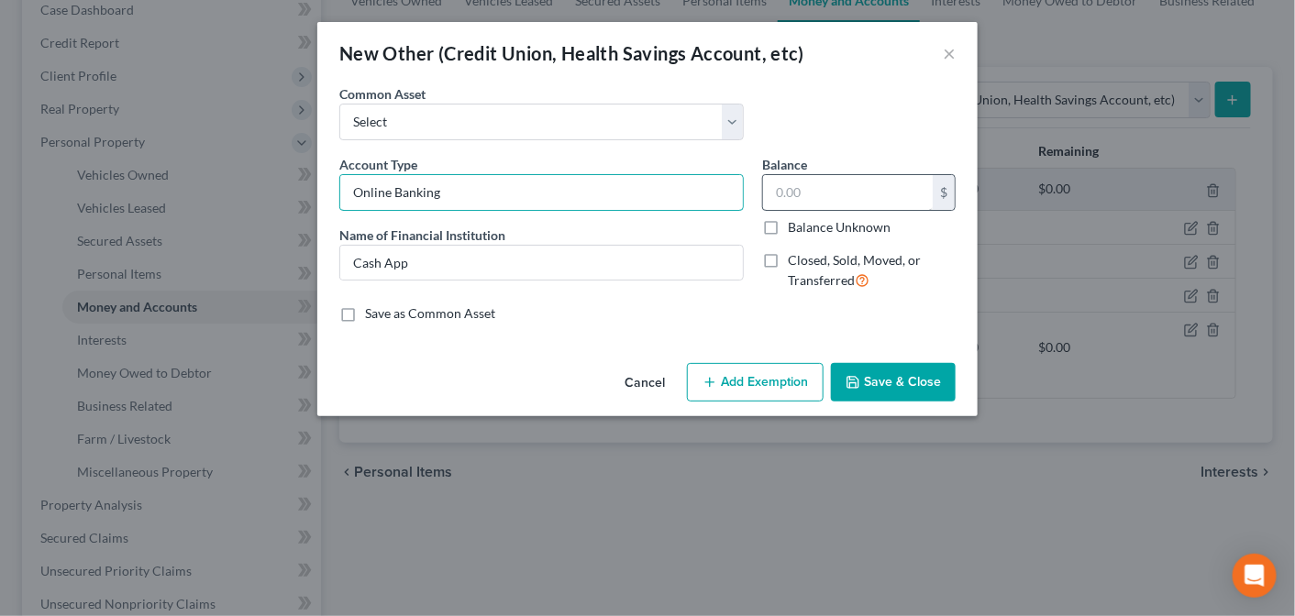
type input "Online Banking"
click at [812, 190] on input "text" at bounding box center [848, 192] width 170 height 35
type input "0.00"
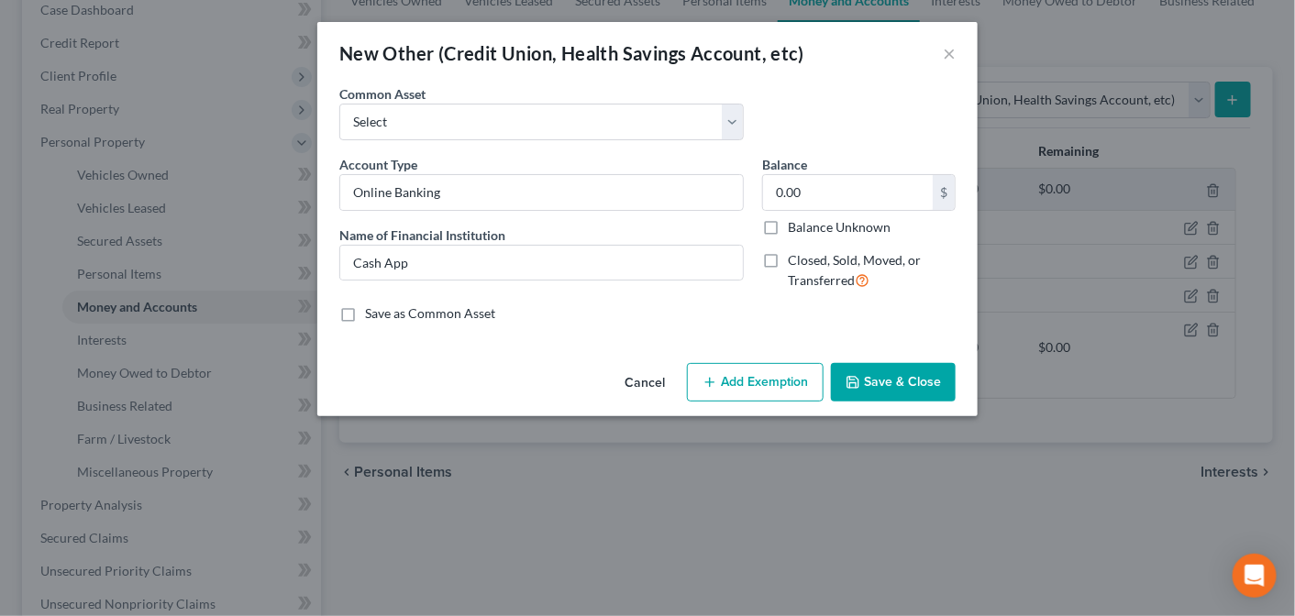
click at [879, 374] on button "Save & Close" at bounding box center [893, 382] width 125 height 39
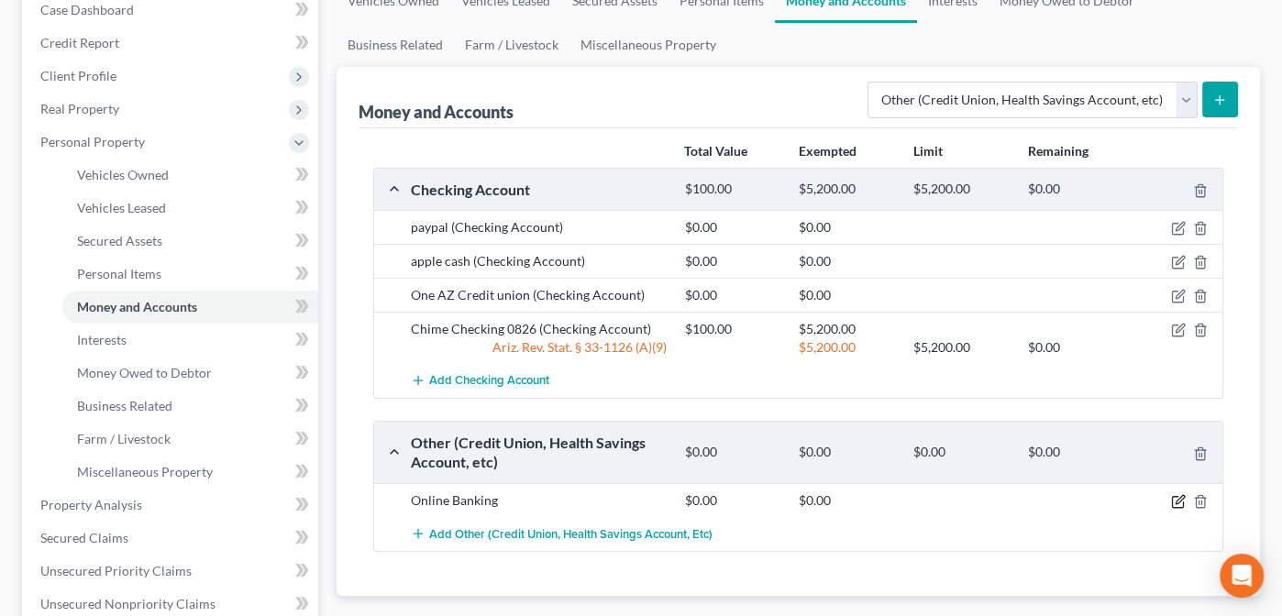
click at [1177, 495] on icon "button" at bounding box center [1178, 501] width 15 height 15
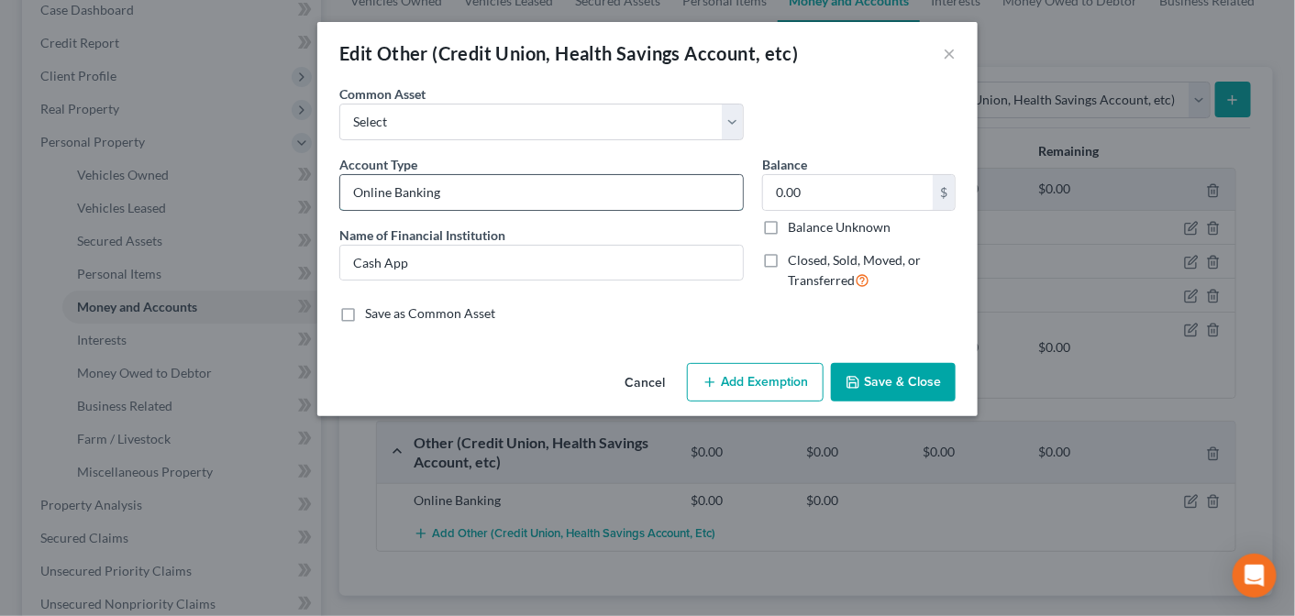
click at [470, 188] on input "Online Banking" at bounding box center [541, 192] width 403 height 35
type input "Online Banking Cash App"
click at [914, 383] on button "Save & Close" at bounding box center [893, 382] width 125 height 39
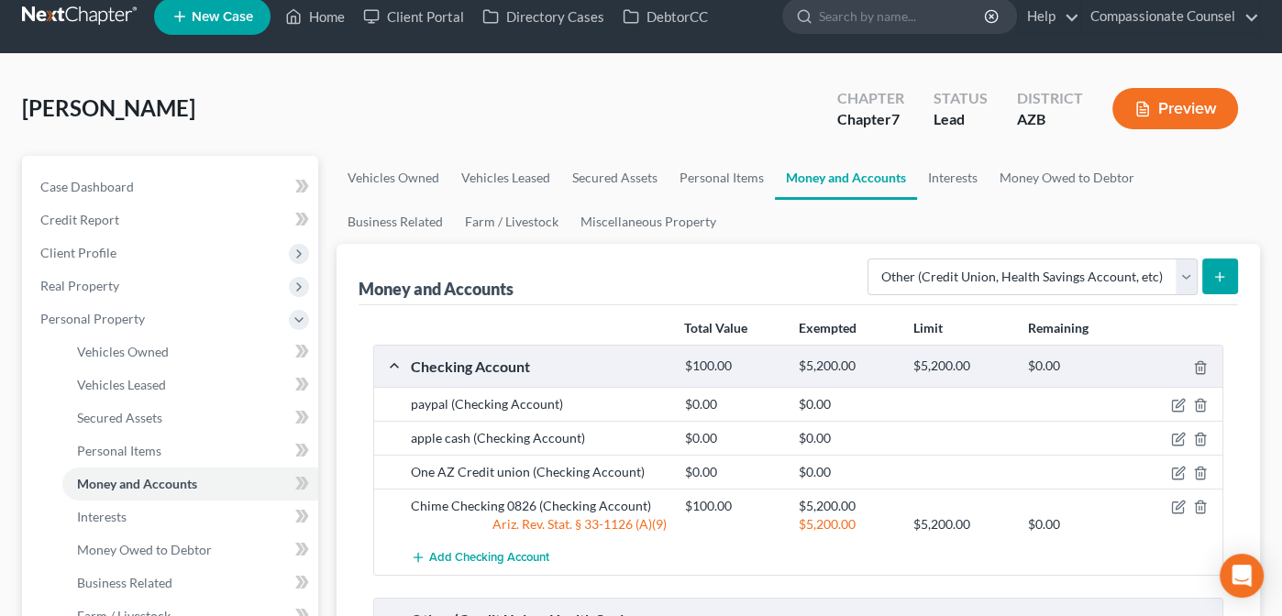
scroll to position [0, 0]
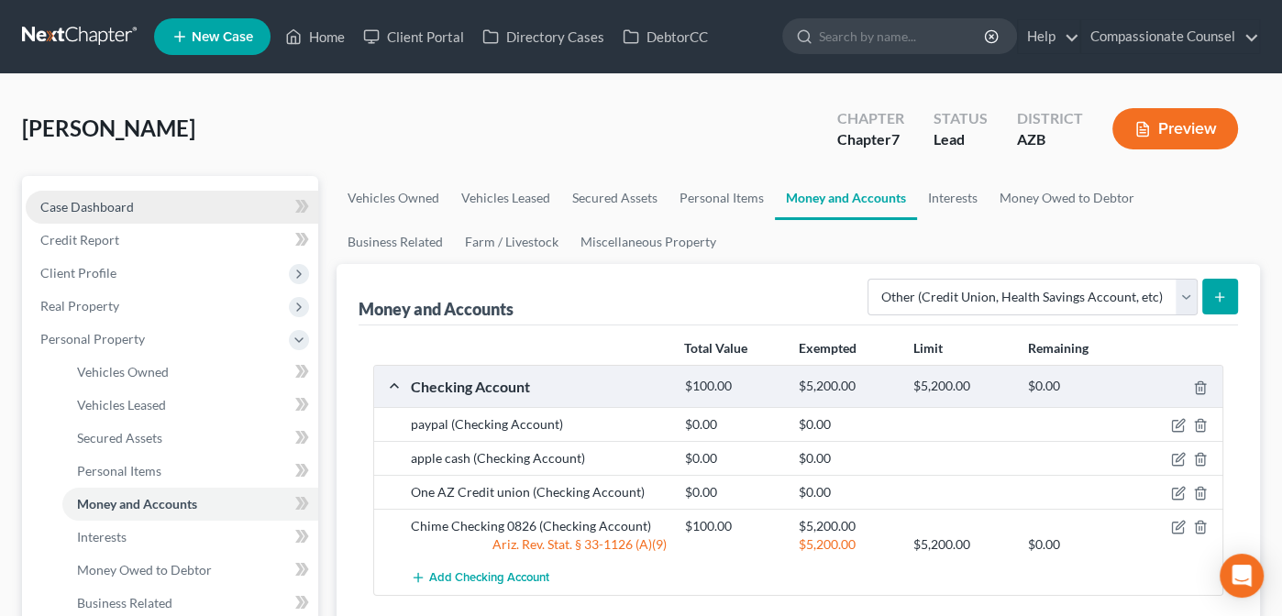
click at [87, 206] on span "Case Dashboard" at bounding box center [87, 207] width 94 height 16
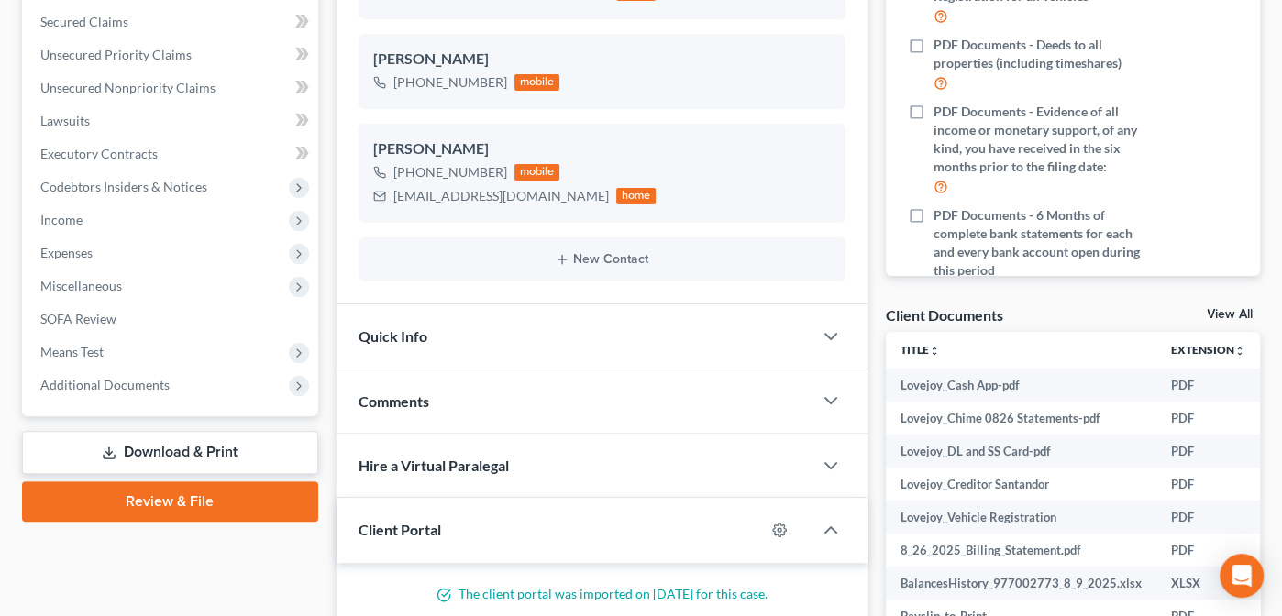
scroll to position [384, 0]
click at [1223, 307] on link "View All" at bounding box center [1230, 313] width 46 height 13
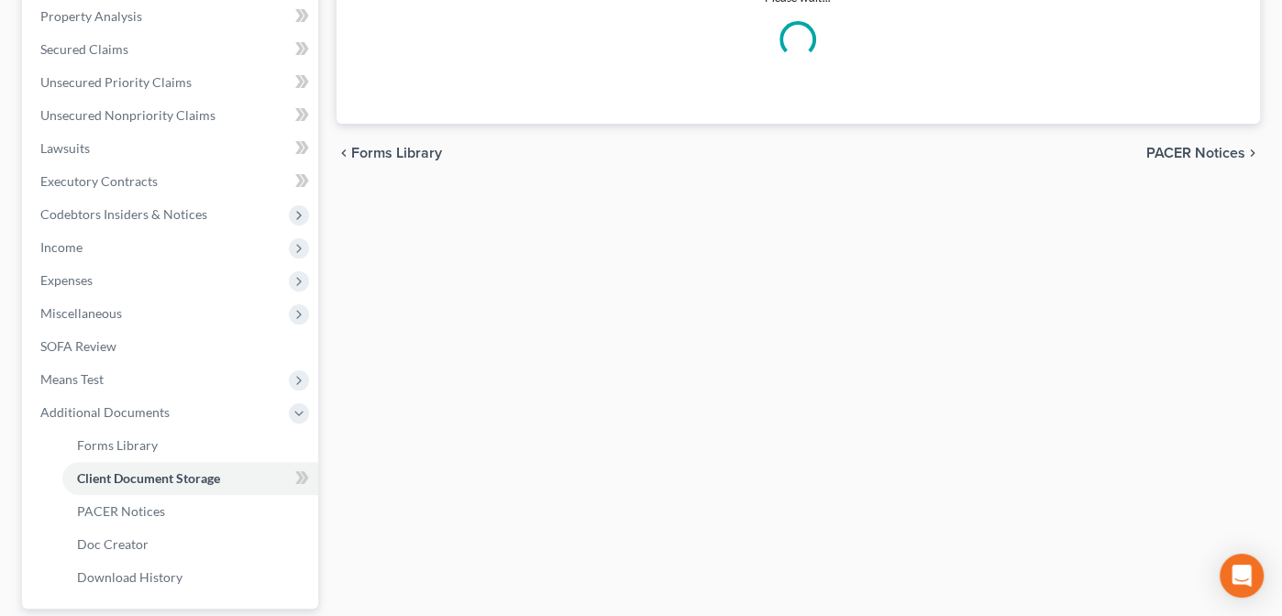
select select "14"
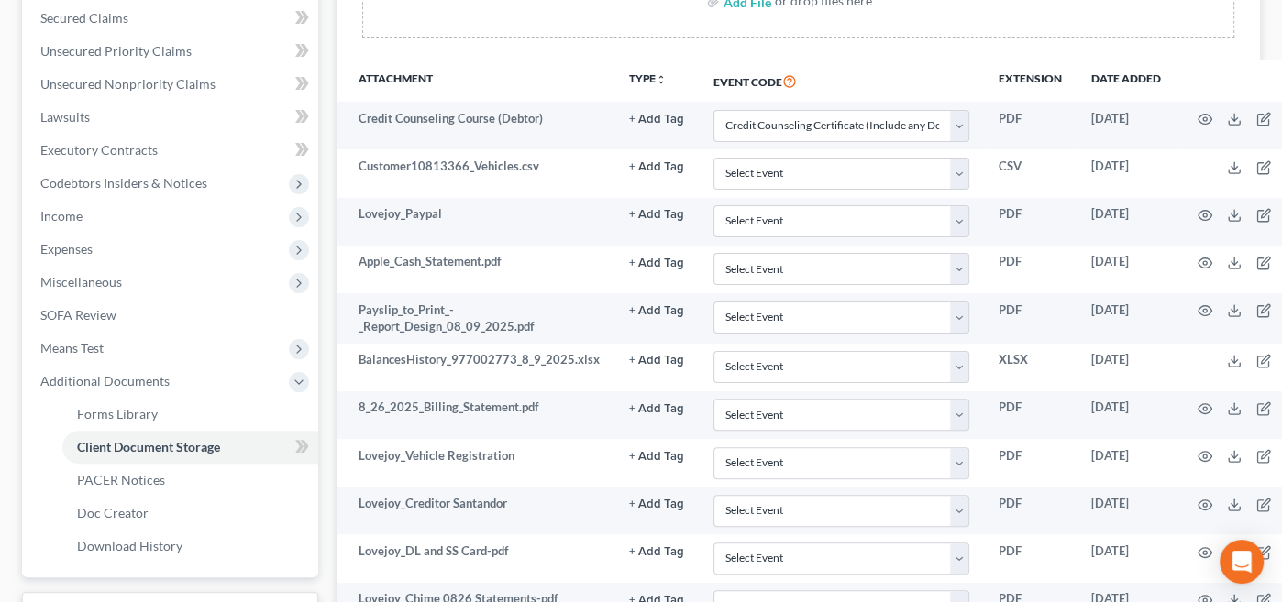
scroll to position [402, 0]
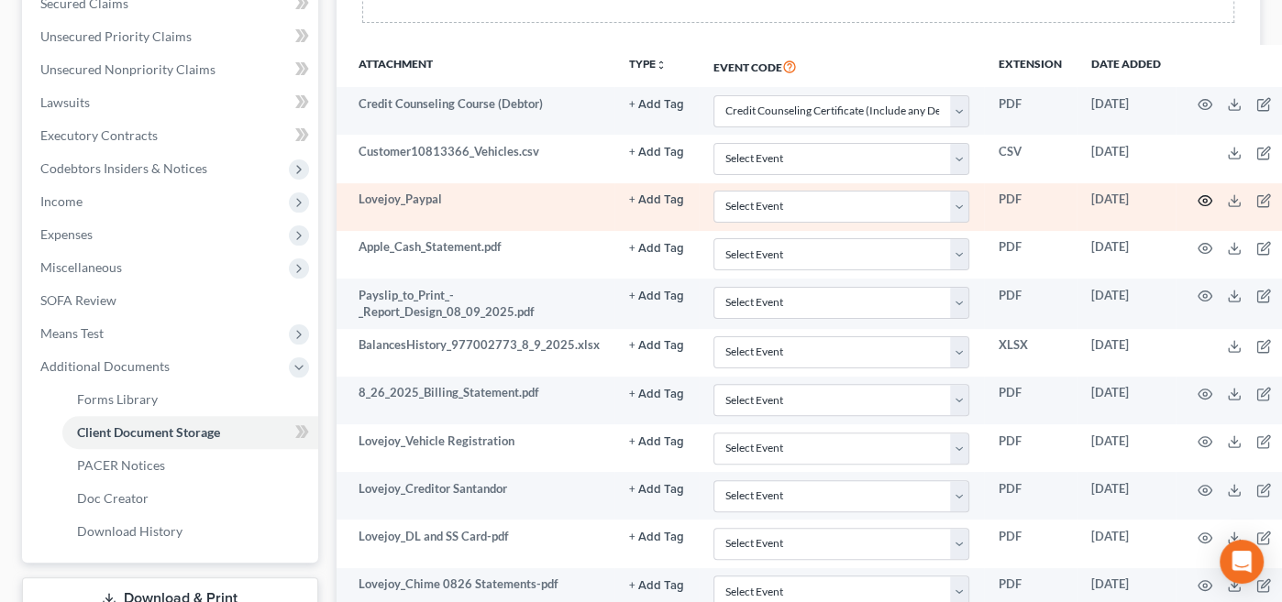
click at [1198, 194] on icon "button" at bounding box center [1205, 200] width 15 height 15
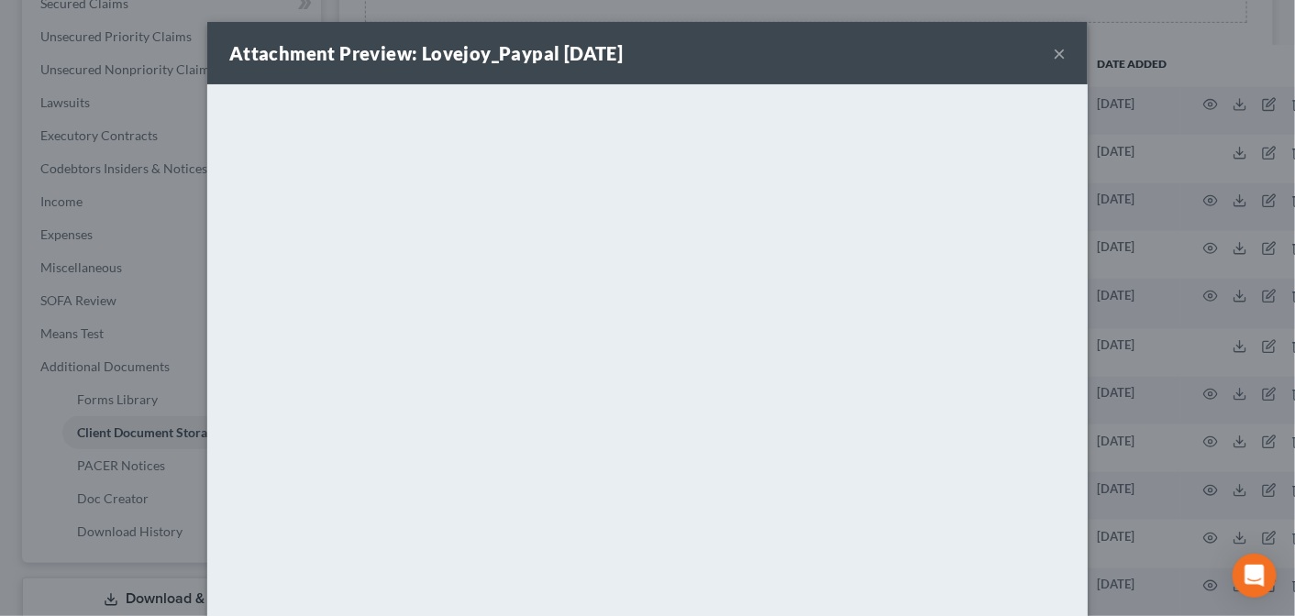
click at [1055, 50] on button "×" at bounding box center [1059, 53] width 13 height 22
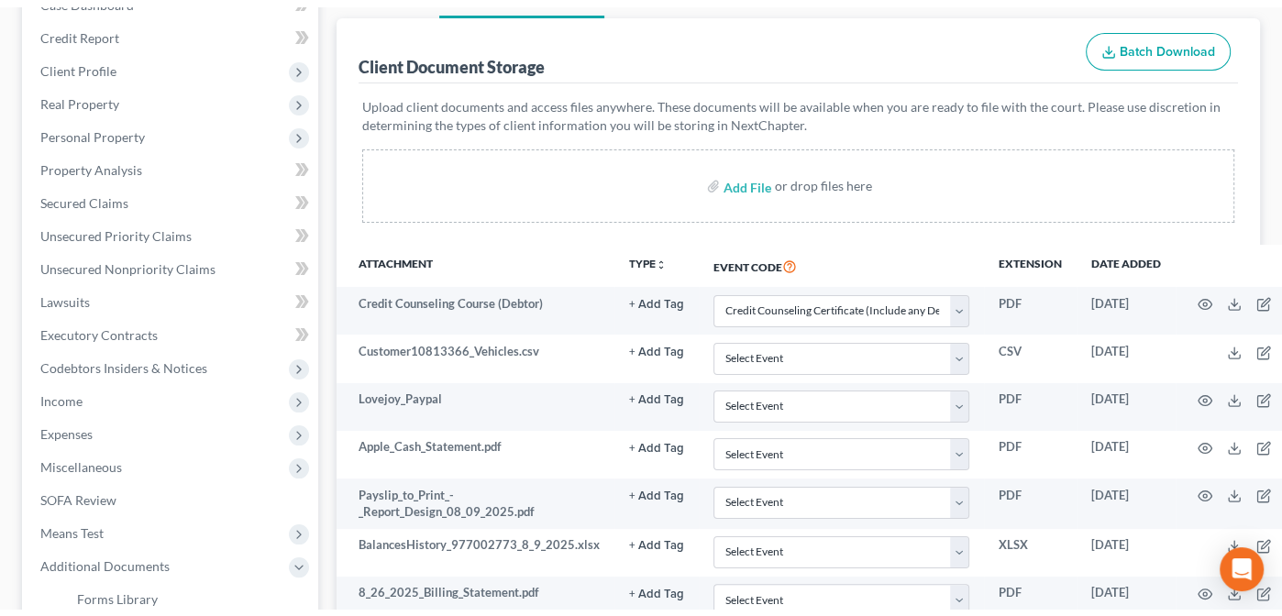
scroll to position [204, 0]
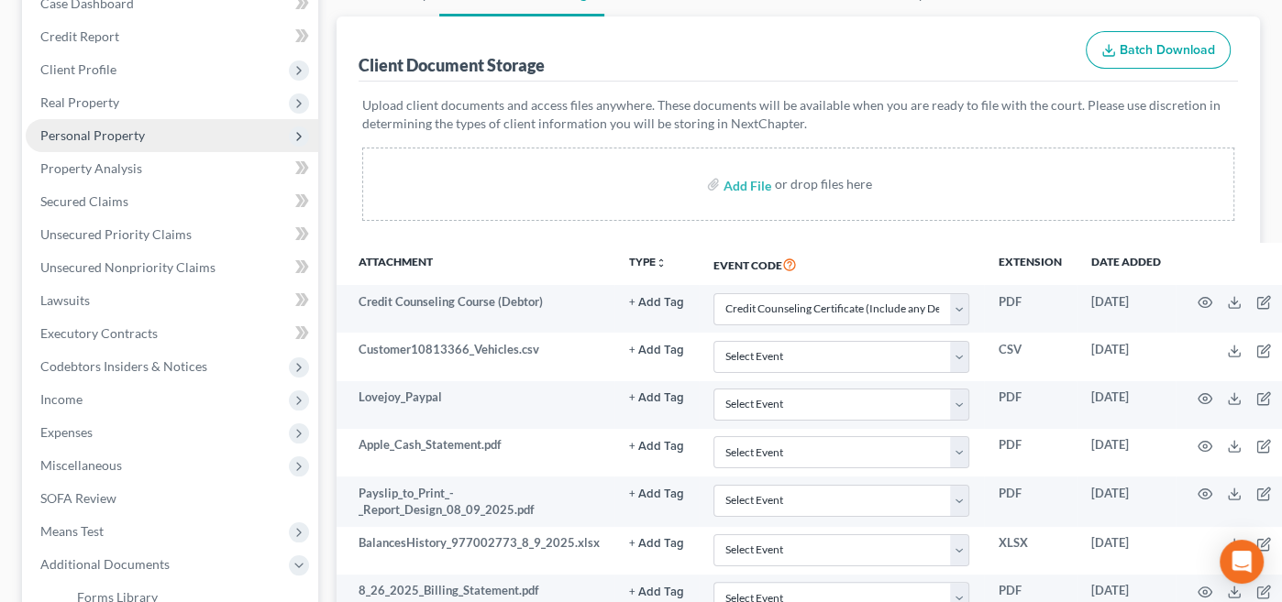
click at [85, 131] on span "Personal Property" at bounding box center [92, 135] width 105 height 16
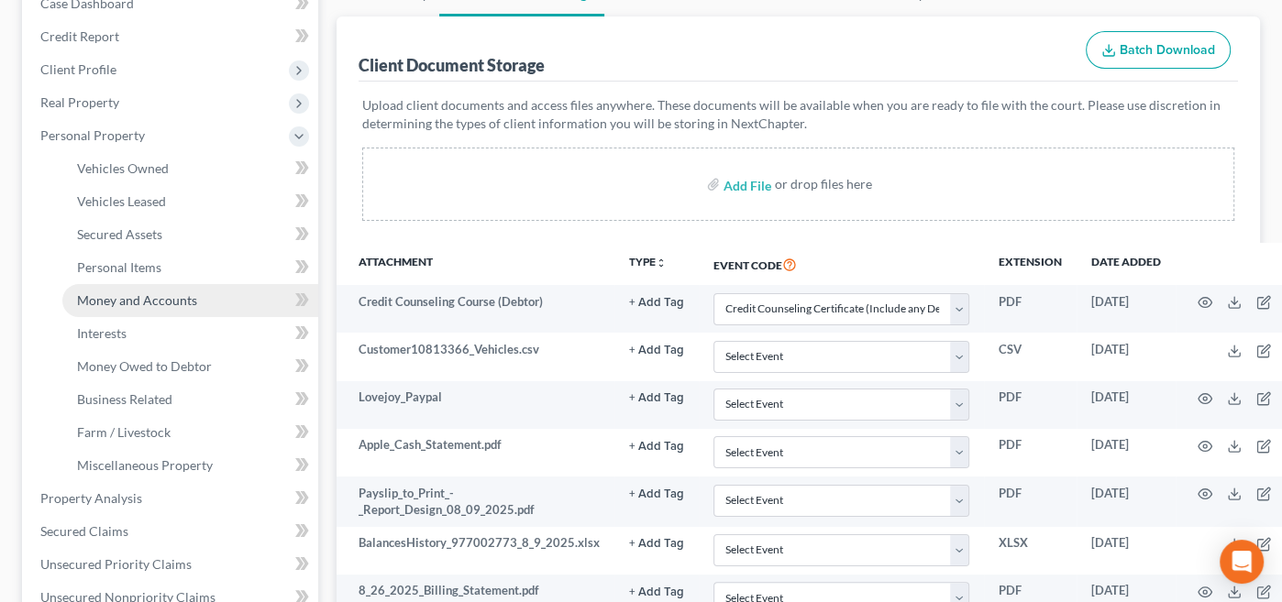
click at [115, 298] on span "Money and Accounts" at bounding box center [137, 301] width 120 height 16
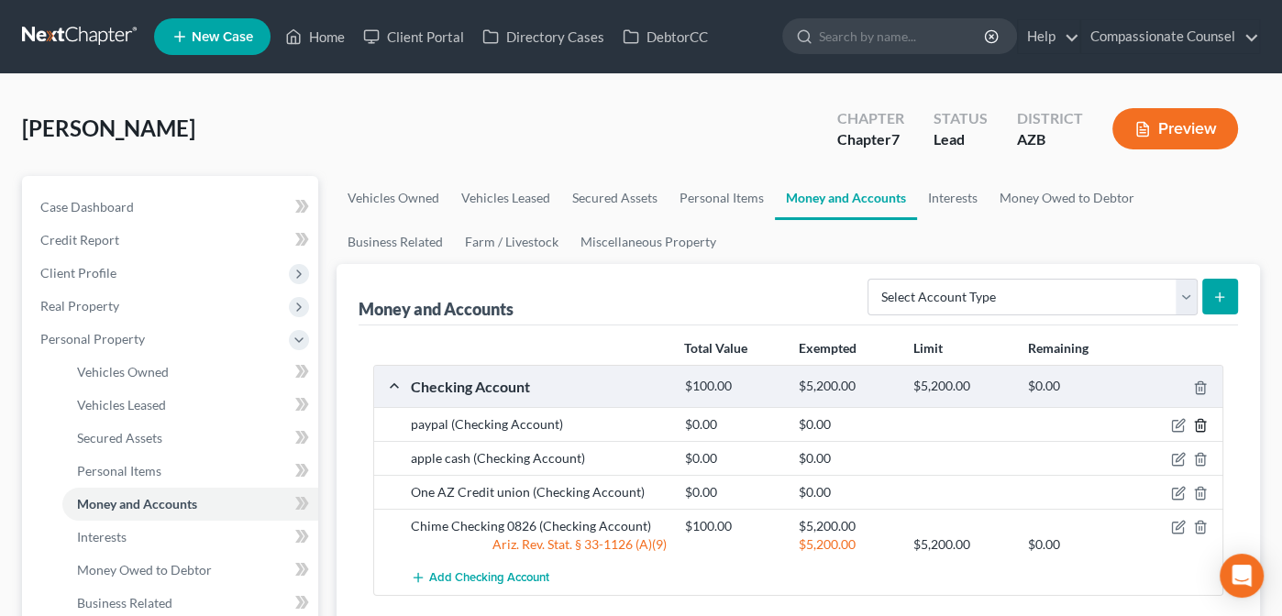
click at [1198, 420] on icon "button" at bounding box center [1200, 426] width 8 height 12
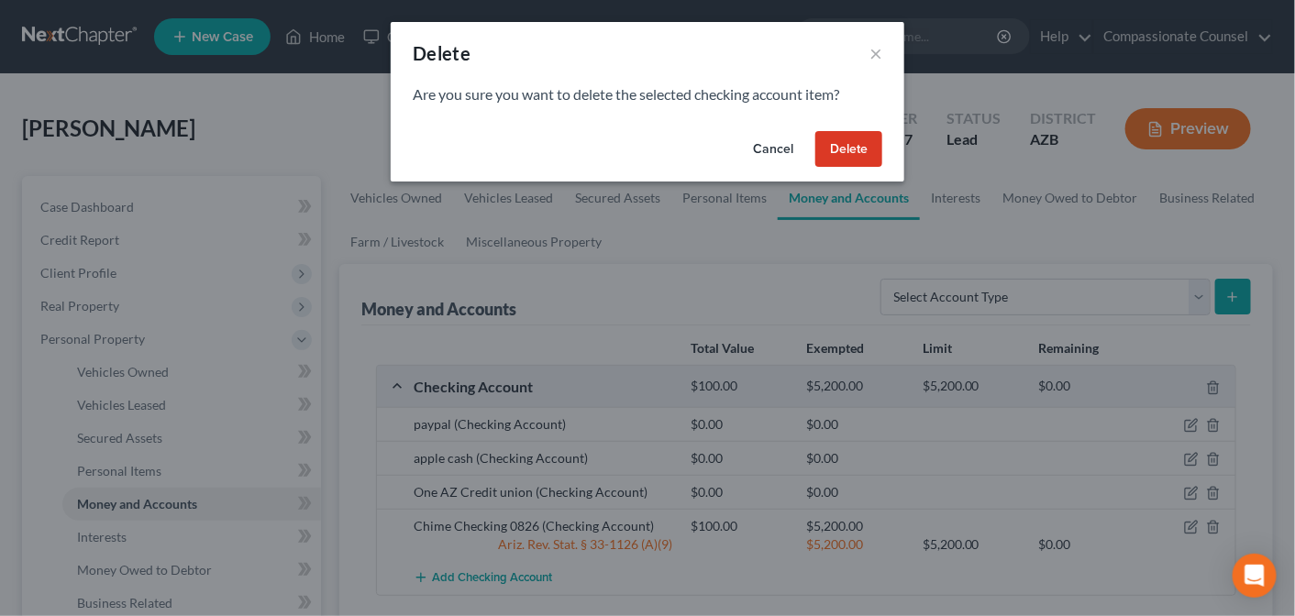
click at [871, 149] on button "Delete" at bounding box center [848, 149] width 67 height 37
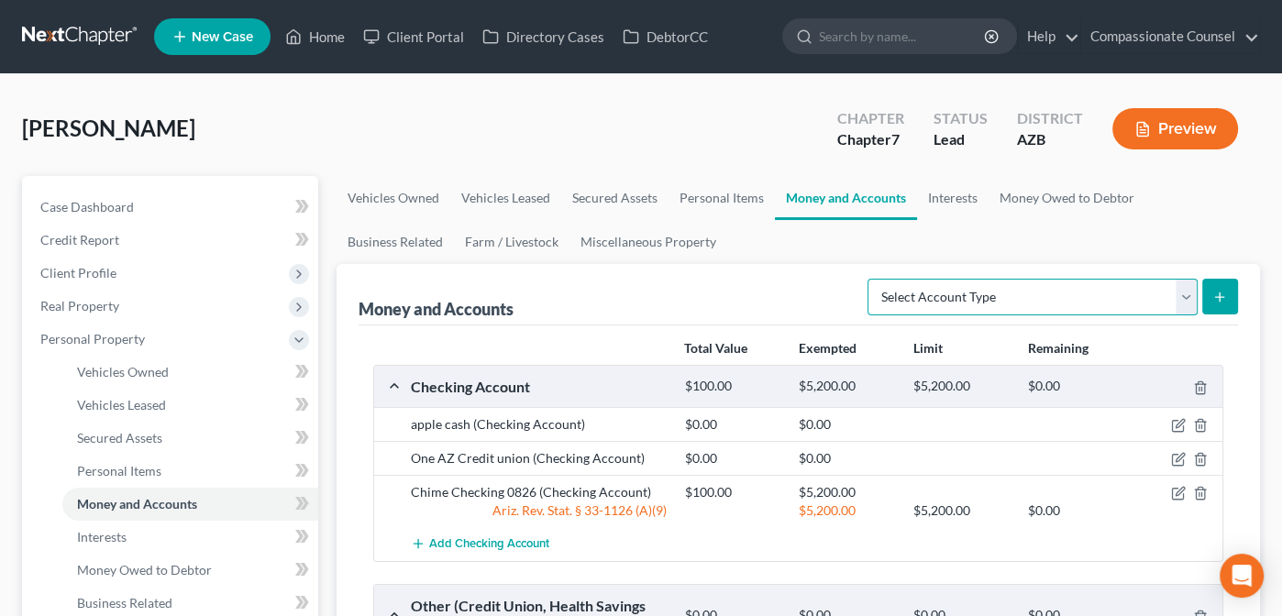
click at [1183, 285] on select "Select Account Type Brokerage Cash on Hand Certificates of Deposit Checking Acc…" at bounding box center [1033, 297] width 330 height 37
select select "other"
click at [871, 279] on select "Select Account Type Brokerage Cash on Hand Certificates of Deposit Checking Acc…" at bounding box center [1033, 297] width 330 height 37
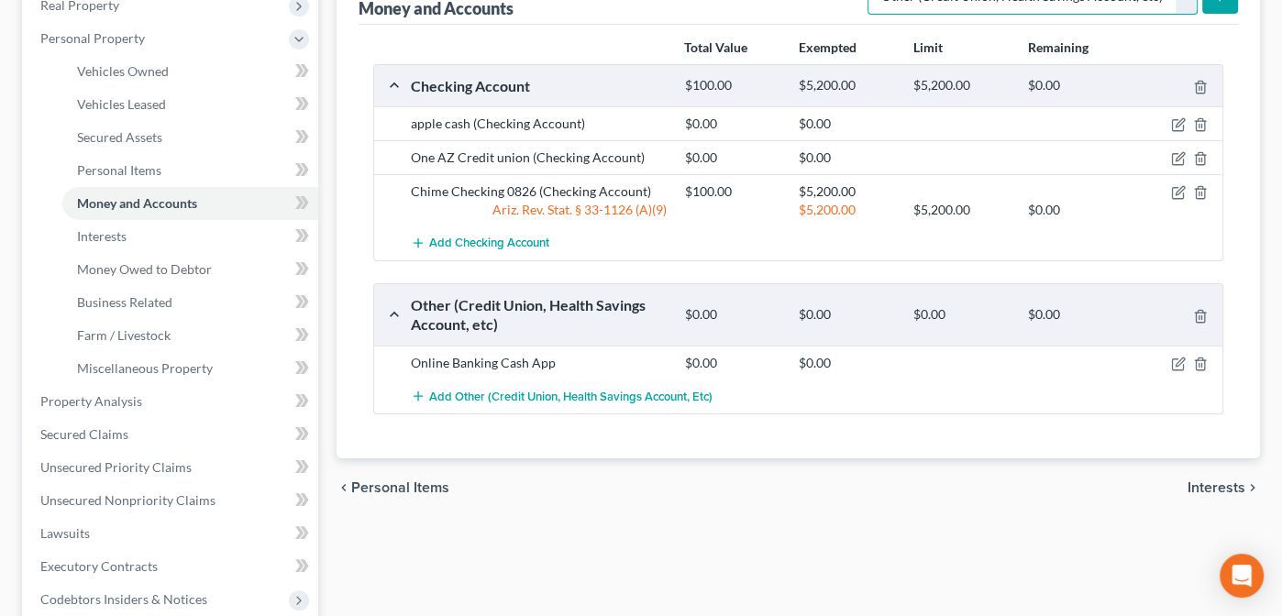
scroll to position [311, 0]
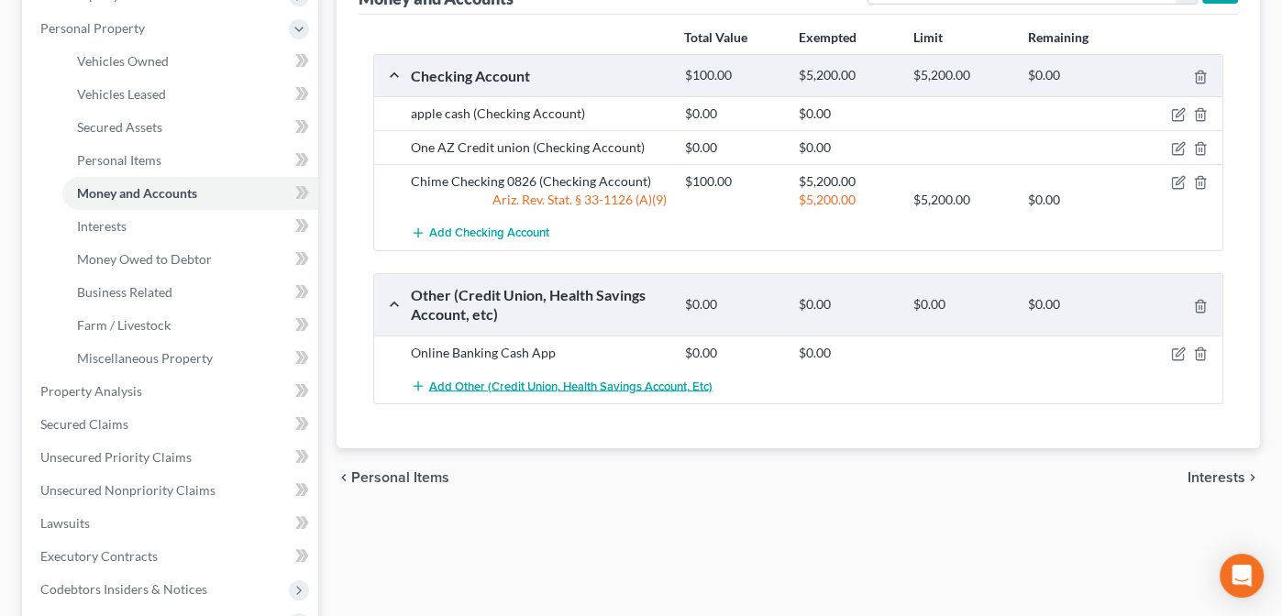
click at [527, 379] on span "Add Other (Credit Union, Health Savings Account, etc)" at bounding box center [570, 386] width 283 height 15
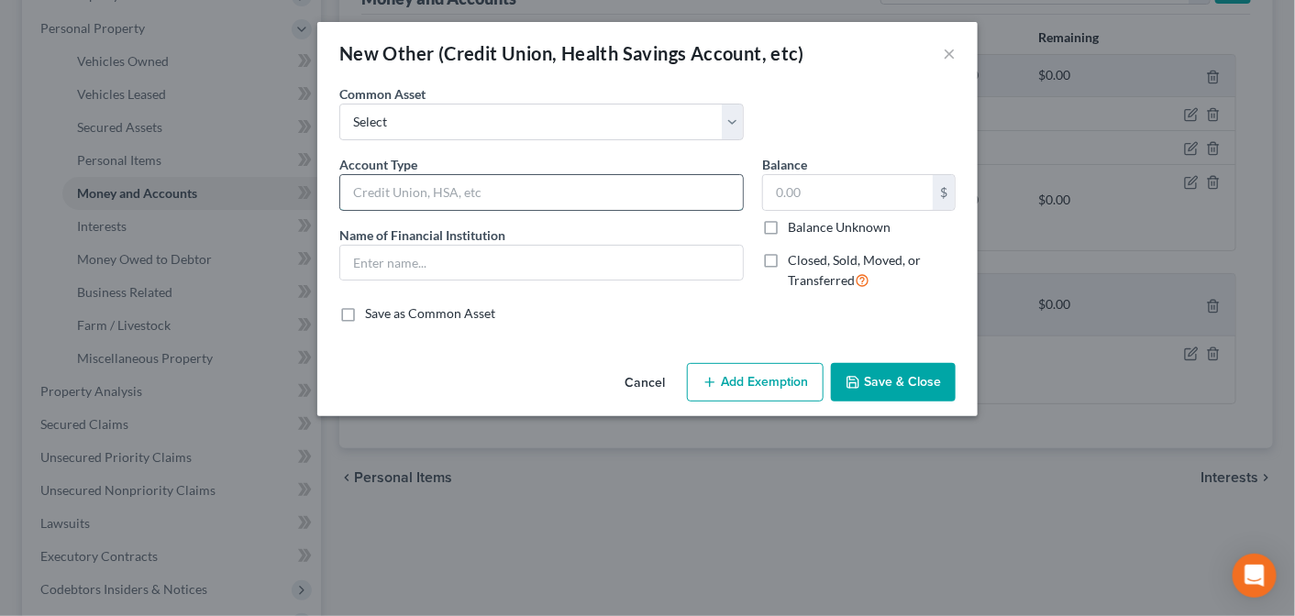
click at [489, 188] on input "text" at bounding box center [541, 192] width 403 height 35
type input "Online Banking Paypal"
click at [799, 200] on input "text" at bounding box center [848, 192] width 170 height 35
type input "0.00"
click at [924, 384] on button "Save & Close" at bounding box center [893, 382] width 125 height 39
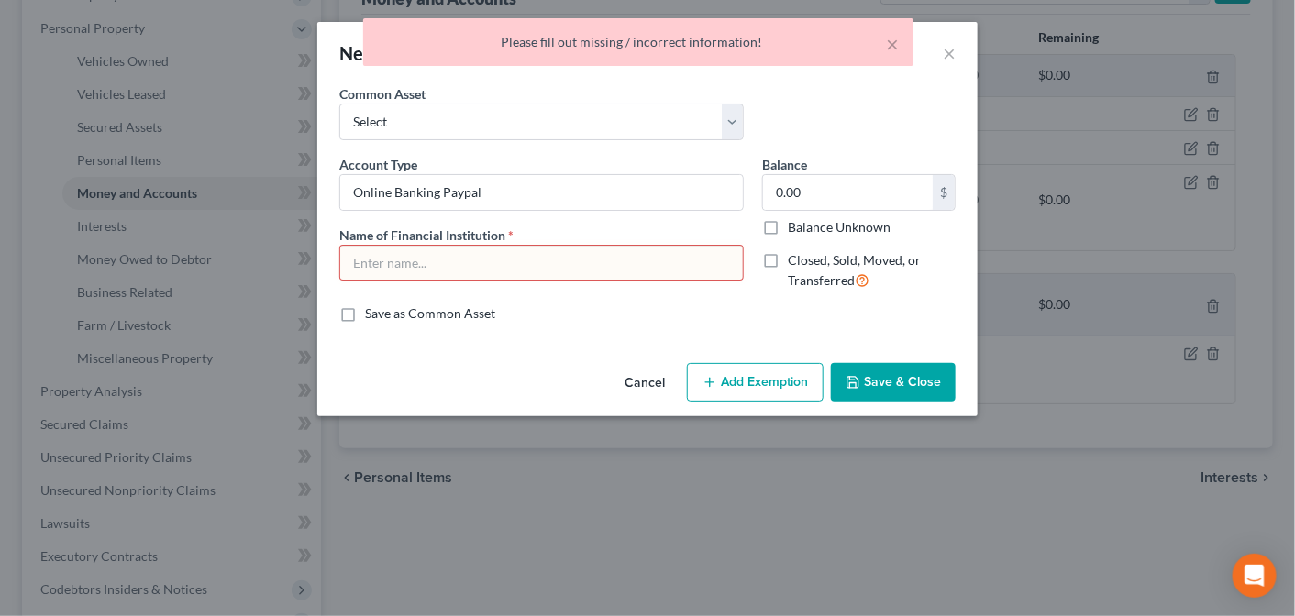
click at [703, 253] on input "text" at bounding box center [541, 263] width 403 height 35
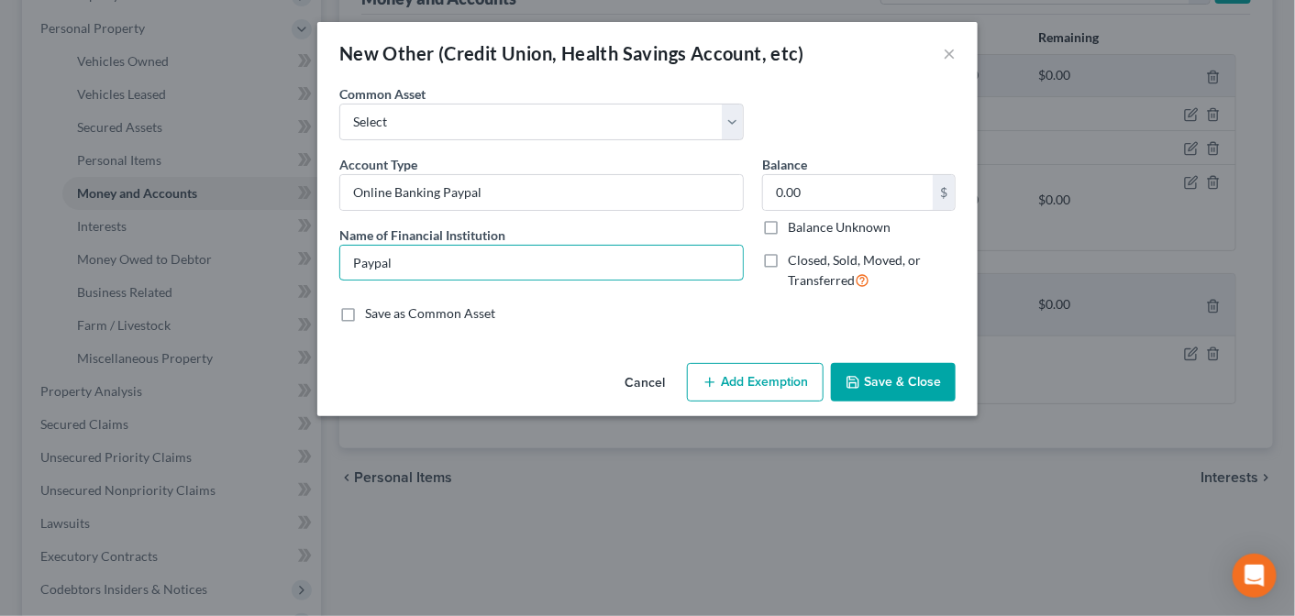
type input "Paypal"
click at [923, 378] on button "Save & Close" at bounding box center [893, 382] width 125 height 39
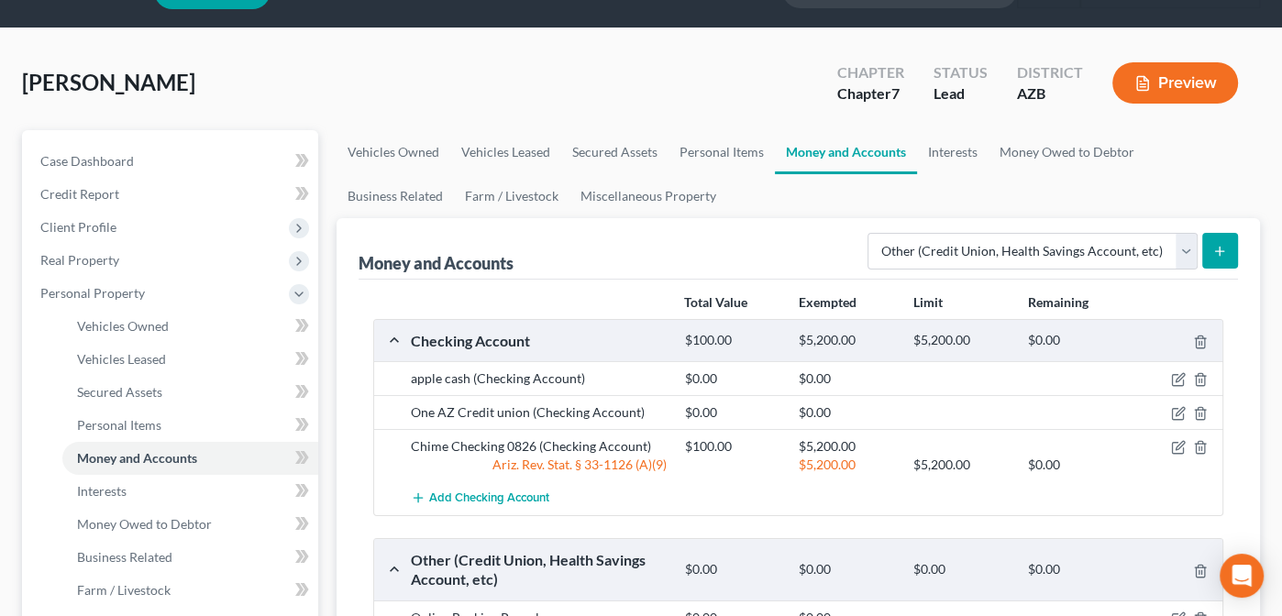
scroll to position [16, 0]
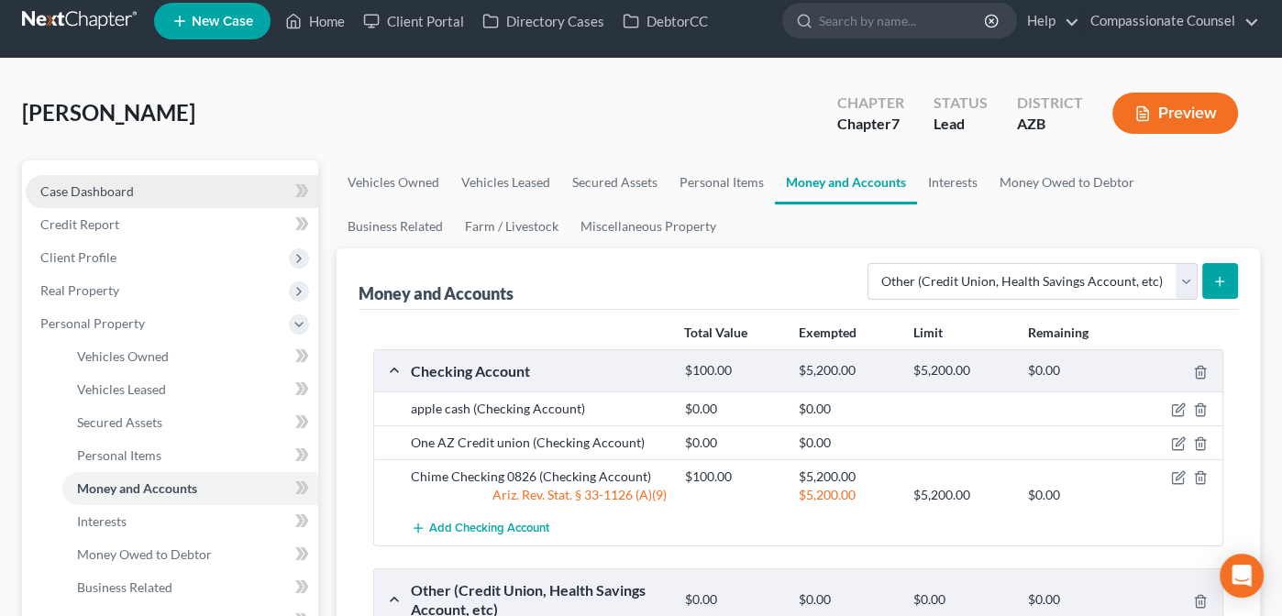
click at [89, 185] on span "Case Dashboard" at bounding box center [87, 191] width 94 height 16
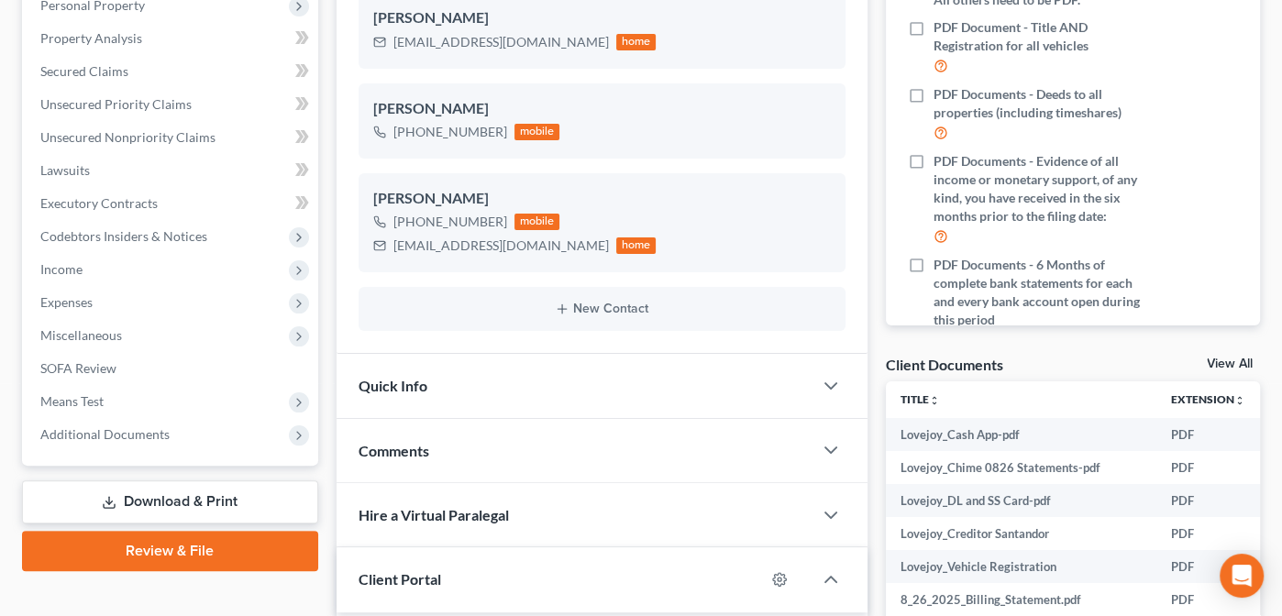
scroll to position [489, 0]
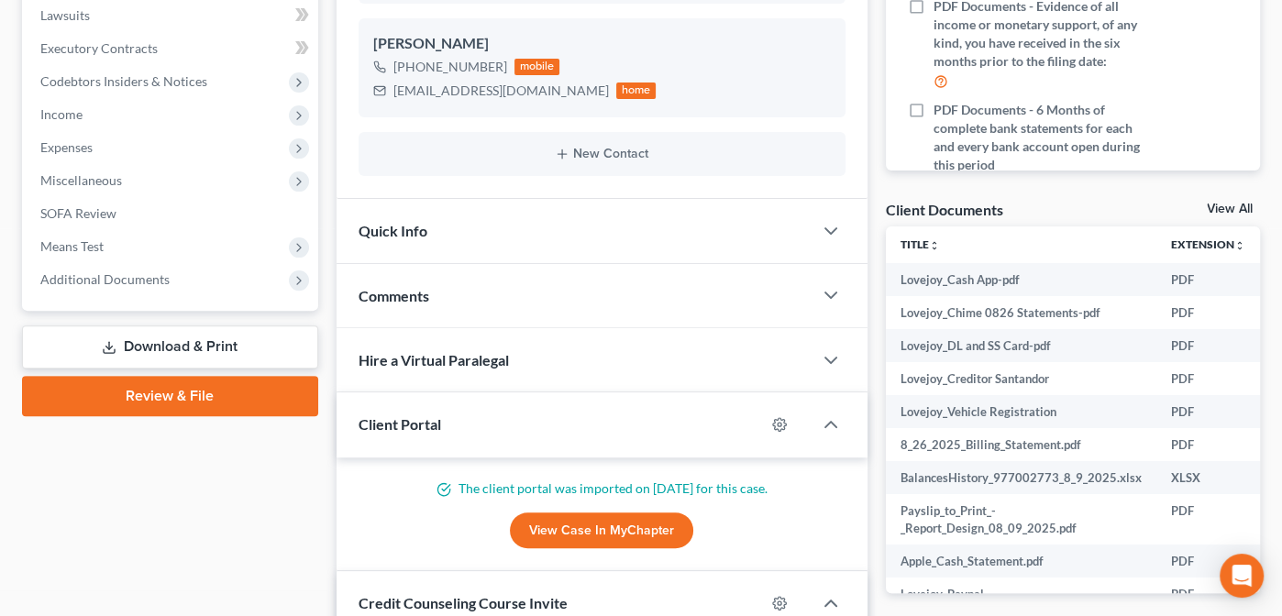
click at [1222, 205] on link "View All" at bounding box center [1230, 209] width 46 height 13
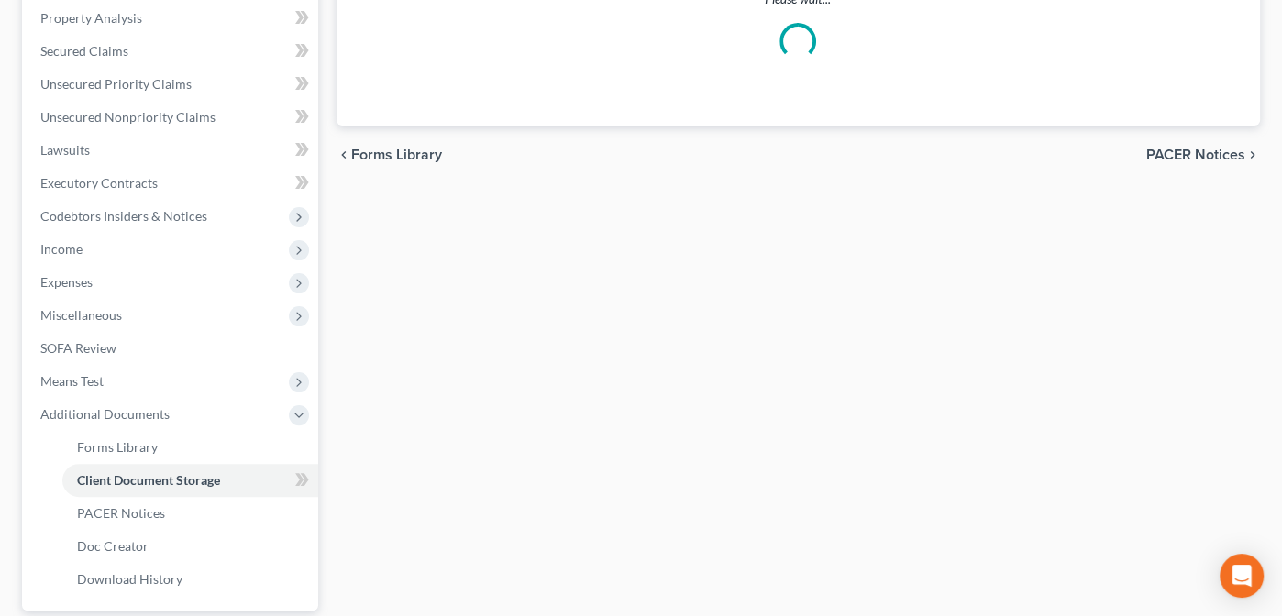
select select "14"
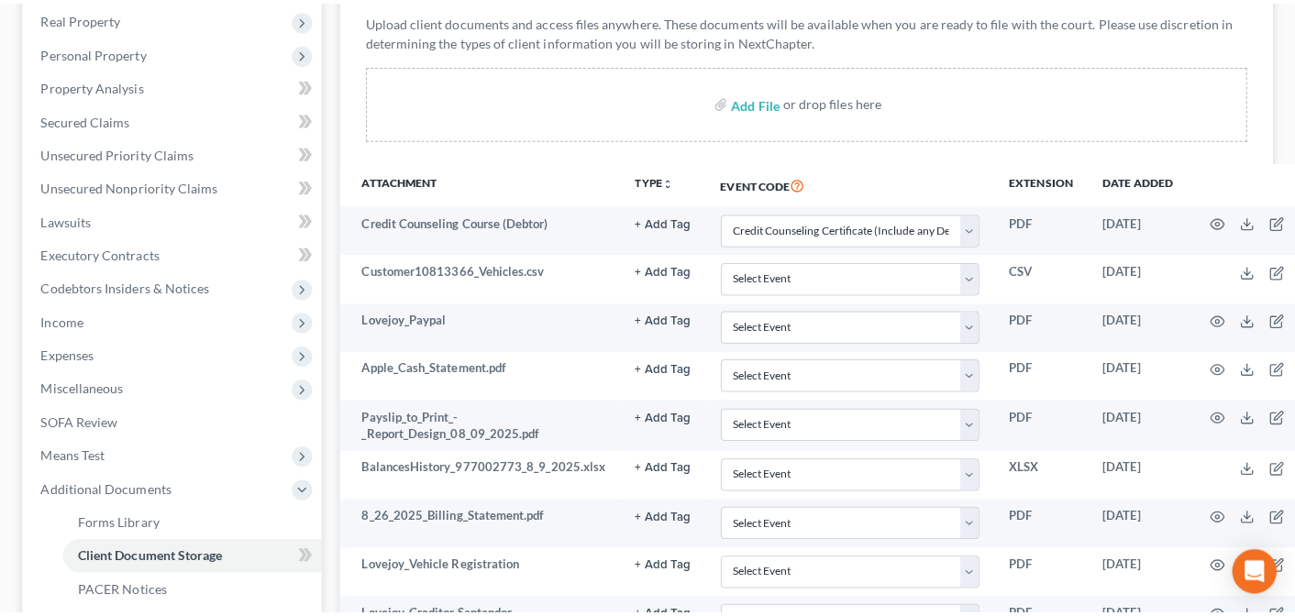
scroll to position [316, 0]
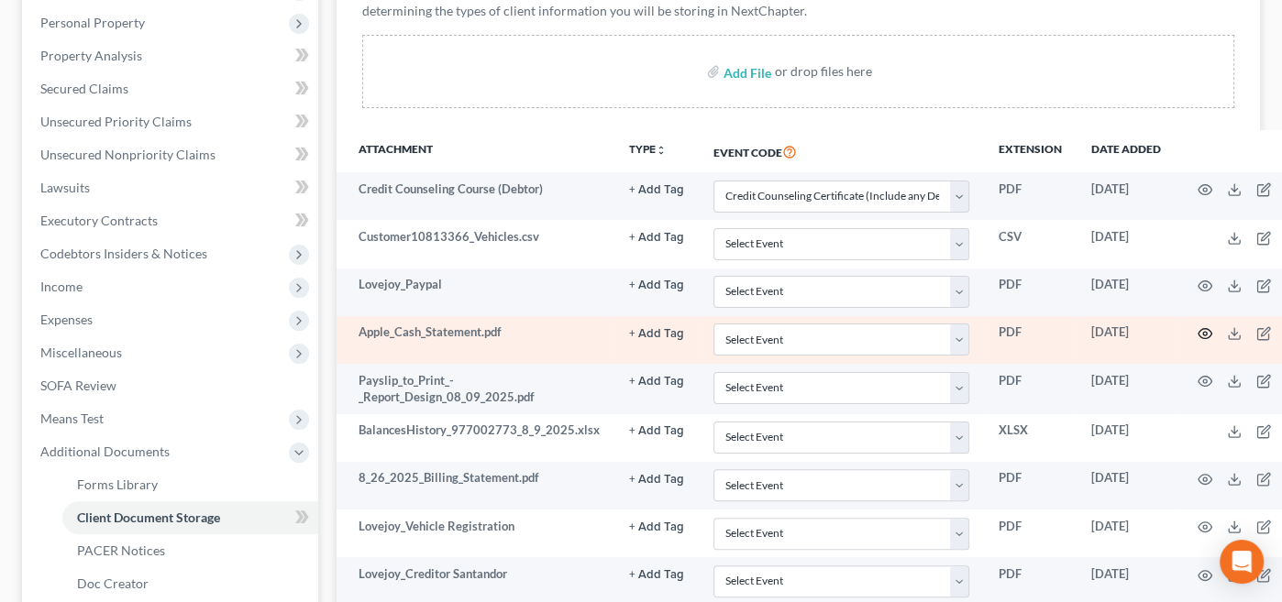
click at [1198, 330] on icon "button" at bounding box center [1205, 333] width 15 height 15
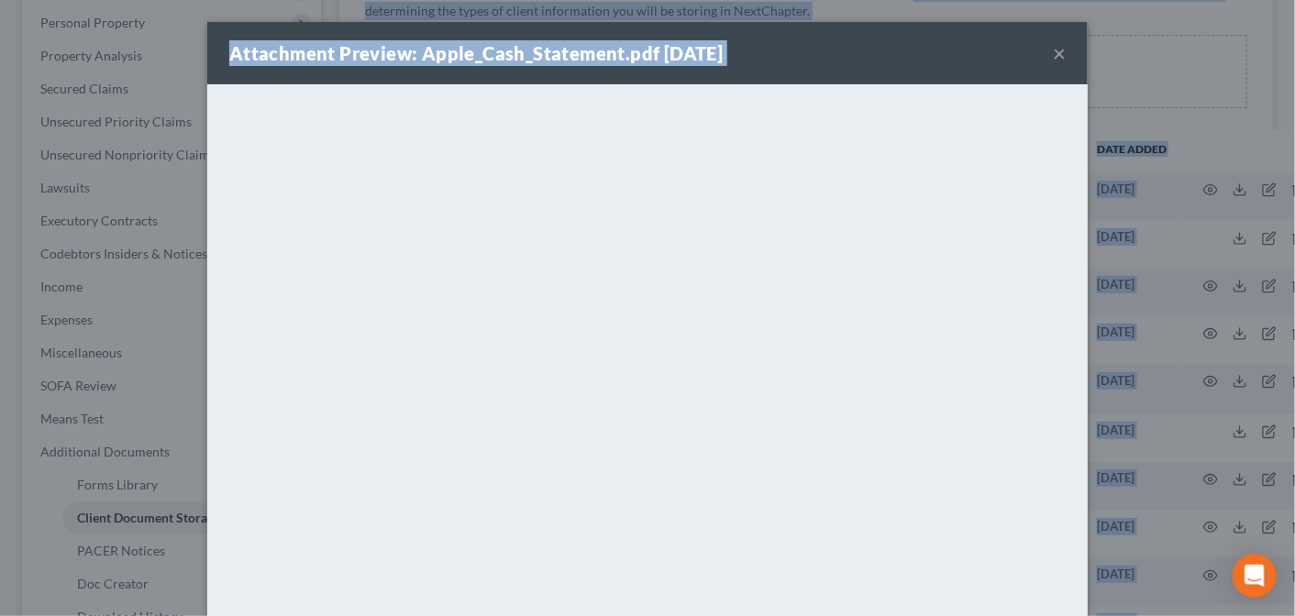
drag, startPoint x: 911, startPoint y: 47, endPoint x: 904, endPoint y: -15, distance: 61.8
click at [904, 0] on html "Home New Case Client Portal Directory Cases DebtorCC Compassionate Counsel comp…" at bounding box center [647, 288] width 1295 height 1209
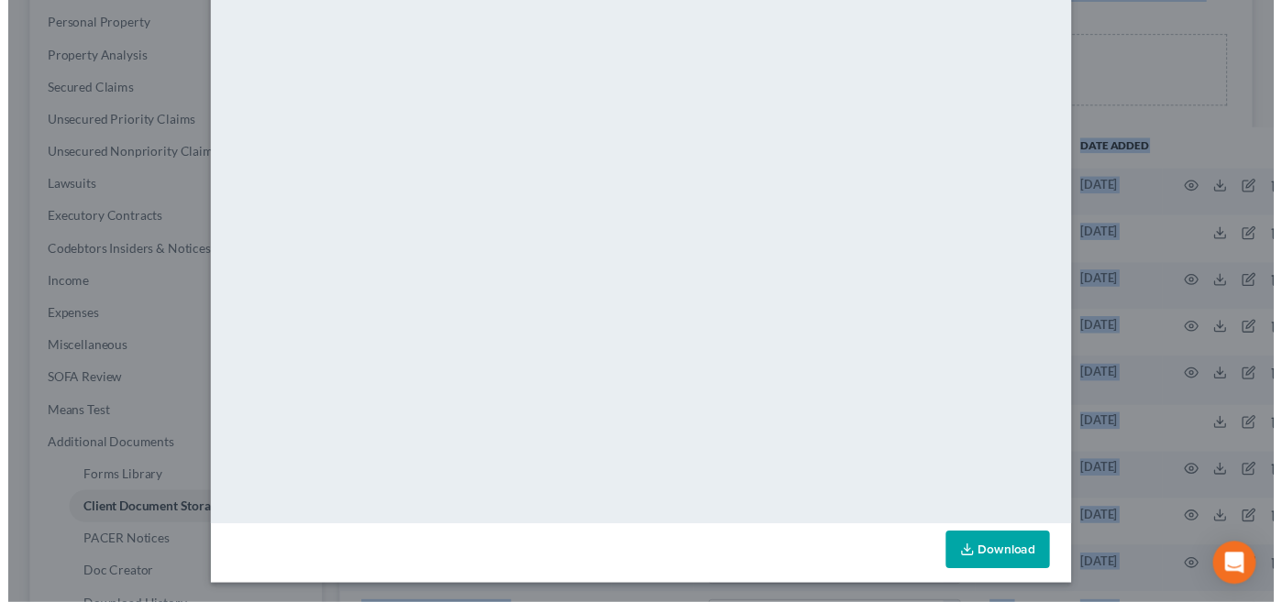
scroll to position [0, 0]
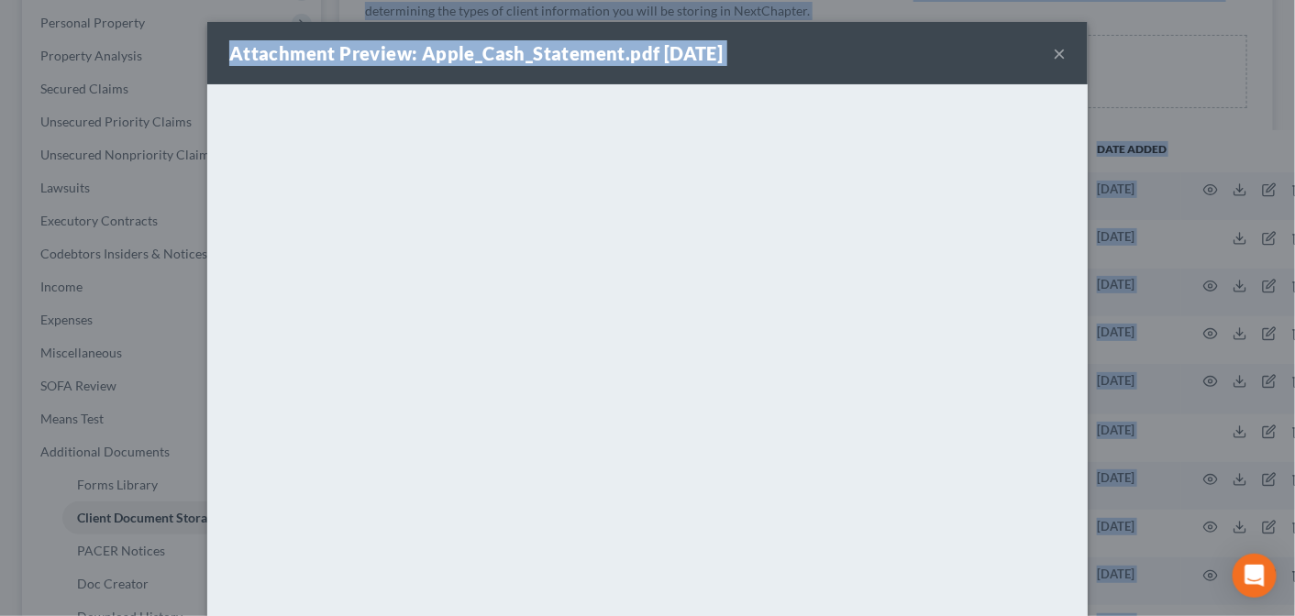
click at [1053, 48] on button "×" at bounding box center [1059, 53] width 13 height 22
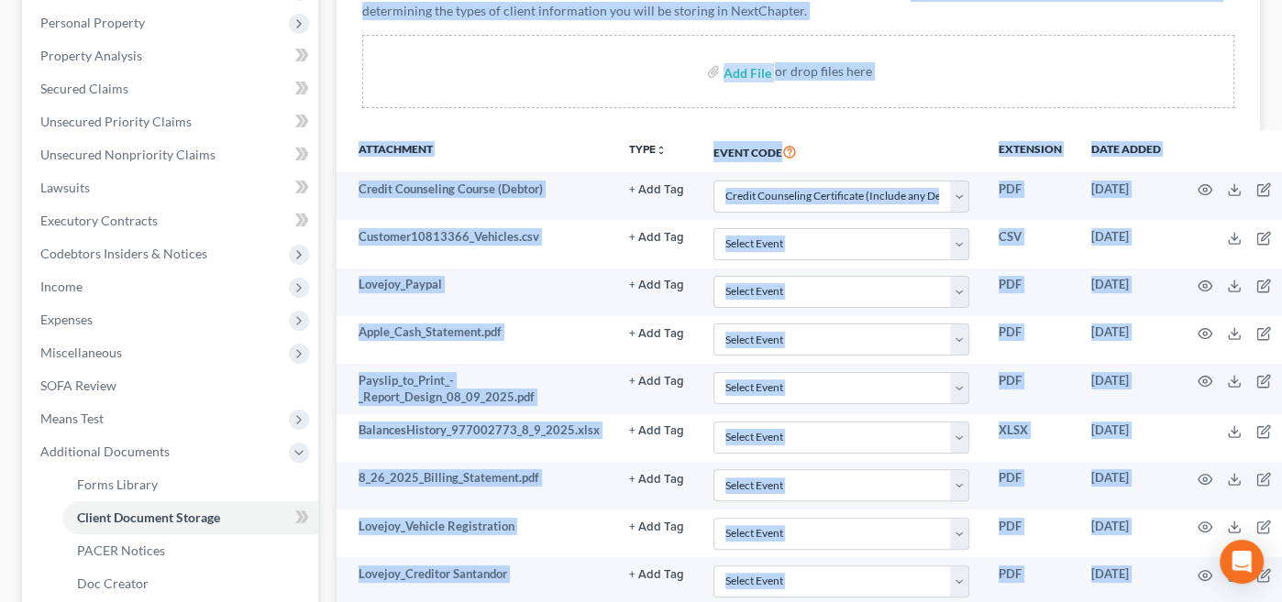
click at [602, 72] on div "Add File or drop files here" at bounding box center [798, 71] width 873 height 73
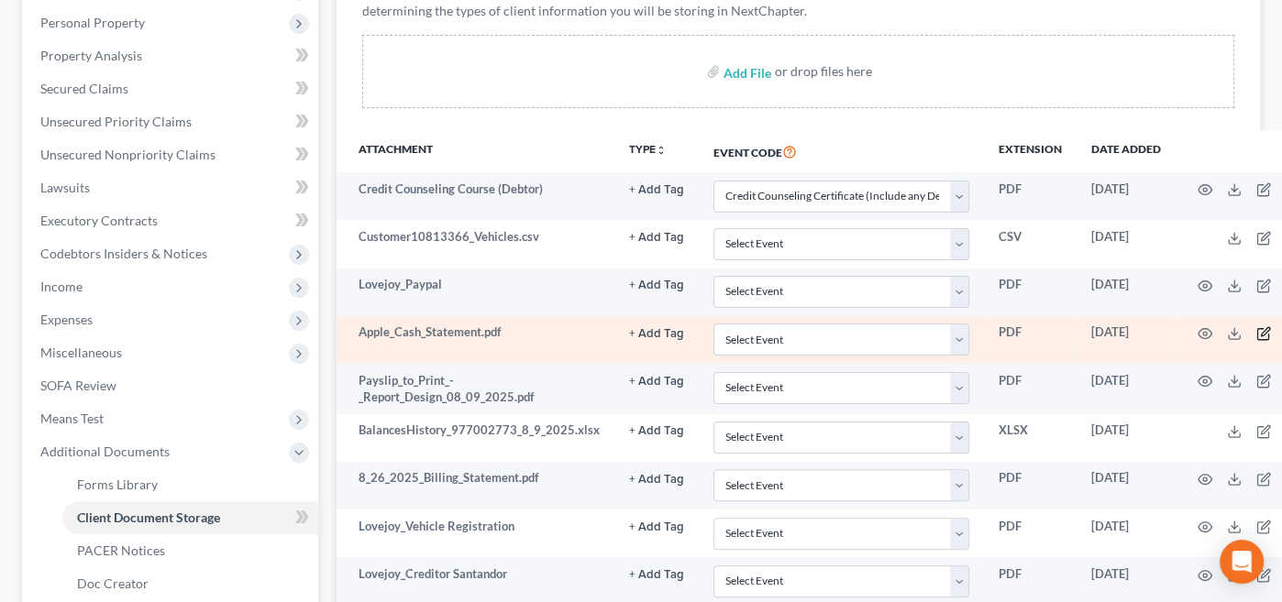
click at [1256, 328] on icon "button" at bounding box center [1263, 333] width 15 height 15
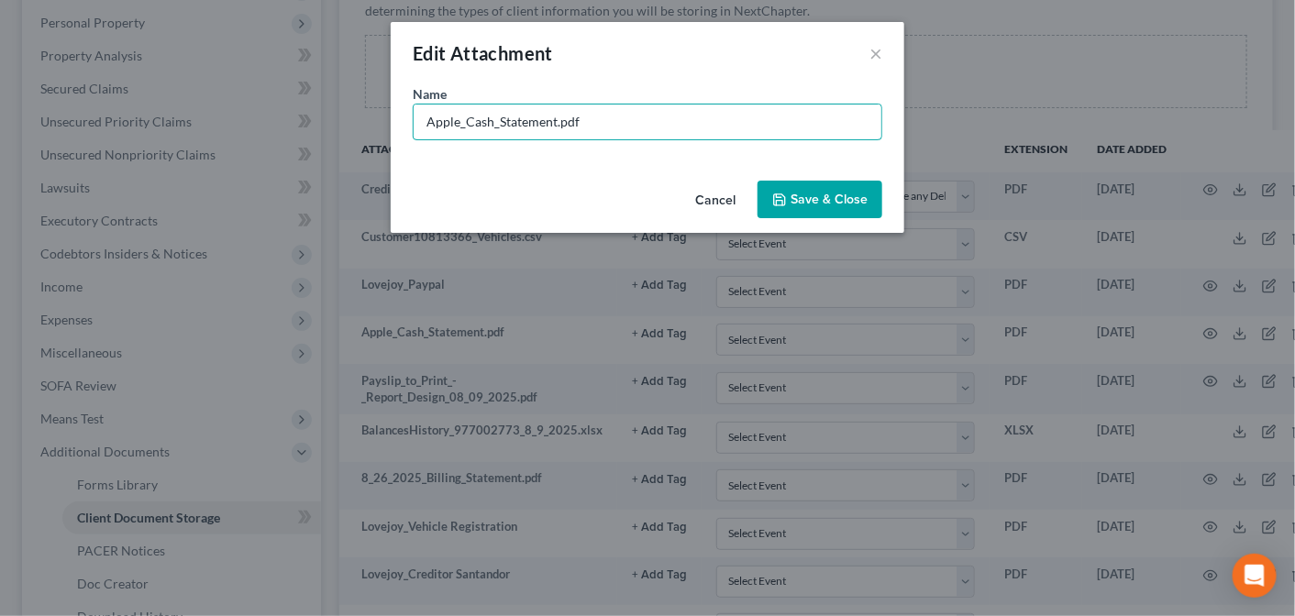
drag, startPoint x: 593, startPoint y: 118, endPoint x: 359, endPoint y: 118, distance: 234.8
click at [359, 118] on div "Edit Attachment × Name * Apple_Cash_Statement.pdf Cancel Save & Close" at bounding box center [647, 308] width 1295 height 616
type input "Lovejoy_Apple Cash"
click at [833, 193] on span "Save & Close" at bounding box center [828, 200] width 77 height 16
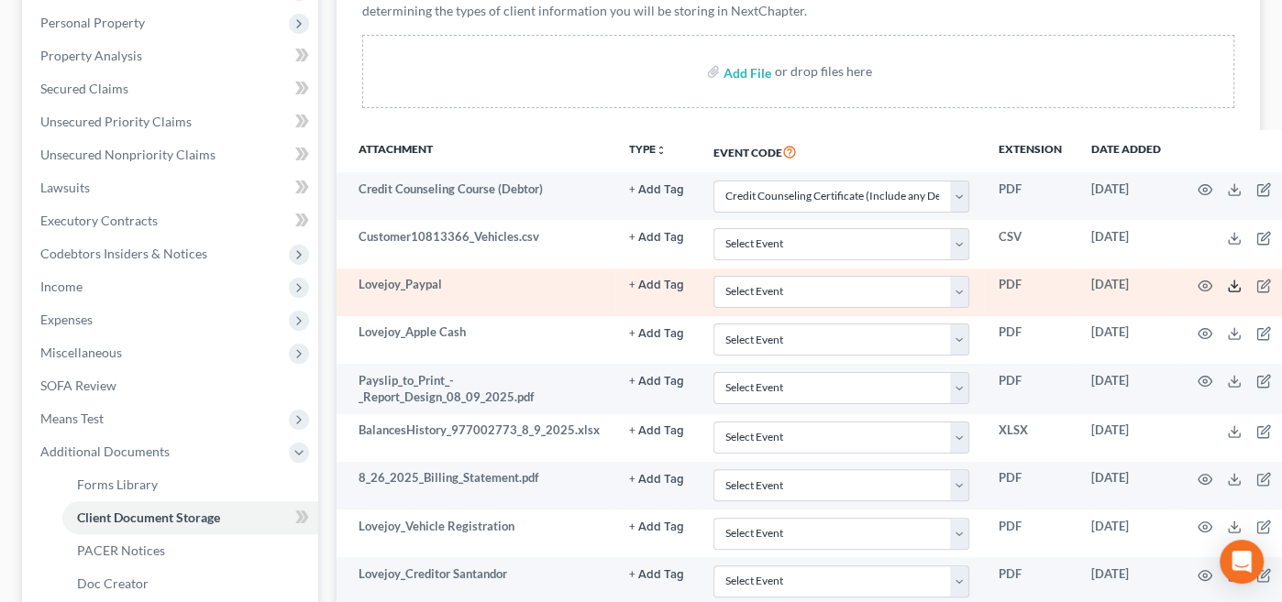
click at [1234, 281] on line at bounding box center [1234, 284] width 0 height 7
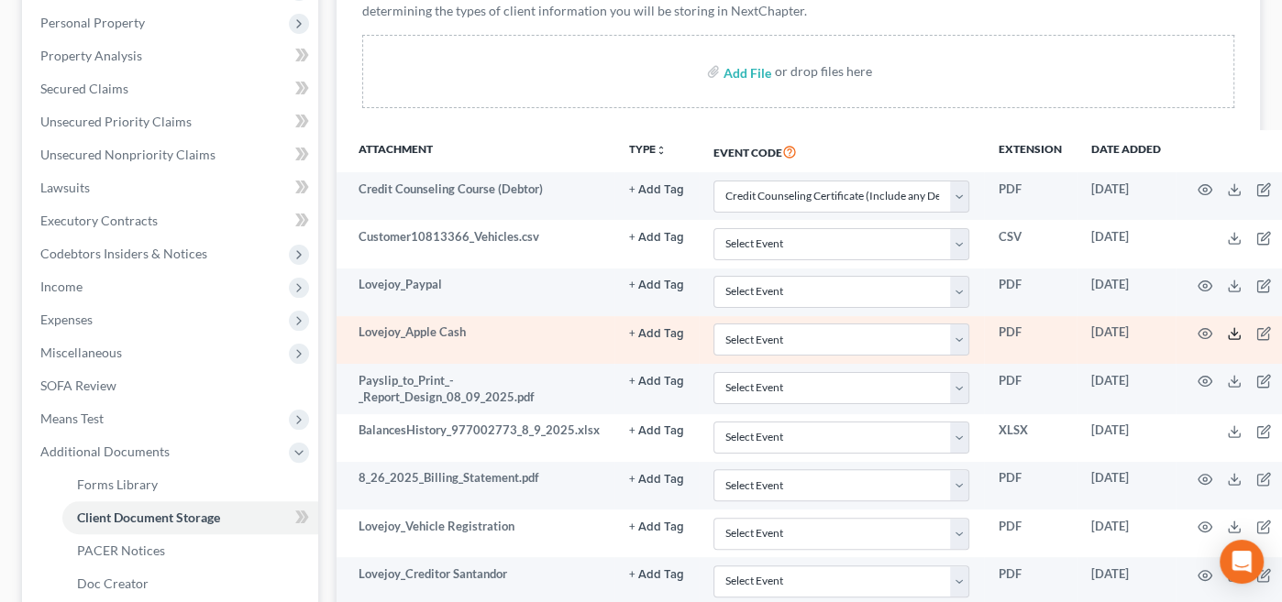
click at [1227, 330] on icon at bounding box center [1234, 333] width 15 height 15
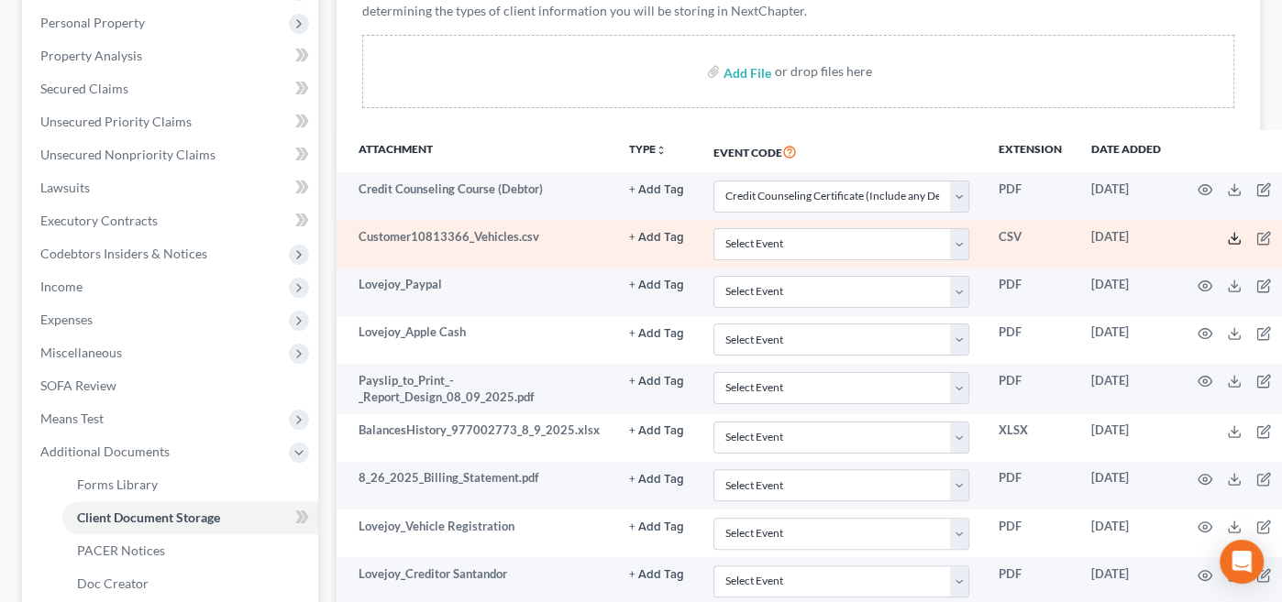
click at [1234, 233] on line at bounding box center [1234, 236] width 0 height 7
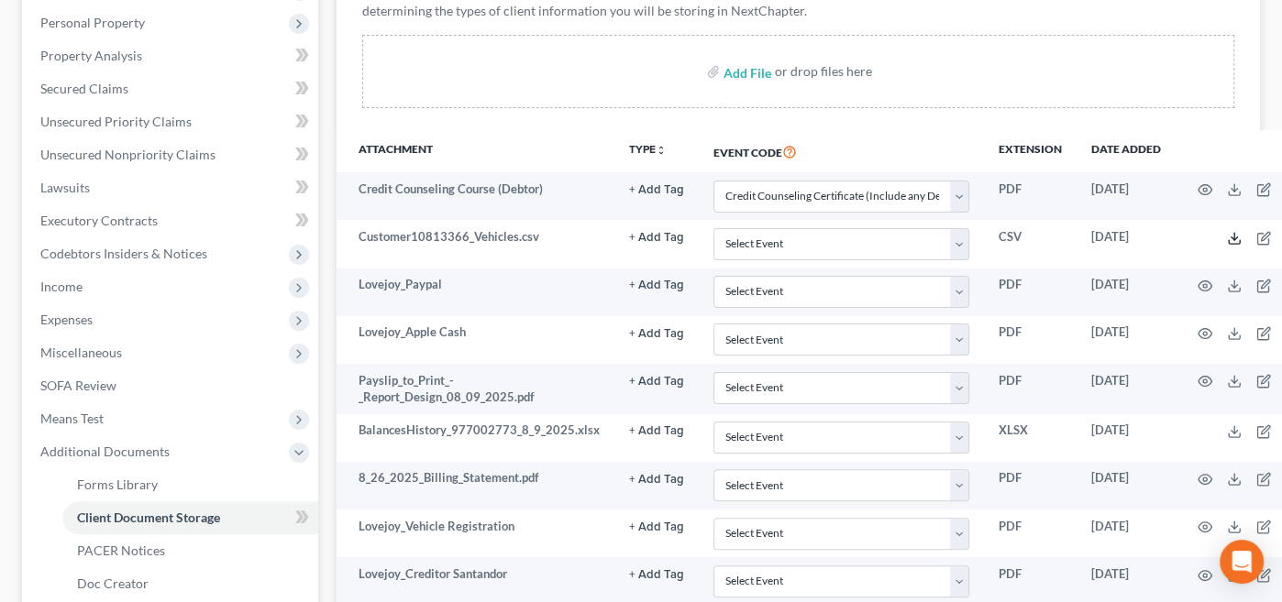
scroll to position [316, 40]
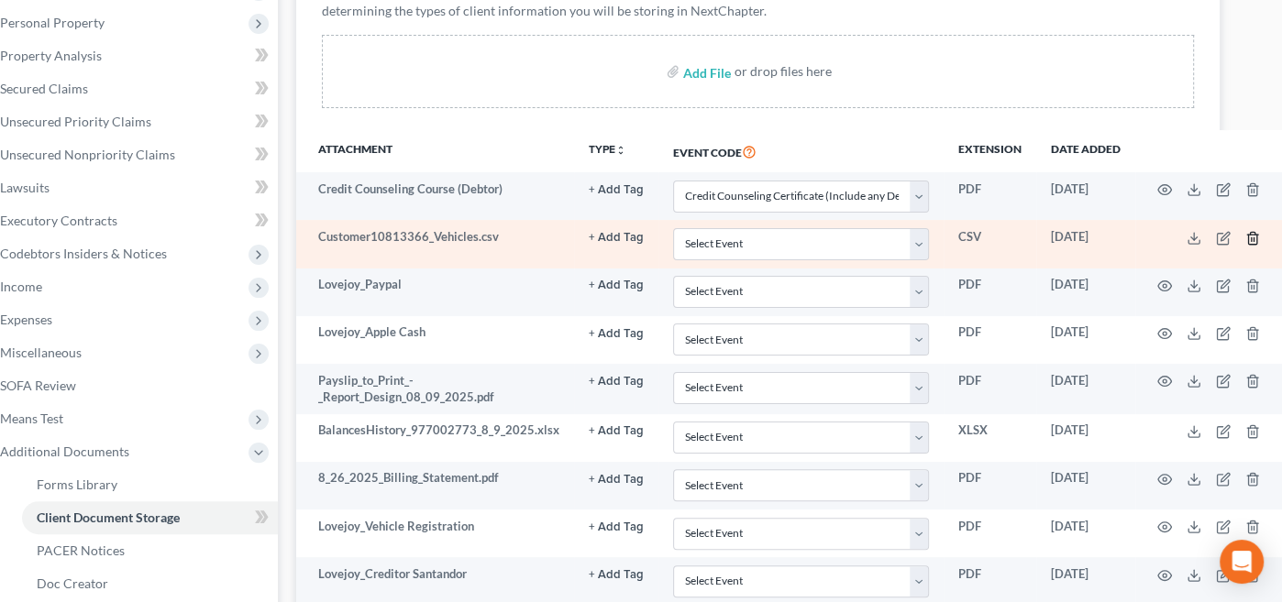
click at [1248, 235] on icon "button" at bounding box center [1252, 238] width 8 height 12
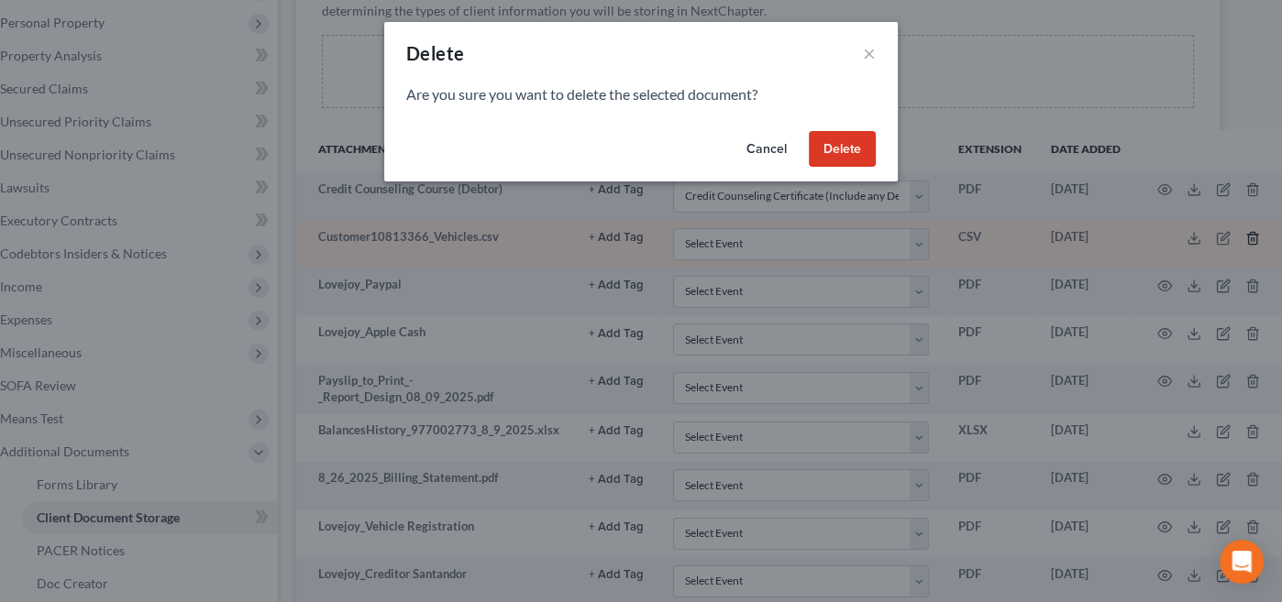
scroll to position [316, 30]
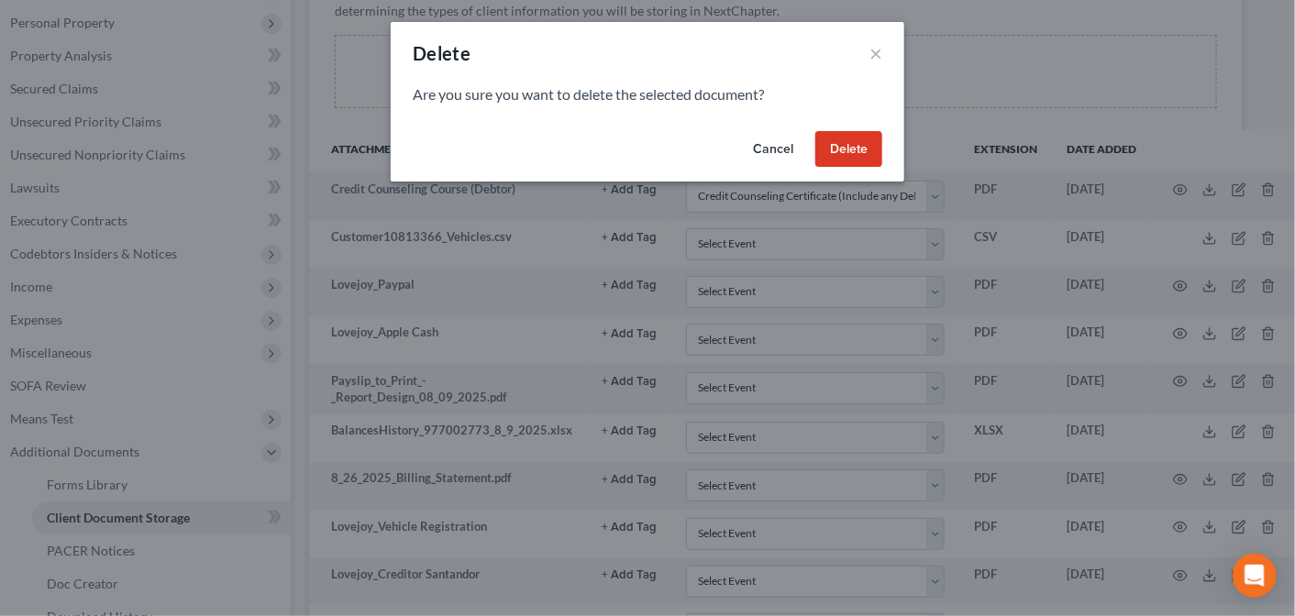
click at [854, 160] on button "Delete" at bounding box center [848, 149] width 67 height 37
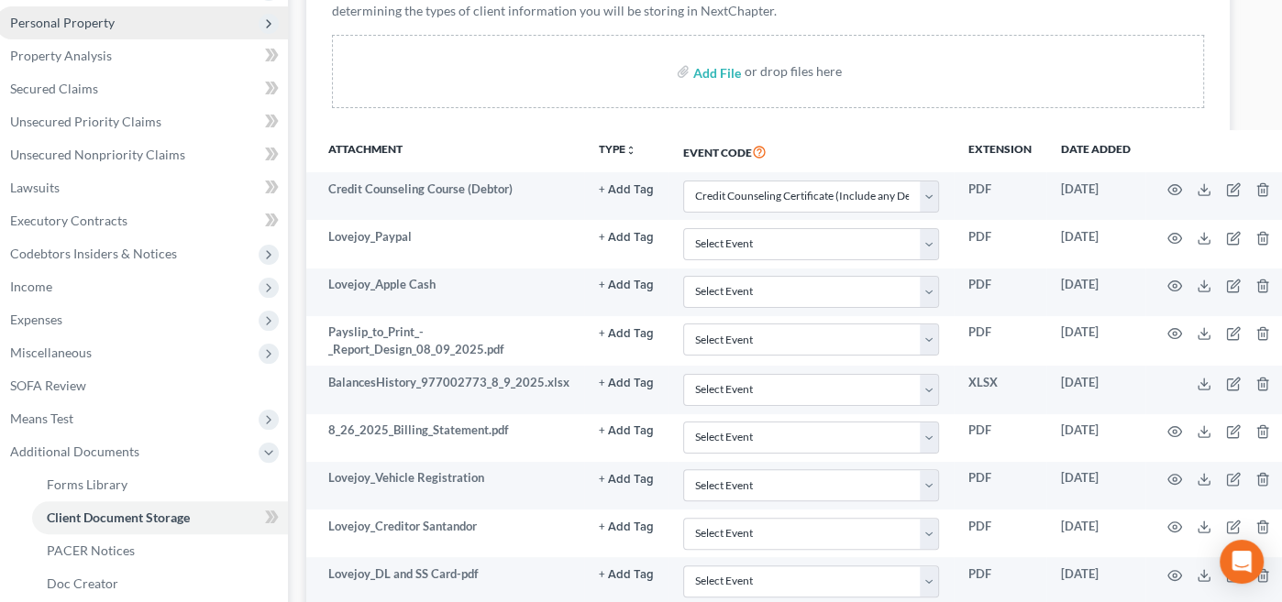
click at [95, 21] on span "Personal Property" at bounding box center [62, 23] width 105 height 16
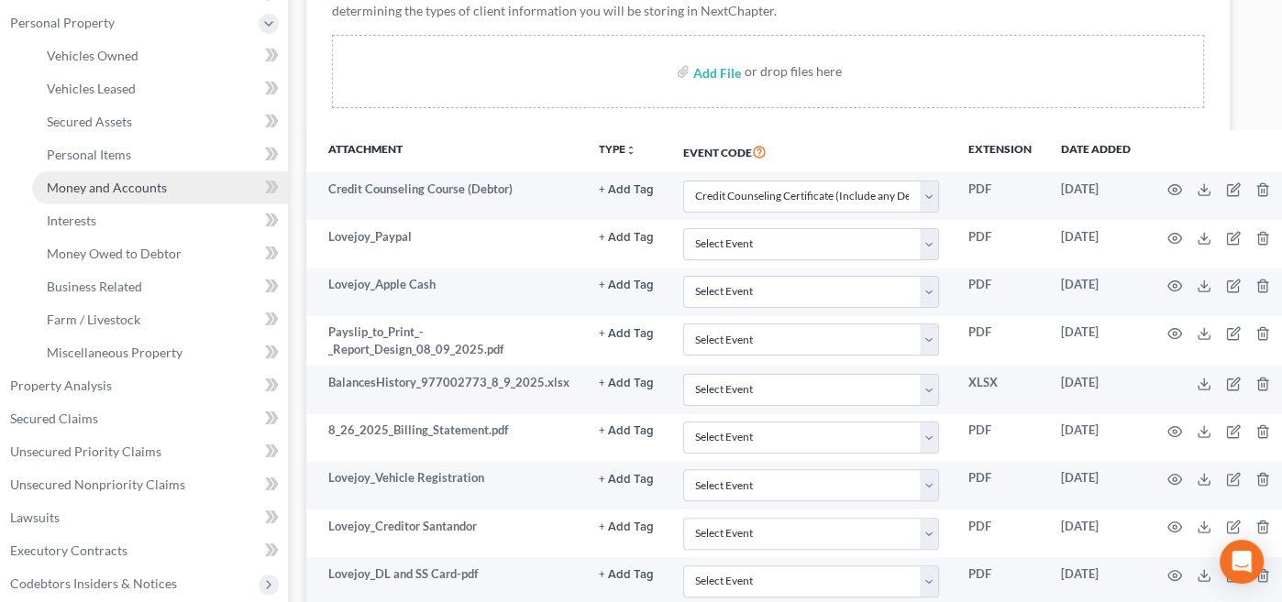
click at [96, 182] on span "Money and Accounts" at bounding box center [107, 188] width 120 height 16
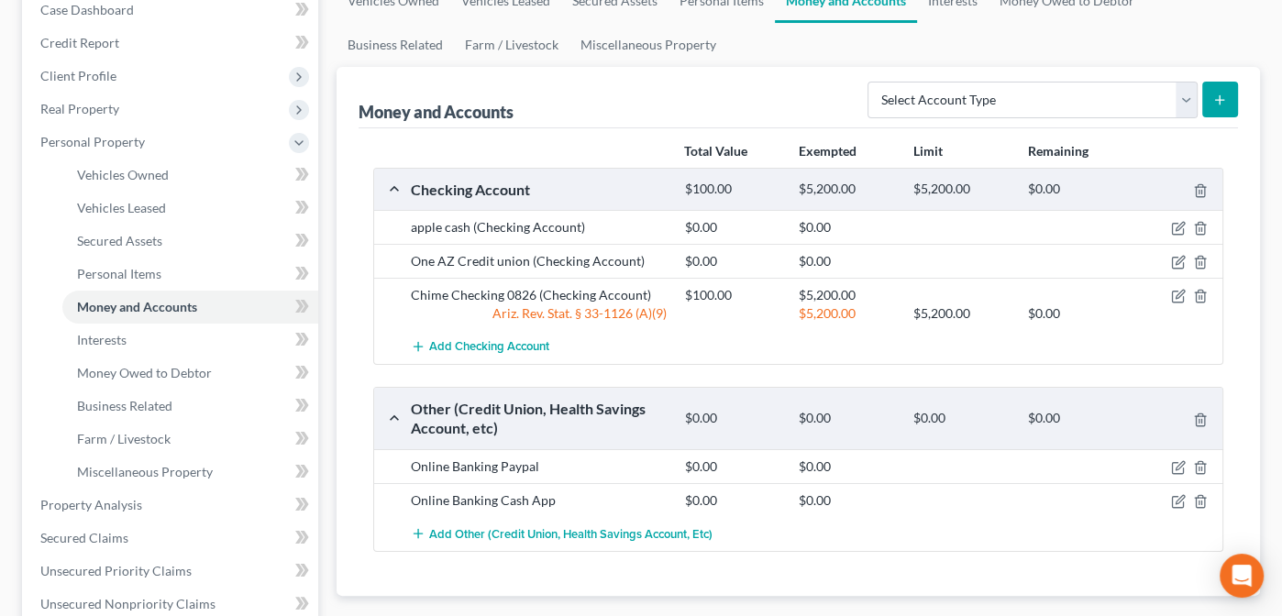
scroll to position [198, 0]
click at [1198, 223] on icon "button" at bounding box center [1200, 227] width 15 height 15
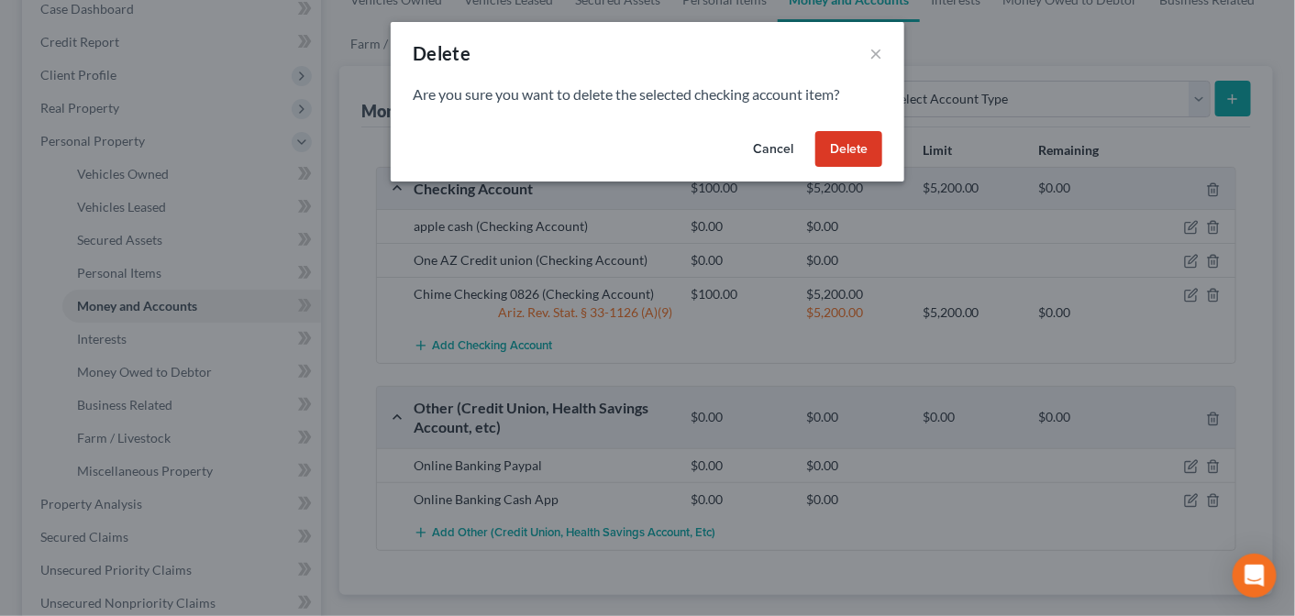
click at [860, 142] on button "Delete" at bounding box center [848, 149] width 67 height 37
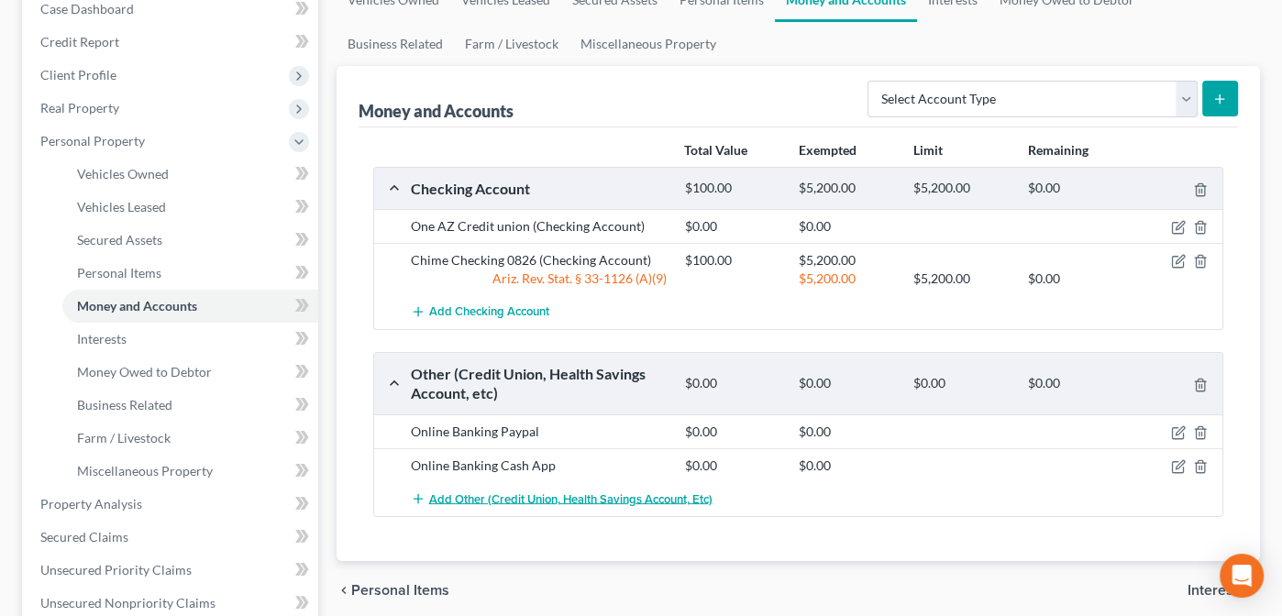
click at [484, 492] on span "Add Other (Credit Union, Health Savings Account, etc)" at bounding box center [570, 499] width 283 height 15
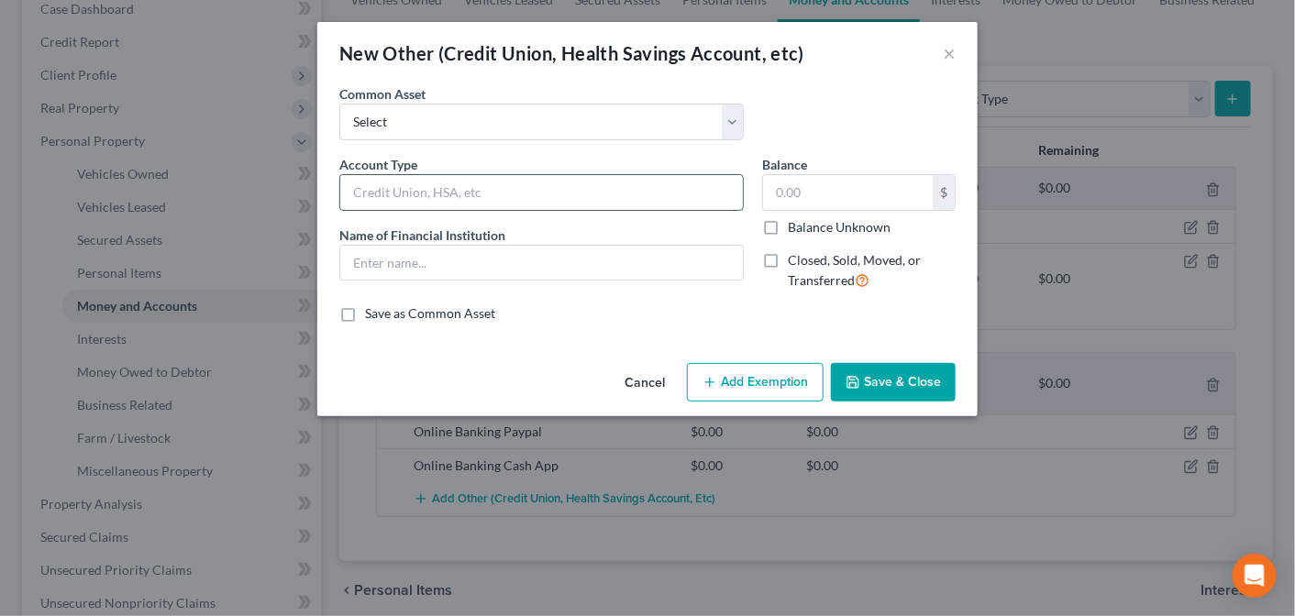
click at [448, 193] on input "text" at bounding box center [541, 192] width 403 height 35
click at [457, 187] on input "Online Banking" at bounding box center [541, 192] width 403 height 35
type input "Online Banking Apple Cash"
click at [374, 256] on input "text" at bounding box center [541, 263] width 403 height 35
type input "Apple"
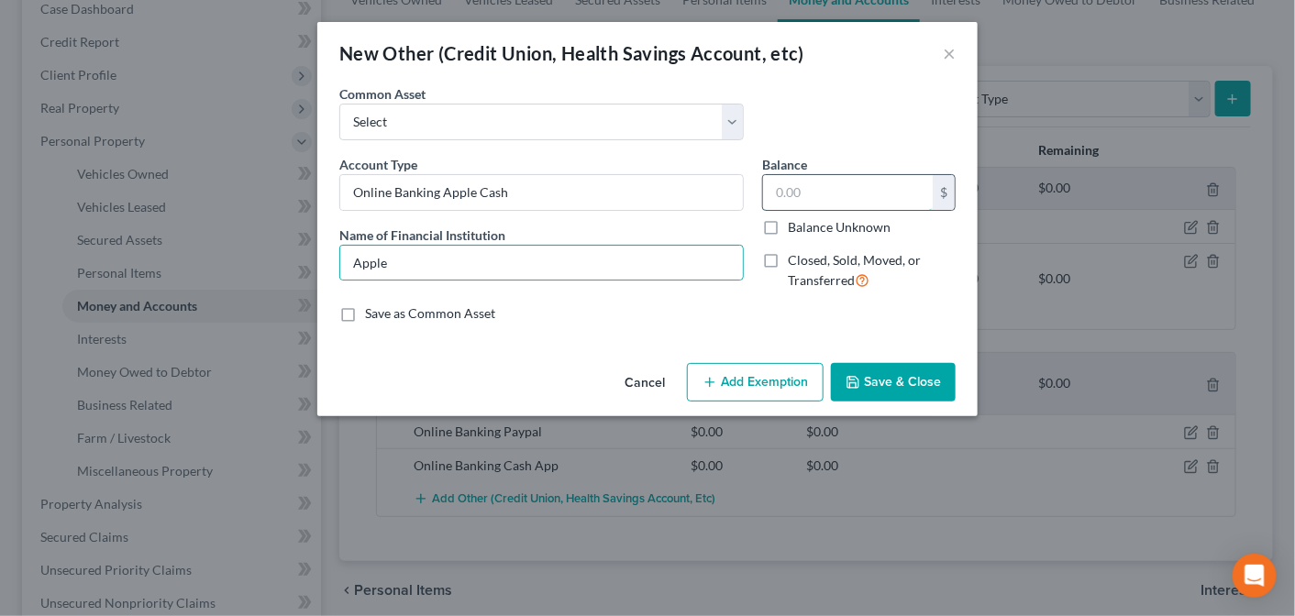
click at [804, 193] on input "text" at bounding box center [848, 192] width 170 height 35
type input "0.00"
click at [909, 375] on button "Save & Close" at bounding box center [893, 382] width 125 height 39
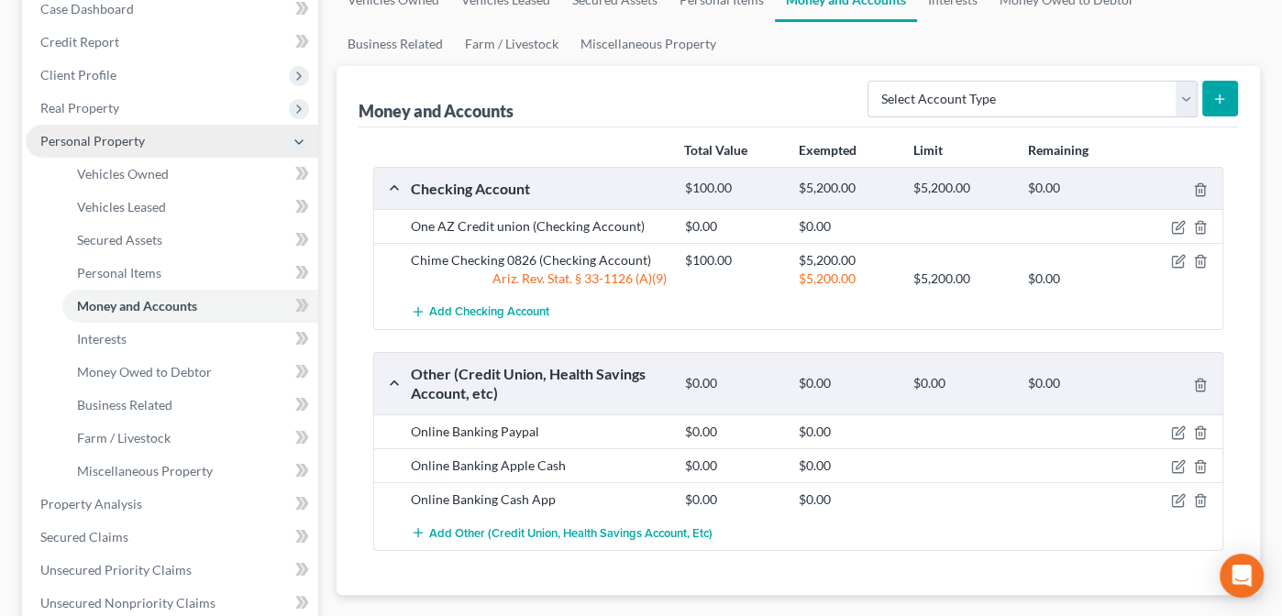
click at [86, 136] on span "Personal Property" at bounding box center [92, 141] width 105 height 16
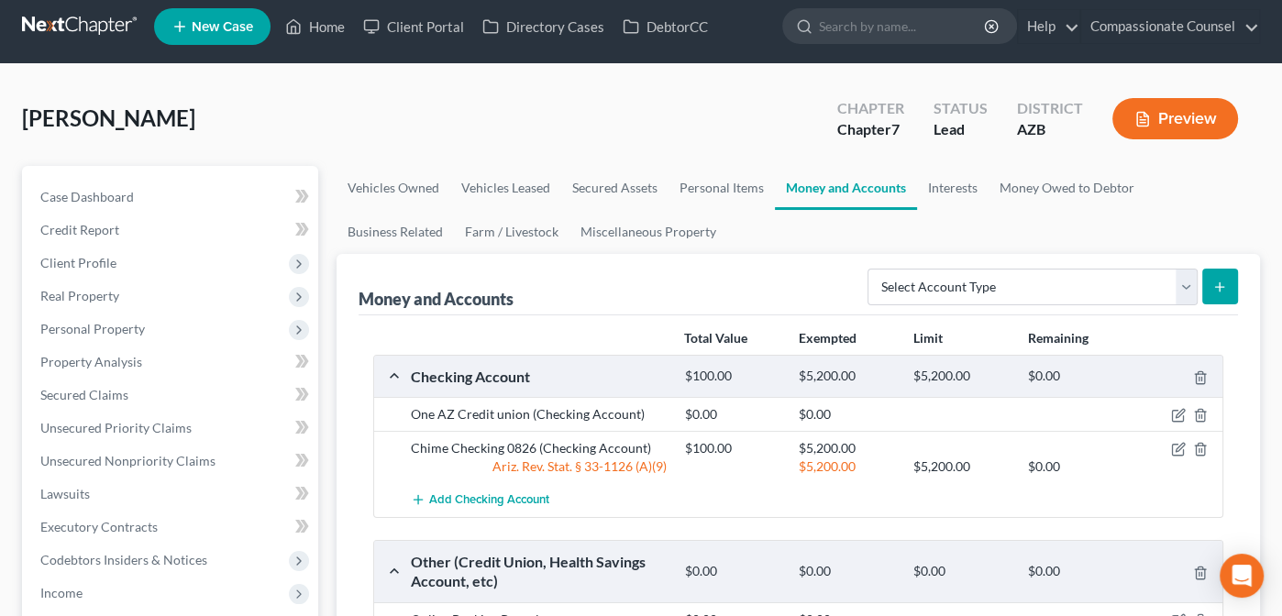
scroll to position [0, 0]
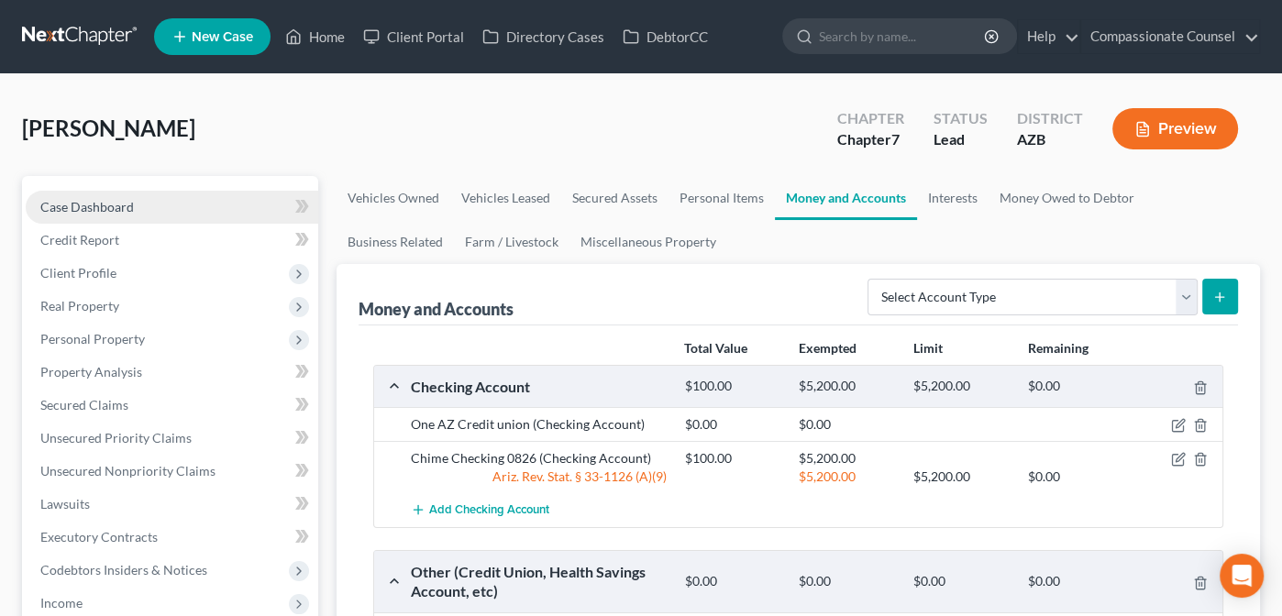
click at [79, 204] on span "Case Dashboard" at bounding box center [87, 207] width 94 height 16
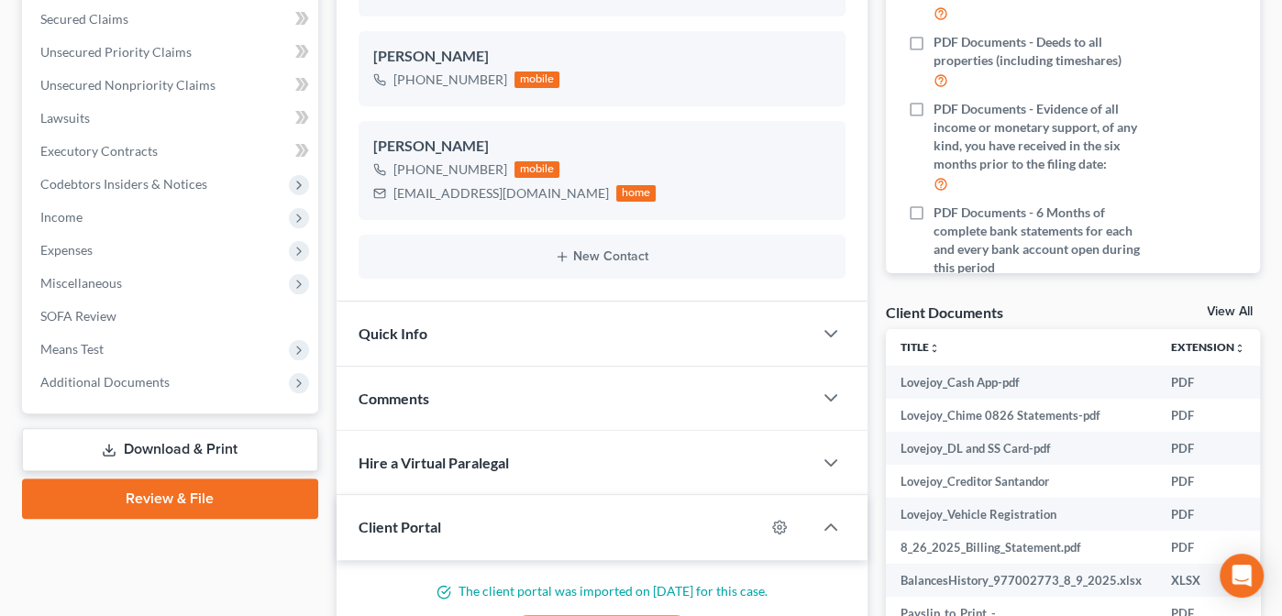
scroll to position [402, 0]
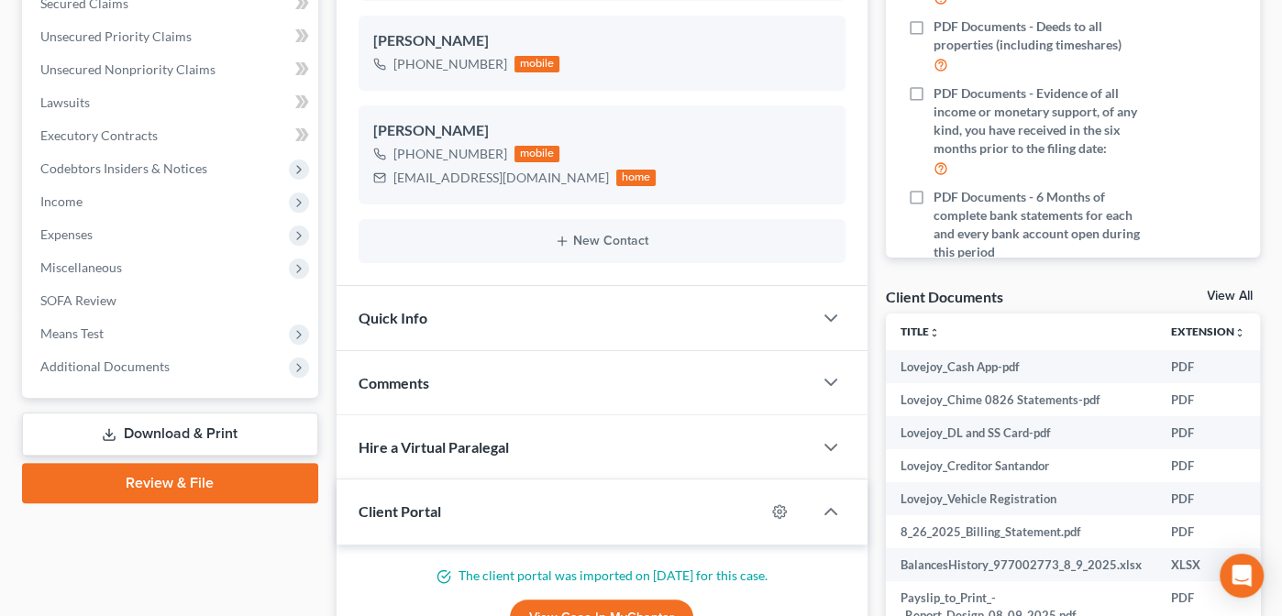
click at [1221, 294] on link "View All" at bounding box center [1230, 296] width 46 height 13
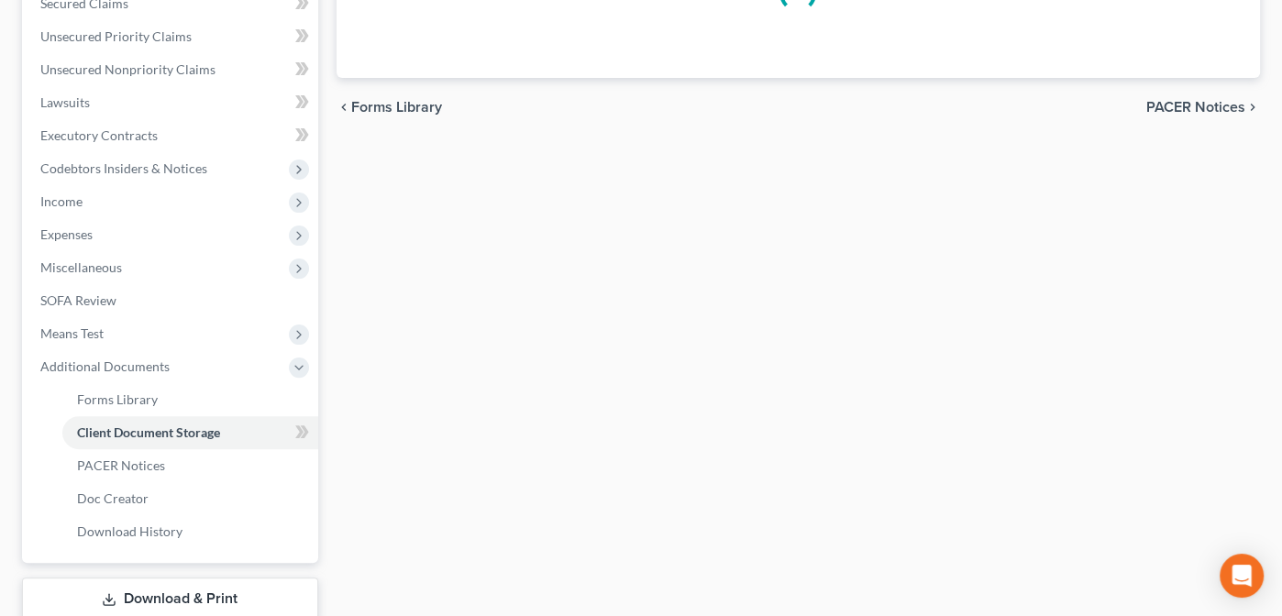
scroll to position [354, 0]
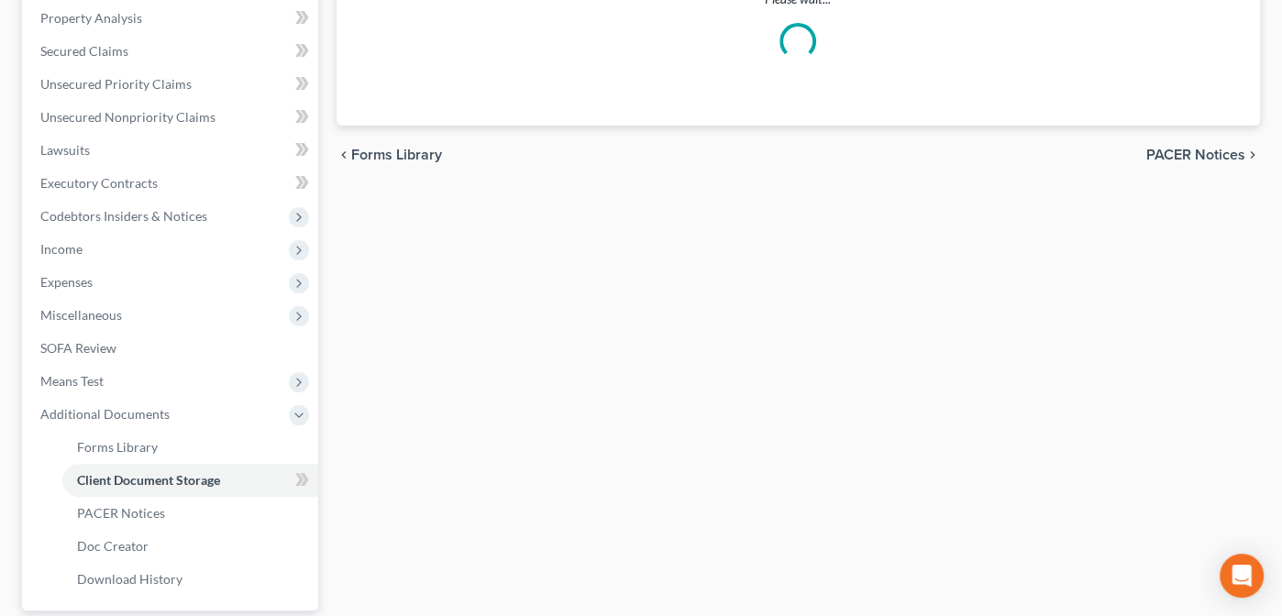
select select "14"
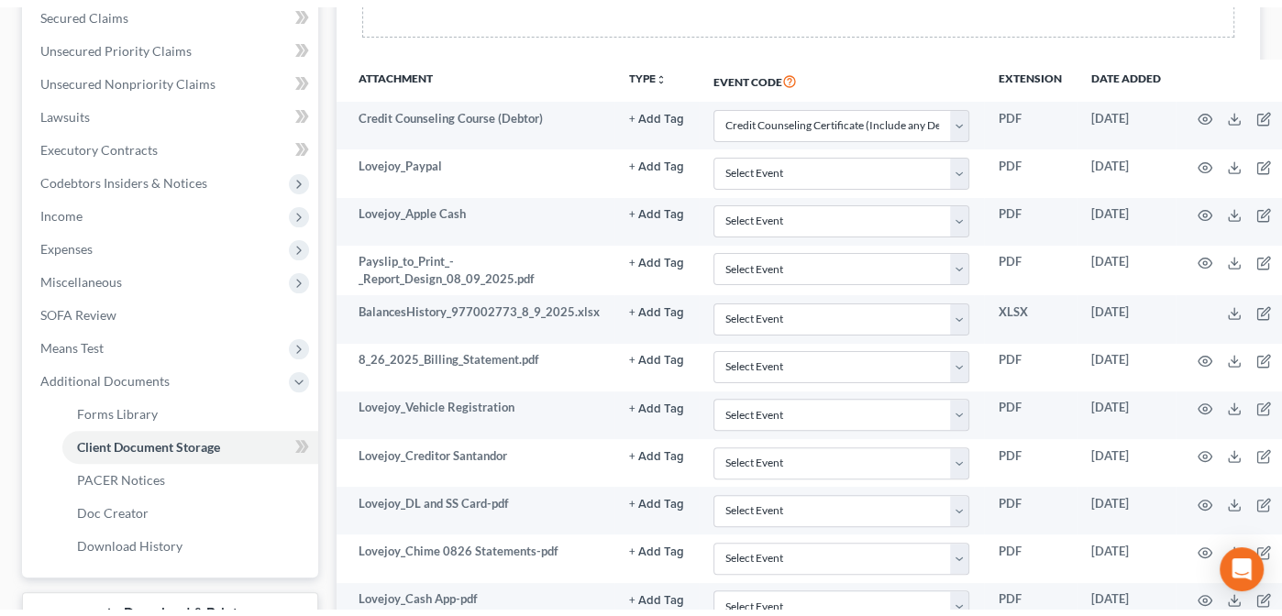
scroll to position [399, 0]
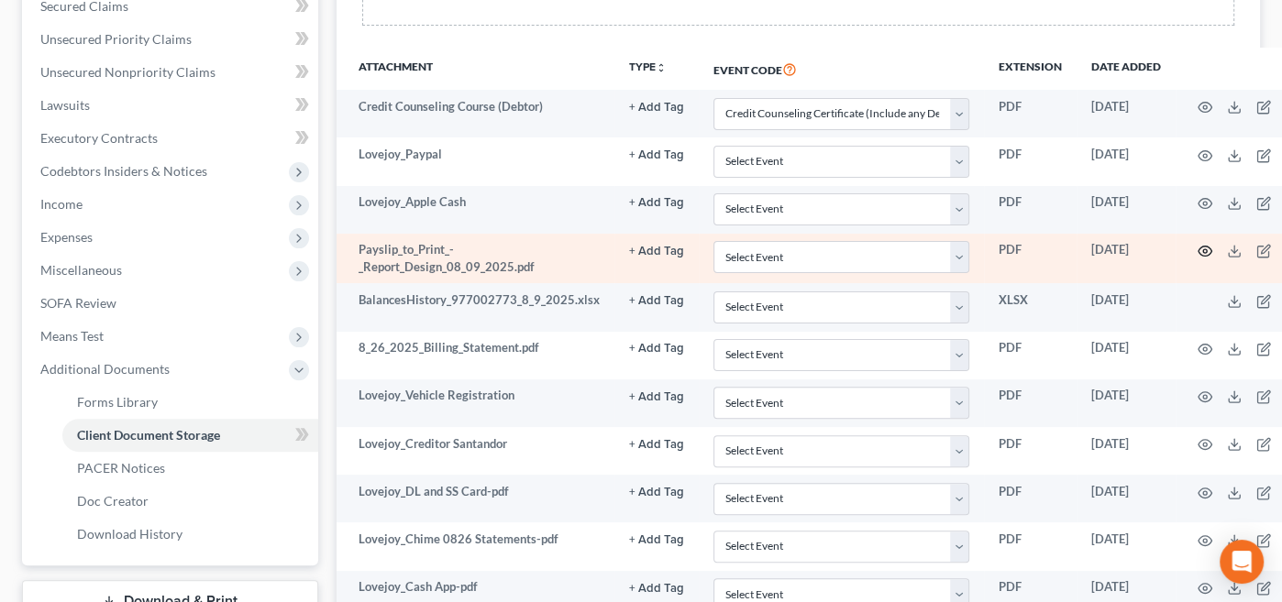
click at [1198, 245] on icon "button" at bounding box center [1205, 251] width 15 height 15
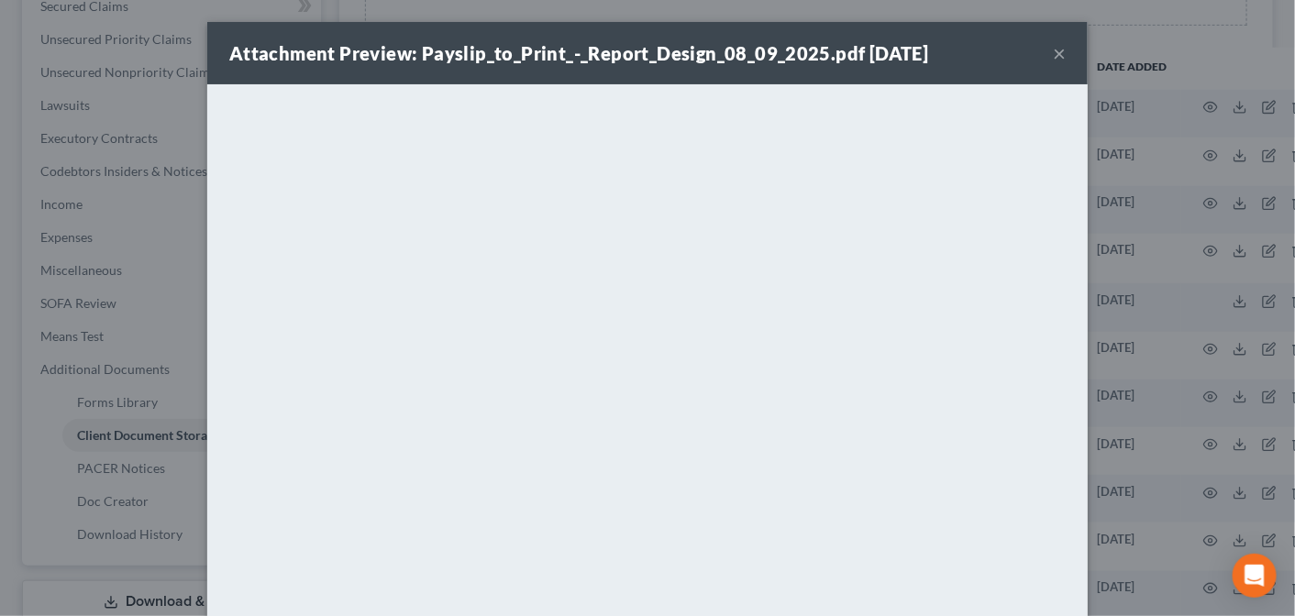
click at [1054, 50] on button "×" at bounding box center [1059, 53] width 13 height 22
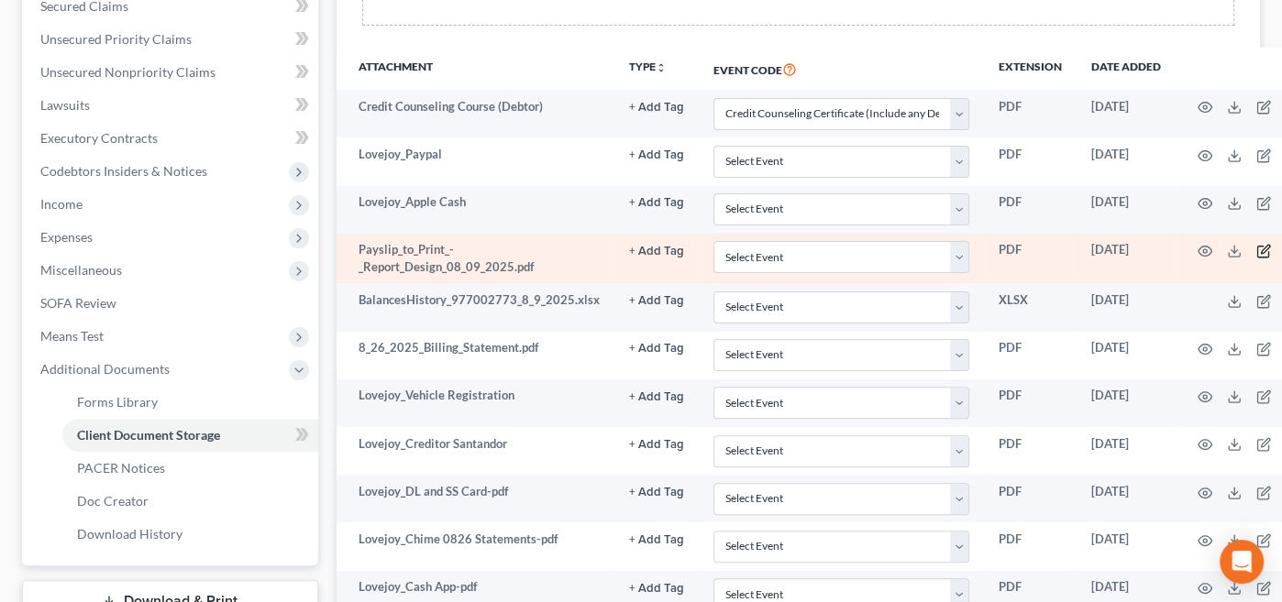
click at [1257, 247] on icon "button" at bounding box center [1262, 252] width 11 height 11
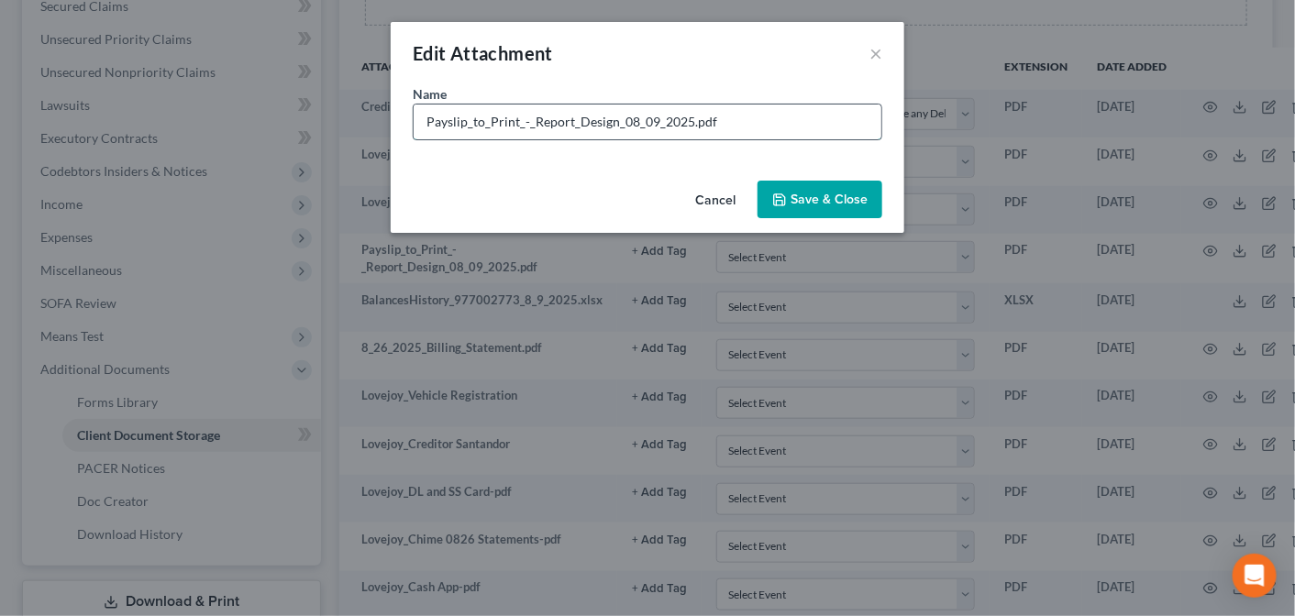
click at [731, 117] on input "Payslip_to_Print_-_Report_Design_08_09_2025.pdf" at bounding box center [648, 122] width 468 height 35
drag, startPoint x: 731, startPoint y: 117, endPoint x: 422, endPoint y: 149, distance: 310.7
click at [394, 145] on div "Name * Payslip_to_Print_-_Report_Design_08_09_2025.pdf" at bounding box center [648, 128] width 514 height 89
type input "Lovejoy_Paystubs Report to Design"
click at [818, 199] on span "Save & Close" at bounding box center [828, 200] width 77 height 16
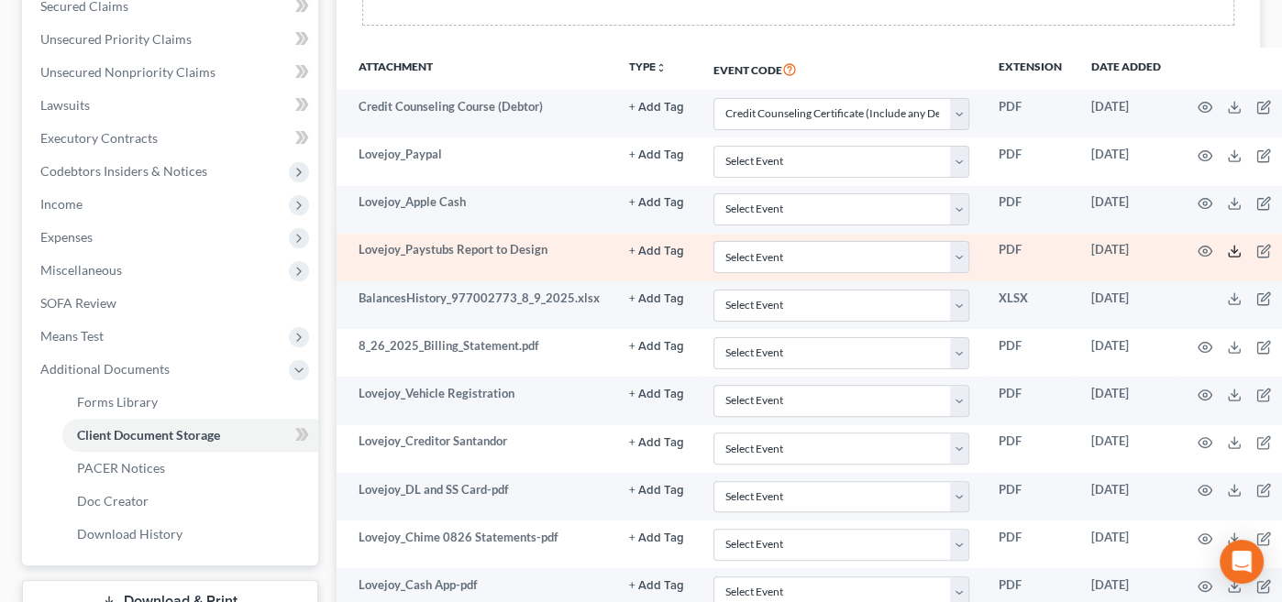
click at [1228, 244] on icon at bounding box center [1234, 251] width 15 height 15
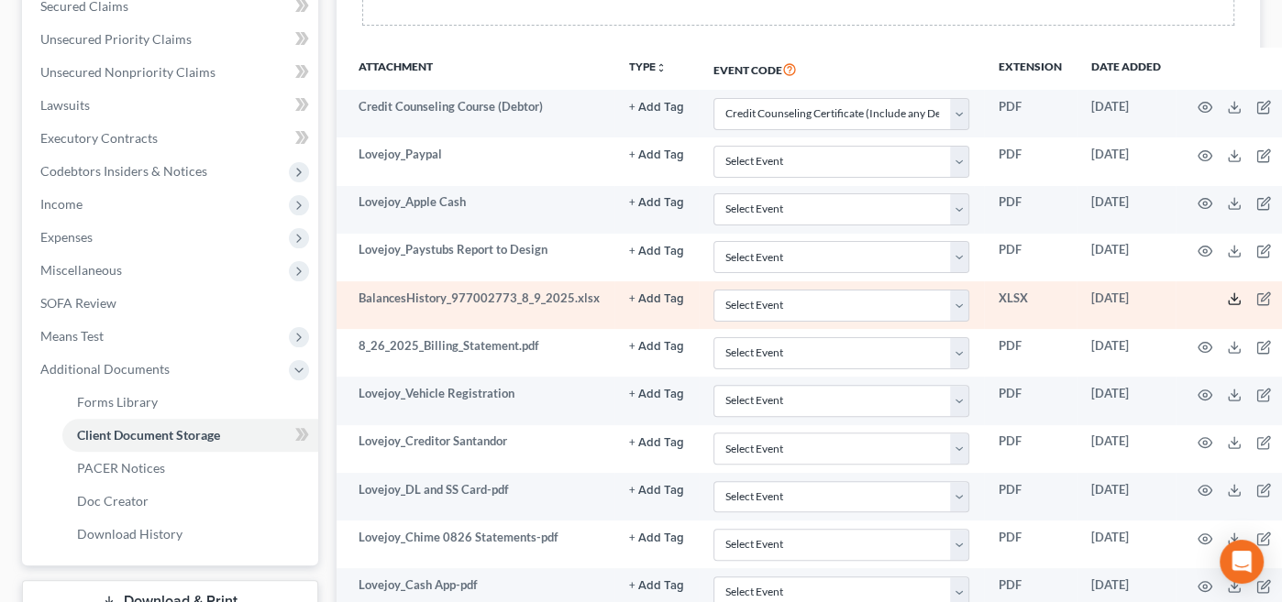
click at [1227, 293] on icon at bounding box center [1234, 299] width 15 height 15
click at [1256, 294] on icon "button" at bounding box center [1263, 299] width 15 height 15
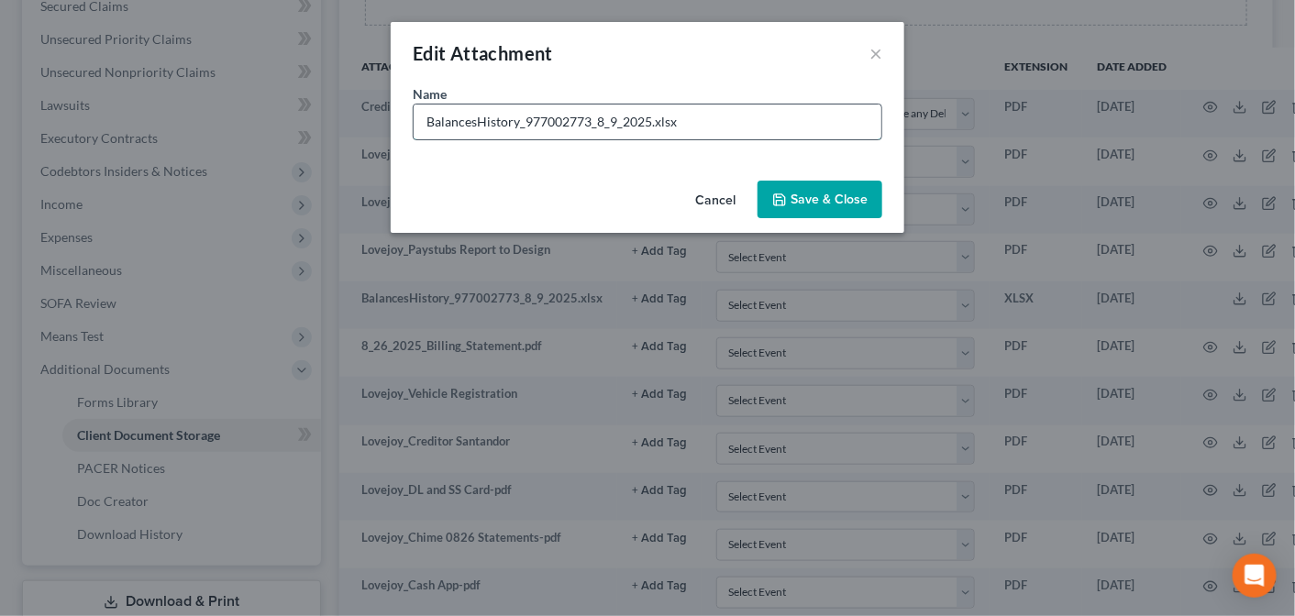
click at [698, 121] on input "BalancesHistory_977002773_8_9_2025.xlsx" at bounding box center [648, 122] width 468 height 35
drag, startPoint x: 698, startPoint y: 121, endPoint x: 360, endPoint y: 158, distance: 339.5
click at [360, 158] on div "Edit Attachment × Name * BalancesHistory_977002773_8_9_2025.xlsx Cancel Save & …" at bounding box center [647, 308] width 1295 height 616
type input "Retirement Balance as of August"
click at [823, 197] on span "Save & Close" at bounding box center [828, 200] width 77 height 16
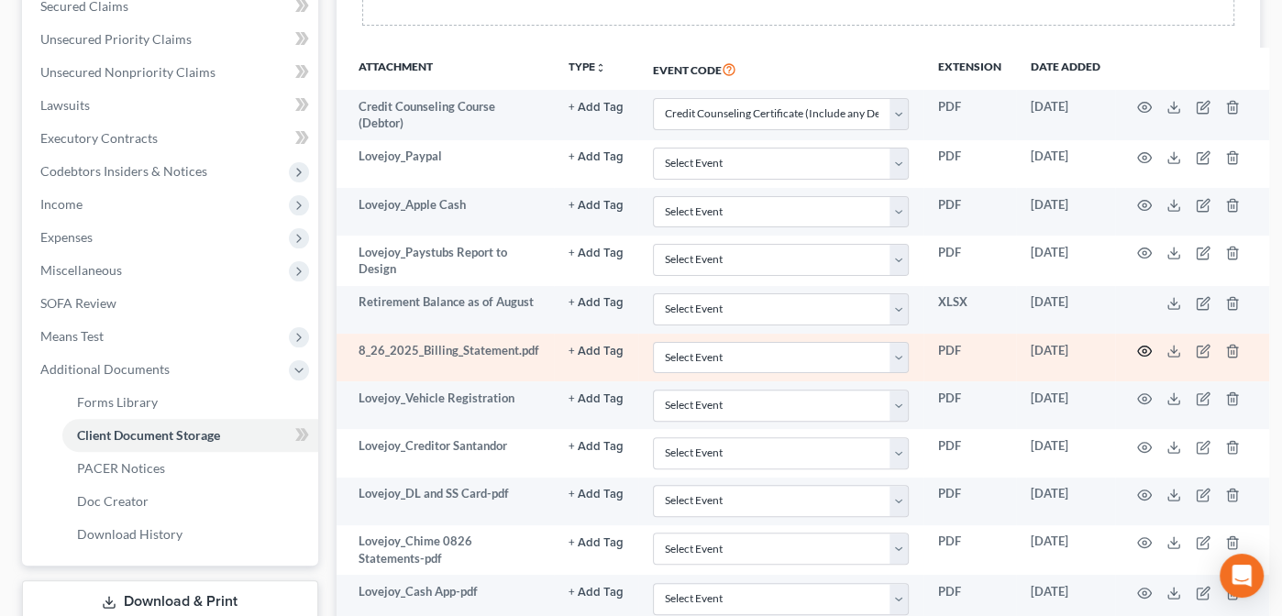
click at [1138, 344] on icon "button" at bounding box center [1144, 351] width 15 height 15
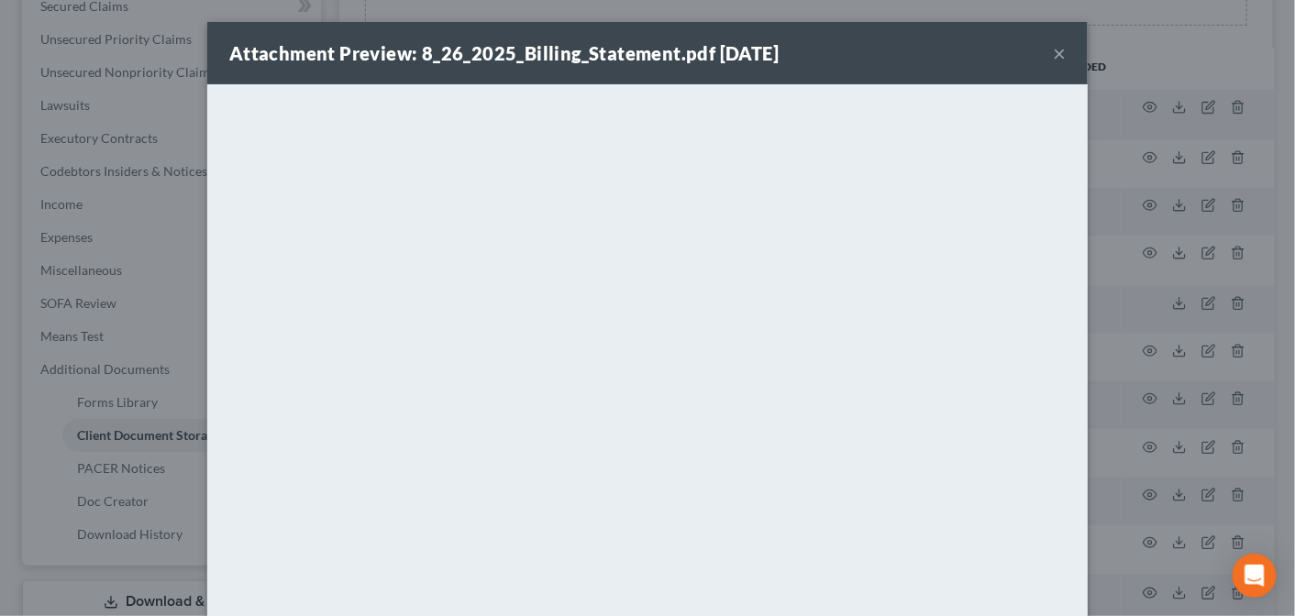
click at [1054, 50] on button "×" at bounding box center [1059, 53] width 13 height 22
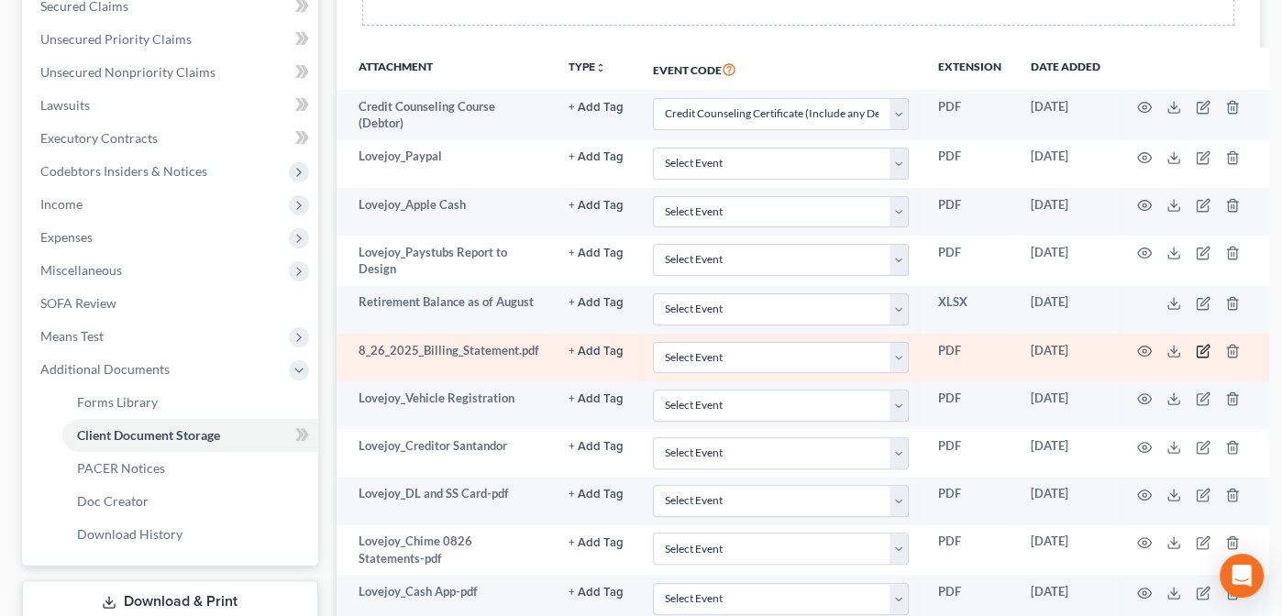
click at [1196, 345] on icon "button" at bounding box center [1203, 351] width 15 height 15
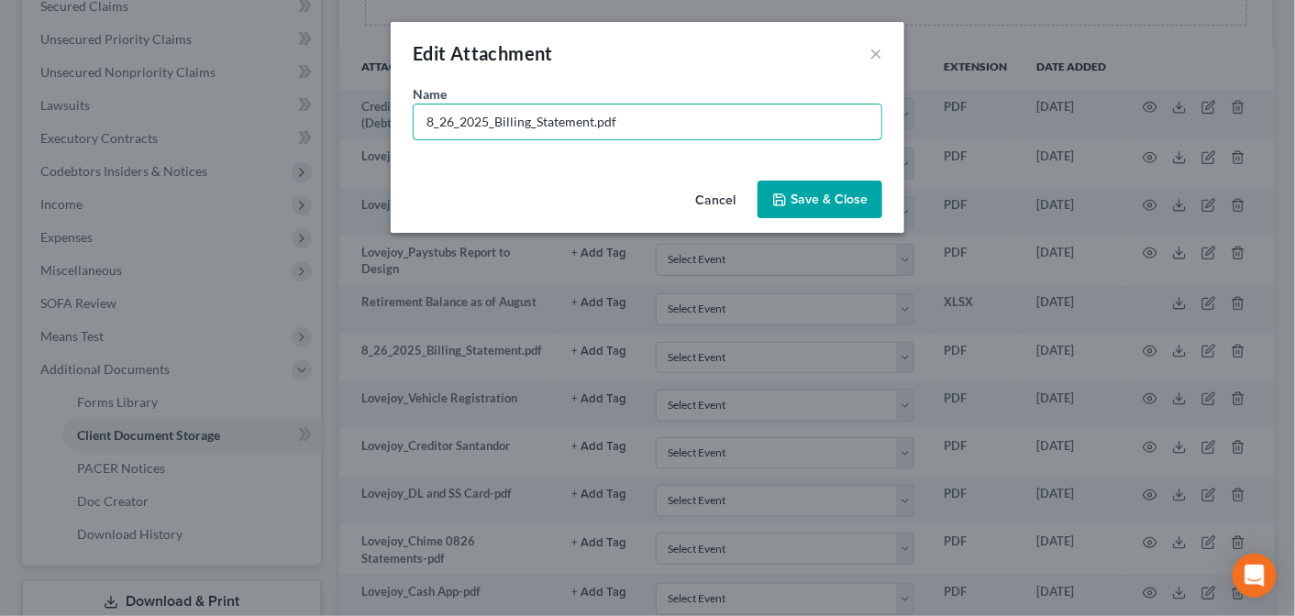
drag, startPoint x: 623, startPoint y: 120, endPoint x: 390, endPoint y: 127, distance: 233.0
click at [390, 127] on div "Edit Attachment × Name * 8_26_2025_Billing_Statement.pdf Cancel Save & Close" at bounding box center [647, 308] width 1295 height 616
type input "Lovejoy_Car Statement"
click at [812, 193] on span "Save & Close" at bounding box center [828, 200] width 77 height 16
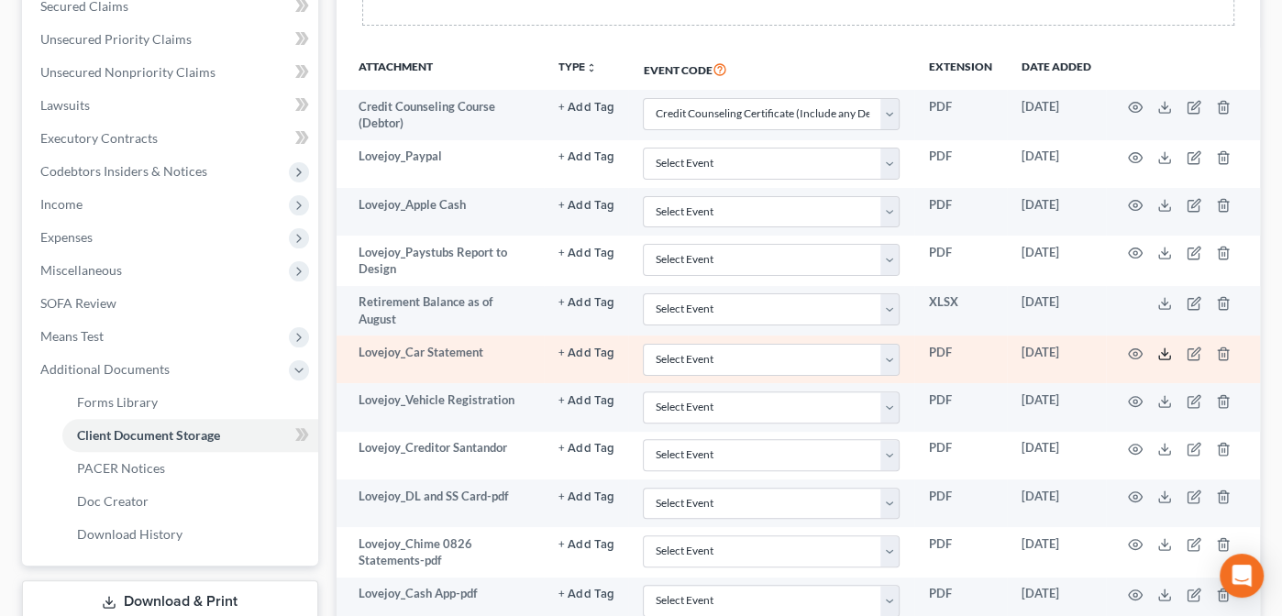
click at [1158, 347] on icon at bounding box center [1164, 354] width 15 height 15
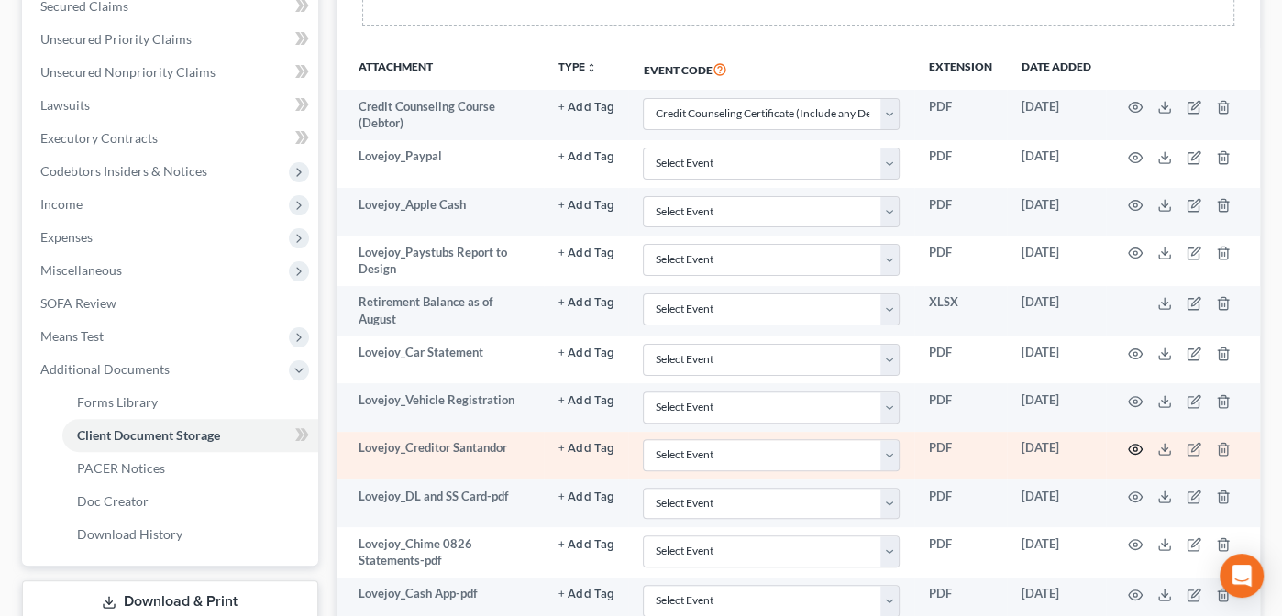
click at [1135, 442] on icon "button" at bounding box center [1135, 449] width 15 height 15
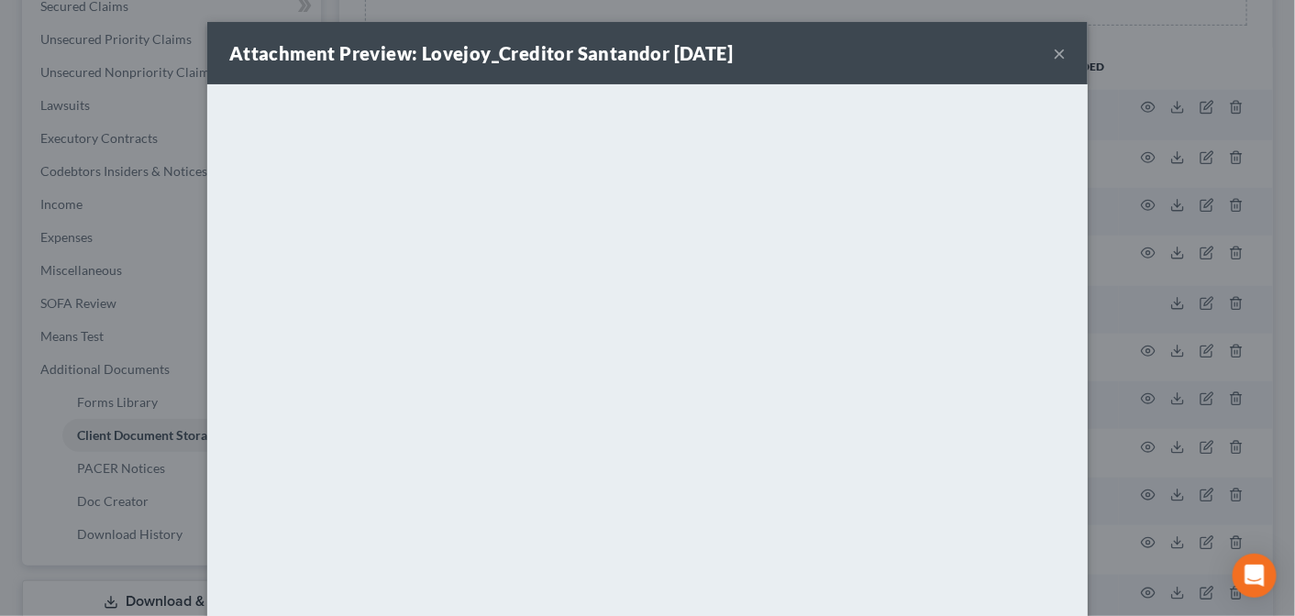
click at [1053, 53] on button "×" at bounding box center [1059, 53] width 13 height 22
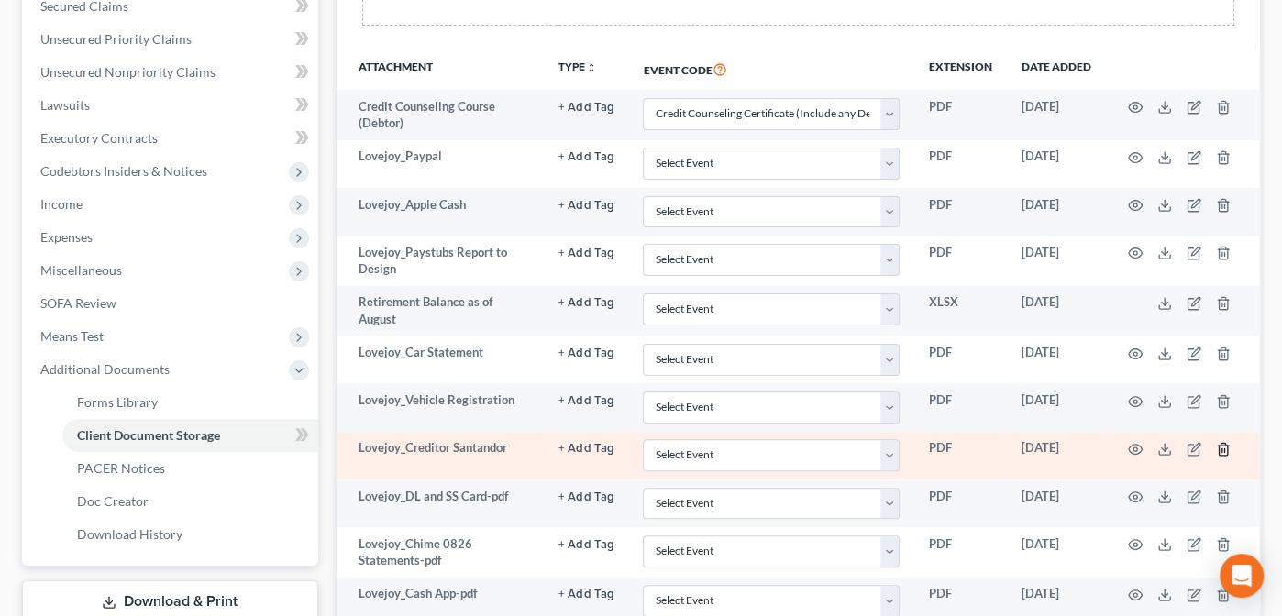
click at [1224, 443] on icon "button" at bounding box center [1223, 449] width 8 height 12
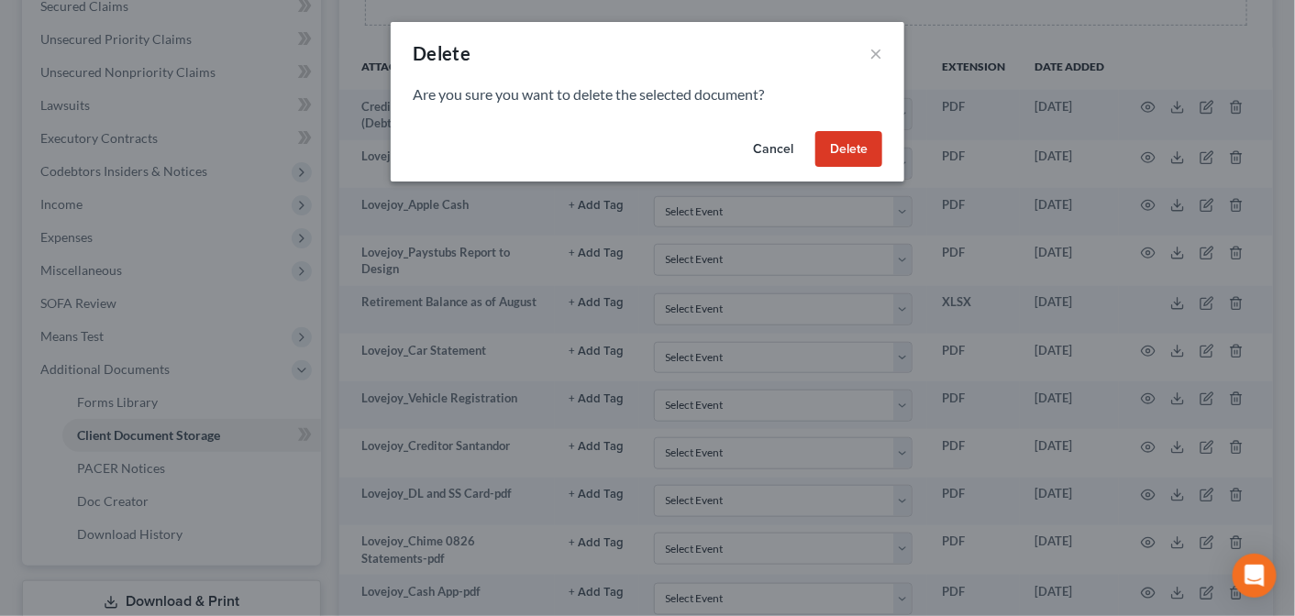
click at [840, 147] on button "Delete" at bounding box center [848, 149] width 67 height 37
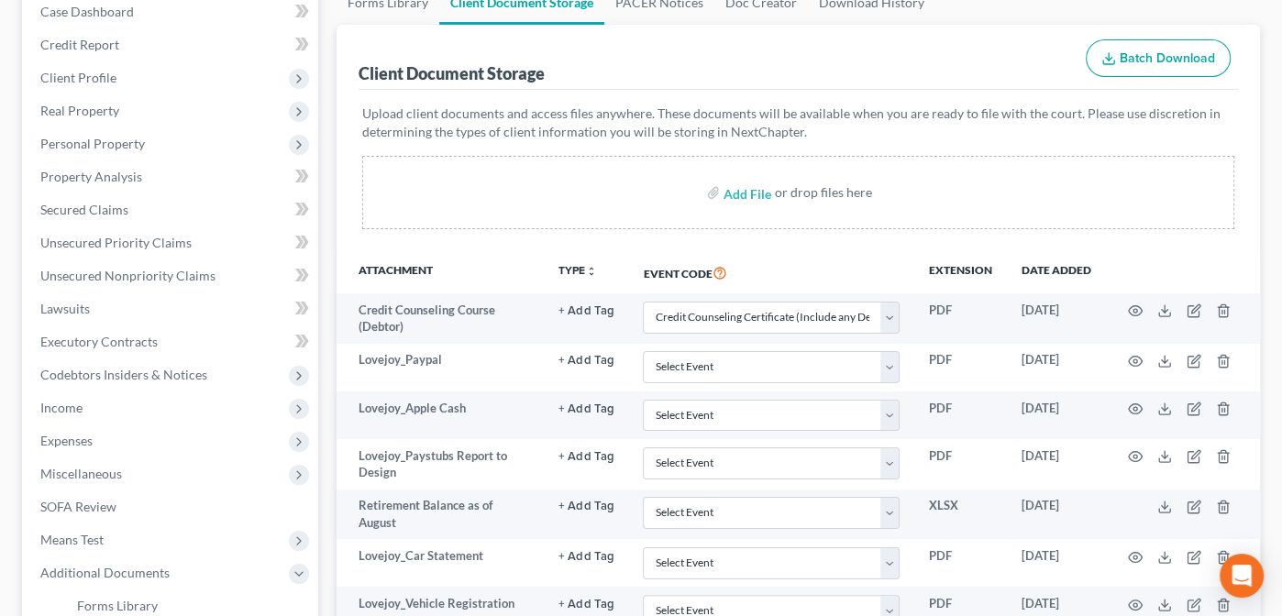
scroll to position [191, 0]
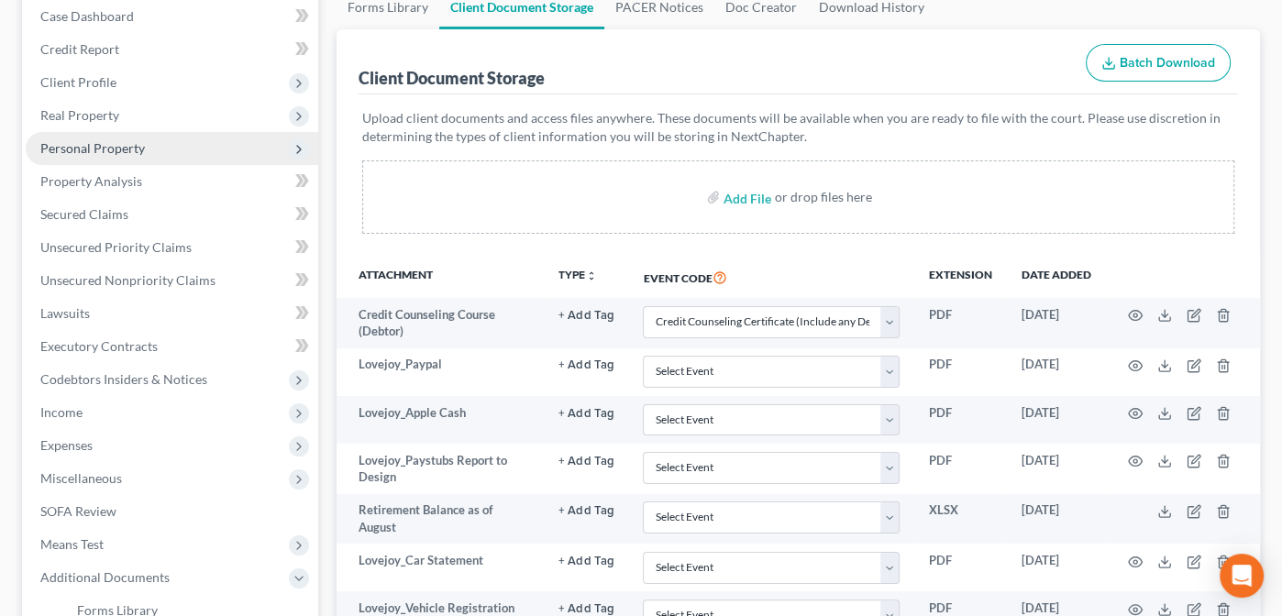
click at [76, 148] on span "Personal Property" at bounding box center [92, 148] width 105 height 16
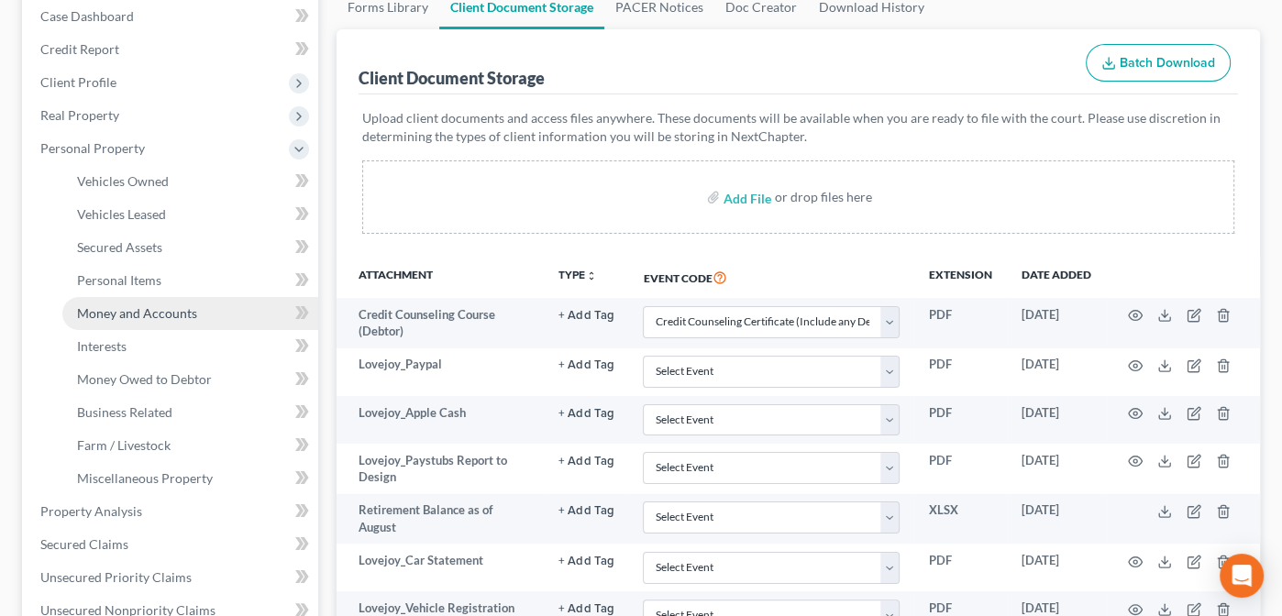
click at [112, 305] on span "Money and Accounts" at bounding box center [137, 313] width 120 height 16
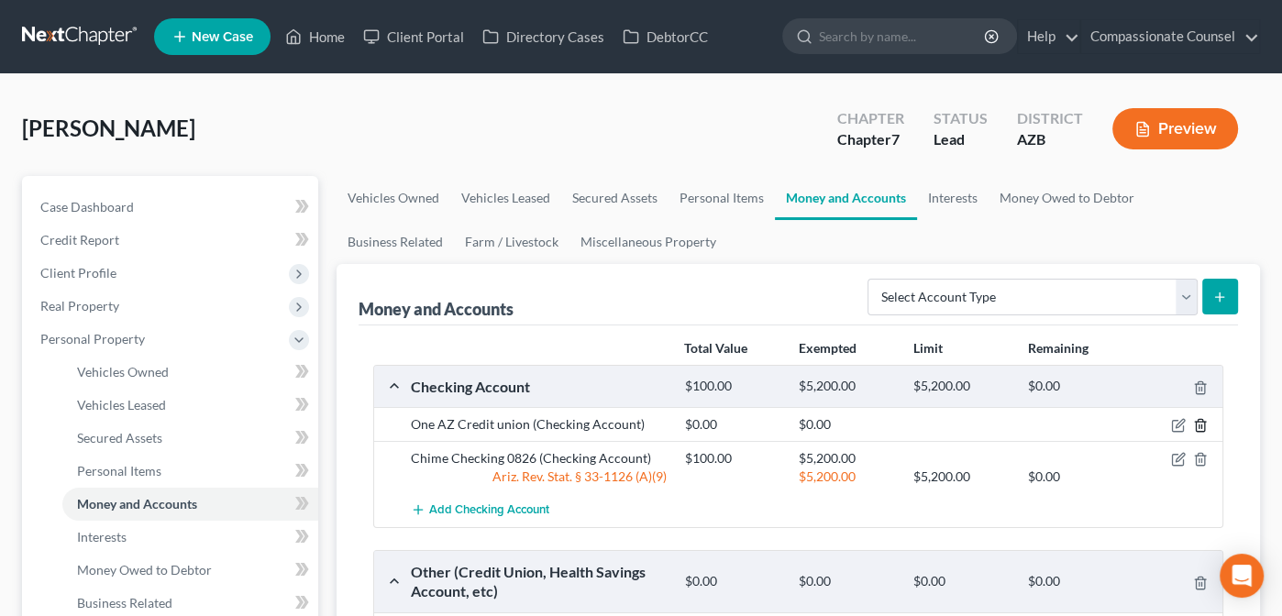
click at [1203, 418] on icon "button" at bounding box center [1200, 425] width 15 height 15
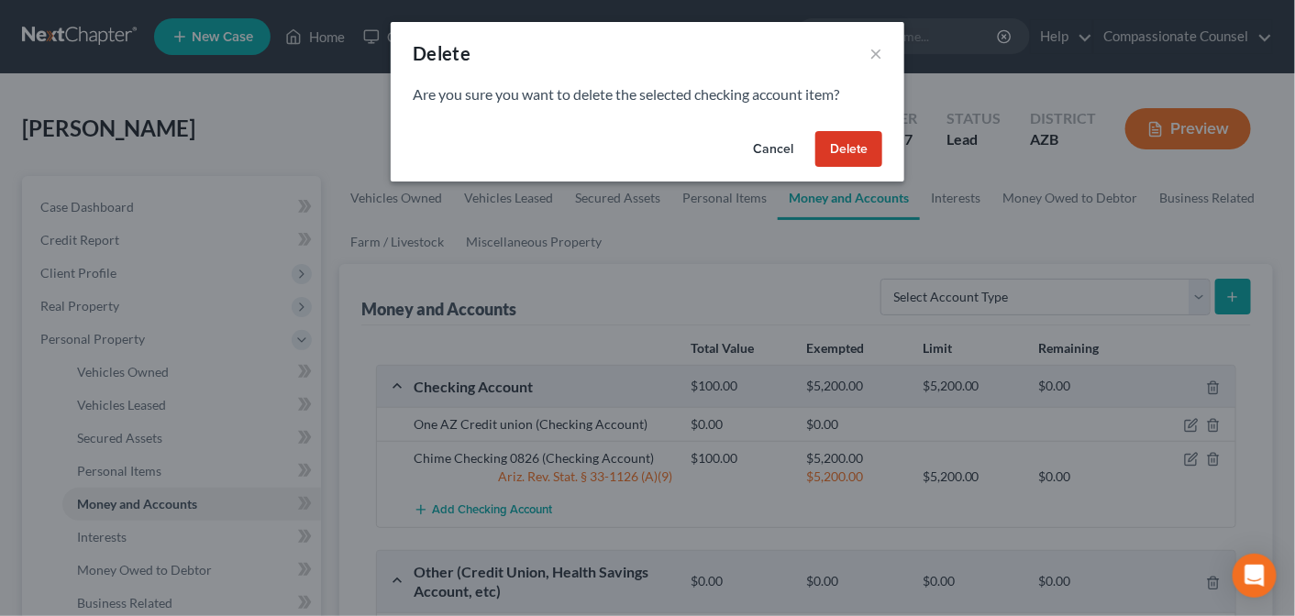
click at [844, 138] on button "Delete" at bounding box center [848, 149] width 67 height 37
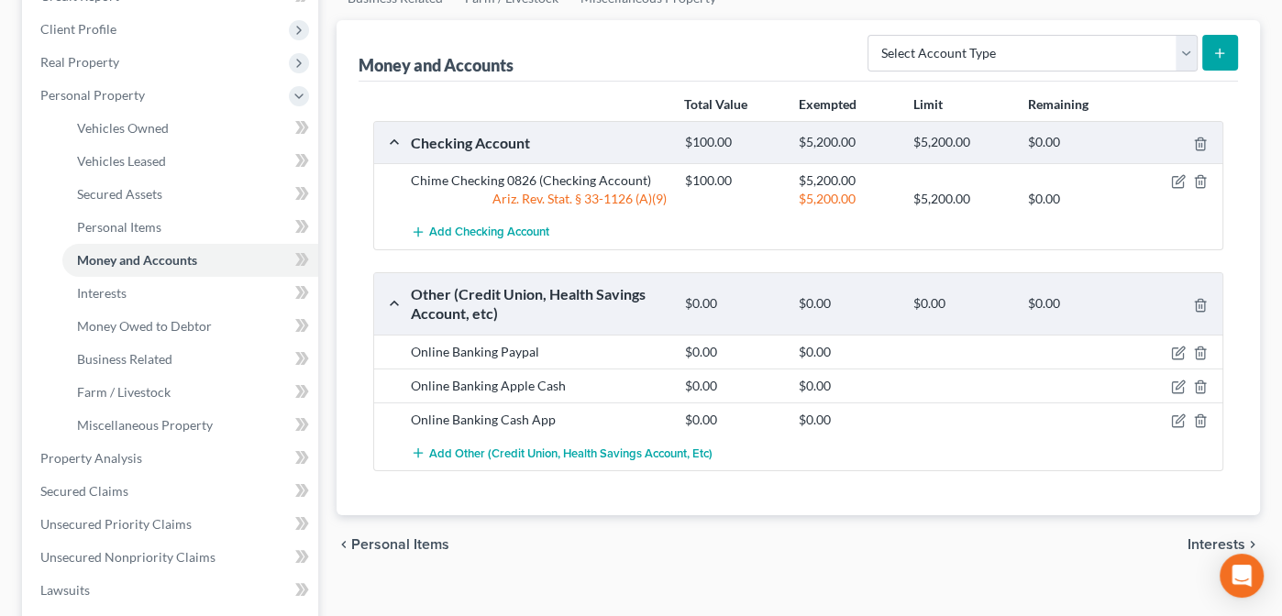
scroll to position [282, 0]
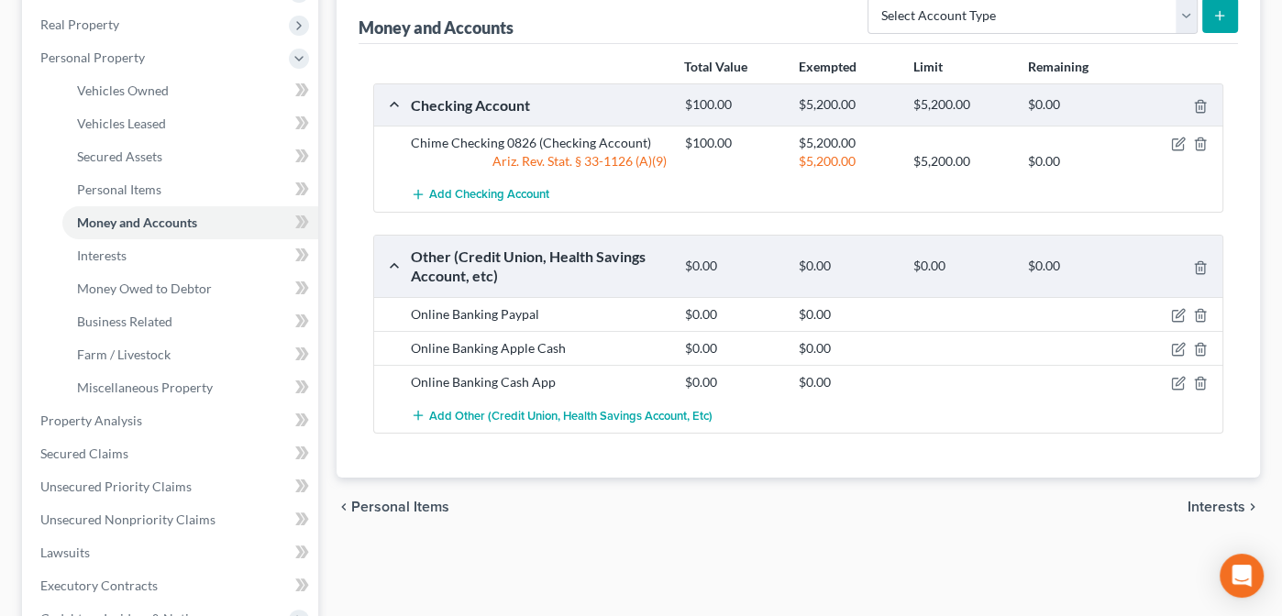
click at [1226, 500] on span "Interests" at bounding box center [1217, 507] width 58 height 15
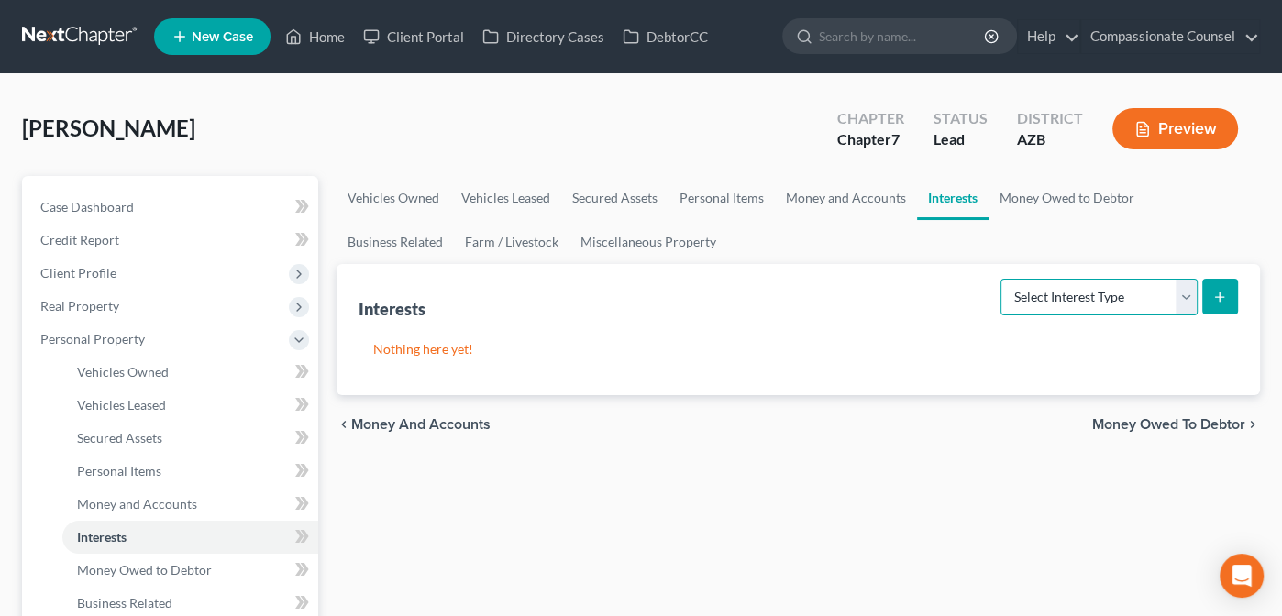
click at [1186, 290] on select "Select Interest Type 401K Annuity Bond Education IRA Government Bond Government…" at bounding box center [1098, 297] width 197 height 37
select select "401k"
click at [1003, 279] on select "Select Interest Type 401K Annuity Bond Education IRA Government Bond Government…" at bounding box center [1098, 297] width 197 height 37
click at [1217, 291] on icon "submit" at bounding box center [1219, 297] width 15 height 15
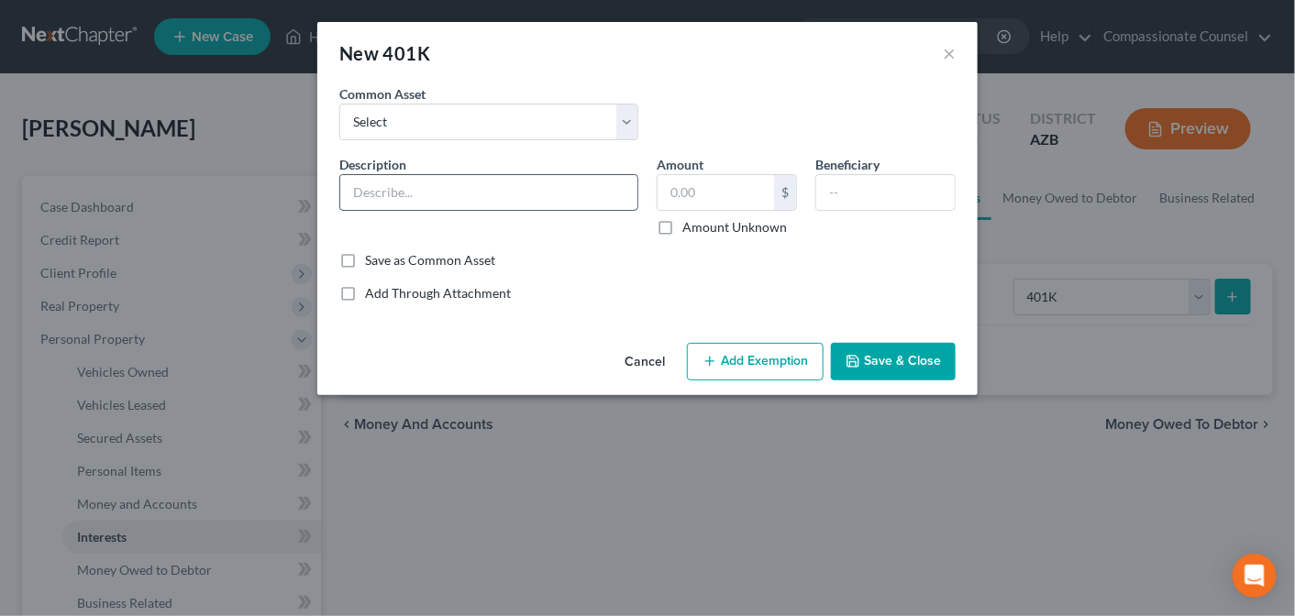
click at [420, 191] on input "text" at bounding box center [488, 192] width 297 height 35
type input "Retirement"
click at [717, 184] on input "text" at bounding box center [716, 192] width 116 height 35
type input "6,000.00"
click at [755, 356] on button "Add Exemption" at bounding box center [755, 362] width 137 height 39
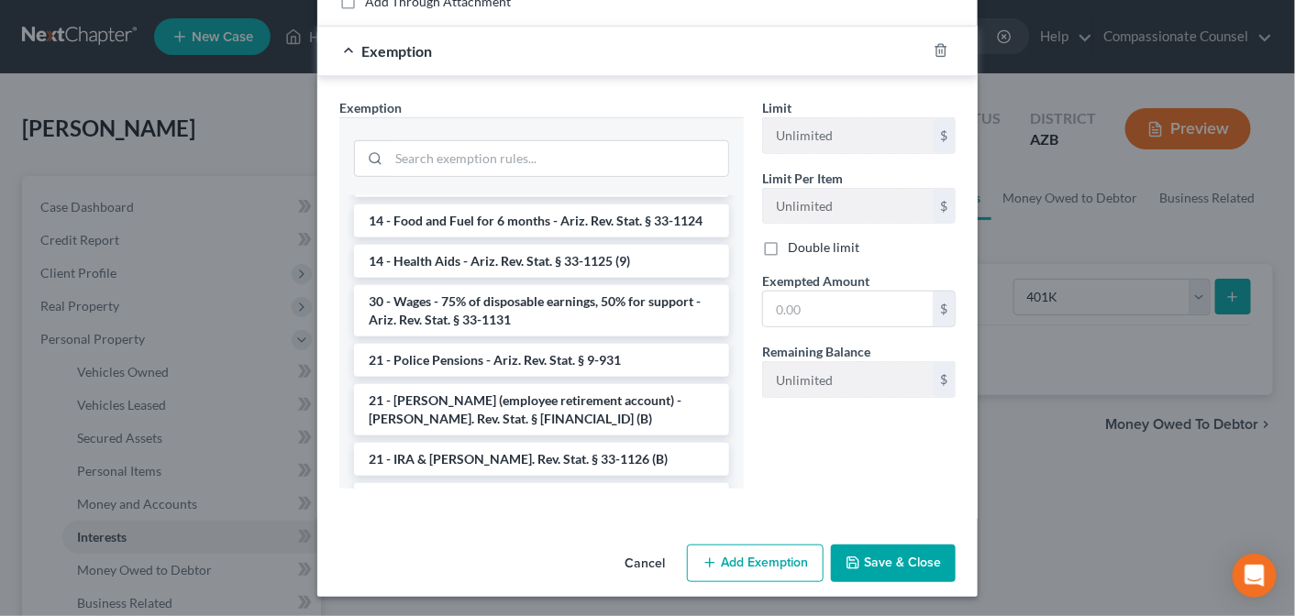
scroll to position [1198, 0]
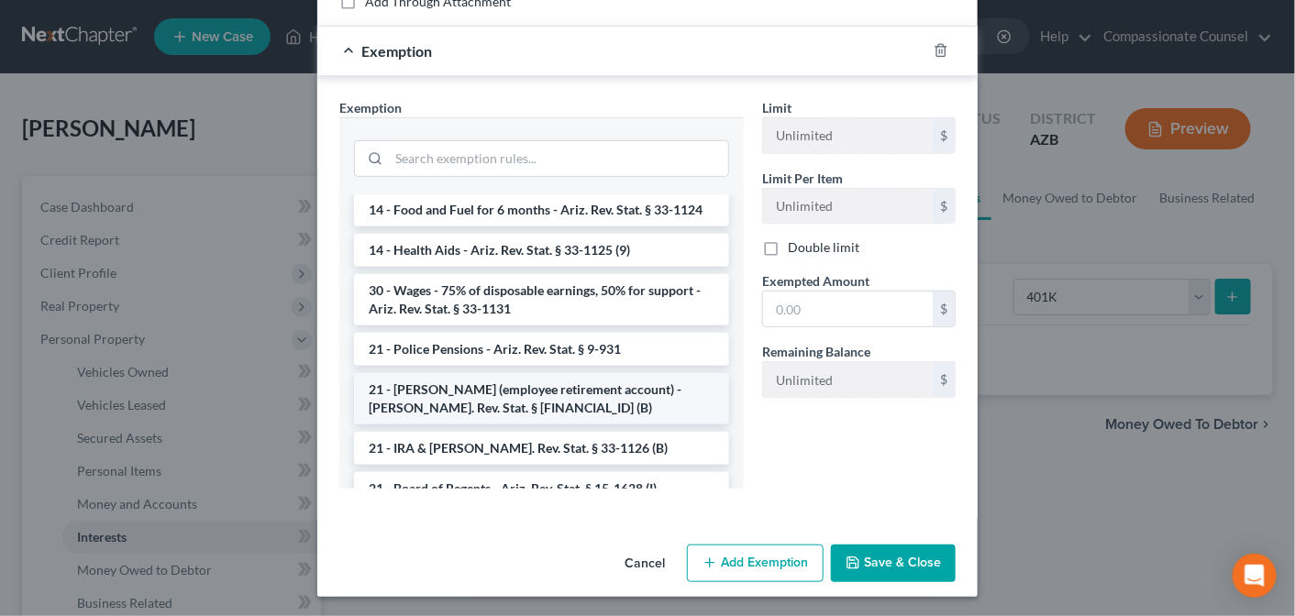
click at [563, 399] on li "21 - ERISA (employee retirement account) - Ariz. Rev. Stat. § 33-1126 (B)" at bounding box center [541, 398] width 375 height 51
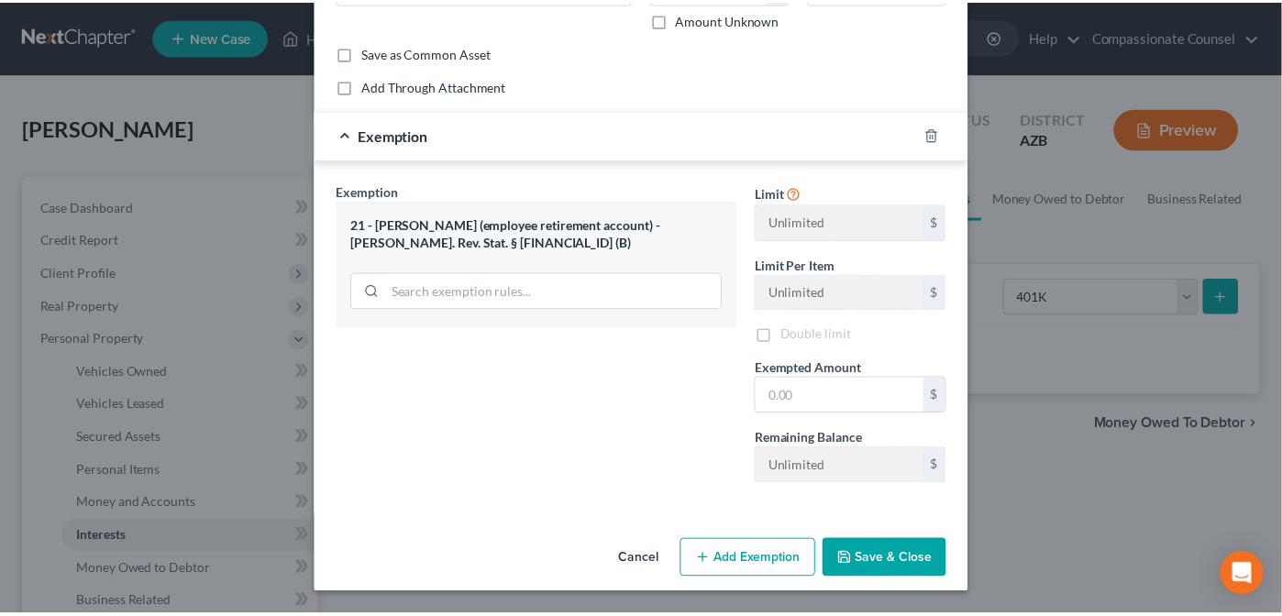
scroll to position [204, 0]
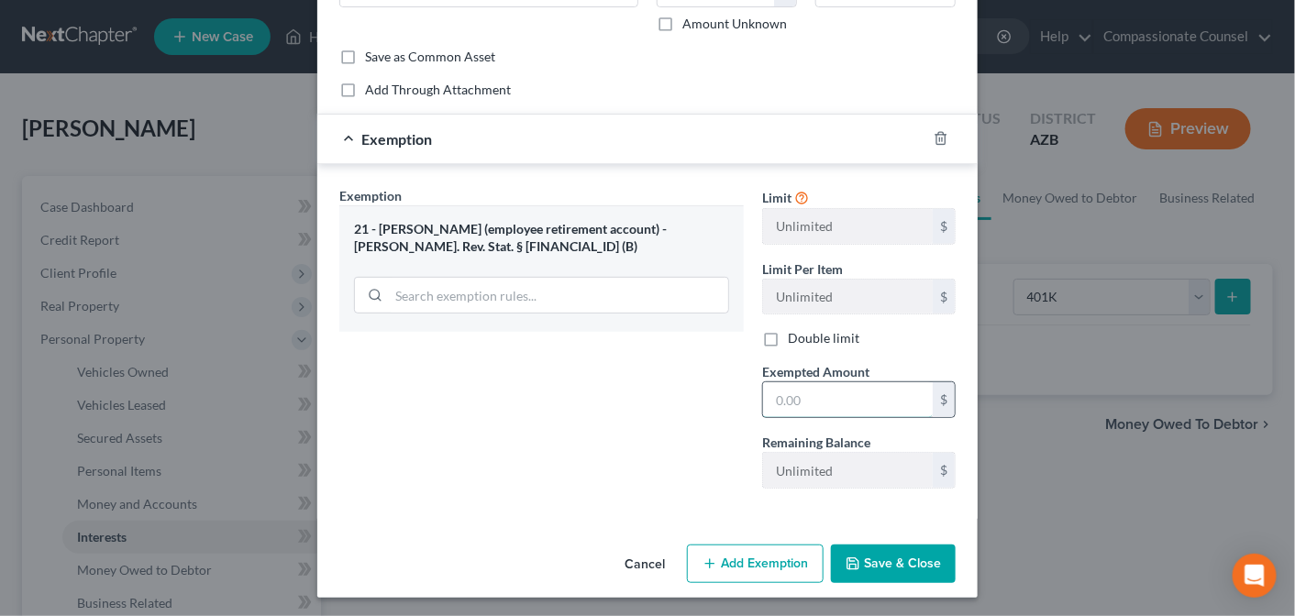
click at [830, 392] on input "text" at bounding box center [848, 399] width 170 height 35
type input "6,000"
click at [894, 547] on button "Save & Close" at bounding box center [893, 564] width 125 height 39
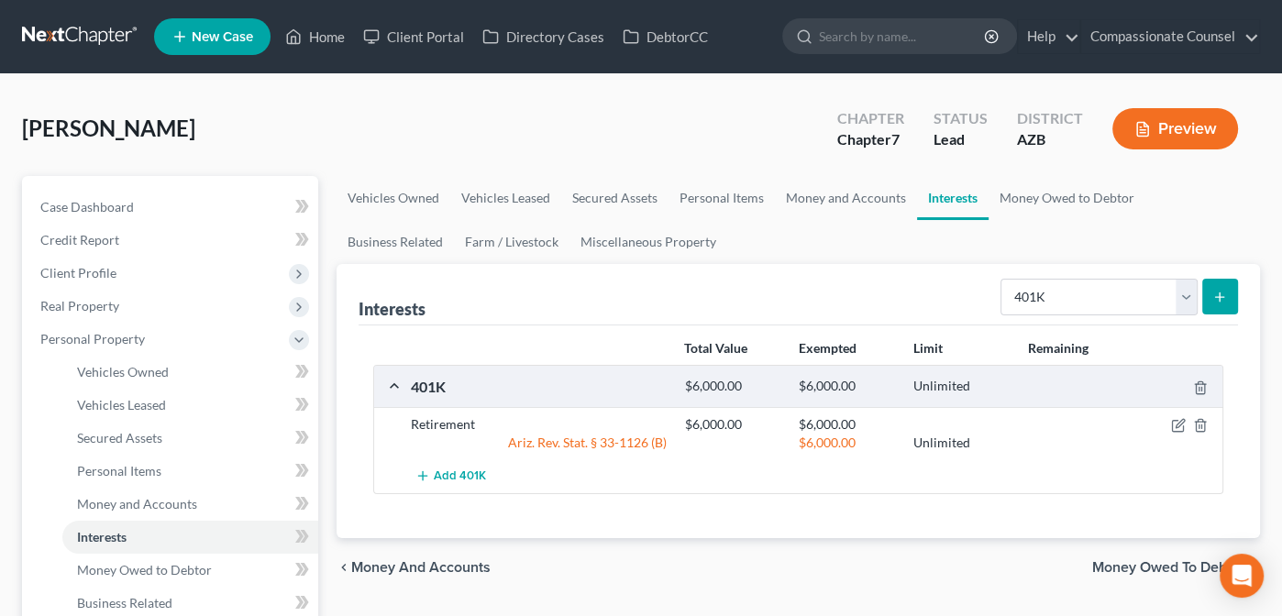
click at [1170, 560] on span "Money Owed to Debtor" at bounding box center [1168, 567] width 153 height 15
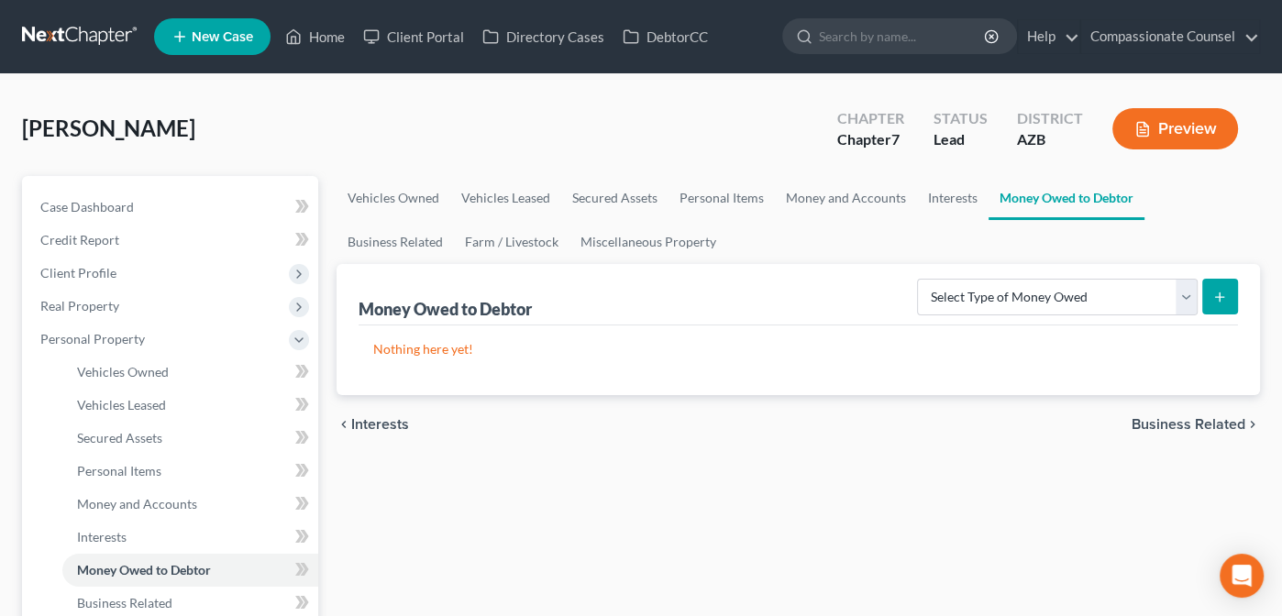
click at [1174, 420] on span "Business Related" at bounding box center [1189, 424] width 114 height 15
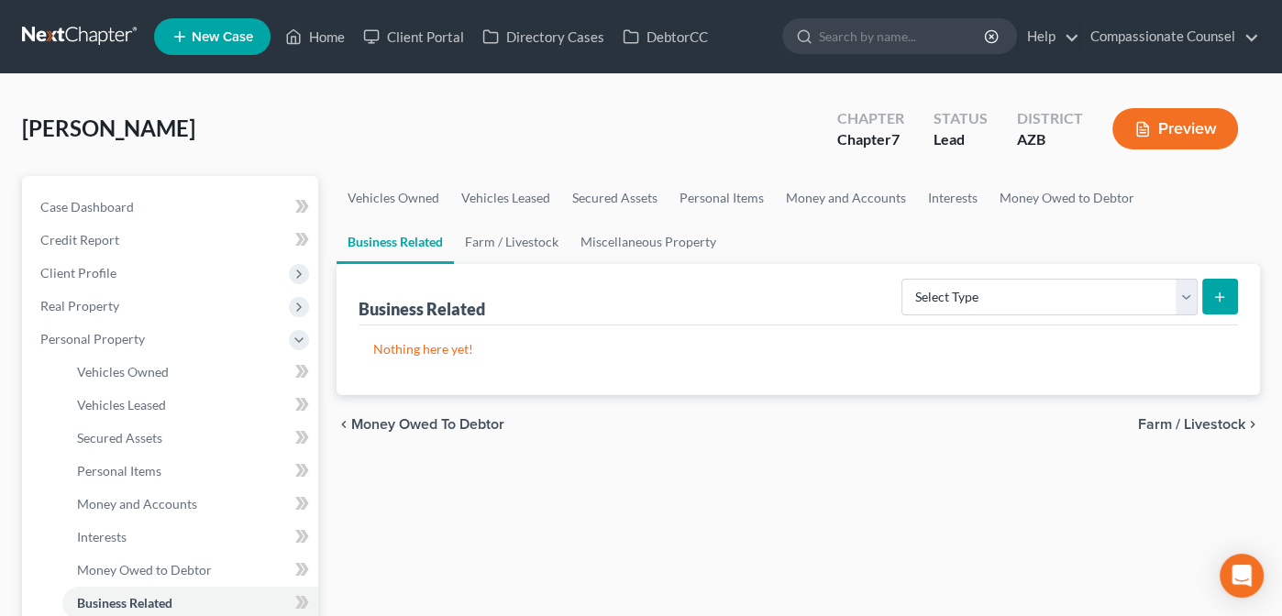
click at [1177, 417] on span "Farm / Livestock" at bounding box center [1191, 424] width 107 height 15
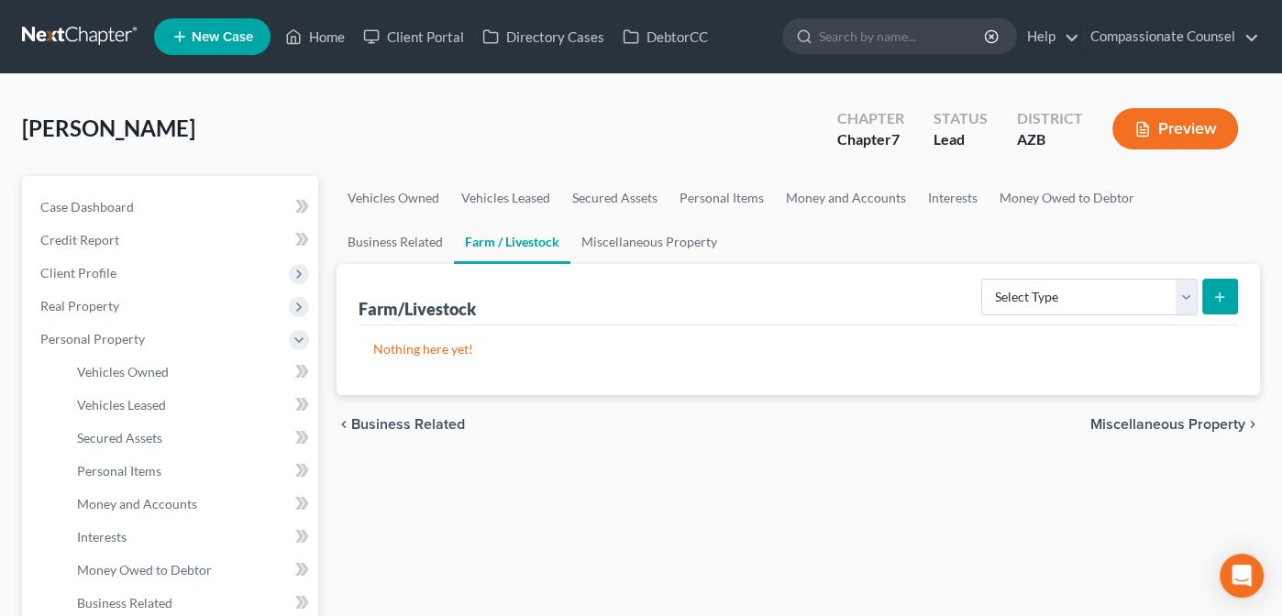
click at [1174, 417] on span "Miscellaneous Property" at bounding box center [1167, 424] width 155 height 15
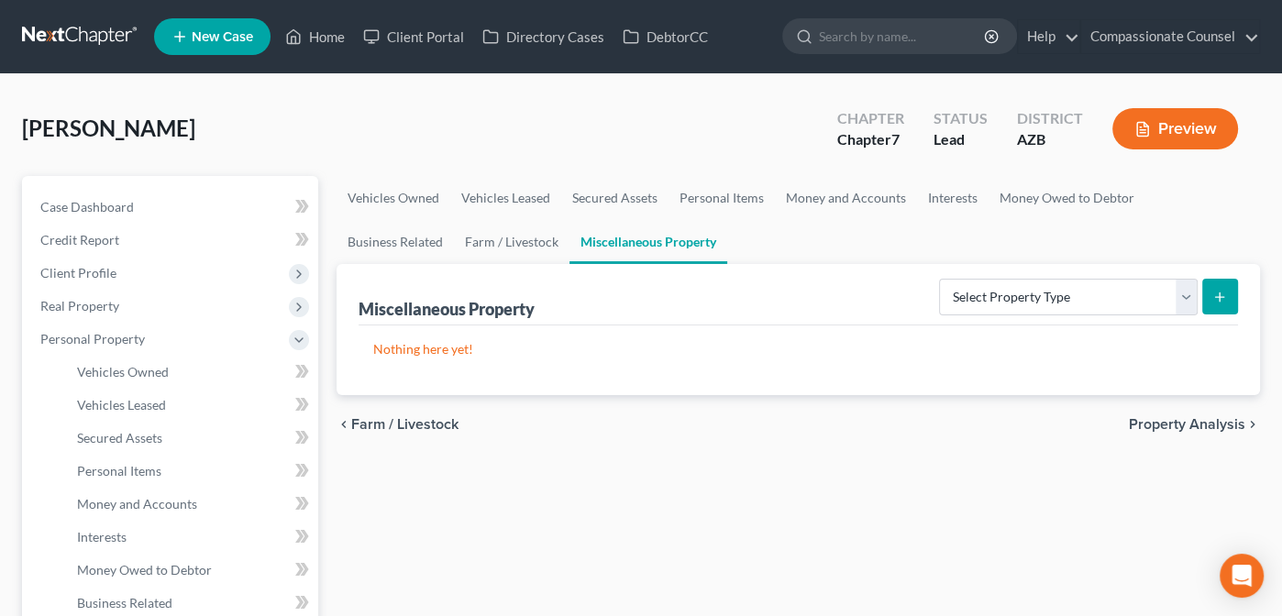
click at [1174, 417] on span "Property Analysis" at bounding box center [1187, 424] width 116 height 15
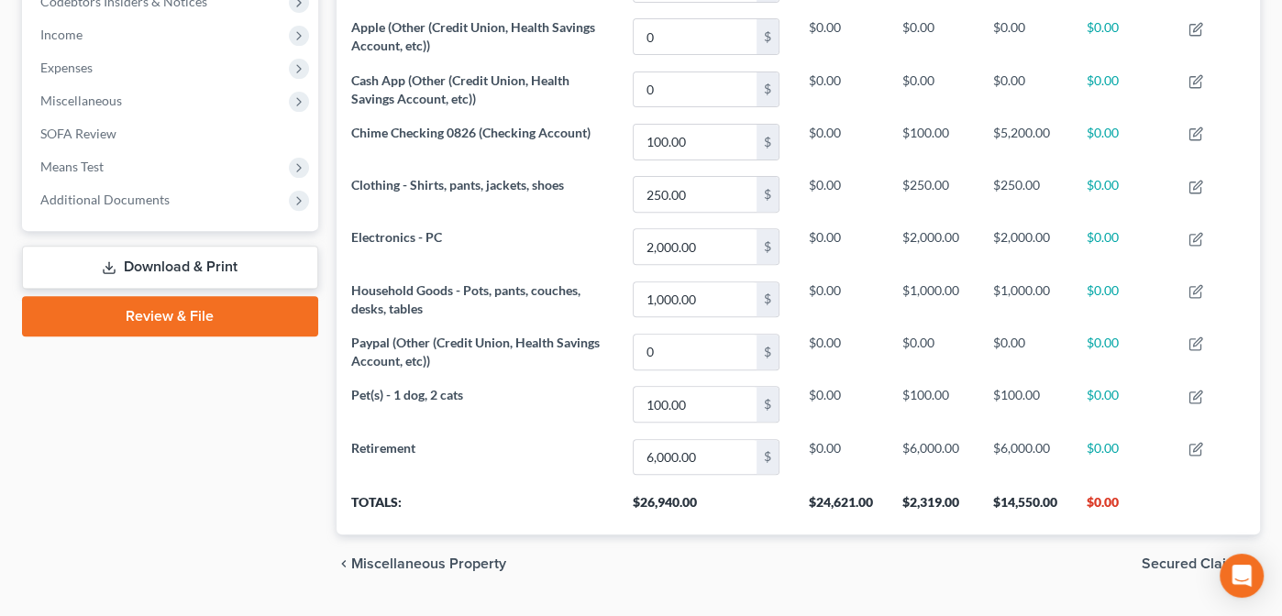
scroll to position [611, 0]
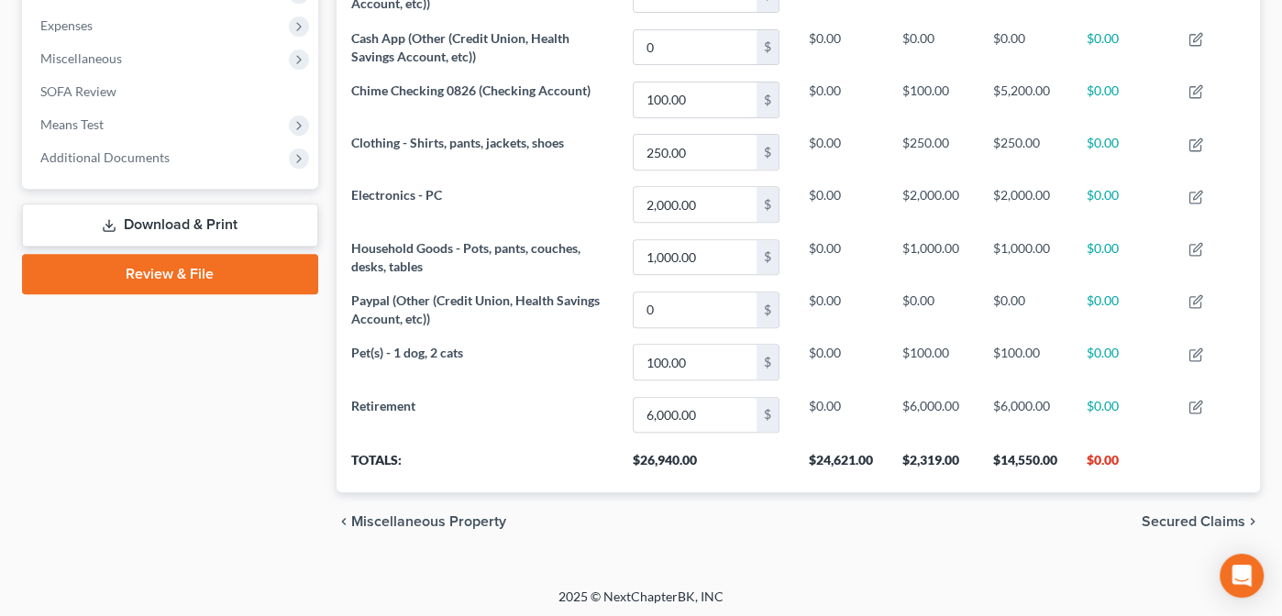
click at [1181, 514] on span "Secured Claims" at bounding box center [1194, 521] width 104 height 15
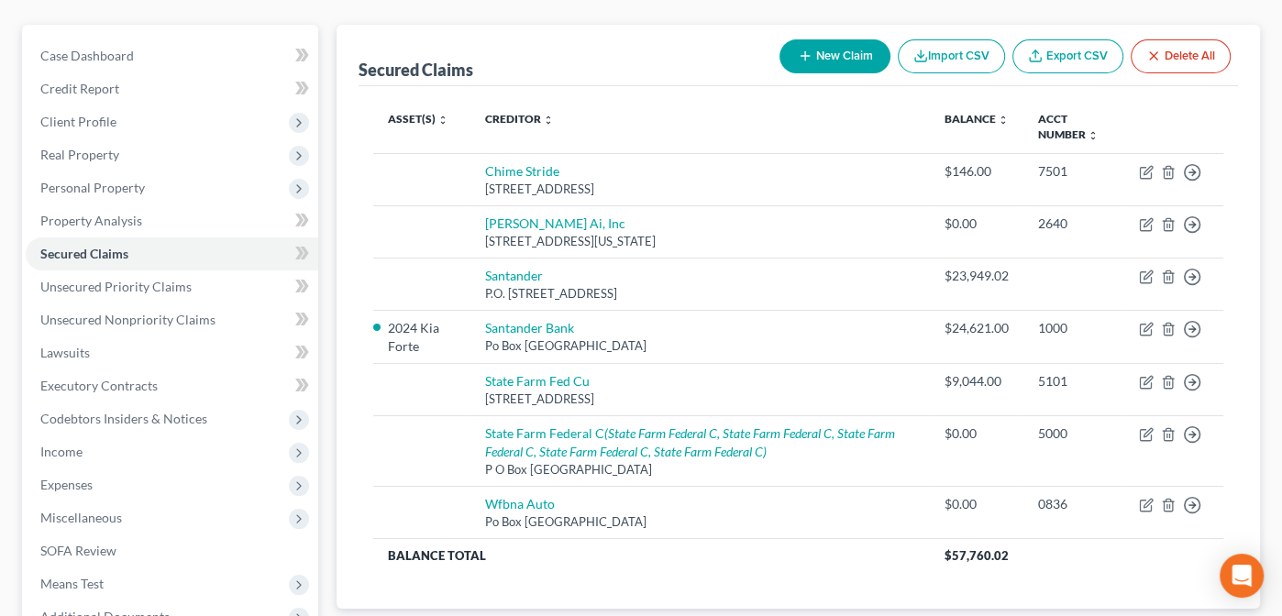
scroll to position [154, 0]
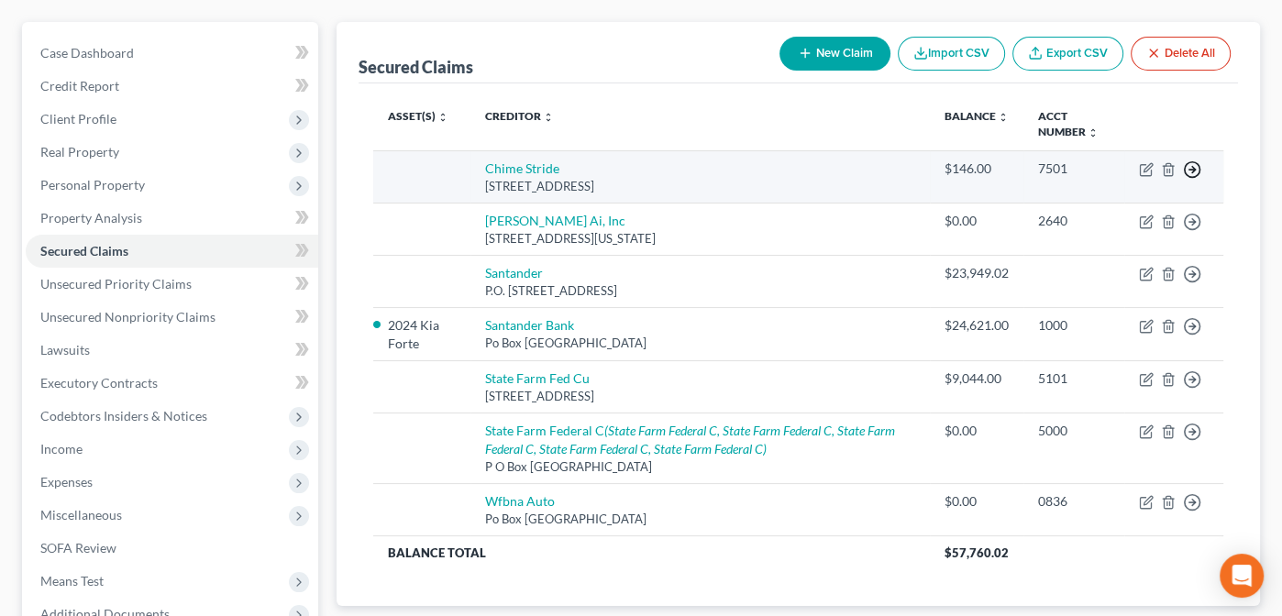
click at [1192, 167] on polyline "button" at bounding box center [1193, 170] width 3 height 6
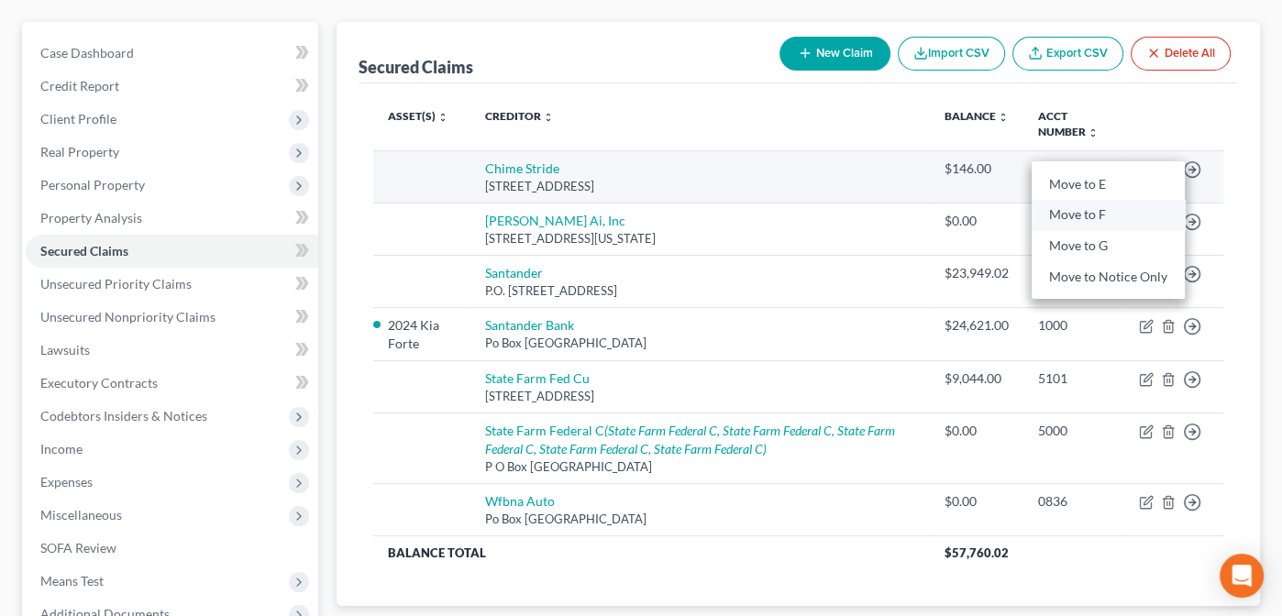
click at [1094, 213] on link "Move to F" at bounding box center [1108, 214] width 153 height 31
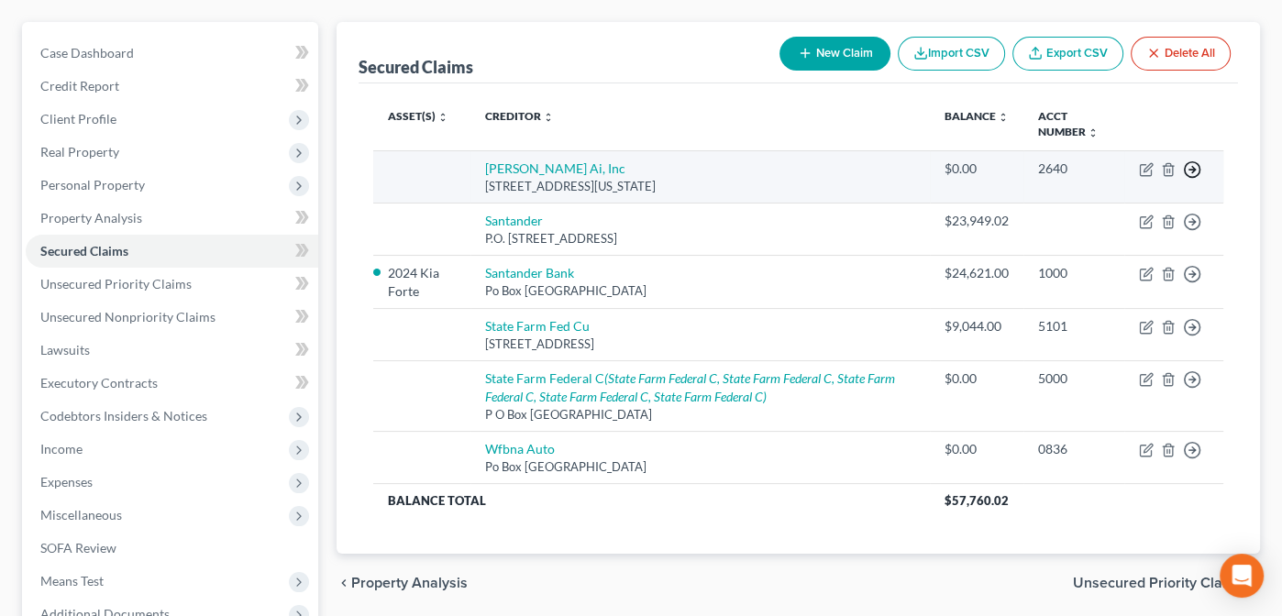
click at [1193, 169] on polyline "button" at bounding box center [1193, 170] width 3 height 6
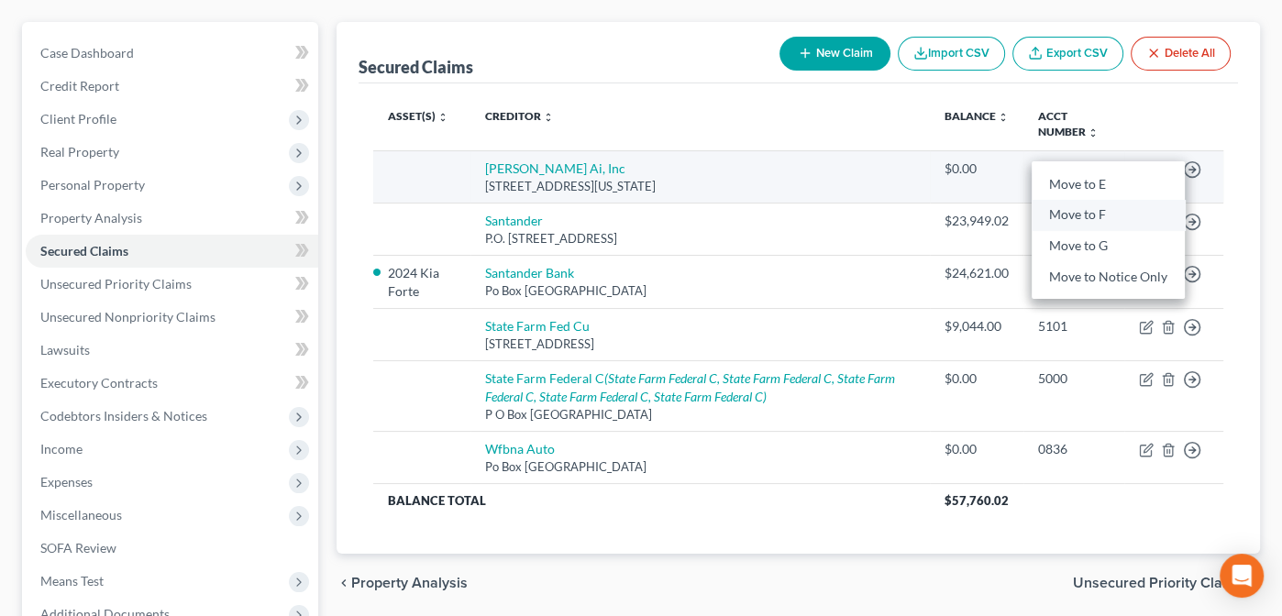
click at [1097, 207] on link "Move to F" at bounding box center [1108, 214] width 153 height 31
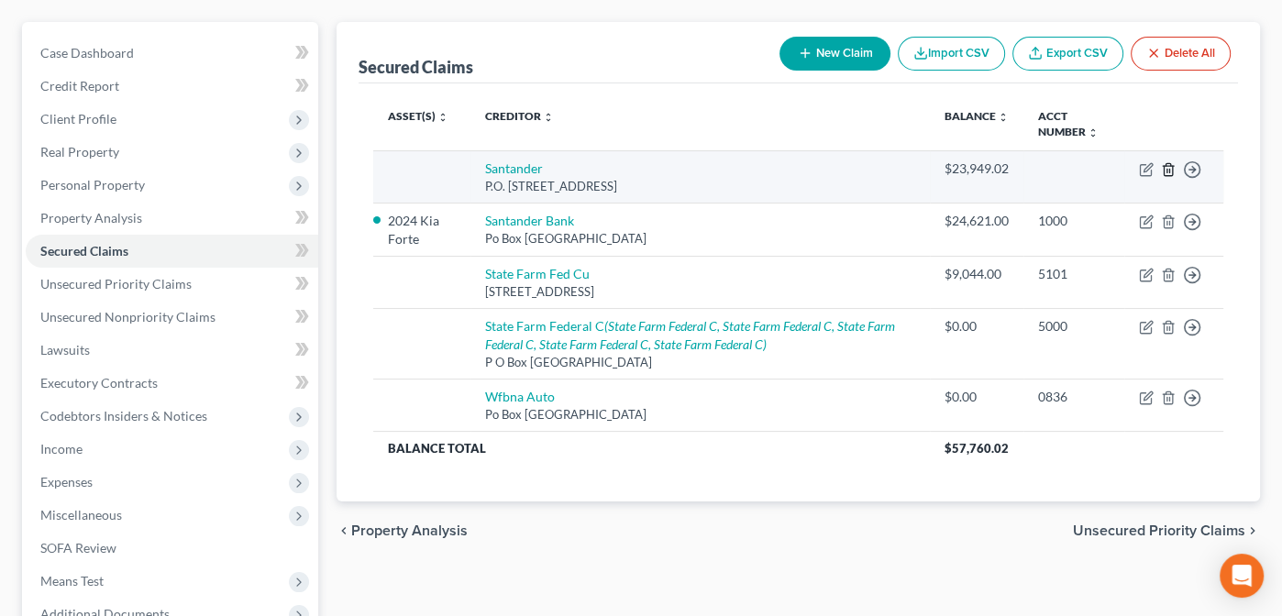
click at [1168, 166] on icon "button" at bounding box center [1168, 169] width 15 height 15
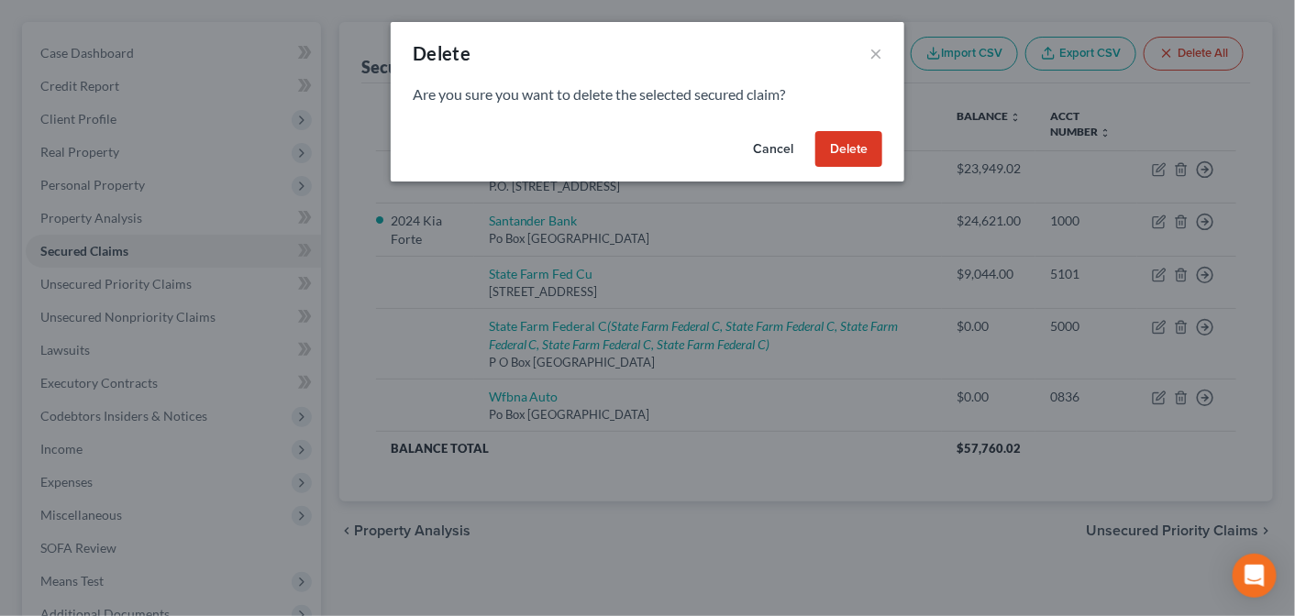
click at [846, 151] on button "Delete" at bounding box center [848, 149] width 67 height 37
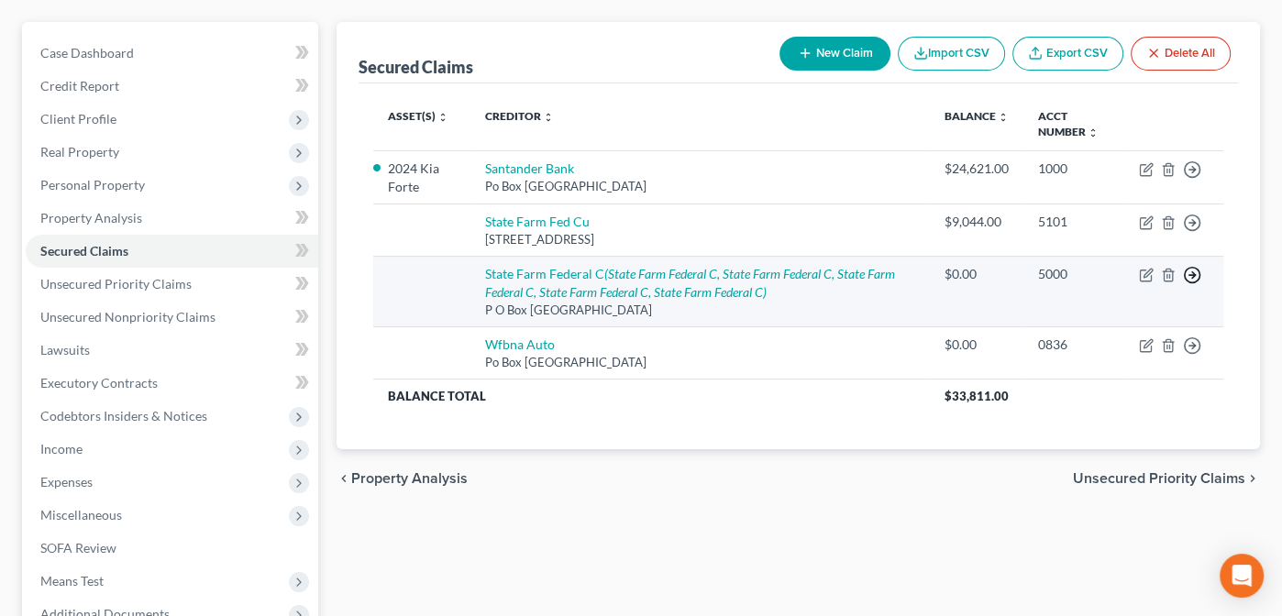
click at [1189, 274] on icon "button" at bounding box center [1192, 275] width 18 height 18
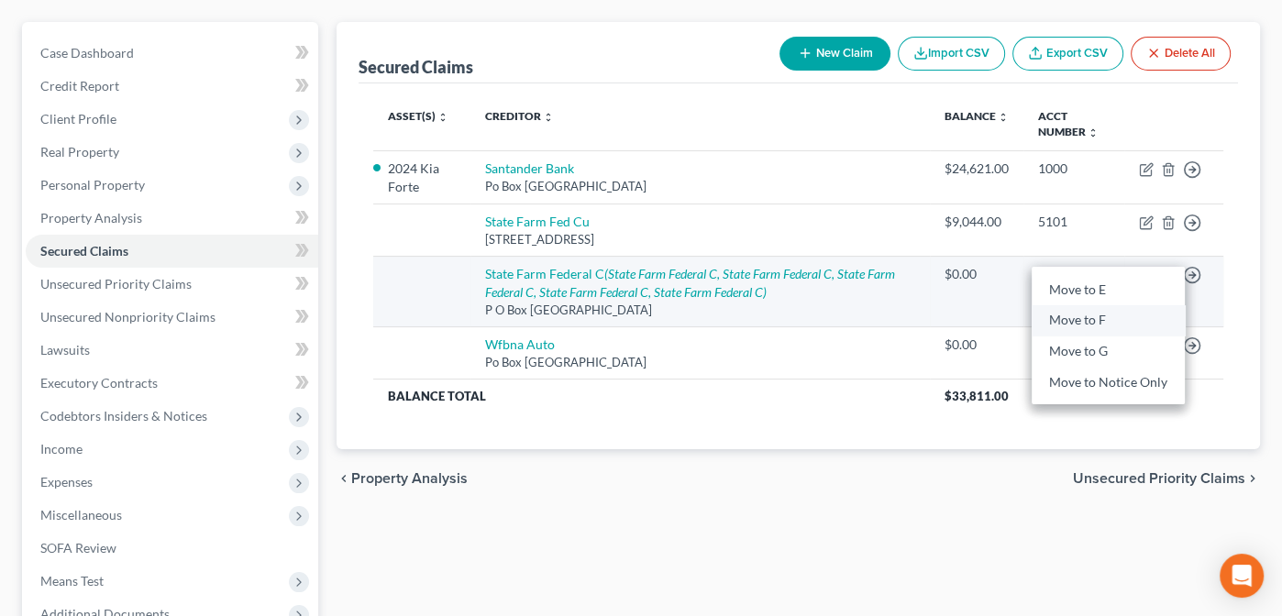
click at [1092, 313] on link "Move to F" at bounding box center [1108, 320] width 153 height 31
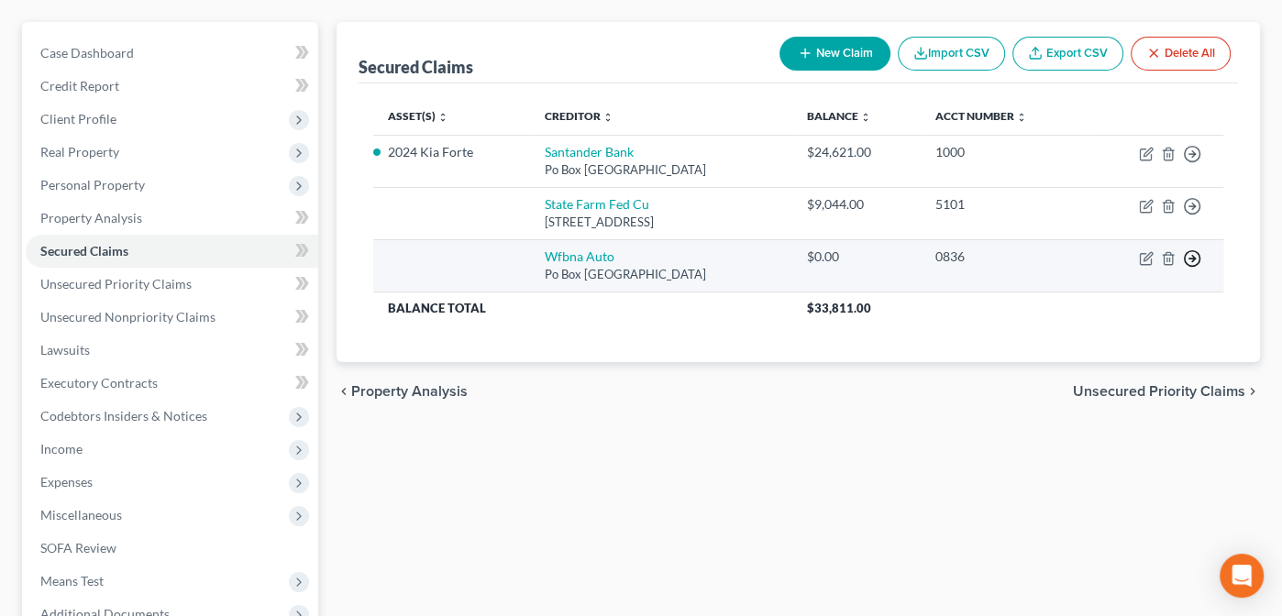
click at [1190, 251] on icon "button" at bounding box center [1192, 258] width 18 height 18
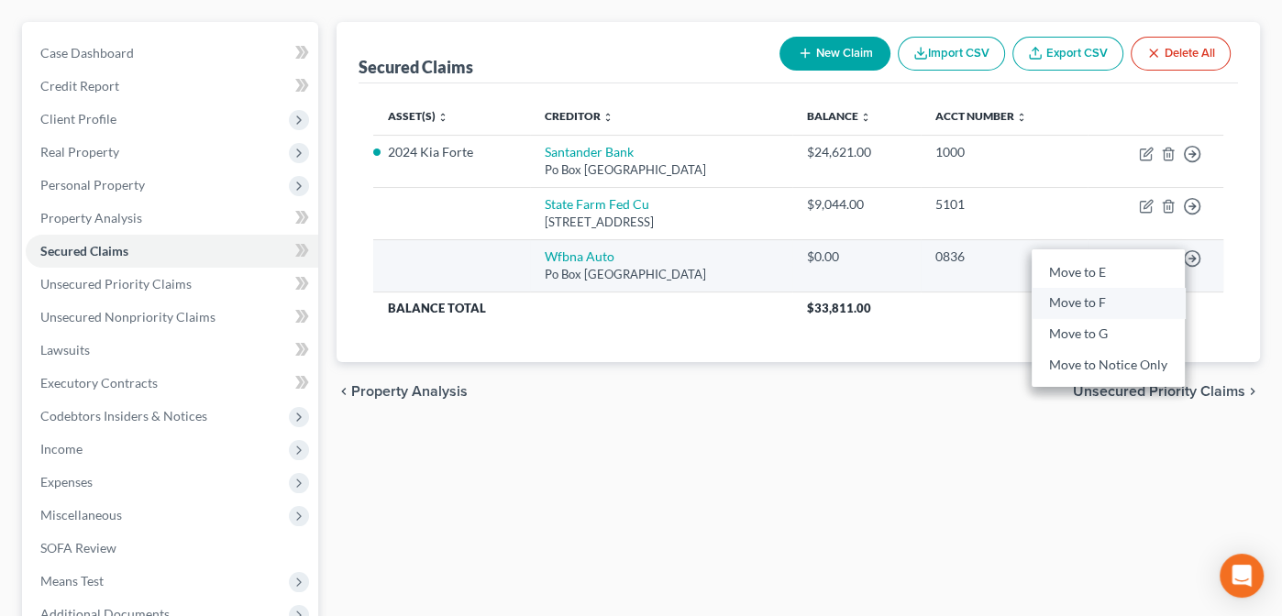
click at [1067, 302] on link "Move to F" at bounding box center [1108, 303] width 153 height 31
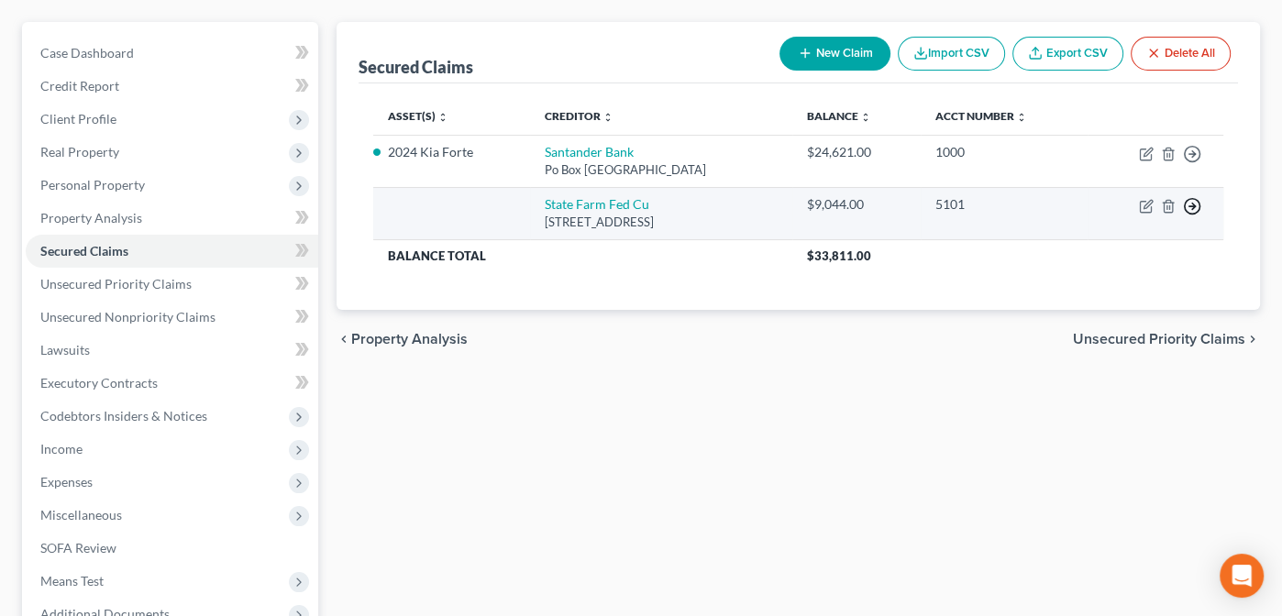
click at [1188, 200] on icon "button" at bounding box center [1192, 206] width 18 height 18
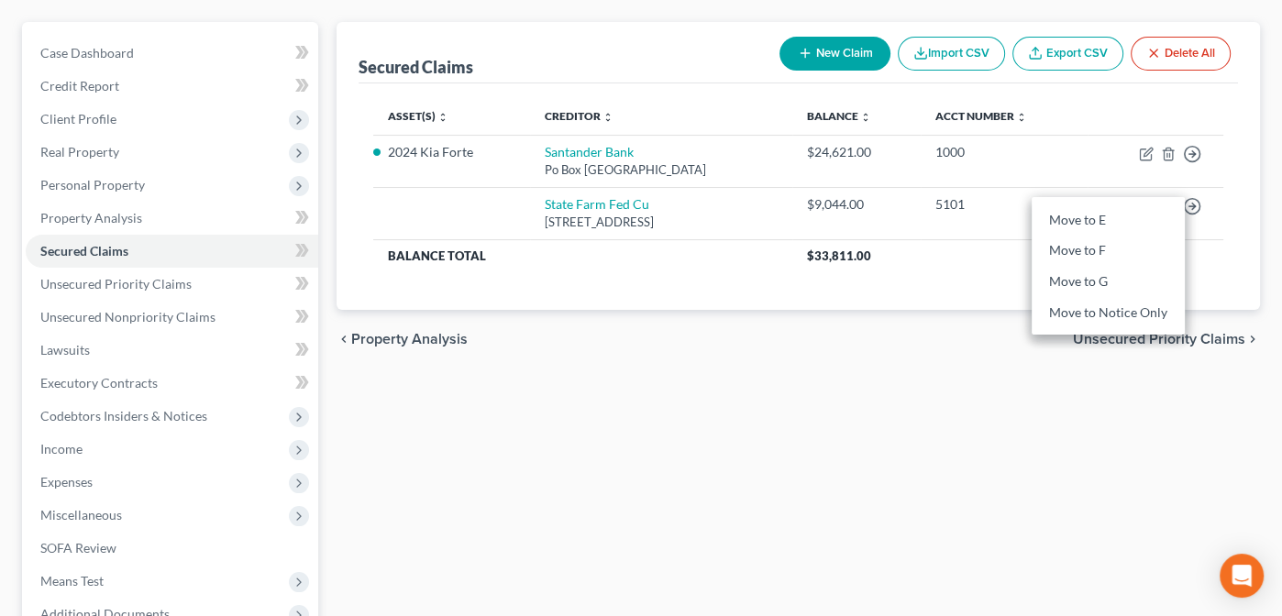
click at [984, 275] on div "Asset(s) expand_more expand_less unfold_more Creditor expand_more expand_less u…" at bounding box center [799, 196] width 880 height 227
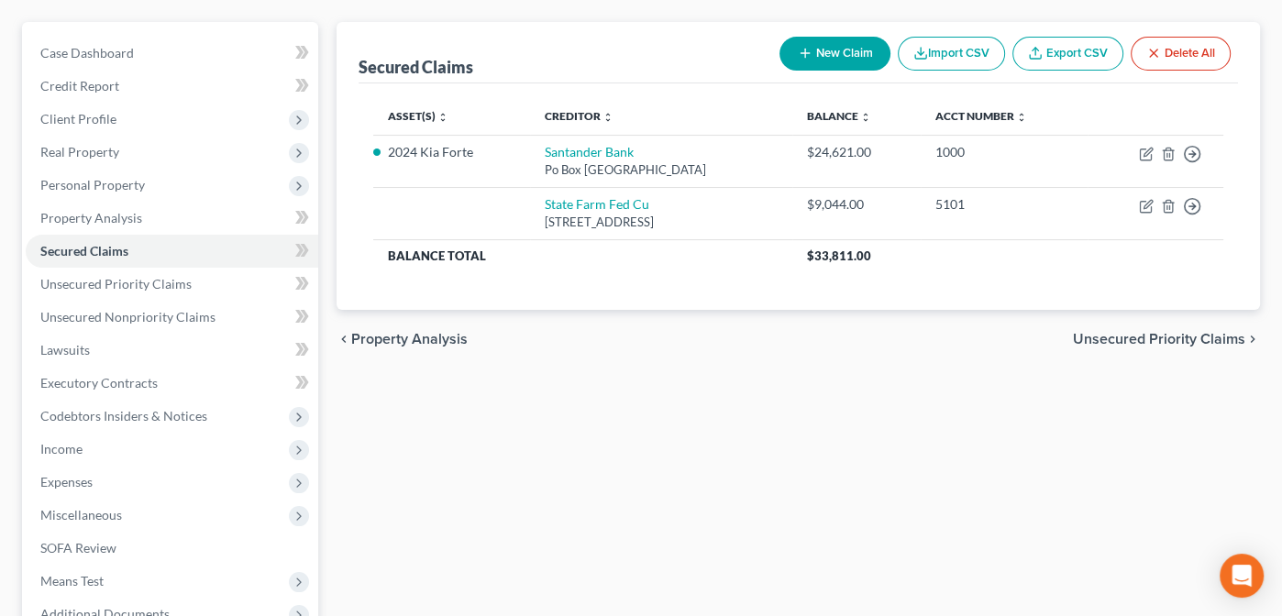
click at [1145, 333] on span "Unsecured Priority Claims" at bounding box center [1159, 339] width 172 height 15
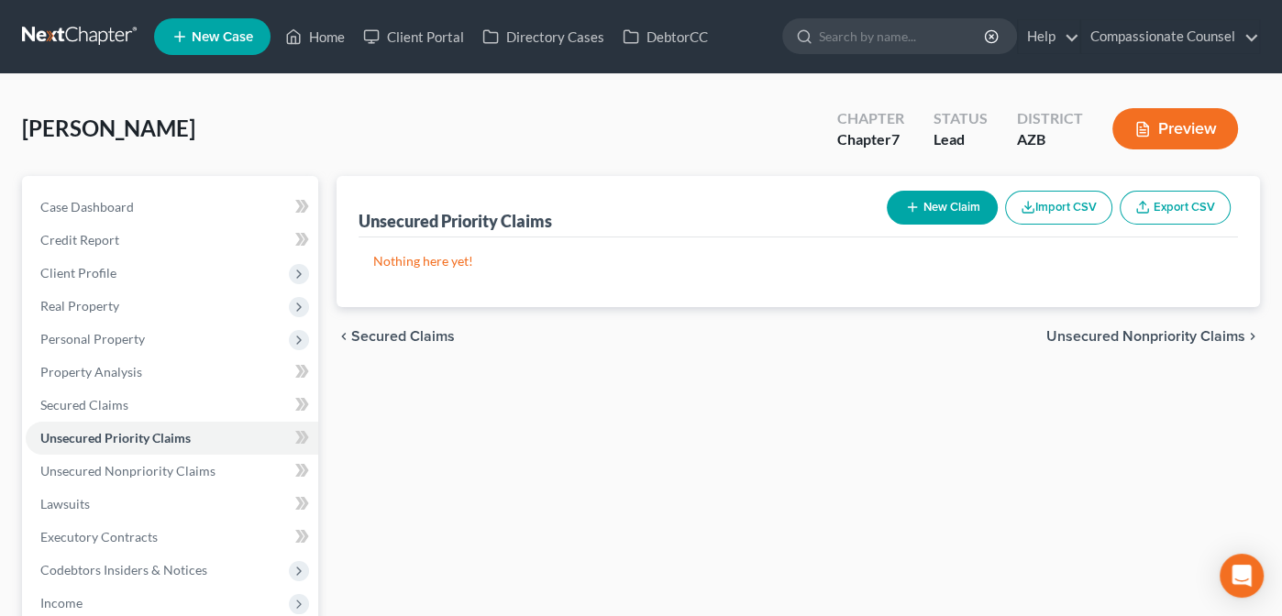
click at [1140, 333] on span "Unsecured Nonpriority Claims" at bounding box center [1145, 336] width 199 height 15
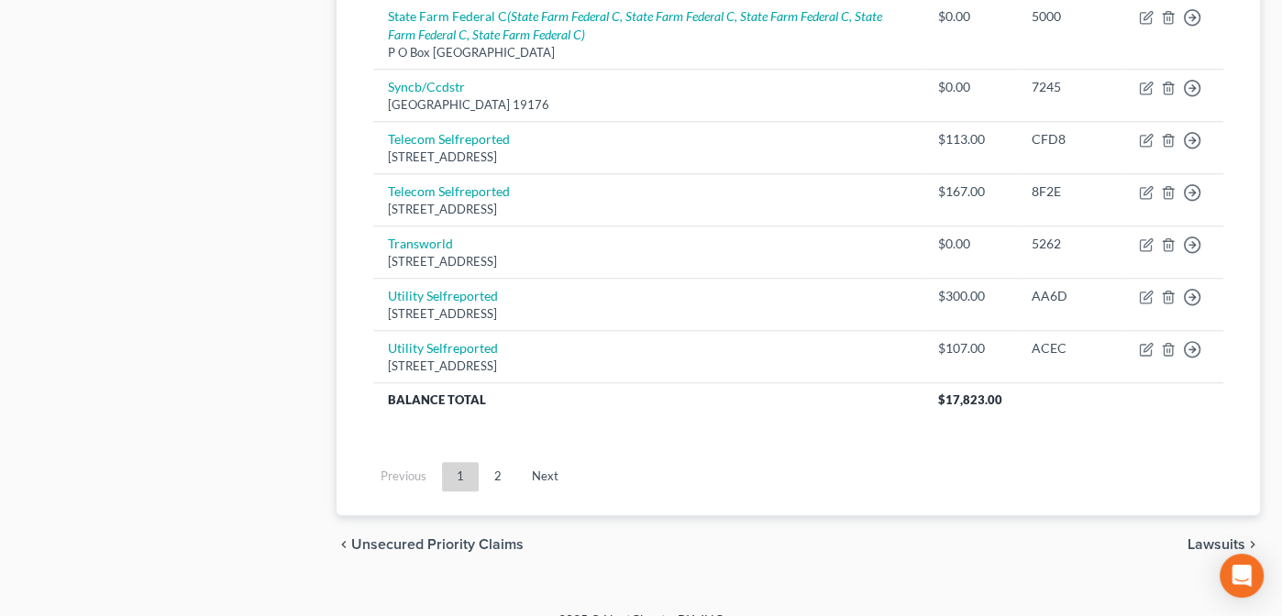
scroll to position [1526, 0]
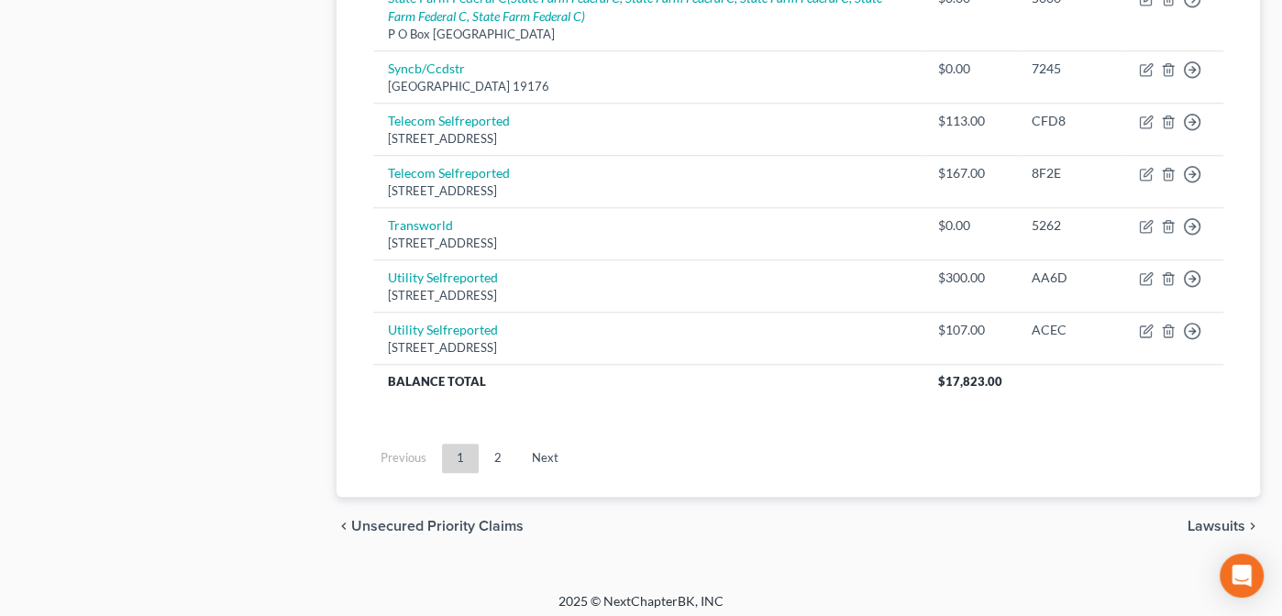
click at [1212, 519] on span "Lawsuits" at bounding box center [1217, 526] width 58 height 15
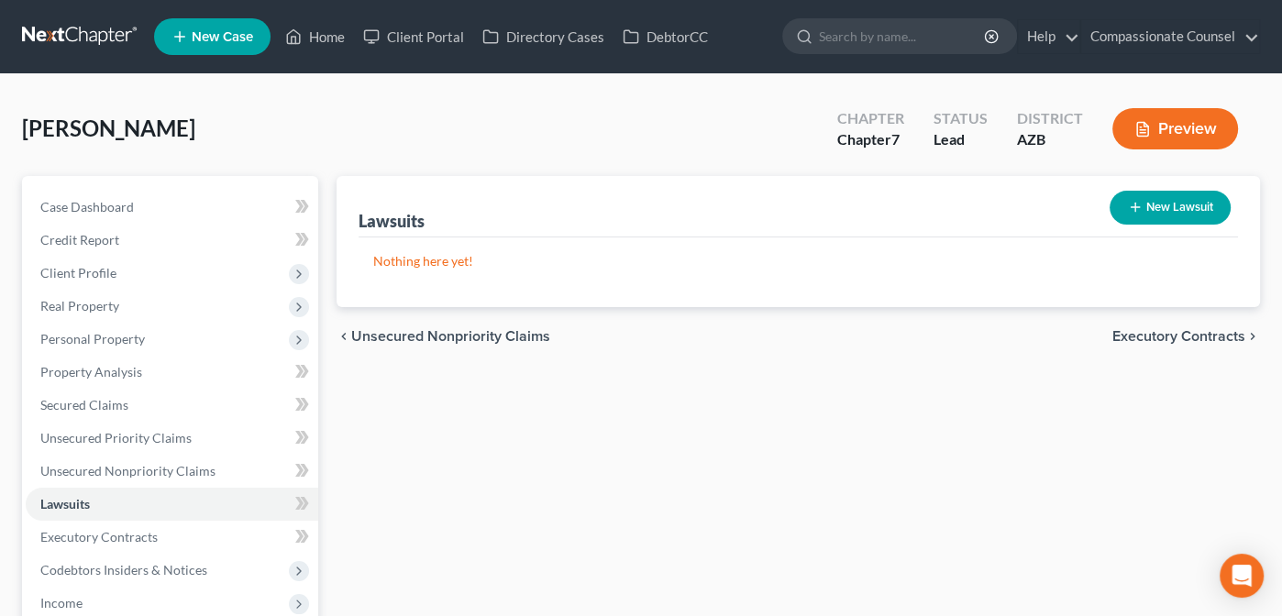
click at [1154, 331] on span "Executory Contracts" at bounding box center [1178, 336] width 133 height 15
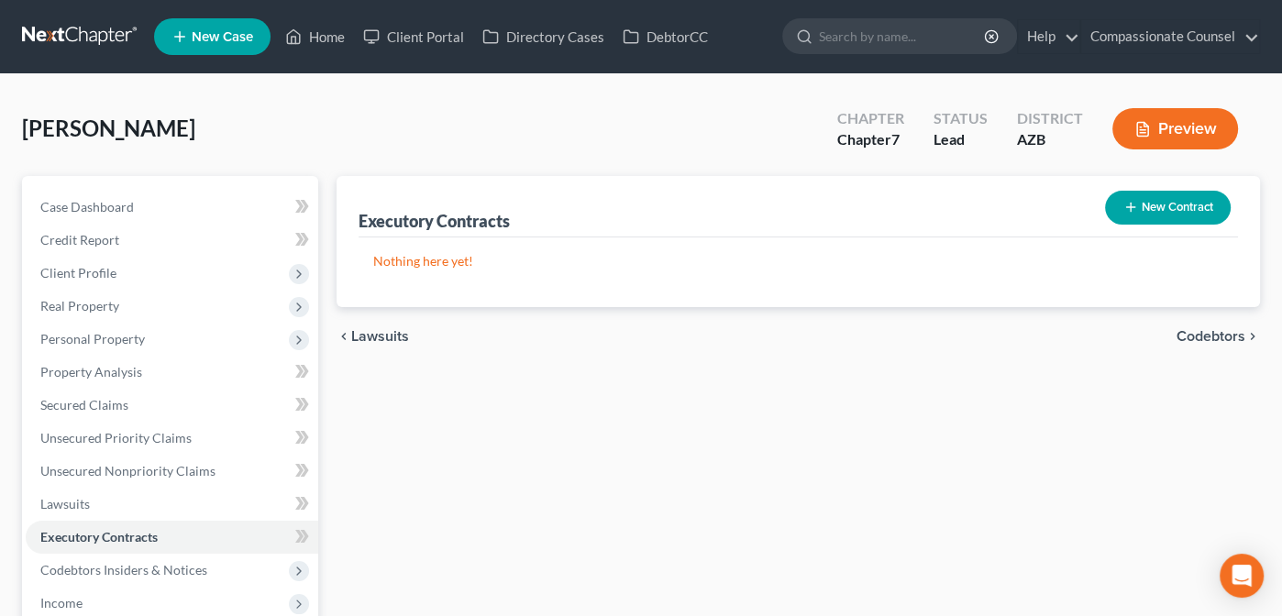
click at [1206, 330] on span "Codebtors" at bounding box center [1211, 336] width 69 height 15
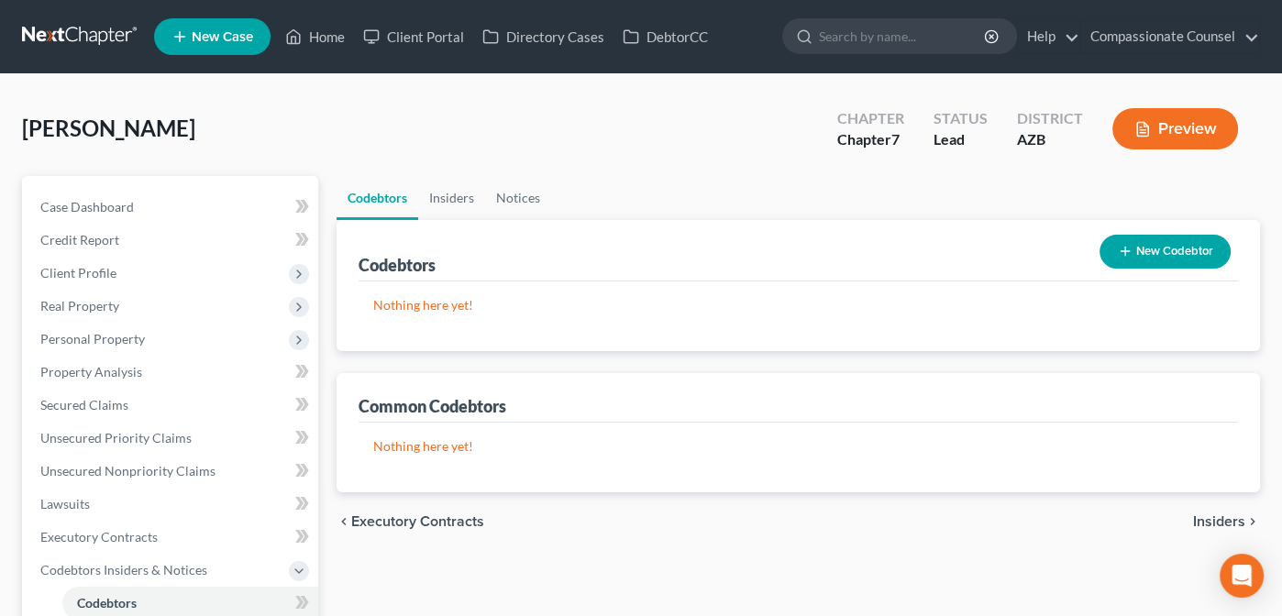
click at [1210, 516] on span "Insiders" at bounding box center [1219, 521] width 52 height 15
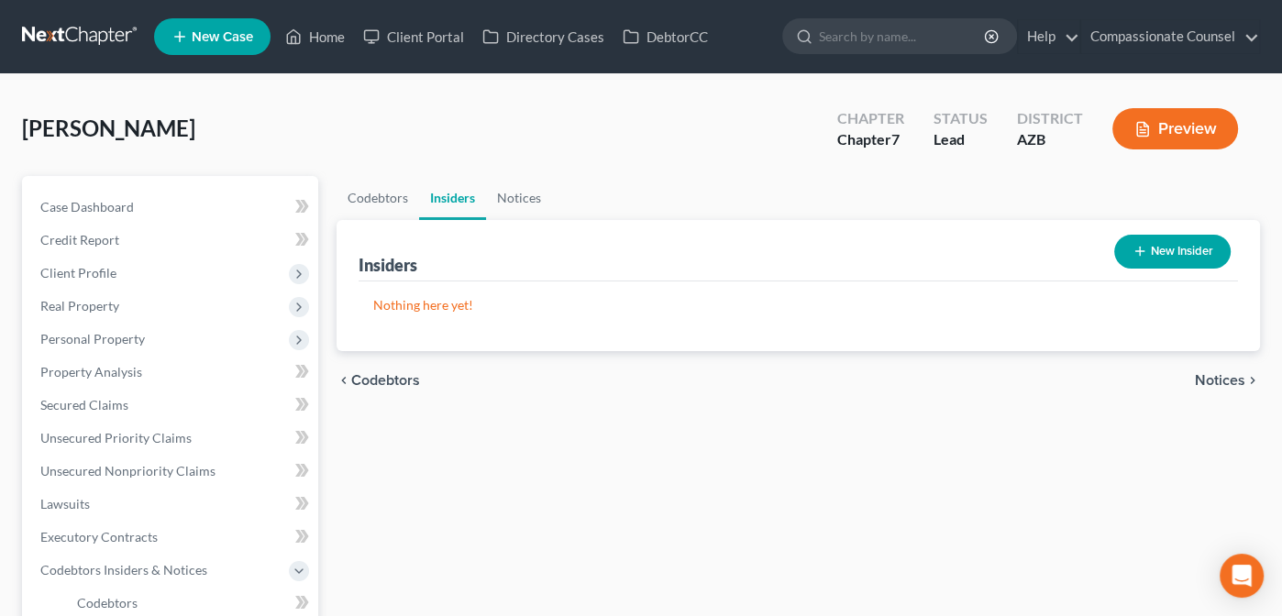
click at [1228, 376] on span "Notices" at bounding box center [1220, 380] width 50 height 15
click at [1214, 374] on span "Employment Income" at bounding box center [1179, 380] width 132 height 15
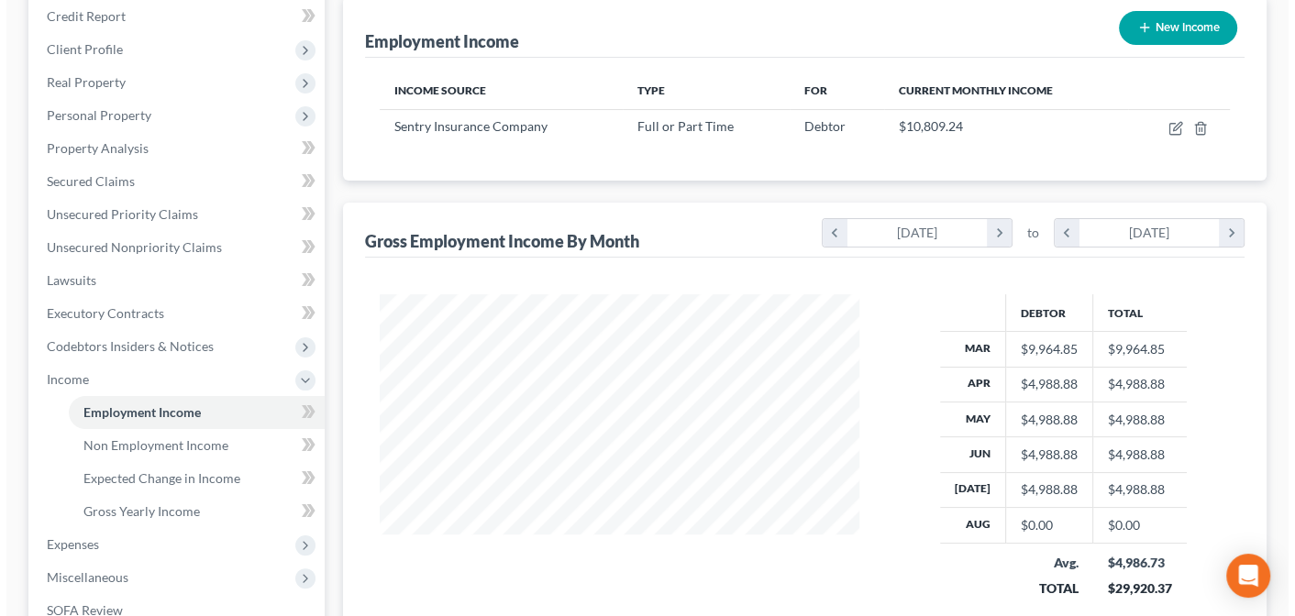
scroll to position [204, 0]
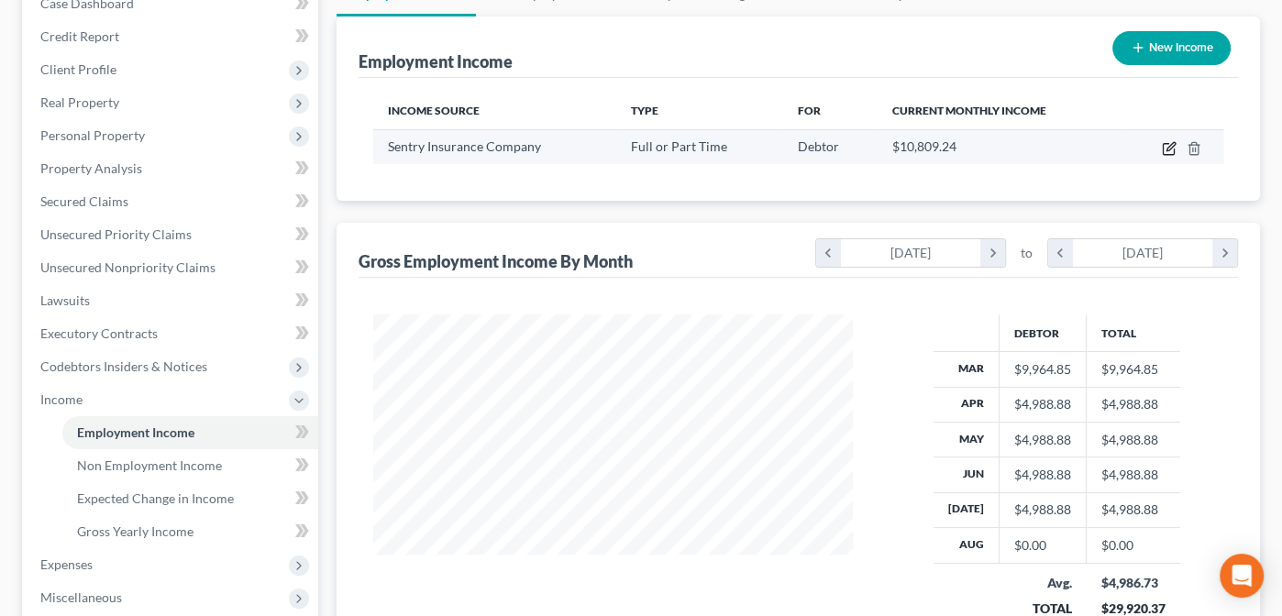
click at [1168, 144] on icon "button" at bounding box center [1169, 148] width 15 height 15
select select "0"
select select "52"
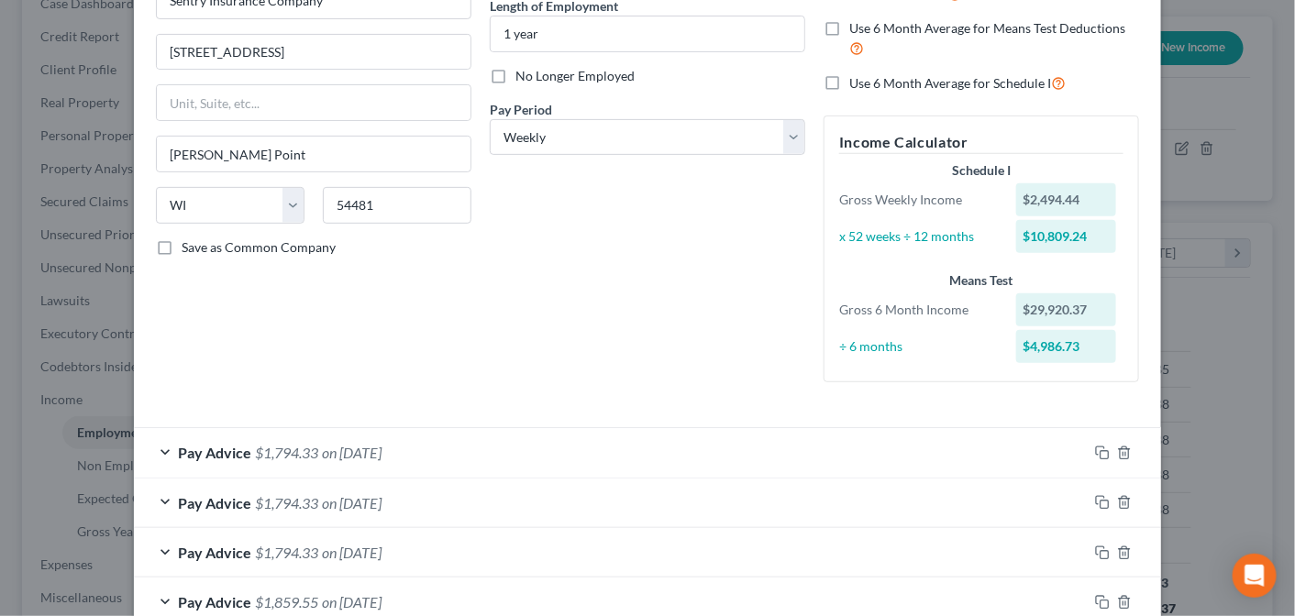
scroll to position [188, 0]
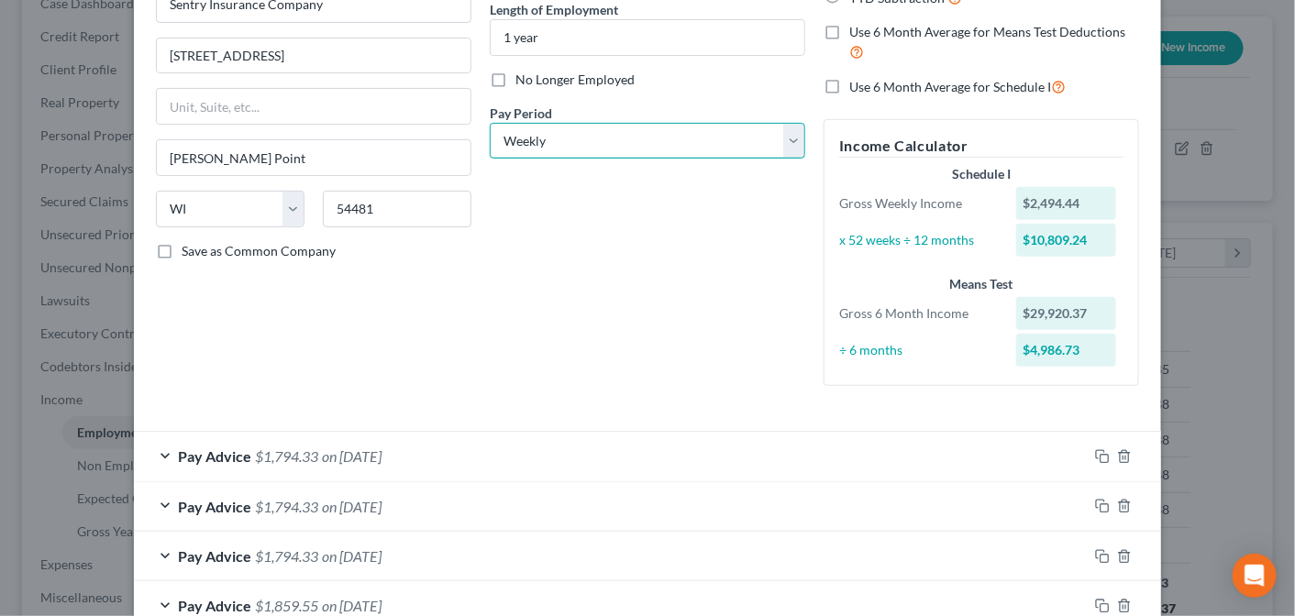
click at [788, 133] on select "Select Monthly Twice Monthly Every Other Week Weekly" at bounding box center [647, 141] width 315 height 37
select select "2"
click at [490, 123] on select "Select Monthly Twice Monthly Every Other Week Weekly" at bounding box center [647, 141] width 315 height 37
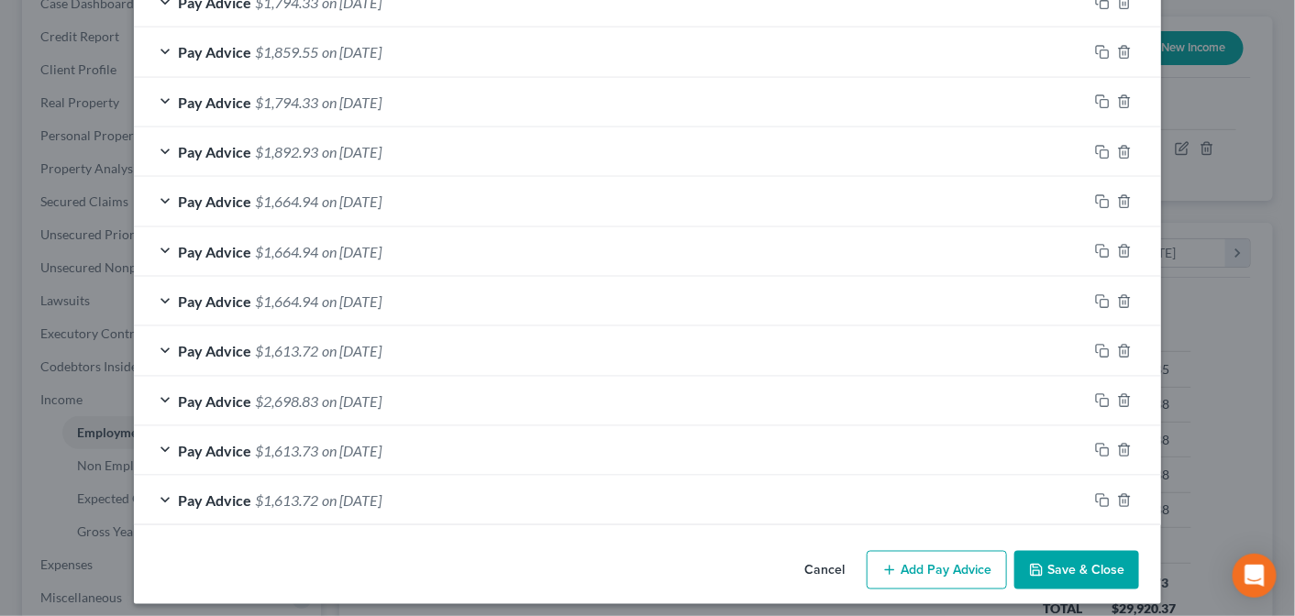
scroll to position [751, 0]
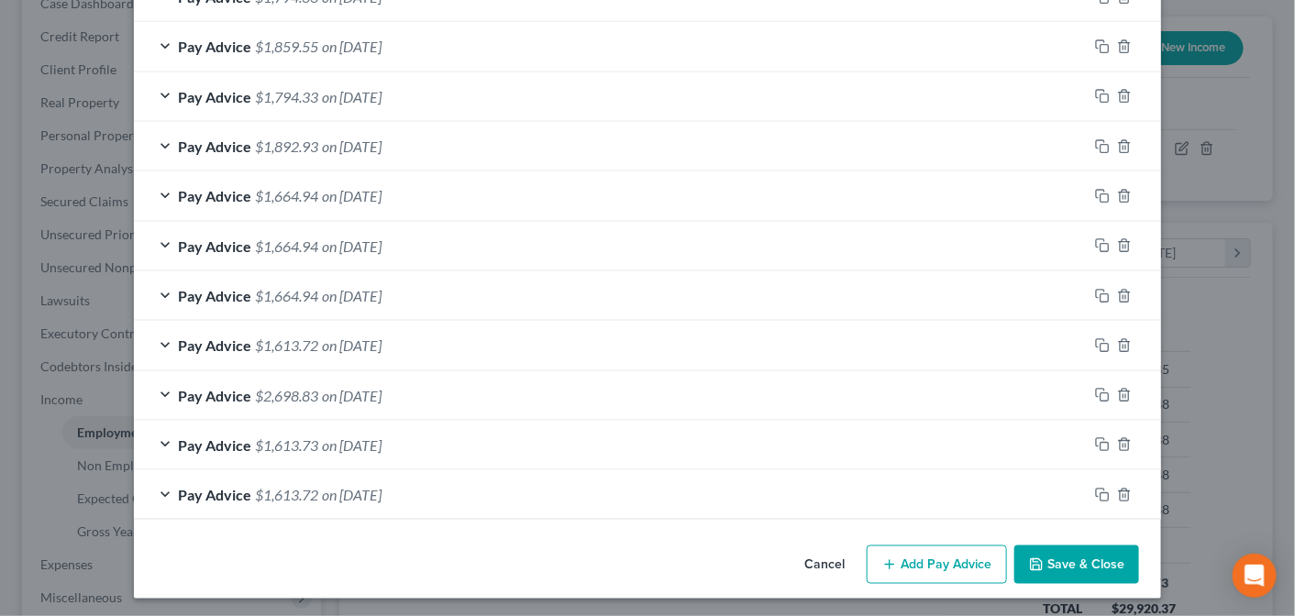
click at [155, 488] on div "Pay Advice $1,613.72 on 02/14/2025" at bounding box center [611, 494] width 954 height 49
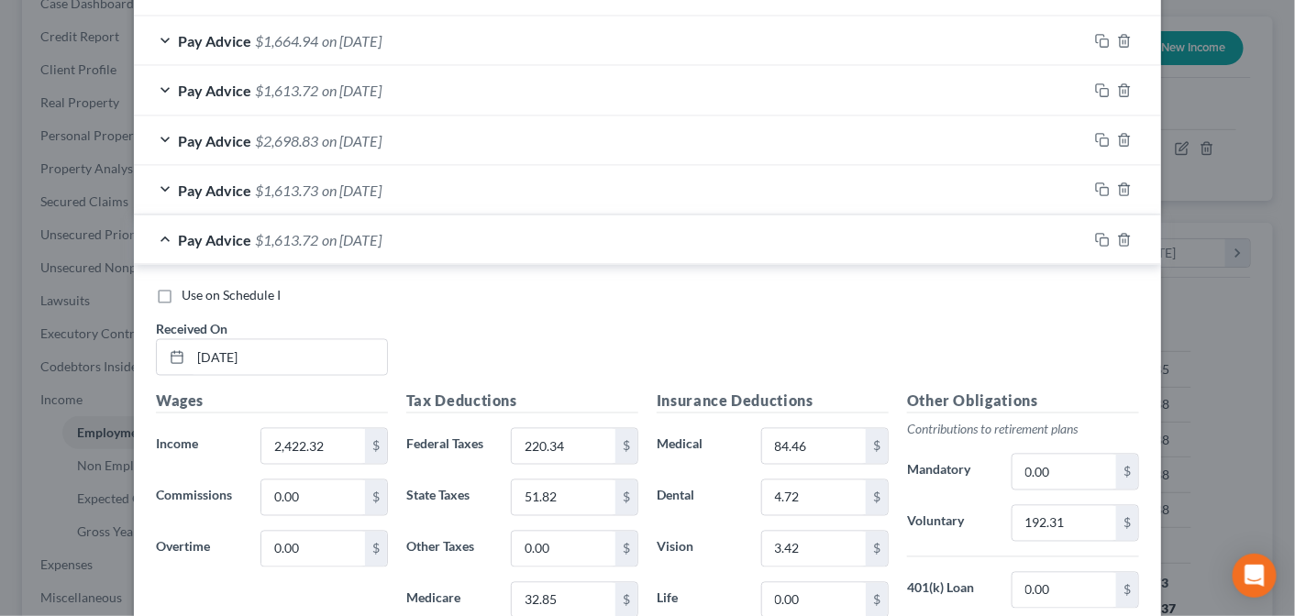
scroll to position [999, 0]
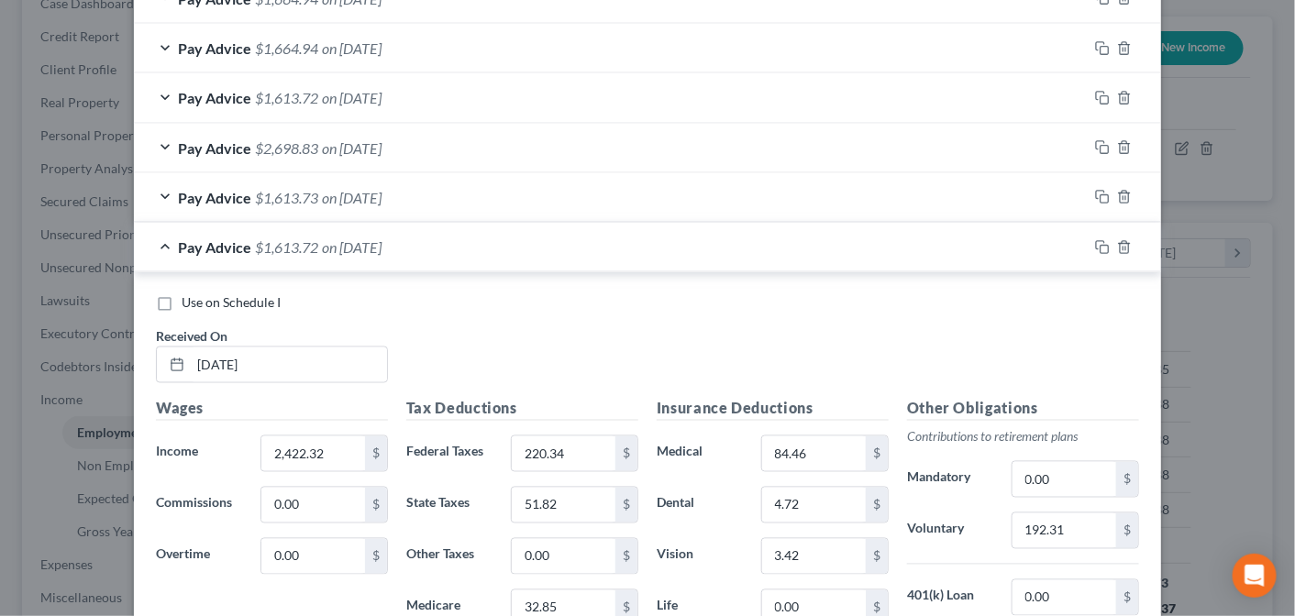
click at [158, 238] on div "Pay Advice $1,613.72 on 02/14/2025" at bounding box center [611, 247] width 954 height 49
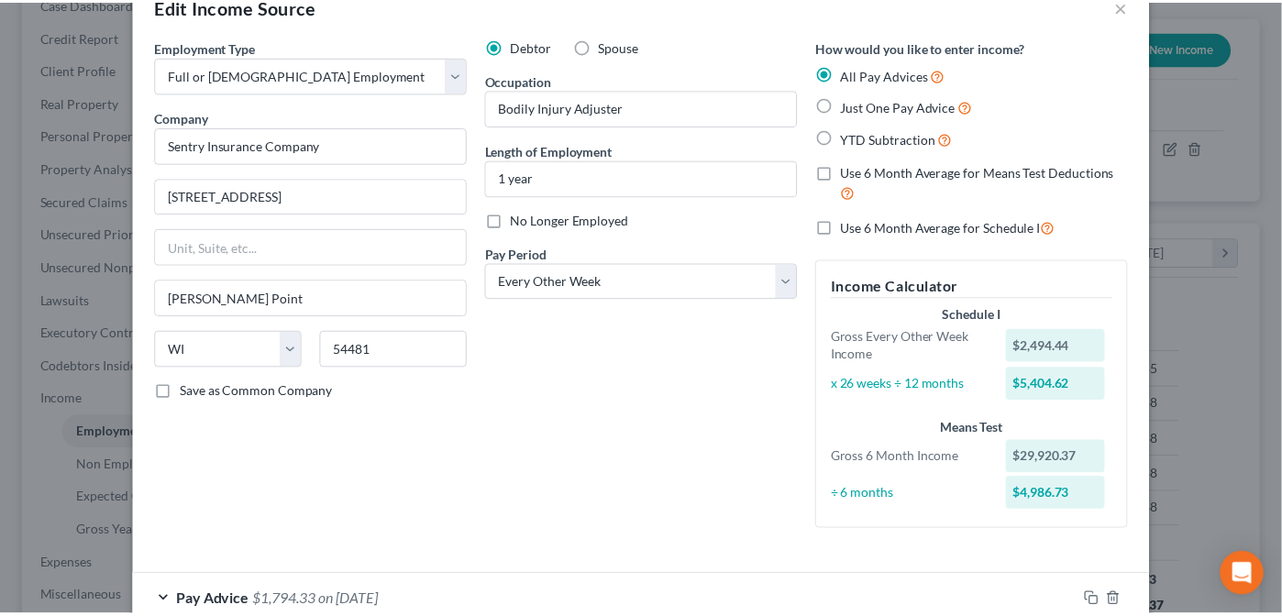
scroll to position [0, 0]
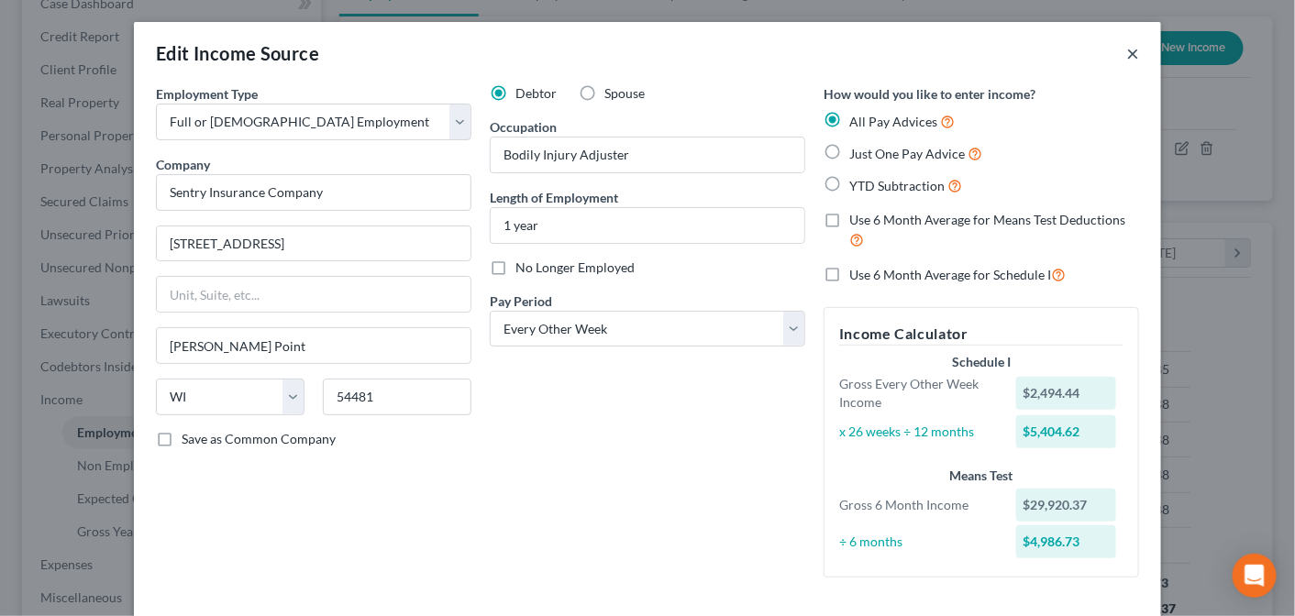
click at [1126, 50] on button "×" at bounding box center [1132, 53] width 13 height 22
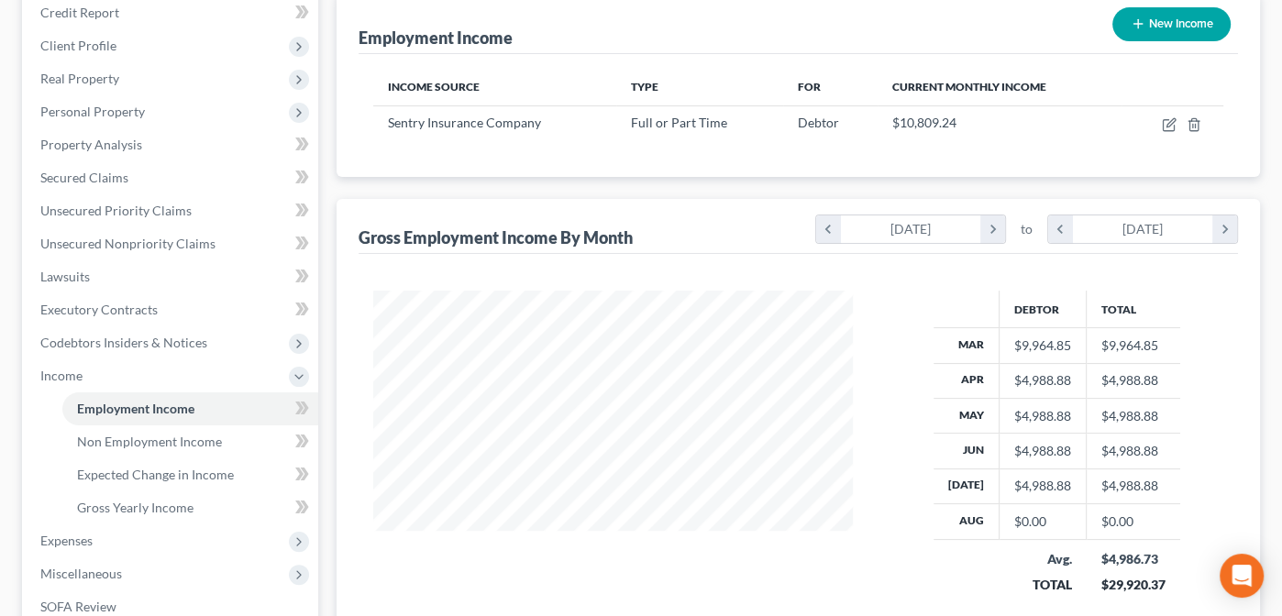
scroll to position [230, 0]
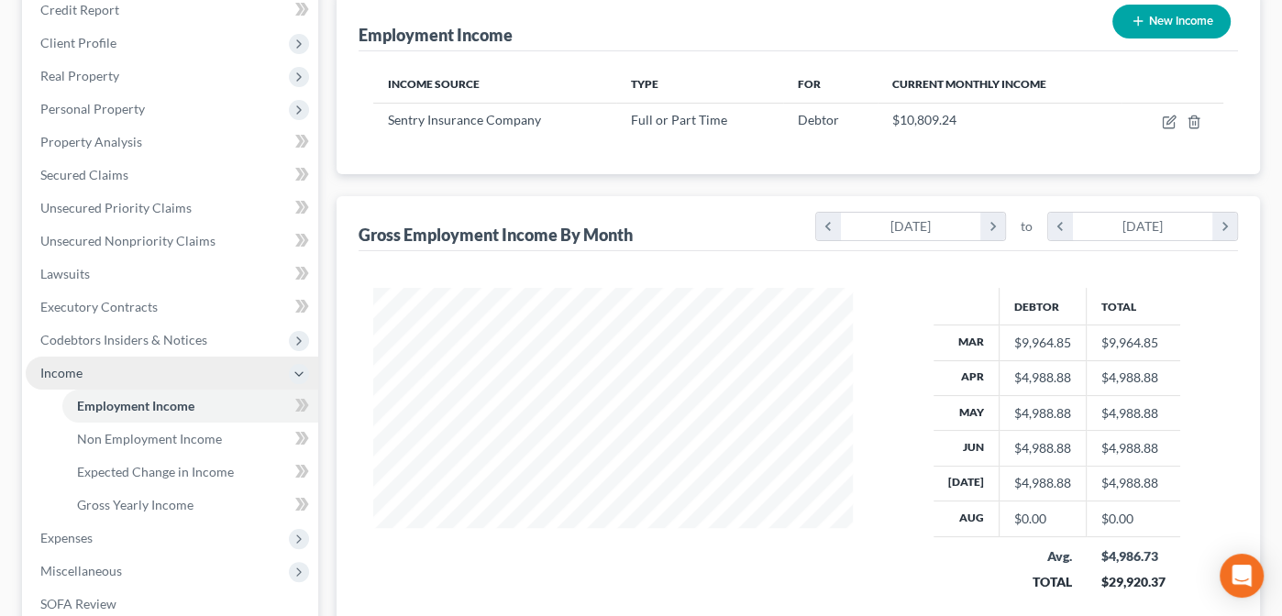
click at [50, 370] on span "Income" at bounding box center [61, 373] width 42 height 16
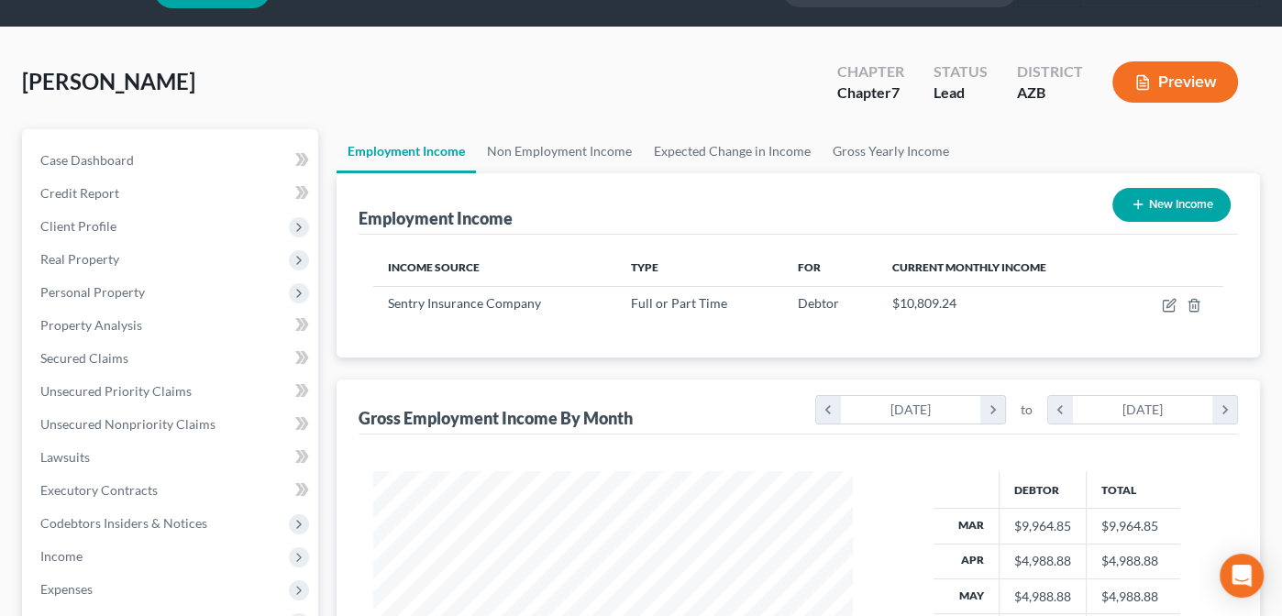
scroll to position [0, 0]
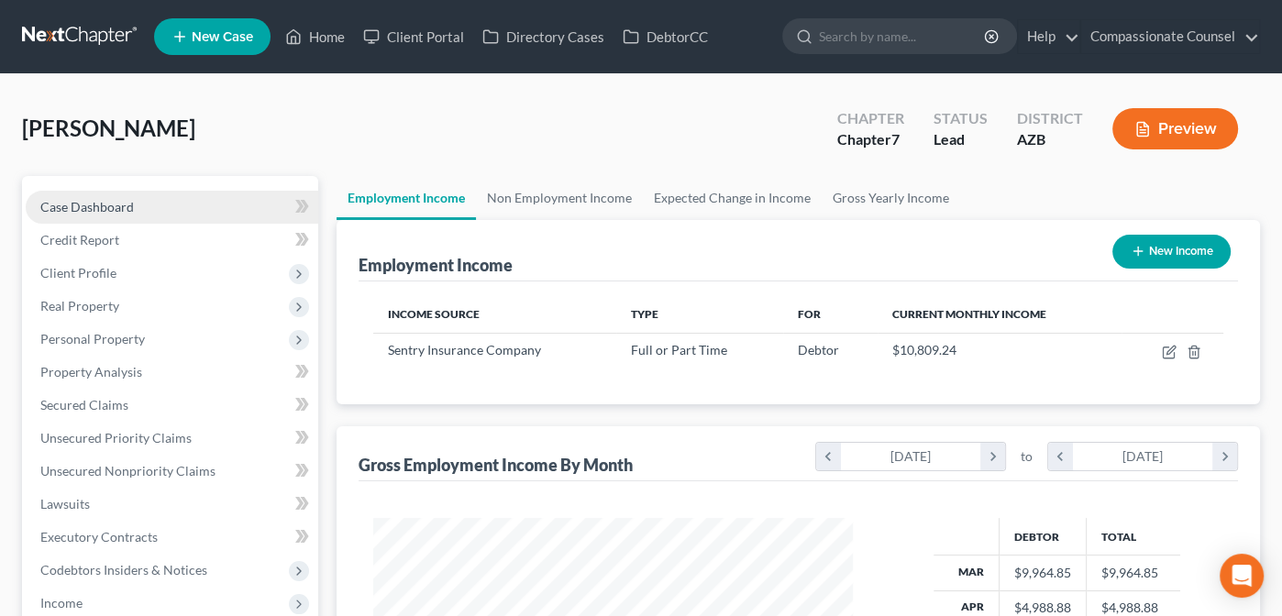
click at [73, 199] on span "Case Dashboard" at bounding box center [87, 207] width 94 height 16
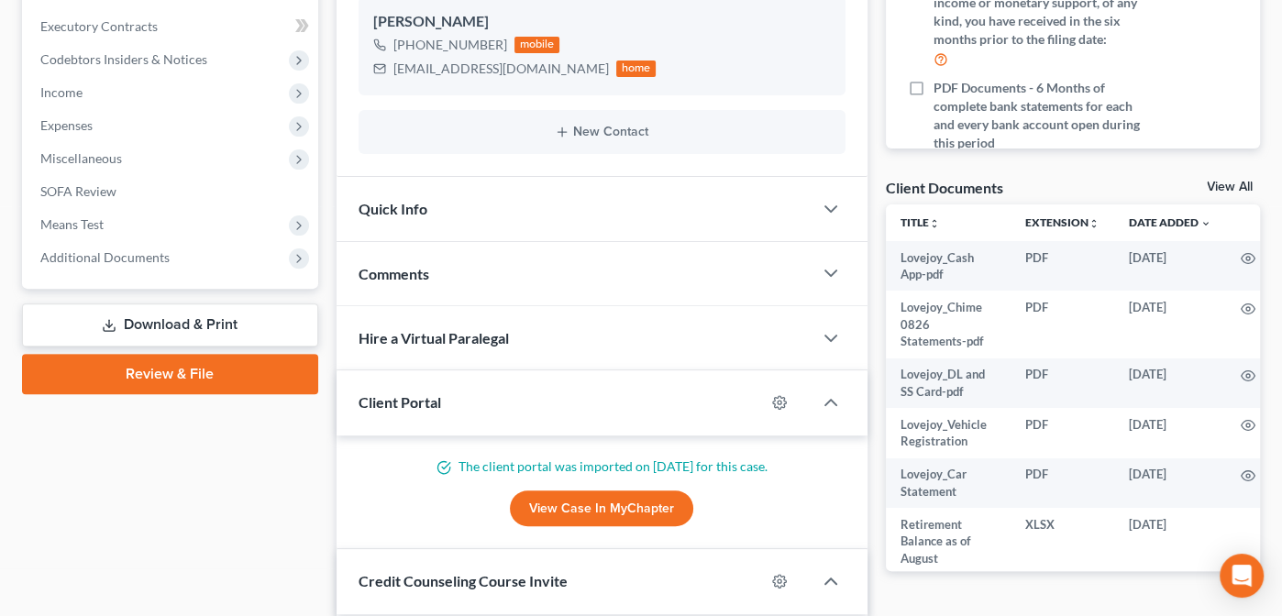
scroll to position [516, 0]
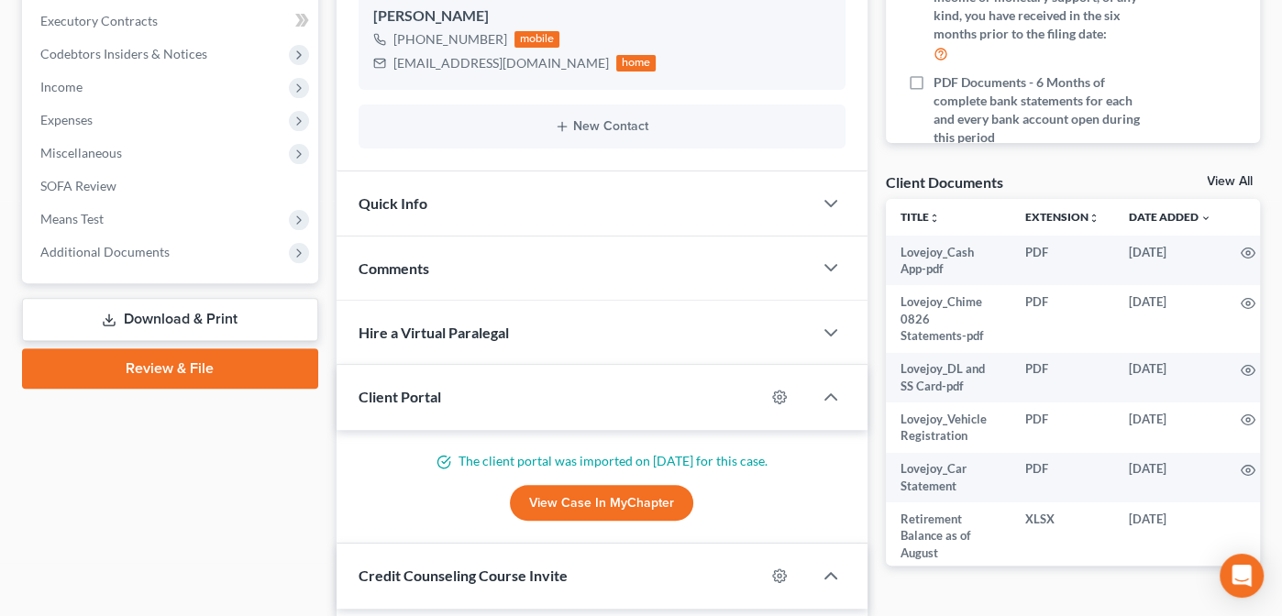
click at [1224, 175] on link "View All" at bounding box center [1230, 181] width 46 height 13
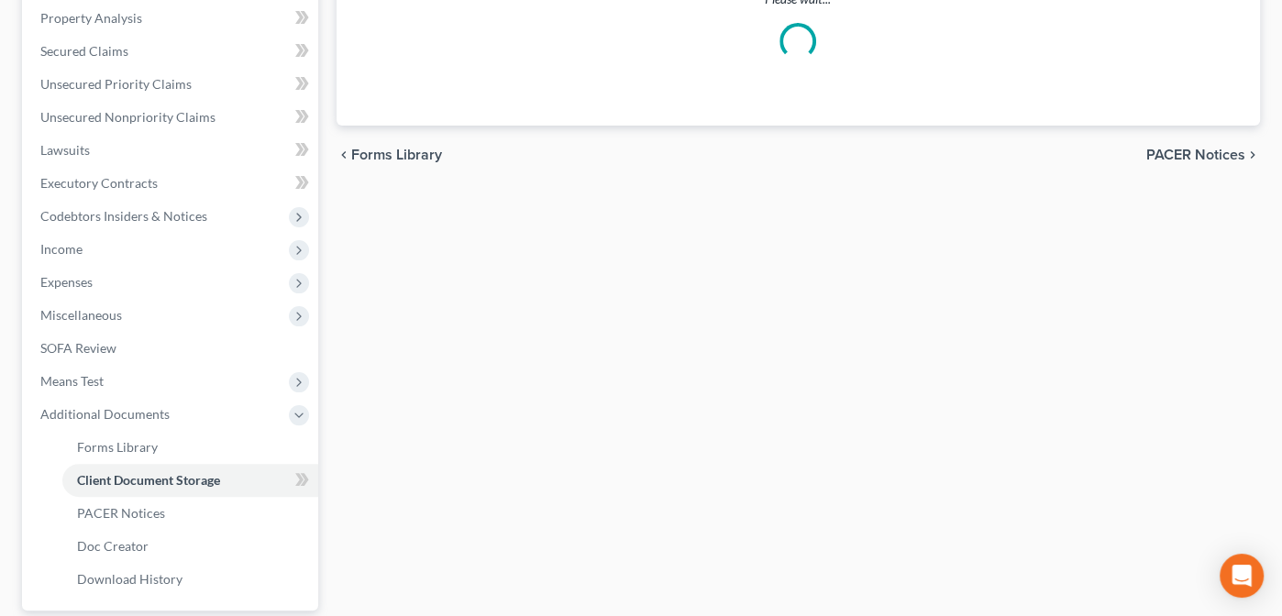
select select "14"
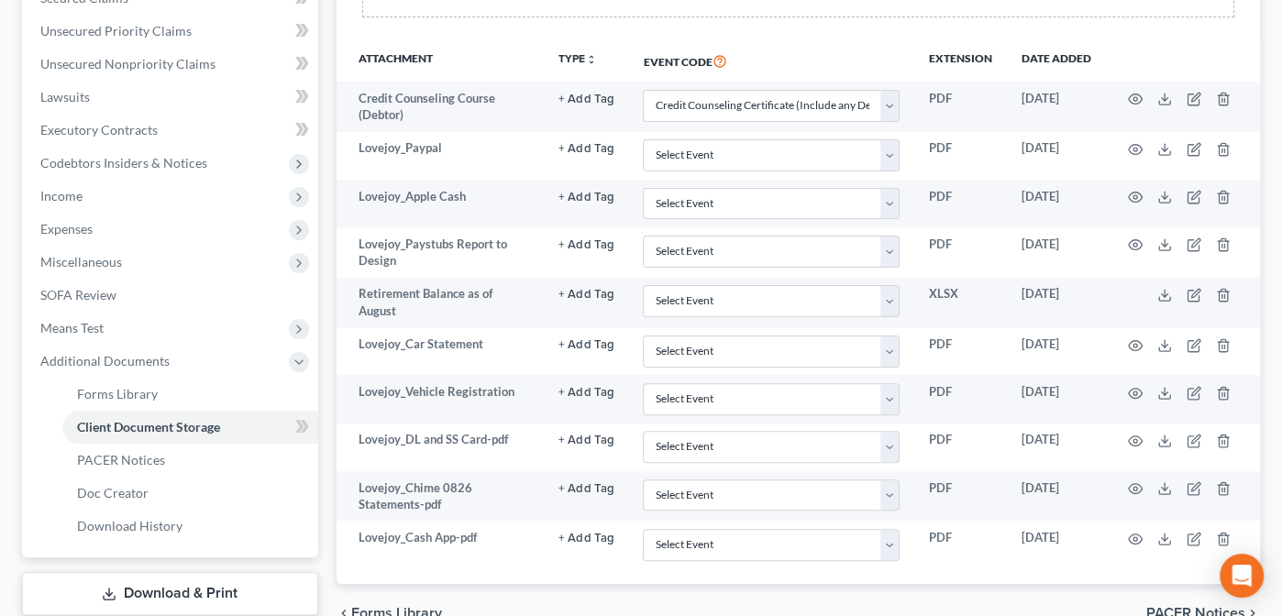
scroll to position [404, 0]
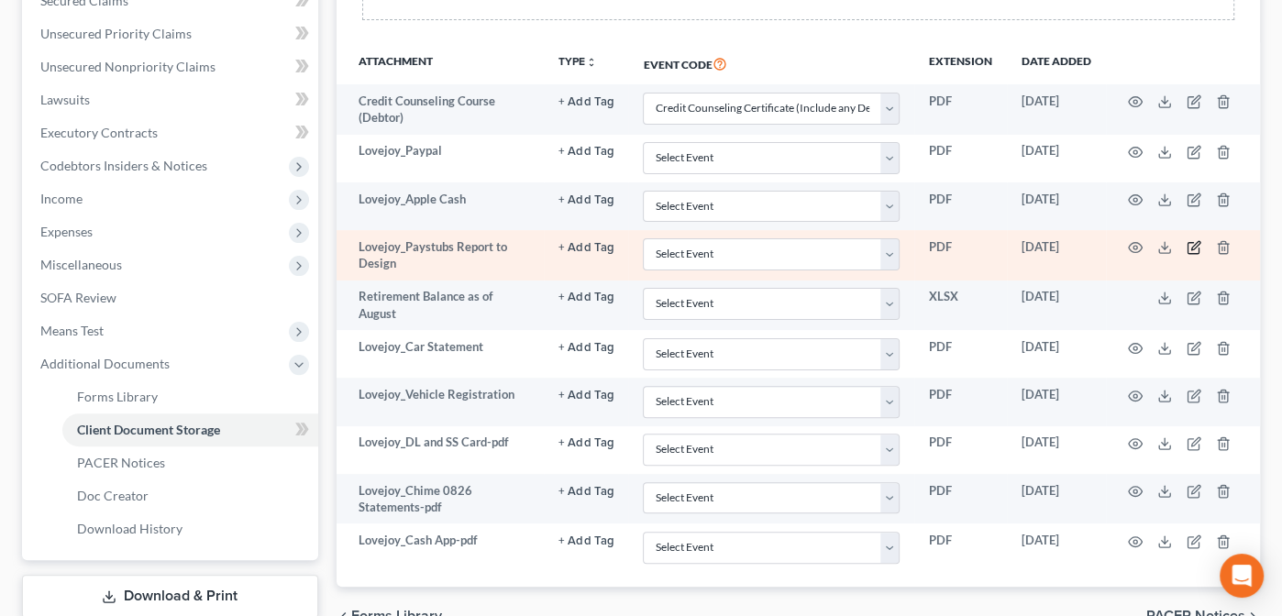
click at [1193, 242] on icon "button" at bounding box center [1194, 247] width 15 height 15
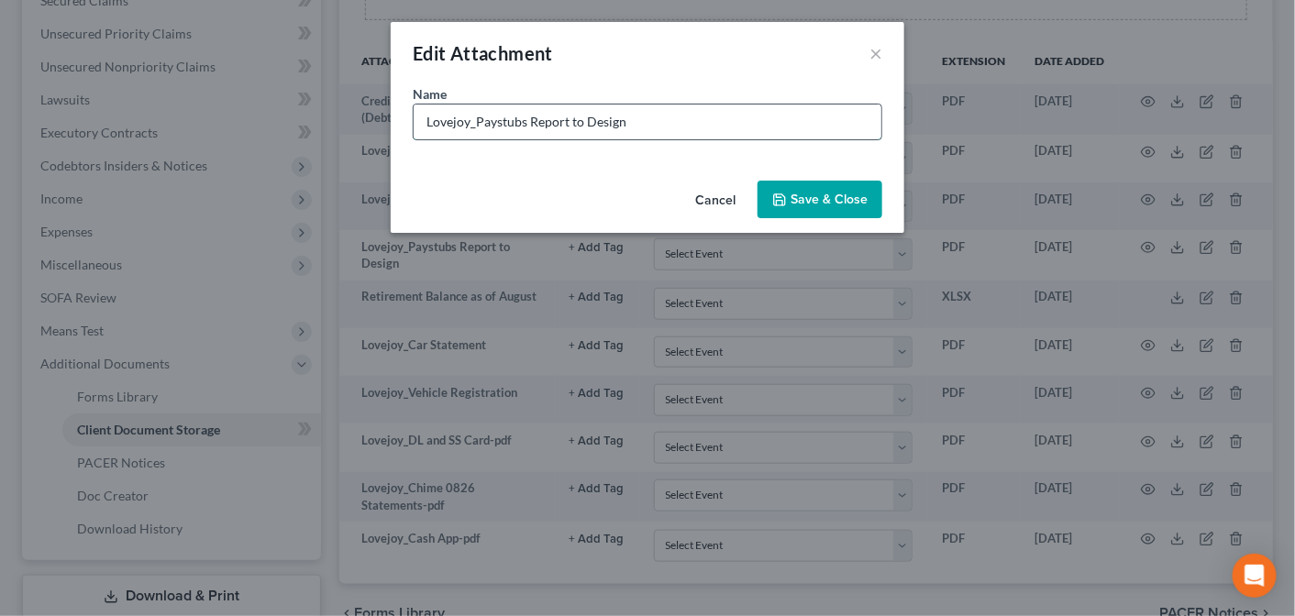
click at [624, 121] on input "Lovejoy_Paystubs Report to Design" at bounding box center [648, 122] width 468 height 35
type input "Lovejoy_Paystubs"
click at [811, 199] on span "Save & Close" at bounding box center [828, 200] width 77 height 16
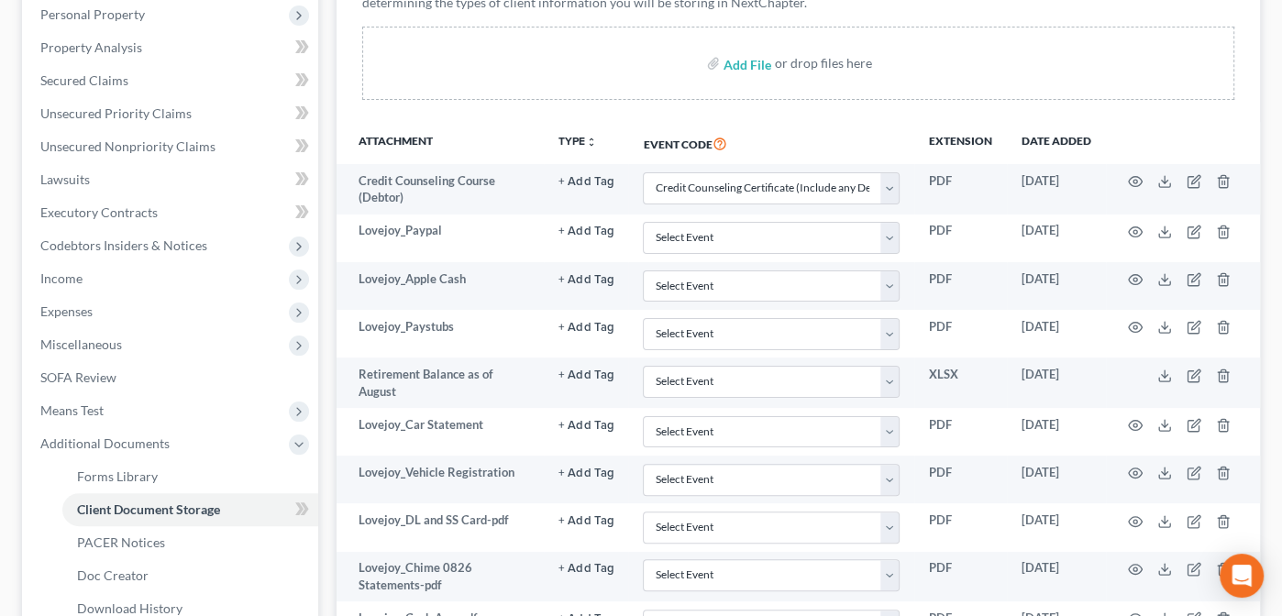
scroll to position [318, 0]
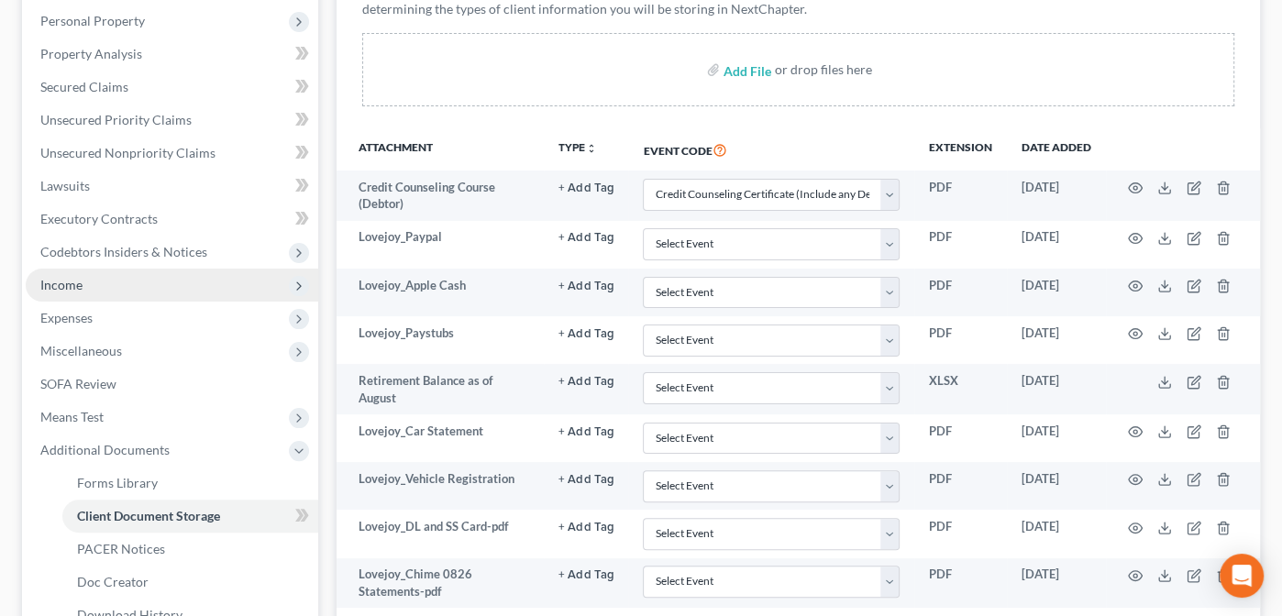
click at [60, 270] on span "Income" at bounding box center [172, 285] width 293 height 33
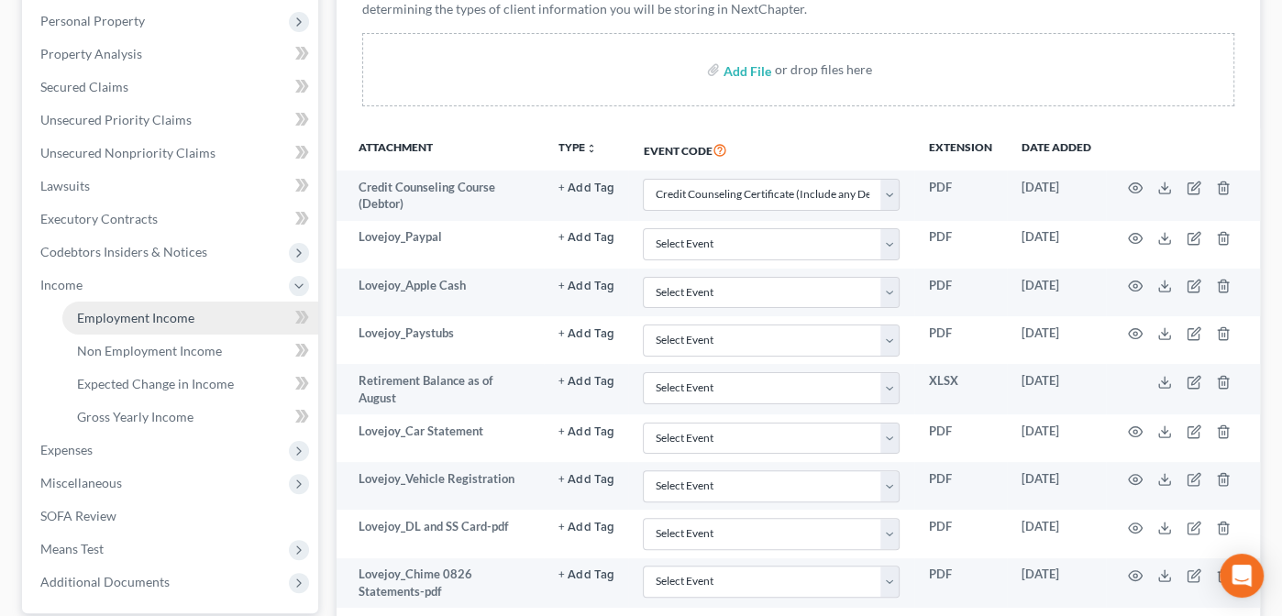
click at [137, 313] on span "Employment Income" at bounding box center [135, 318] width 117 height 16
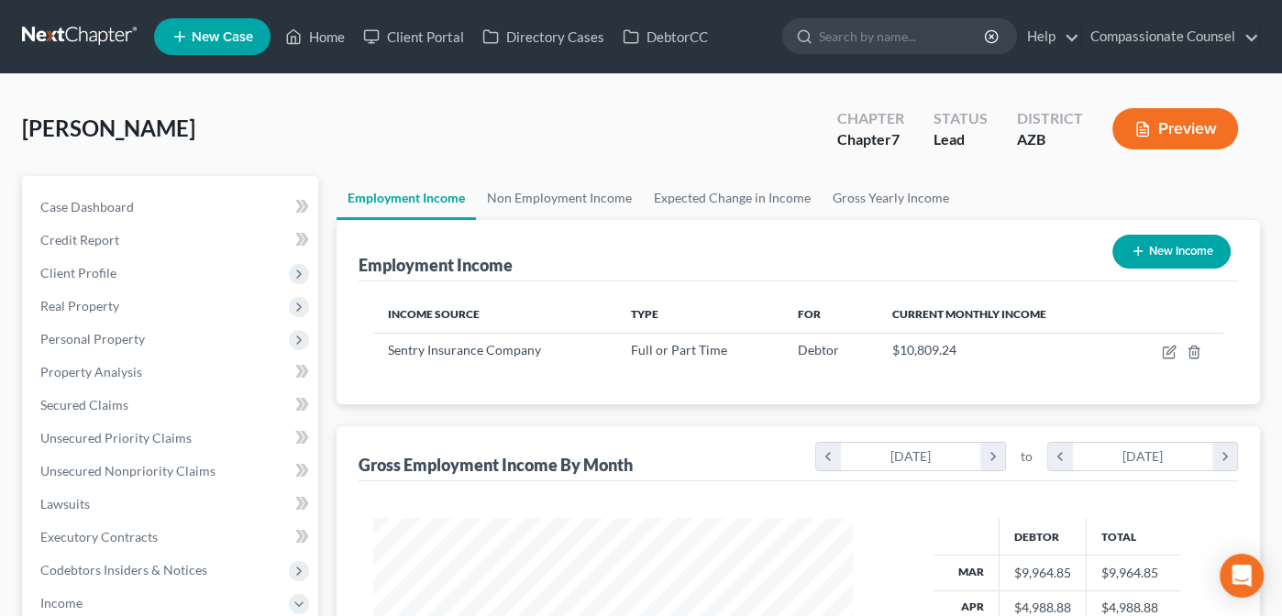
scroll to position [326, 517]
click at [83, 204] on span "Case Dashboard" at bounding box center [87, 207] width 94 height 16
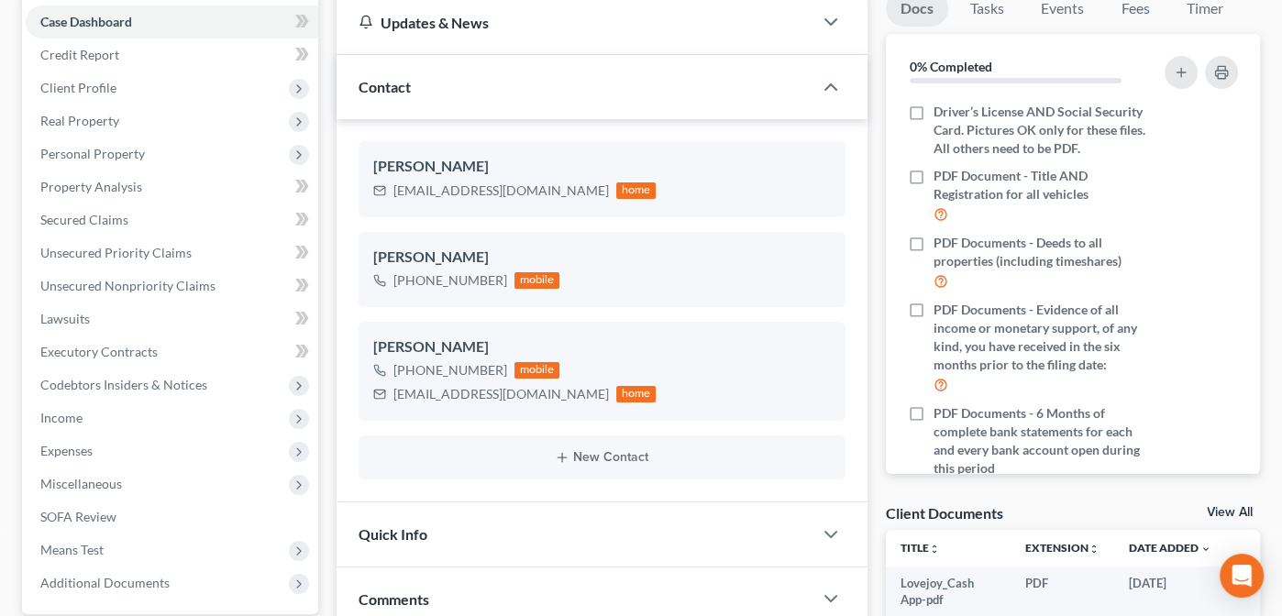
scroll to position [167, 0]
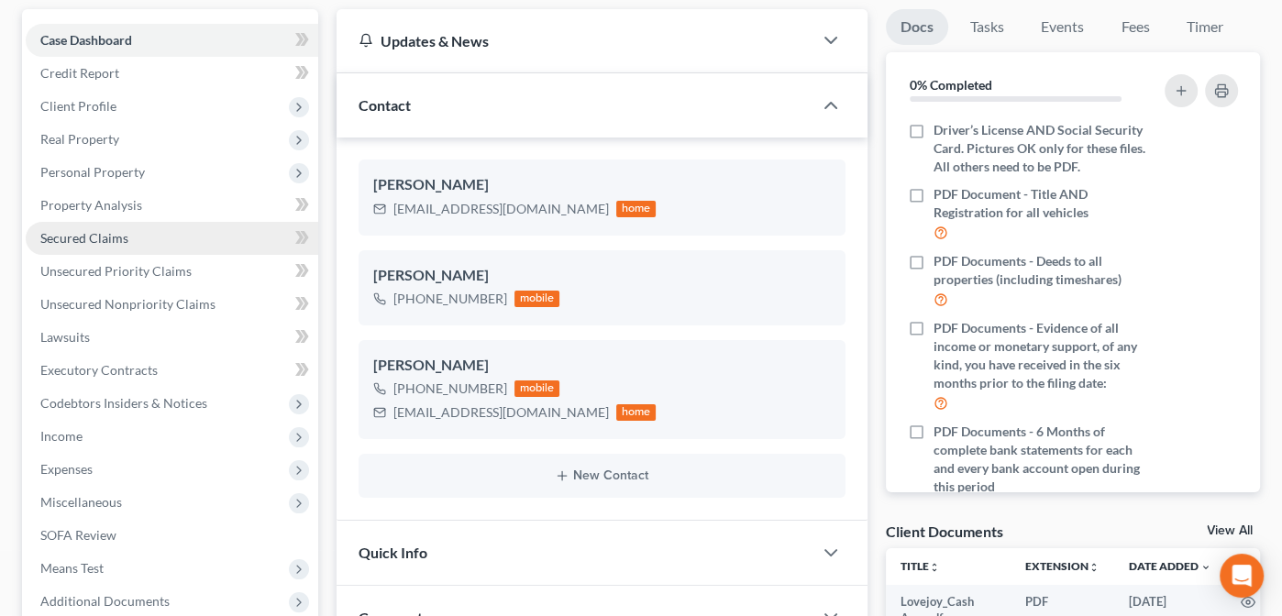
click at [72, 236] on span "Secured Claims" at bounding box center [84, 238] width 88 height 16
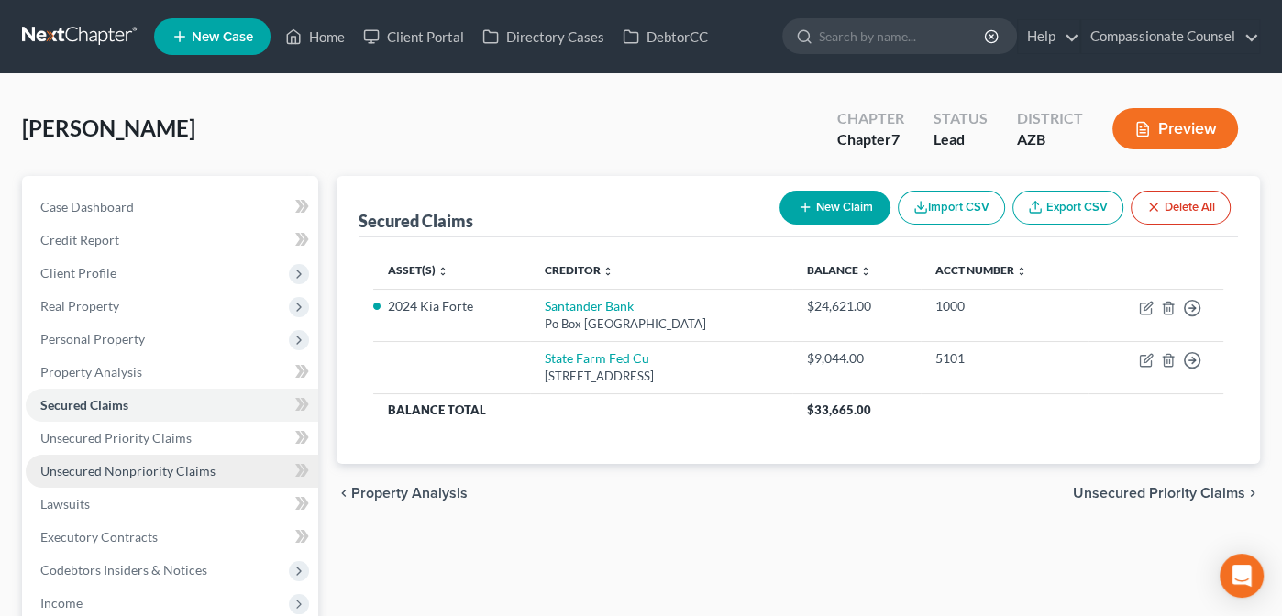
click at [103, 466] on span "Unsecured Nonpriority Claims" at bounding box center [127, 471] width 175 height 16
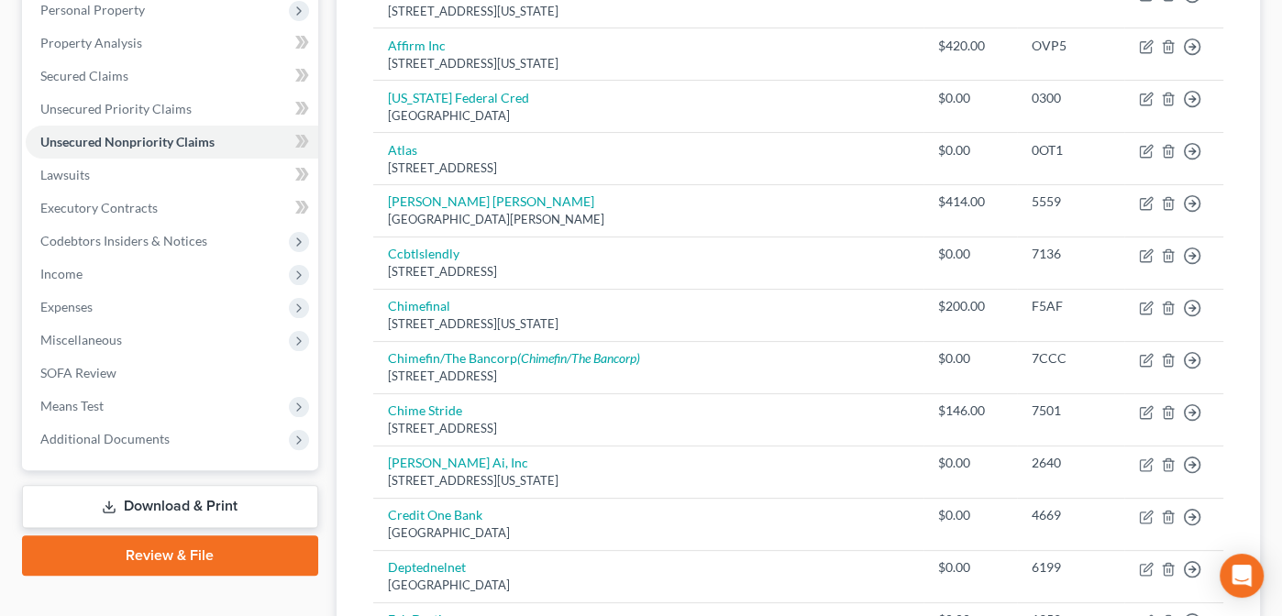
scroll to position [332, 0]
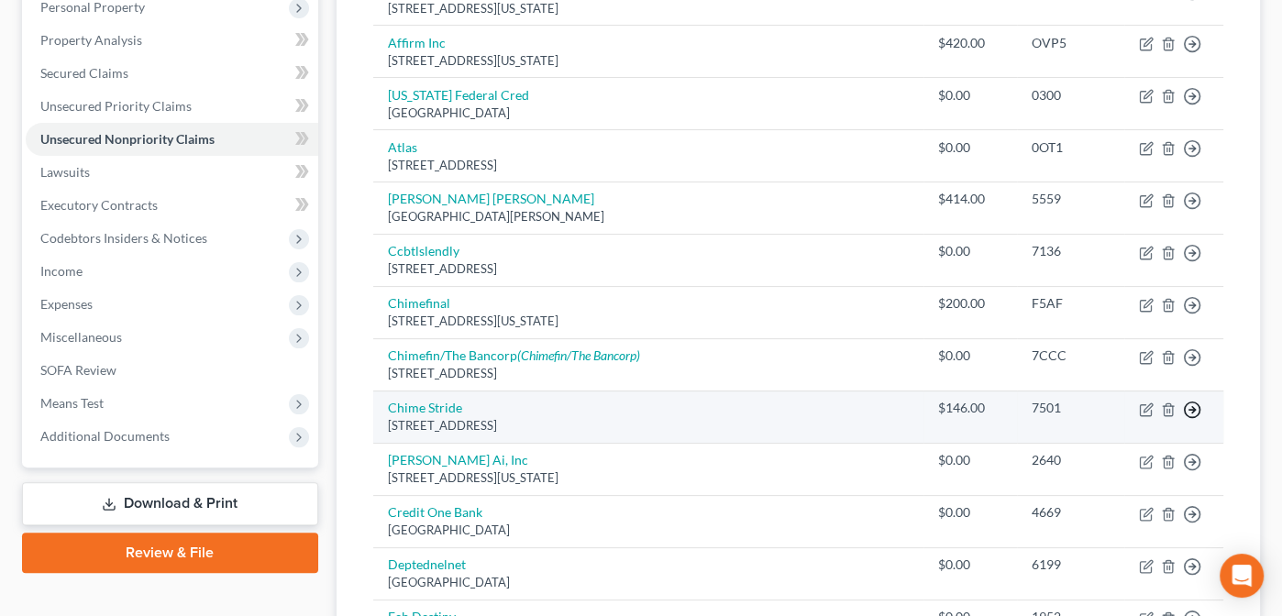
click at [1192, 406] on polyline "button" at bounding box center [1193, 409] width 3 height 6
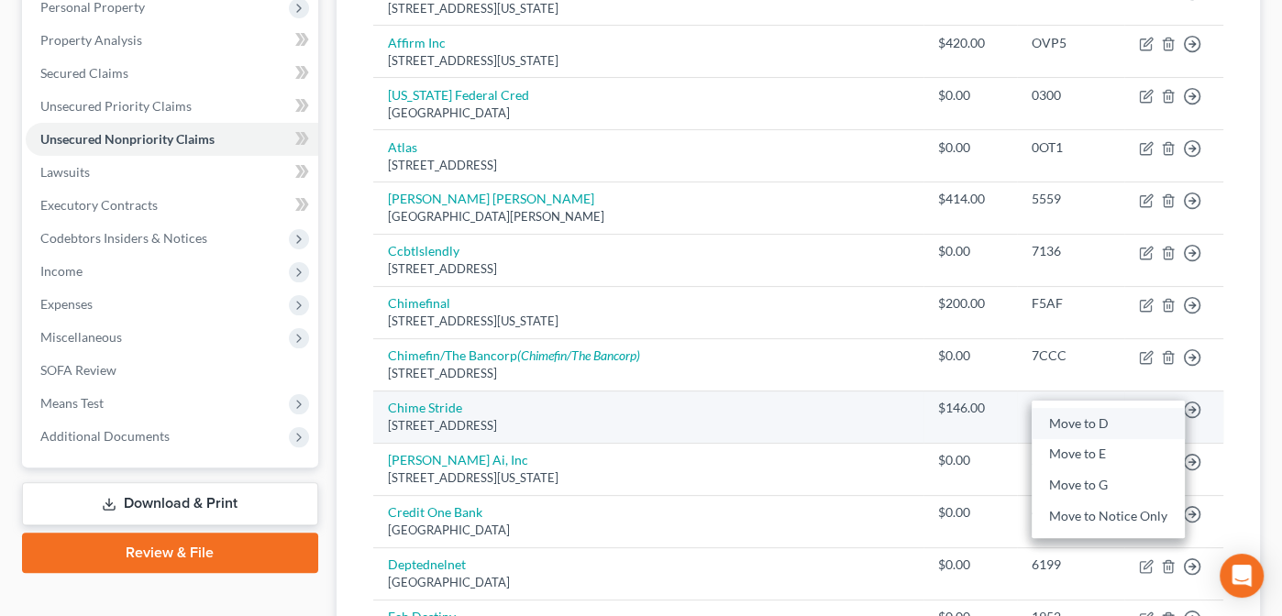
click at [1104, 416] on link "Move to D" at bounding box center [1108, 423] width 153 height 31
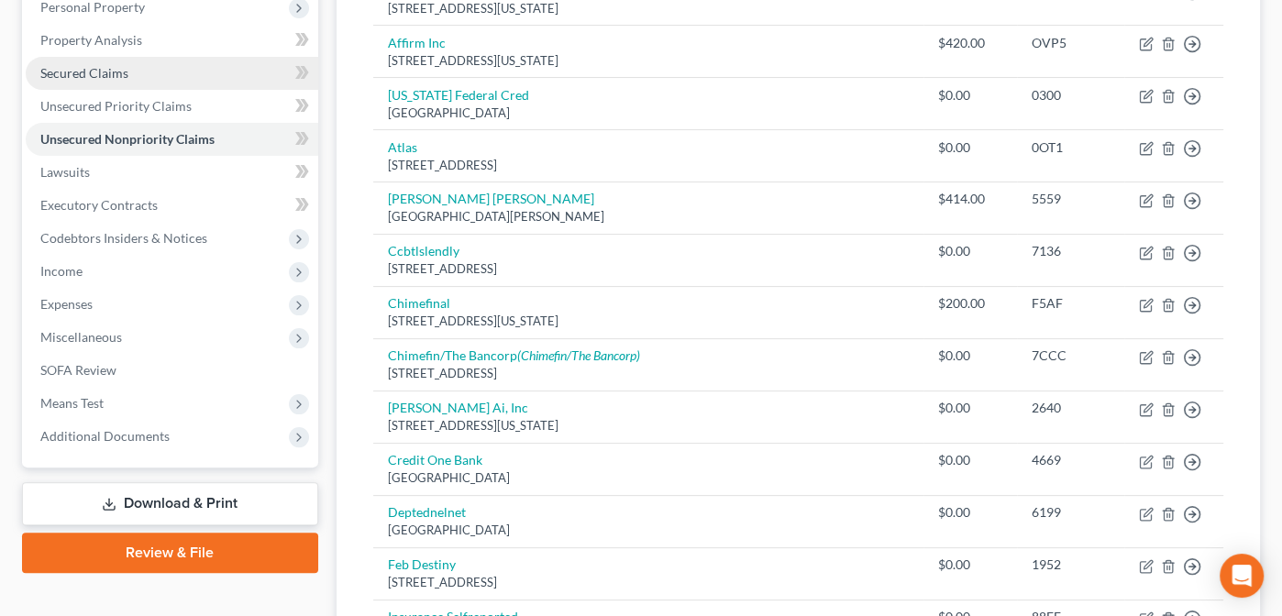
click at [56, 75] on span "Secured Claims" at bounding box center [84, 73] width 88 height 16
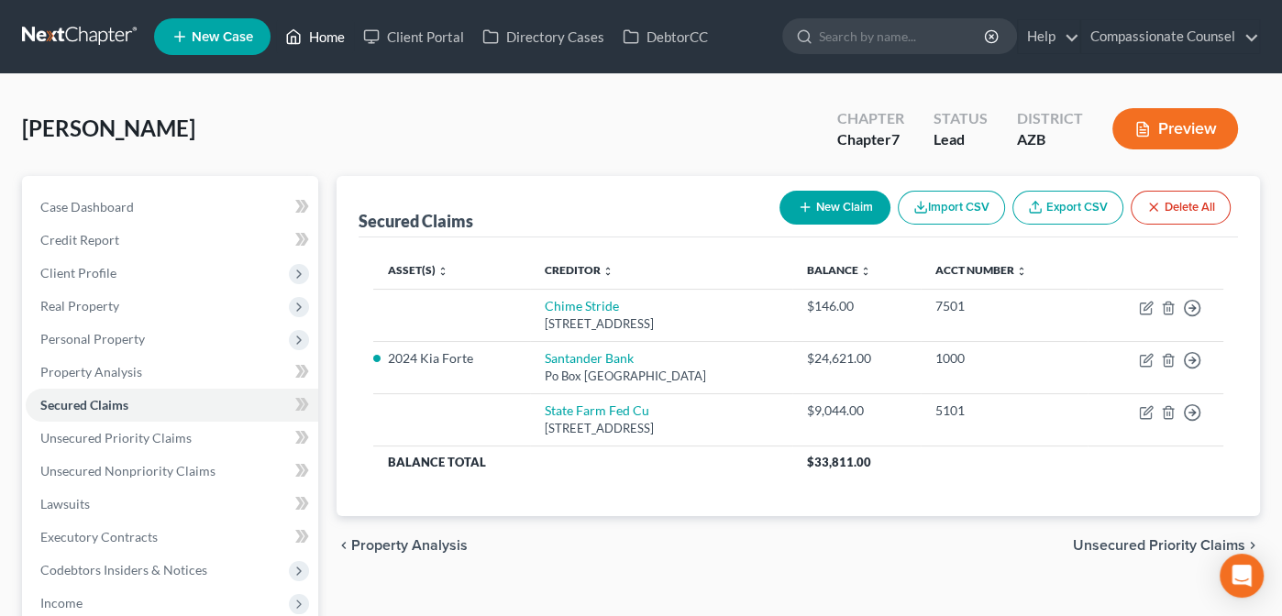
click at [319, 34] on link "Home" at bounding box center [315, 36] width 78 height 33
